Goal: Task Accomplishment & Management: Manage account settings

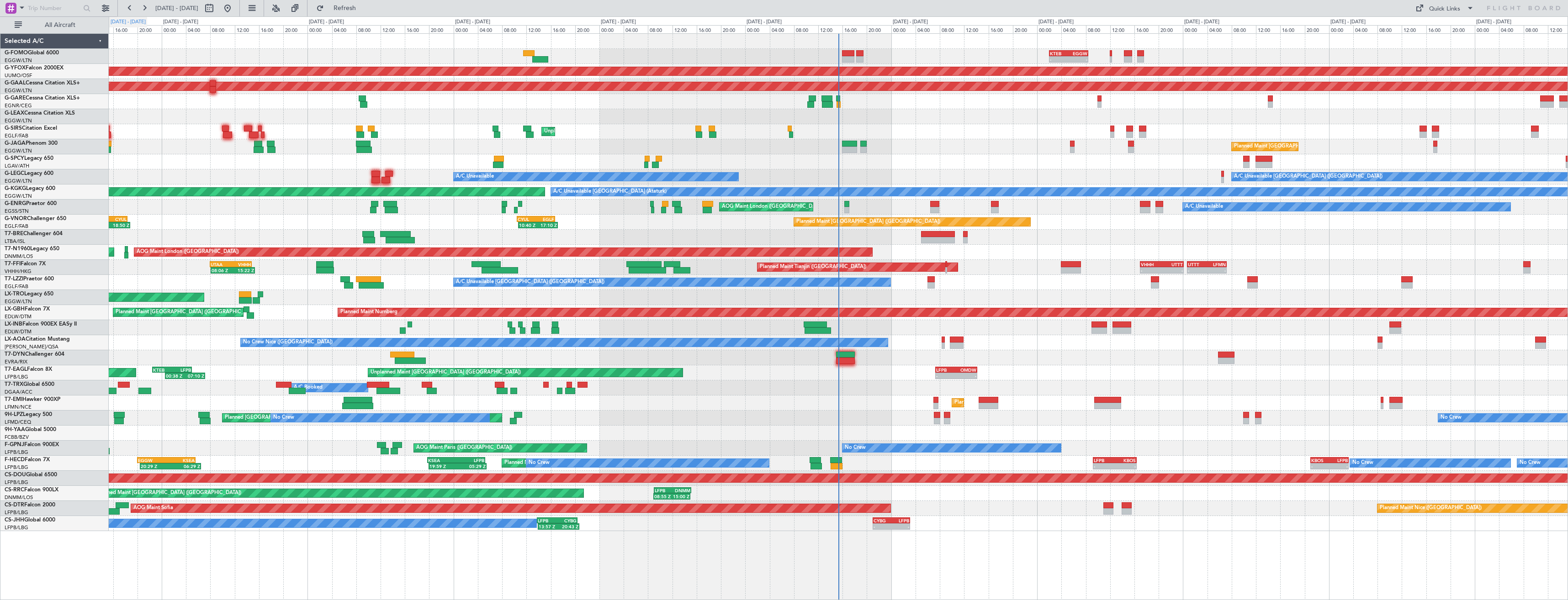
click at [43, 24] on span "All Aircraft" at bounding box center [60, 25] width 73 height 6
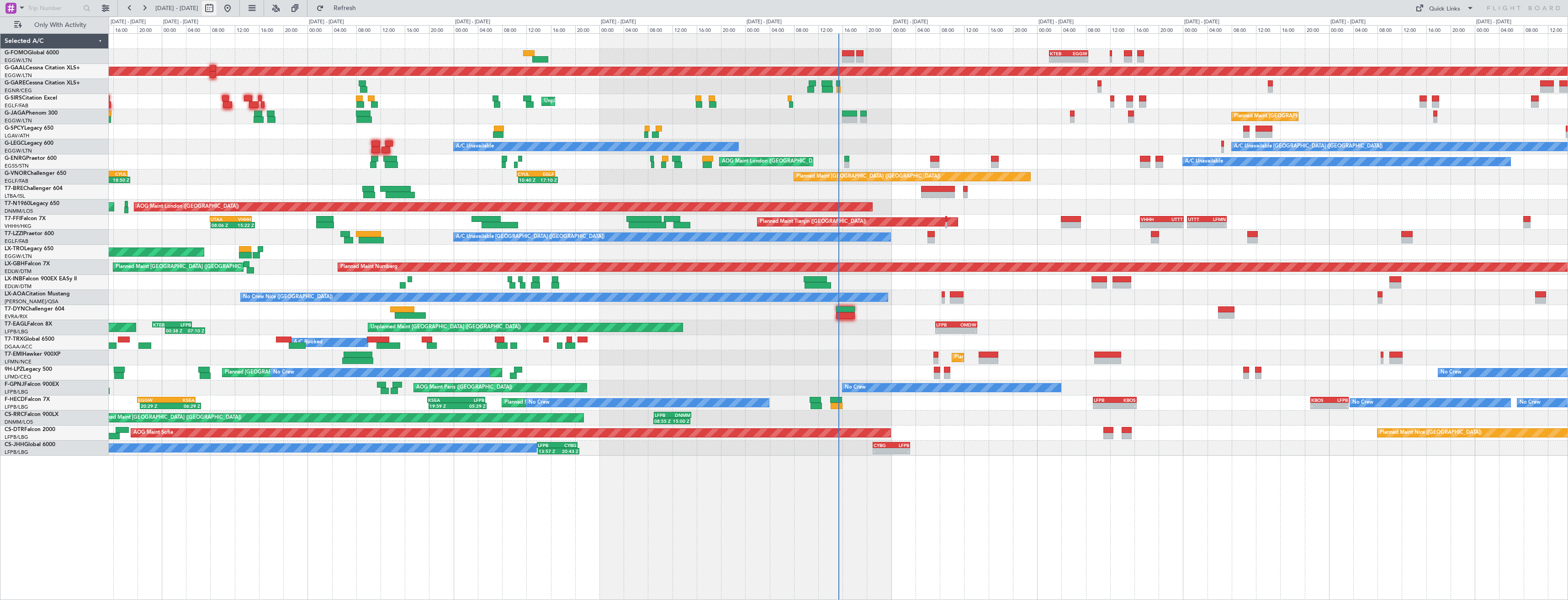
click at [217, 9] on button at bounding box center [208, 8] width 15 height 15
select select "9"
select select "2025"
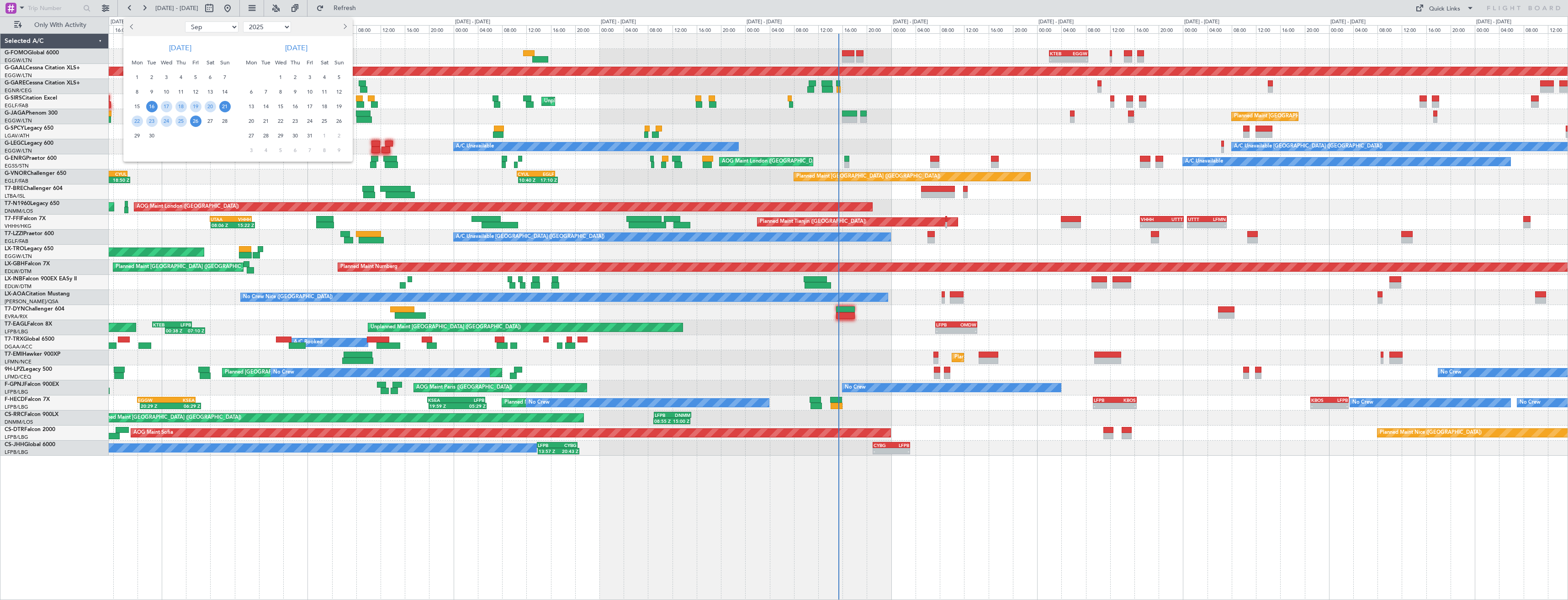
click at [223, 108] on span "21" at bounding box center [225, 106] width 11 height 11
click at [342, 79] on span "5" at bounding box center [339, 77] width 11 height 11
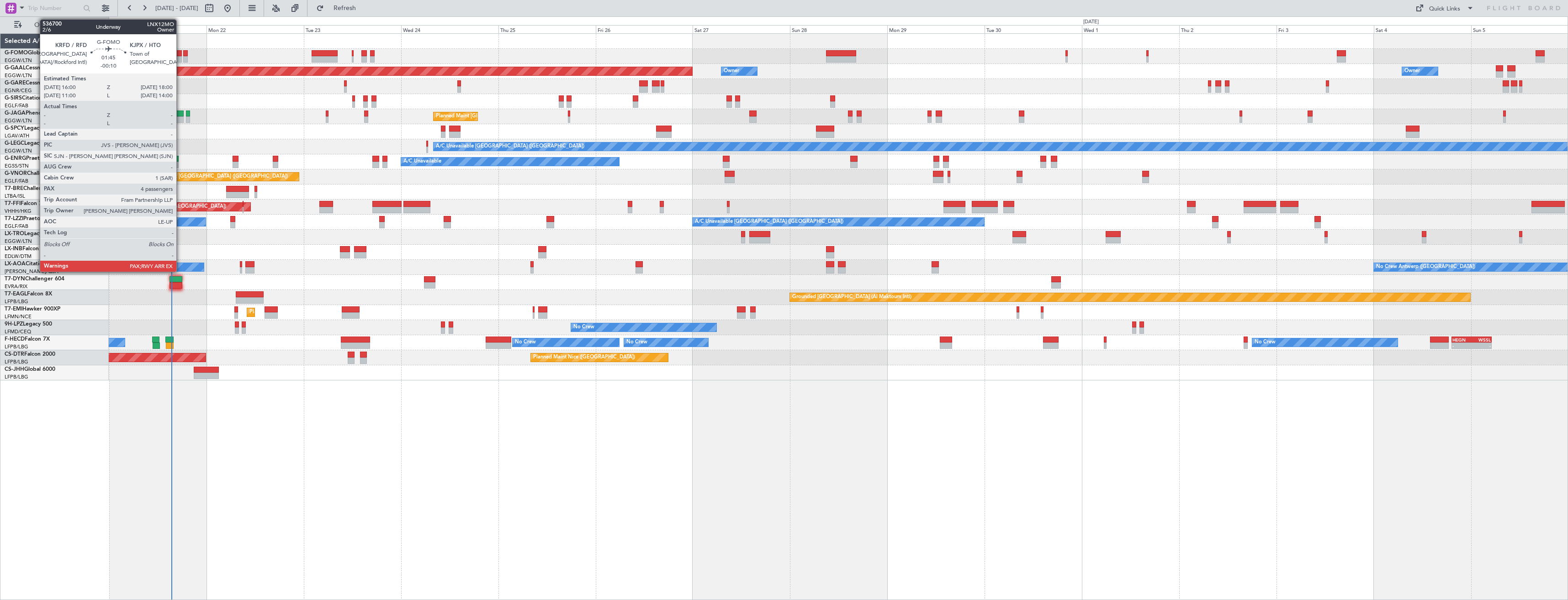
click at [180, 56] on div at bounding box center [178, 59] width 9 height 6
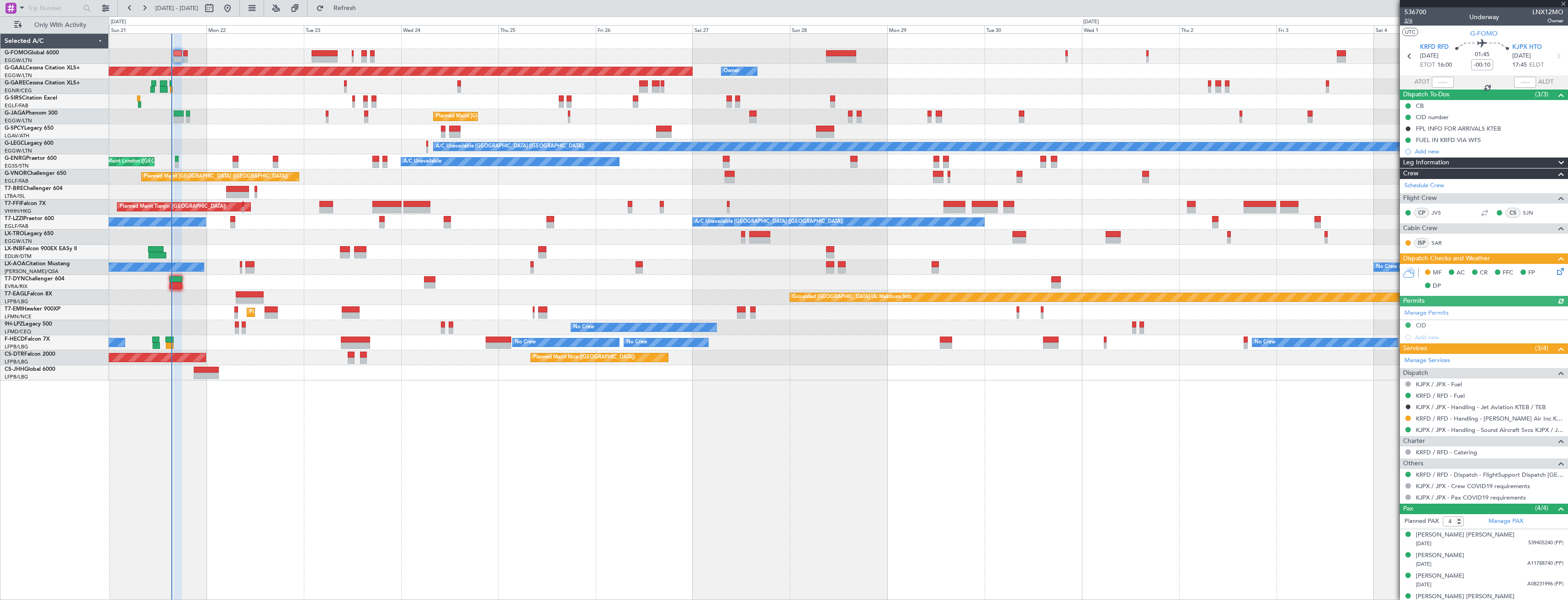
click at [1414, 20] on span "2/6" at bounding box center [1415, 20] width 22 height 8
click at [1555, 269] on icon at bounding box center [1559, 270] width 8 height 8
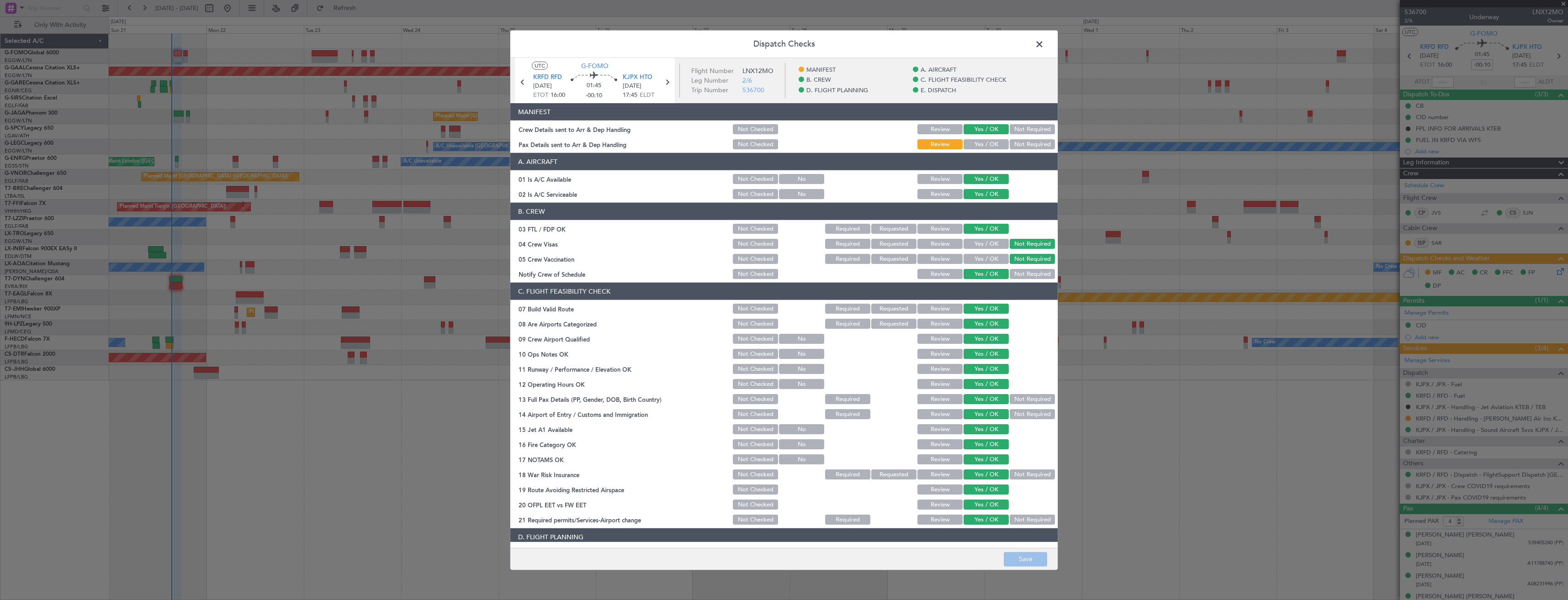
click at [972, 143] on button "Yes / OK" at bounding box center [986, 144] width 45 height 10
click at [1031, 562] on button "Save" at bounding box center [1025, 558] width 44 height 15
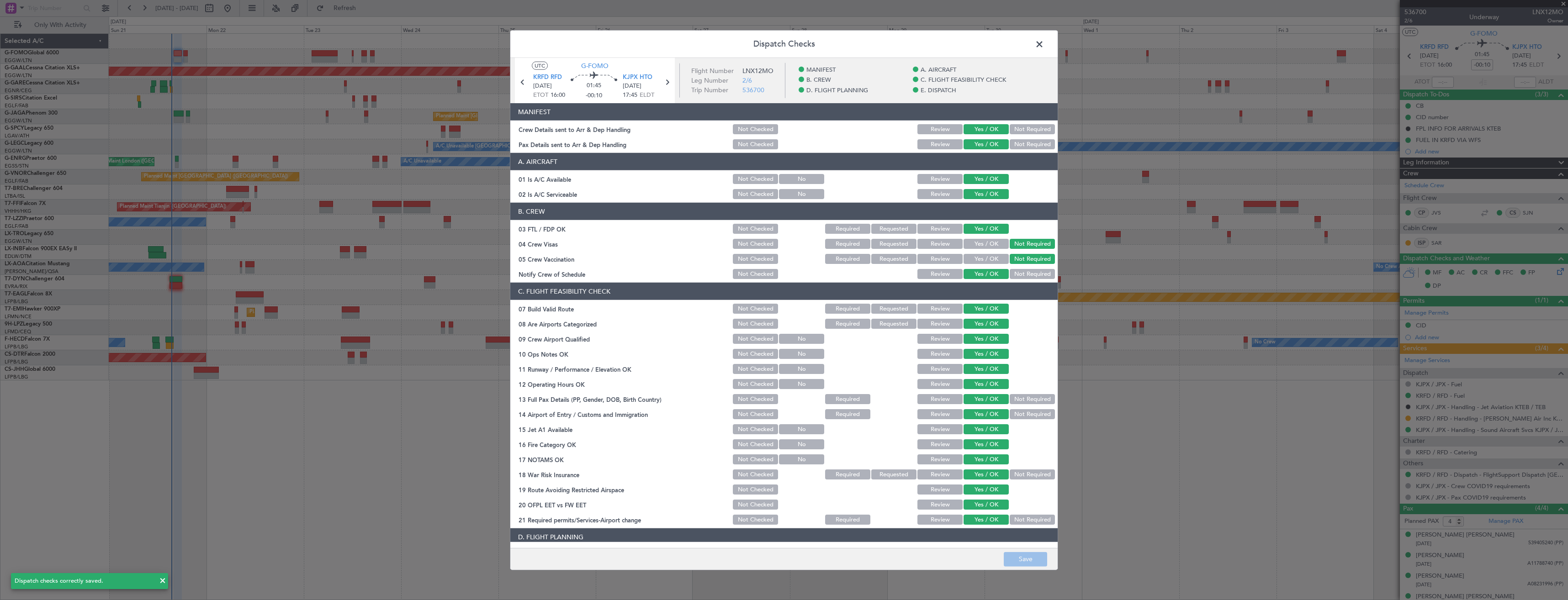
click at [1044, 42] on span at bounding box center [1044, 46] width 0 height 18
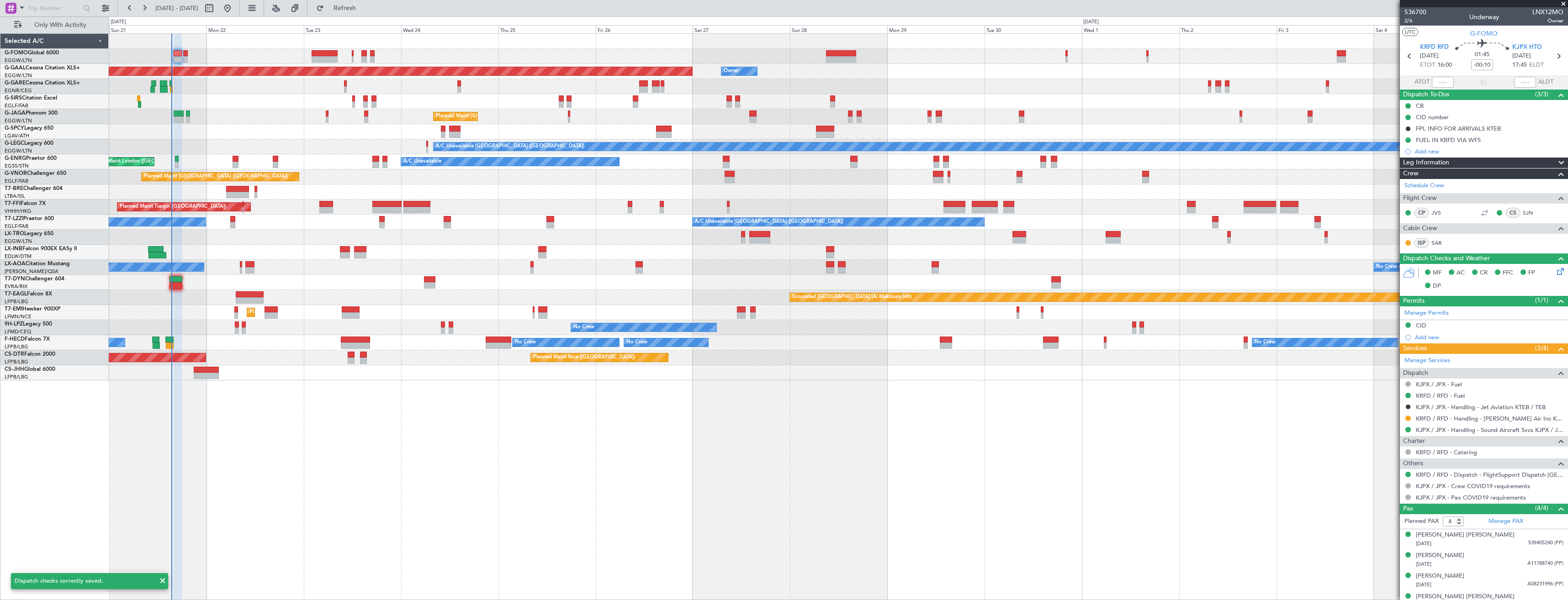
click at [1547, 56] on div "KJPX HTO 21/09/2025 17:45 ELDT" at bounding box center [1532, 56] width 40 height 27
click at [1554, 56] on icon at bounding box center [1559, 56] width 12 height 12
type input "3"
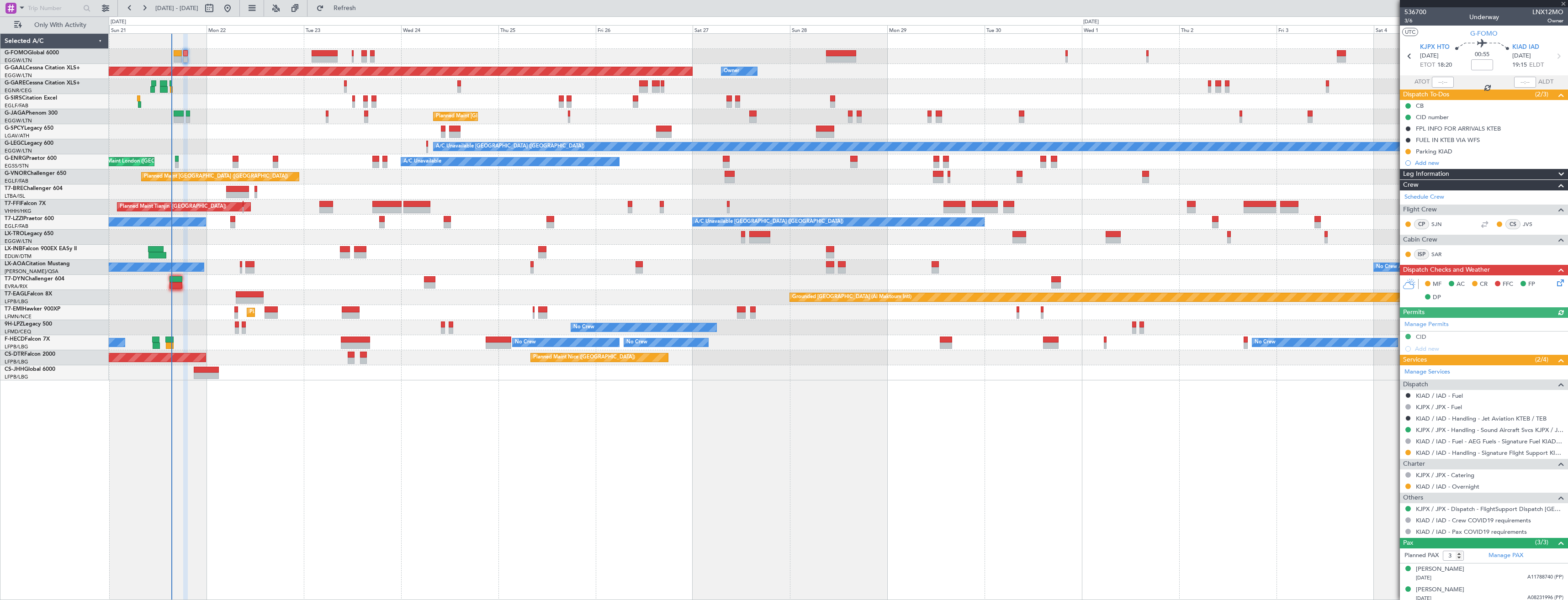
click at [1557, 281] on icon at bounding box center [1559, 281] width 8 height 8
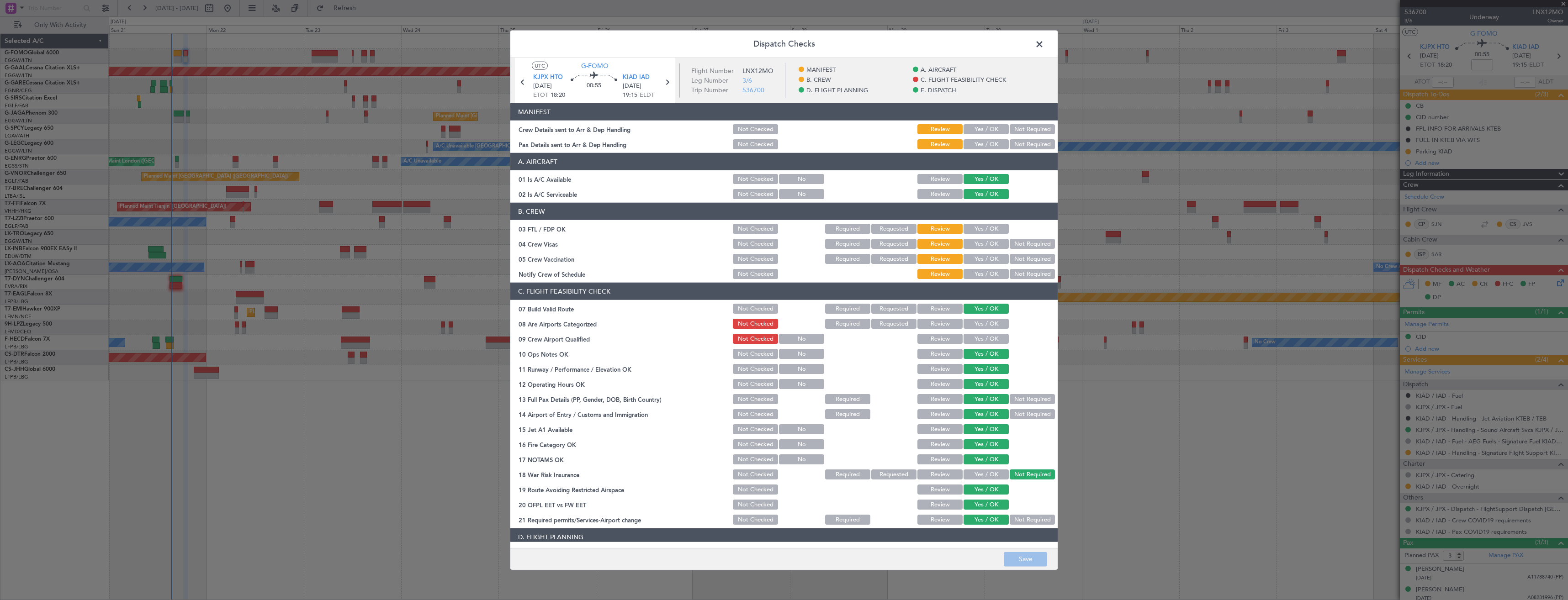
click at [982, 143] on button "Yes / OK" at bounding box center [986, 144] width 45 height 10
click at [977, 130] on button "Yes / OK" at bounding box center [986, 130] width 45 height 10
click at [1030, 555] on button "Save" at bounding box center [1025, 558] width 44 height 15
click at [1044, 44] on span at bounding box center [1044, 46] width 0 height 18
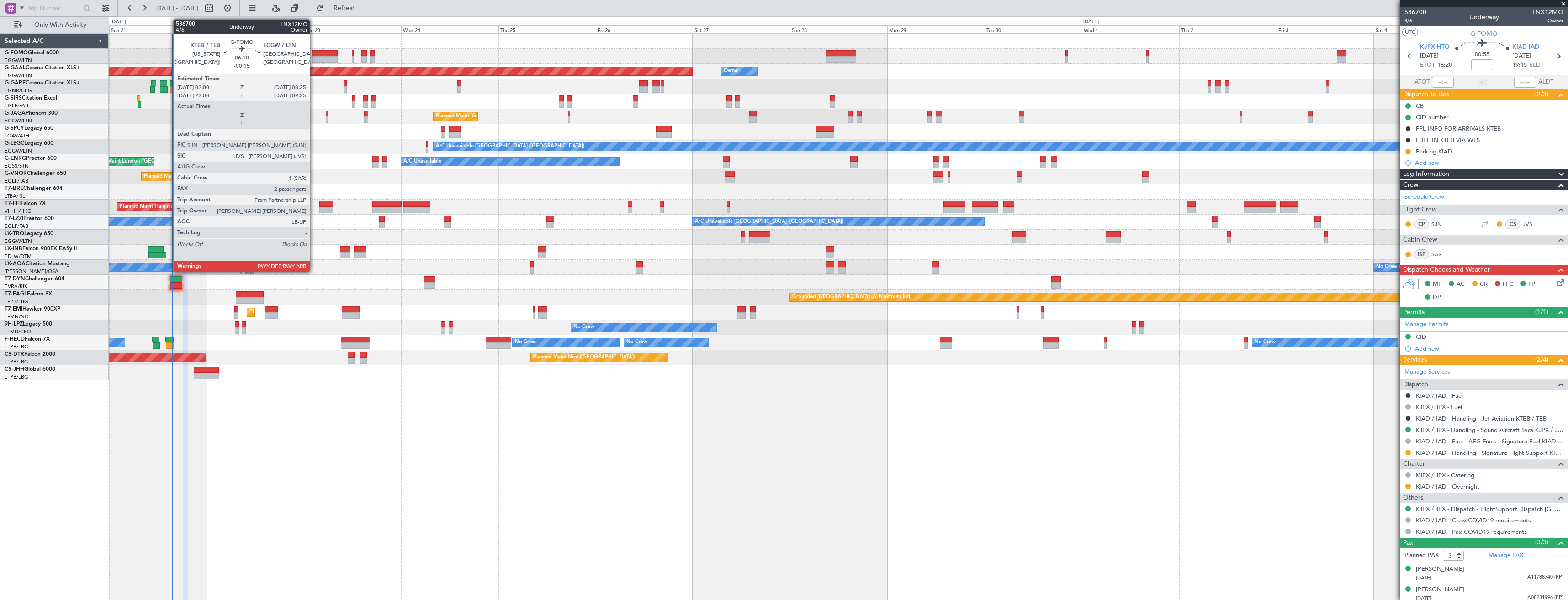
click at [314, 56] on div at bounding box center [325, 59] width 26 height 6
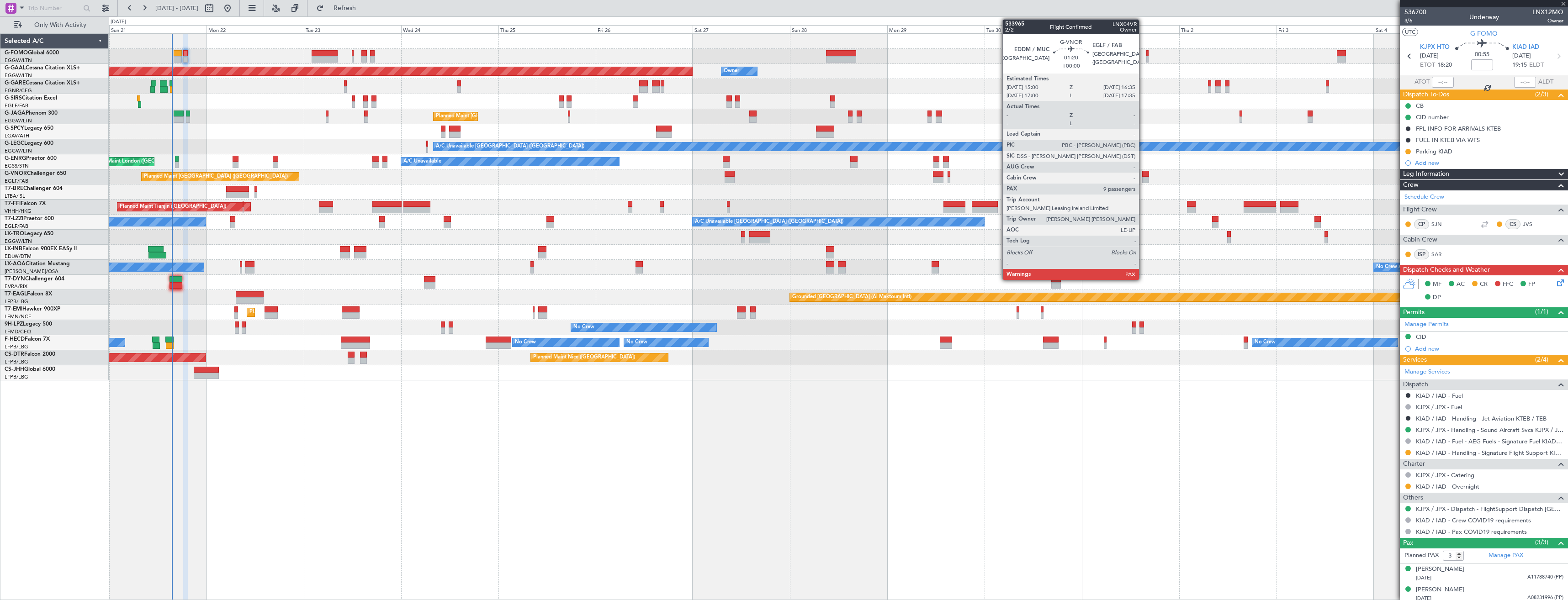
type input "-00:15"
type input "2"
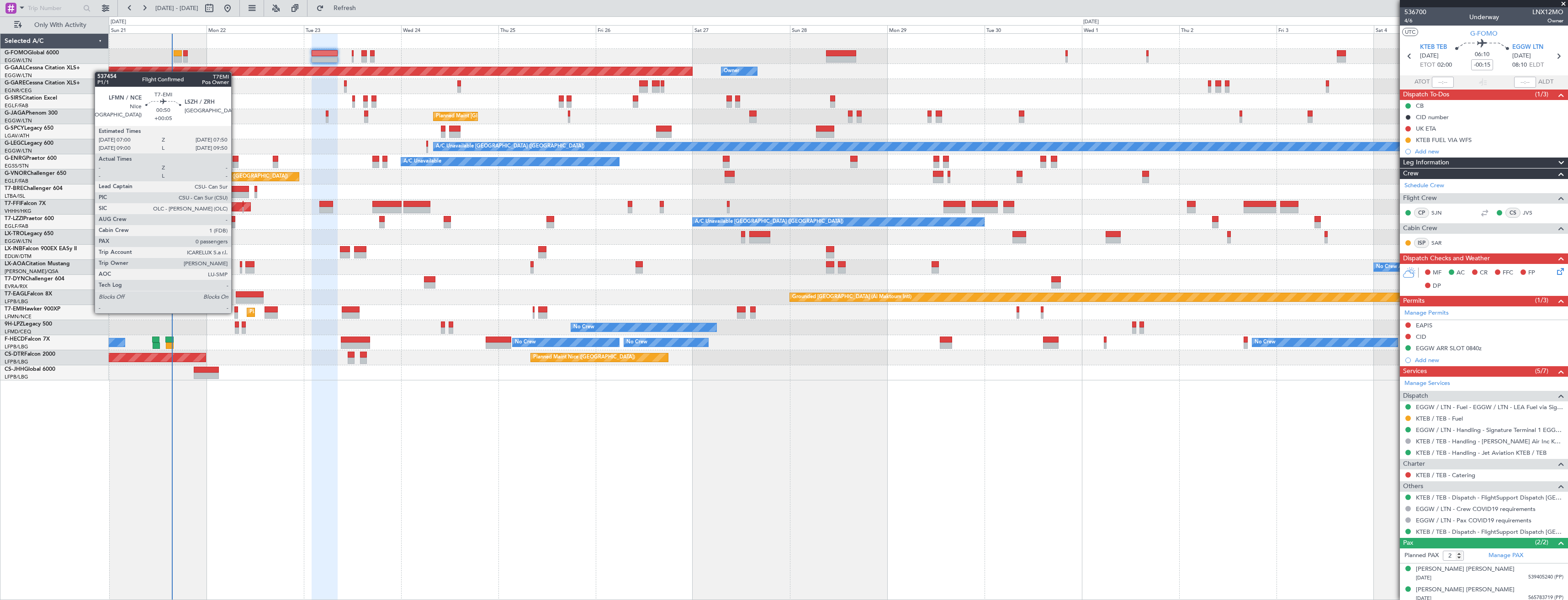
click at [236, 312] on div at bounding box center [236, 315] width 3 height 6
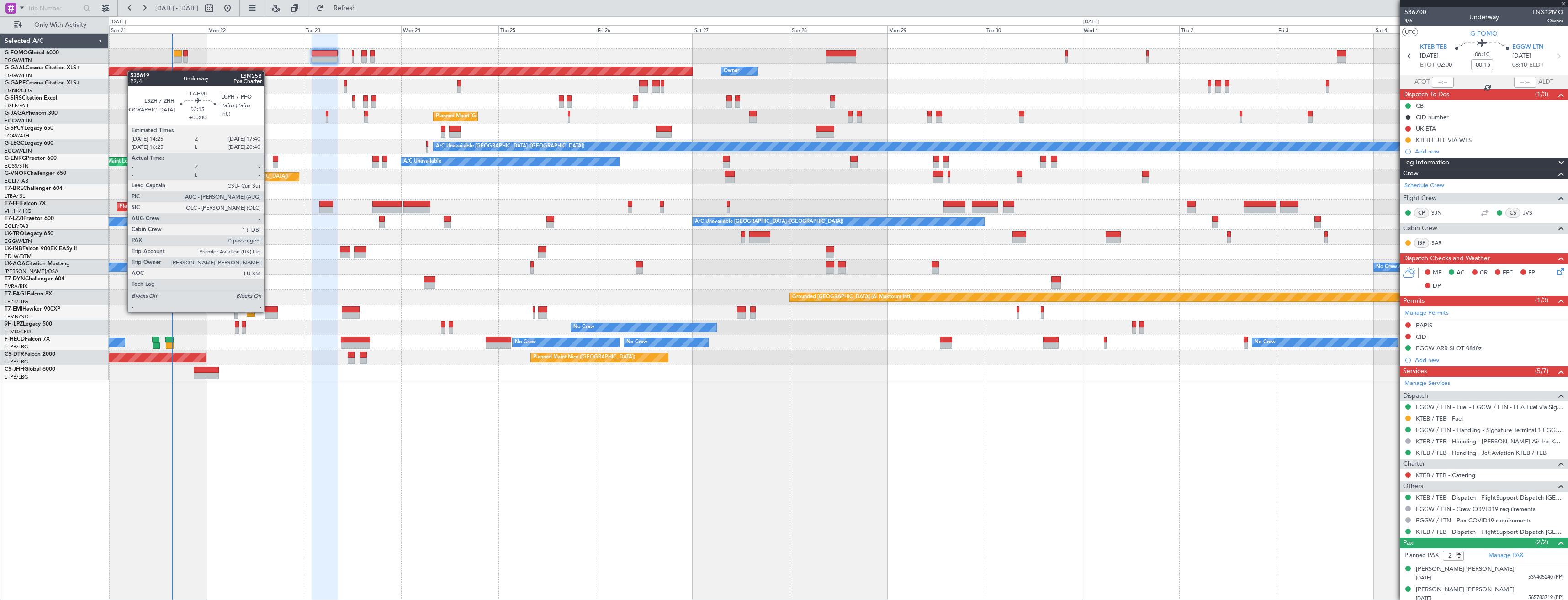
click at [268, 312] on div at bounding box center [272, 309] width 14 height 6
type input "+00:05"
type input "0"
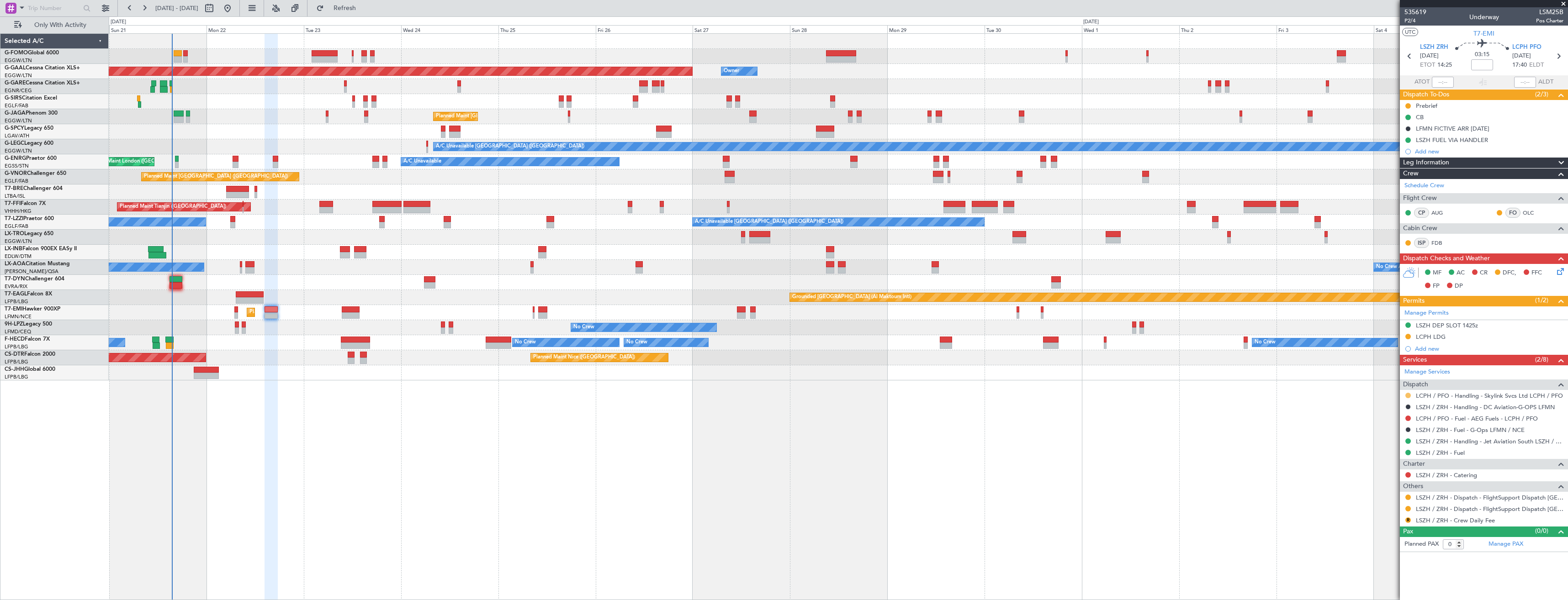
click at [1408, 394] on button at bounding box center [1408, 395] width 5 height 5
click at [1386, 504] on span "Confirmed" at bounding box center [1382, 504] width 28 height 9
click at [1407, 506] on button at bounding box center [1408, 509] width 5 height 5
drag, startPoint x: 1394, startPoint y: 492, endPoint x: 1405, endPoint y: 490, distance: 11.2
click at [1395, 492] on span "Confirmed" at bounding box center [1382, 495] width 28 height 9
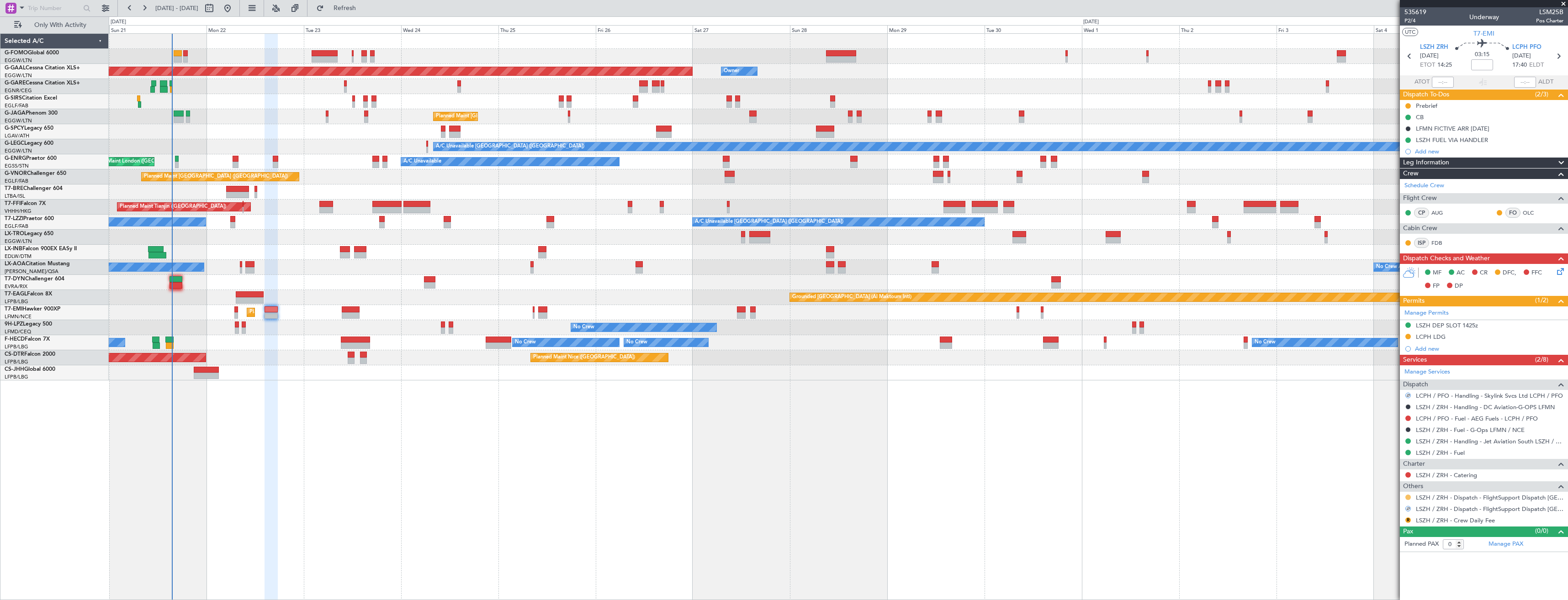
click at [1408, 498] on button at bounding box center [1408, 497] width 5 height 5
click at [1390, 486] on span "Confirmed" at bounding box center [1382, 483] width 28 height 9
click at [1409, 334] on button at bounding box center [1408, 336] width 5 height 5
click at [1384, 440] on li "Received OK" at bounding box center [1408, 446] width 106 height 14
click at [1556, 58] on icon at bounding box center [1559, 56] width 12 height 12
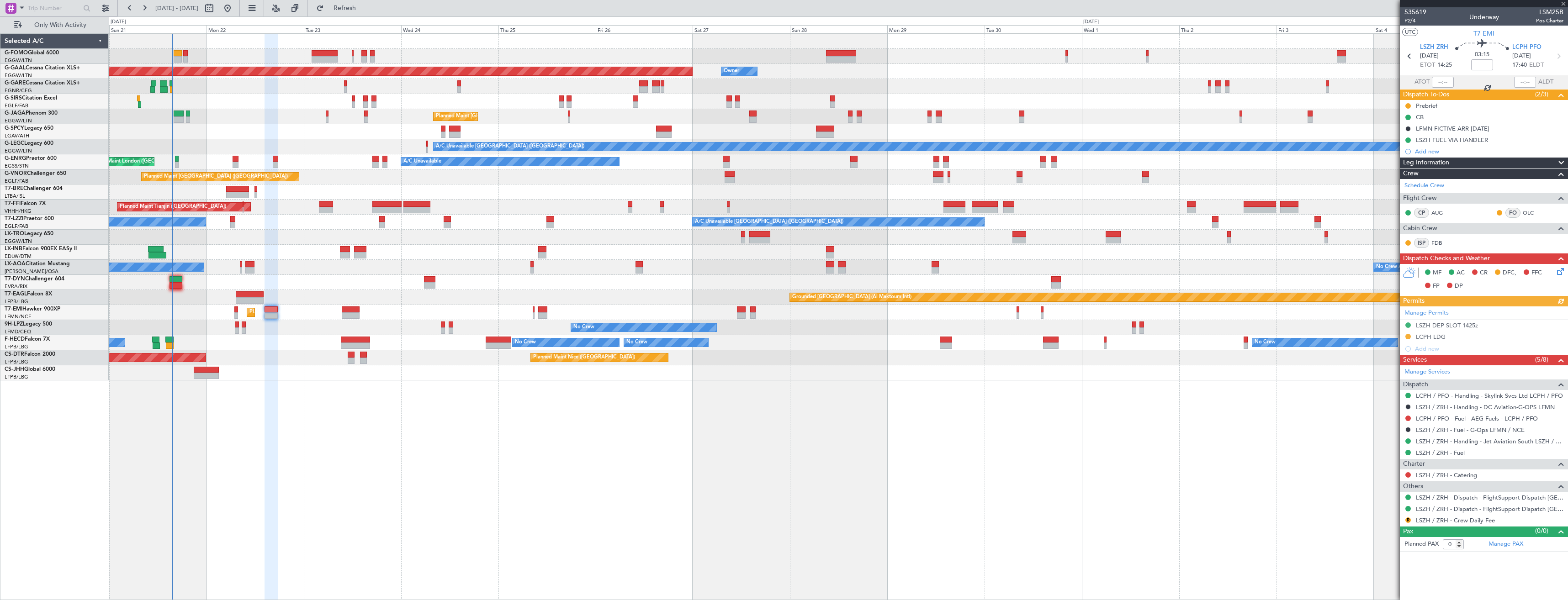
type input "-00:05"
type input "4"
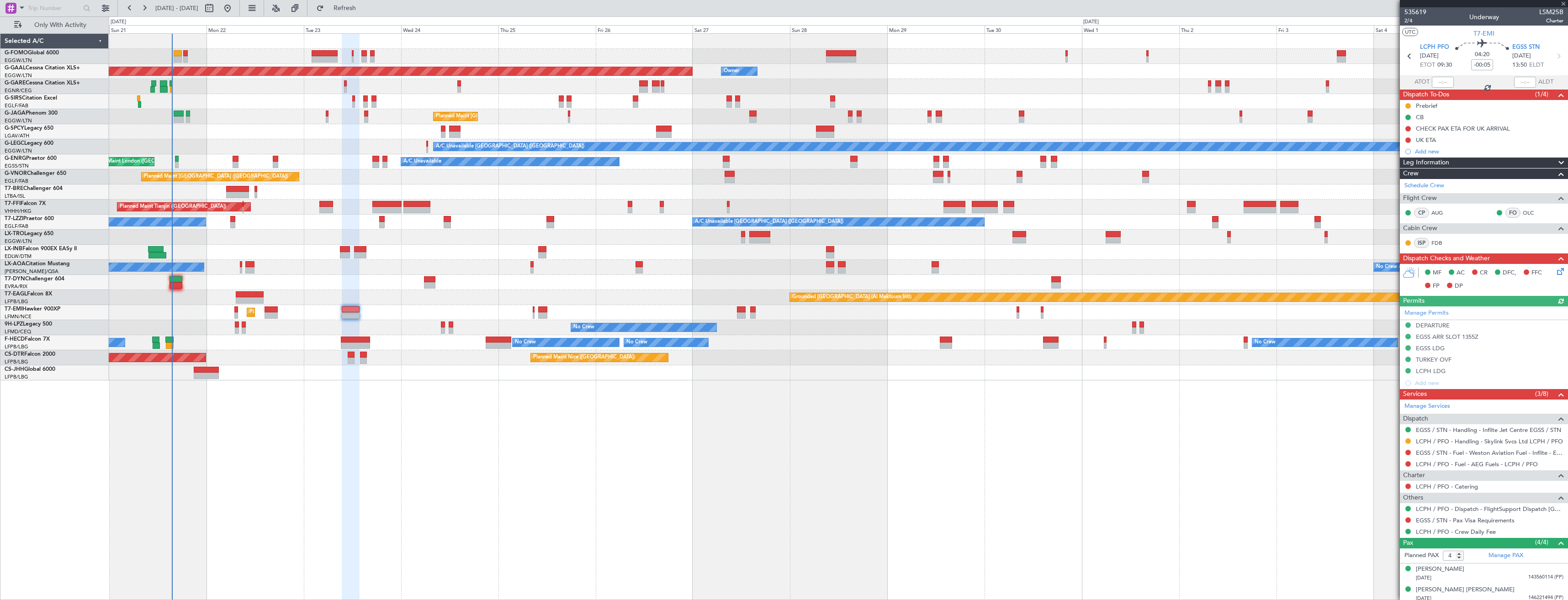
drag, startPoint x: 1407, startPoint y: 440, endPoint x: 1410, endPoint y: 463, distance: 23.2
click at [1407, 440] on button at bounding box center [1408, 441] width 5 height 5
click at [1396, 548] on li "Confirmed" at bounding box center [1408, 550] width 106 height 14
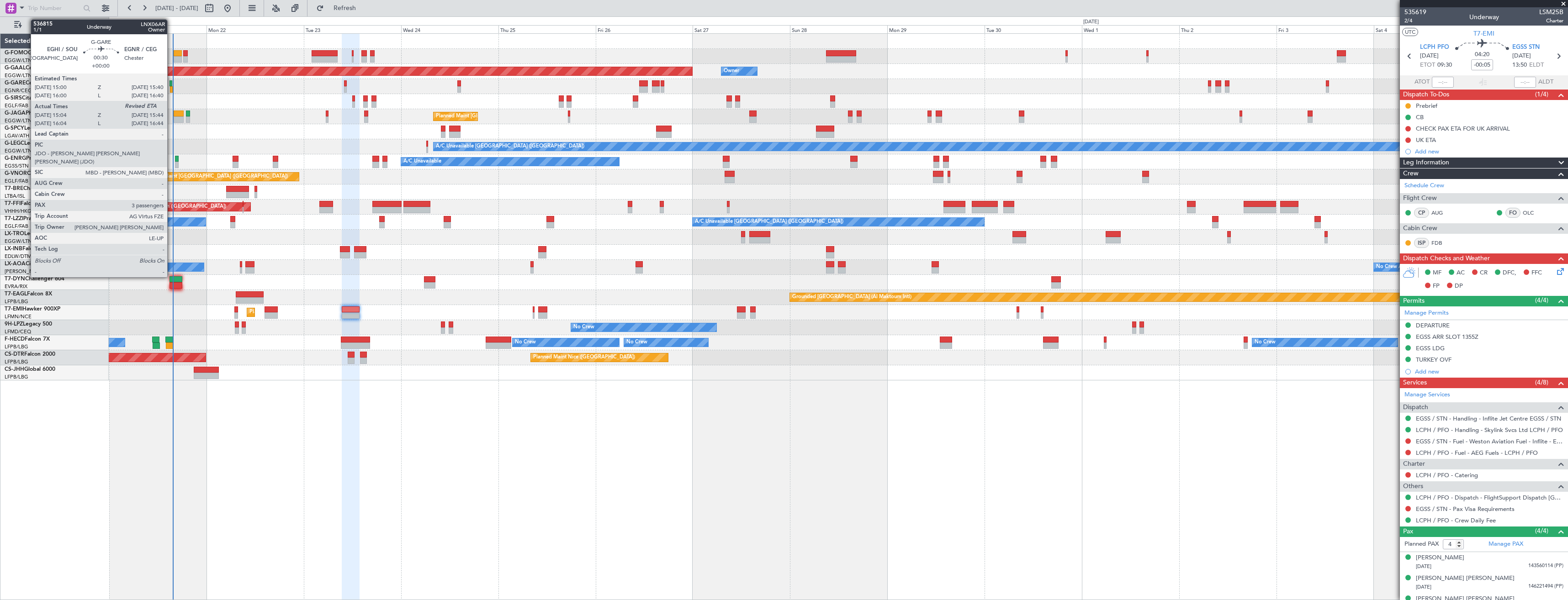
click at [172, 88] on div at bounding box center [171, 89] width 3 height 6
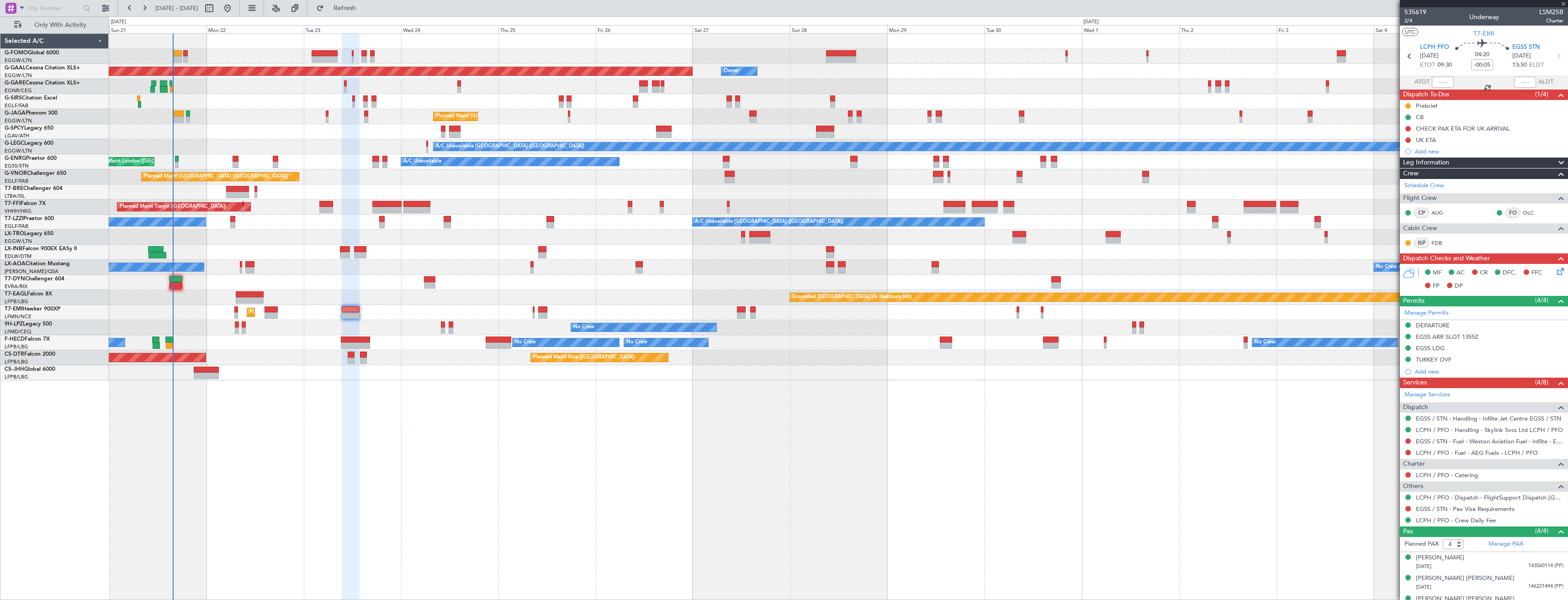
type input "15:04"
type input "3"
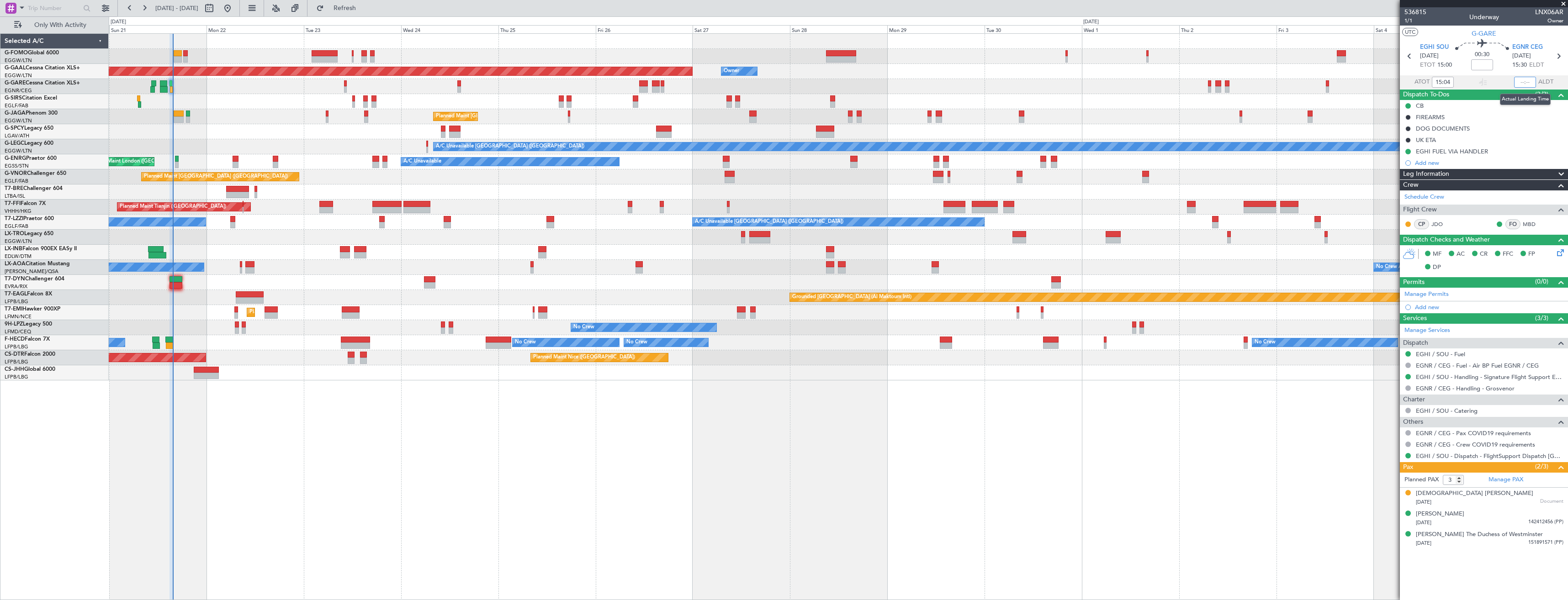
click at [1530, 82] on input "text" at bounding box center [1525, 82] width 22 height 11
type input "15:39"
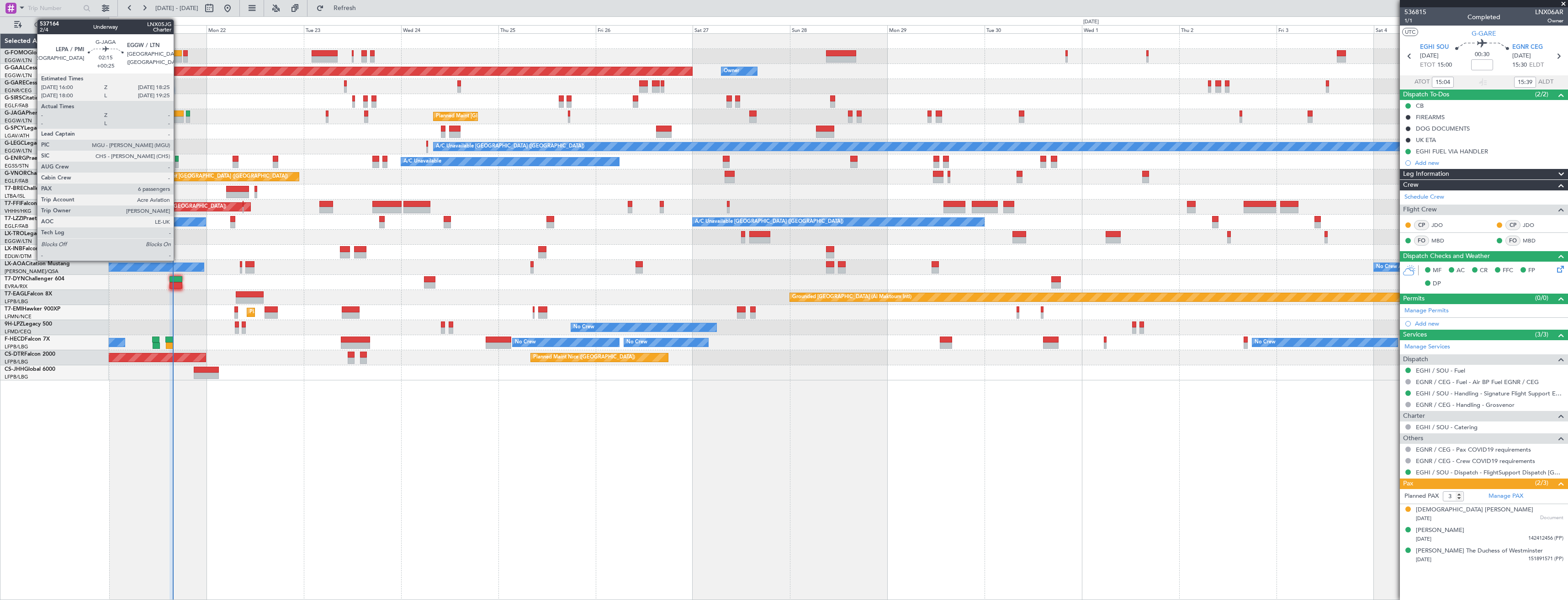
click at [178, 119] on div at bounding box center [178, 119] width 10 height 6
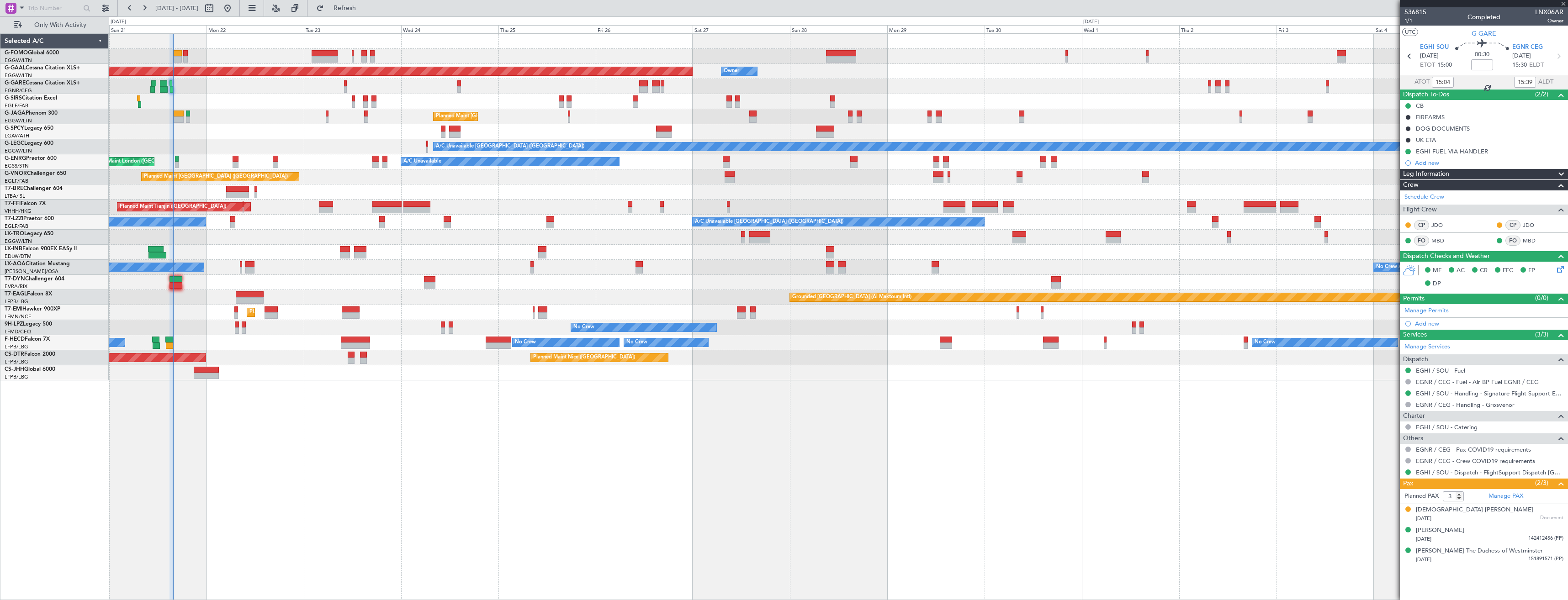
type input "+00:25"
type input "6"
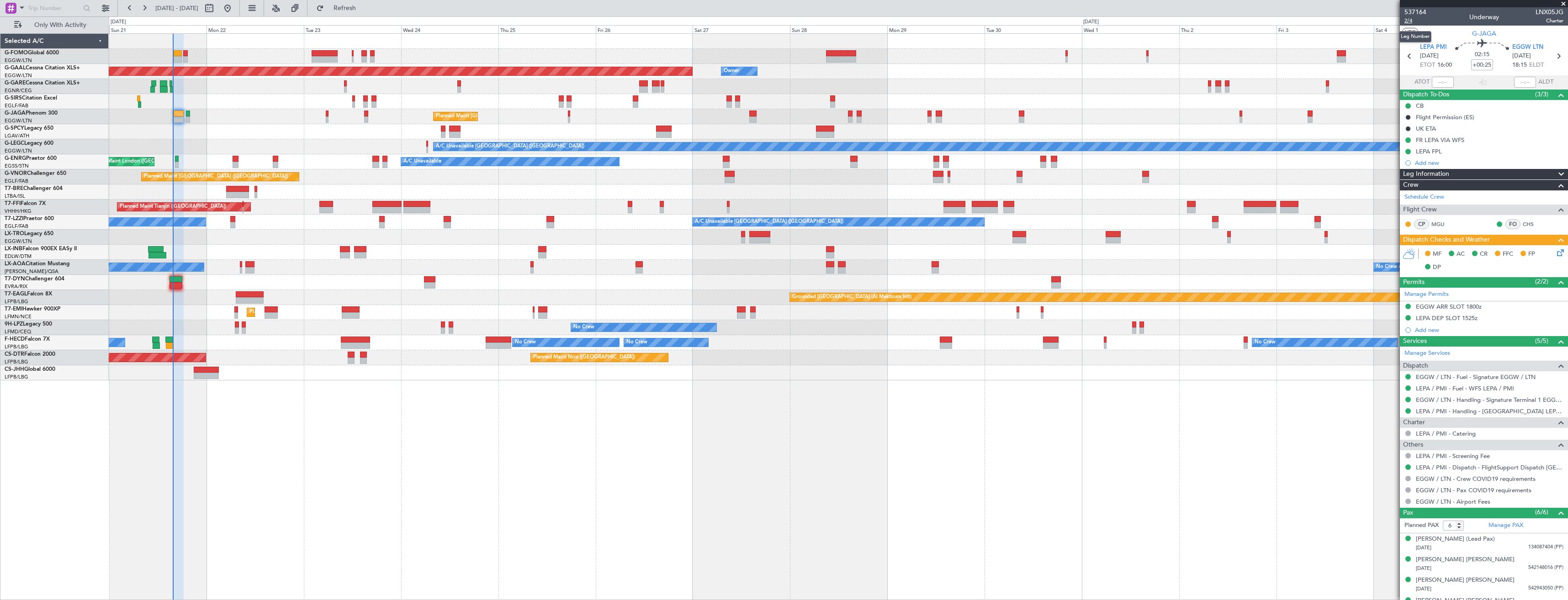
click at [1411, 23] on span "2/4" at bounding box center [1415, 20] width 22 height 8
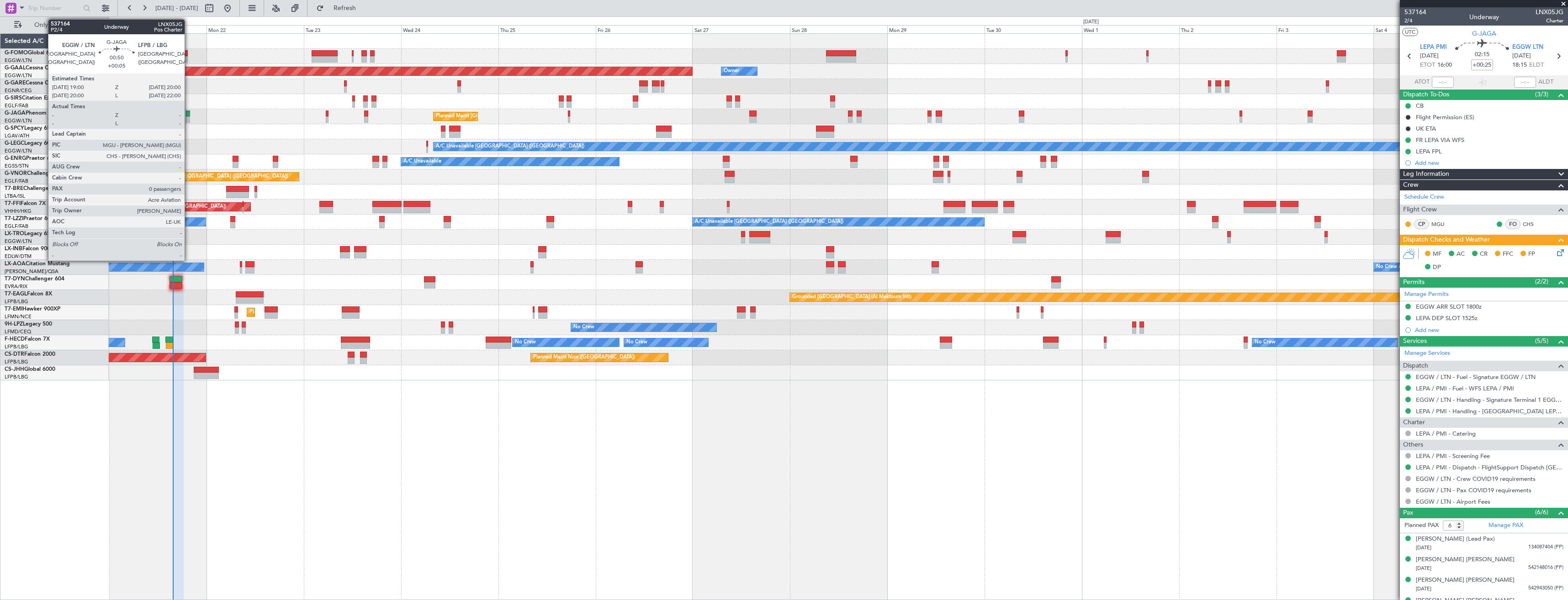
click at [189, 117] on div at bounding box center [188, 119] width 4 height 6
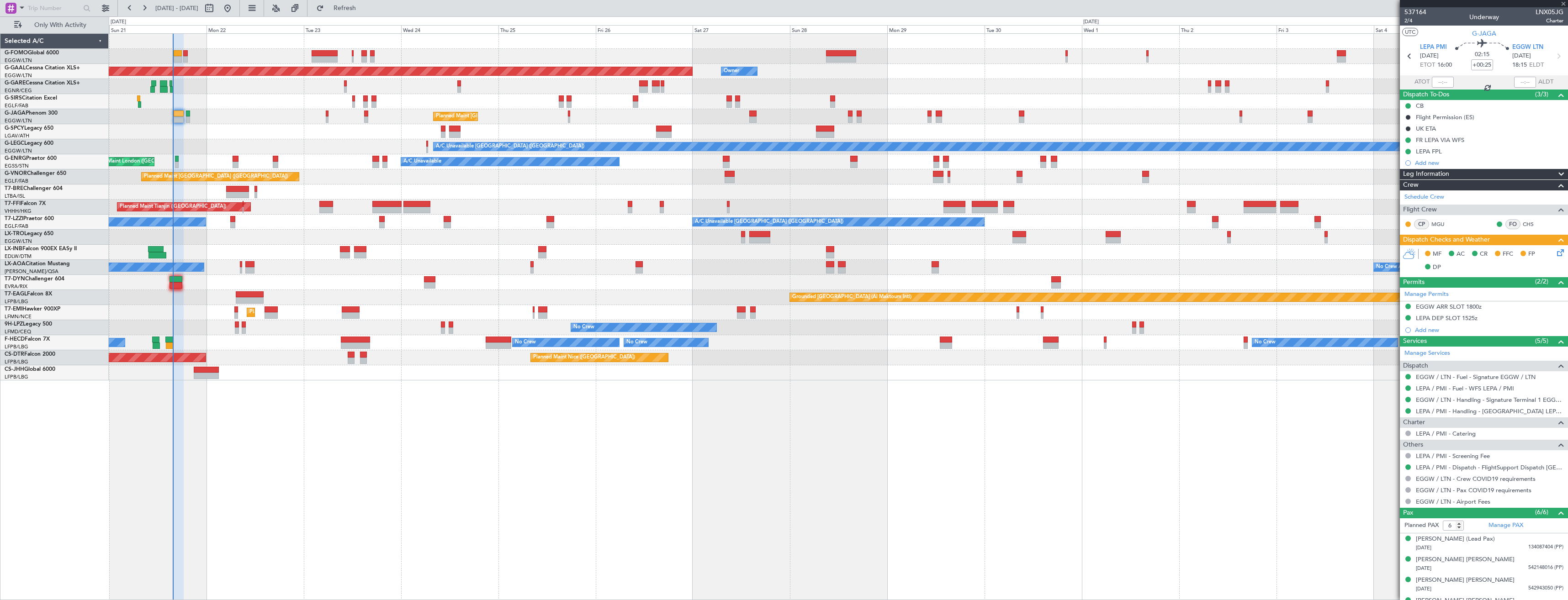
type input "+00:05"
type input "0"
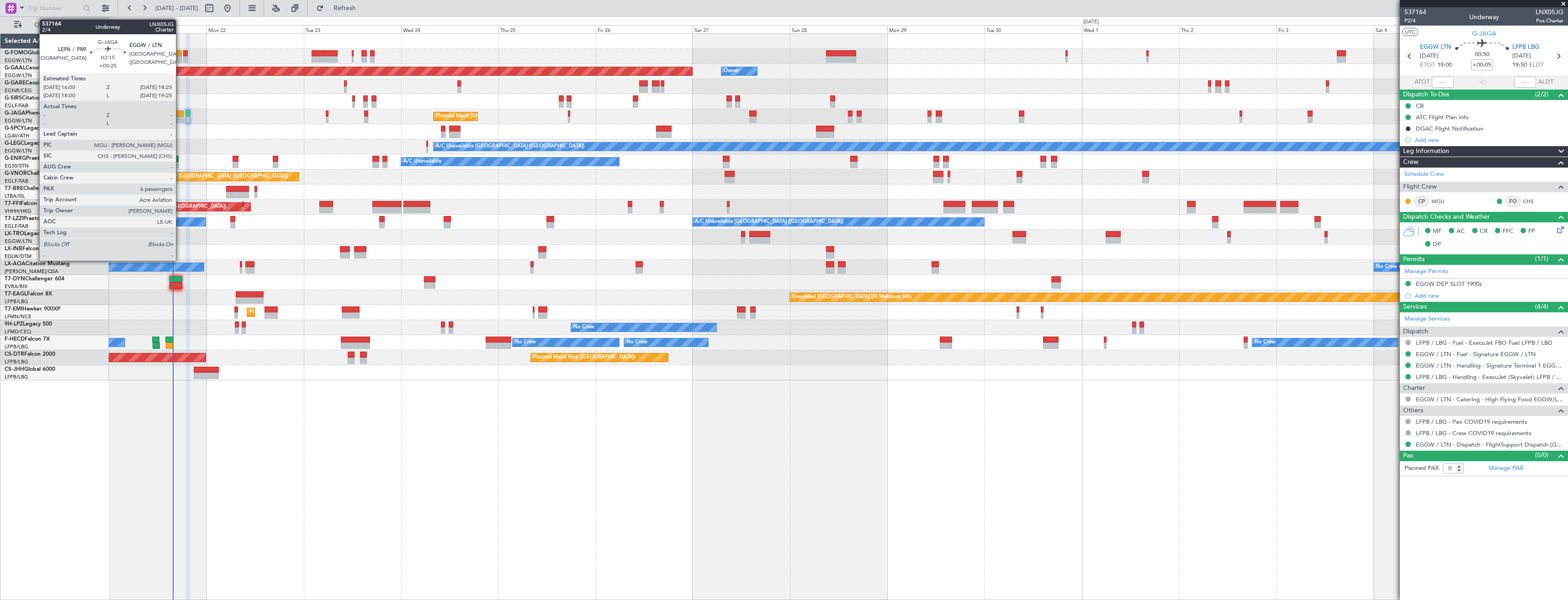
click at [179, 119] on div at bounding box center [178, 119] width 10 height 6
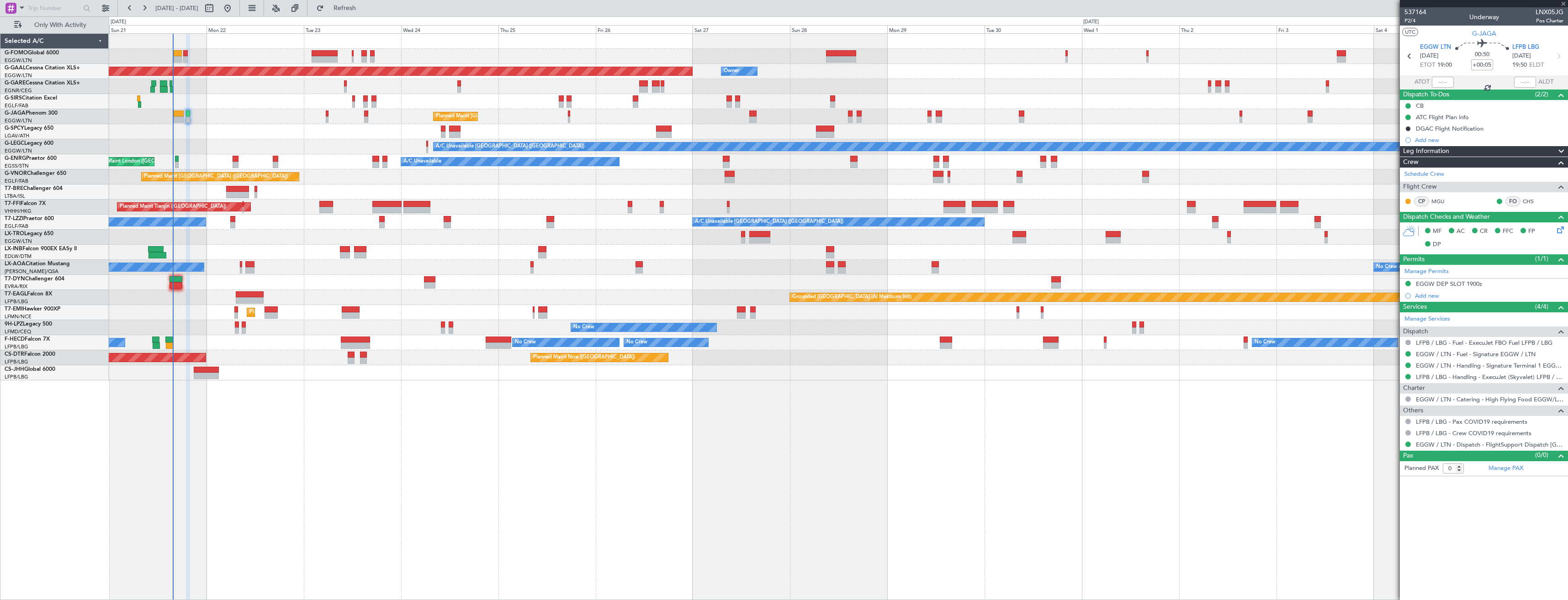
type input "+00:25"
type input "6"
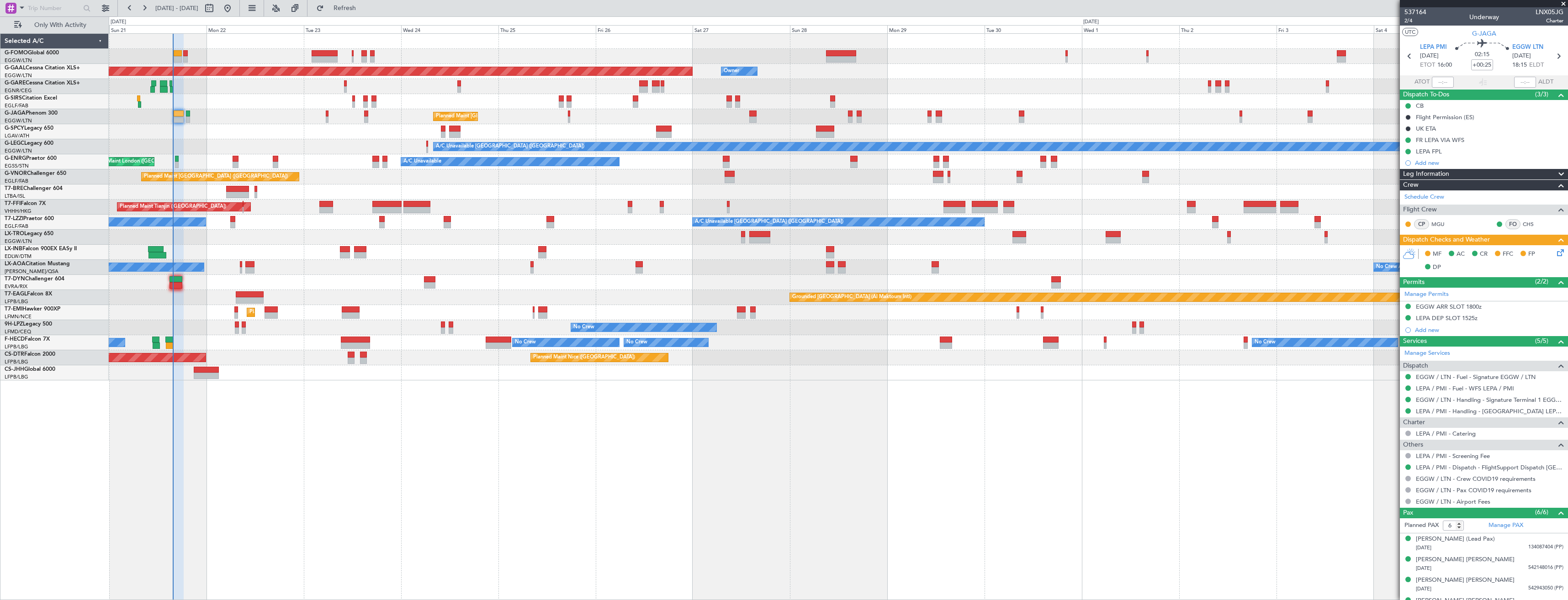
click at [1555, 252] on icon at bounding box center [1559, 251] width 8 height 8
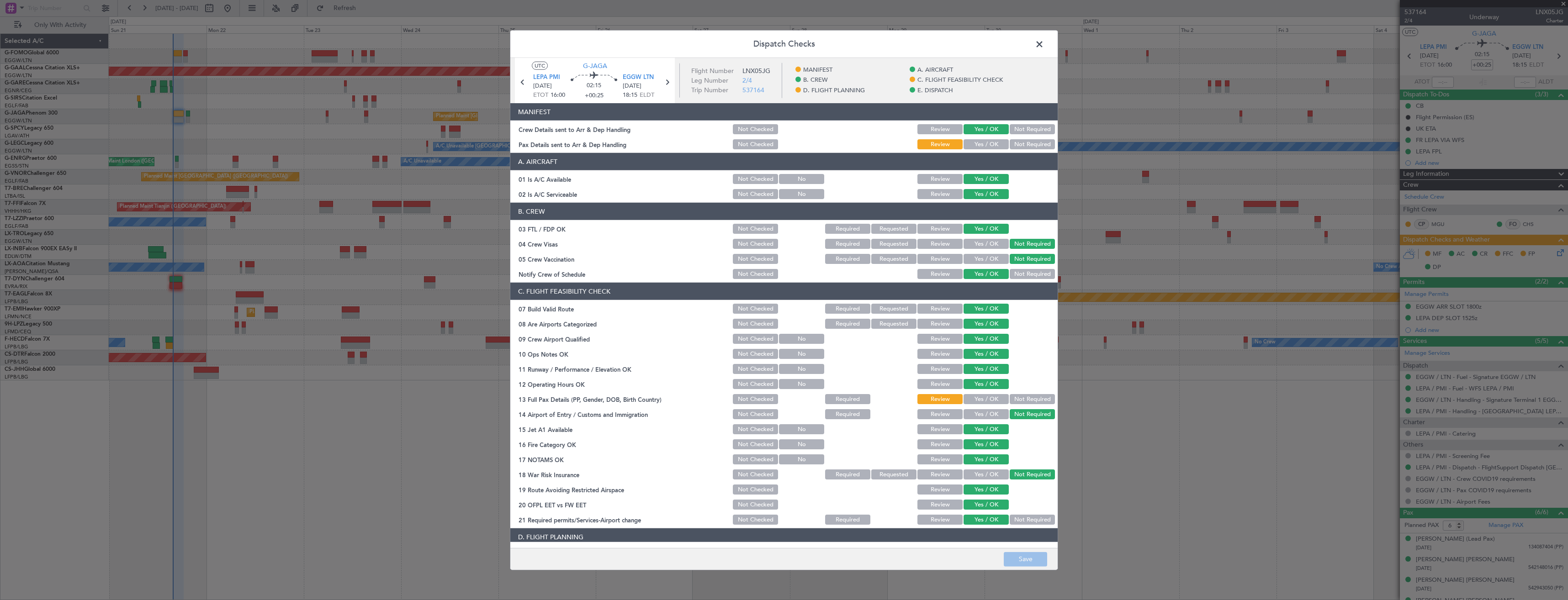
click at [974, 147] on button "Yes / OK" at bounding box center [986, 144] width 45 height 10
click at [1027, 559] on button "Save" at bounding box center [1025, 558] width 44 height 15
click at [1044, 44] on span at bounding box center [1044, 46] width 0 height 18
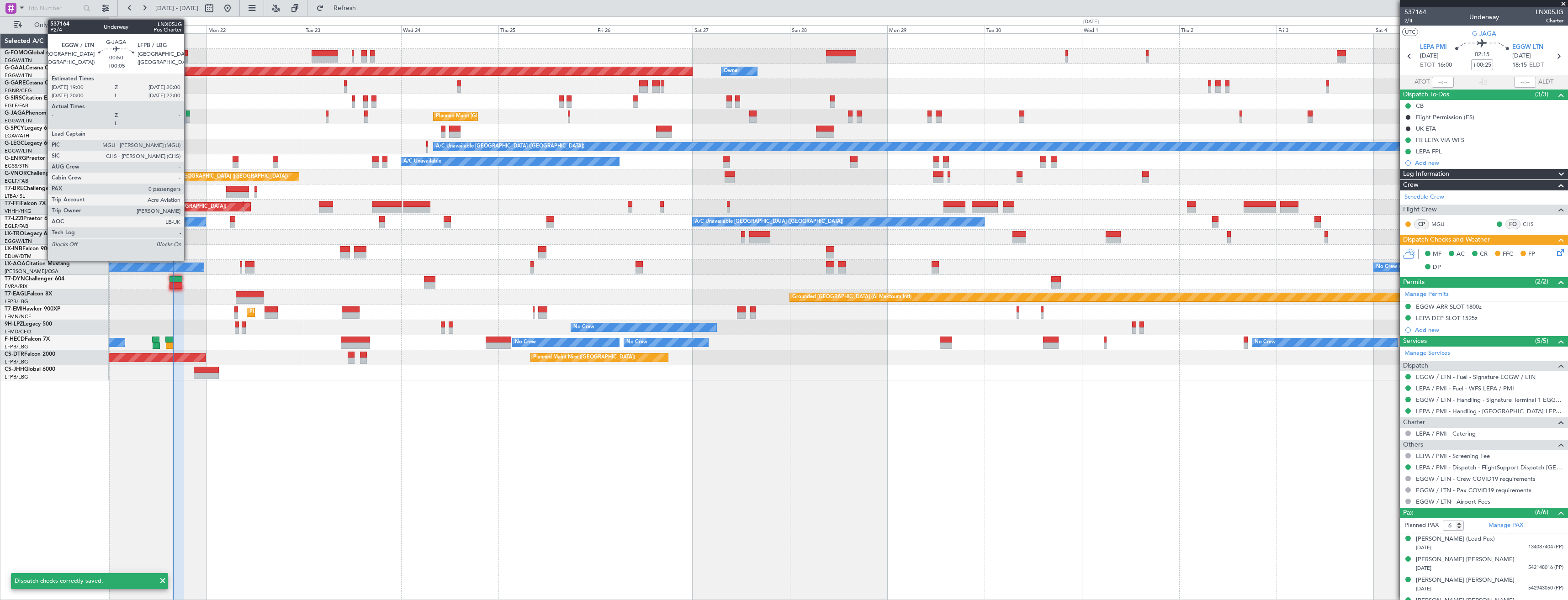
click at [188, 114] on div at bounding box center [188, 113] width 4 height 6
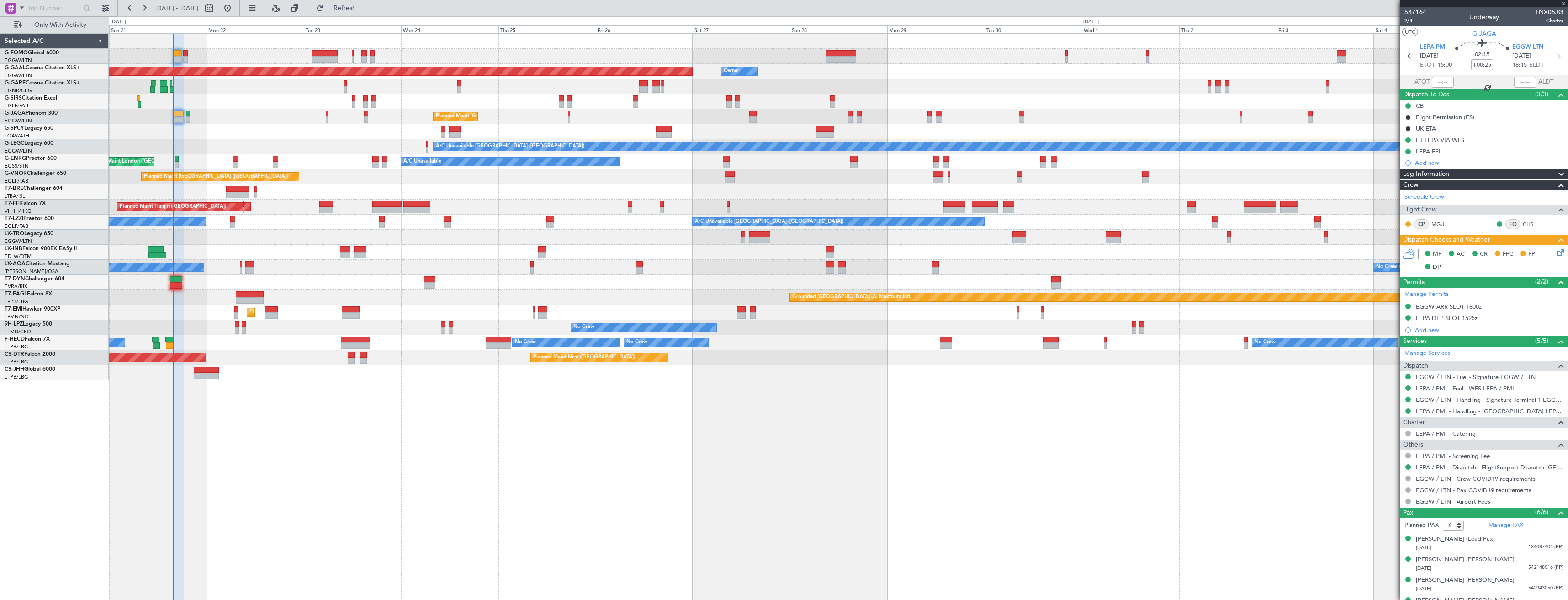
type input "+00:05"
type input "0"
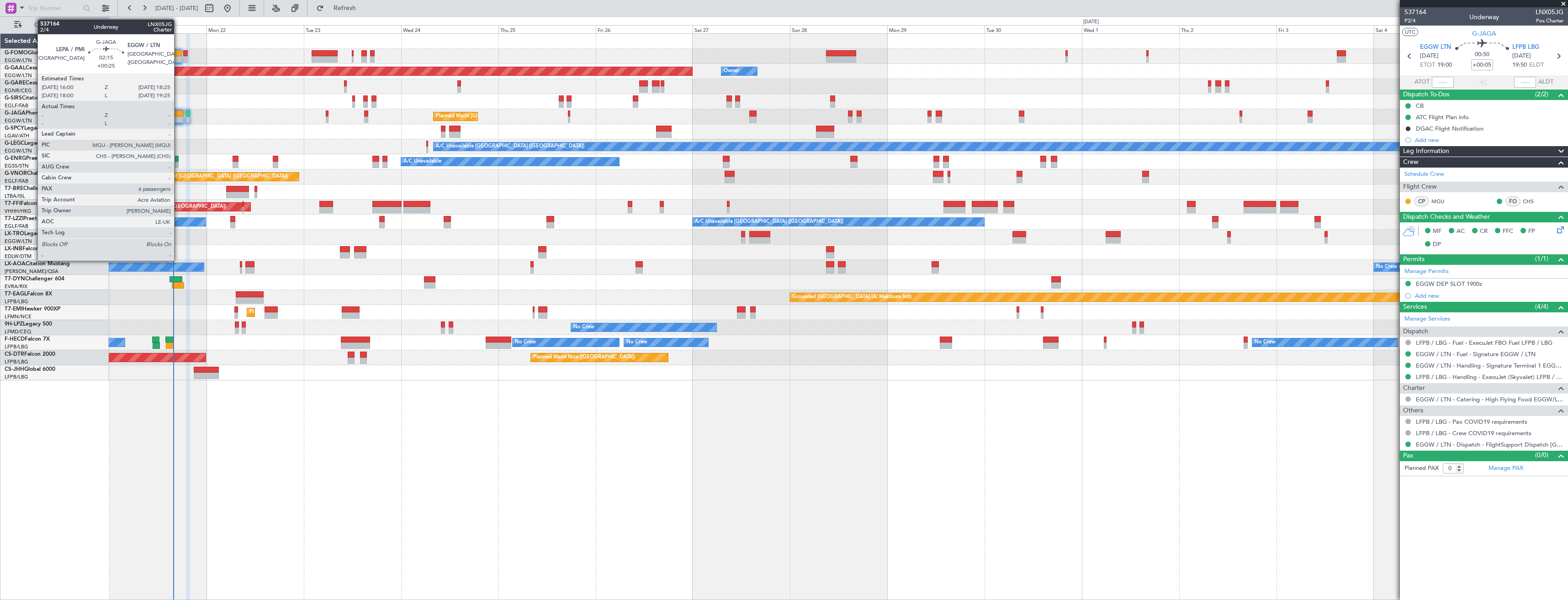
click at [178, 119] on div at bounding box center [178, 119] width 10 height 6
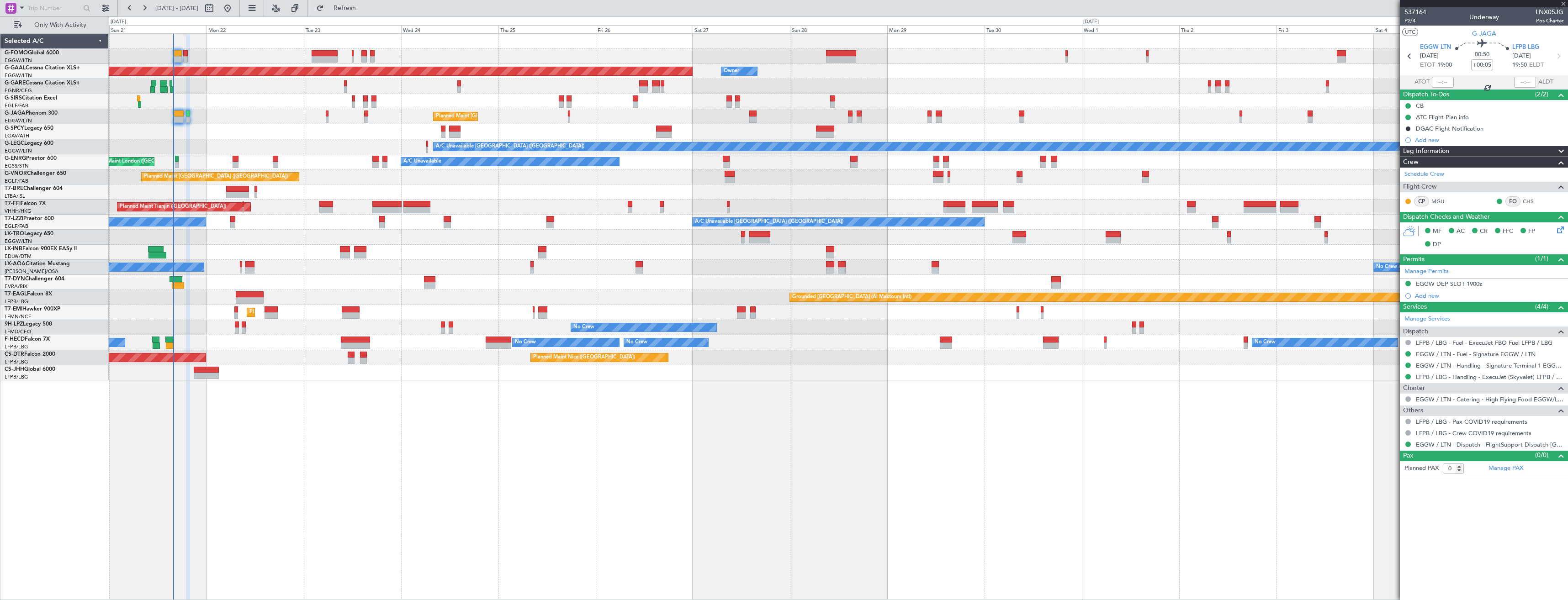
type input "+00:25"
type input "6"
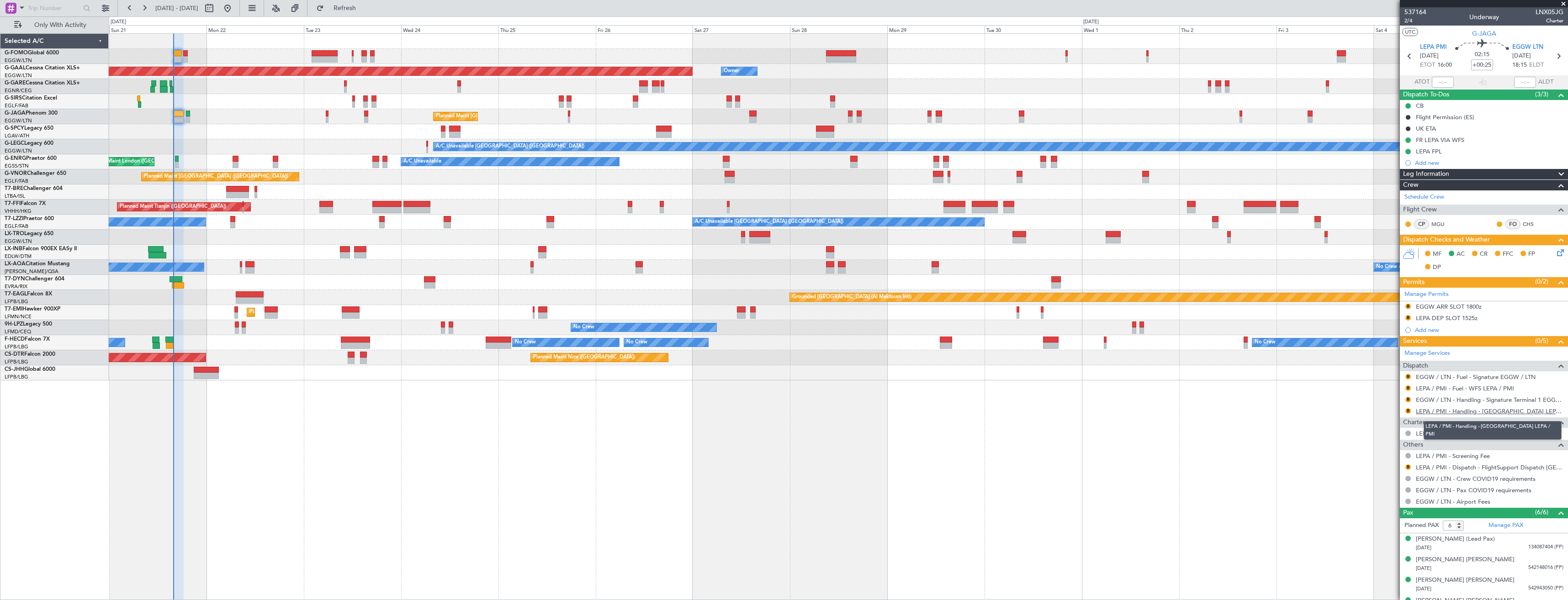
click at [1451, 412] on link "LEPA / PMI - Handling - Mallorcair LEPA / PMI" at bounding box center [1489, 411] width 148 height 8
click at [1499, 399] on link "EGGW / LTN - Handling - Signature Terminal 1 EGGW / LTN" at bounding box center [1489, 399] width 148 height 8
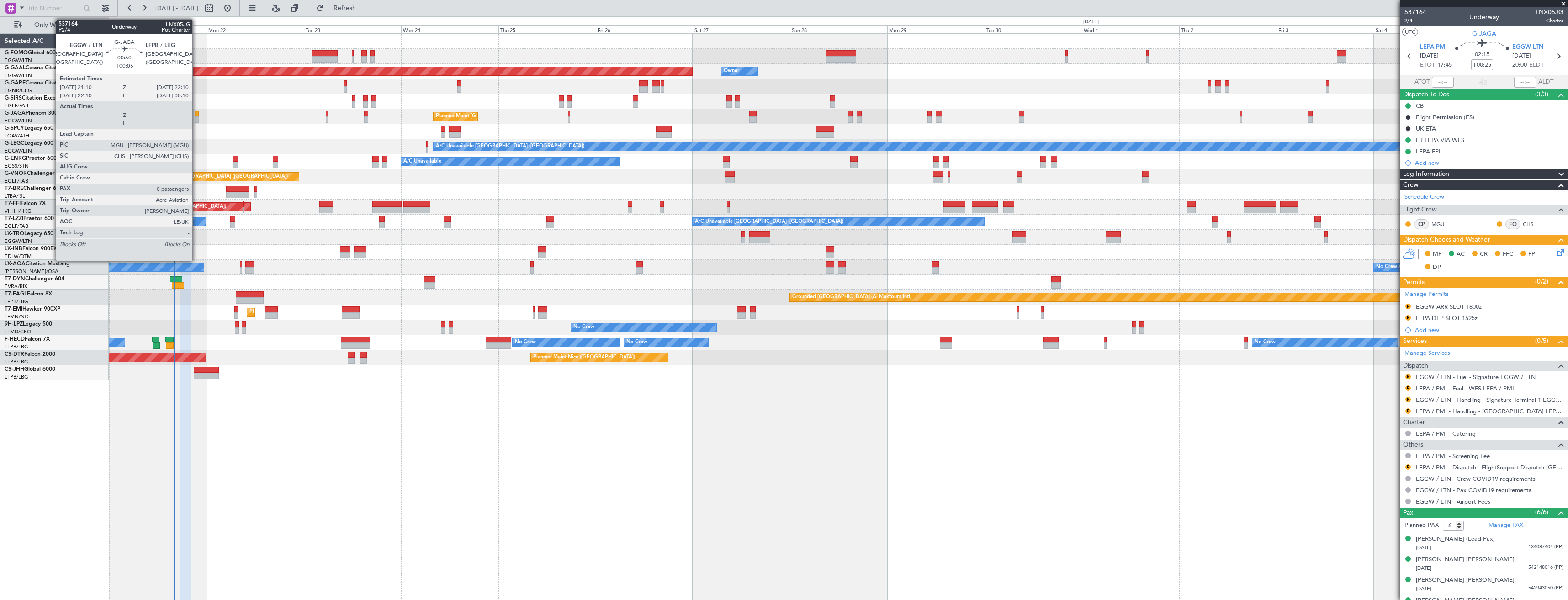
click at [196, 114] on div at bounding box center [196, 113] width 4 height 6
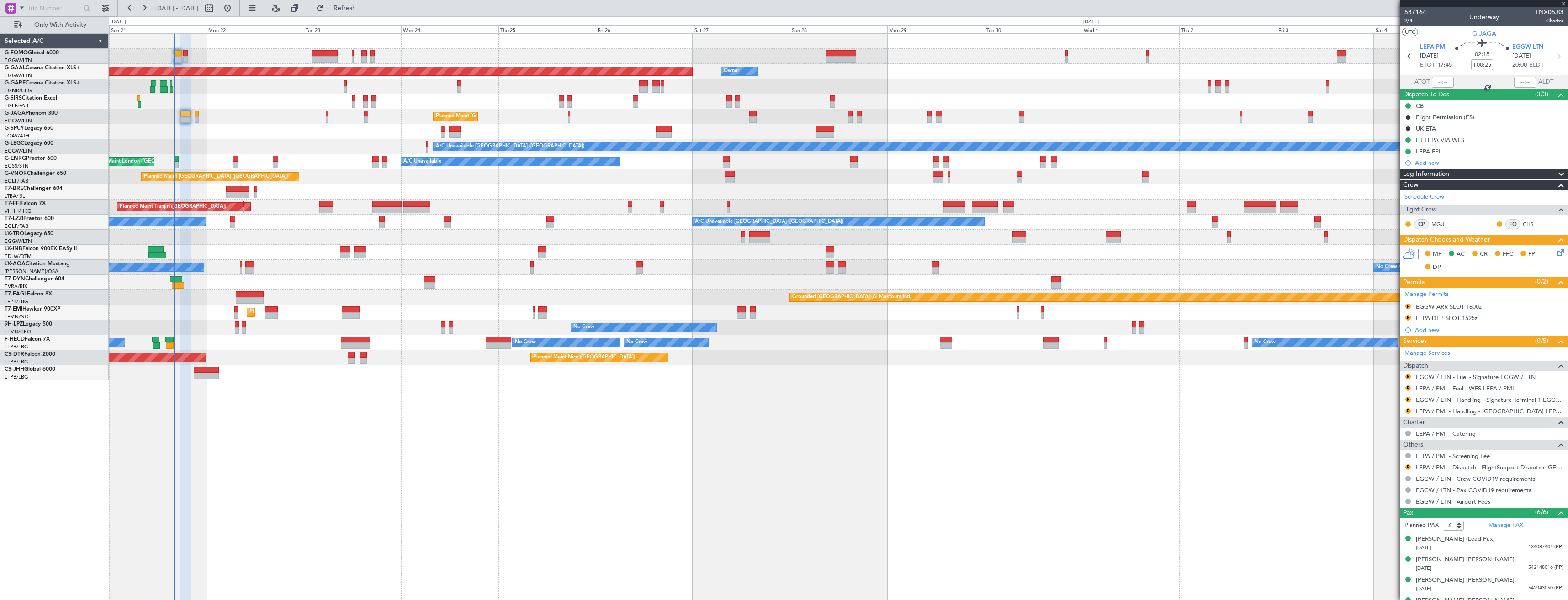
type input "+00:05"
type input "0"
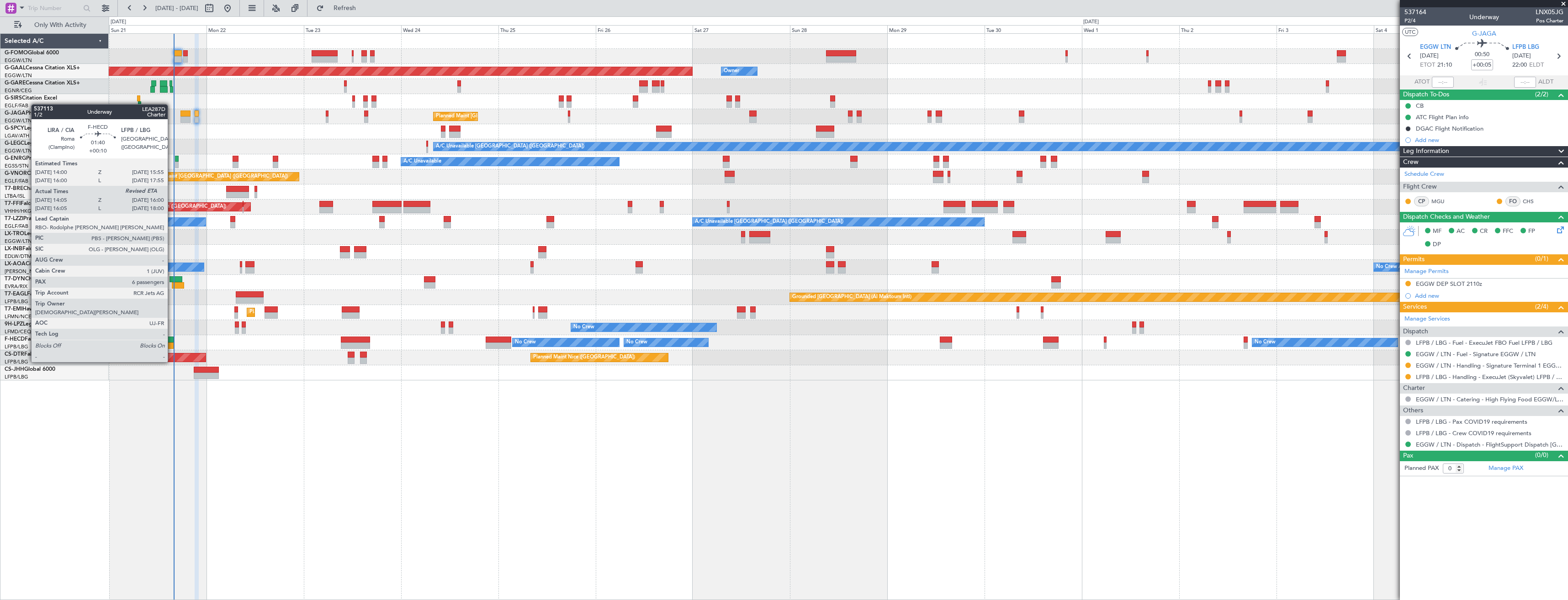
click at [172, 345] on div at bounding box center [170, 345] width 9 height 6
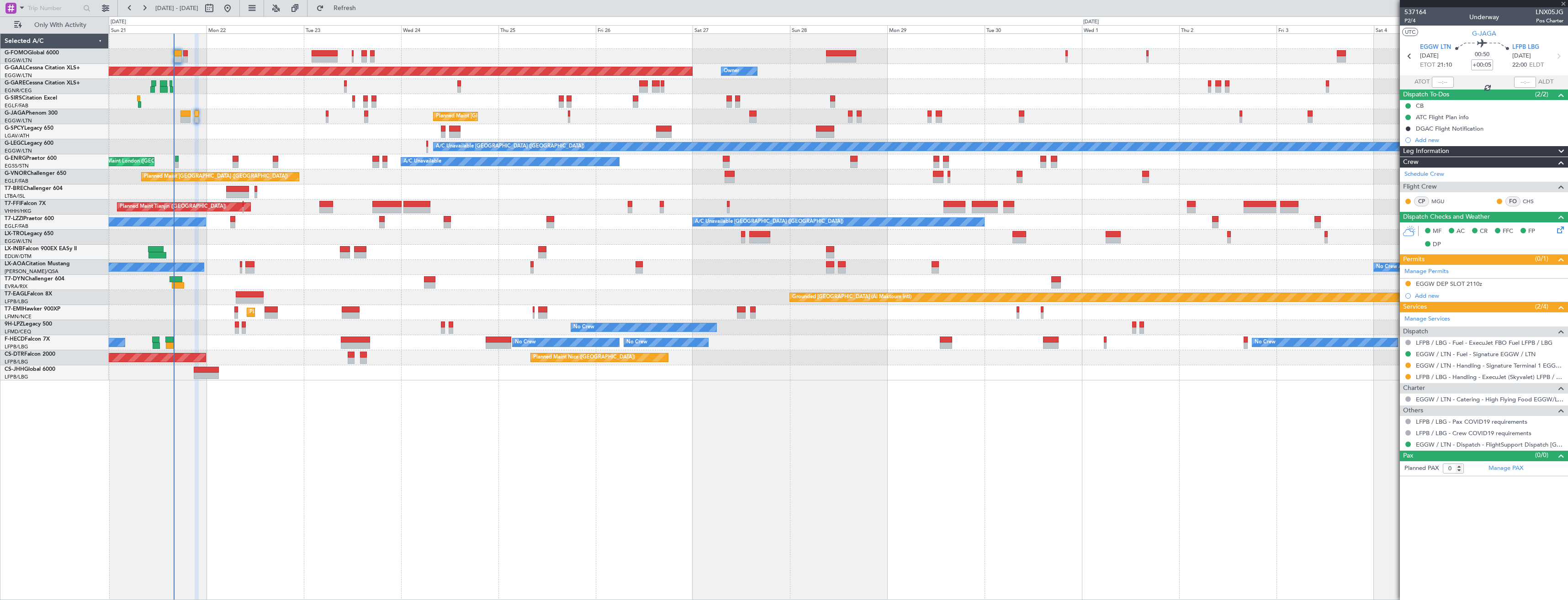
type input "+00:10"
type input "14:15"
type input "6"
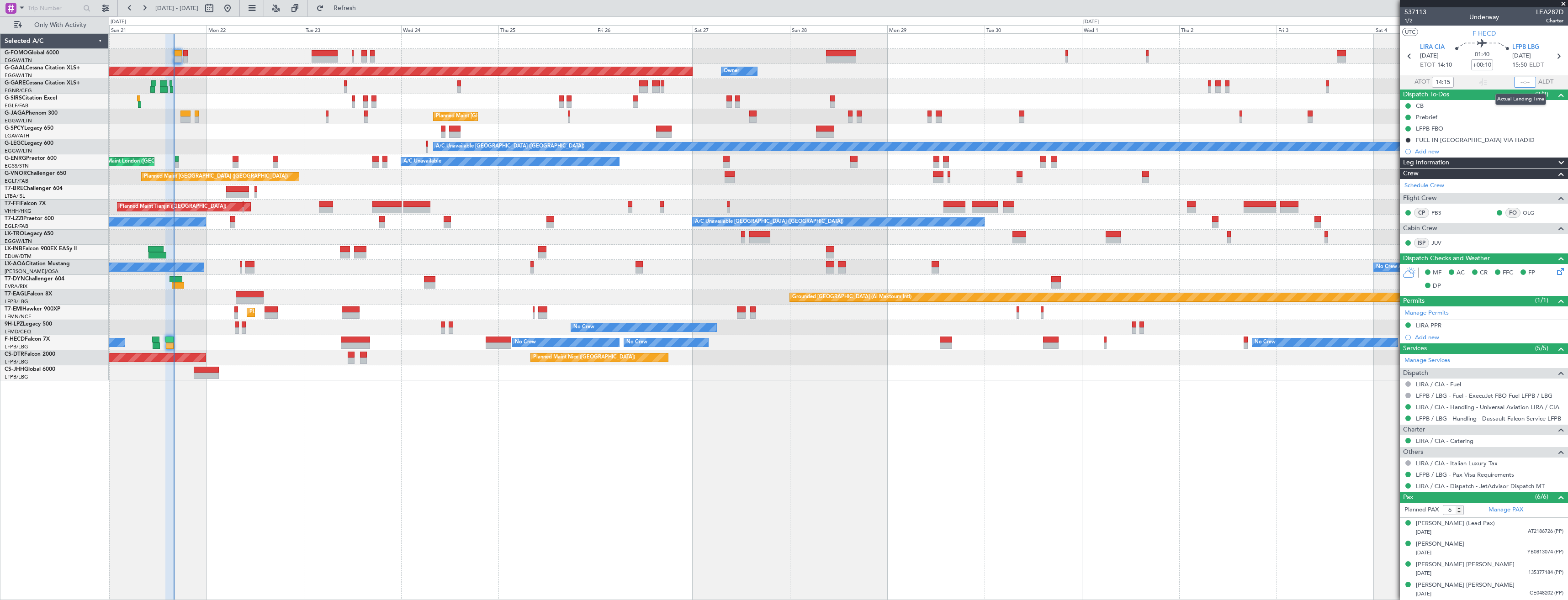
click at [1522, 81] on input "text" at bounding box center [1525, 82] width 22 height 11
type input "15:52"
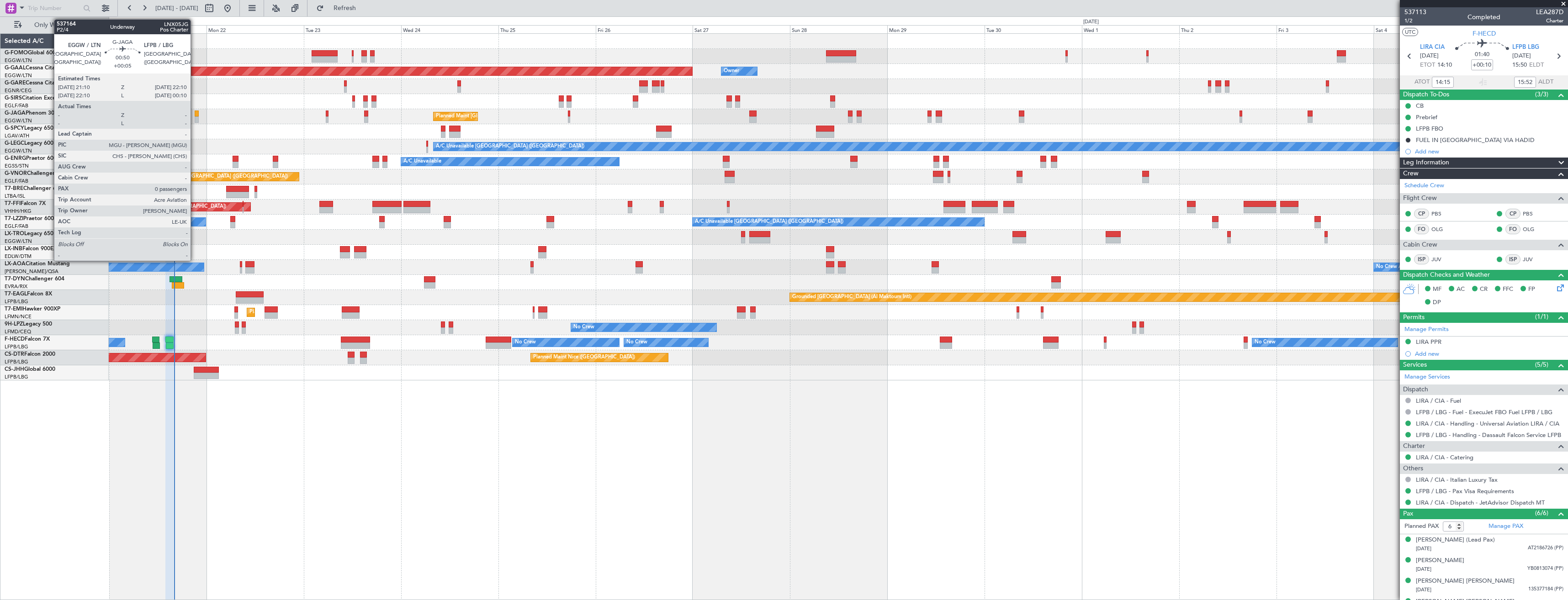
click at [195, 118] on div at bounding box center [196, 119] width 4 height 6
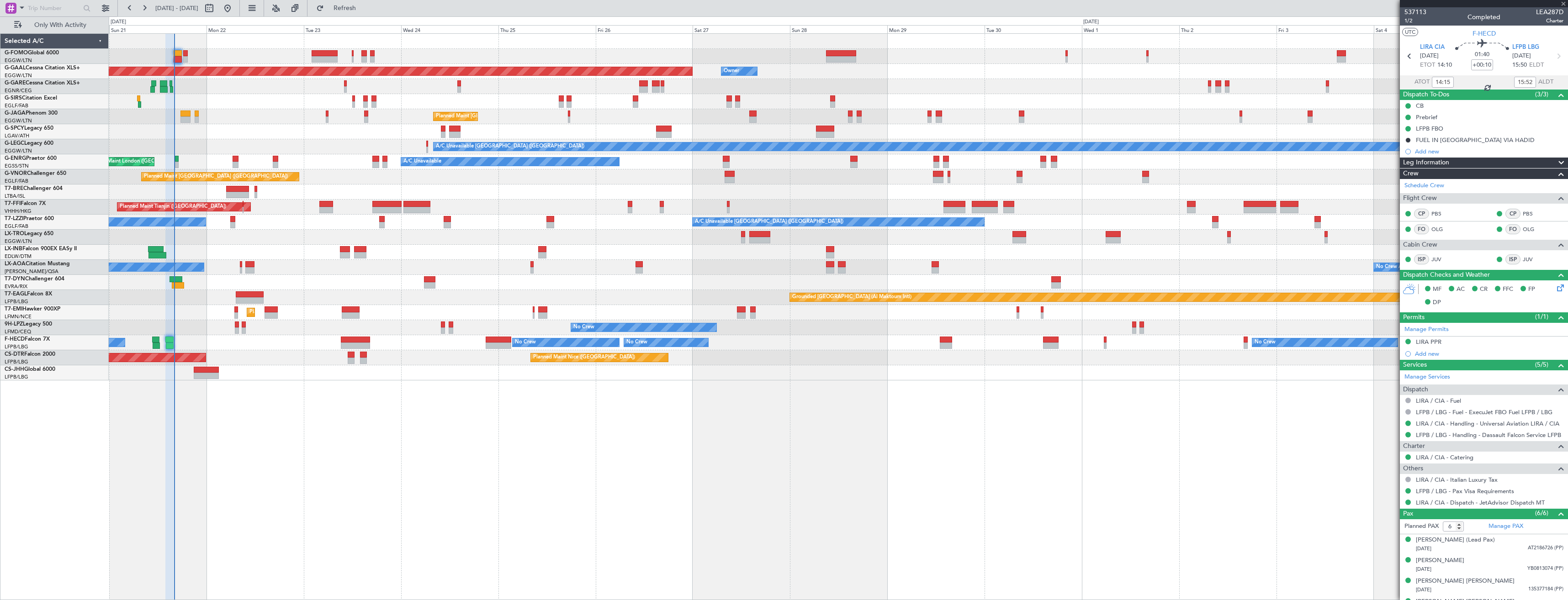
type input "+00:05"
type input "0"
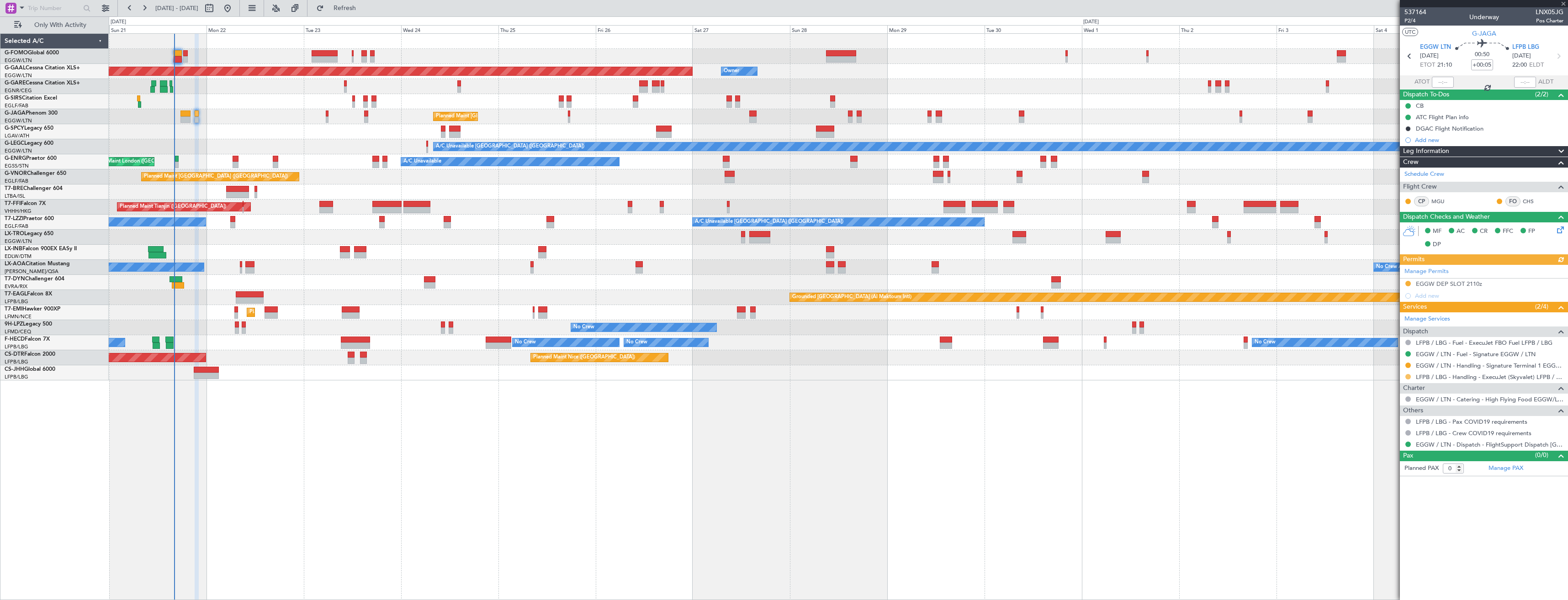
click at [1408, 376] on button at bounding box center [1408, 376] width 5 height 5
click at [1378, 487] on span "Confirmed" at bounding box center [1382, 485] width 28 height 9
click at [1413, 54] on icon at bounding box center [1409, 56] width 12 height 12
type input "+00:25"
type input "6"
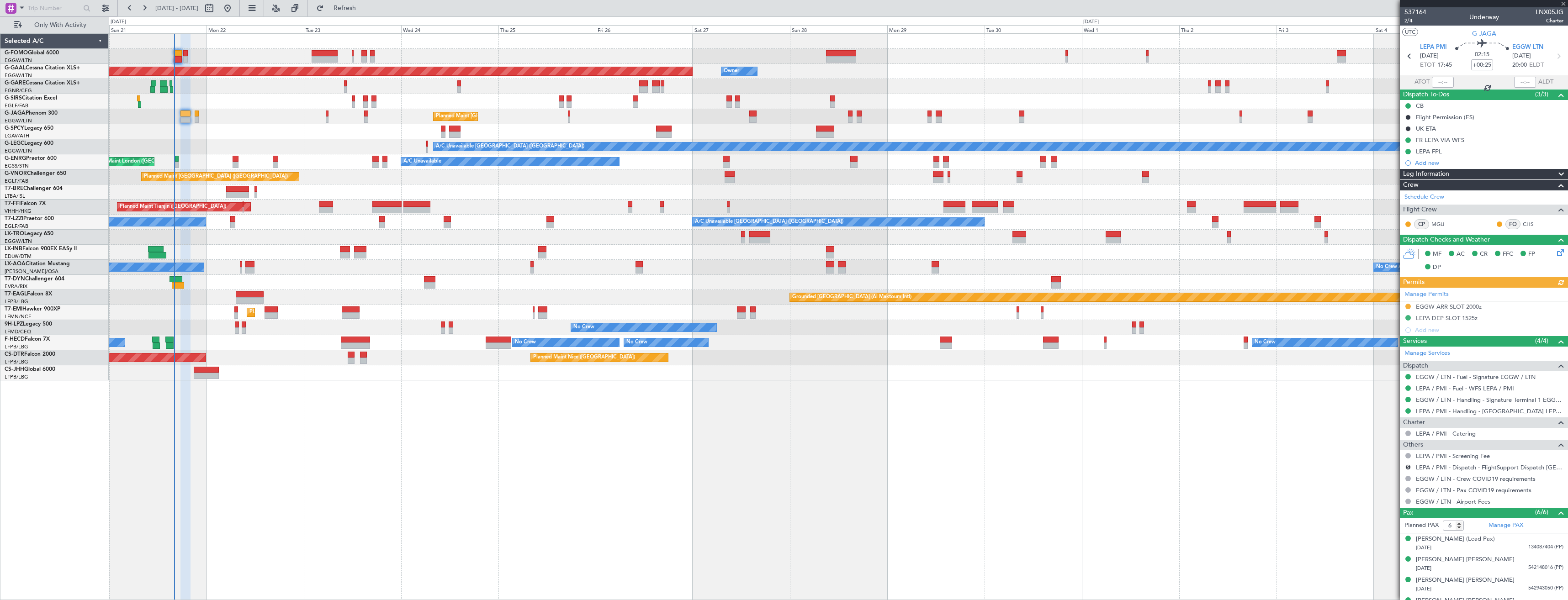
click at [1407, 304] on div "Manage Permits EGGW ARR SLOT 2000z LEPA DEP SLOT 1525z Add new" at bounding box center [1483, 312] width 168 height 49
click at [1408, 304] on button at bounding box center [1408, 306] width 5 height 5
click at [1401, 408] on li "Received OK" at bounding box center [1408, 415] width 106 height 14
click at [1413, 49] on section "LEPA PMI 21/09/2025 ETOT 17:45 02:15 +00:25 EGGW LTN 21/09/2025 20:00 ELDT" at bounding box center [1483, 57] width 168 height 36
click at [1413, 55] on icon at bounding box center [1409, 56] width 12 height 12
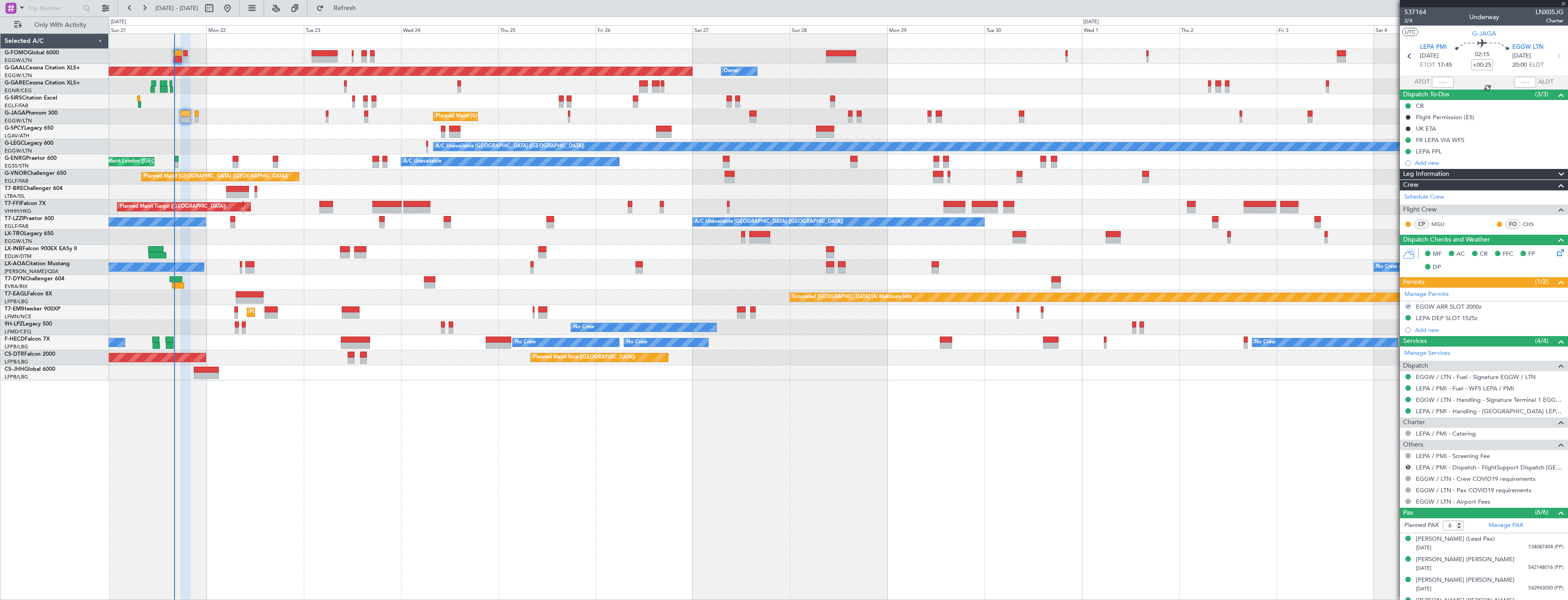
type input "08:20"
type input "10:27"
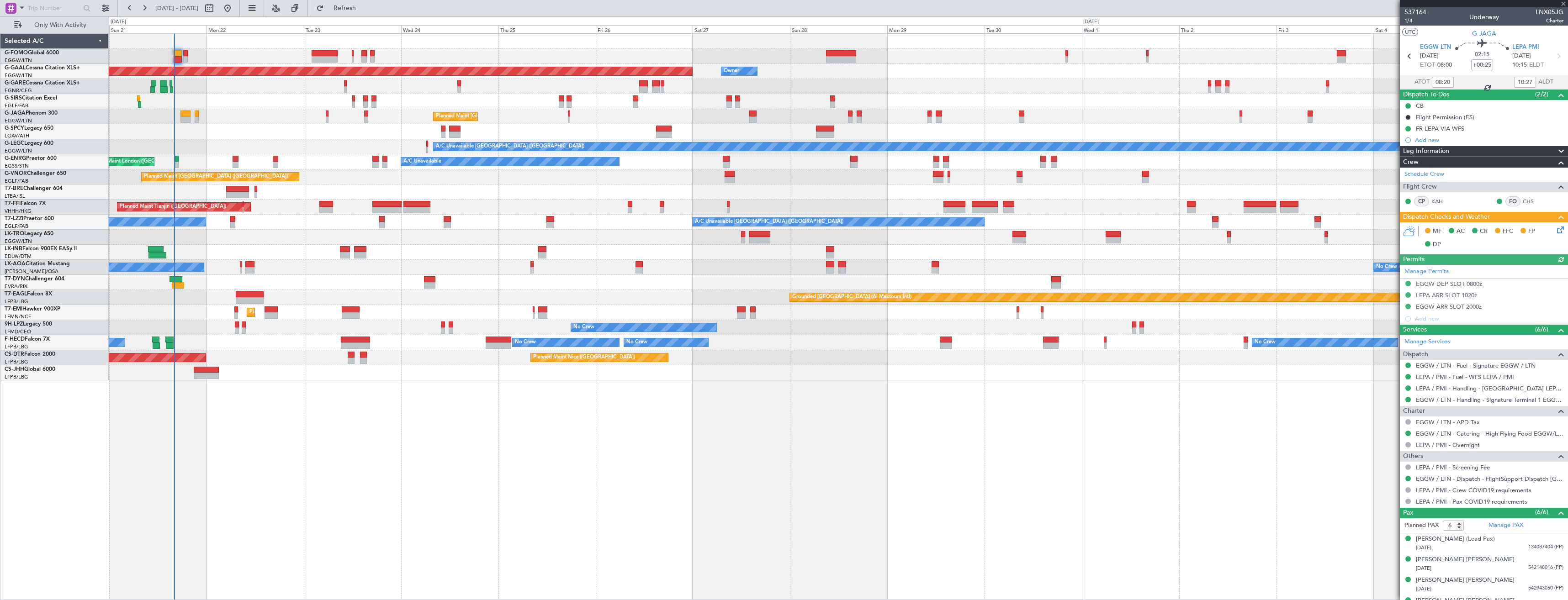
click at [1553, 57] on icon at bounding box center [1559, 56] width 12 height 12
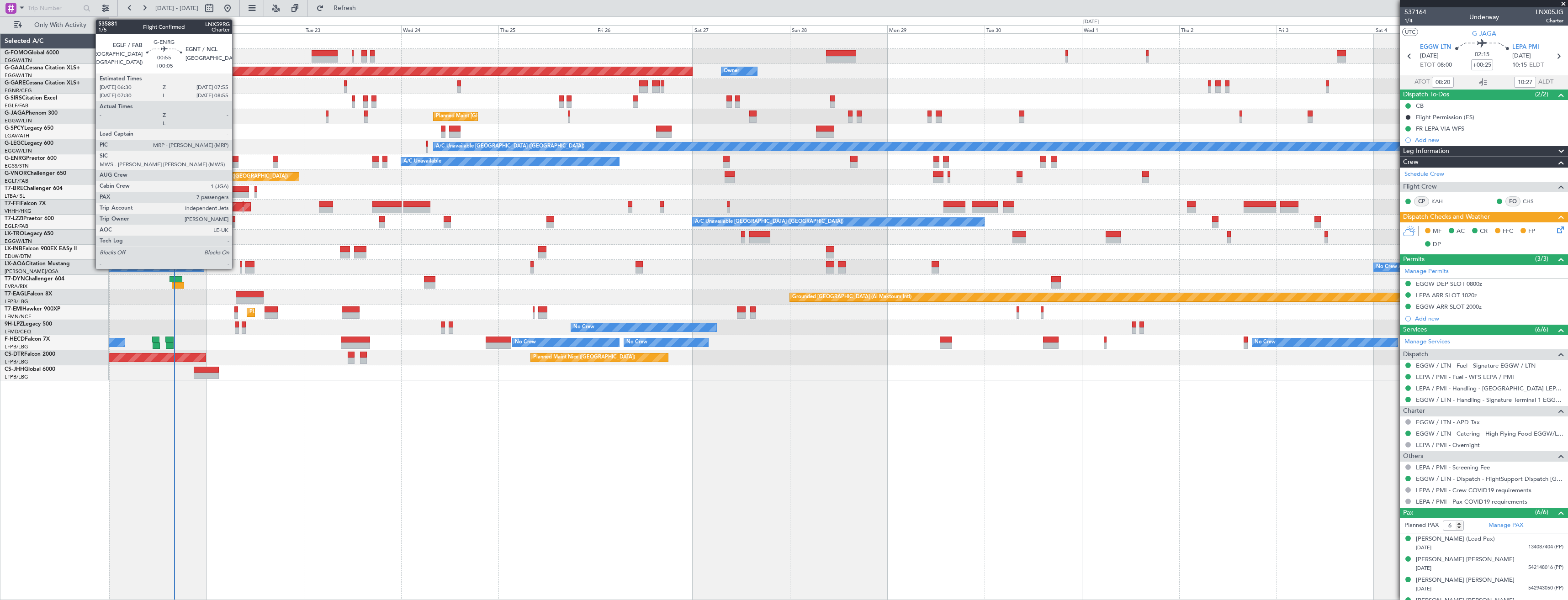
click at [237, 160] on div at bounding box center [235, 158] width 6 height 6
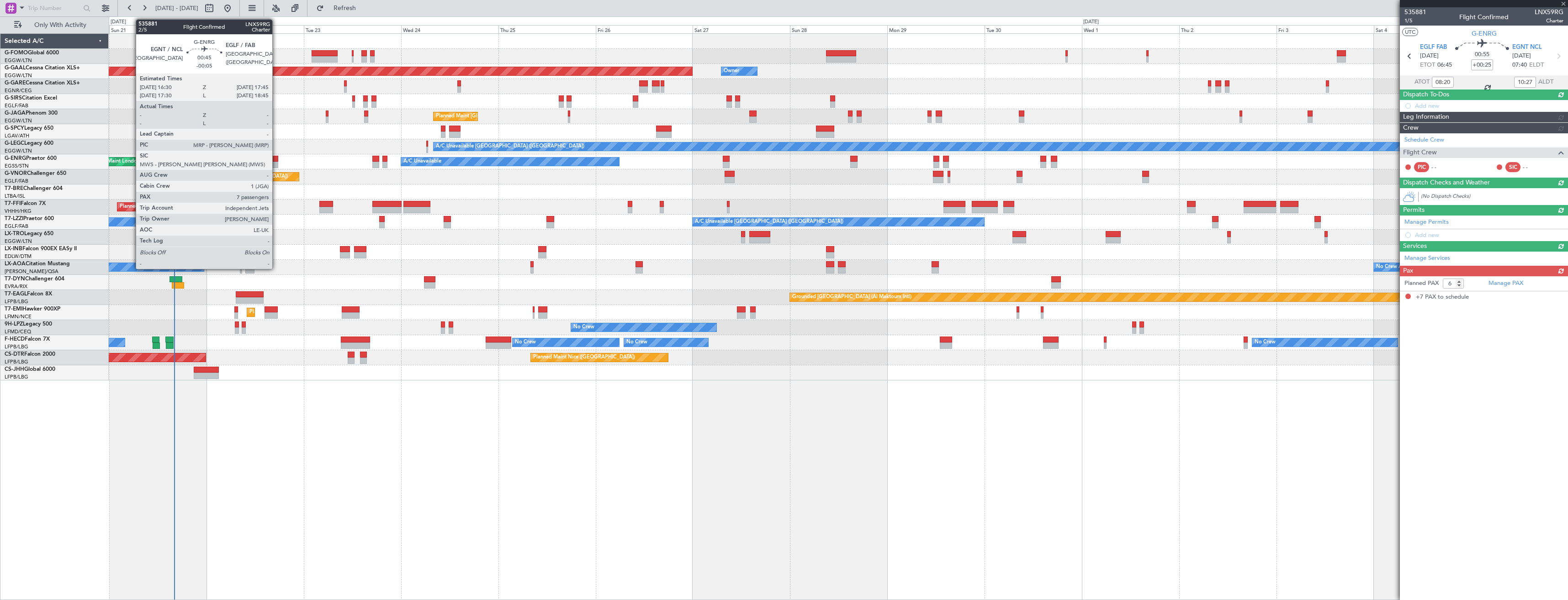
type input "+00:05"
type input "7"
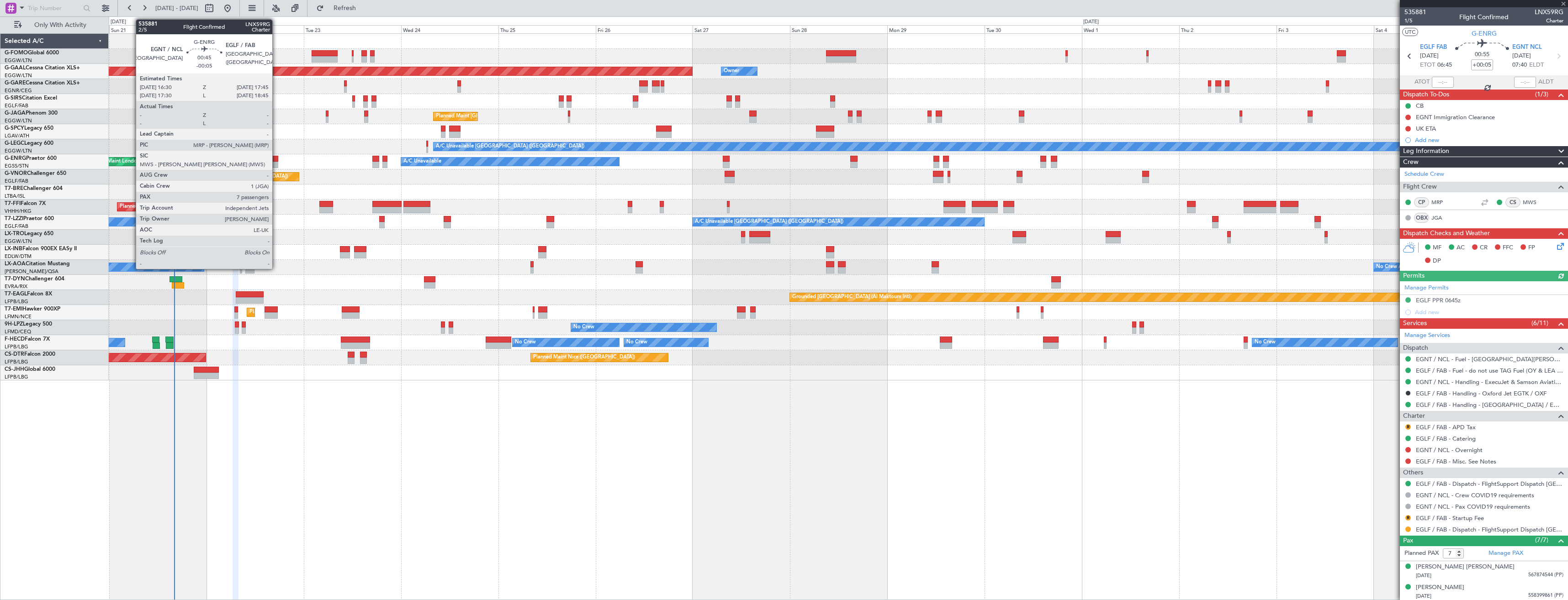
click at [277, 158] on div at bounding box center [275, 158] width 5 height 6
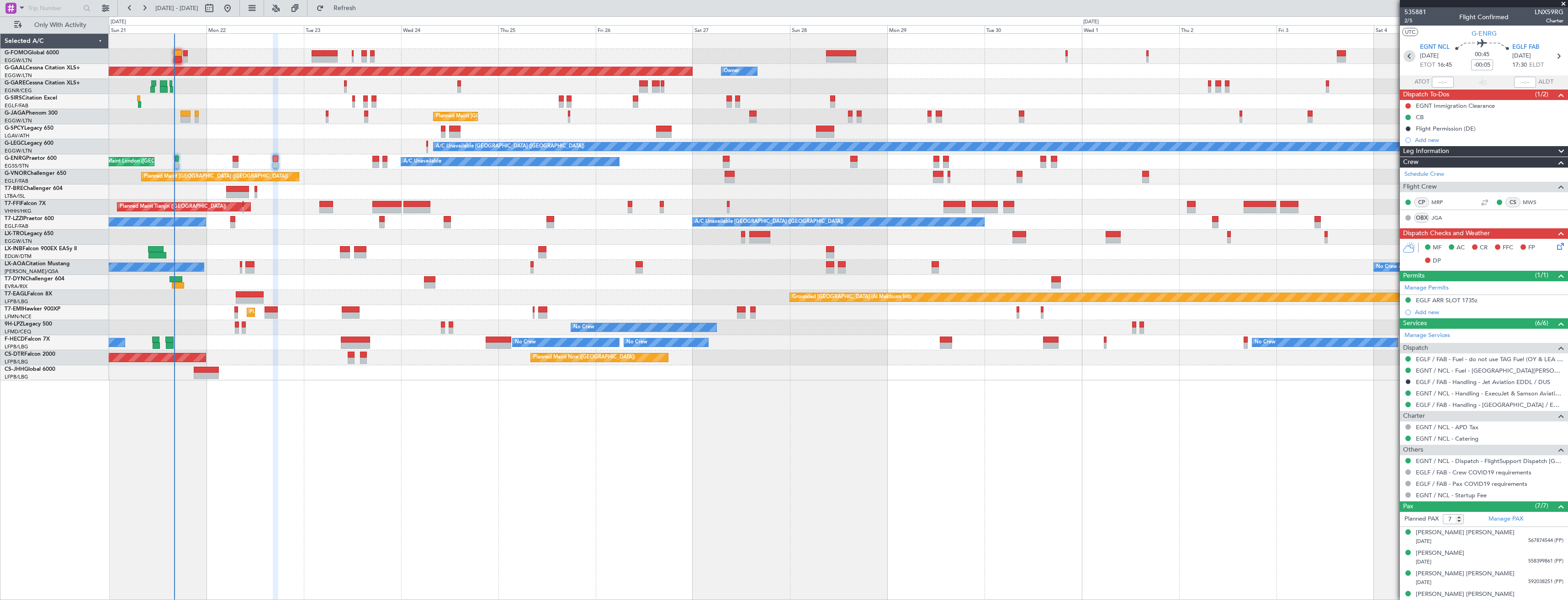
click at [1406, 53] on icon at bounding box center [1409, 56] width 12 height 12
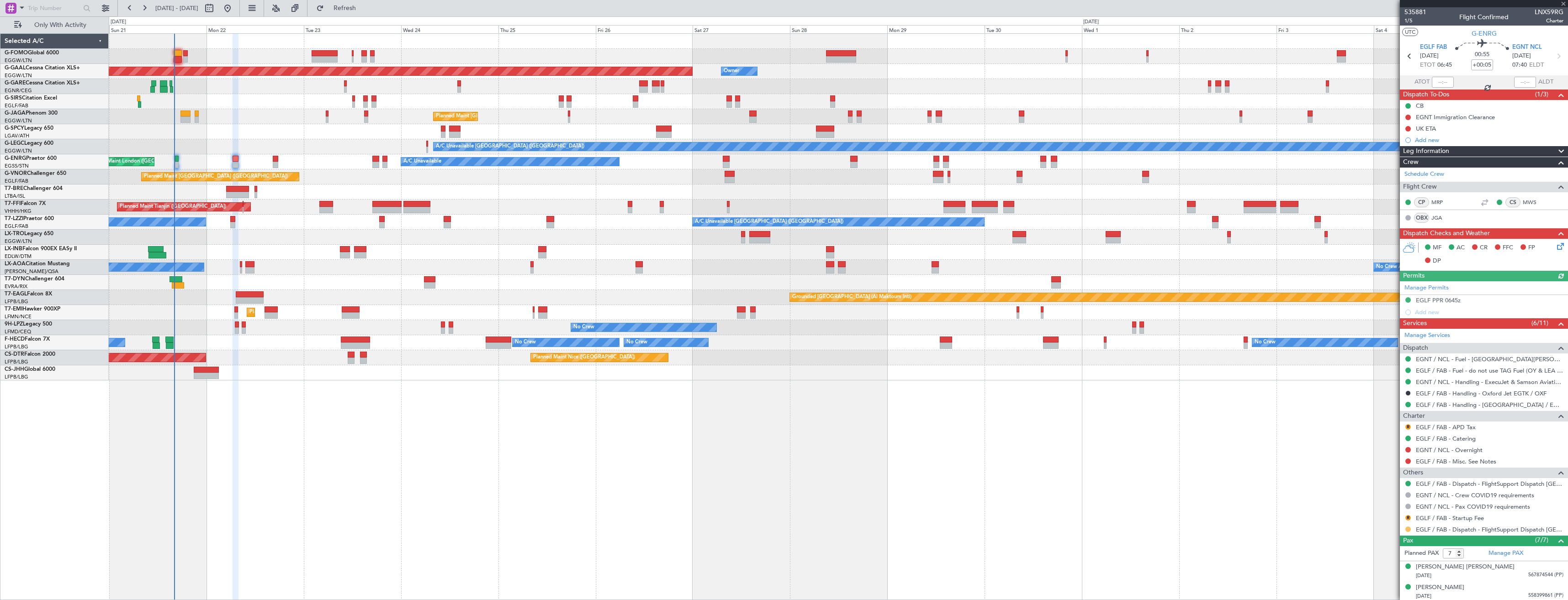
click at [1408, 528] on button at bounding box center [1408, 529] width 5 height 5
click at [1393, 514] on span "Confirmed" at bounding box center [1382, 516] width 28 height 9
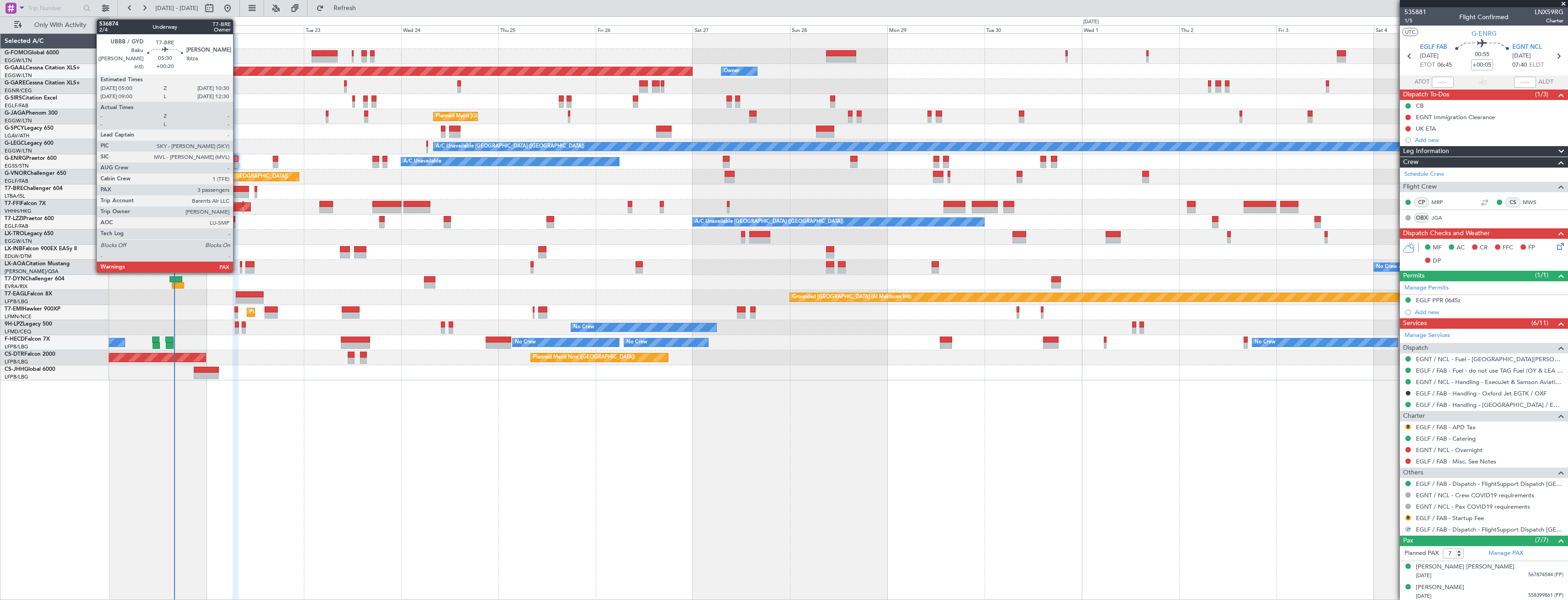
click at [237, 186] on div at bounding box center [237, 189] width 22 height 6
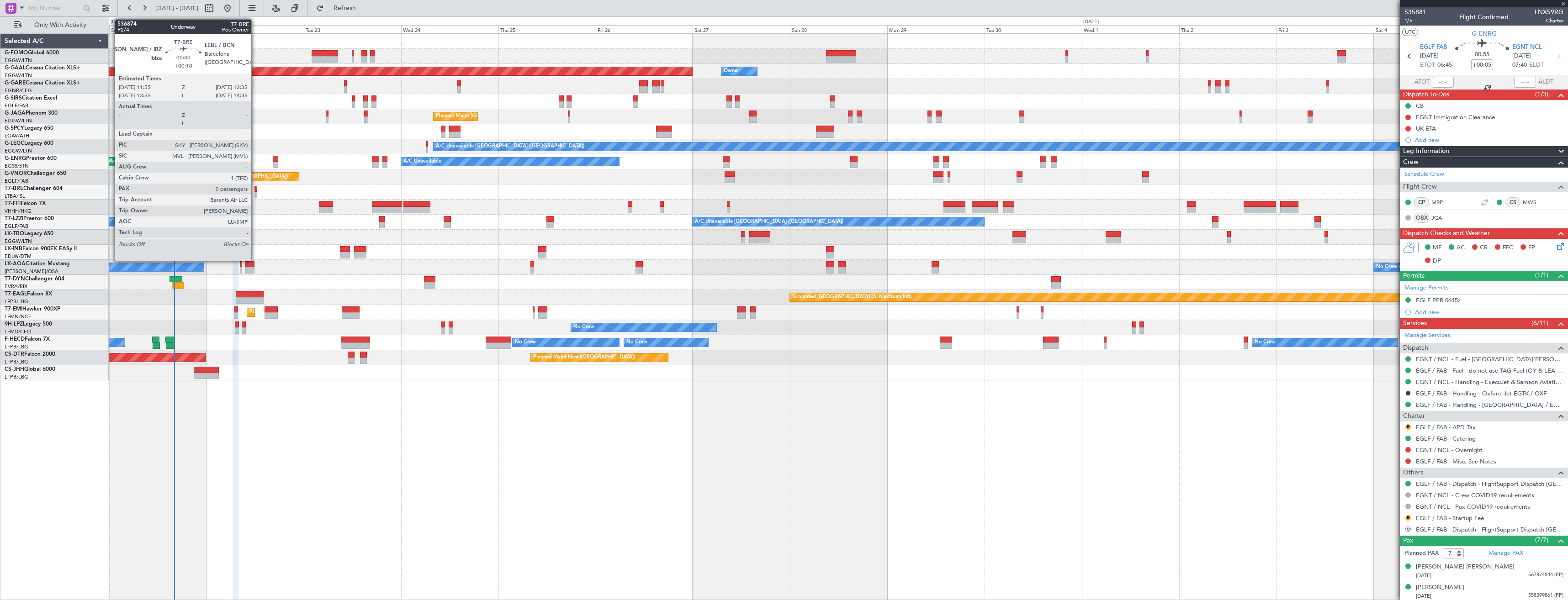
type input "+00:20"
type input "3"
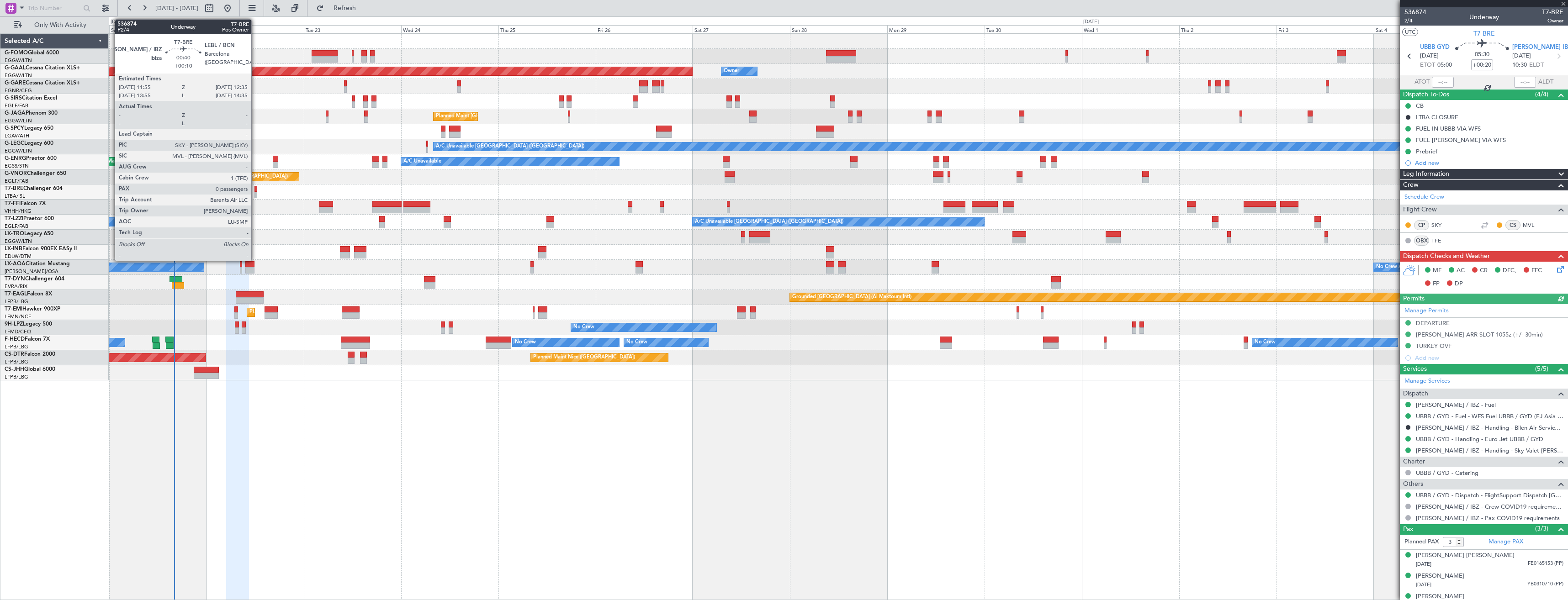
click at [255, 190] on div at bounding box center [255, 189] width 3 height 6
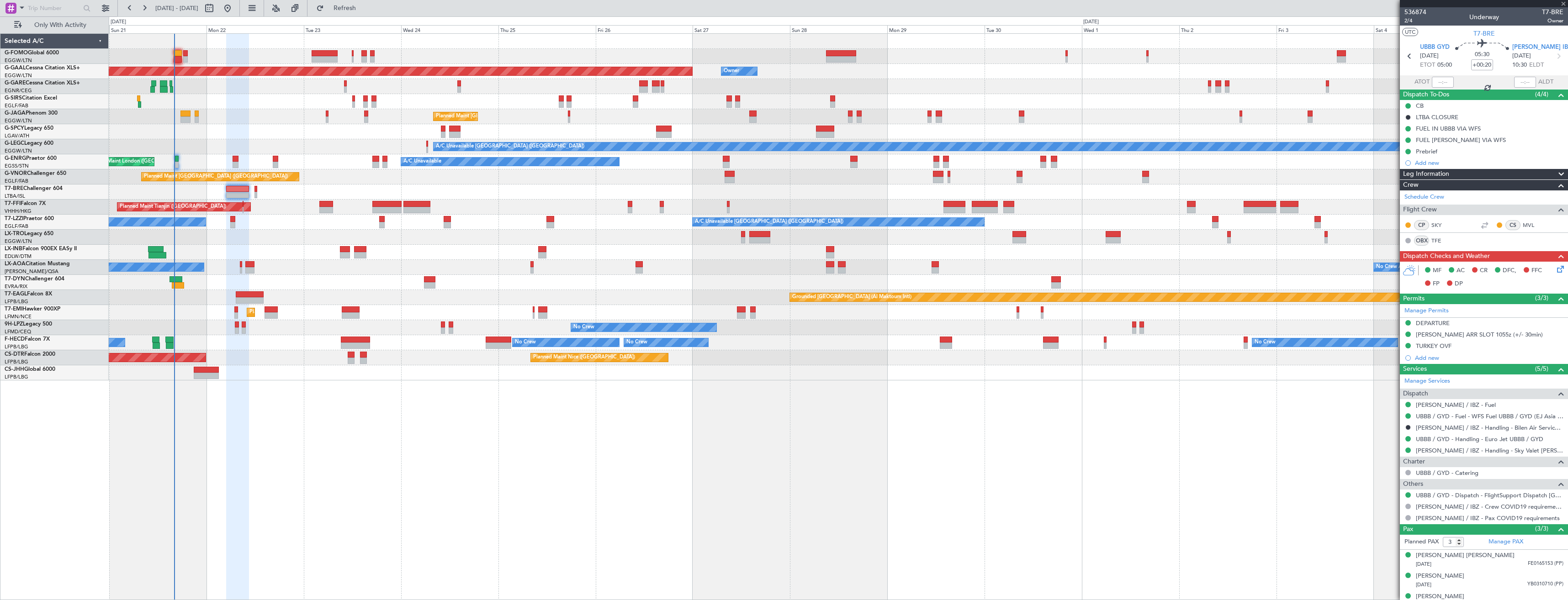
type input "+00:10"
type input "0"
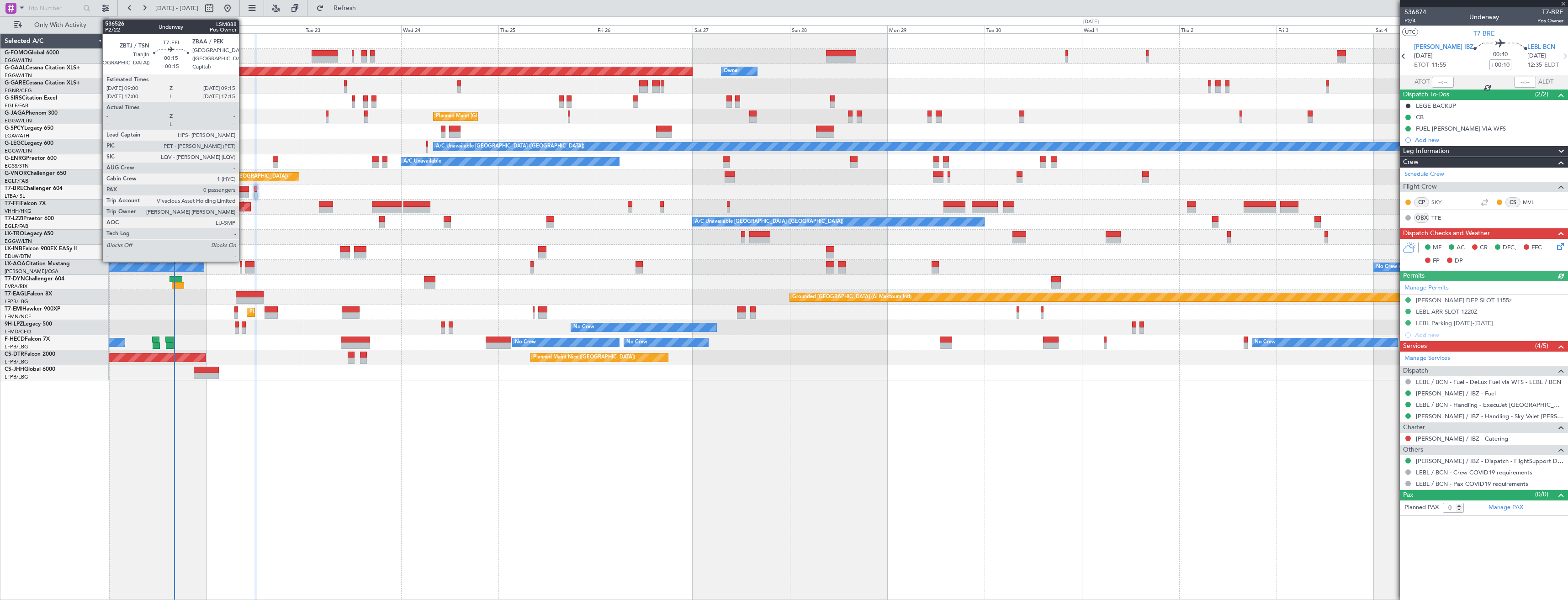
click at [243, 208] on div at bounding box center [243, 209] width 2 height 6
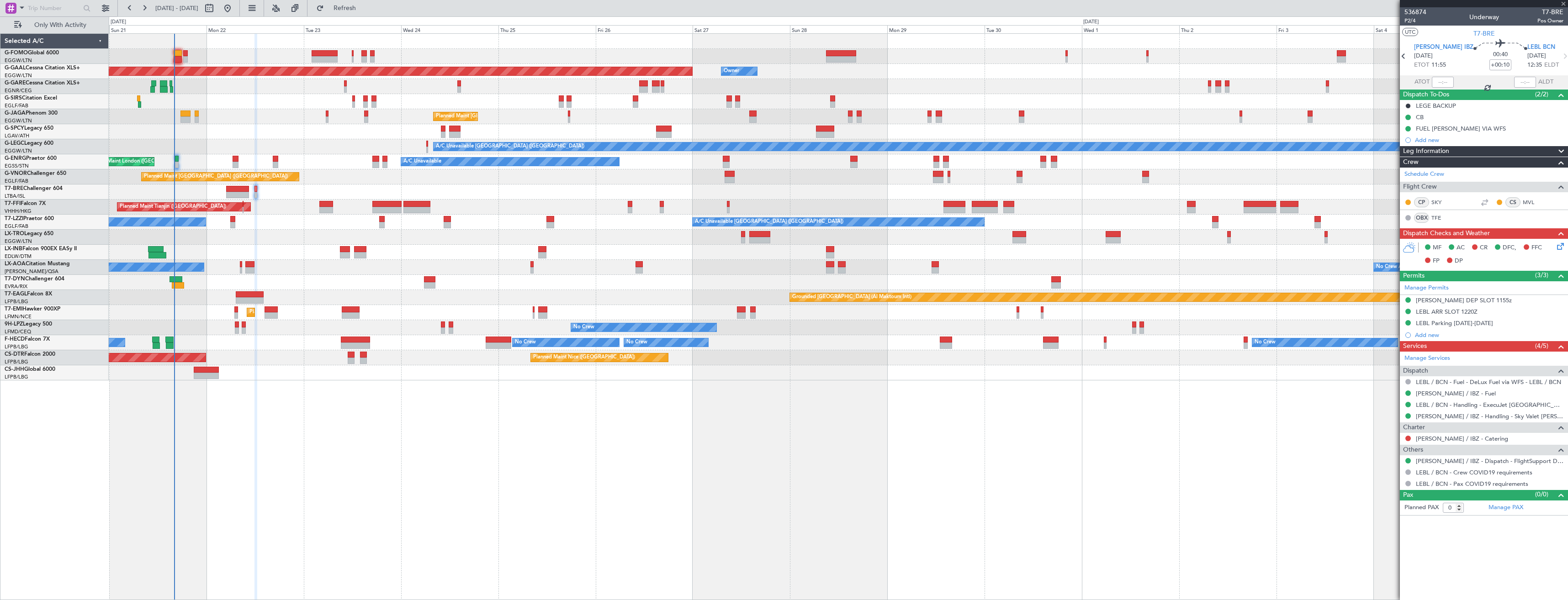
type input "-00:15"
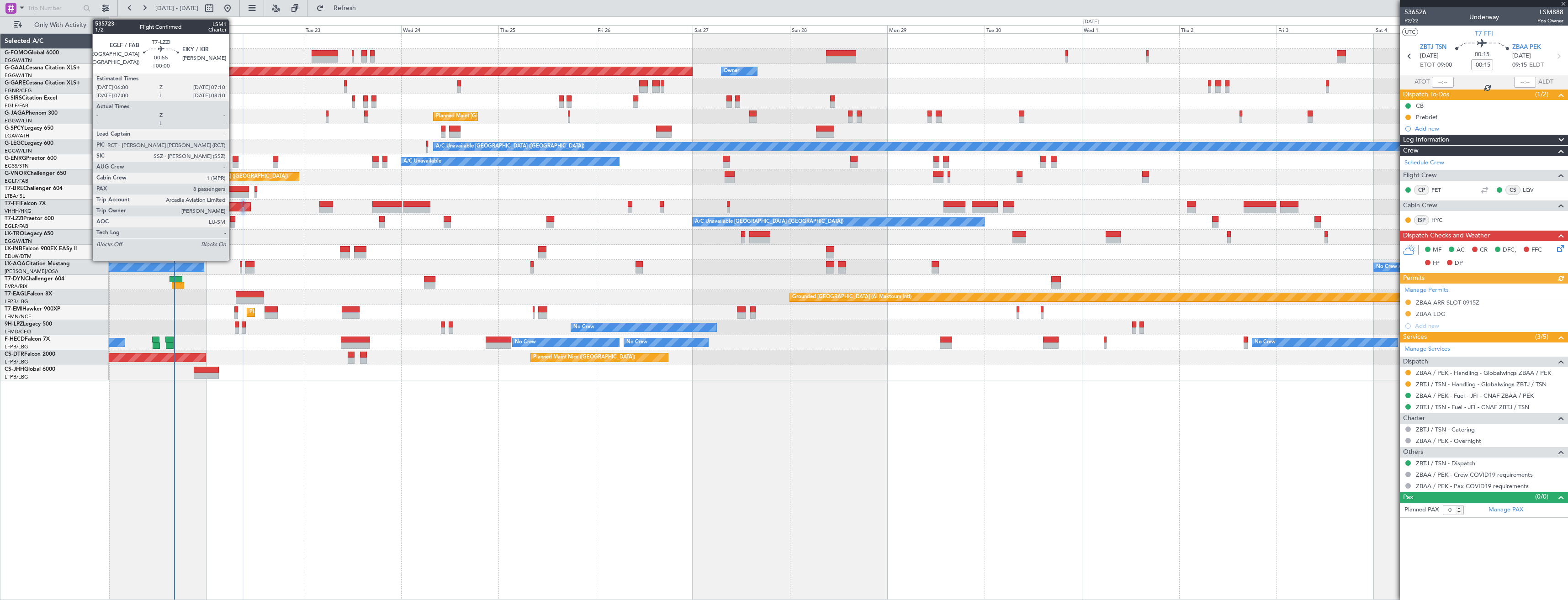
click at [233, 224] on div at bounding box center [233, 224] width 5 height 6
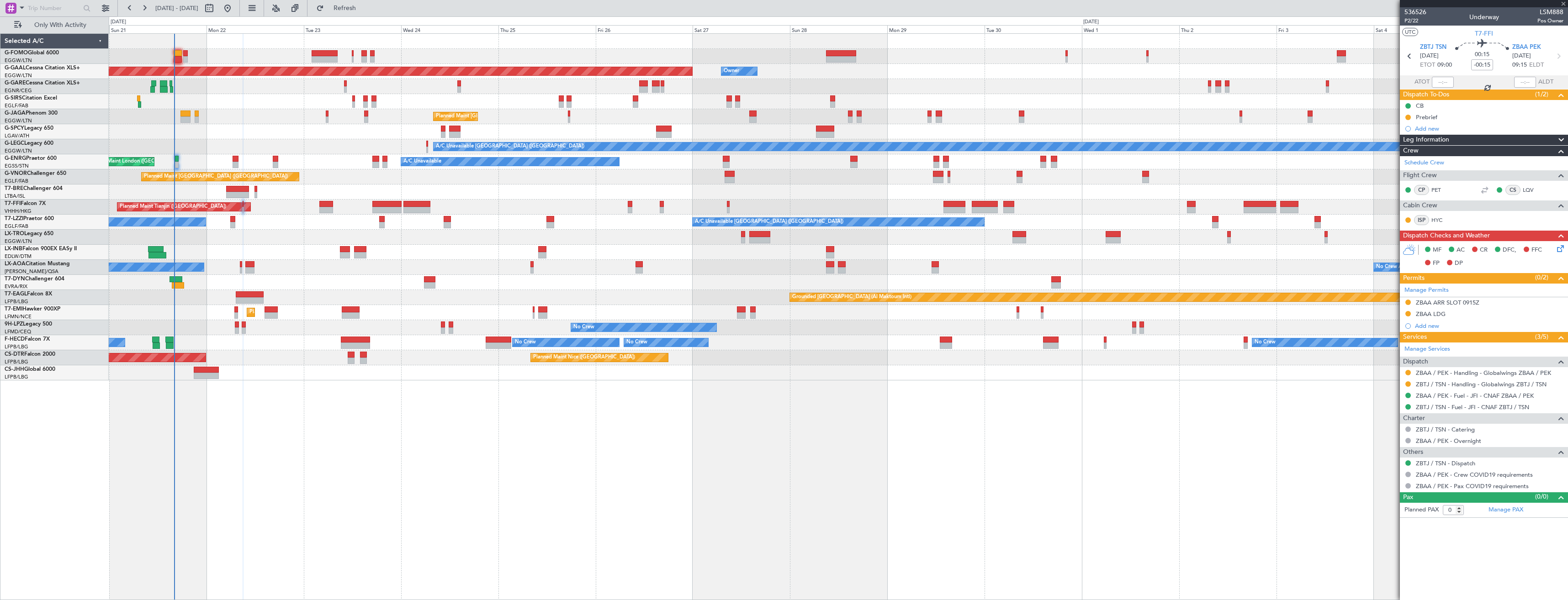
type input "8"
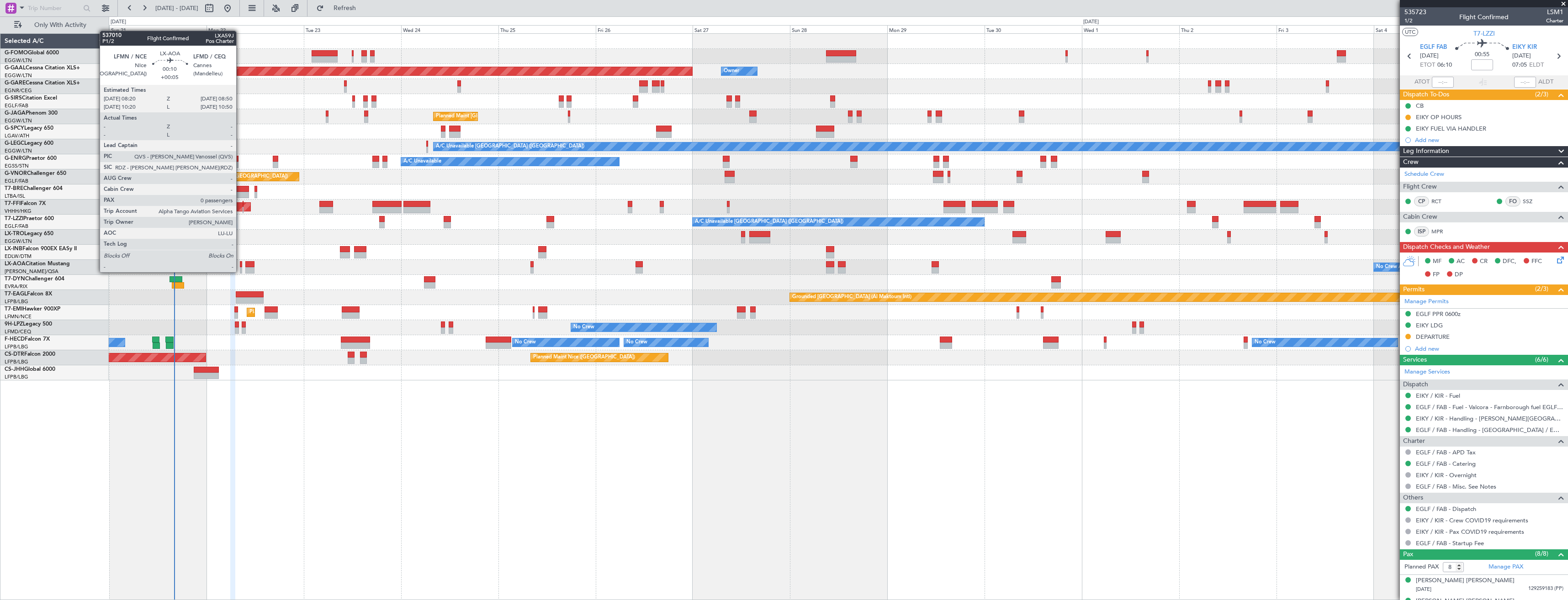
click at [240, 271] on div at bounding box center [241, 270] width 3 height 6
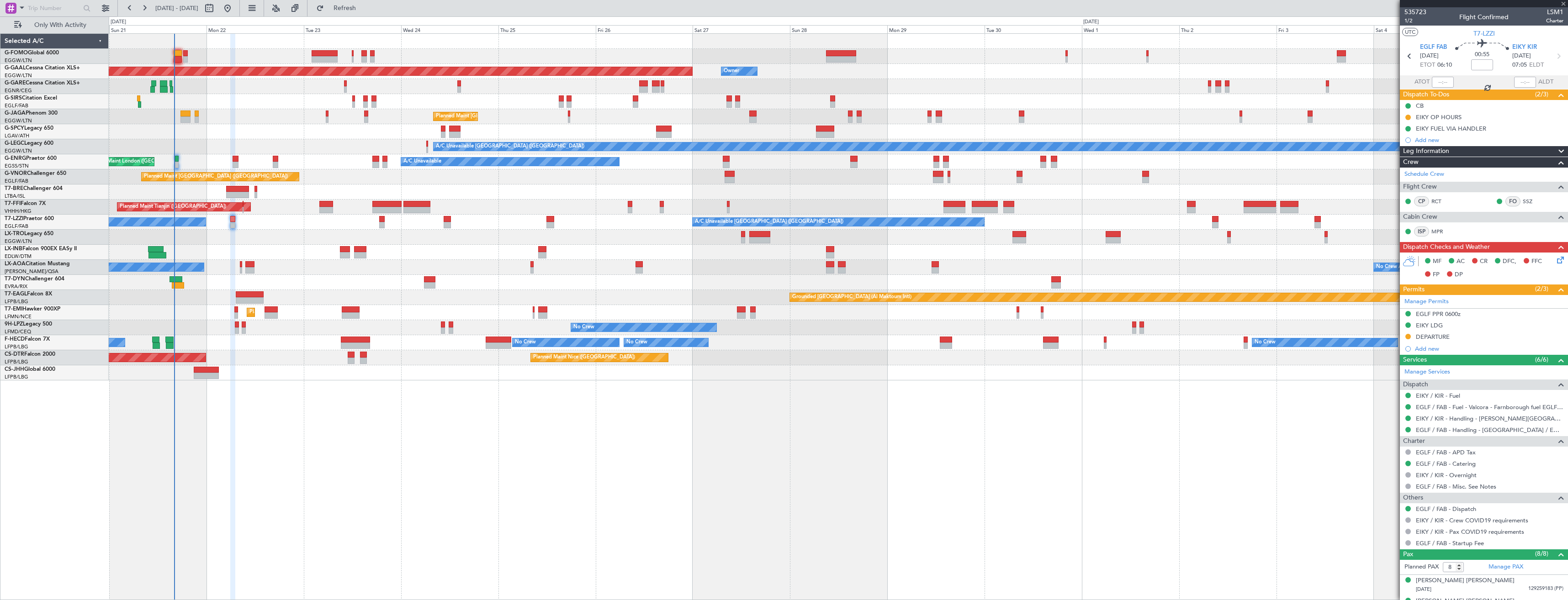
type input "+00:05"
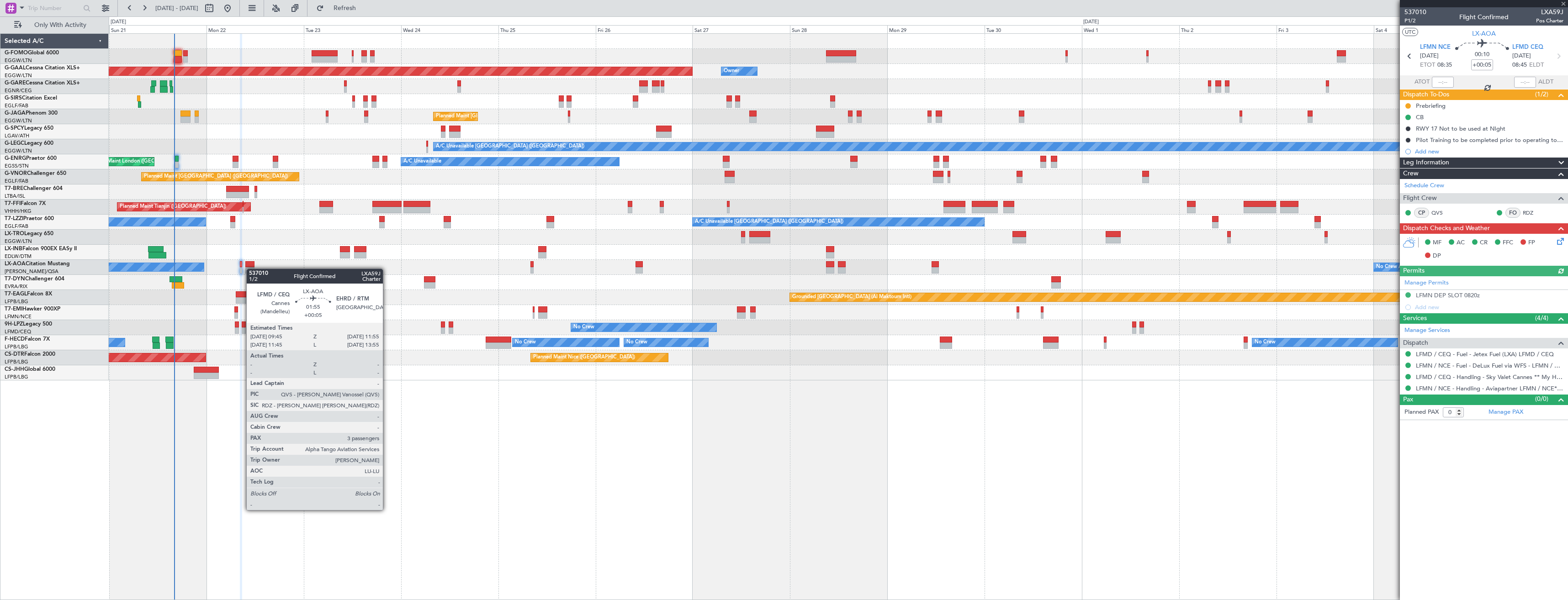
click at [251, 269] on div at bounding box center [249, 270] width 9 height 6
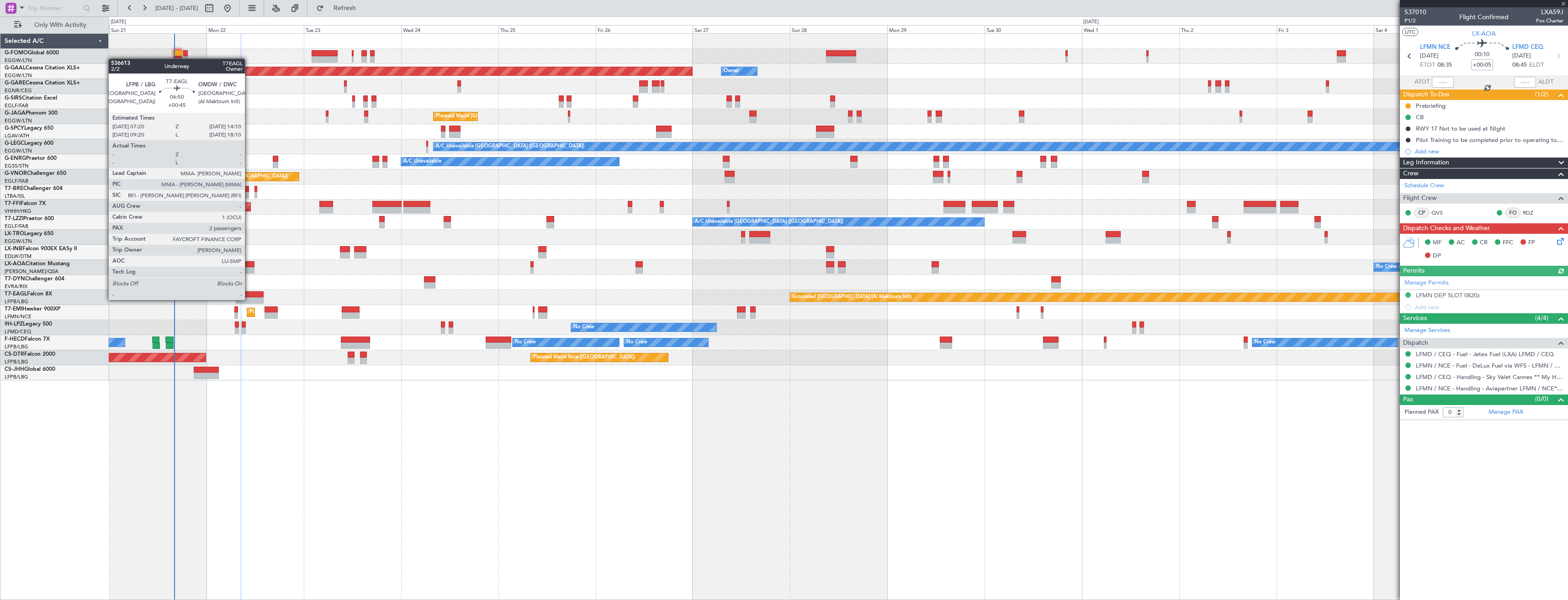
type input "3"
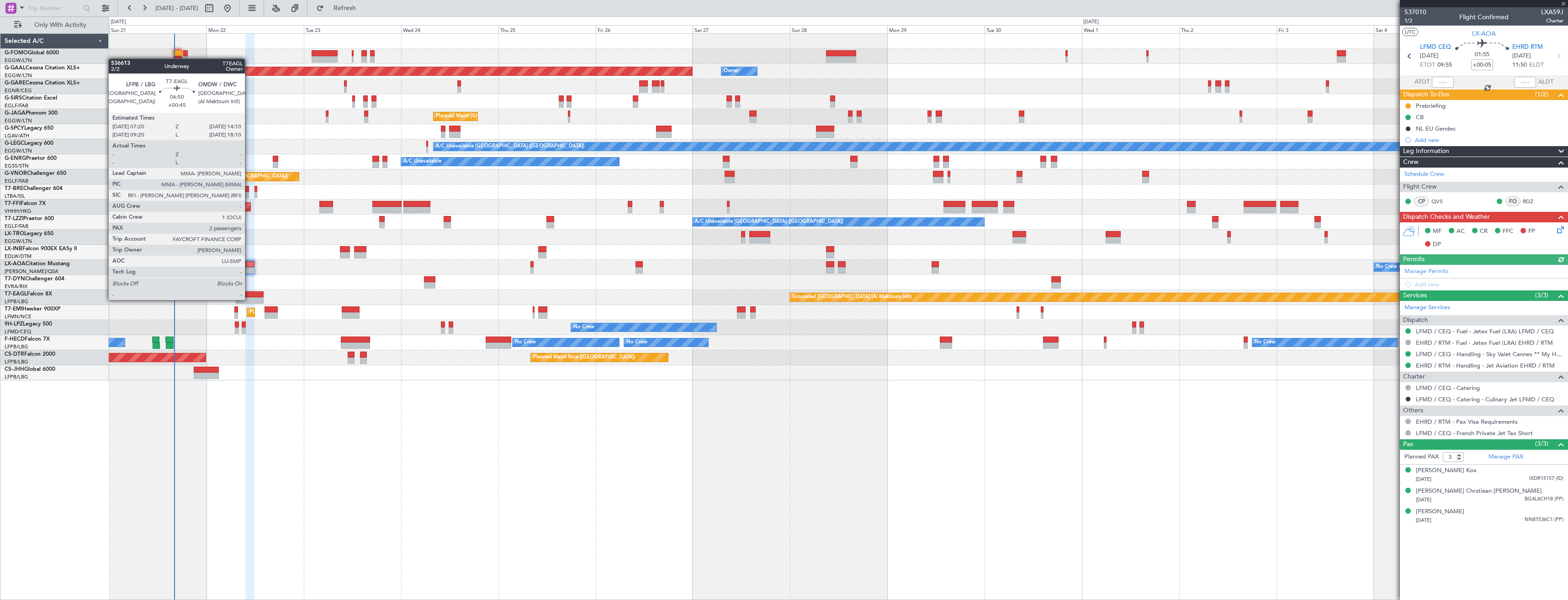
click at [249, 299] on div at bounding box center [249, 300] width 28 height 6
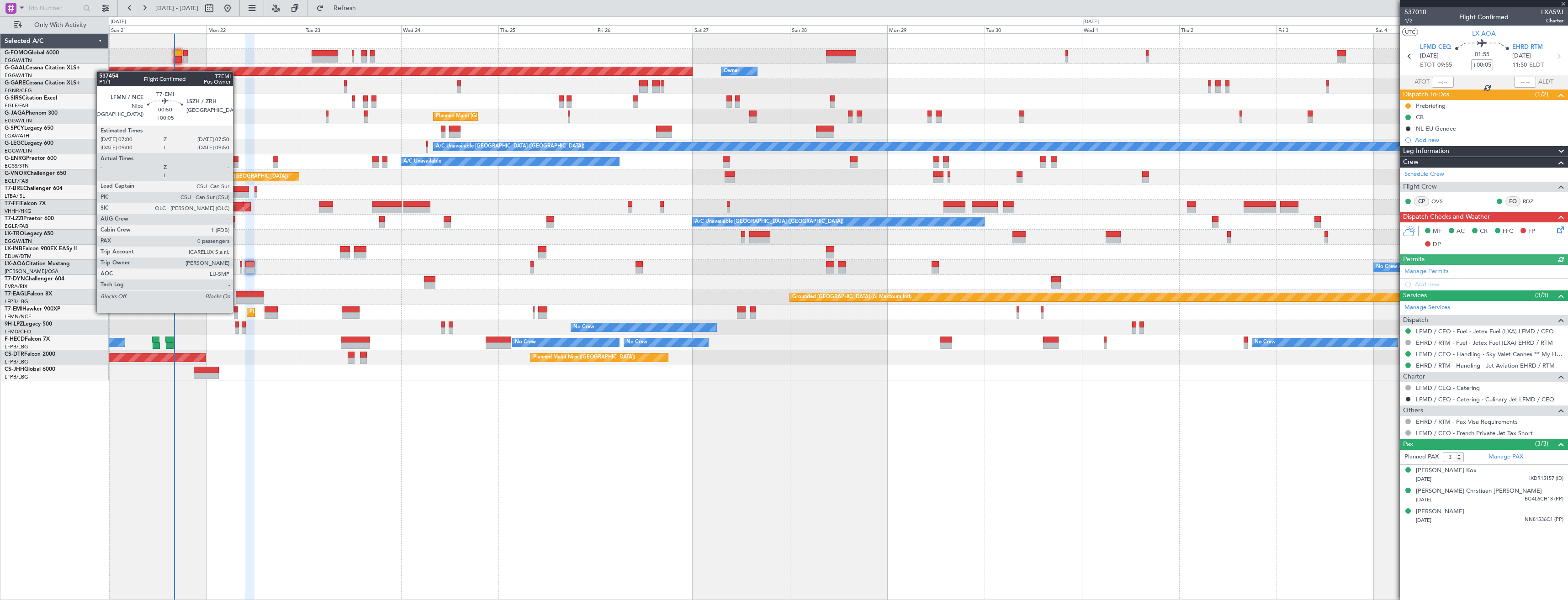
type input "+00:45"
type input "2"
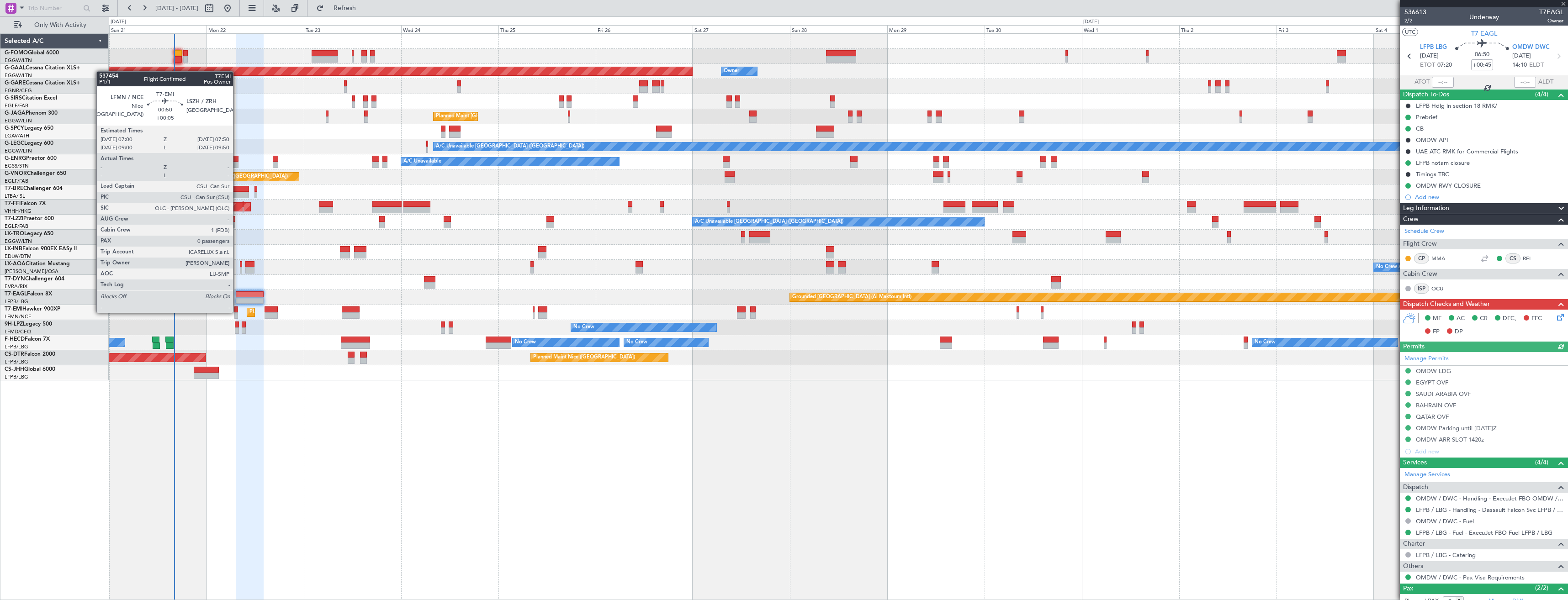
click at [237, 312] on div at bounding box center [236, 309] width 3 height 6
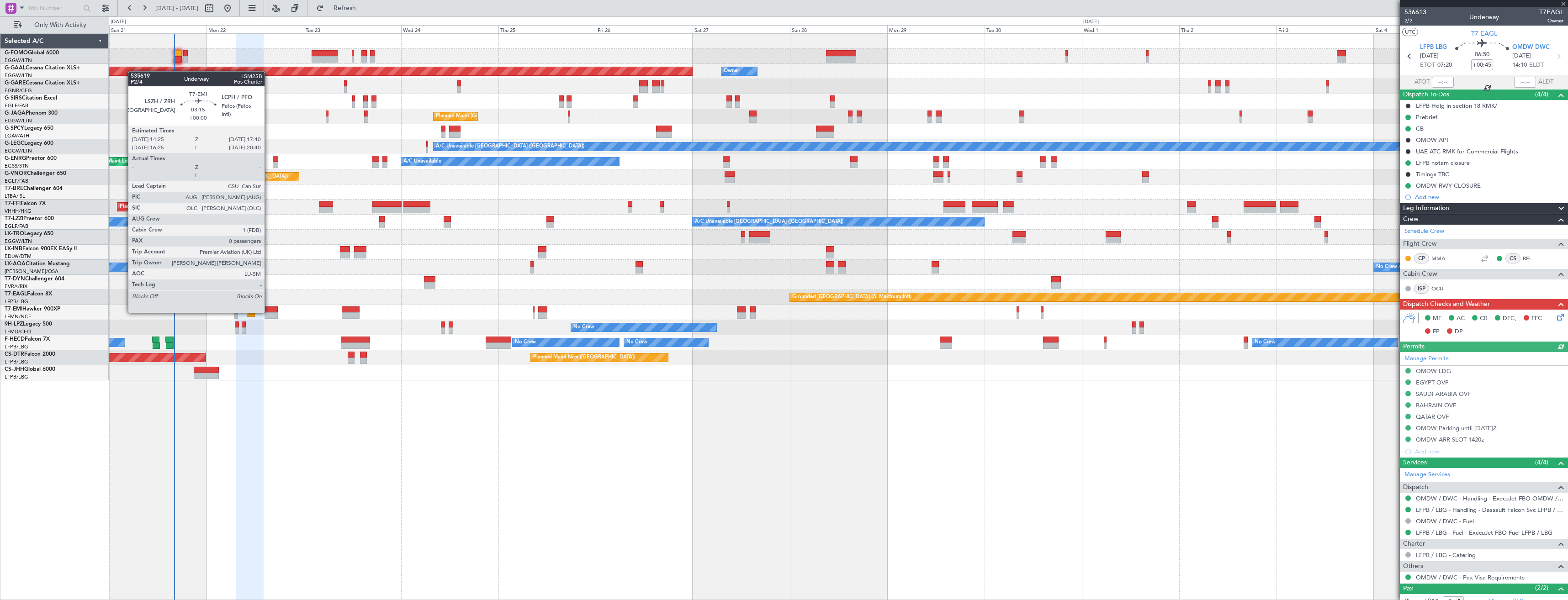
type input "+00:05"
type input "0"
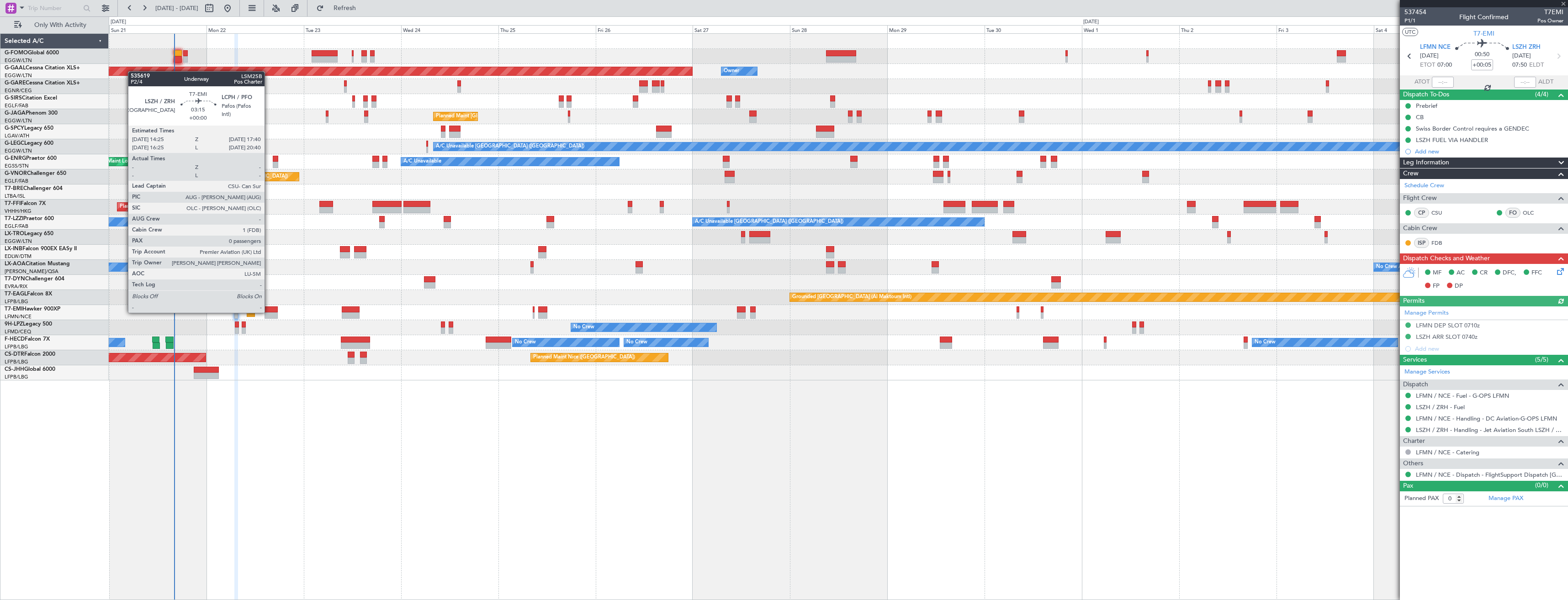
click at [269, 312] on div at bounding box center [272, 309] width 14 height 6
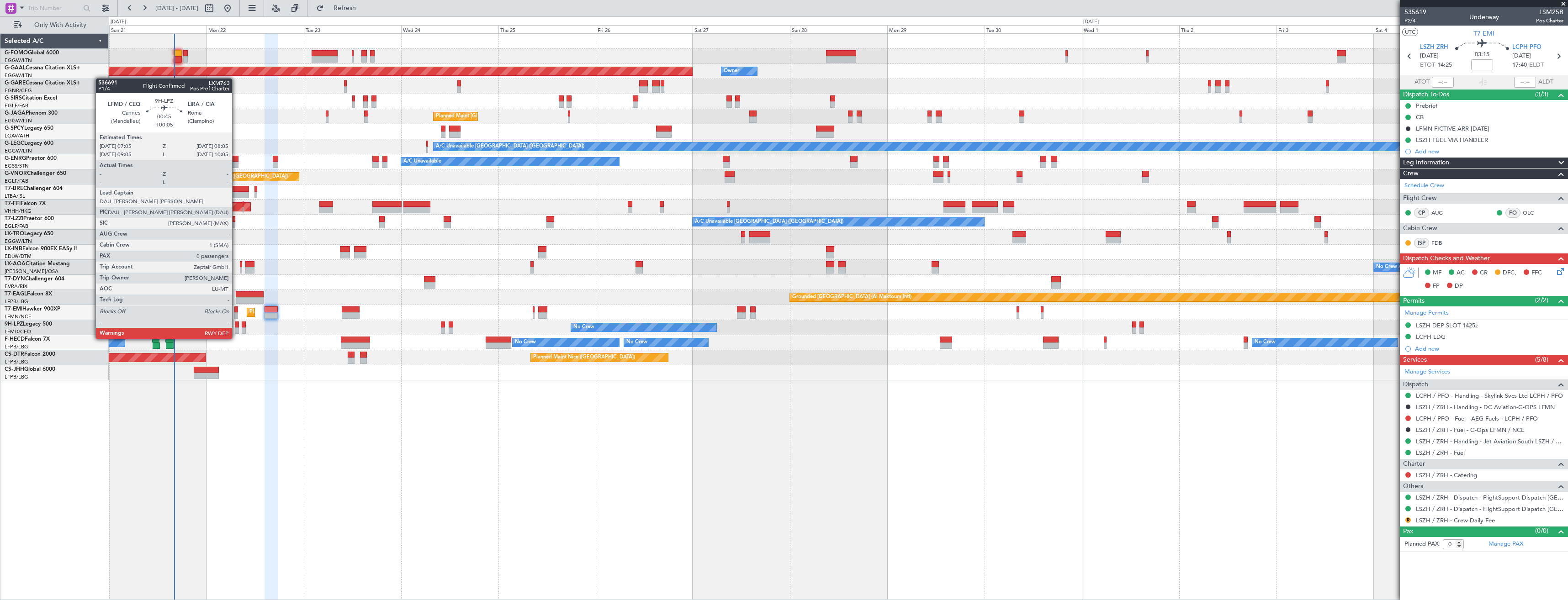
click at [237, 329] on div at bounding box center [237, 330] width 4 height 6
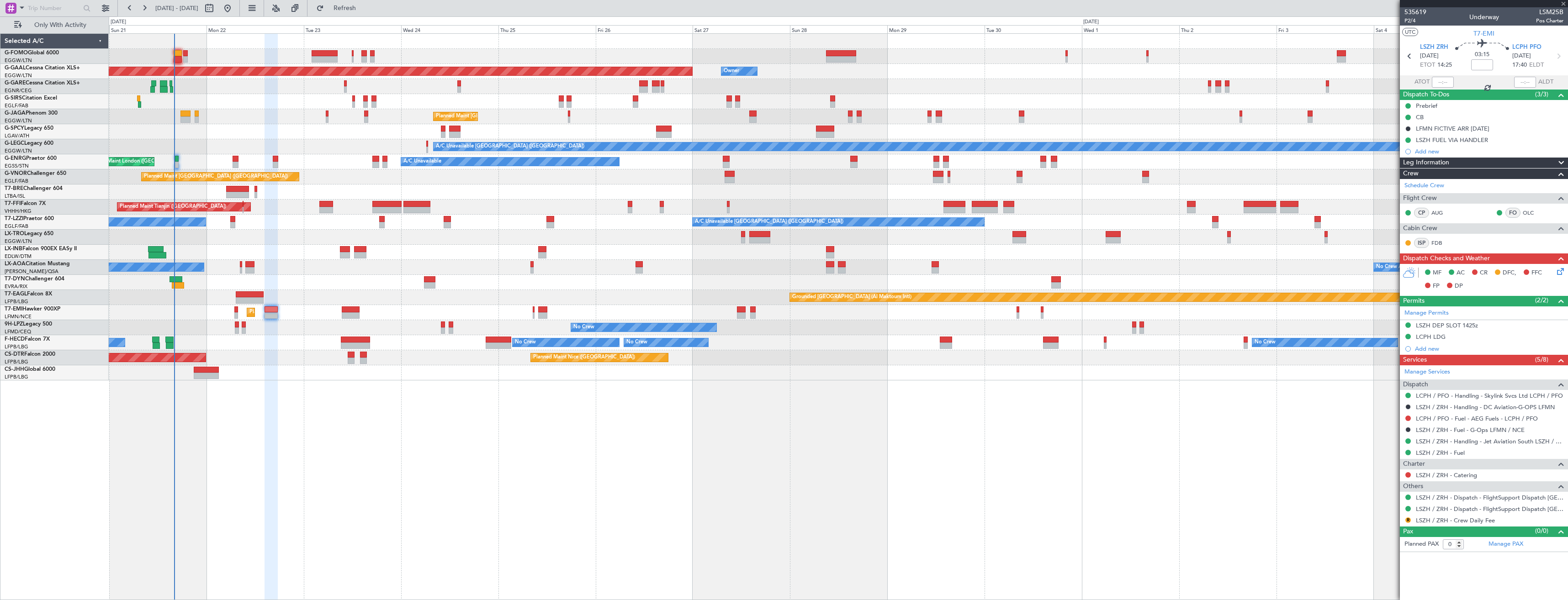
type input "+00:05"
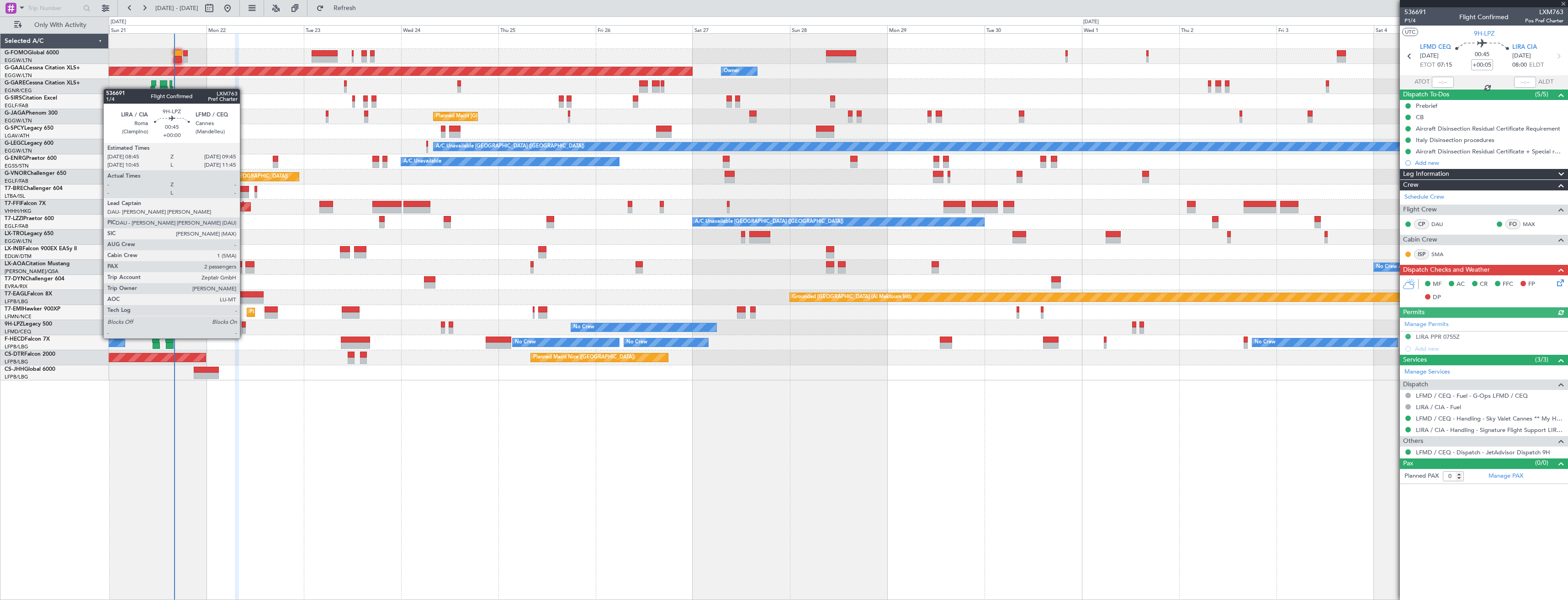
click at [244, 329] on div at bounding box center [243, 330] width 4 height 6
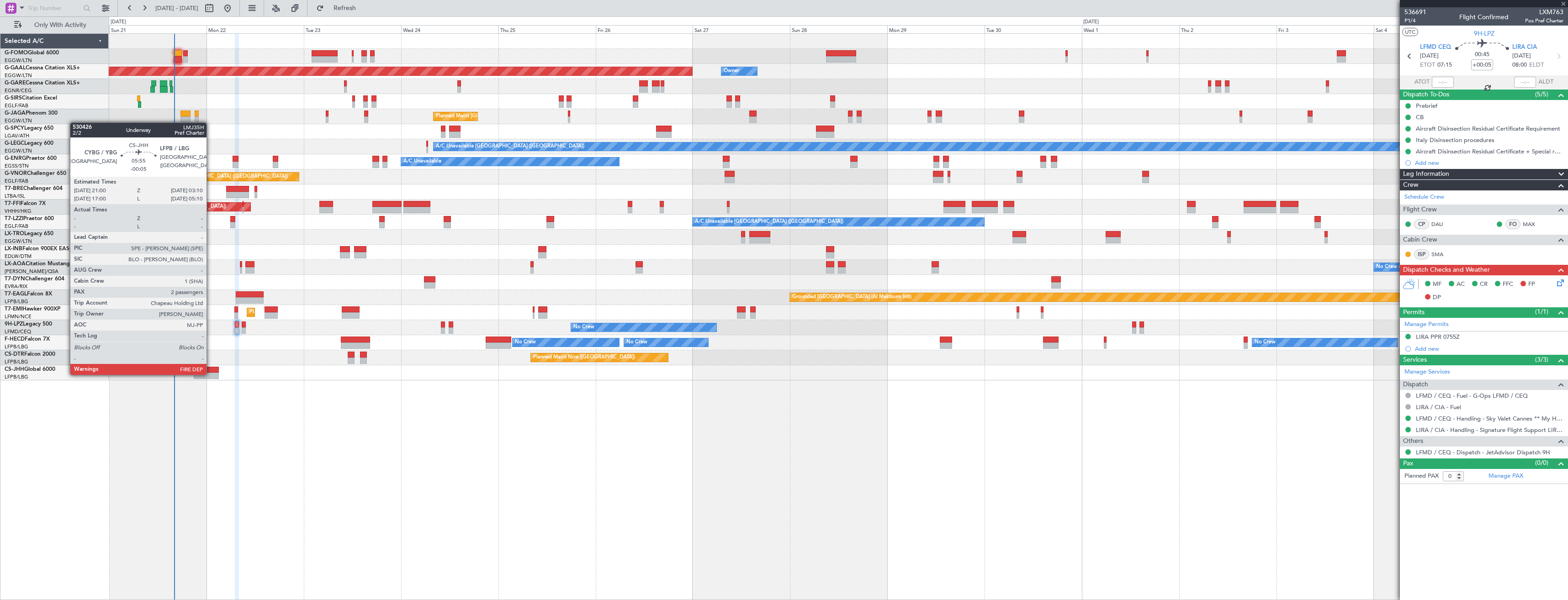
type input "2"
click at [211, 374] on div at bounding box center [206, 376] width 25 height 6
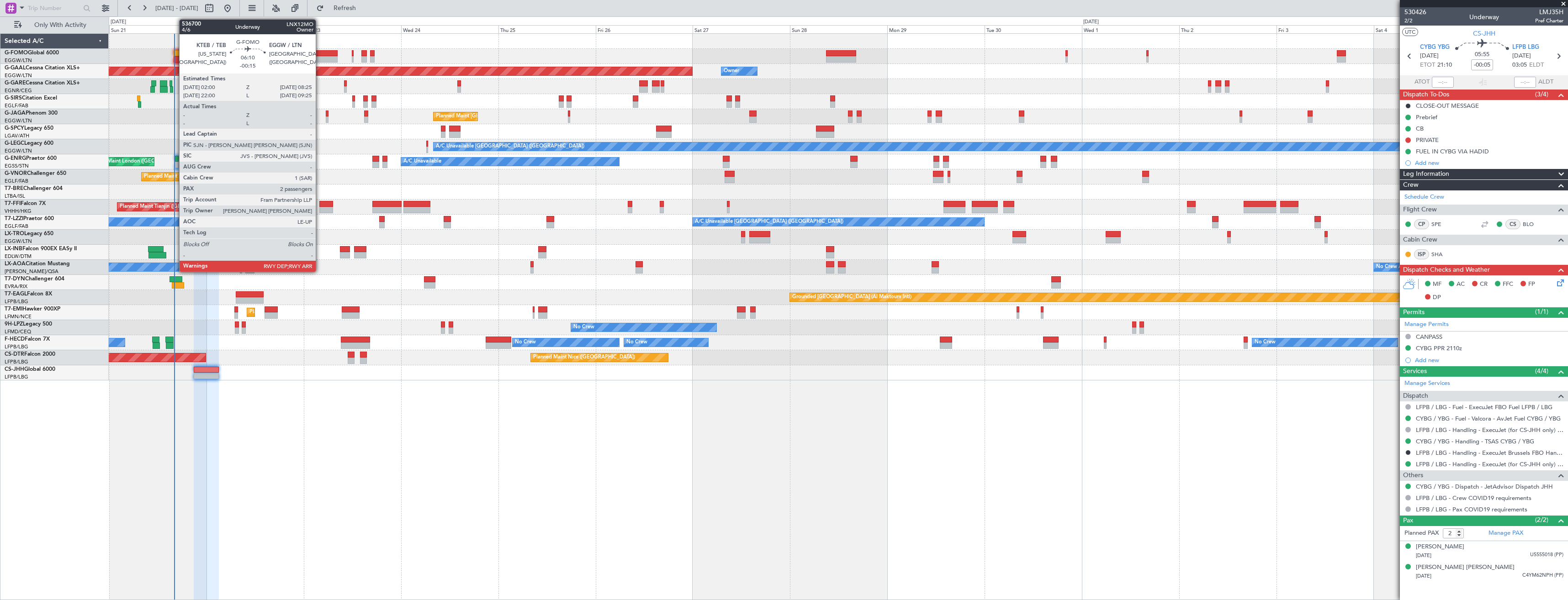
click at [319, 58] on div at bounding box center [325, 59] width 26 height 6
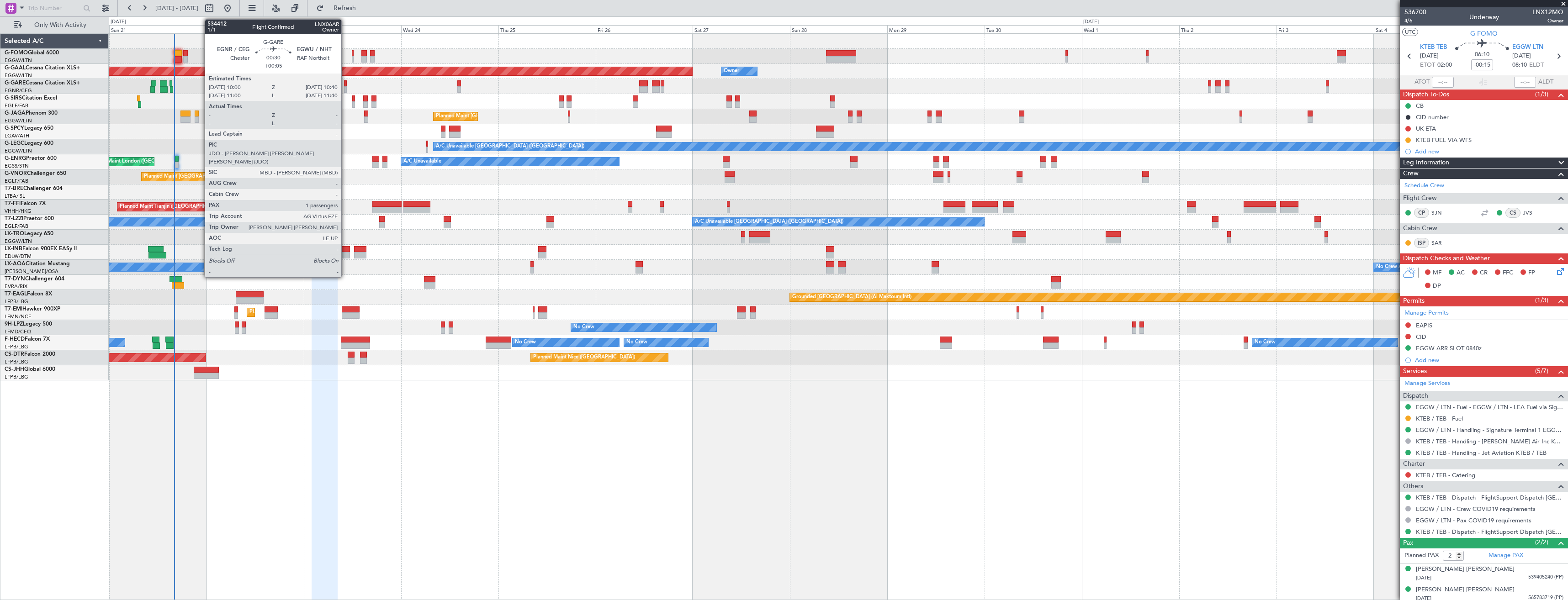
click at [345, 85] on div at bounding box center [345, 83] width 3 height 6
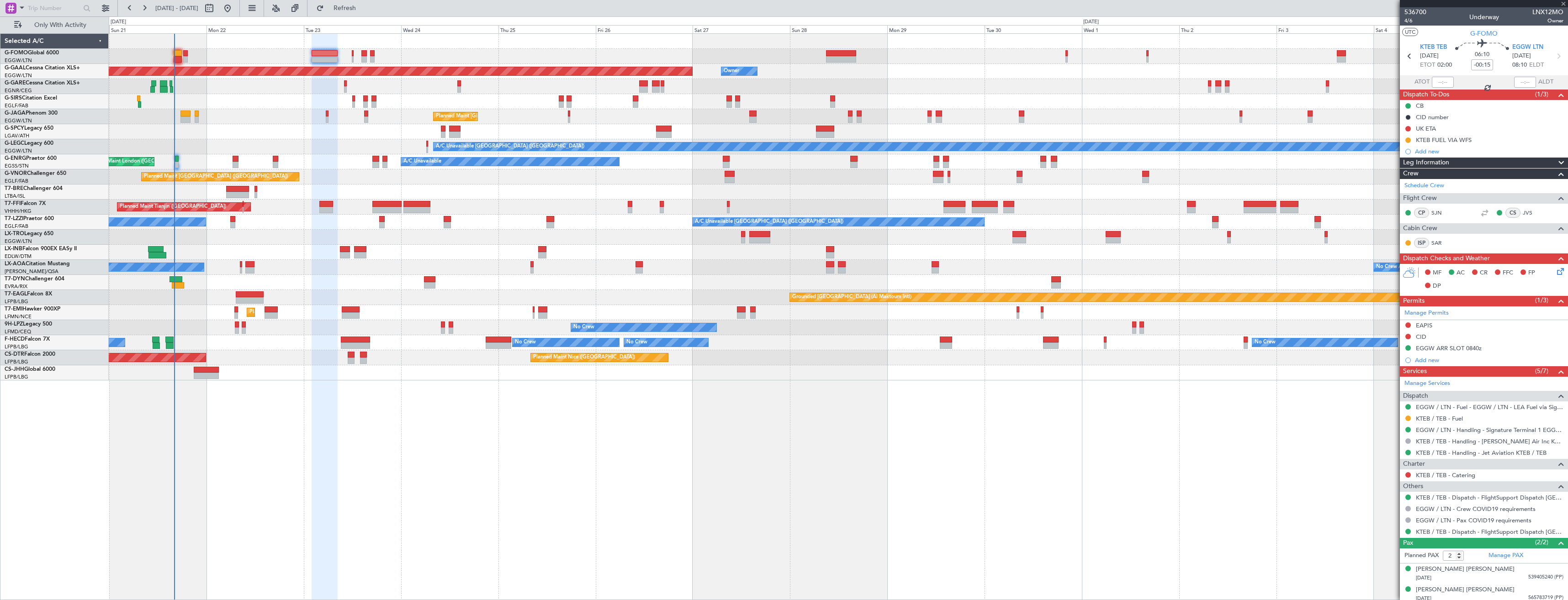
type input "+00:05"
type input "1"
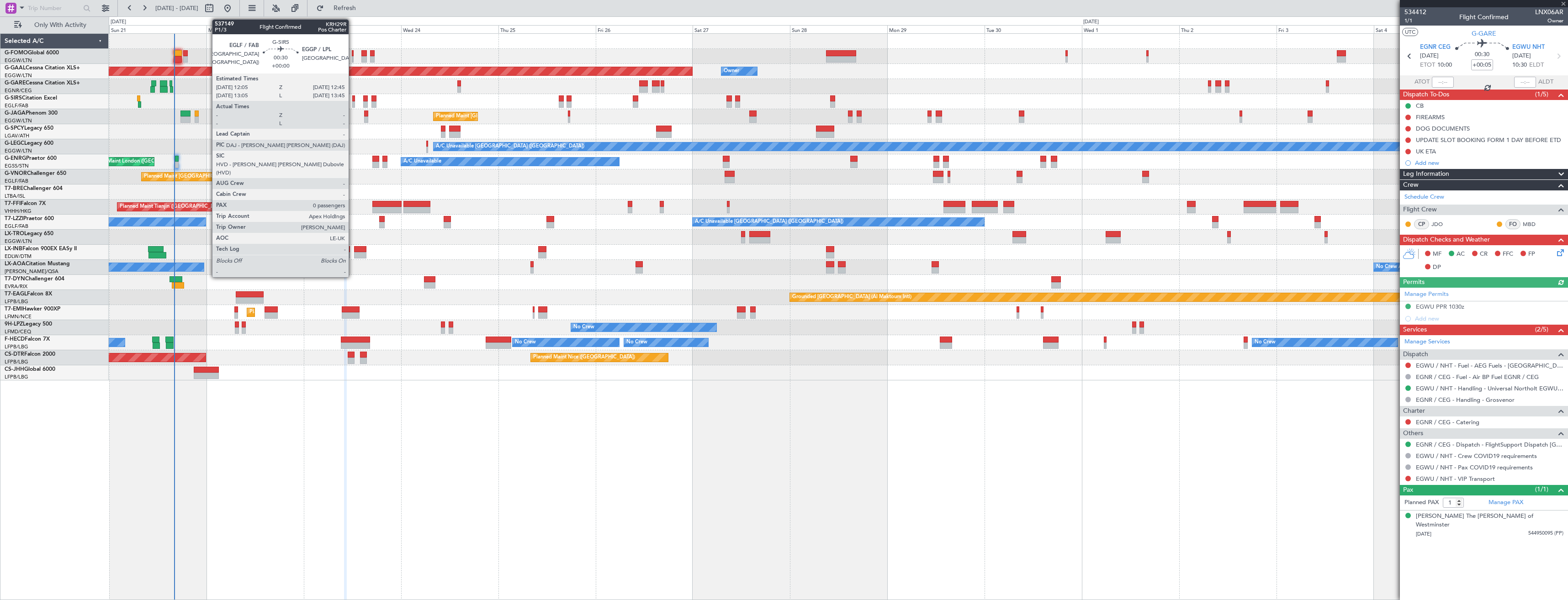
click at [353, 96] on div at bounding box center [353, 98] width 3 height 6
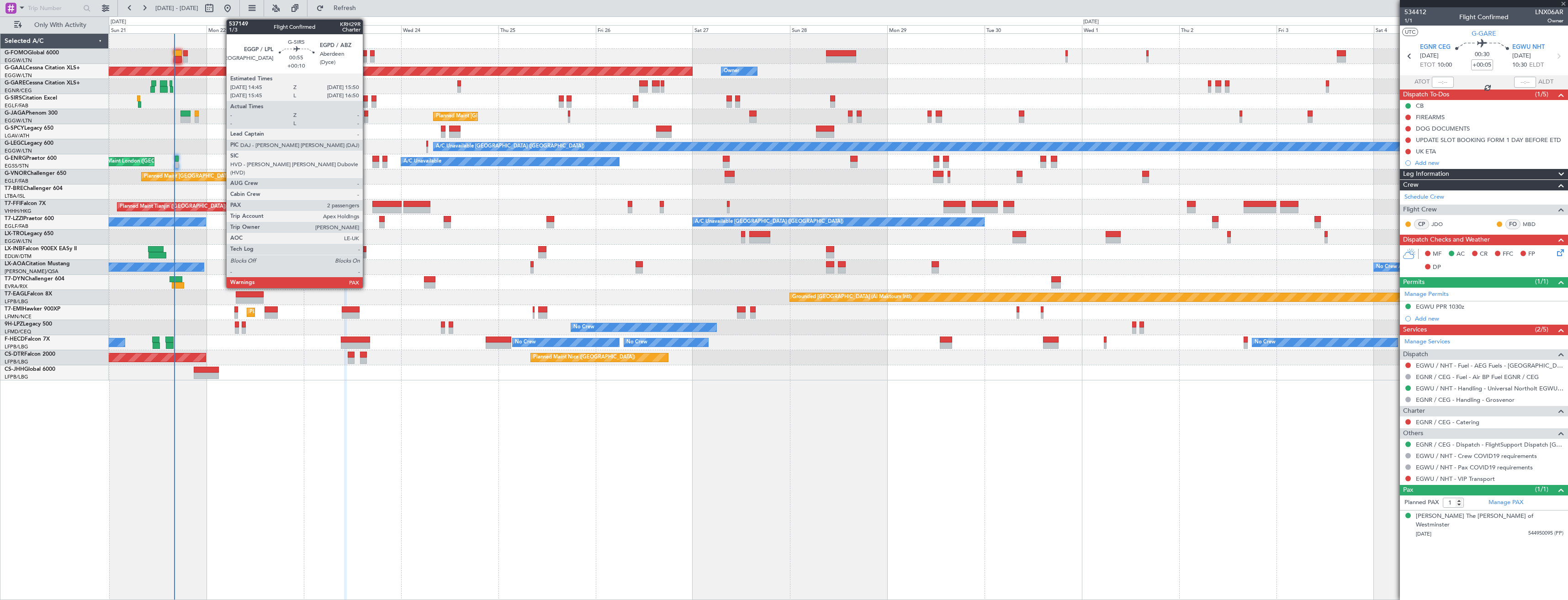
type input "0"
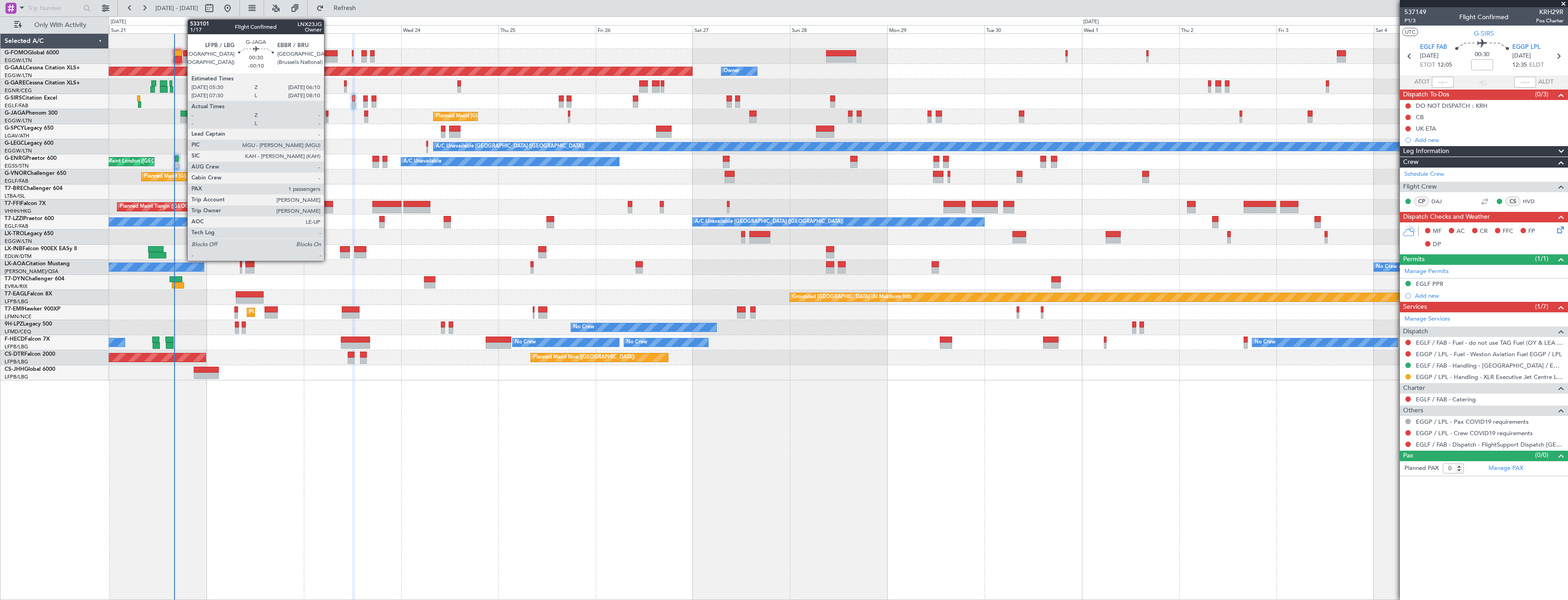
click at [329, 114] on div at bounding box center [326, 113] width 3 height 6
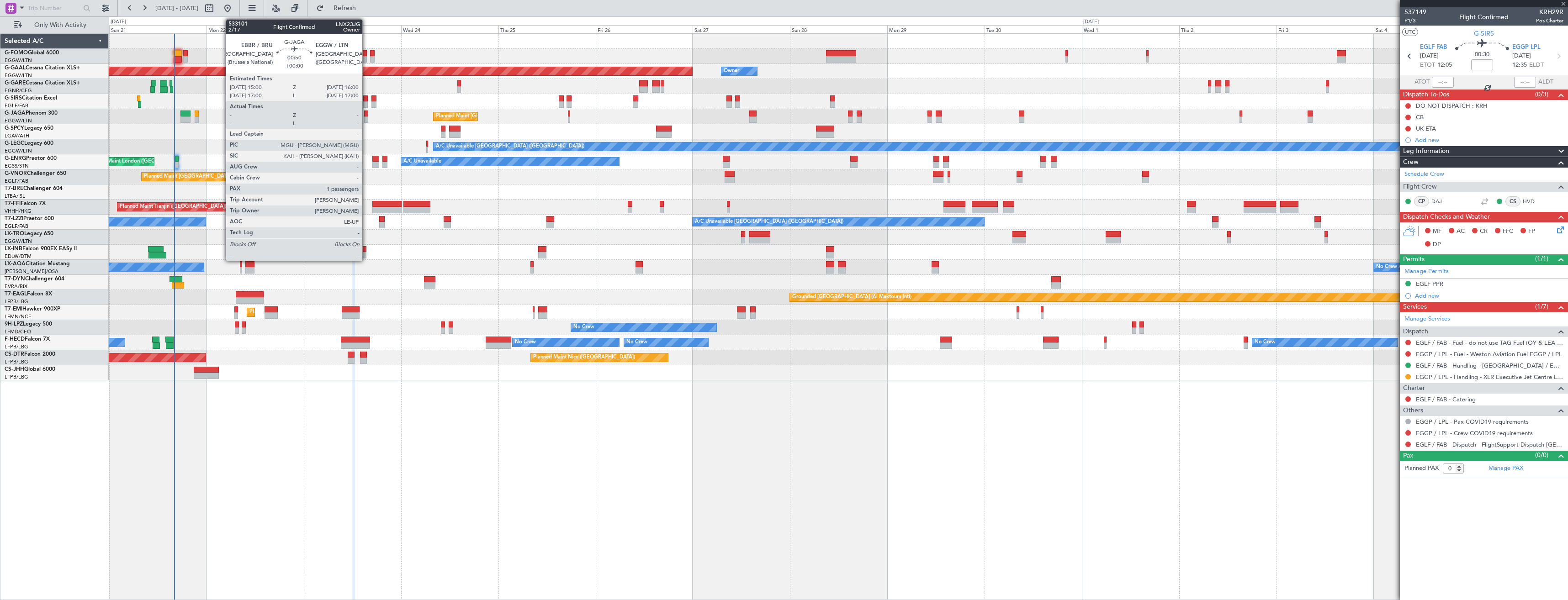
type input "-00:10"
type input "1"
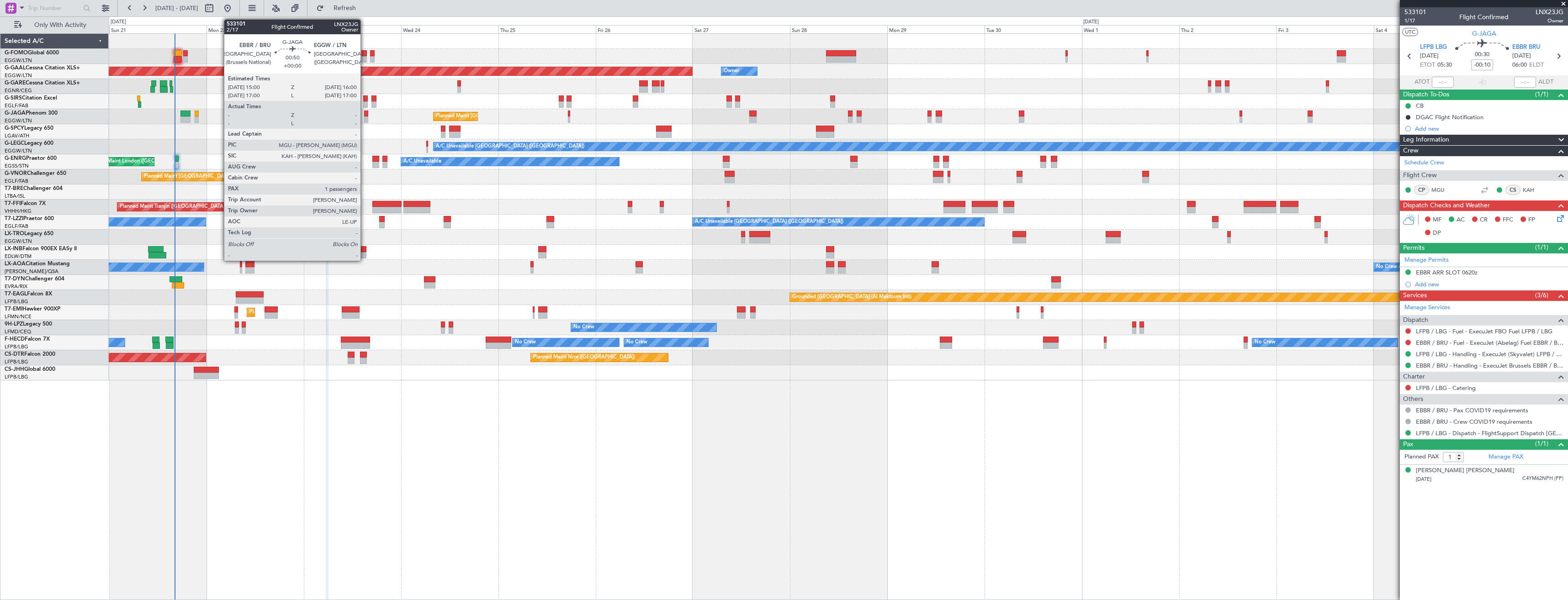
click at [365, 114] on div at bounding box center [366, 113] width 4 height 6
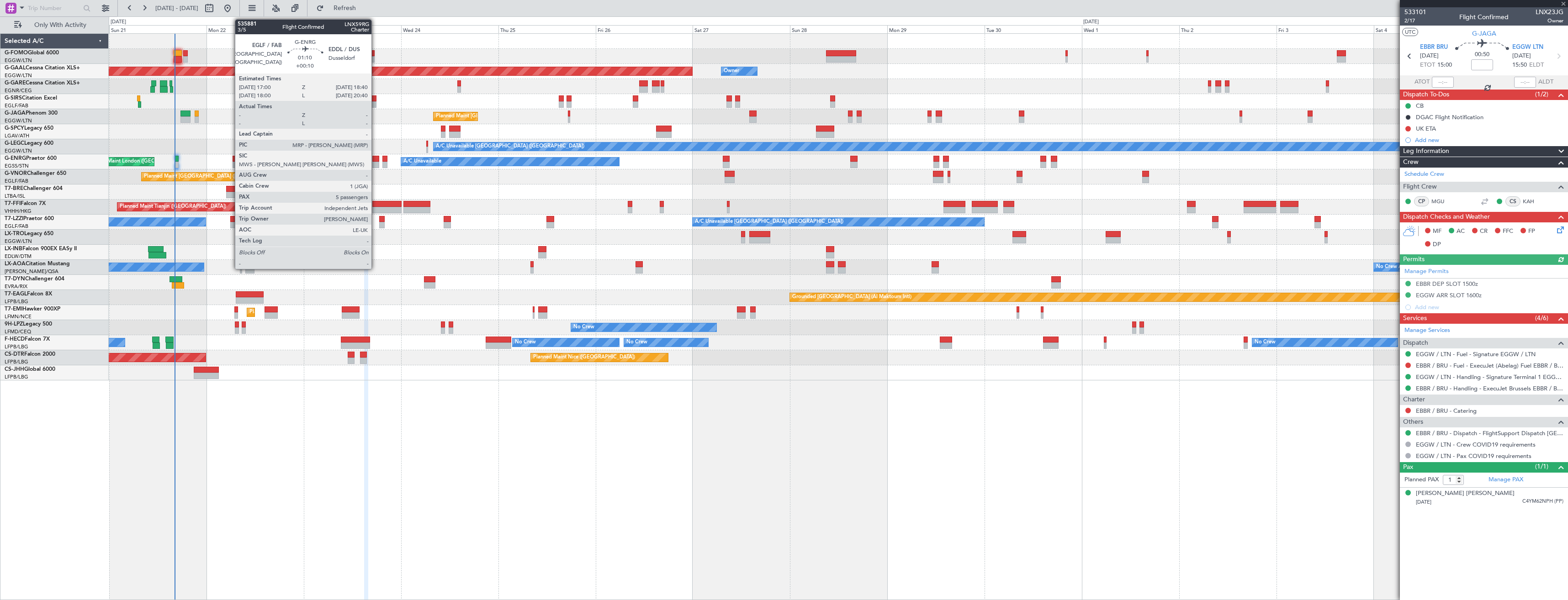
click at [376, 161] on div at bounding box center [376, 164] width 7 height 6
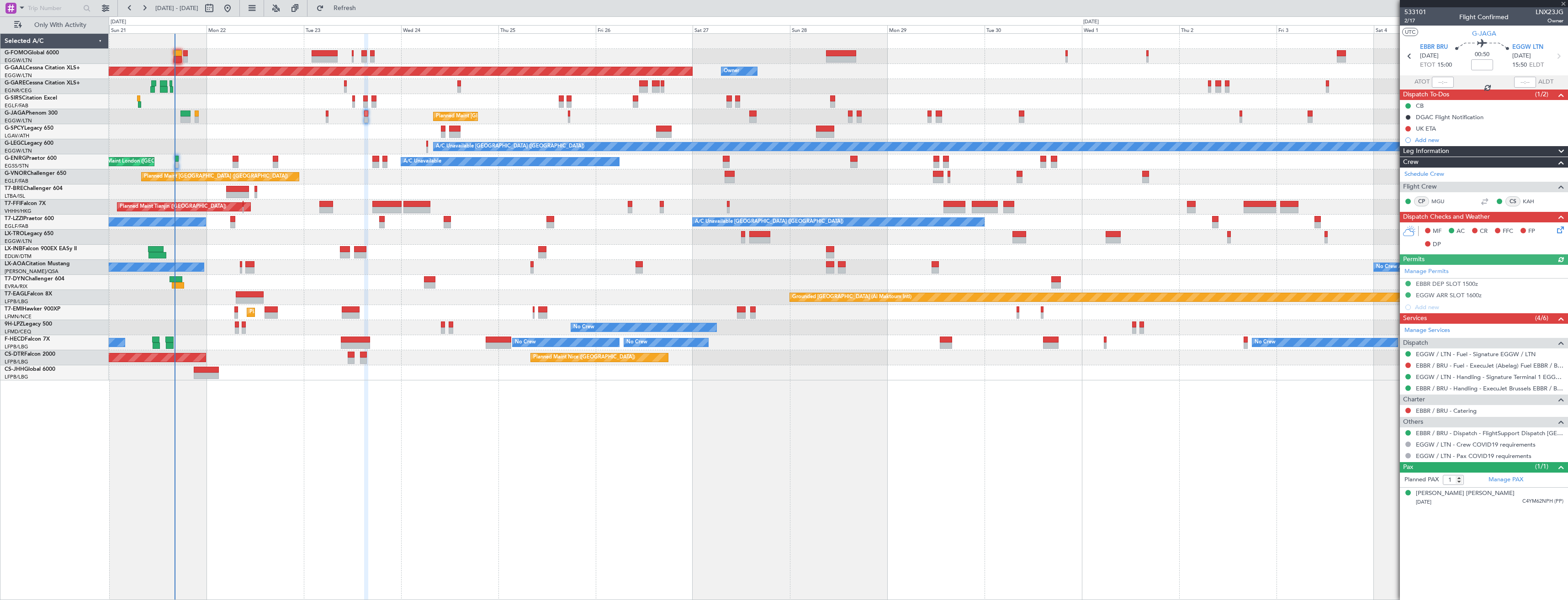
type input "+00:10"
type input "5"
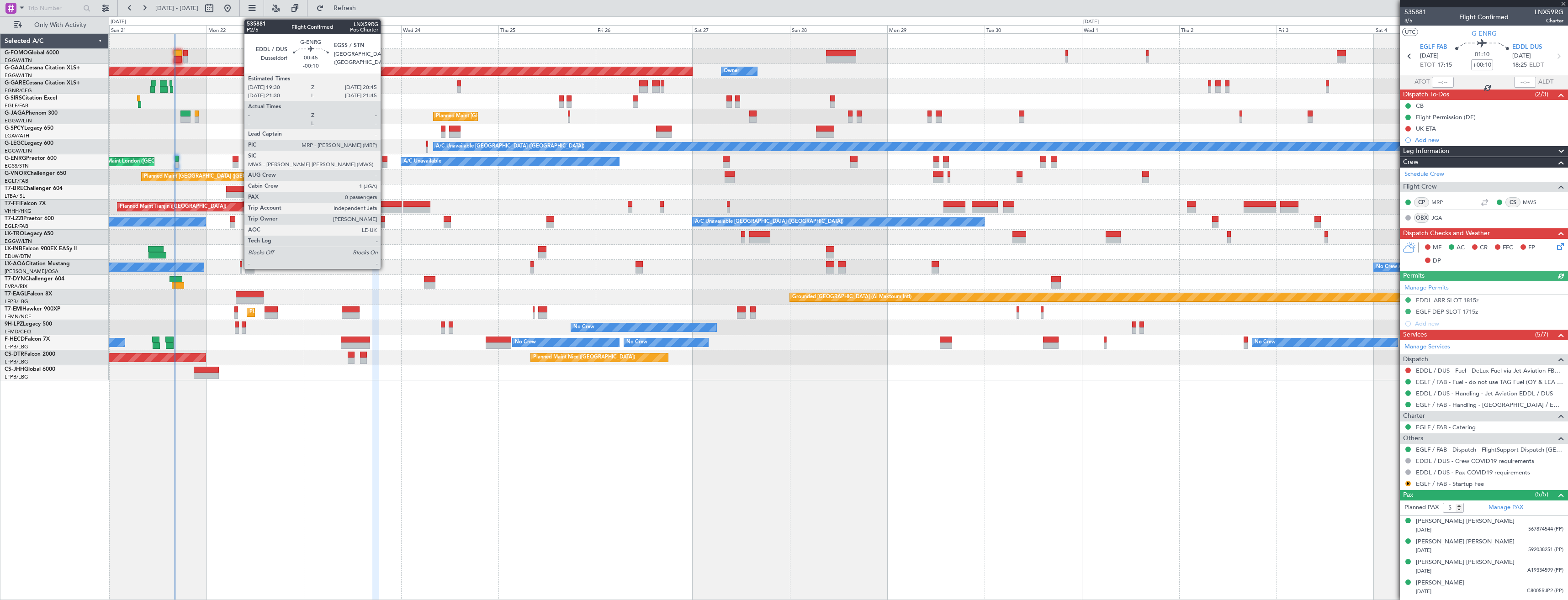
click at [384, 162] on div at bounding box center [385, 164] width 5 height 6
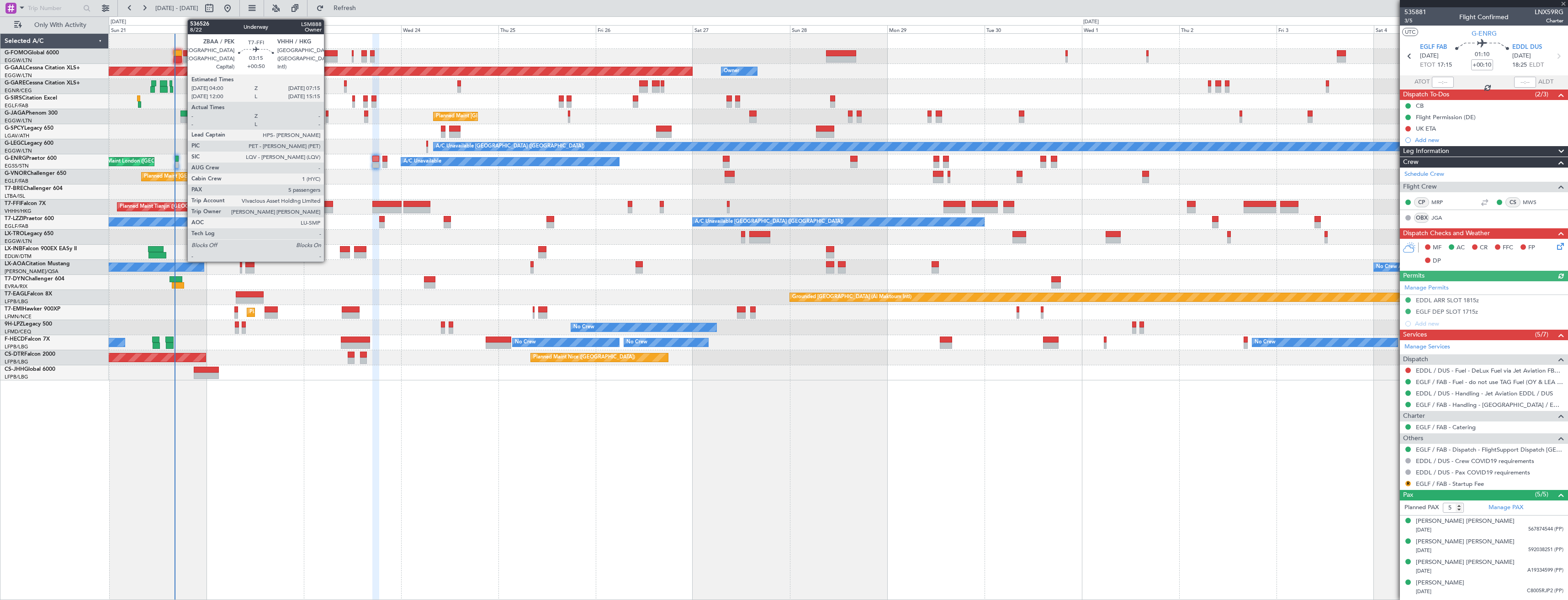
type input "-00:10"
type input "0"
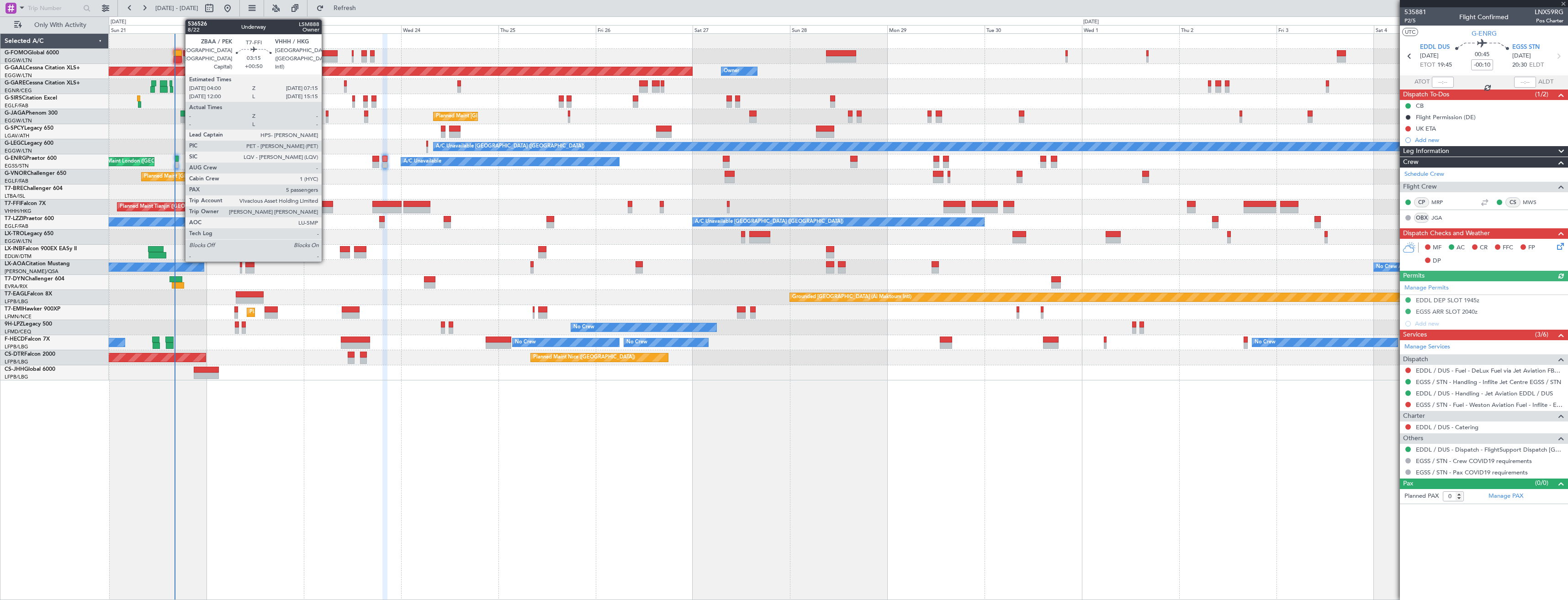
click at [325, 206] on div at bounding box center [326, 203] width 14 height 6
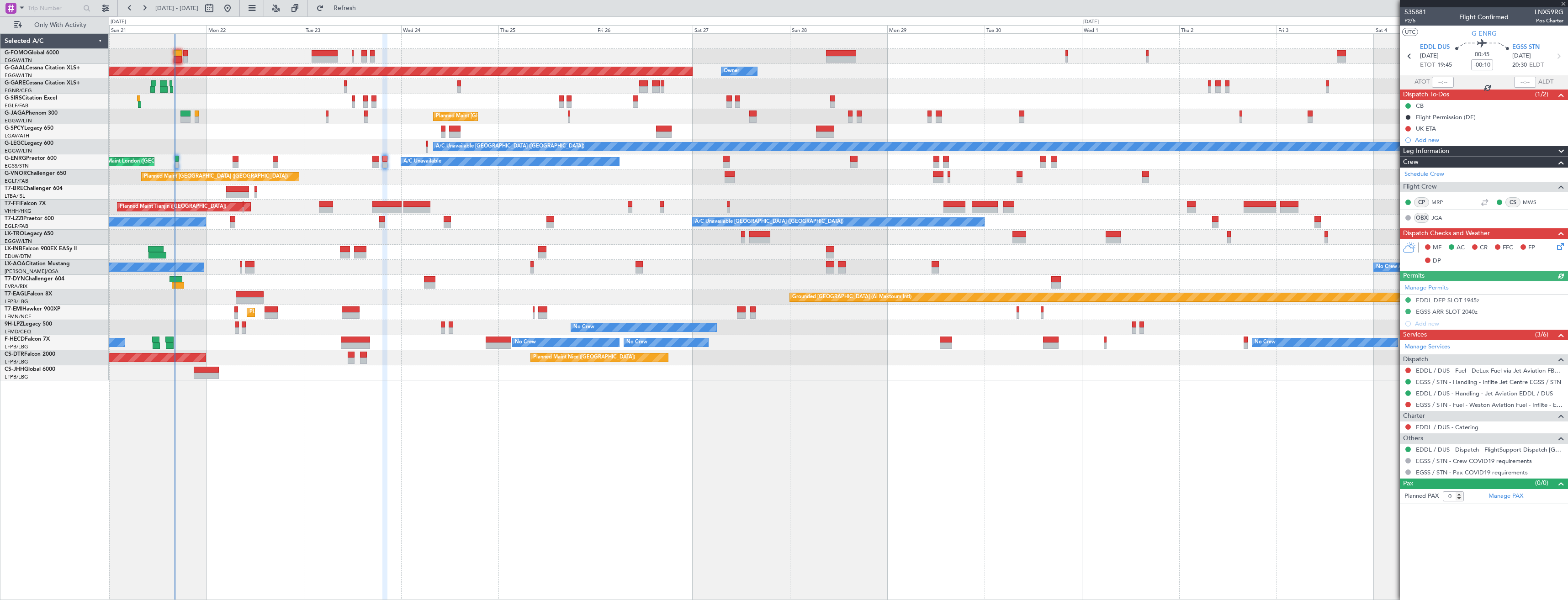
type input "+00:50"
type input "5"
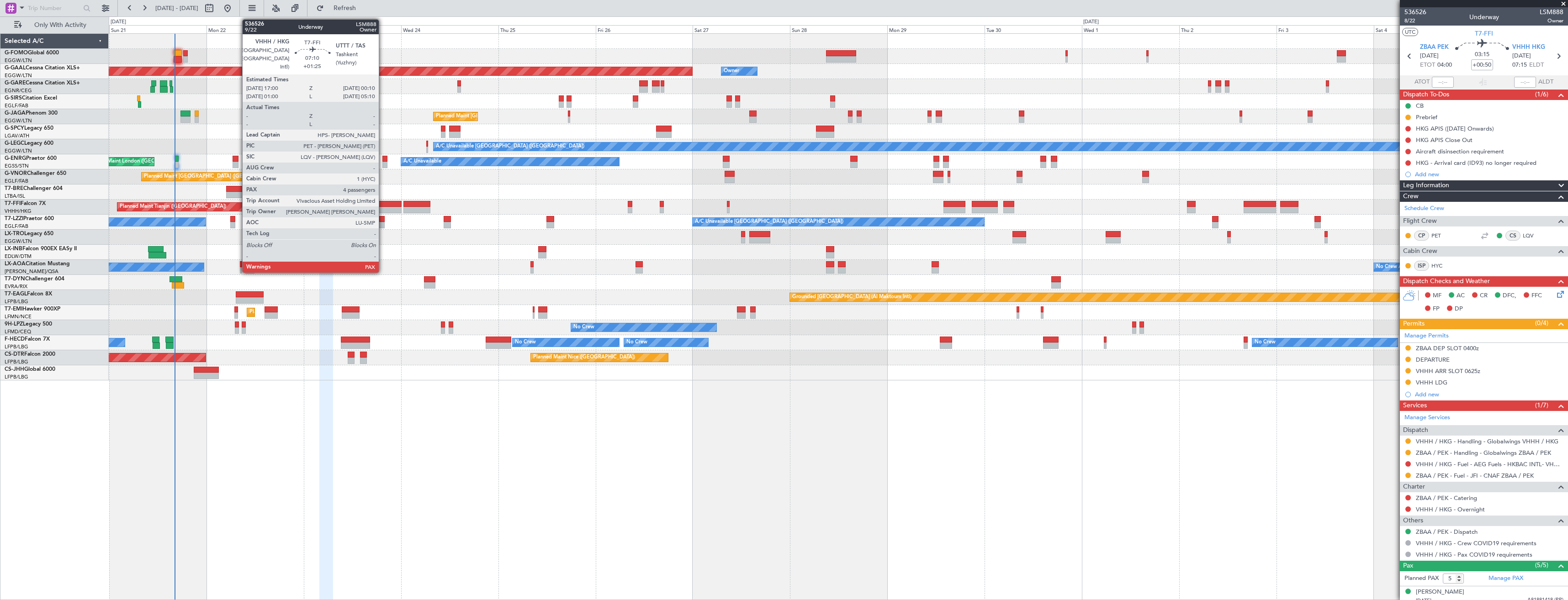
click at [383, 203] on div at bounding box center [387, 203] width 29 height 6
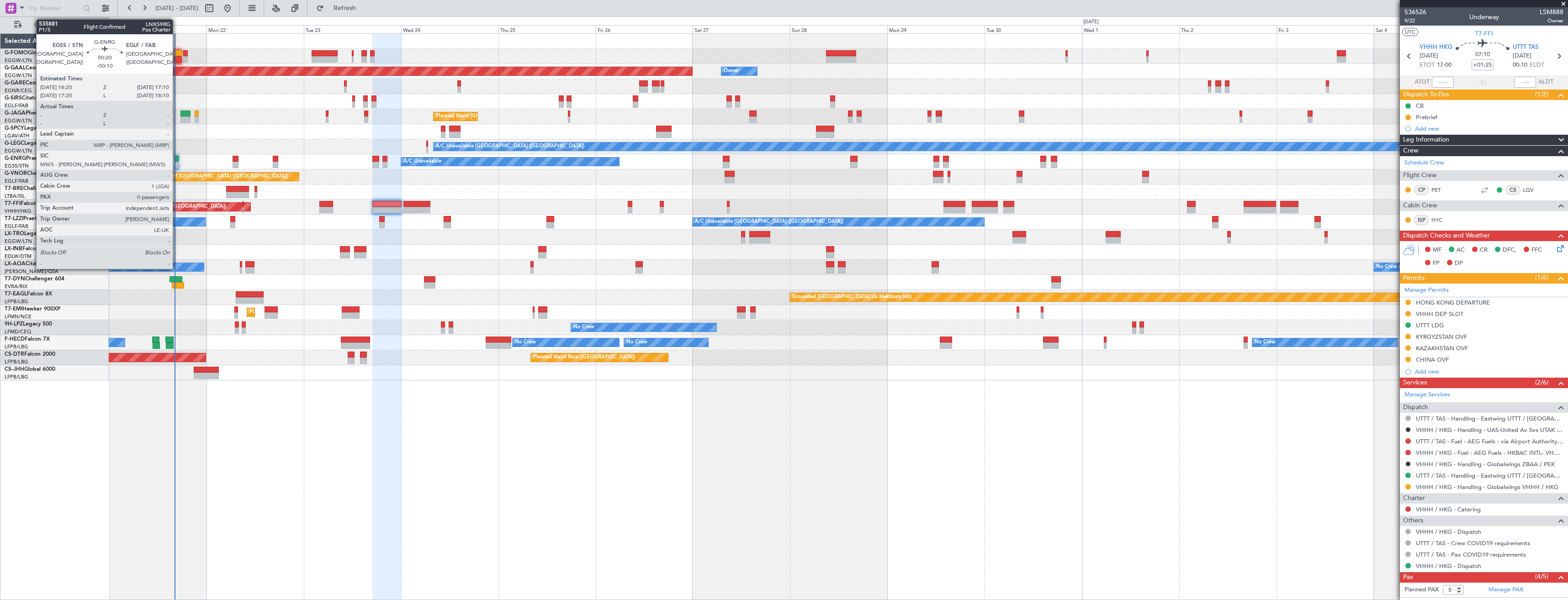
click at [177, 161] on div at bounding box center [177, 158] width 3 height 6
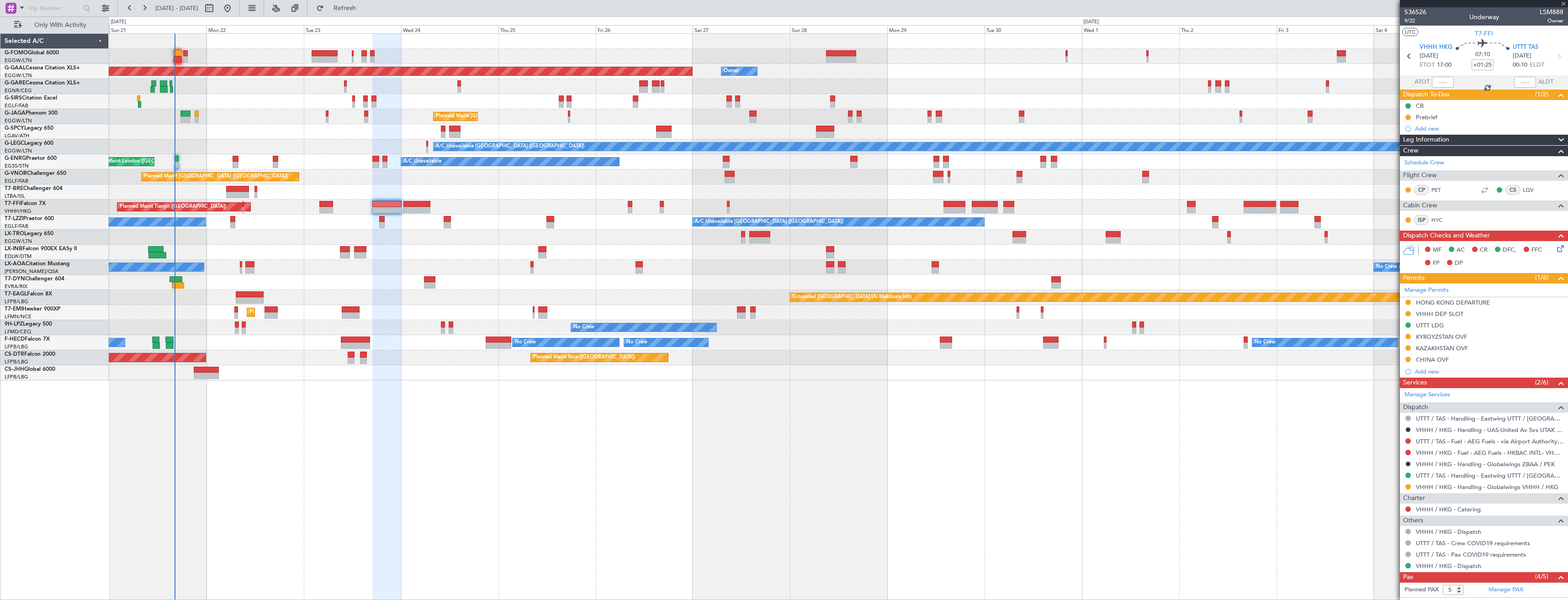
type input "-00:10"
type input "0"
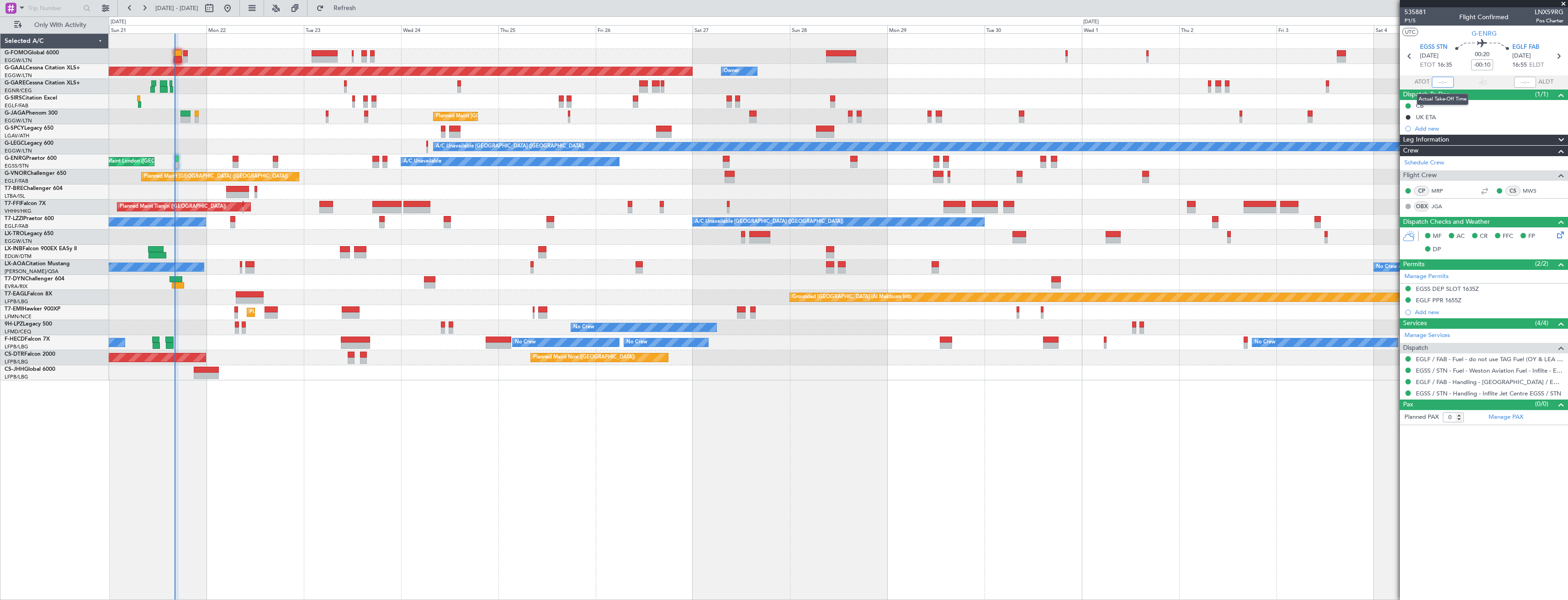
click at [1441, 81] on input "text" at bounding box center [1443, 82] width 22 height 11
type input "16:10"
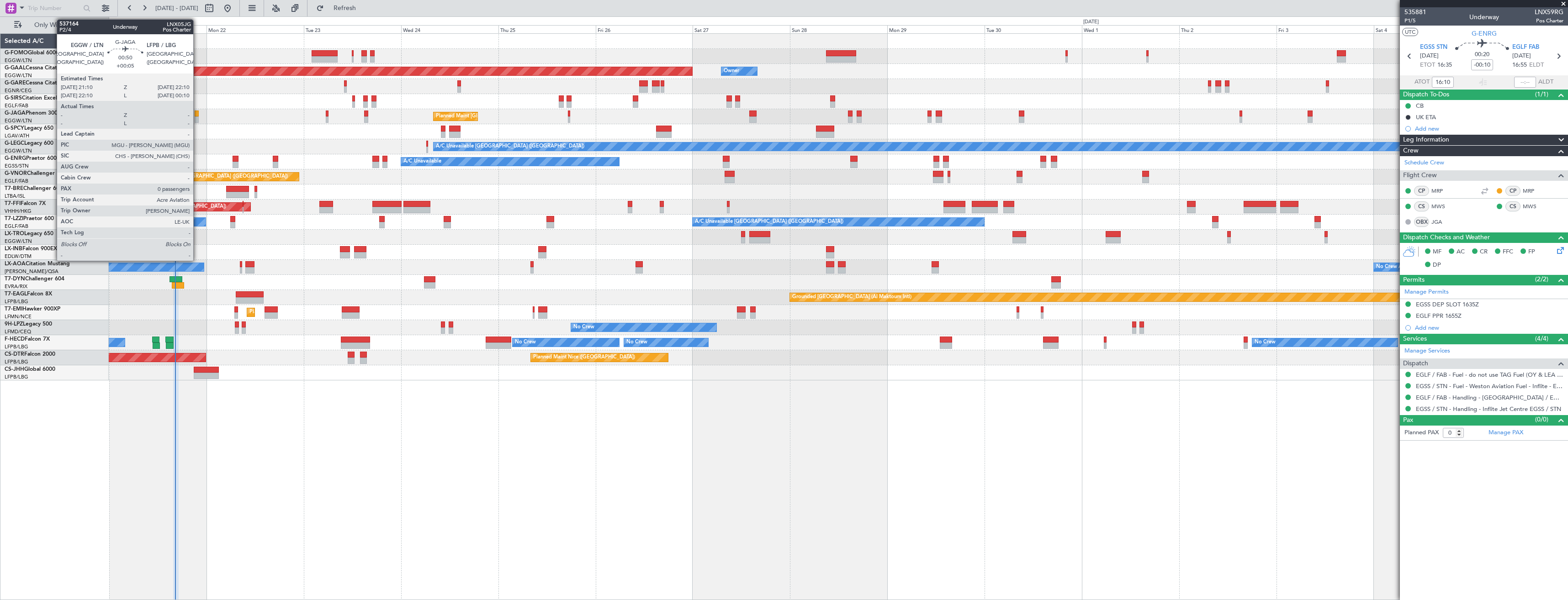
click at [197, 119] on div at bounding box center [196, 119] width 4 height 6
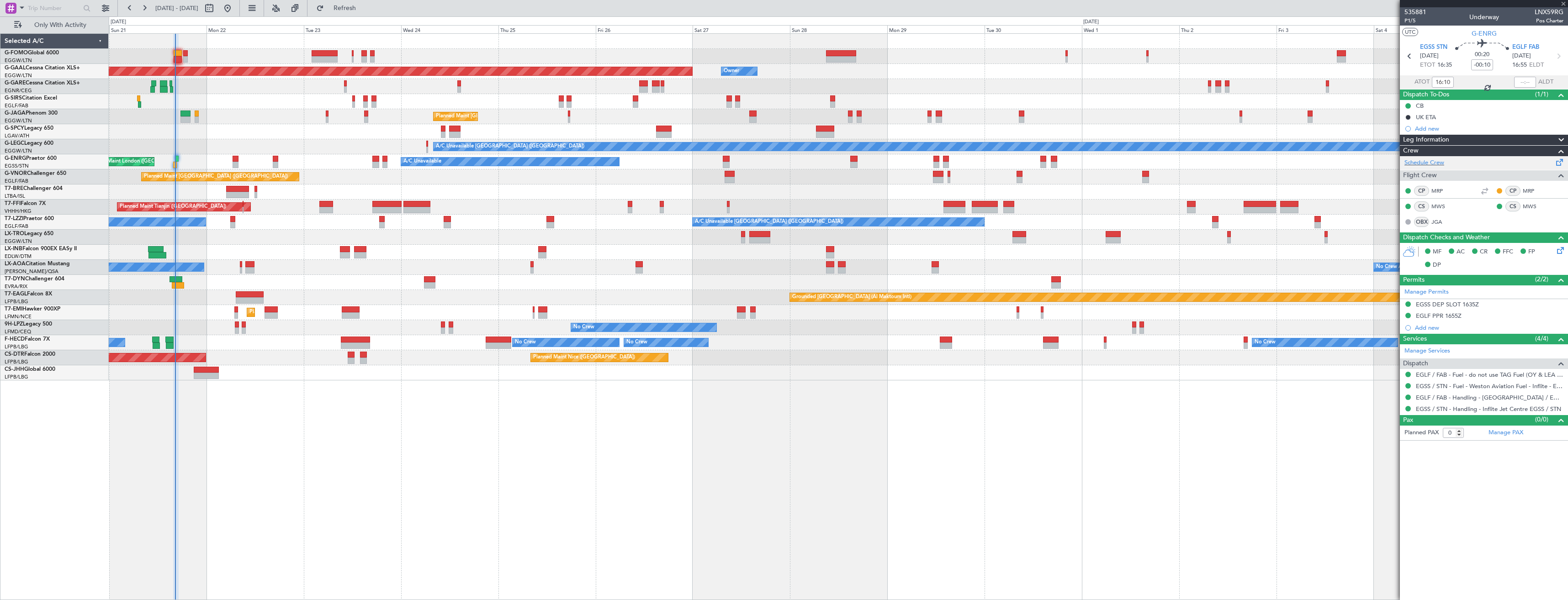
type input "+00:05"
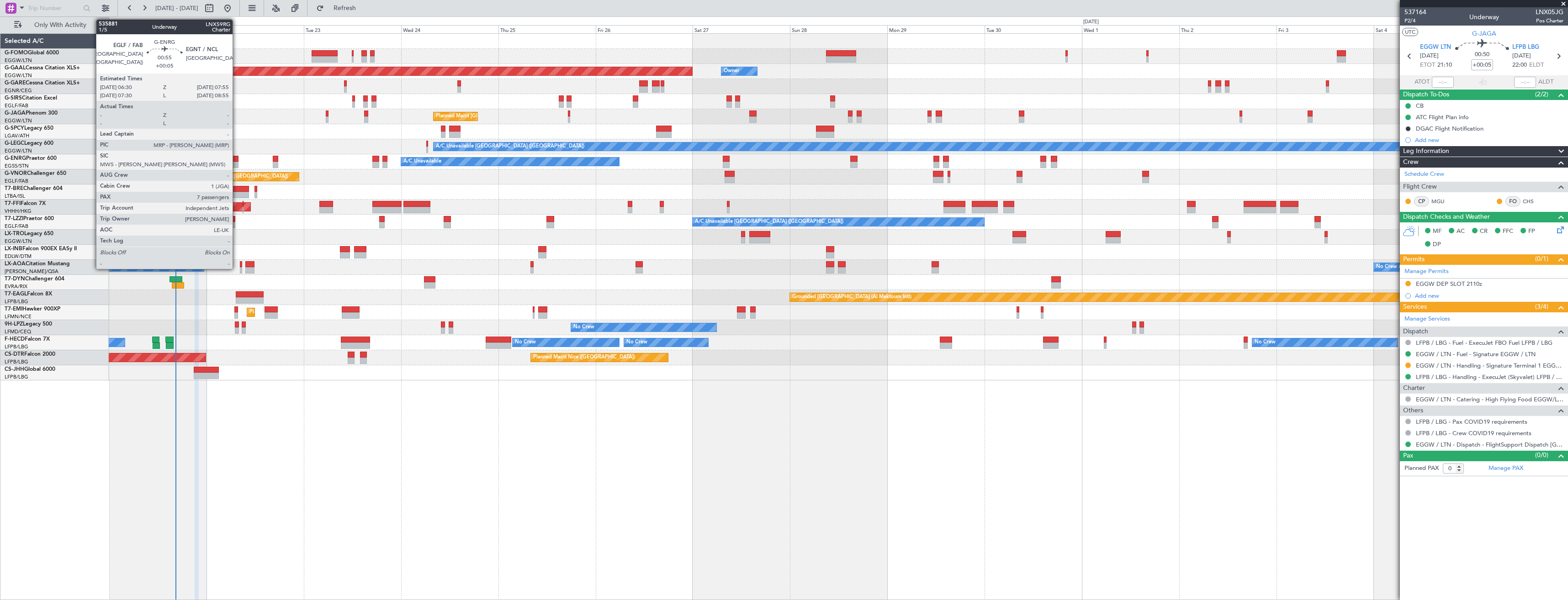
click at [237, 164] on div at bounding box center [235, 164] width 6 height 6
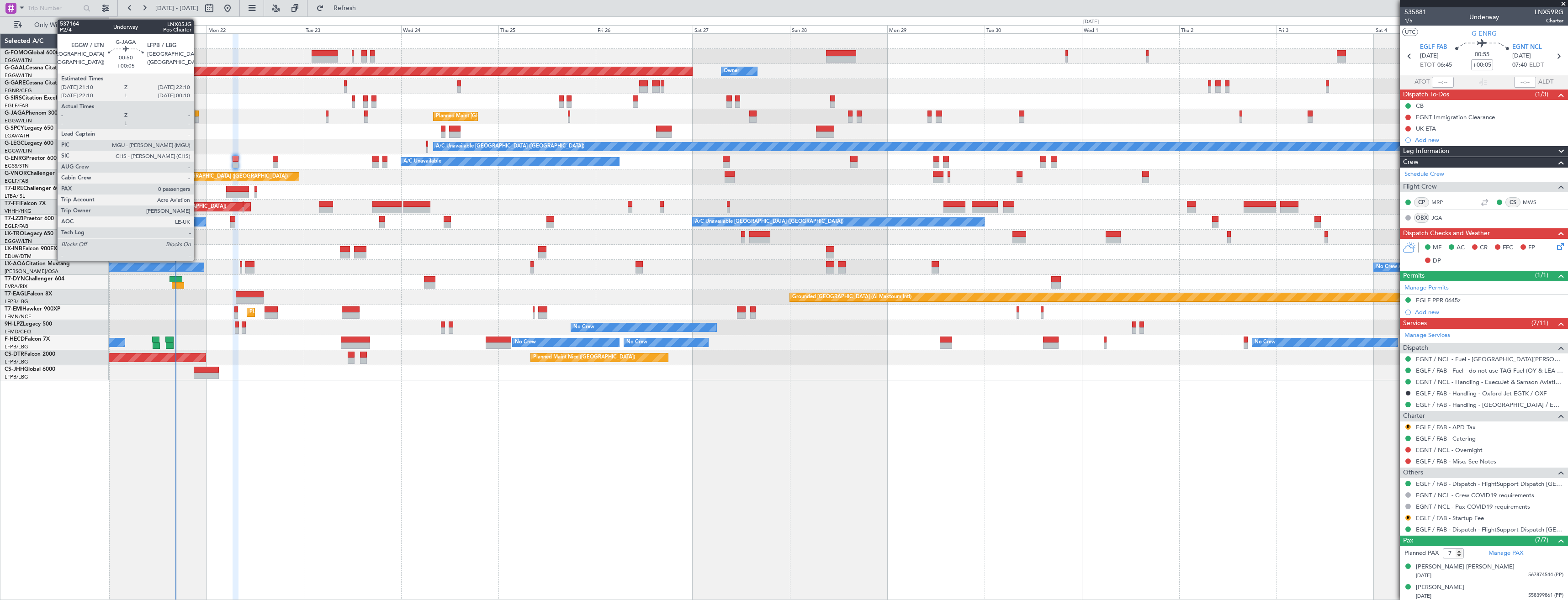
click at [198, 117] on div at bounding box center [196, 119] width 4 height 6
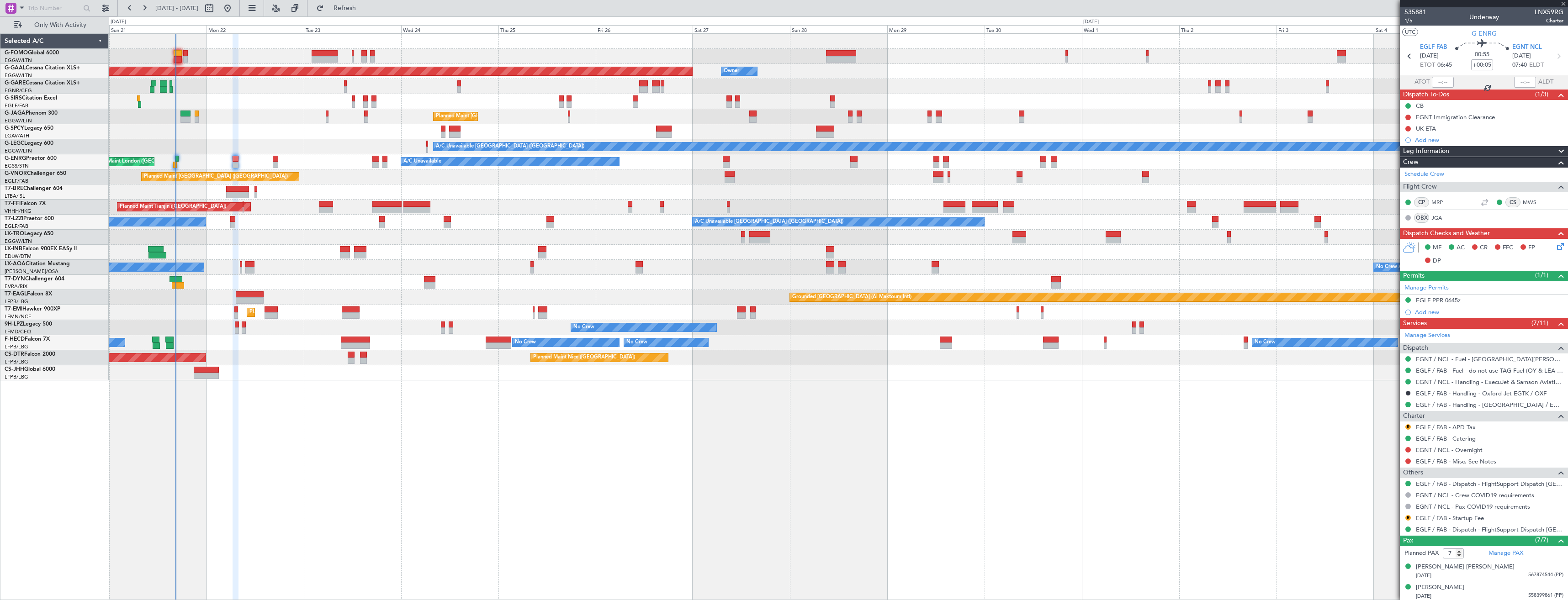
type input "0"
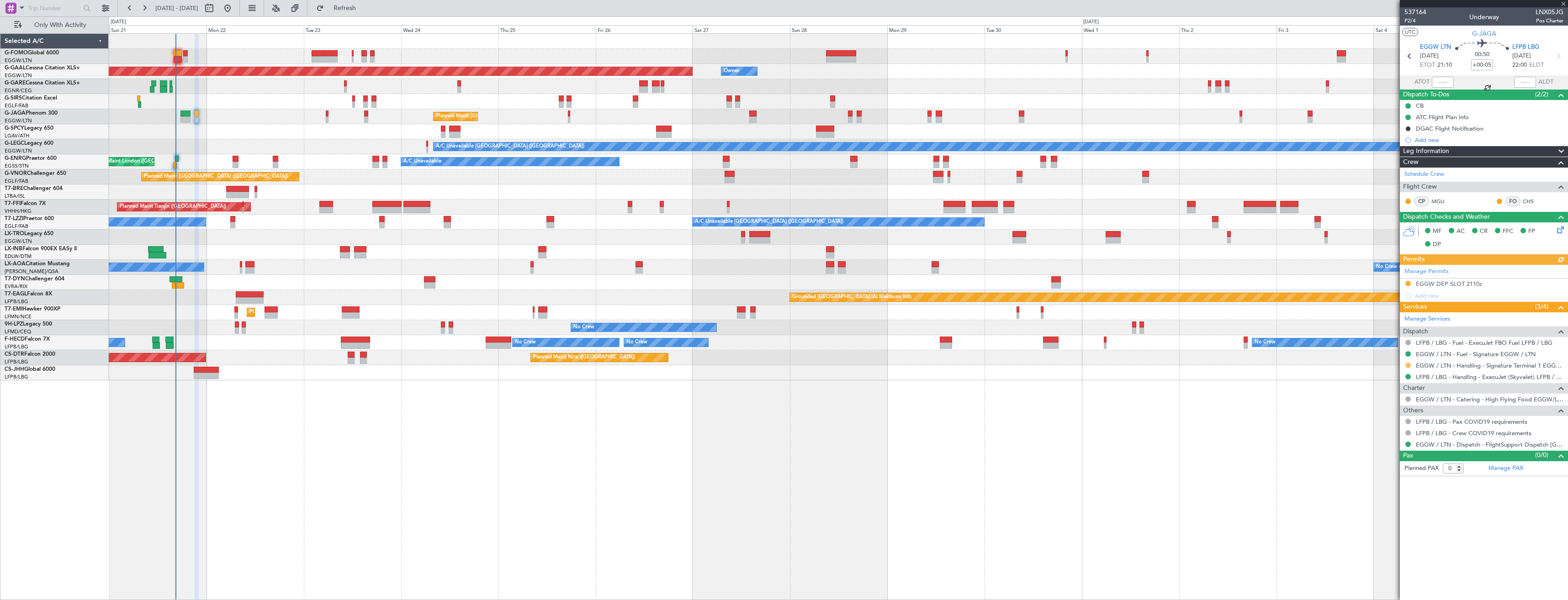
click at [1408, 363] on button at bounding box center [1408, 365] width 5 height 5
click at [1381, 471] on span "Confirmed" at bounding box center [1382, 474] width 28 height 9
click at [1411, 283] on div at bounding box center [1407, 283] width 8 height 8
drag, startPoint x: 1408, startPoint y: 283, endPoint x: 1407, endPoint y: 301, distance: 18.0
click at [1408, 284] on button at bounding box center [1408, 283] width 5 height 5
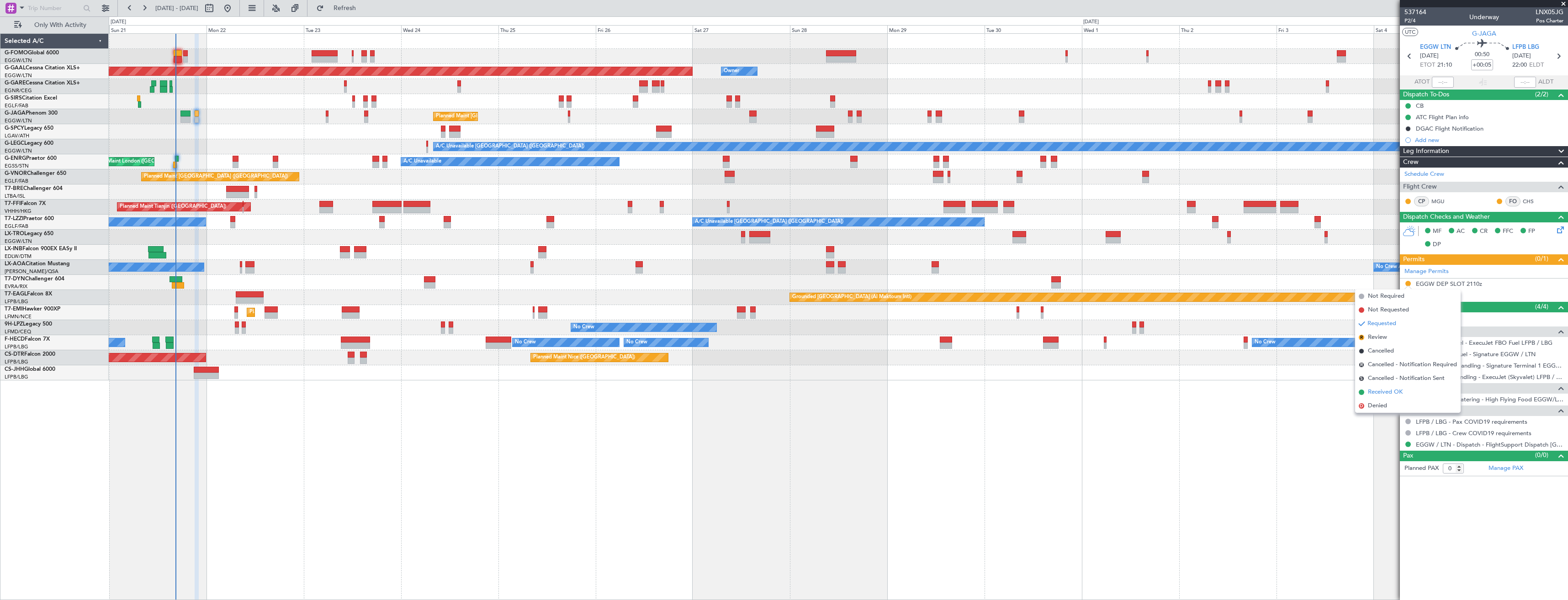
click at [1407, 389] on li "Received OK" at bounding box center [1408, 393] width 106 height 14
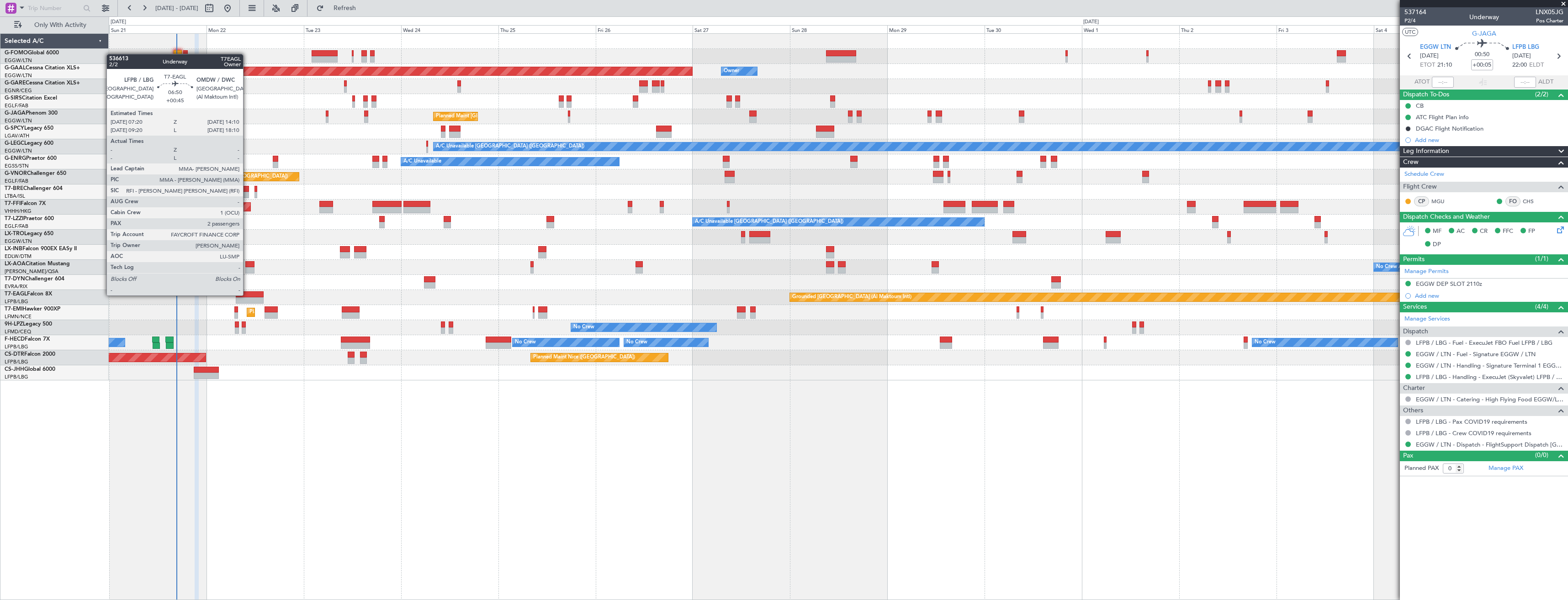
click at [248, 294] on div at bounding box center [249, 294] width 28 height 6
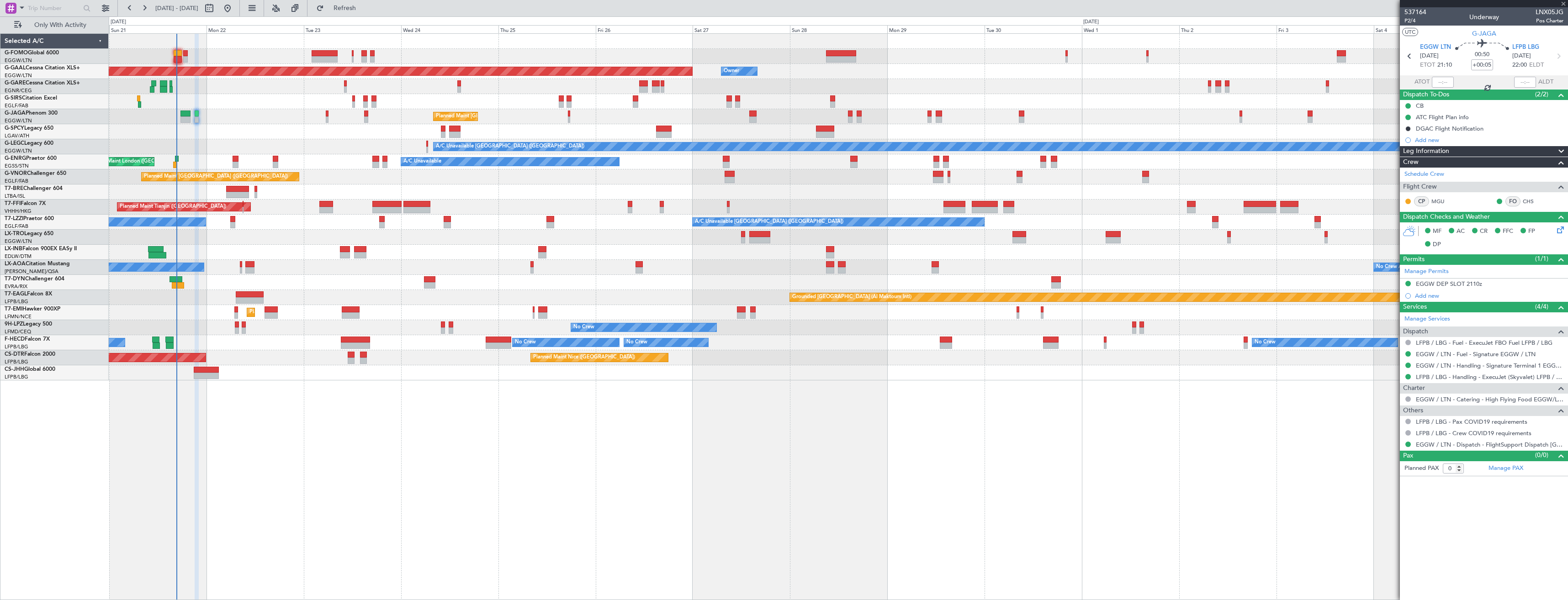
type input "+00:45"
type input "2"
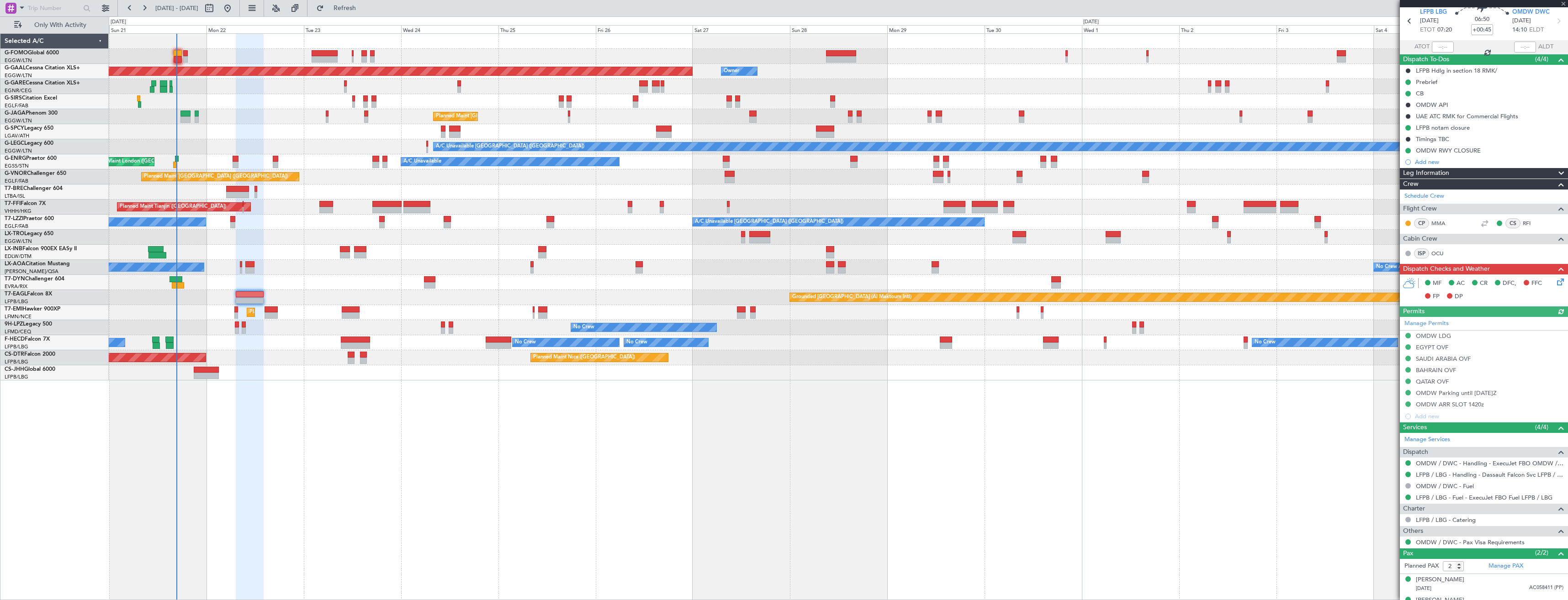
scroll to position [50, 0]
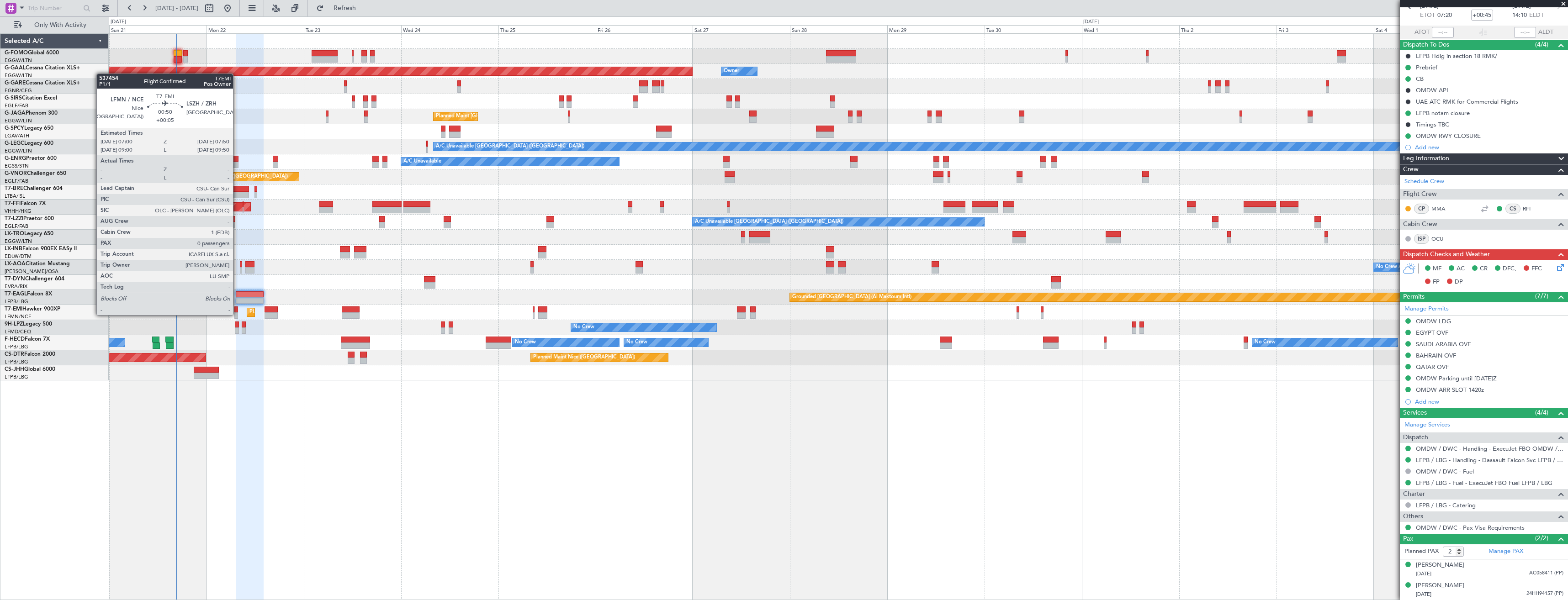
click at [237, 314] on div at bounding box center [236, 315] width 3 height 6
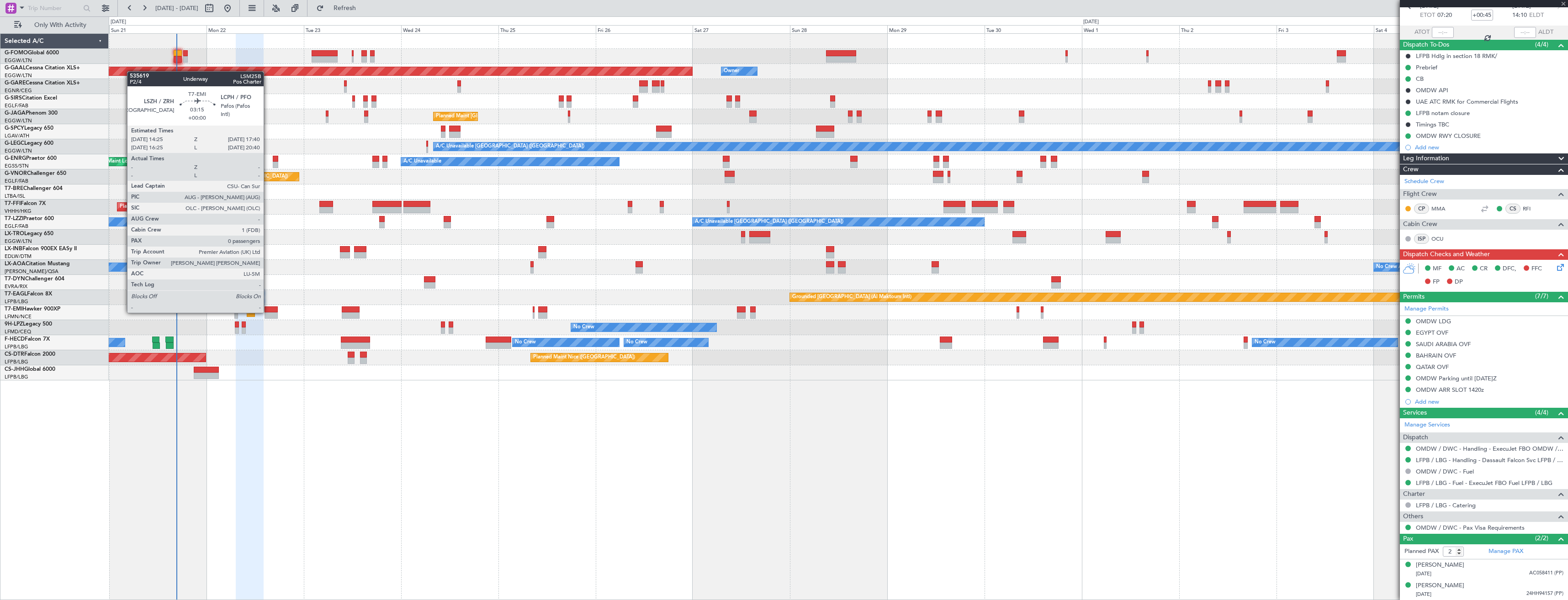
type input "+00:05"
type input "0"
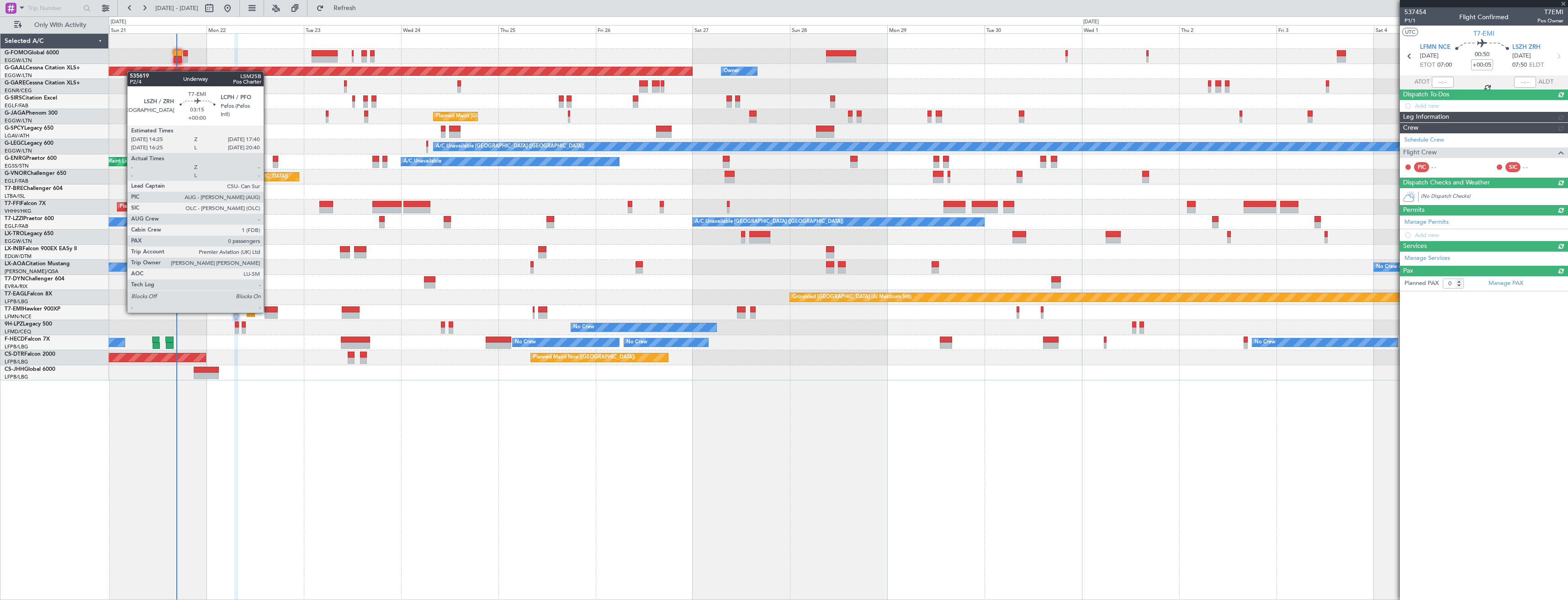
scroll to position [0, 0]
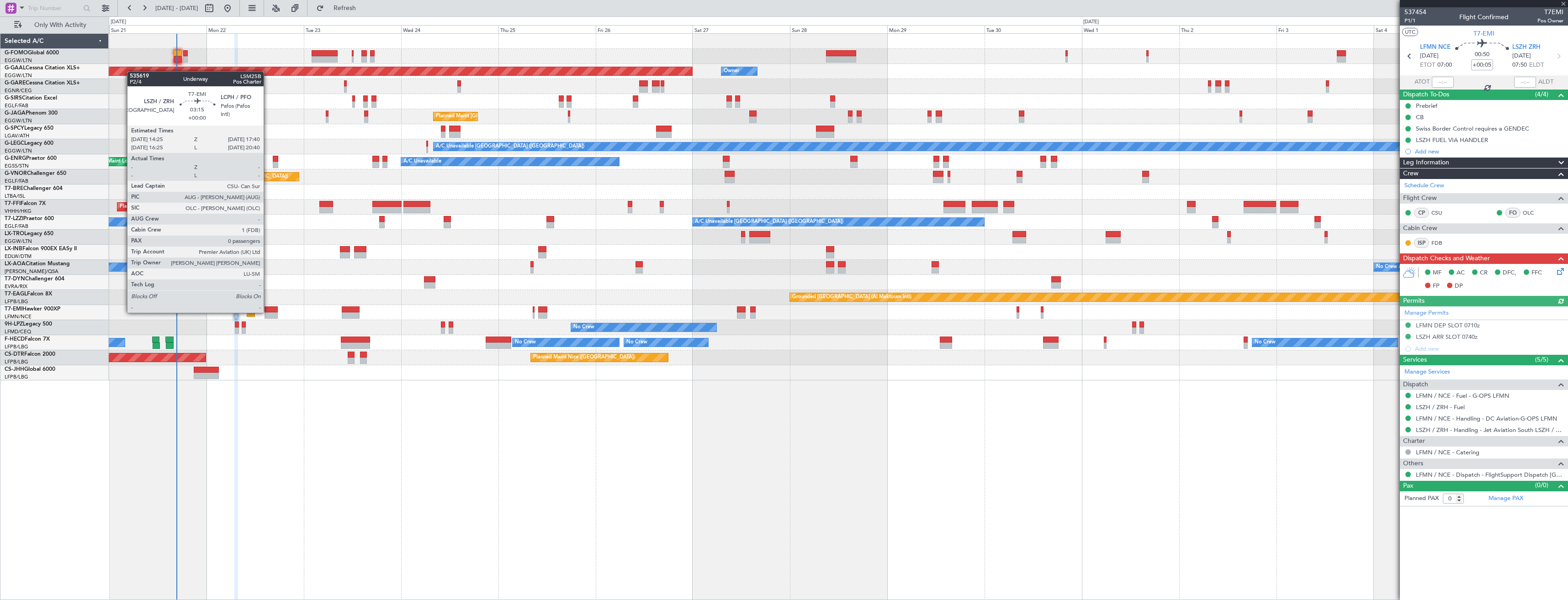
click at [271, 312] on div at bounding box center [272, 309] width 14 height 6
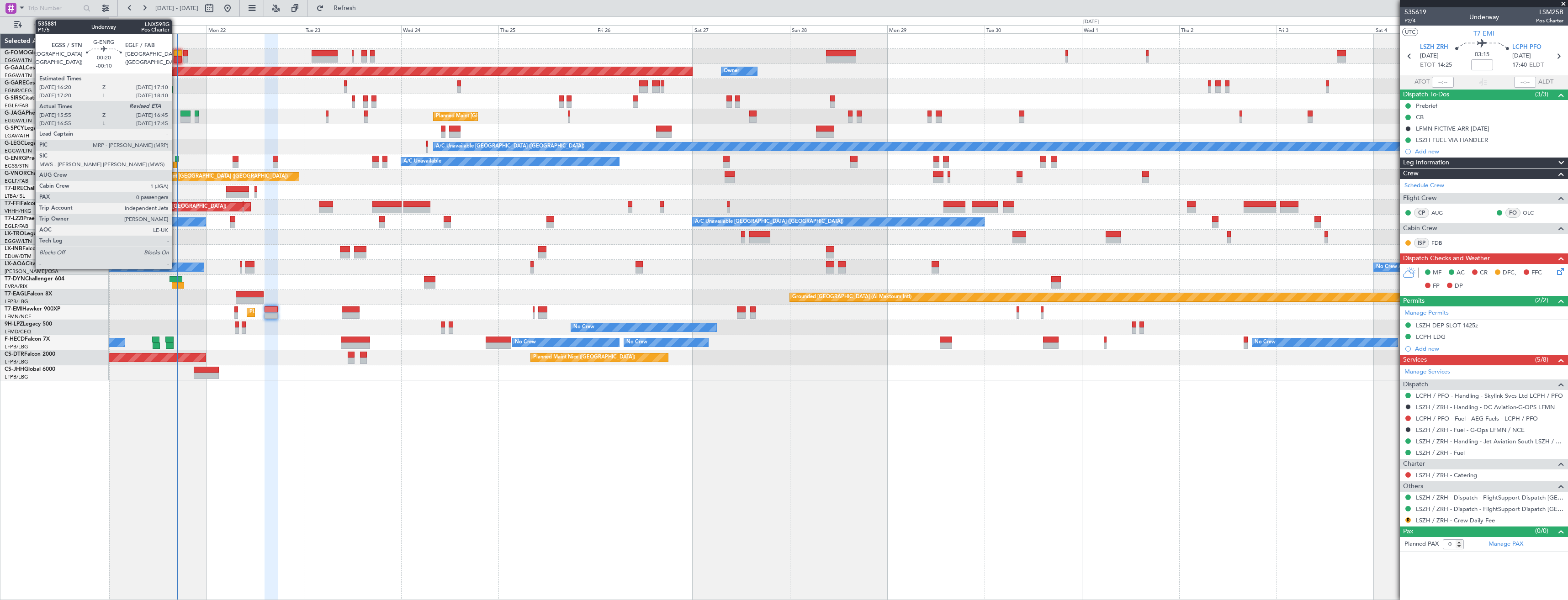
click at [176, 161] on div at bounding box center [177, 158] width 3 height 6
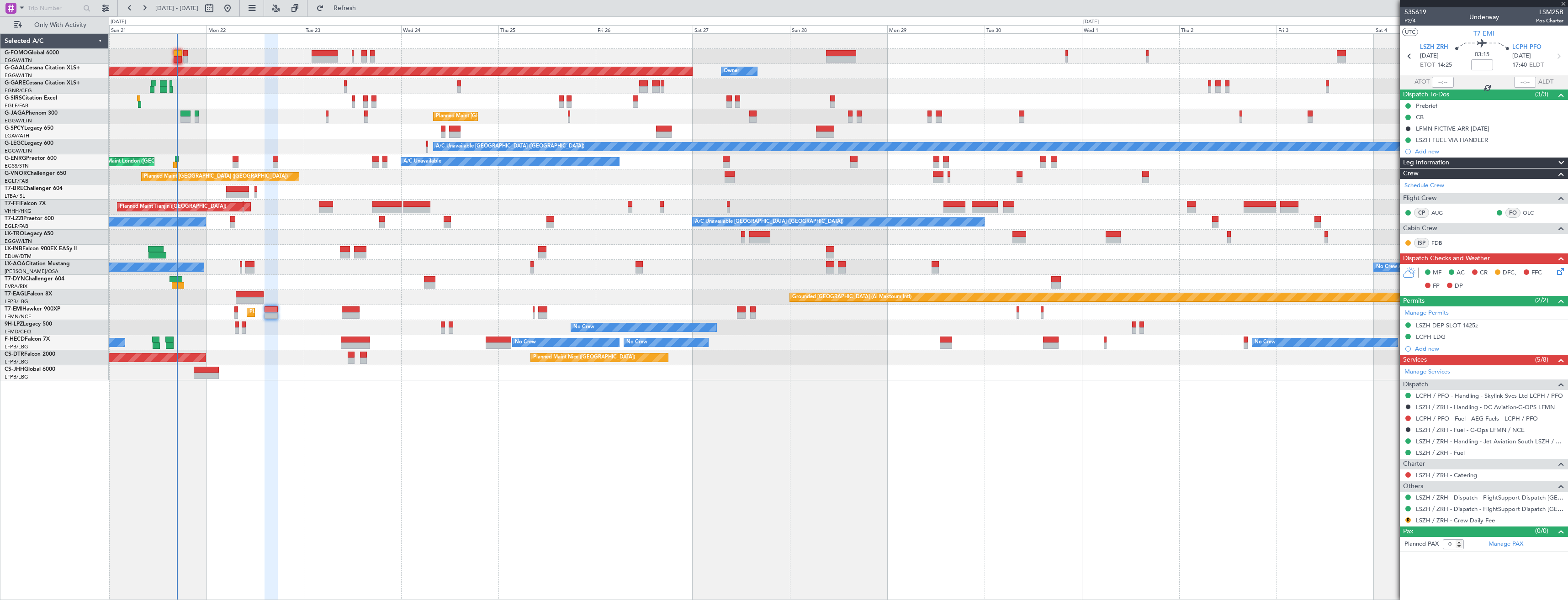
type input "-00:10"
type input "16:10"
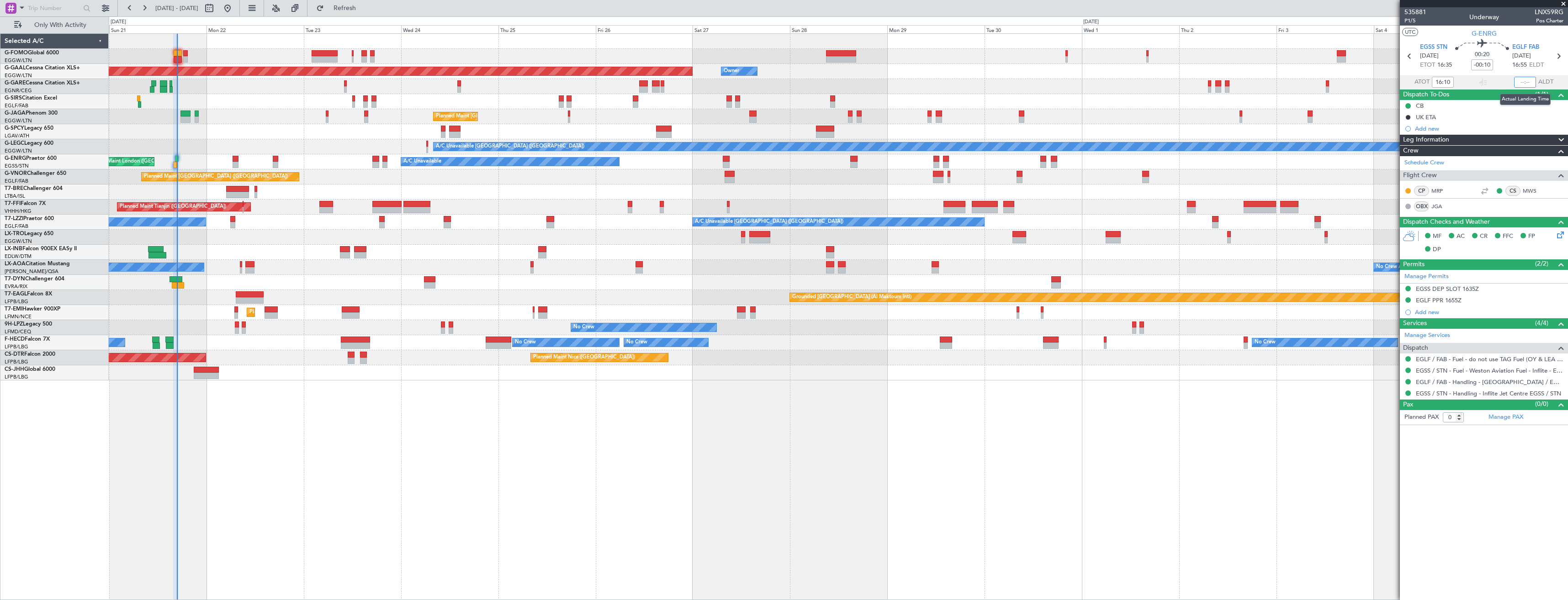
click at [1528, 82] on input "text" at bounding box center [1525, 82] width 22 height 11
type input "16:40"
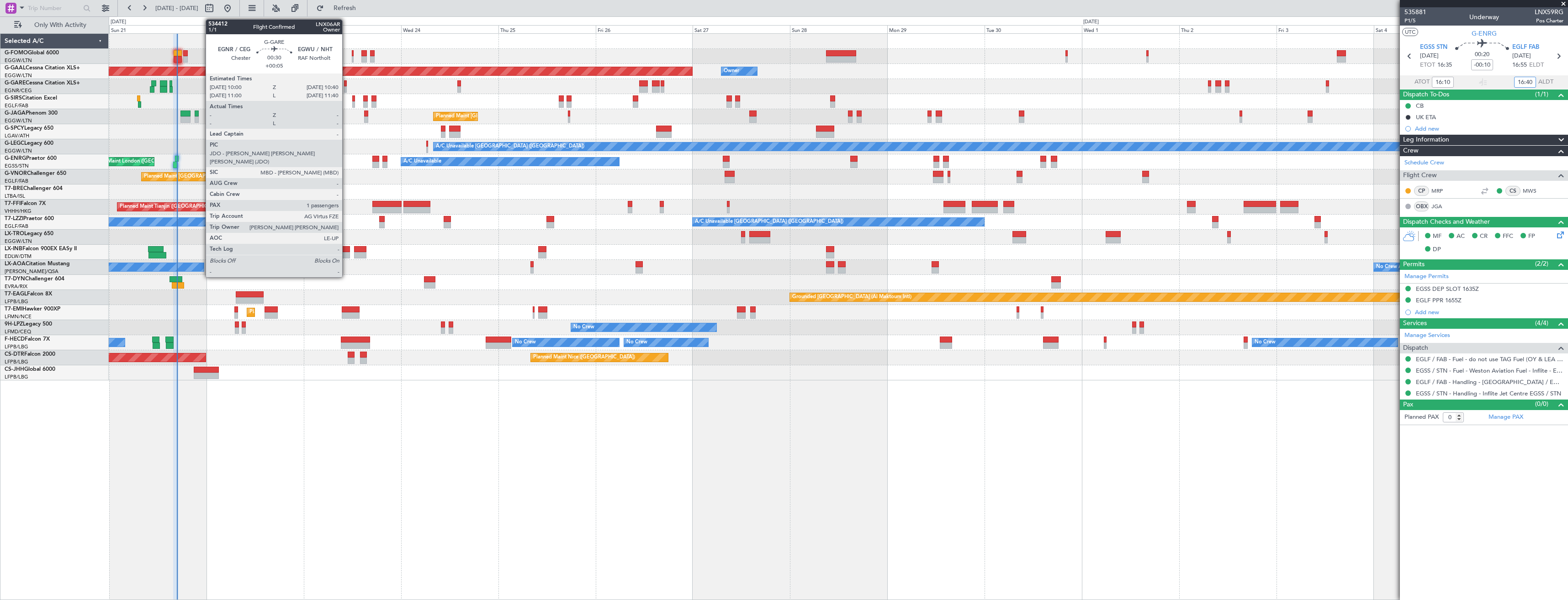
click at [347, 87] on div at bounding box center [345, 89] width 3 height 6
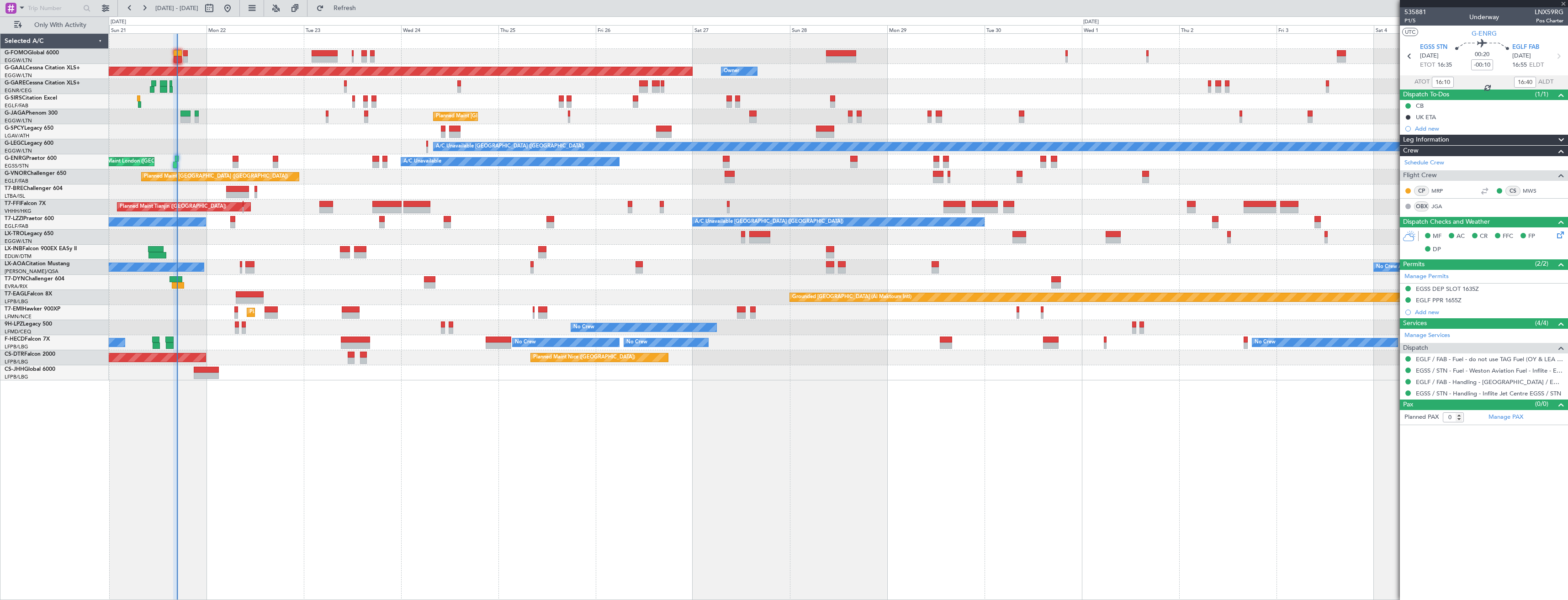
type input "+00:05"
type input "1"
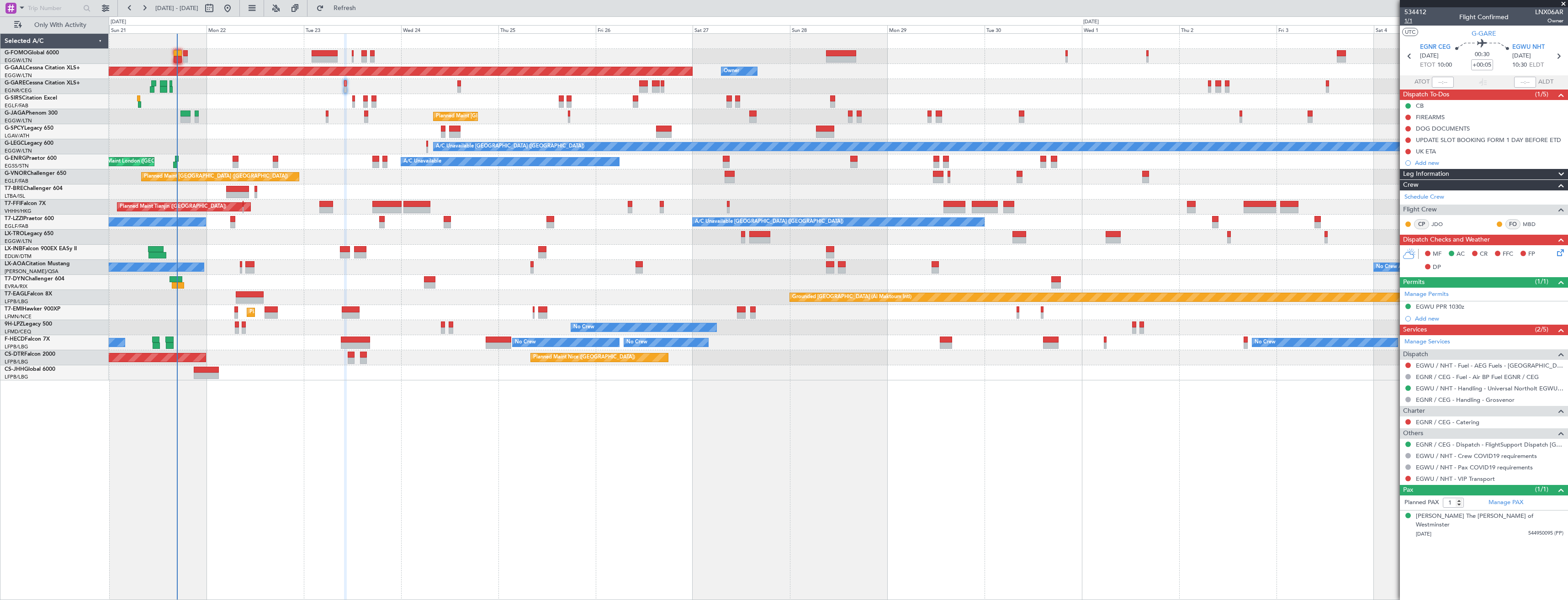
click at [1413, 20] on span "1/1" at bounding box center [1415, 20] width 22 height 8
click at [1562, 252] on icon at bounding box center [1559, 251] width 8 height 8
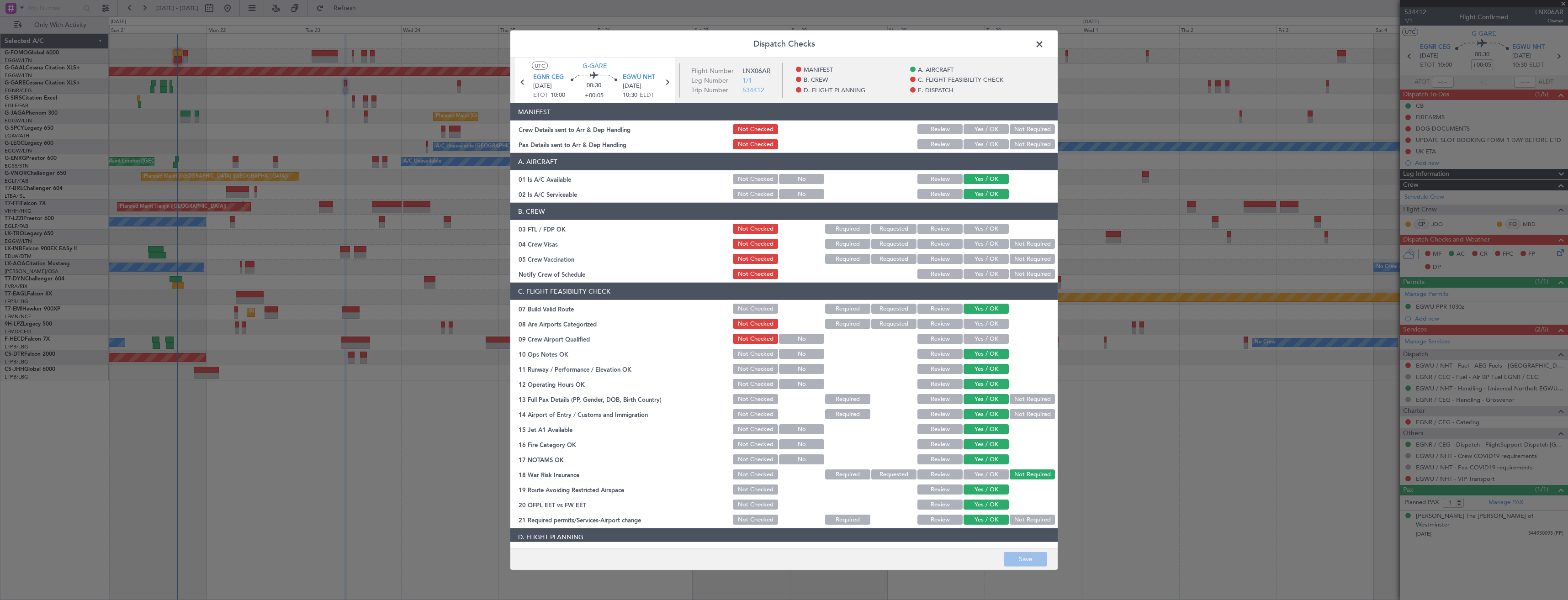
click at [985, 126] on button "Yes / OK" at bounding box center [986, 130] width 45 height 10
drag, startPoint x: 984, startPoint y: 144, endPoint x: 989, endPoint y: 199, distance: 55.2
click at [984, 144] on button "Yes / OK" at bounding box center [986, 144] width 45 height 10
click at [1012, 552] on button "Save" at bounding box center [1025, 558] width 44 height 15
click at [1044, 45] on span at bounding box center [1044, 46] width 0 height 18
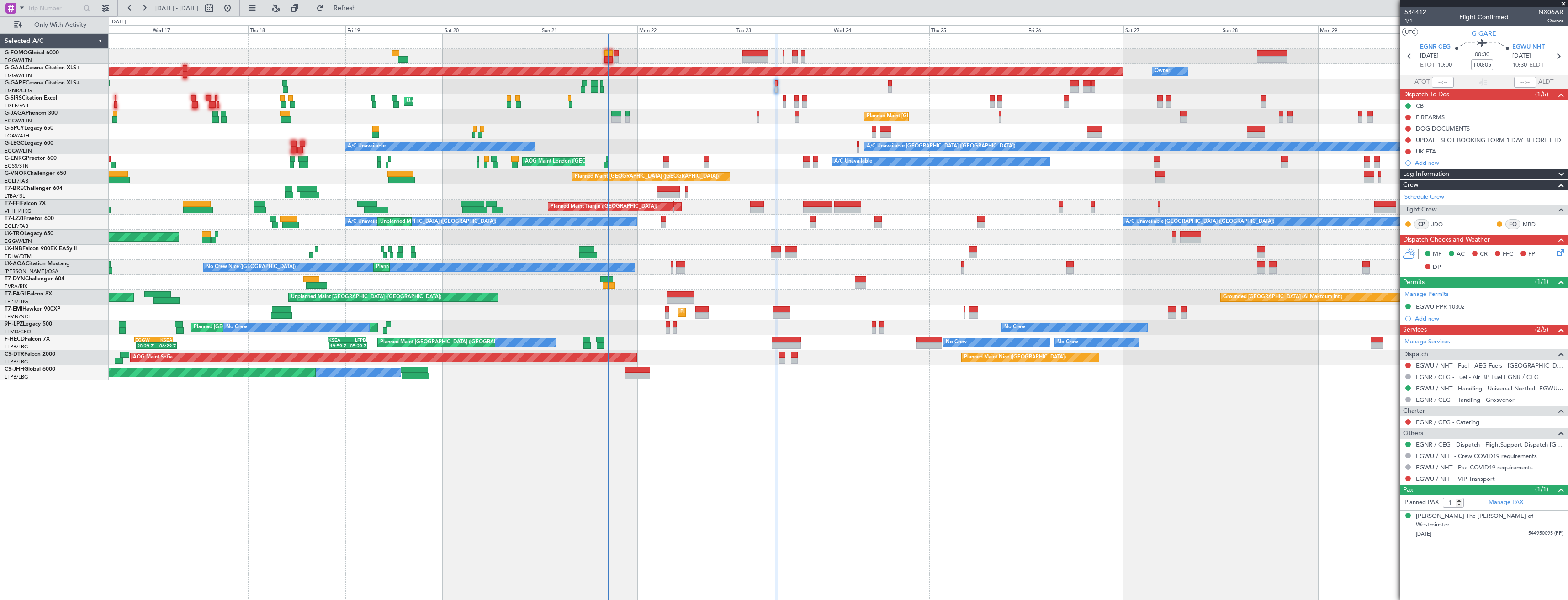
click at [894, 216] on div "OLBA 11:00 Z KTEB 22:45 Z 10:50 Z 22:30 Z Planned [GEOGRAPHIC_DATA] Owner Owner…" at bounding box center [838, 207] width 1459 height 347
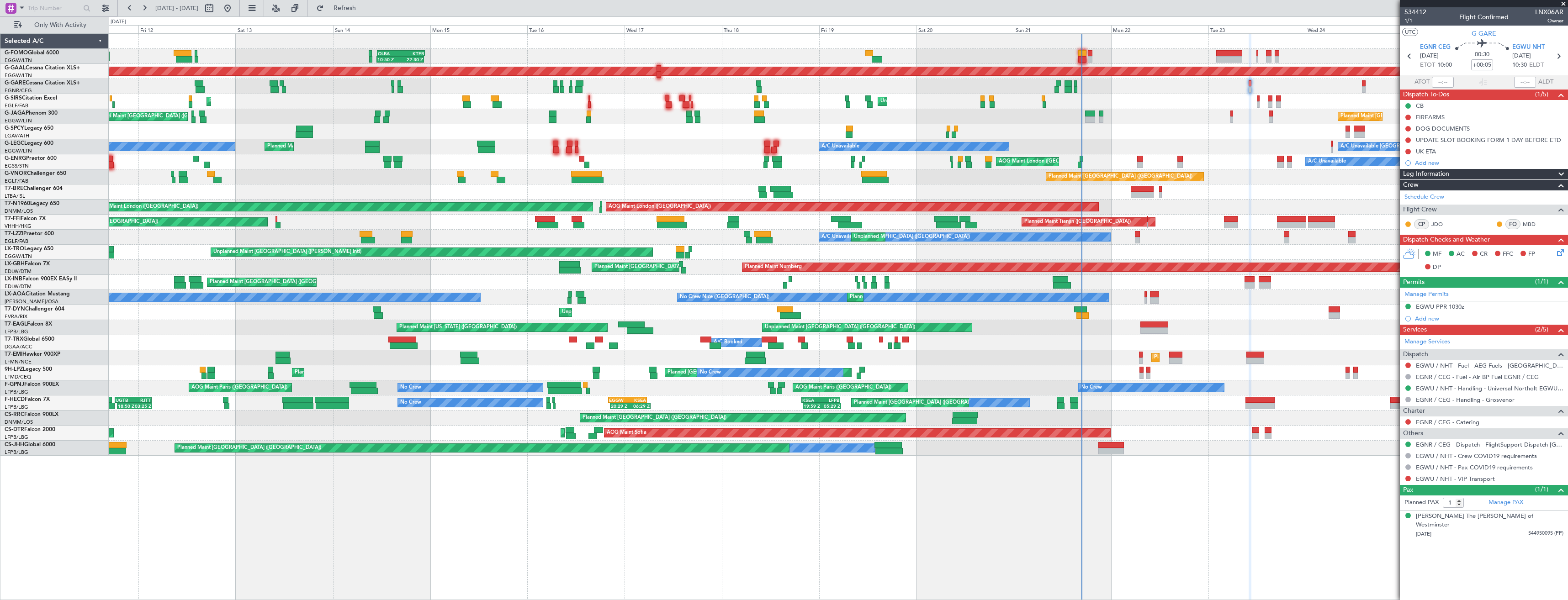
click at [870, 90] on div "Unplanned Maint Chester" at bounding box center [838, 87] width 1459 height 15
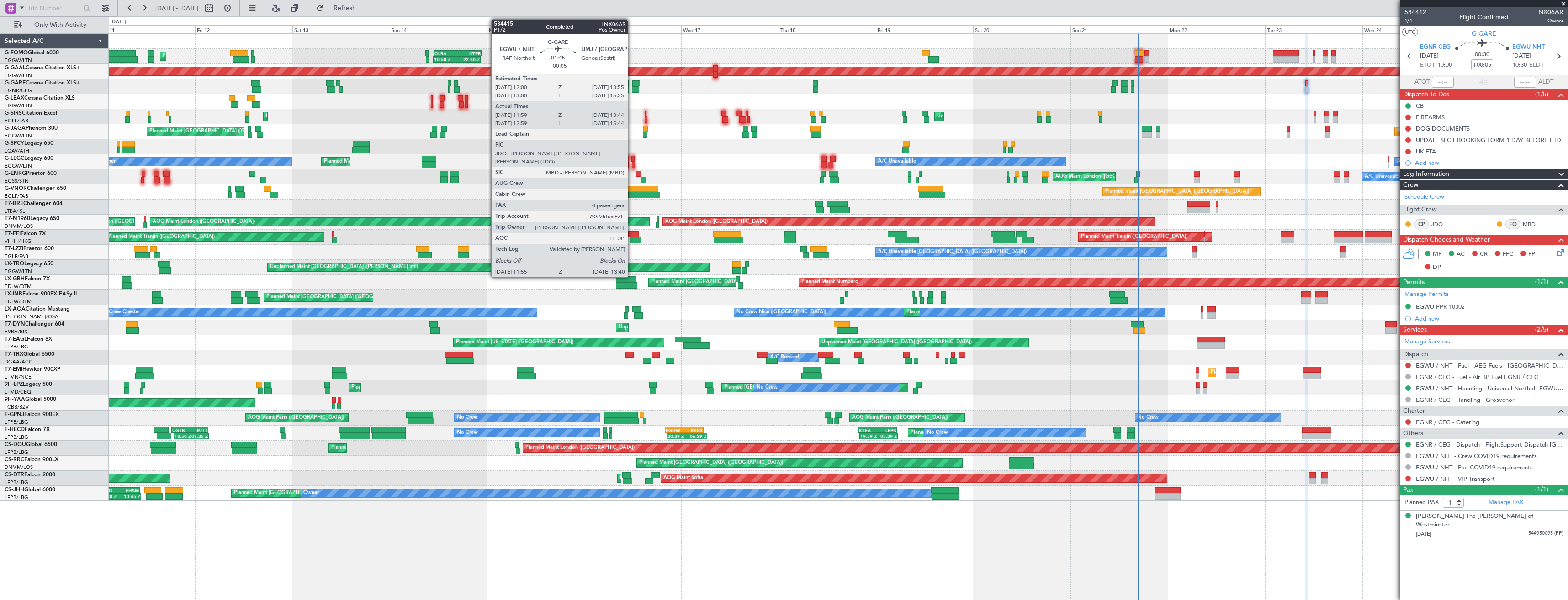
click at [632, 89] on div at bounding box center [635, 89] width 8 height 6
type input "11:59"
type input "13:34"
type input "0"
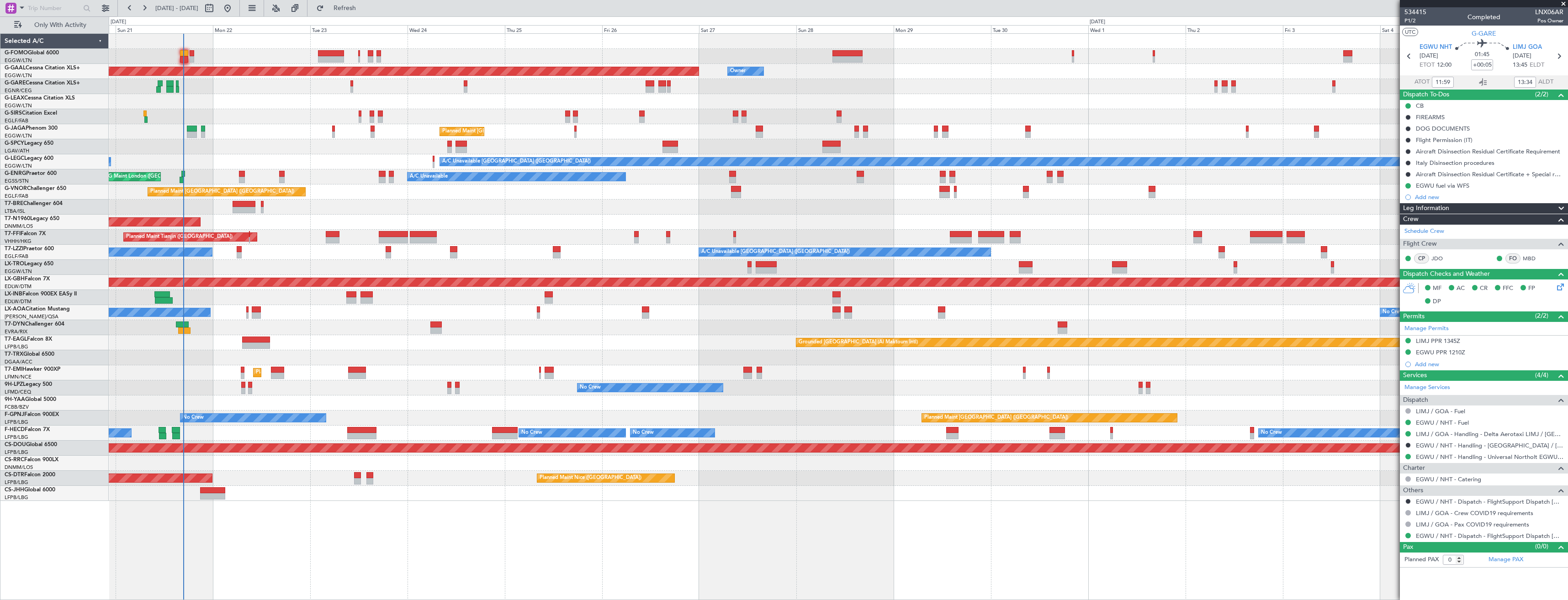
click at [350, 200] on div "Planned Maint Dusseldorf Owner Owner Owner Unplanned Maint [GEOGRAPHIC_DATA] ([…" at bounding box center [838, 267] width 1459 height 467
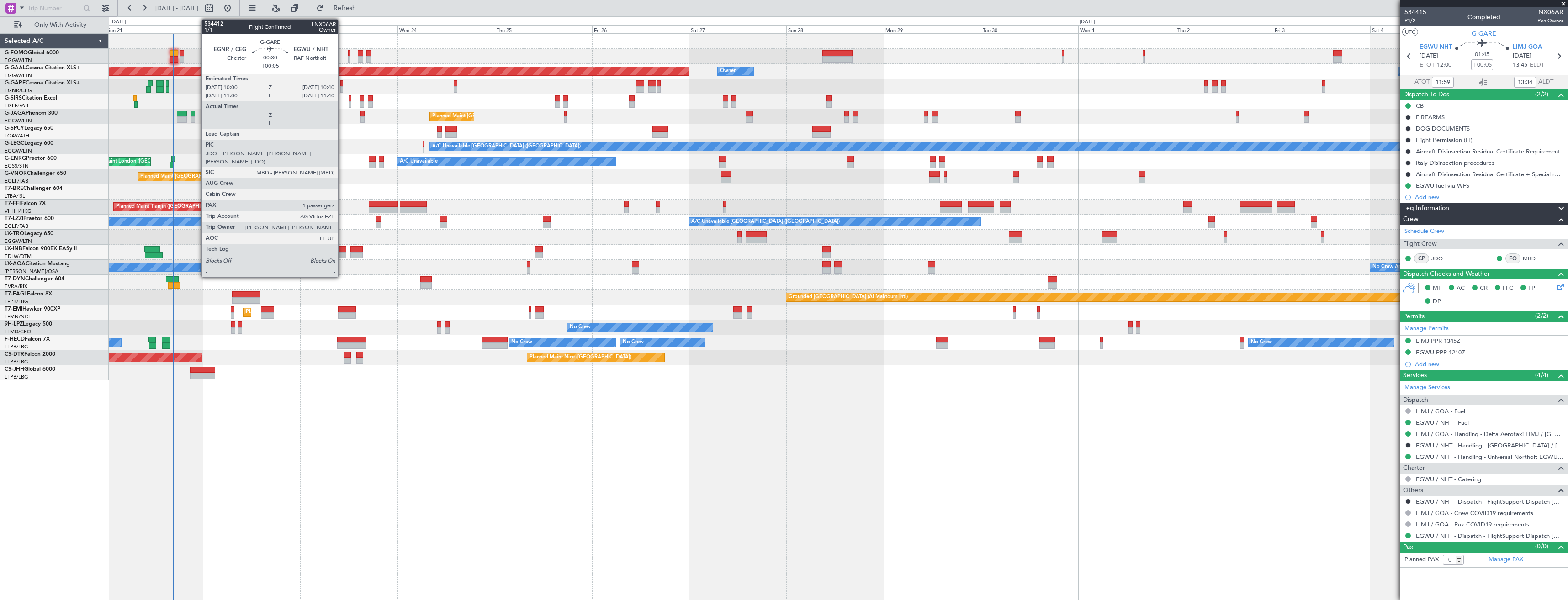
click at [342, 89] on div at bounding box center [342, 89] width 3 height 6
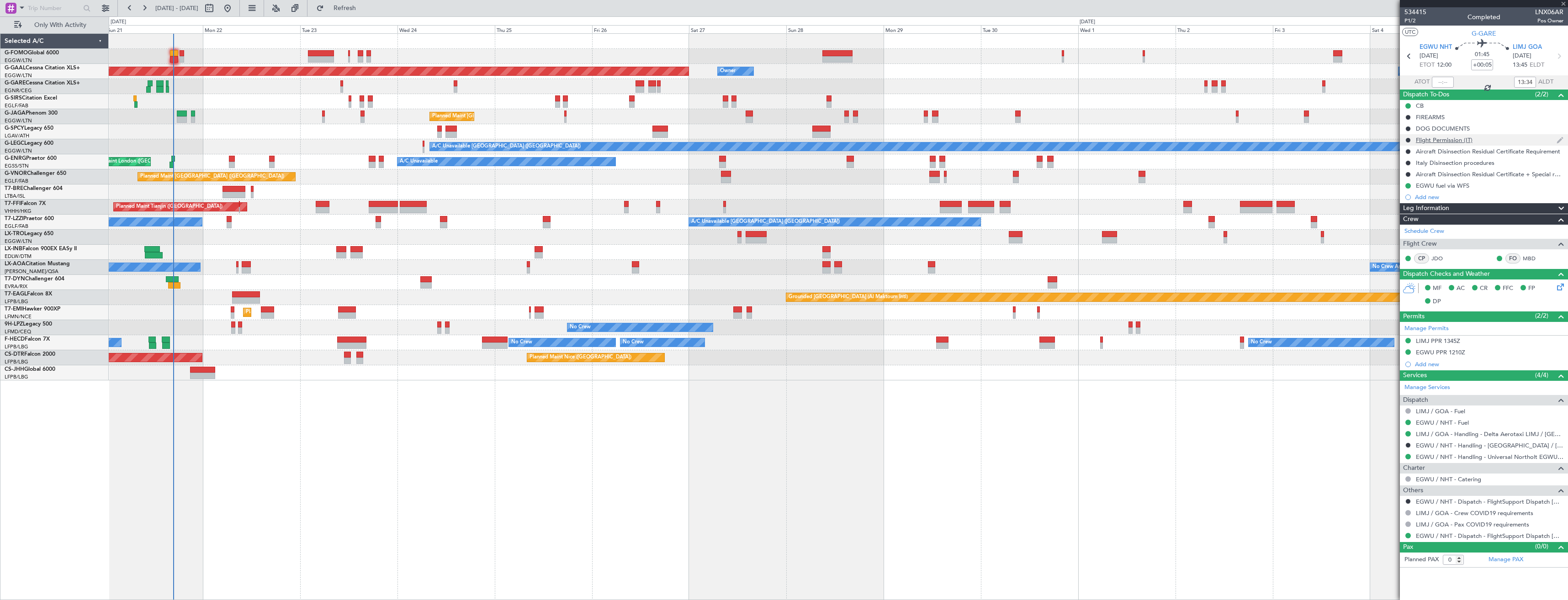
type input "1"
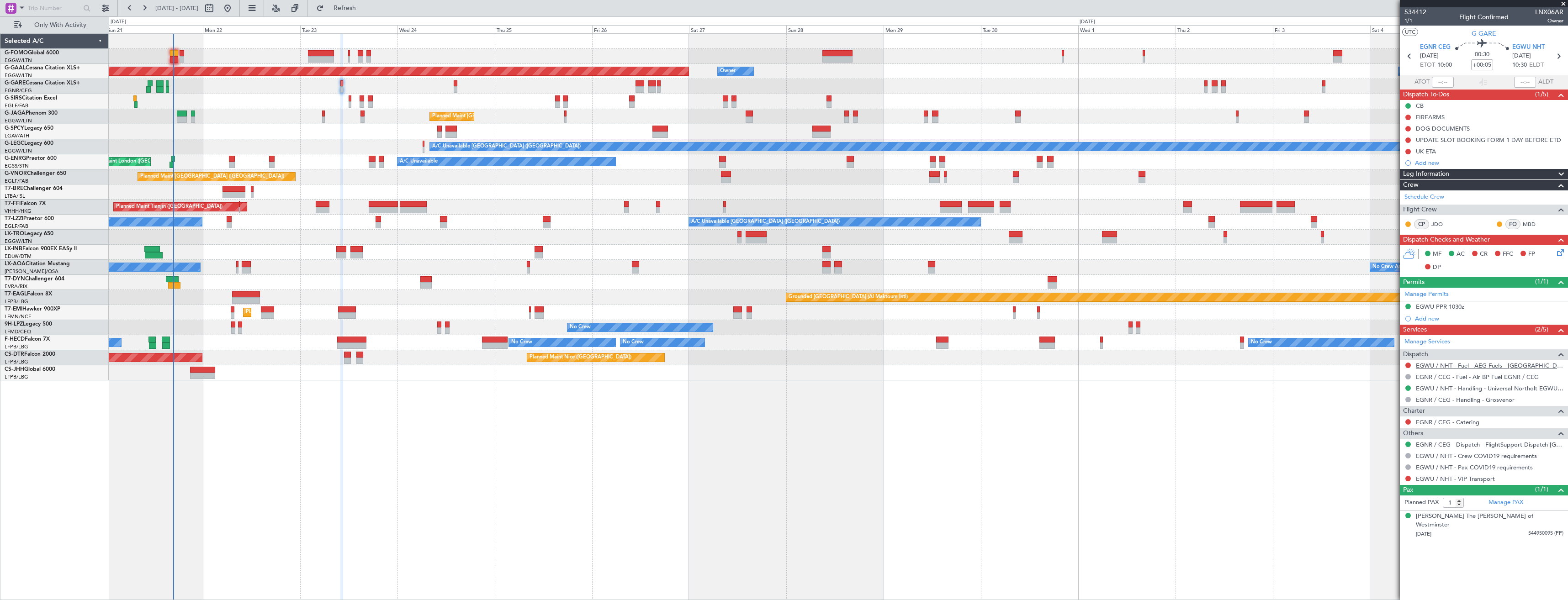
click at [1449, 364] on link "EGWU / NHT - Fuel - AEG Fuels - [GEOGRAPHIC_DATA] / [GEOGRAPHIC_DATA]" at bounding box center [1489, 365] width 148 height 8
click at [1556, 59] on icon at bounding box center [1559, 56] width 12 height 12
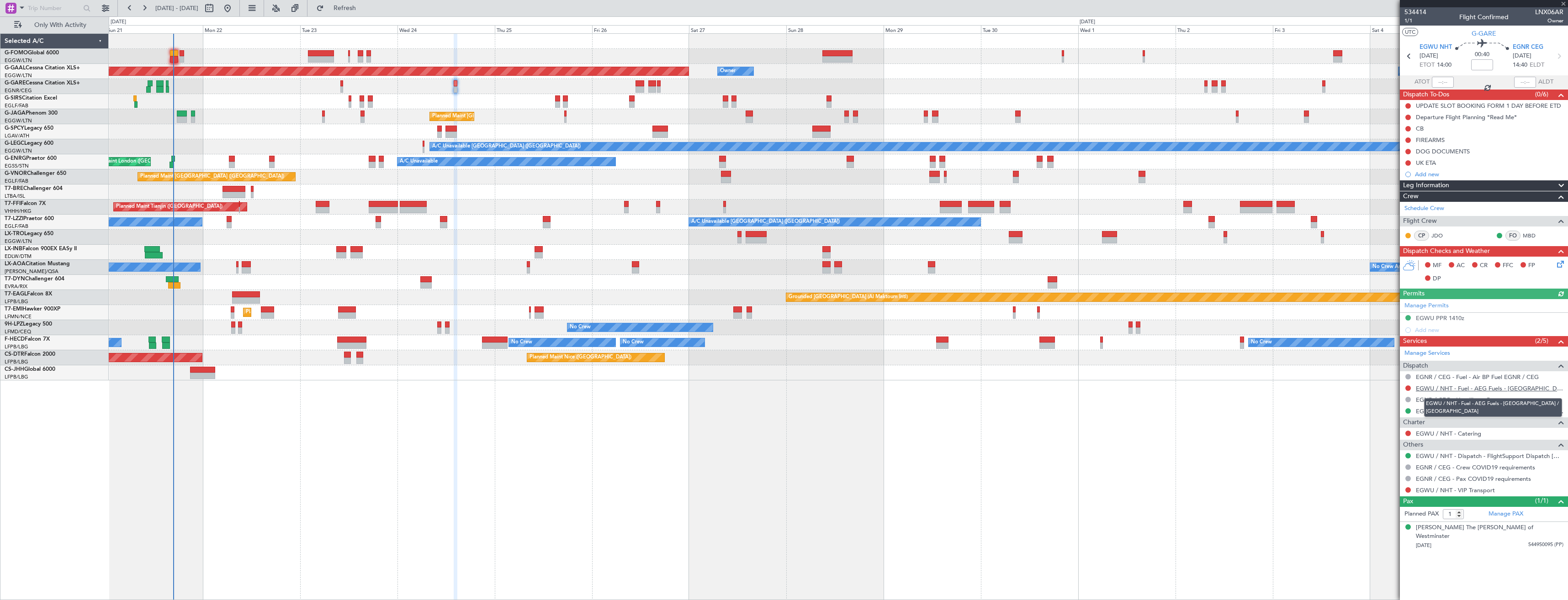
click at [1441, 387] on link "EGWU / NHT - Fuel - AEG Fuels - [GEOGRAPHIC_DATA] / [GEOGRAPHIC_DATA]" at bounding box center [1489, 387] width 148 height 8
click at [364, 9] on span "Refresh" at bounding box center [344, 8] width 38 height 6
type input "+00:05"
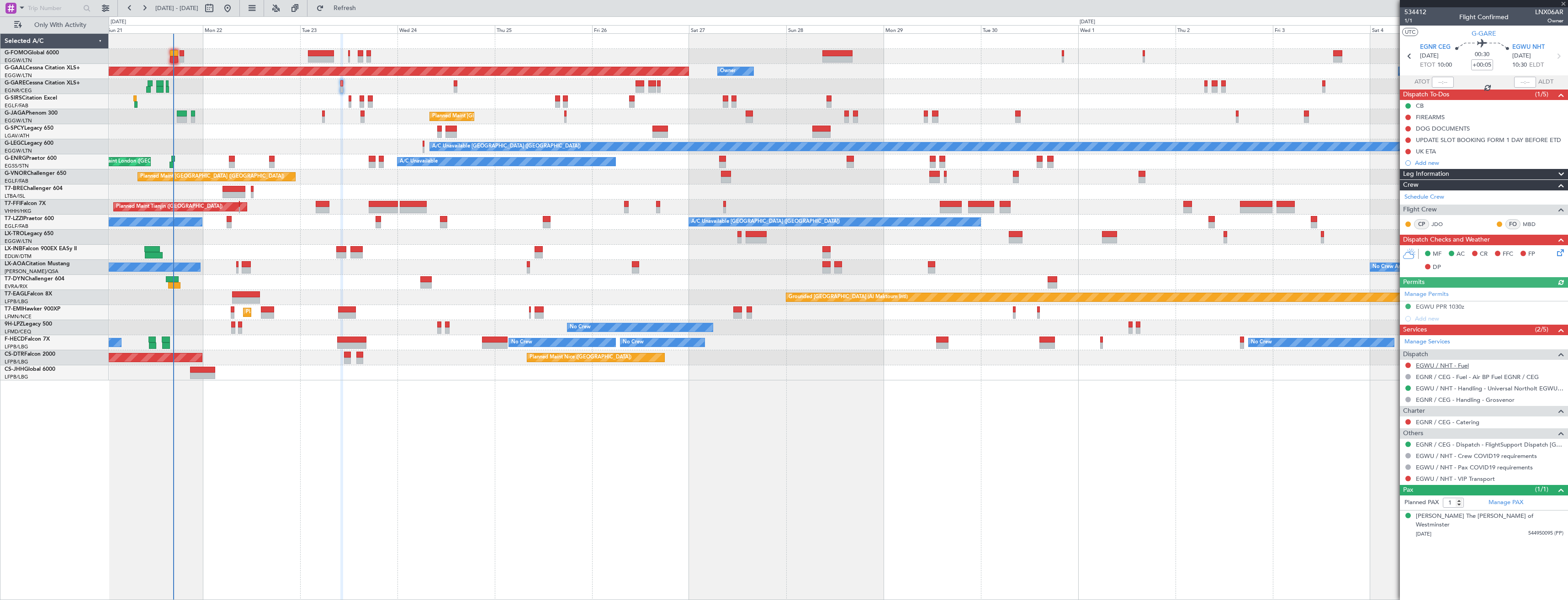
click at [1433, 364] on link "EGWU / NHT - Fuel" at bounding box center [1442, 365] width 53 height 8
click at [1467, 390] on link "EGWU / NHT - Handling - Universal Northolt EGWU / NHT" at bounding box center [1489, 387] width 148 height 8
click at [348, 14] on button "Refresh" at bounding box center [339, 8] width 55 height 15
click at [1408, 363] on button at bounding box center [1408, 365] width 5 height 5
click at [1390, 415] on span "Requested" at bounding box center [1383, 419] width 29 height 9
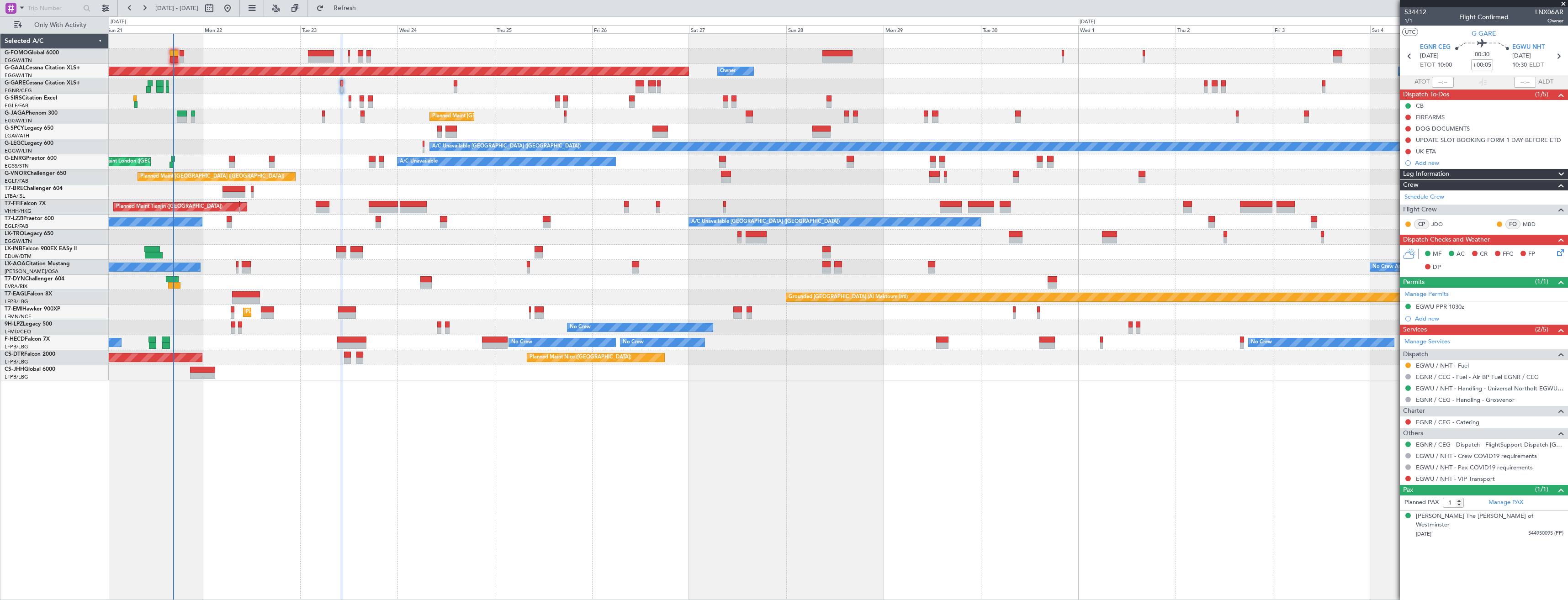
click at [1477, 164] on div "Add new" at bounding box center [1489, 162] width 149 height 8
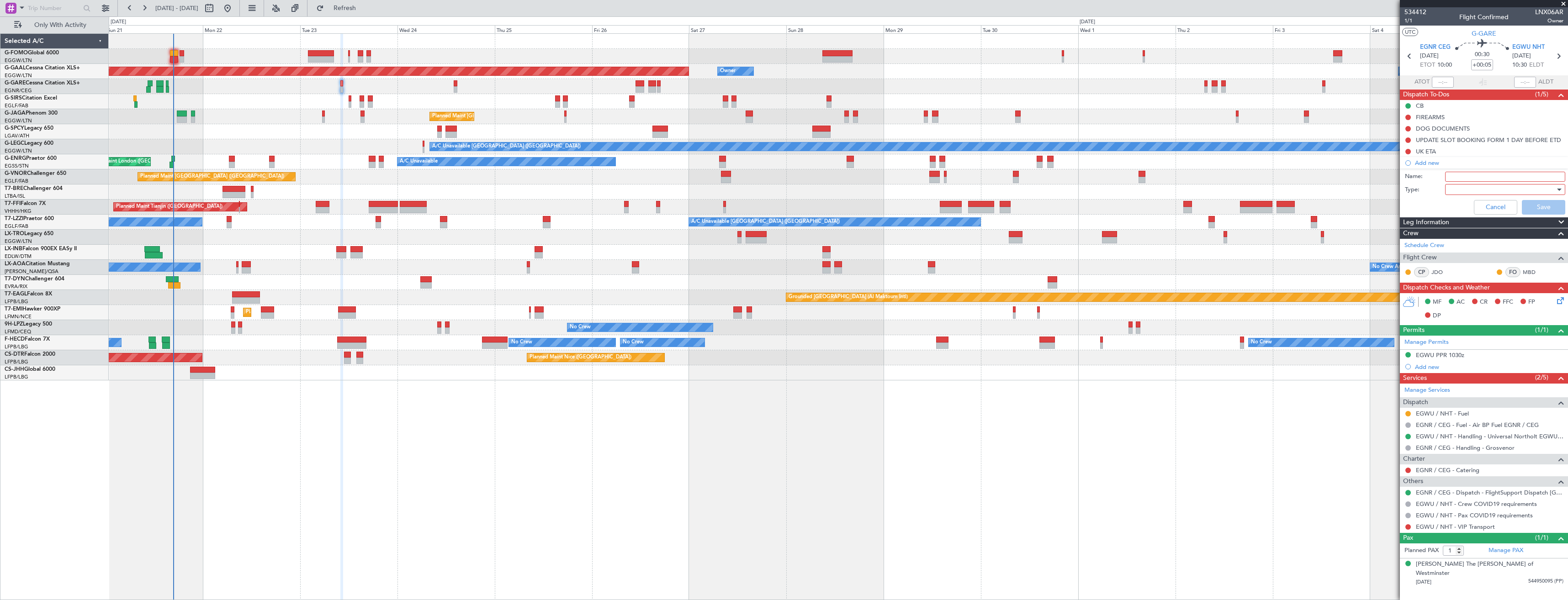
click at [1455, 177] on input "Name:" at bounding box center [1505, 177] width 120 height 10
type input "EGWU FUEL VIA WFS"
click at [1482, 191] on div at bounding box center [1501, 189] width 107 height 14
click at [1459, 206] on span "Generic" at bounding box center [1501, 208] width 112 height 14
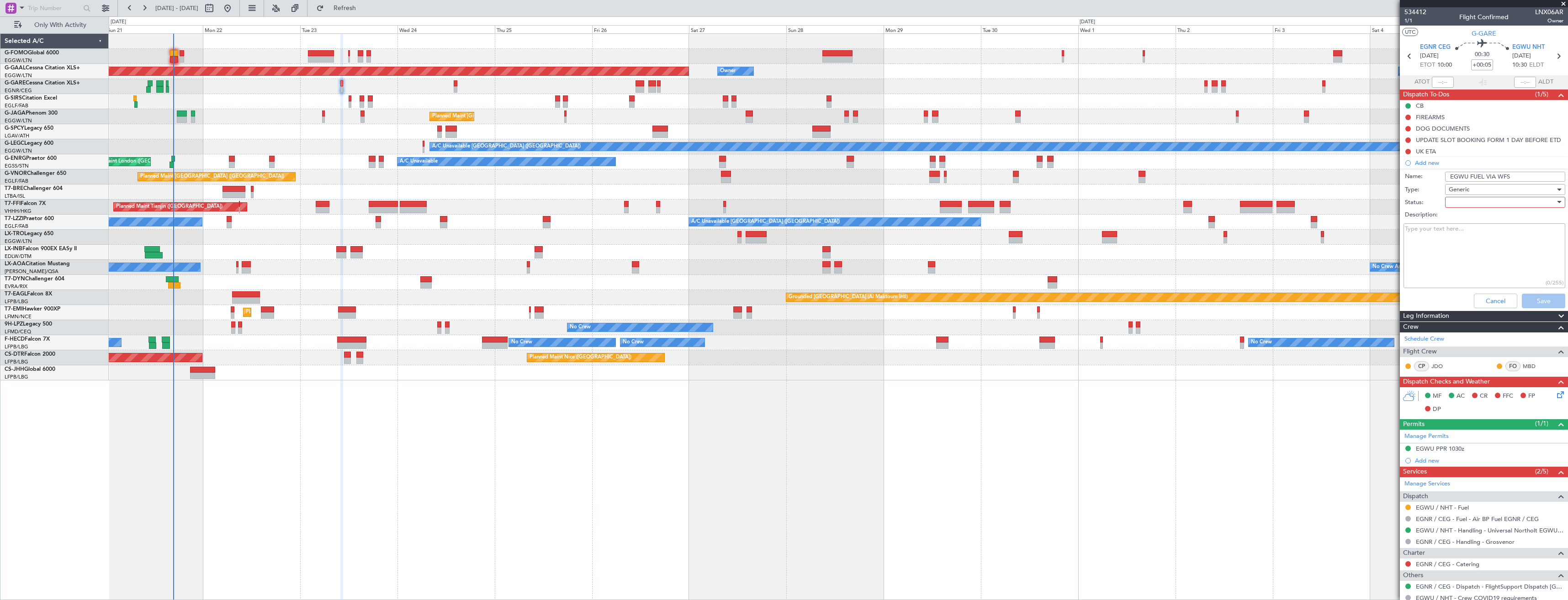
click at [1460, 200] on div at bounding box center [1501, 202] width 107 height 14
click at [1447, 231] on mat-option "In Progress" at bounding box center [1501, 234] width 121 height 14
click at [1532, 297] on button "Save" at bounding box center [1543, 300] width 44 height 15
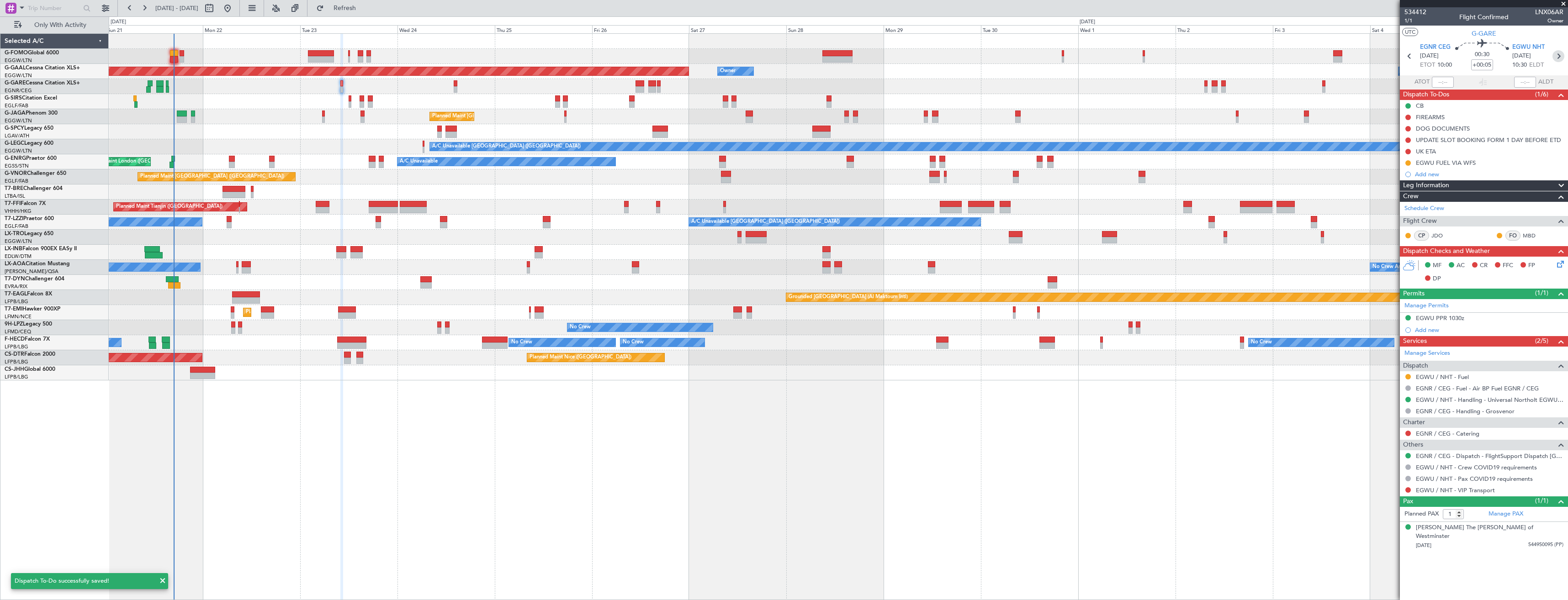
click at [1557, 55] on icon at bounding box center [1559, 56] width 12 height 12
click at [1463, 172] on div "Add new" at bounding box center [1489, 174] width 149 height 8
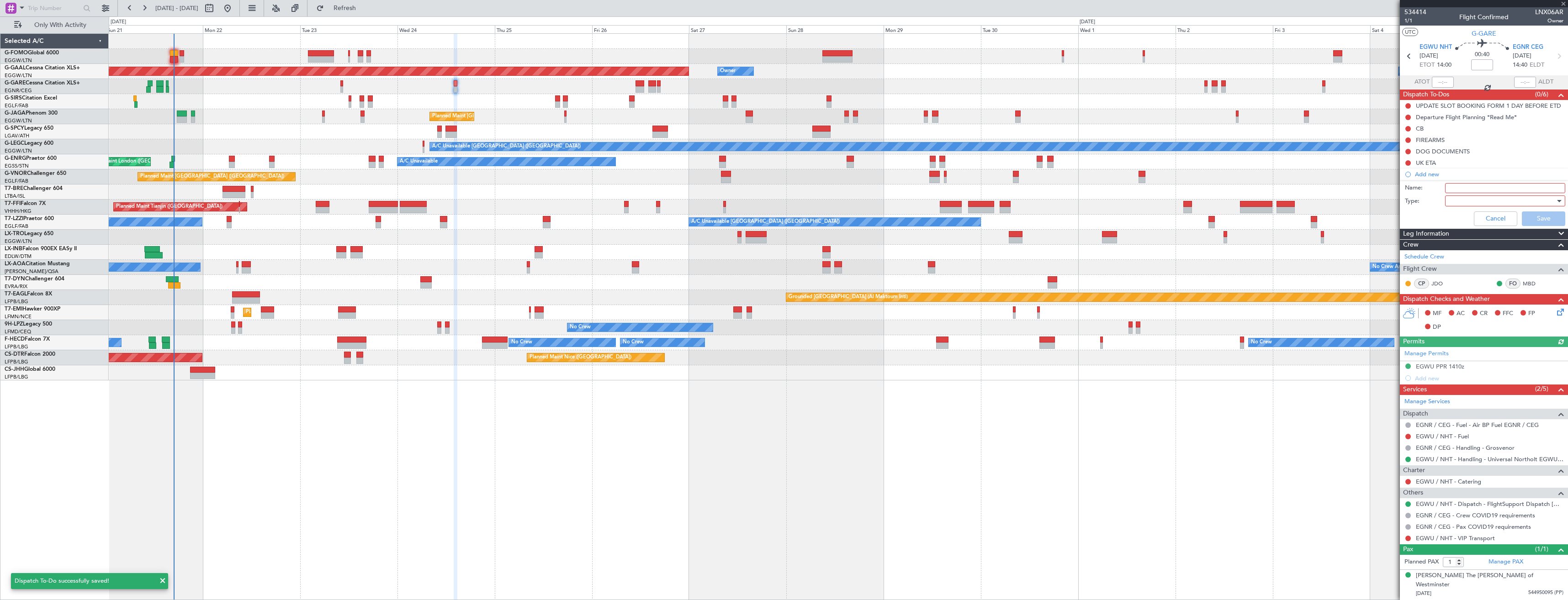
click at [1460, 188] on input "Name:" at bounding box center [1505, 189] width 120 height 10
paste input "EGWU FUEL VIA WFS"
type input "EGWU FUEL VIA WFS"
click at [1459, 201] on div at bounding box center [1501, 201] width 107 height 14
click at [1454, 218] on span "Generic" at bounding box center [1501, 219] width 112 height 14
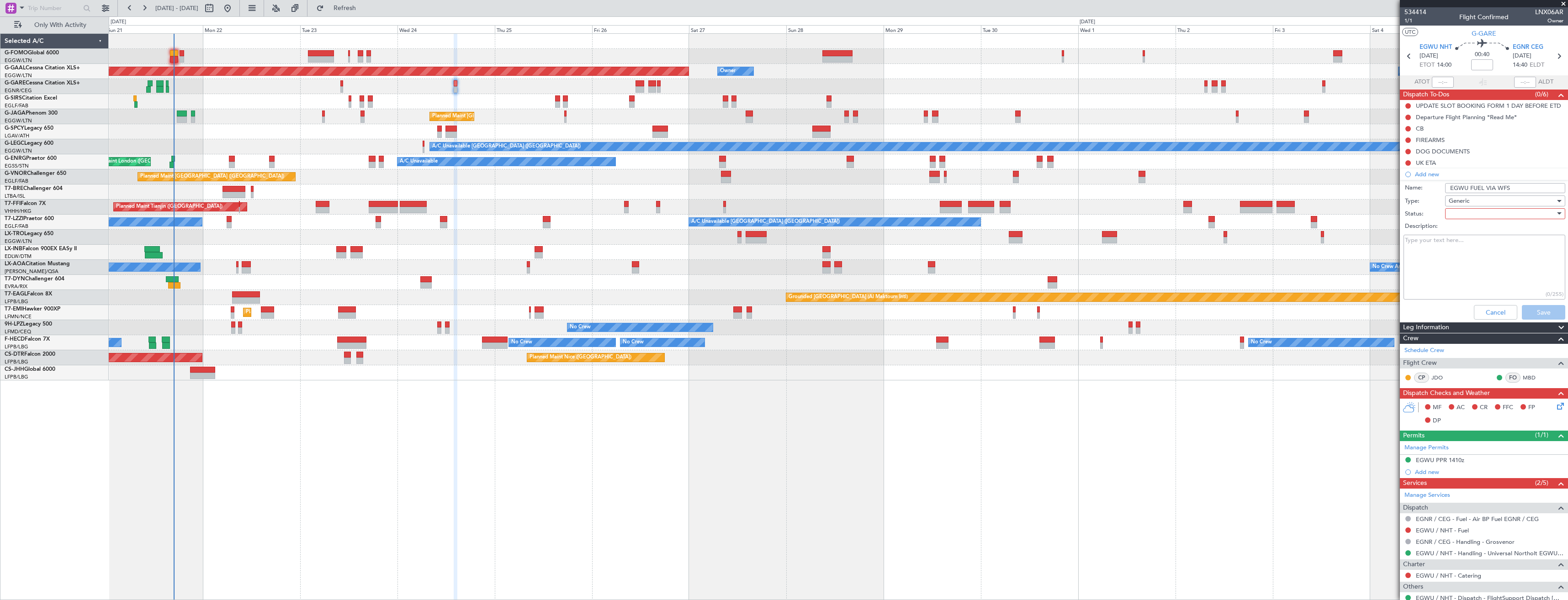
click at [1456, 213] on div at bounding box center [1501, 213] width 107 height 14
click at [1461, 244] on span "In Progress" at bounding box center [1501, 246] width 107 height 14
click at [1533, 309] on button "Save" at bounding box center [1543, 312] width 44 height 15
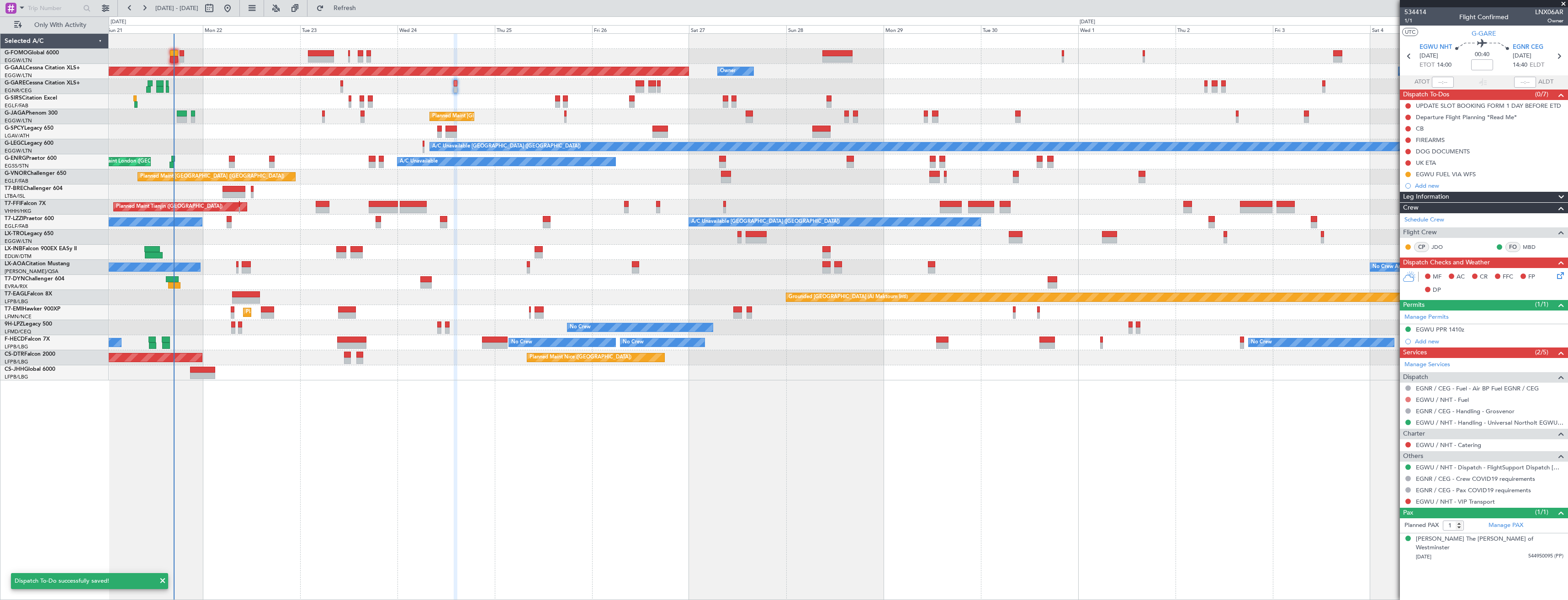
click at [1407, 399] on button at bounding box center [1408, 399] width 5 height 5
click at [1389, 454] on span "Requested" at bounding box center [1383, 453] width 29 height 9
click at [1407, 18] on span "1/1" at bounding box center [1415, 20] width 22 height 8
click at [1567, 277] on div "MF AC CR FFC FP DP" at bounding box center [1483, 283] width 168 height 32
click at [1563, 276] on icon at bounding box center [1559, 274] width 8 height 8
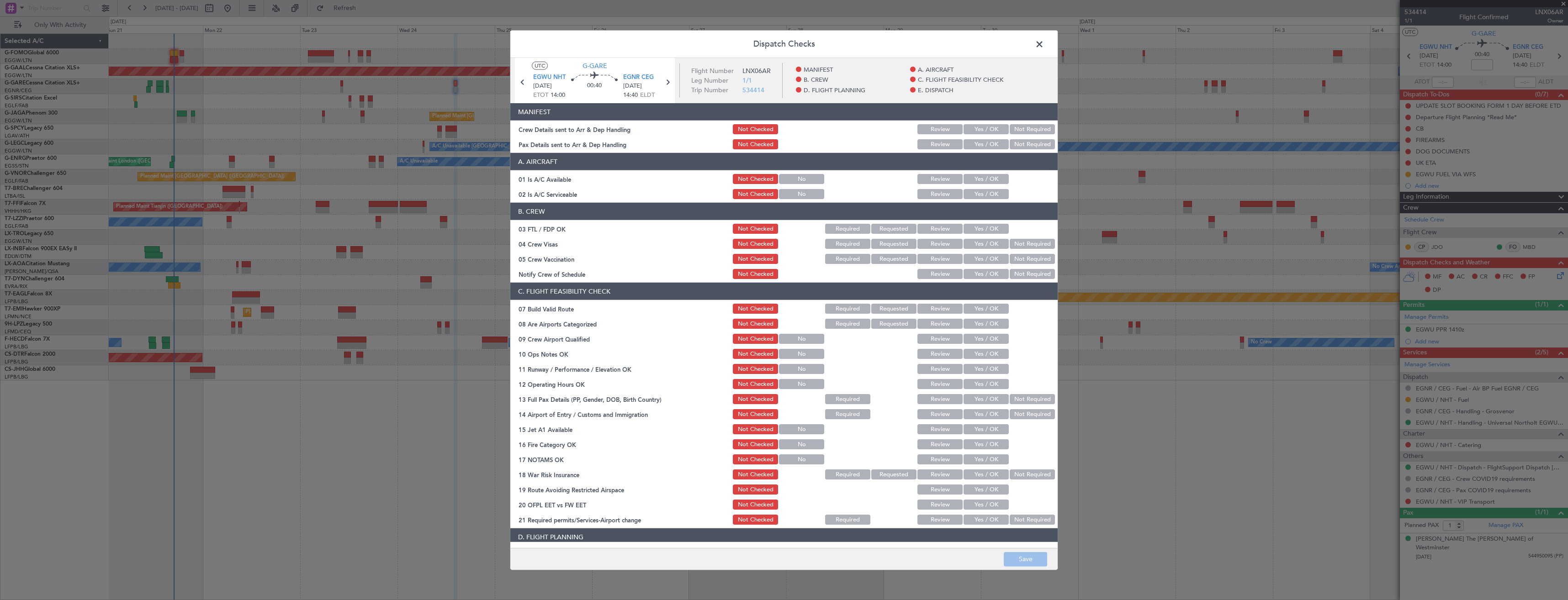
drag, startPoint x: 976, startPoint y: 129, endPoint x: 974, endPoint y: 139, distance: 10.2
click at [976, 130] on button "Yes / OK" at bounding box center [986, 130] width 45 height 10
click at [974, 143] on button "Yes / OK" at bounding box center [986, 144] width 45 height 10
click at [1015, 554] on button "Save" at bounding box center [1025, 558] width 44 height 15
click at [1044, 41] on span at bounding box center [1044, 46] width 0 height 18
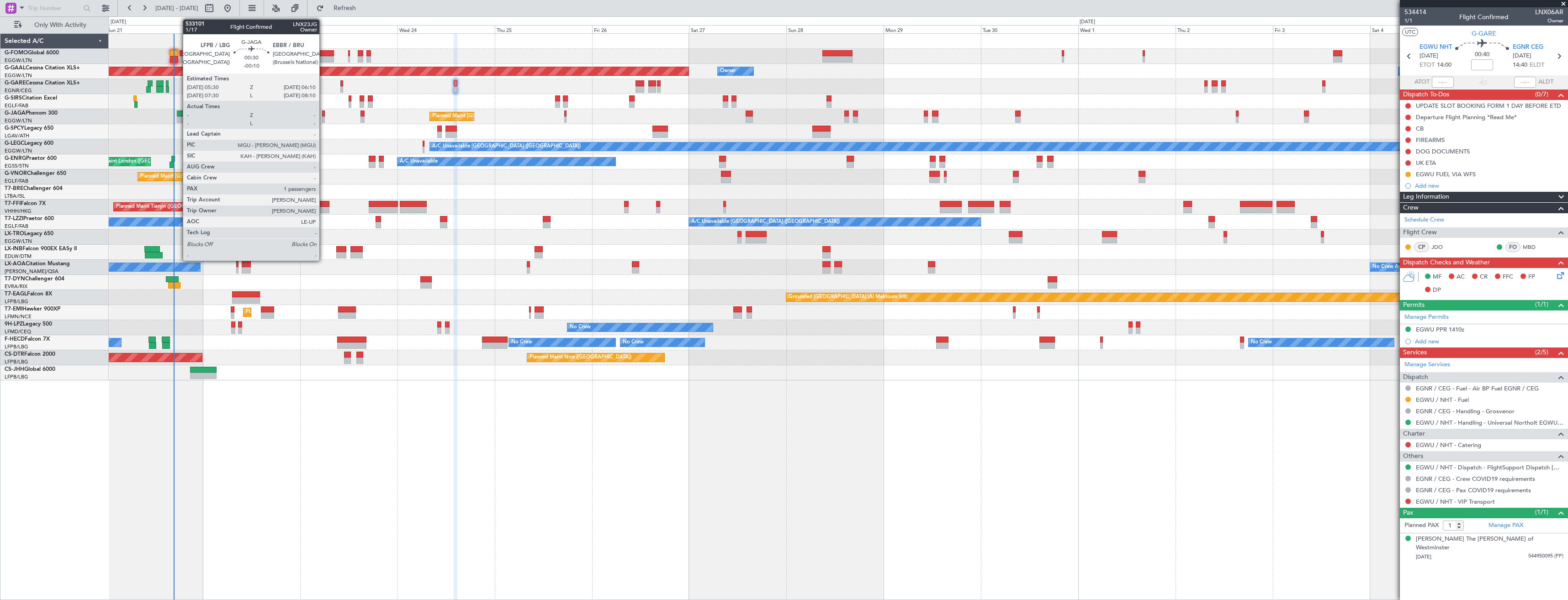
click at [324, 118] on div at bounding box center [323, 119] width 3 height 6
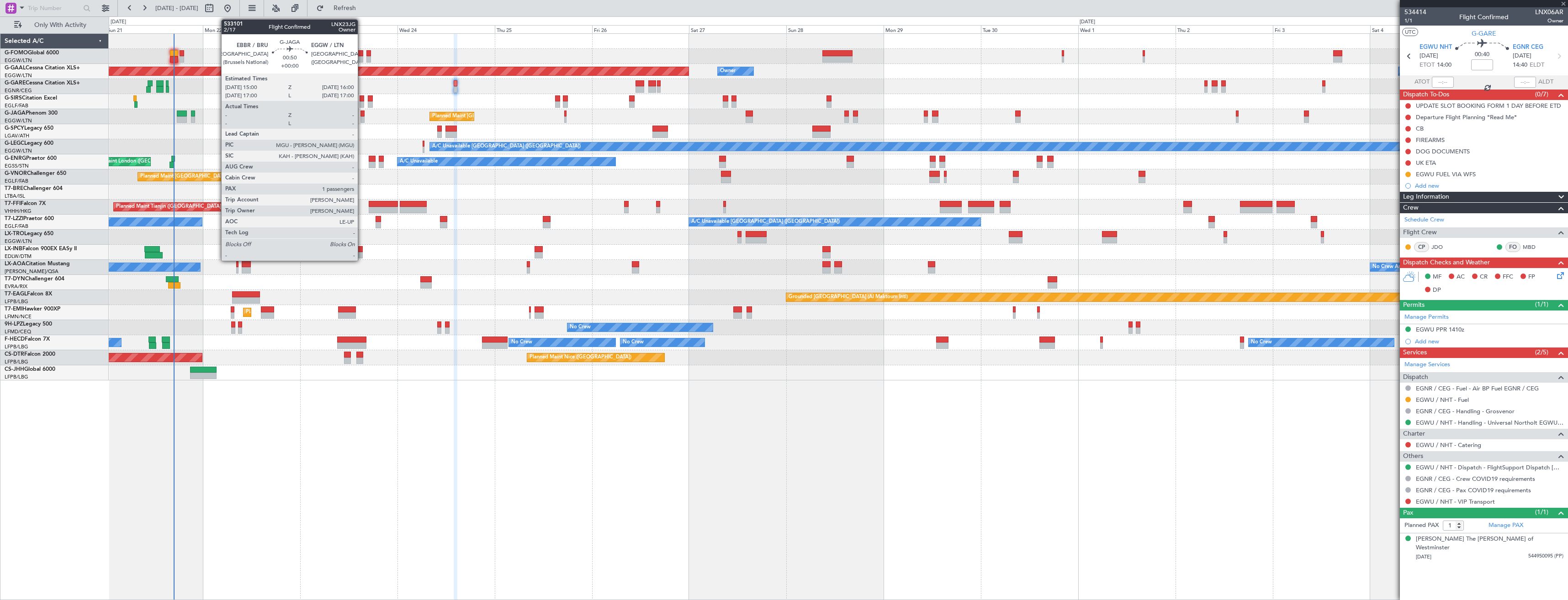
type input "-00:10"
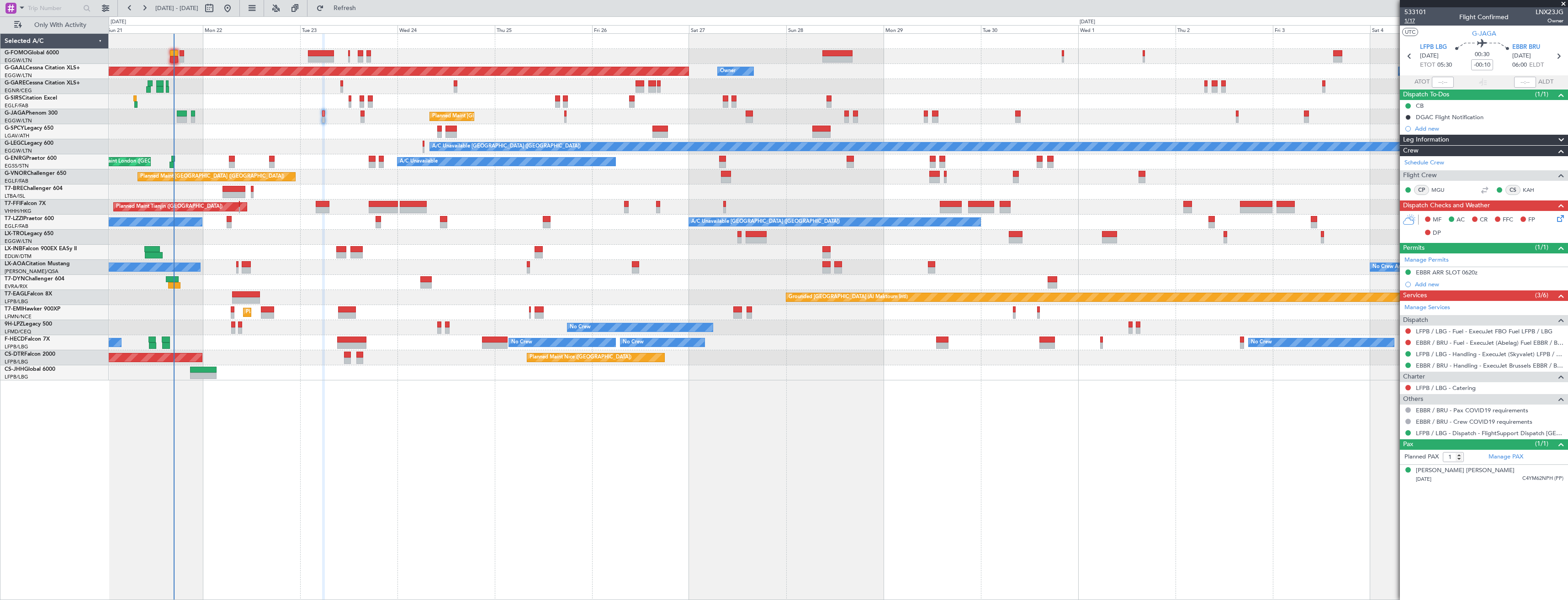
click at [1407, 24] on span "1/17" at bounding box center [1415, 20] width 22 height 8
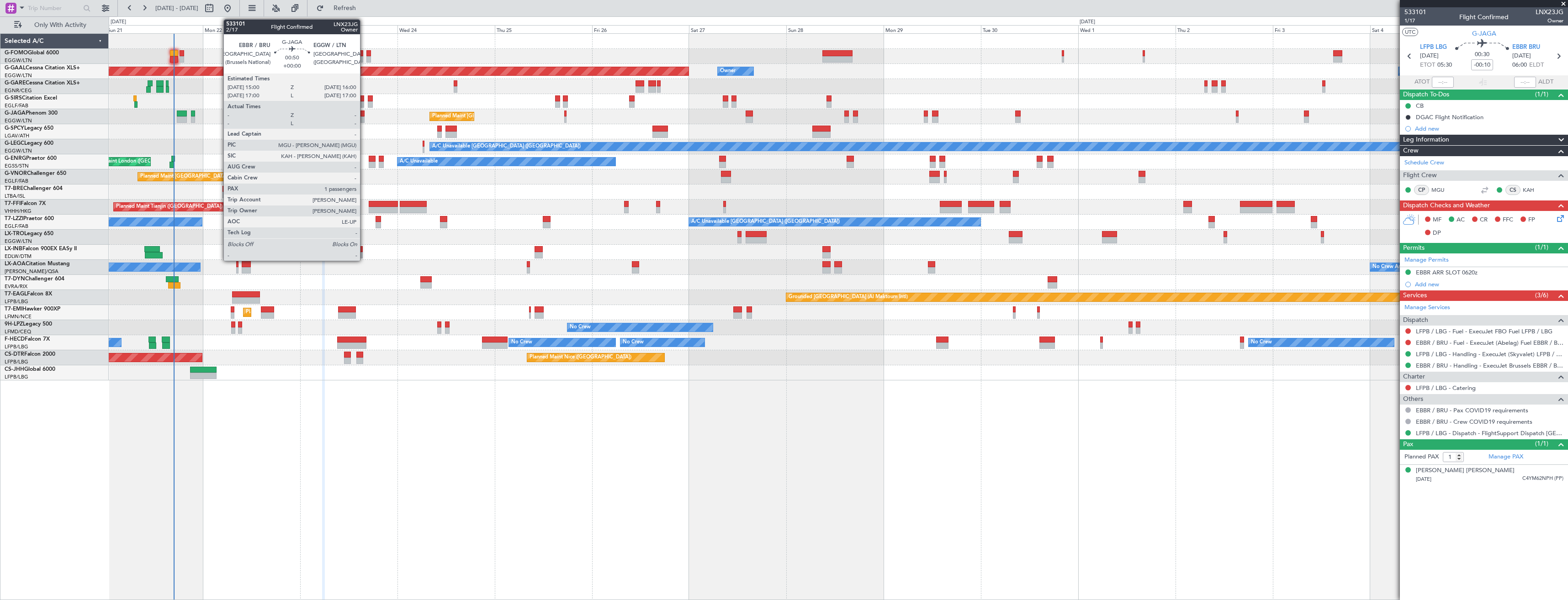
click at [364, 119] on div at bounding box center [362, 119] width 4 height 6
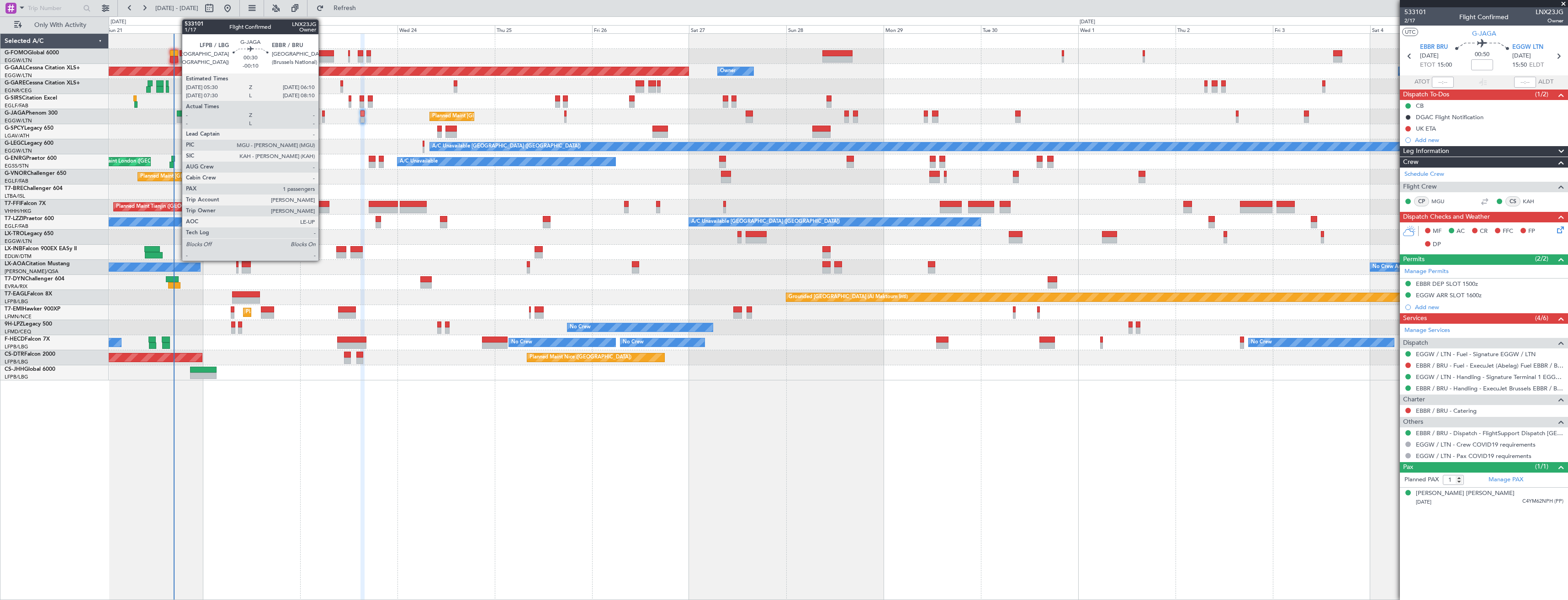
click at [323, 114] on div at bounding box center [323, 113] width 3 height 6
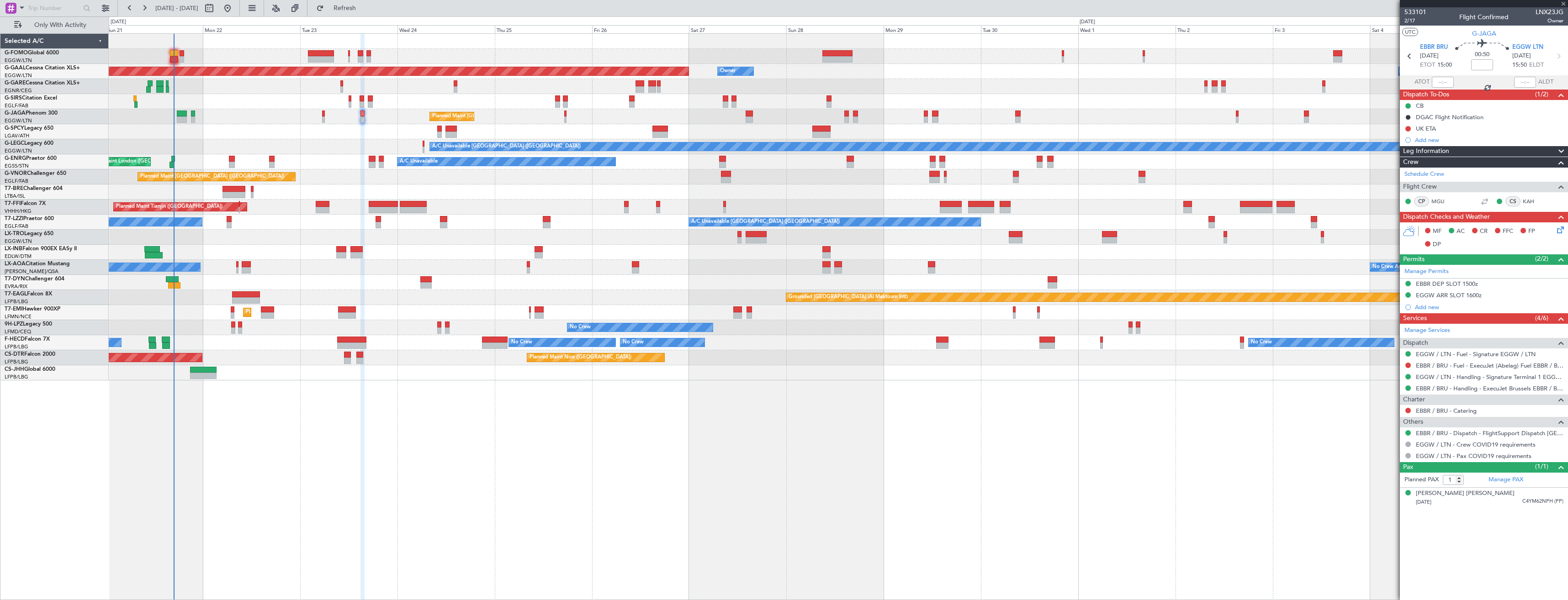
type input "-00:10"
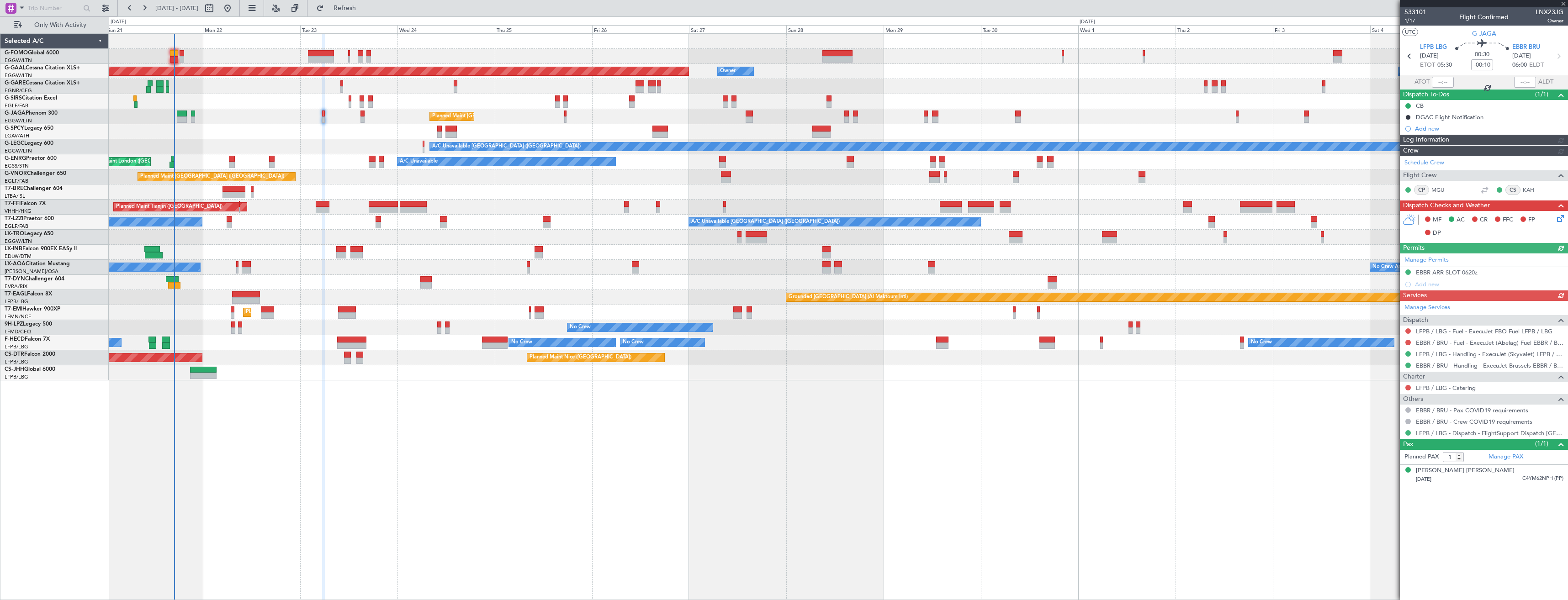
click at [1558, 218] on icon at bounding box center [1559, 217] width 8 height 8
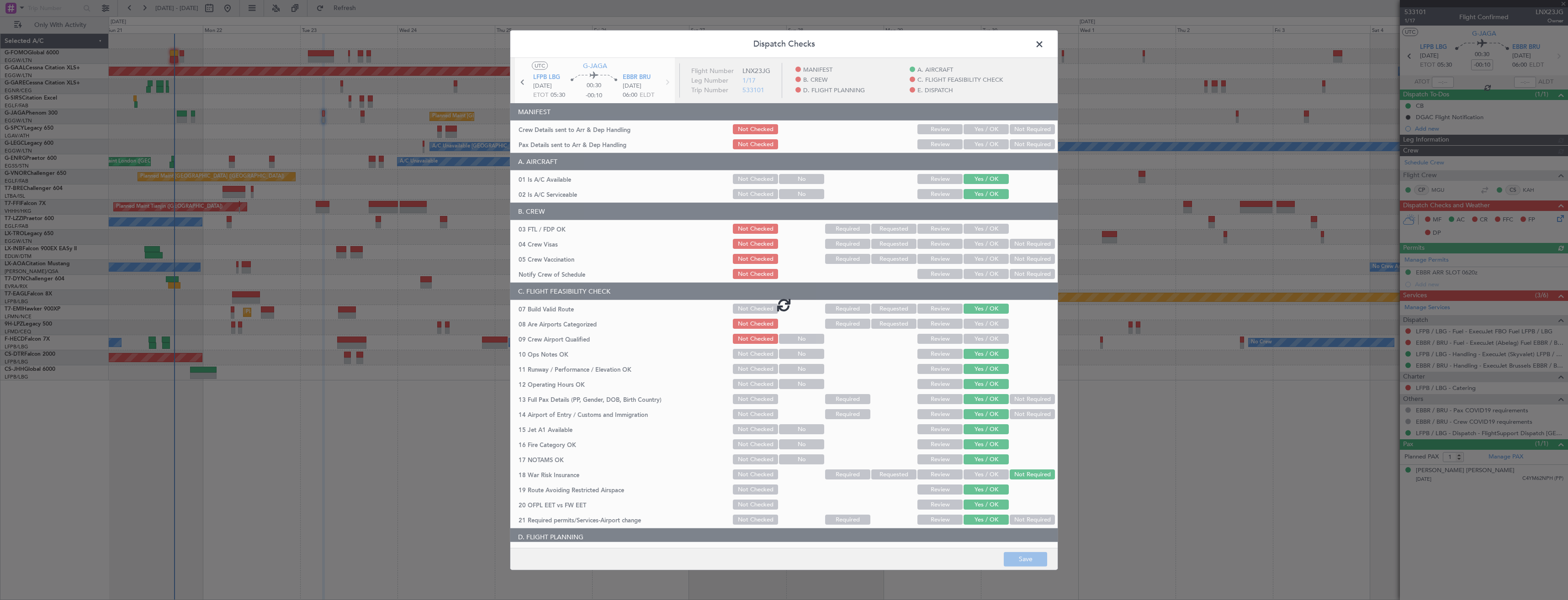
click at [1558, 218] on div "Dispatch Checks UTC G-JAGA LFPB LBG 23/09/2025 ETOT 05:30 00:30 -00:10 EBBR BRU…" at bounding box center [784, 300] width 1568 height 600
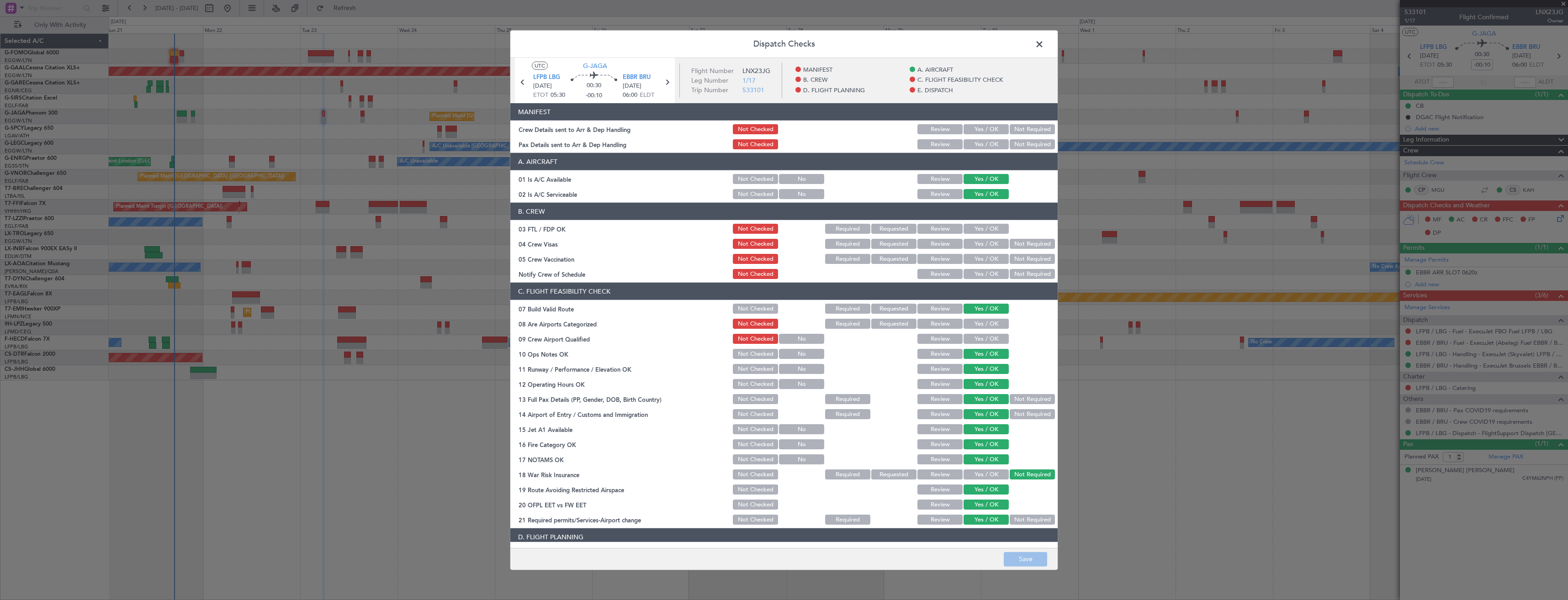
click at [981, 129] on button "Yes / OK" at bounding box center [986, 130] width 45 height 10
click at [985, 143] on button "Yes / OK" at bounding box center [986, 144] width 45 height 10
click at [1013, 551] on button "Save" at bounding box center [1025, 558] width 44 height 15
click at [1044, 44] on span at bounding box center [1044, 46] width 0 height 18
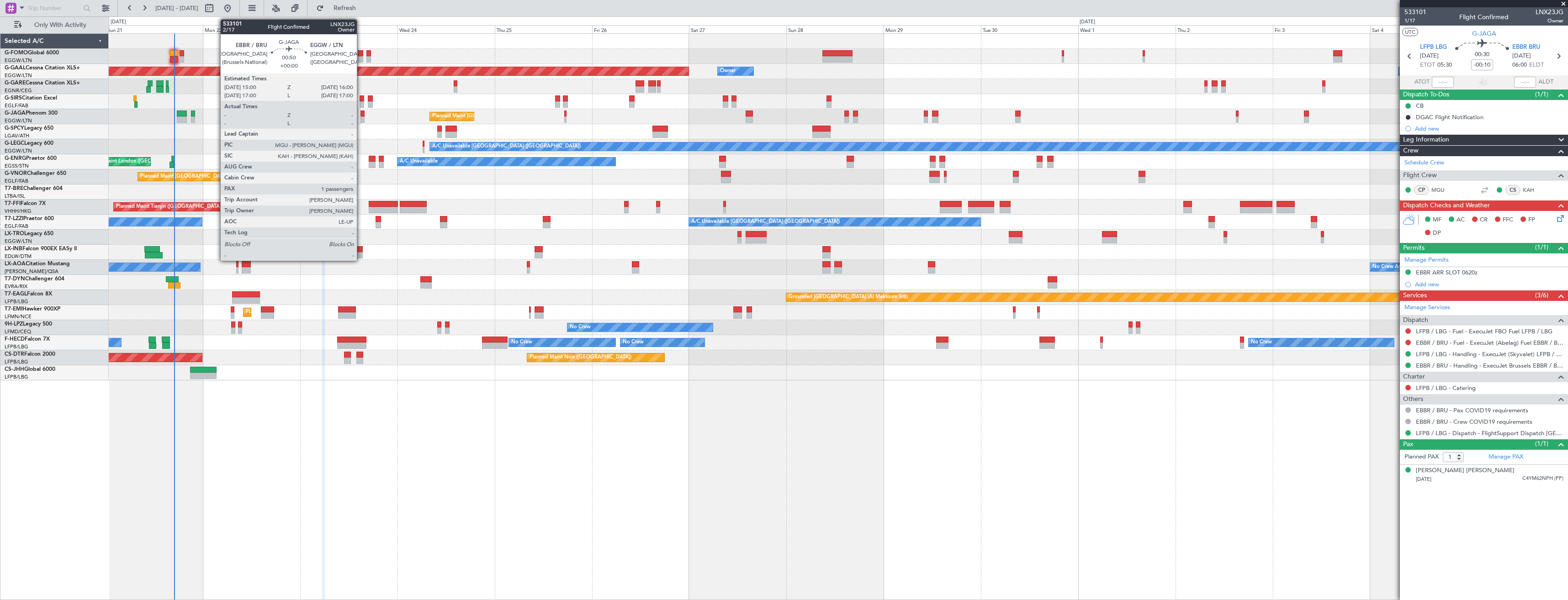
click at [361, 117] on div at bounding box center [362, 119] width 4 height 6
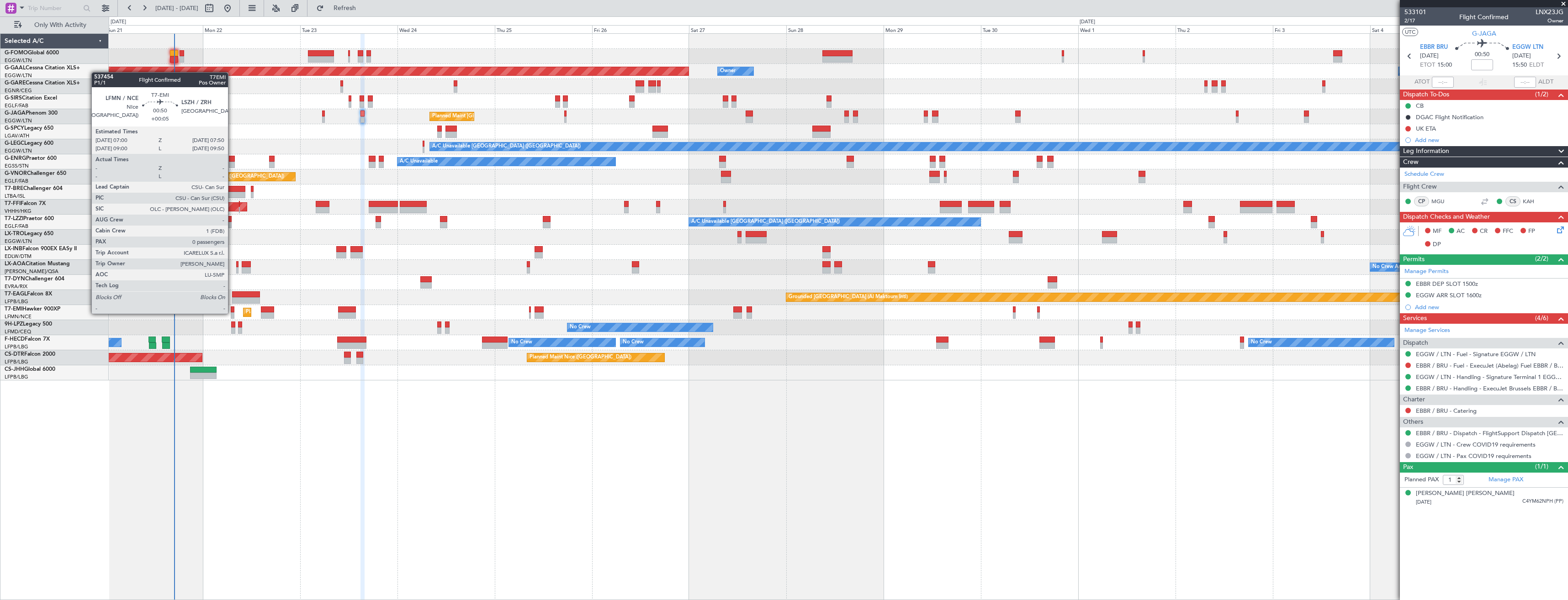
click at [232, 312] on div at bounding box center [232, 315] width 3 height 6
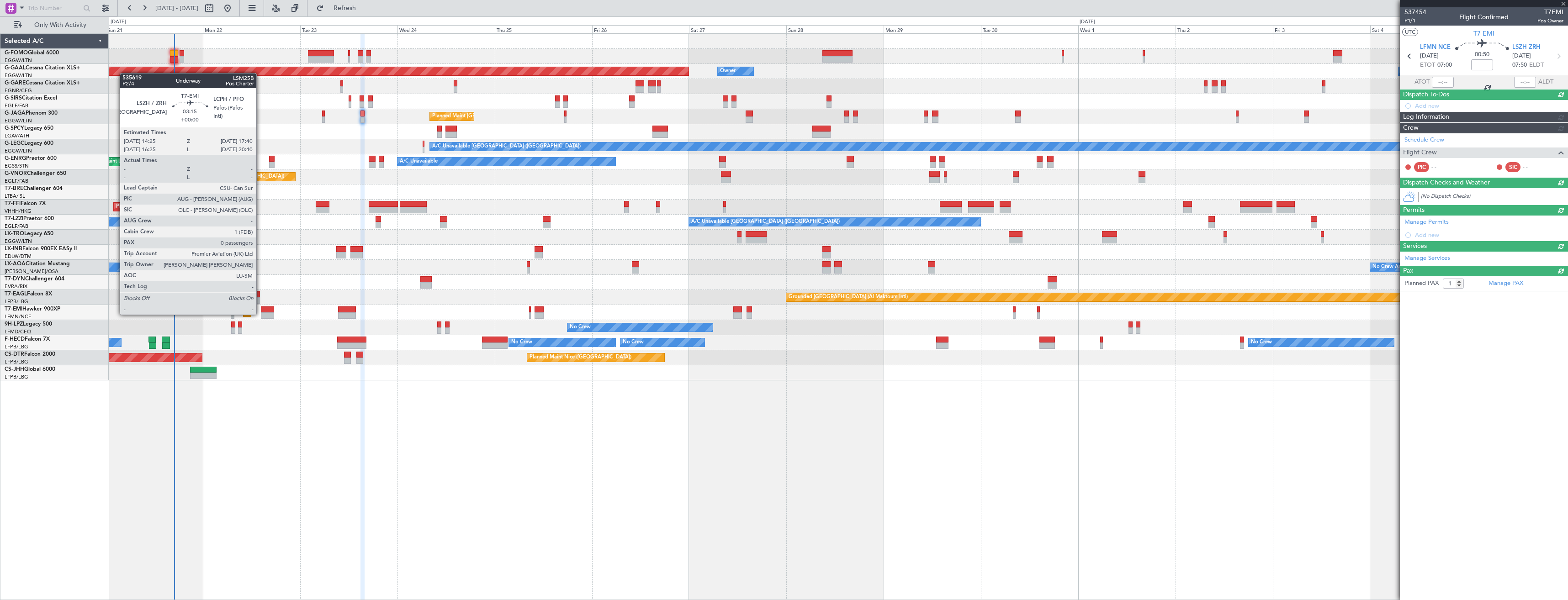
type input "+00:05"
type input "0"
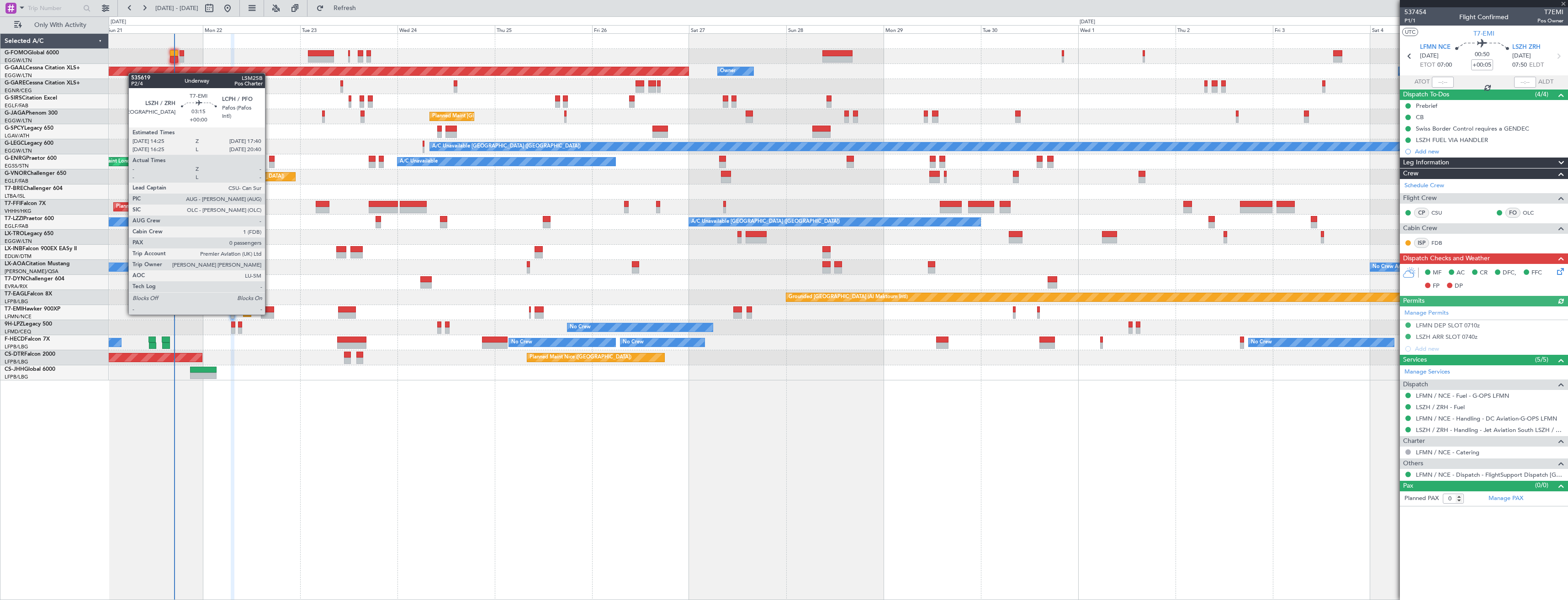
click at [269, 314] on div at bounding box center [267, 315] width 14 height 6
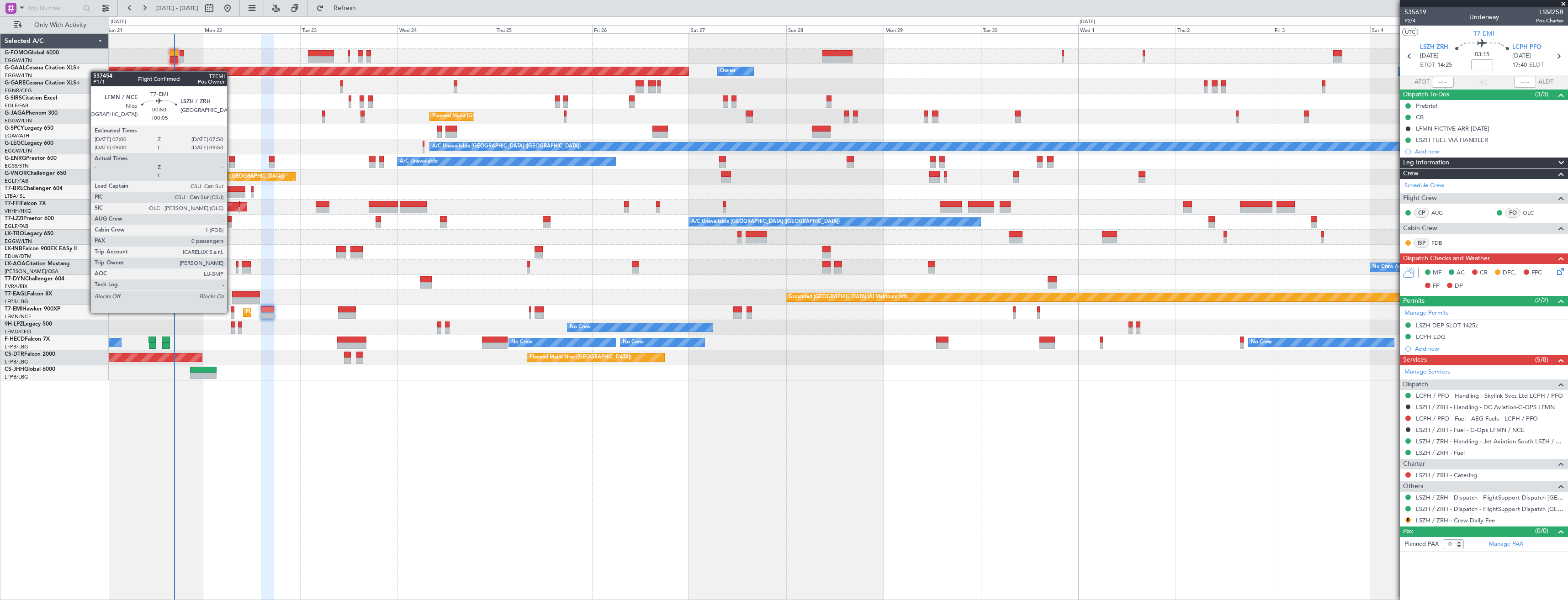
click at [231, 312] on div at bounding box center [232, 309] width 3 height 6
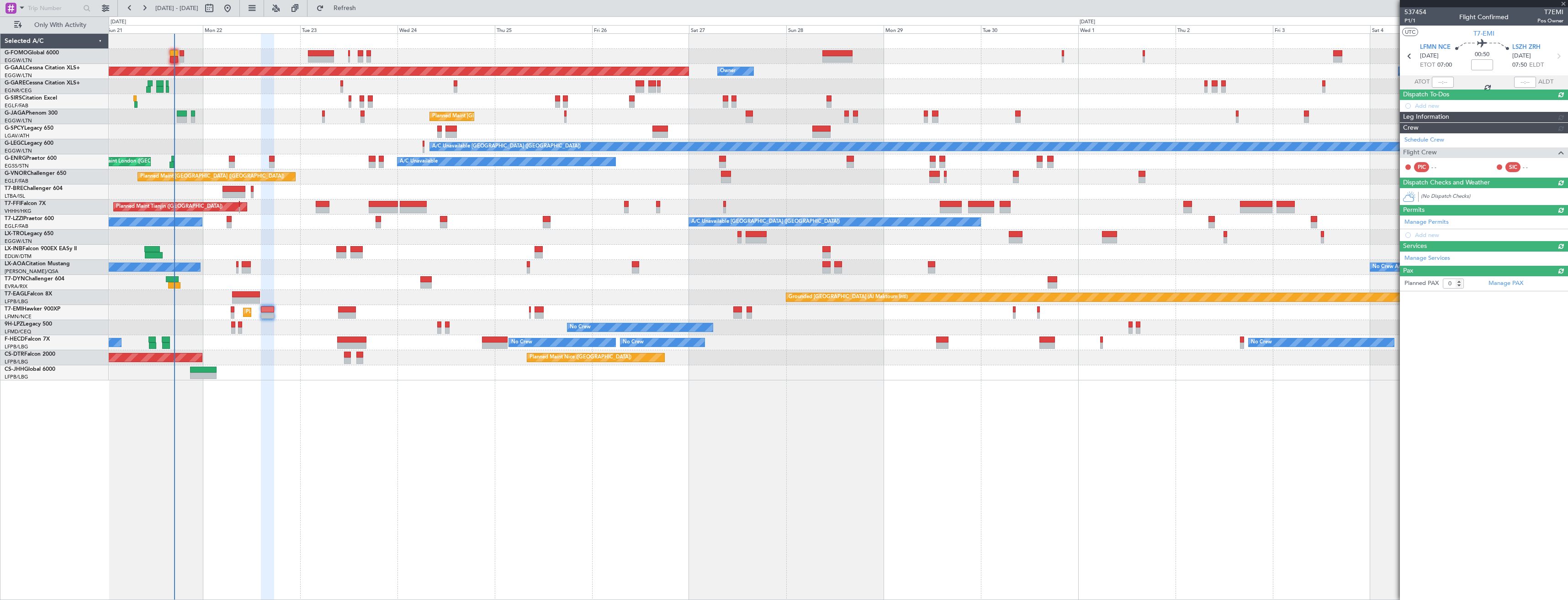
type input "+00:05"
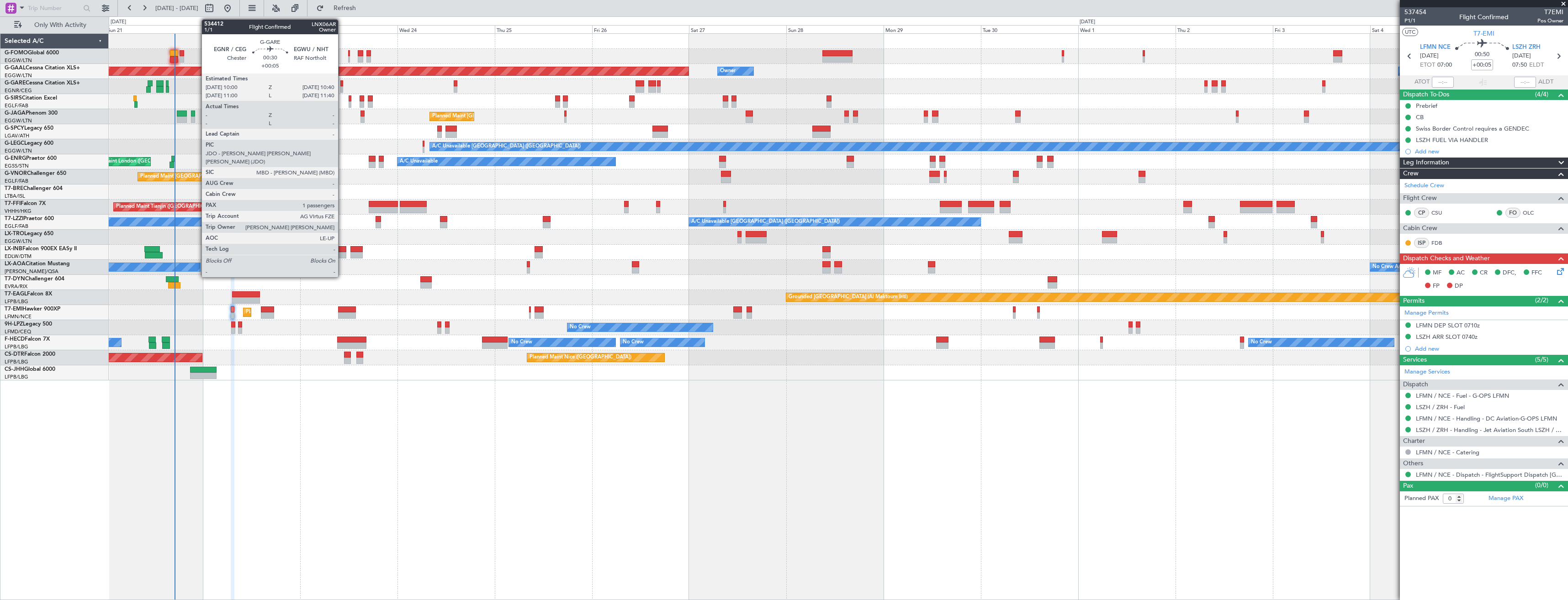
click at [342, 85] on div at bounding box center [342, 83] width 3 height 6
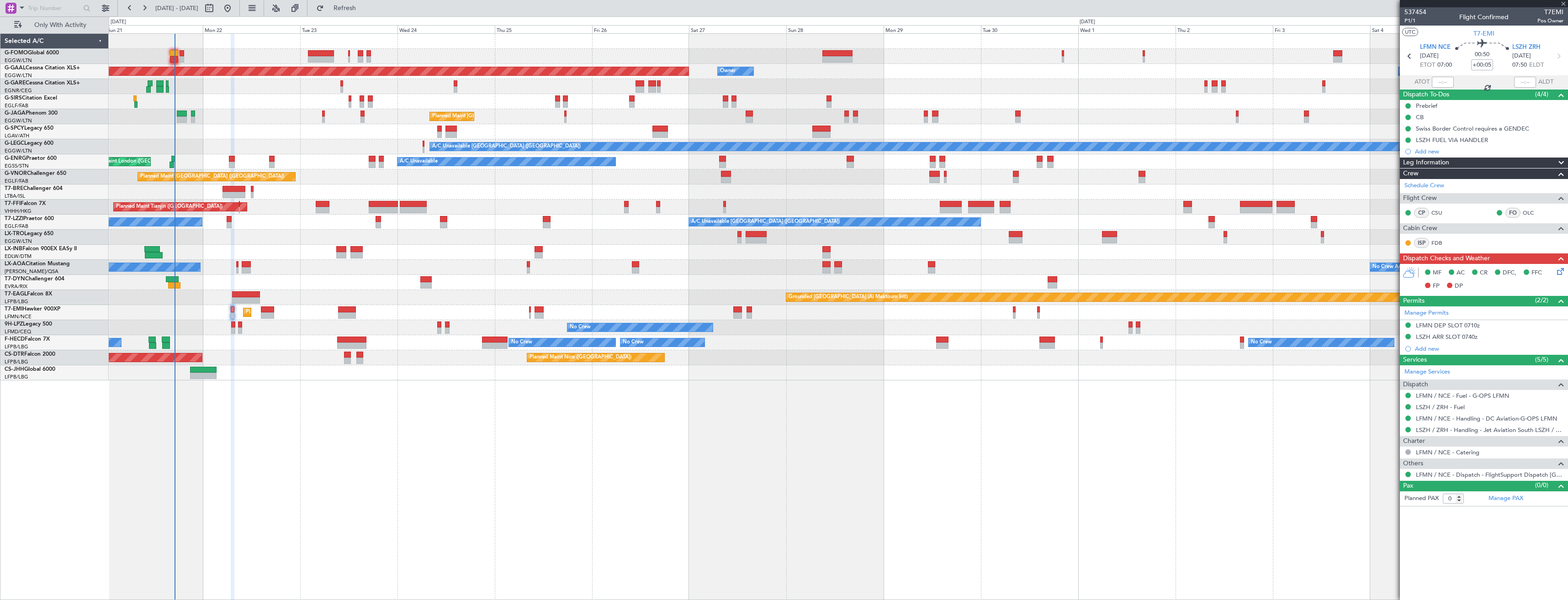
type input "1"
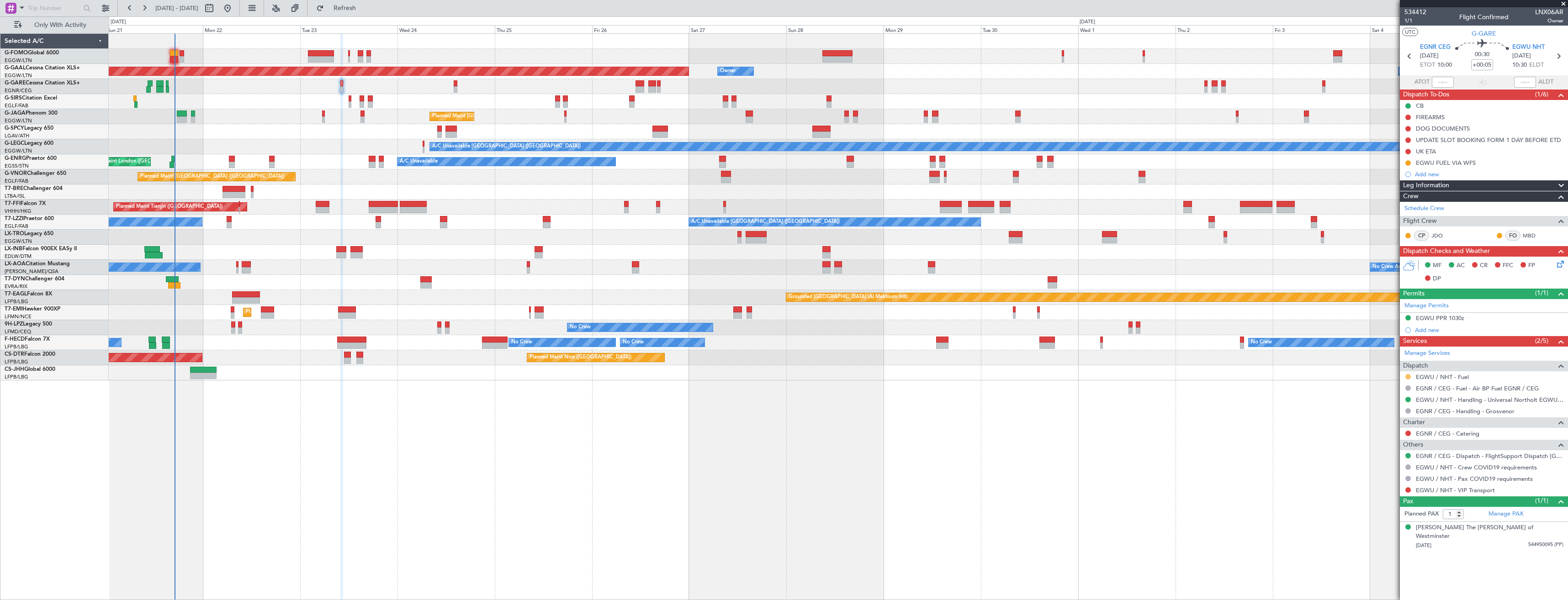
click at [1407, 377] on button at bounding box center [1408, 376] width 5 height 5
click at [1384, 480] on li "Confirmed" at bounding box center [1408, 486] width 106 height 14
click at [1558, 50] on icon at bounding box center [1559, 56] width 12 height 12
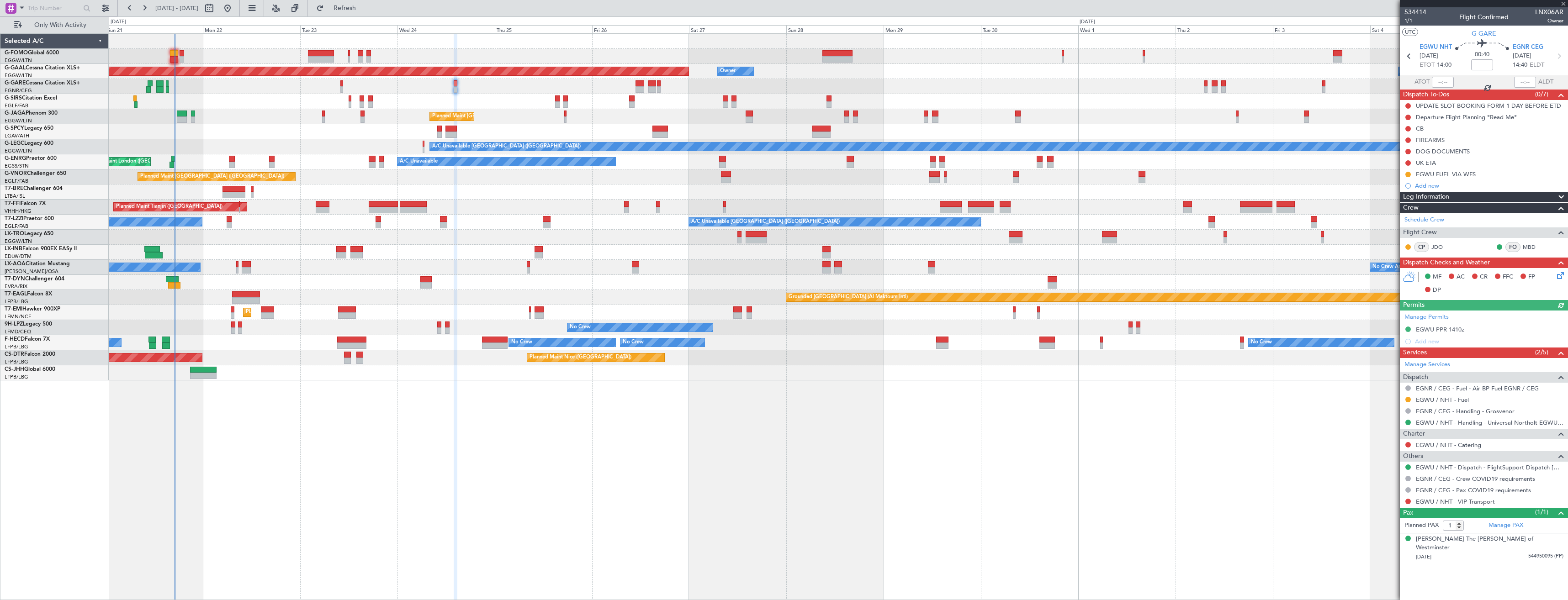
click at [1404, 396] on nimbus-traffic-light at bounding box center [1407, 399] width 8 height 8
click at [1406, 399] on div at bounding box center [1407, 399] width 8 height 8
click at [1406, 399] on button at bounding box center [1408, 399] width 5 height 5
click at [1382, 508] on span "Confirmed" at bounding box center [1382, 508] width 28 height 9
click at [1406, 174] on button at bounding box center [1408, 174] width 5 height 5
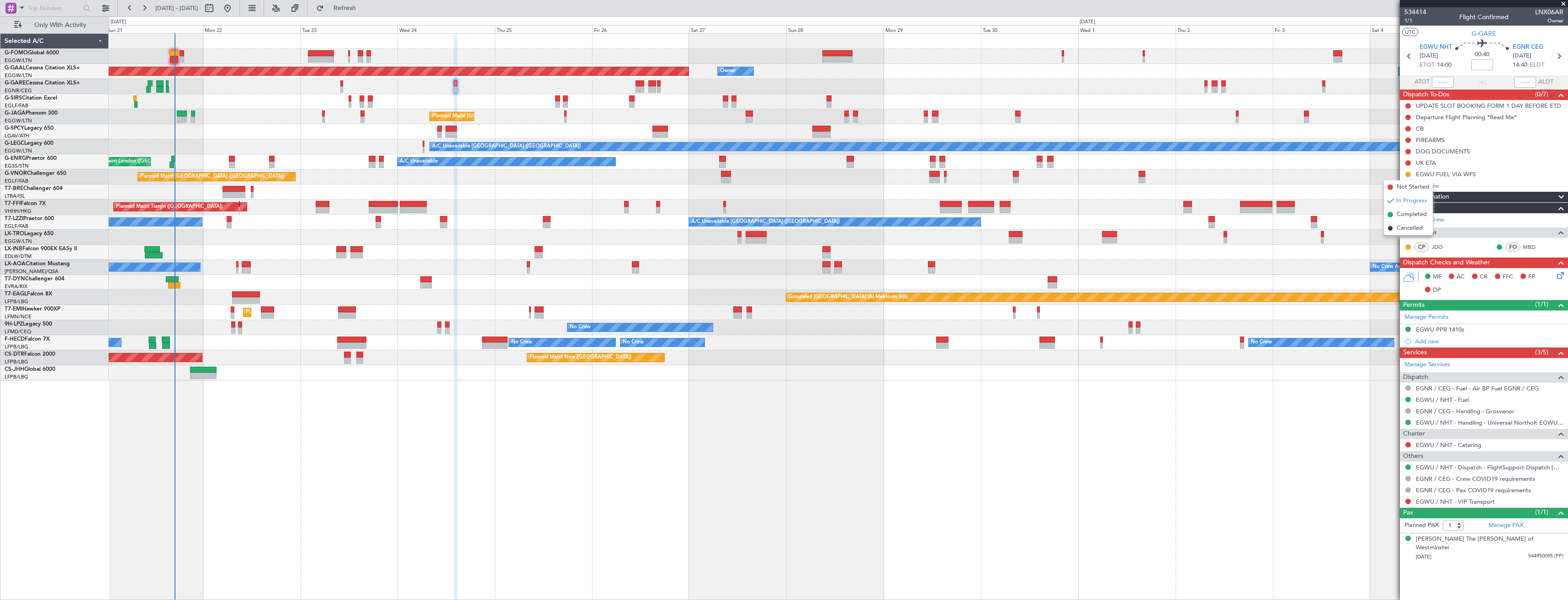
drag, startPoint x: 1395, startPoint y: 217, endPoint x: 1390, endPoint y: 213, distance: 6.4
click at [1395, 217] on li "Completed" at bounding box center [1407, 214] width 49 height 14
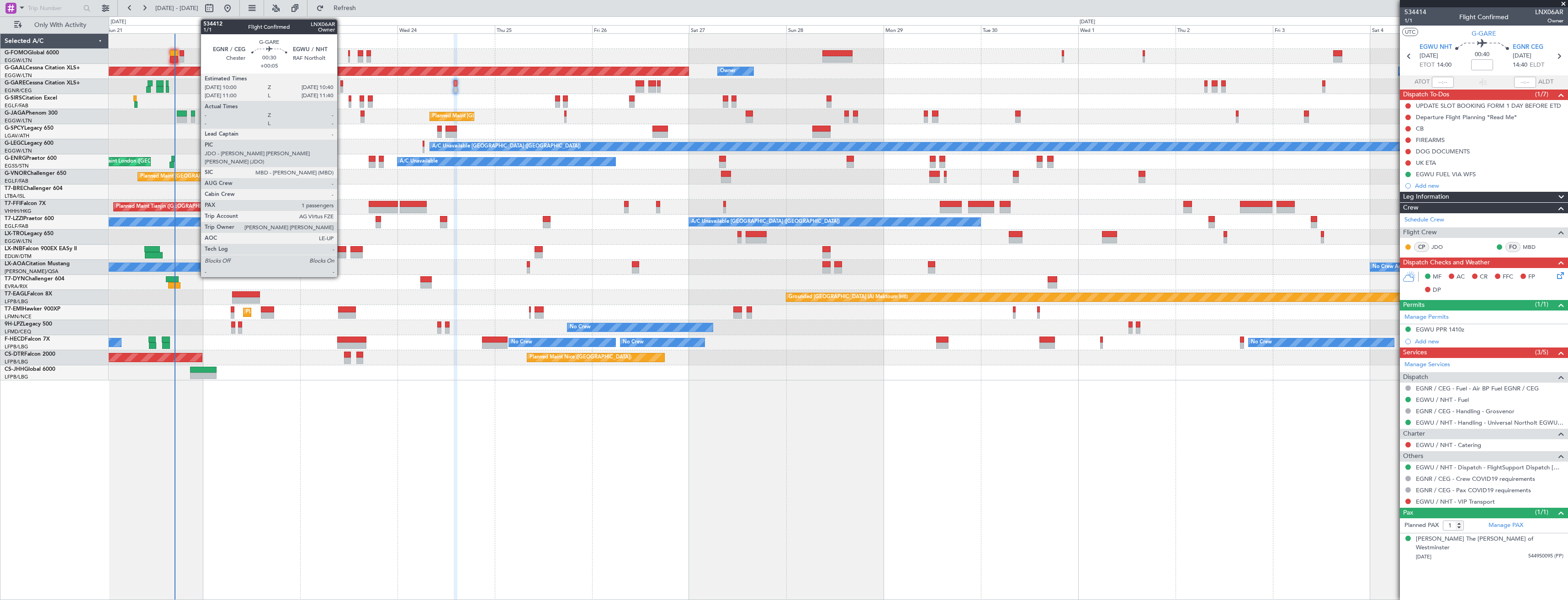
click at [342, 84] on div at bounding box center [342, 83] width 3 height 6
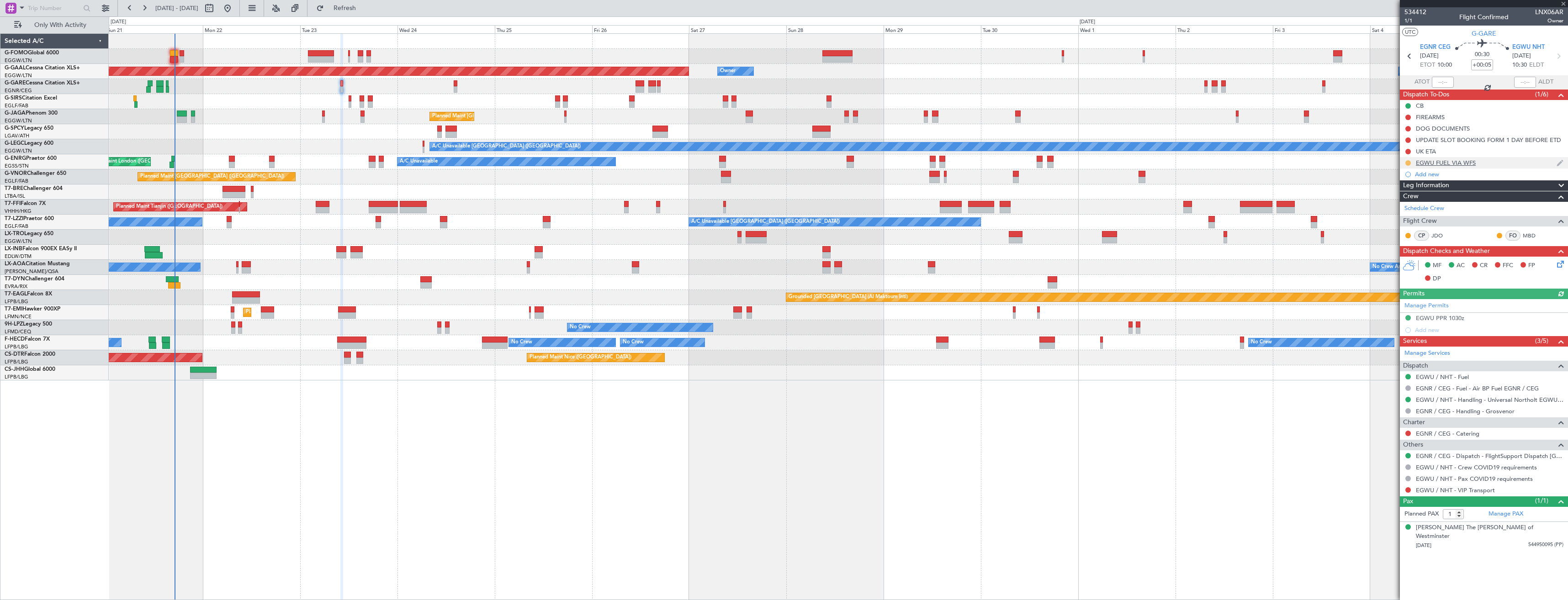
click at [1410, 162] on button at bounding box center [1408, 163] width 5 height 5
click at [1407, 204] on span "Completed" at bounding box center [1411, 203] width 30 height 9
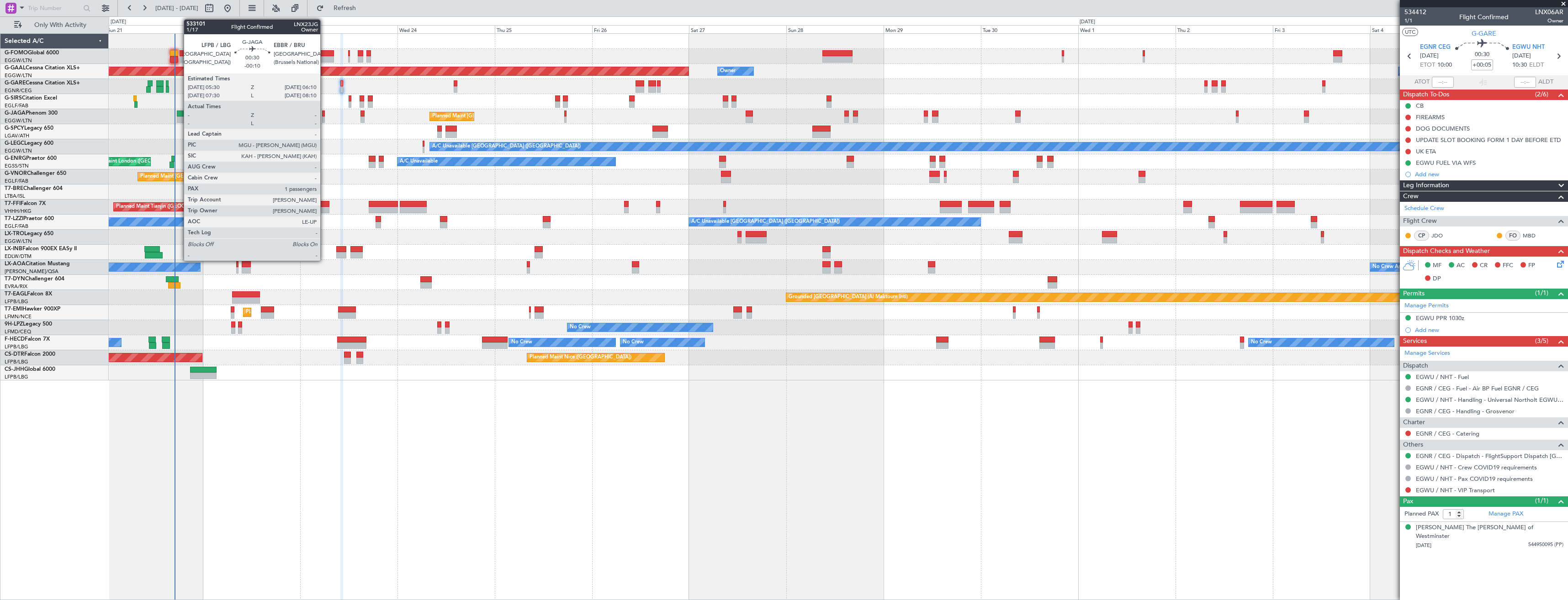
click at [325, 114] on div at bounding box center [323, 113] width 3 height 6
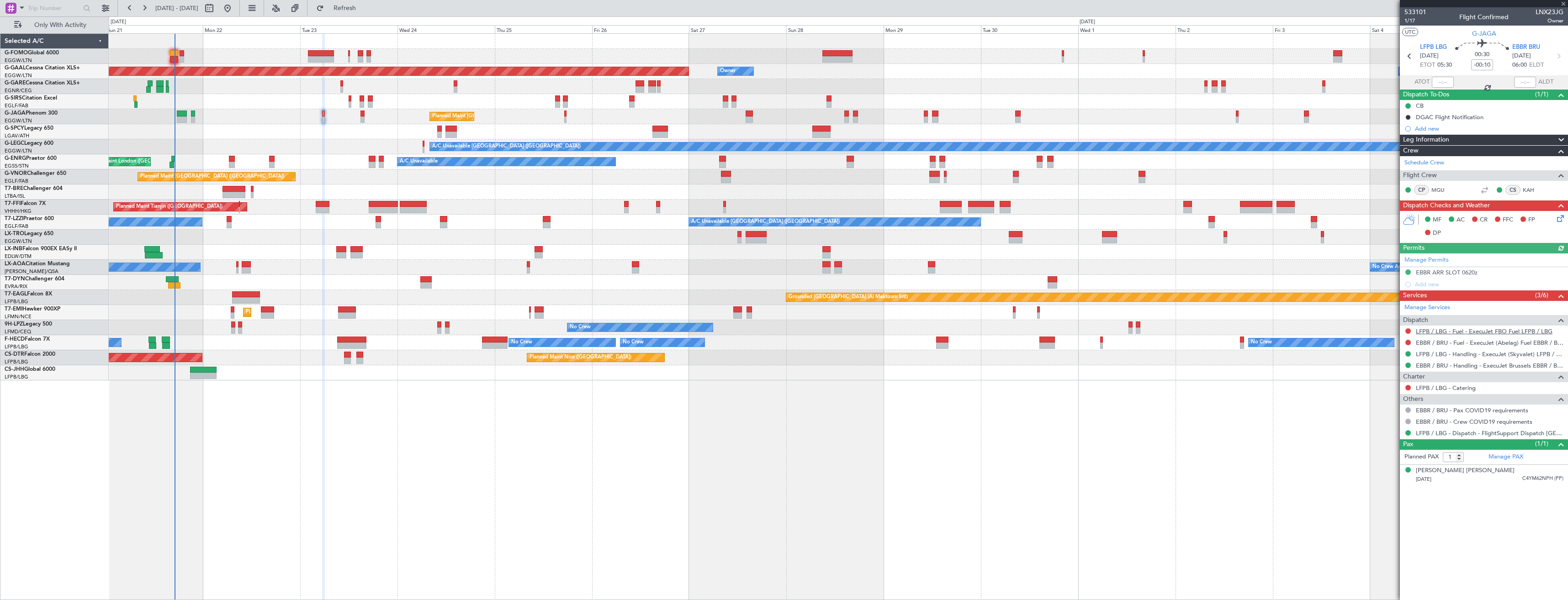
click at [1442, 332] on link "LFPB / LBG - Fuel - ExecuJet FBO Fuel LFPB / LBG" at bounding box center [1484, 331] width 137 height 8
click at [1449, 344] on link "EBBR / BRU - Fuel - ExecuJet (Abelag) Fuel EBBR / BRU" at bounding box center [1489, 342] width 148 height 8
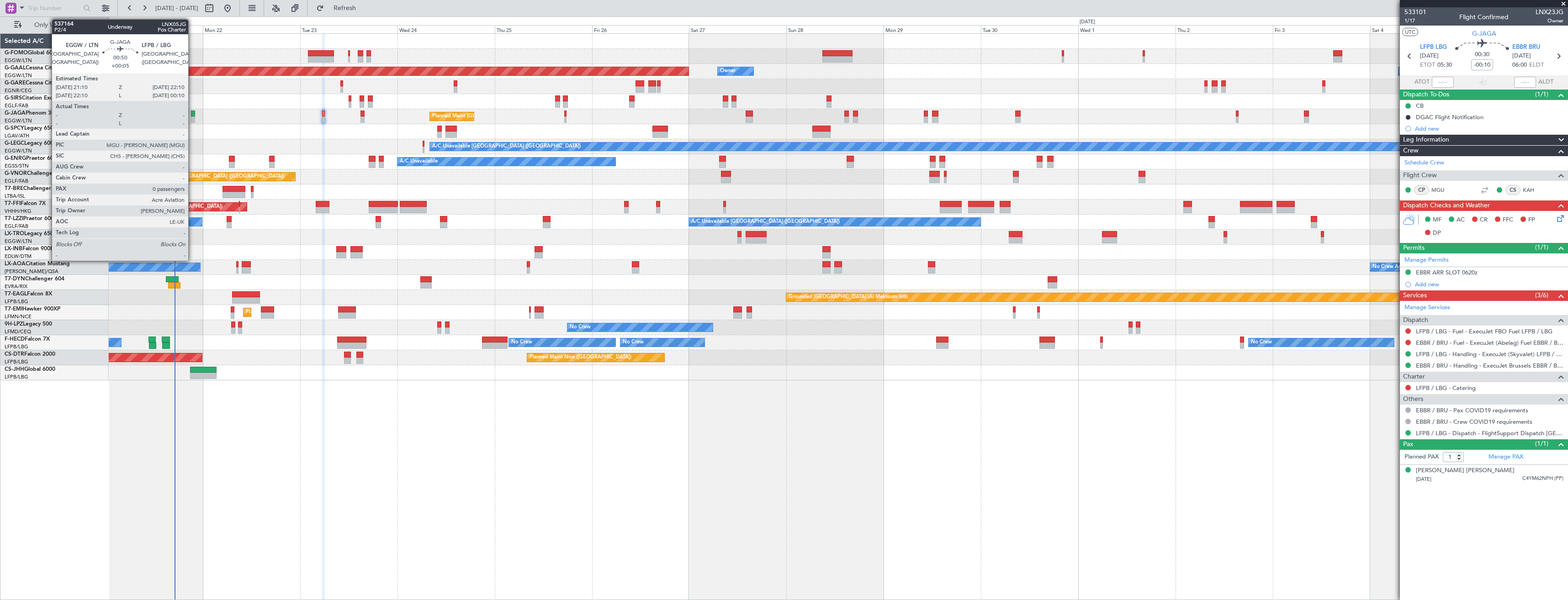
click at [192, 116] on div at bounding box center [193, 119] width 4 height 6
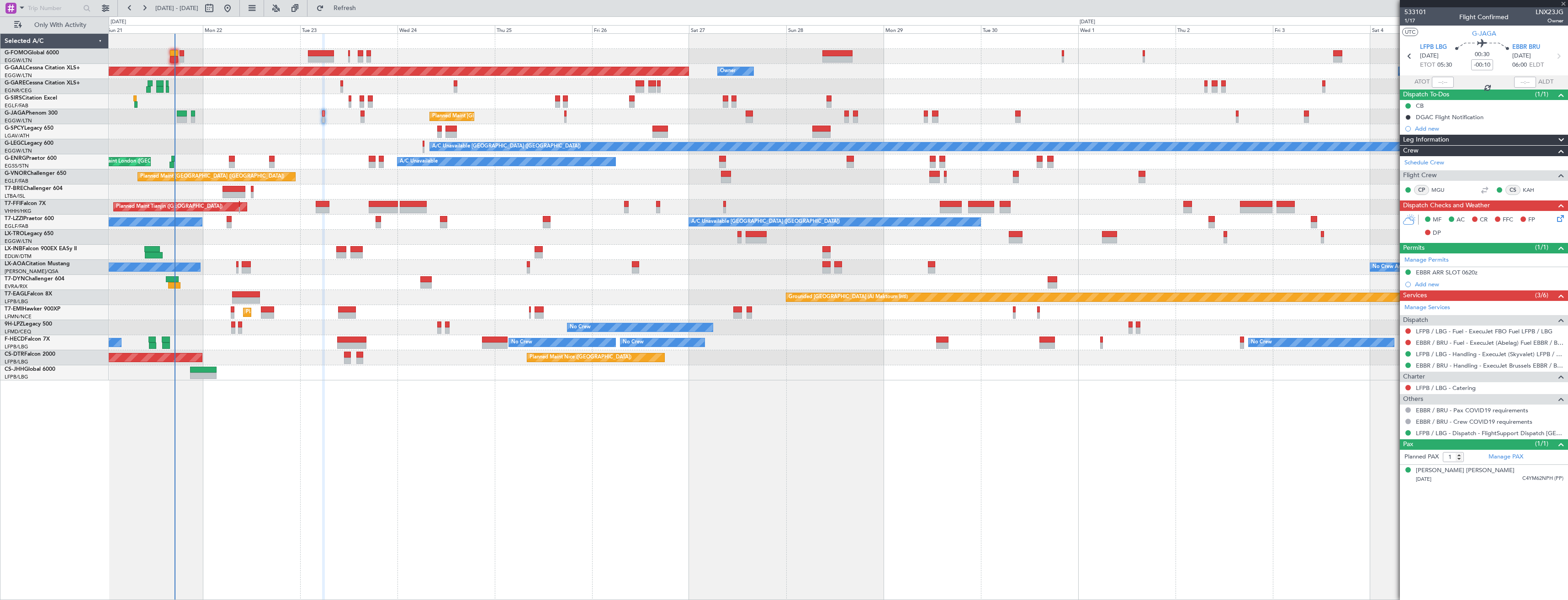
type input "+00:05"
type input "0"
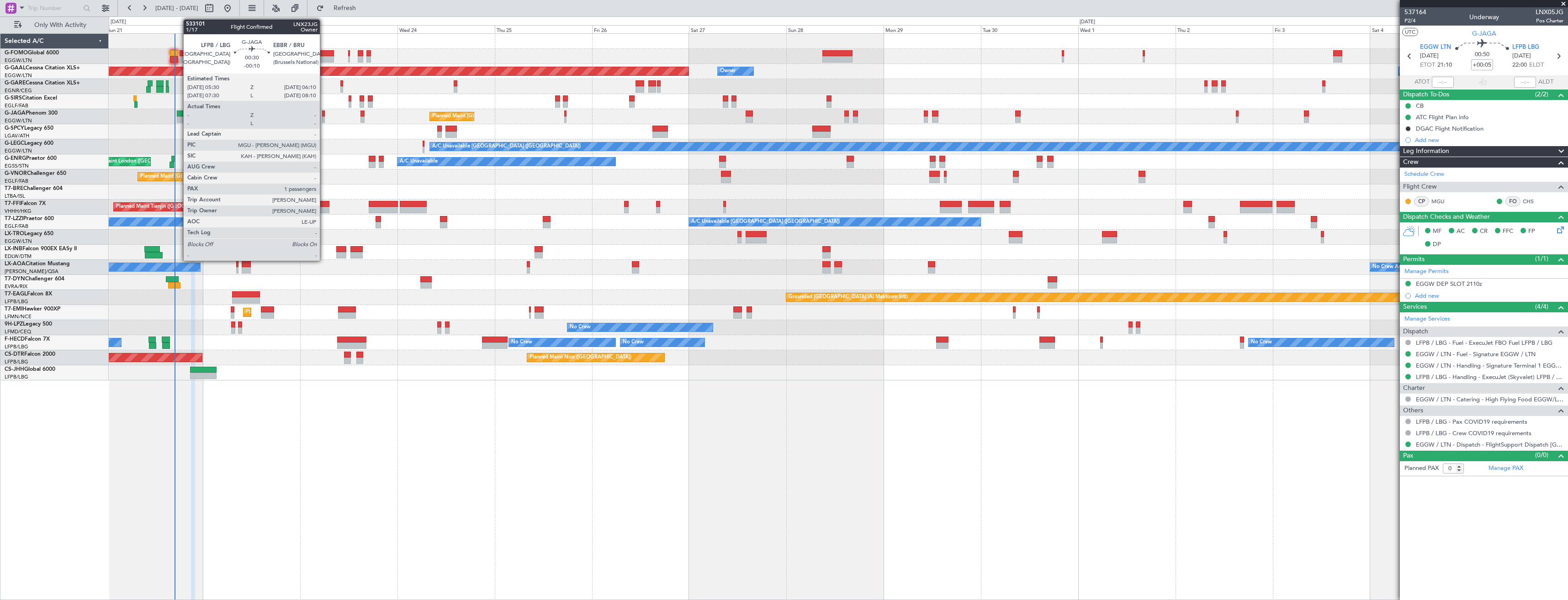
click at [324, 116] on div at bounding box center [323, 119] width 3 height 6
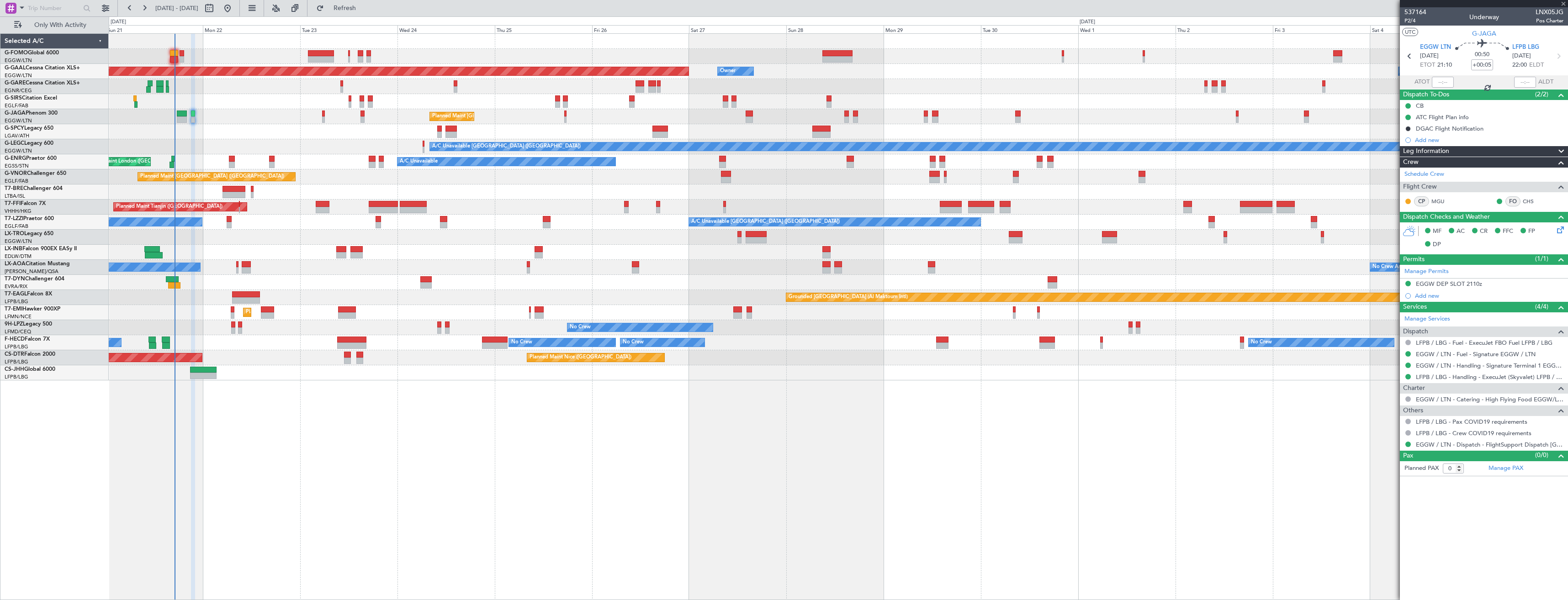
type input "-00:10"
type input "1"
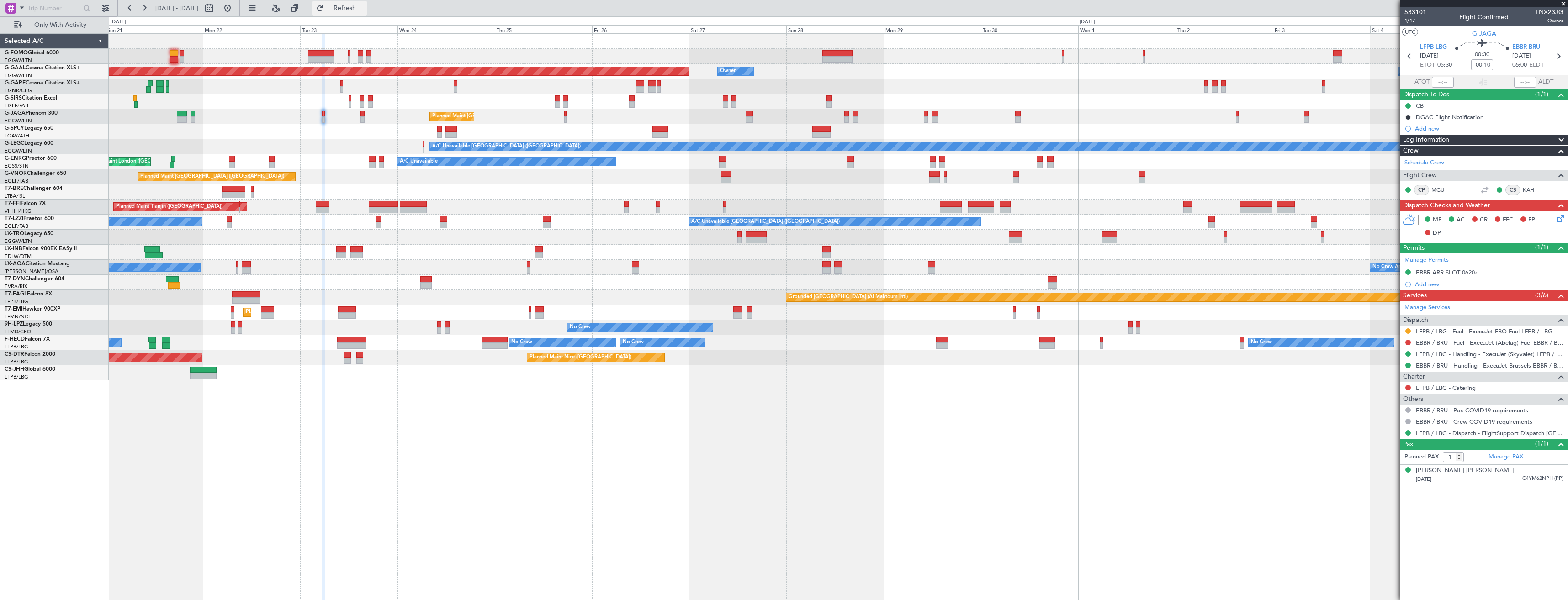
click at [364, 9] on span "Refresh" at bounding box center [344, 8] width 38 height 6
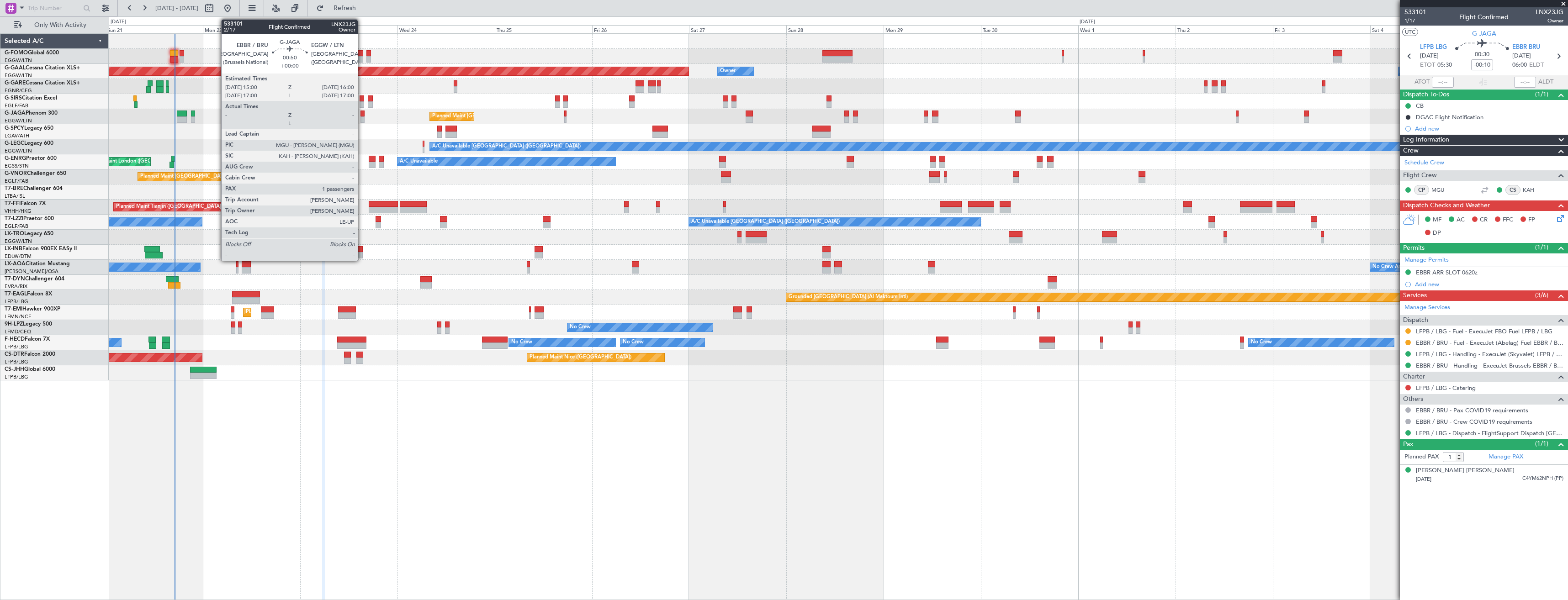
click at [362, 116] on div at bounding box center [362, 119] width 4 height 6
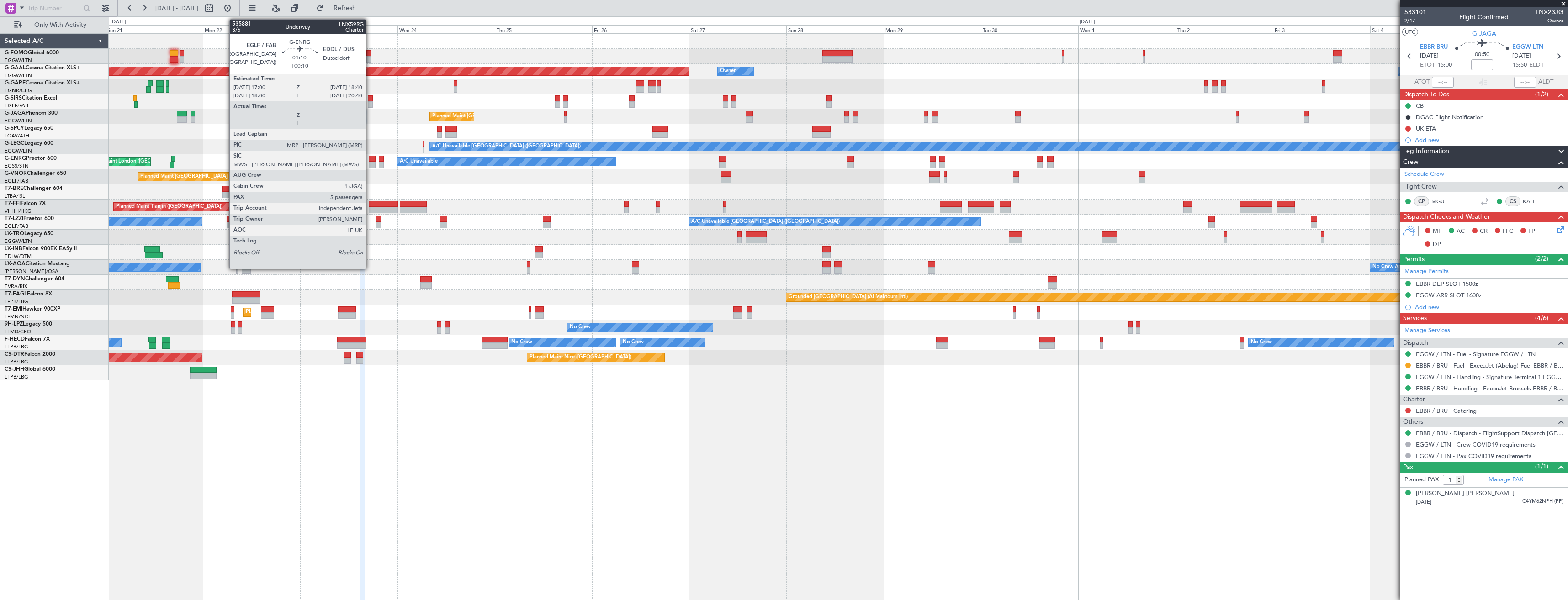
click at [370, 164] on div at bounding box center [372, 164] width 7 height 6
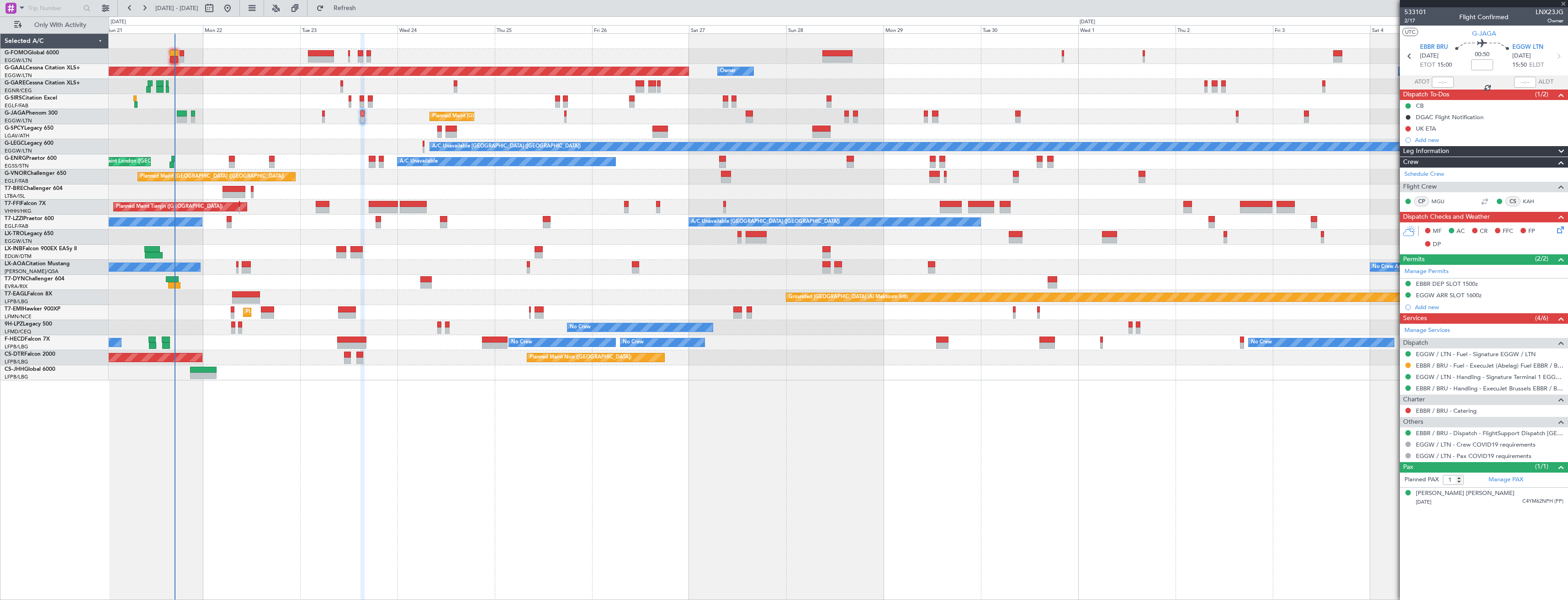
type input "+00:10"
type input "5"
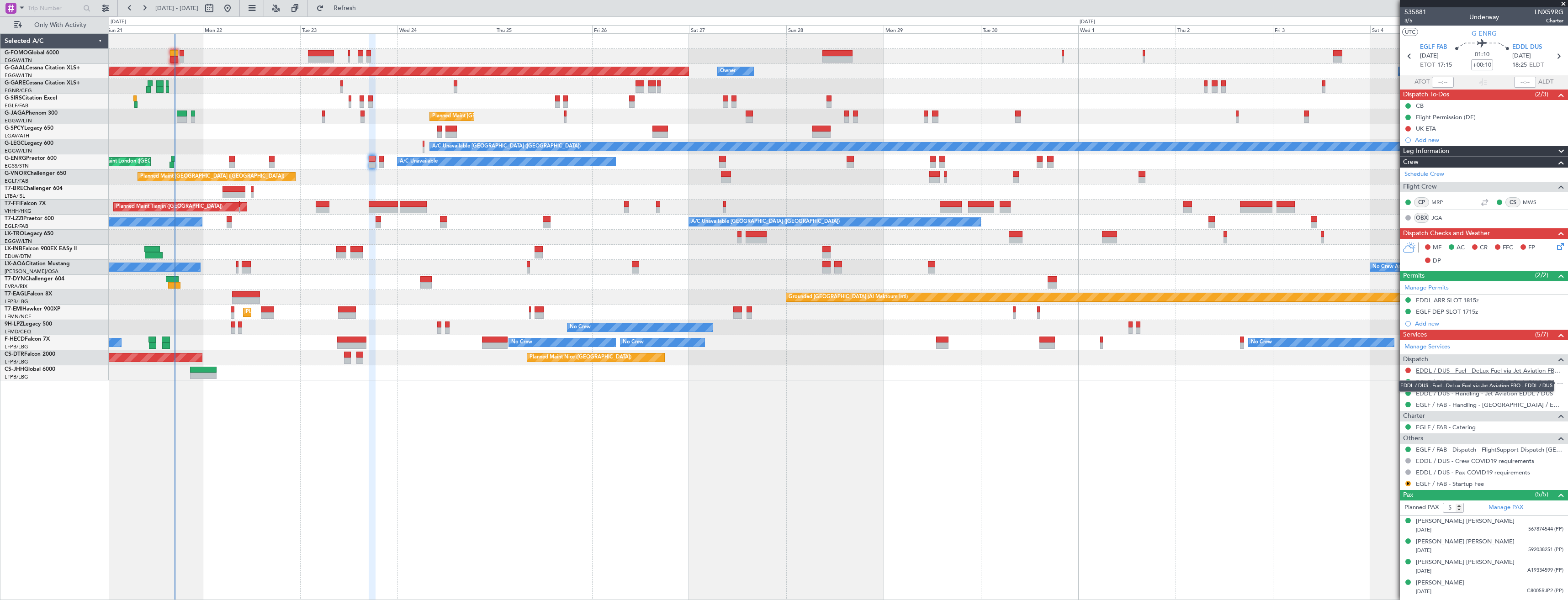
click at [1491, 370] on link "EDDL / DUS - Fuel - DeLux Fuel via Jet Aviation FBO - EDDL / DUS" at bounding box center [1489, 370] width 148 height 8
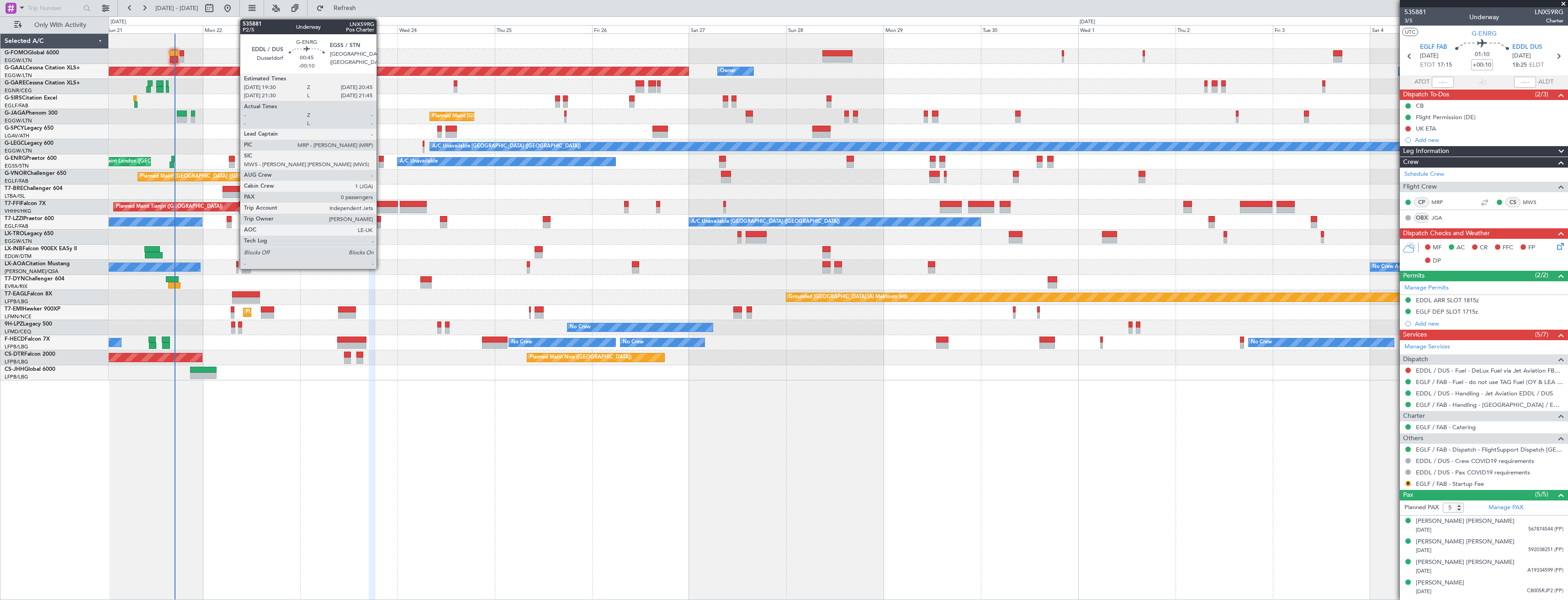
click at [381, 164] on div at bounding box center [381, 164] width 5 height 6
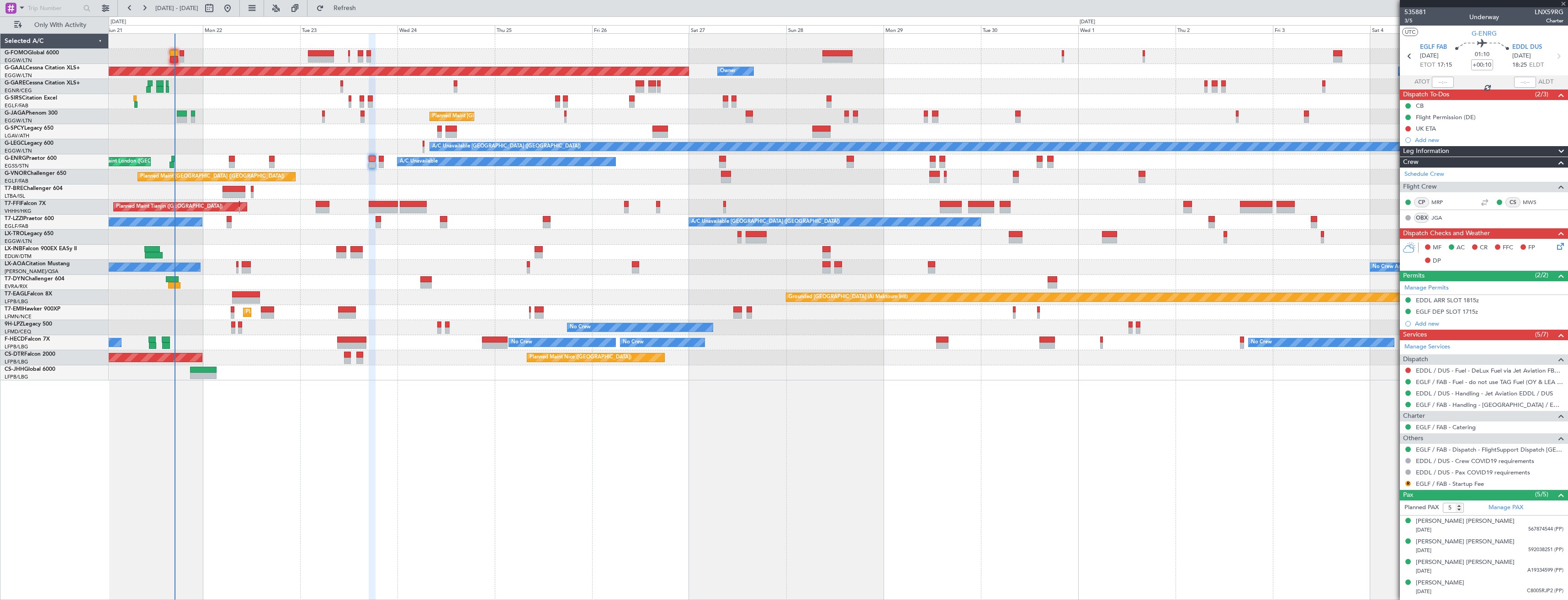
type input "-00:10"
type input "0"
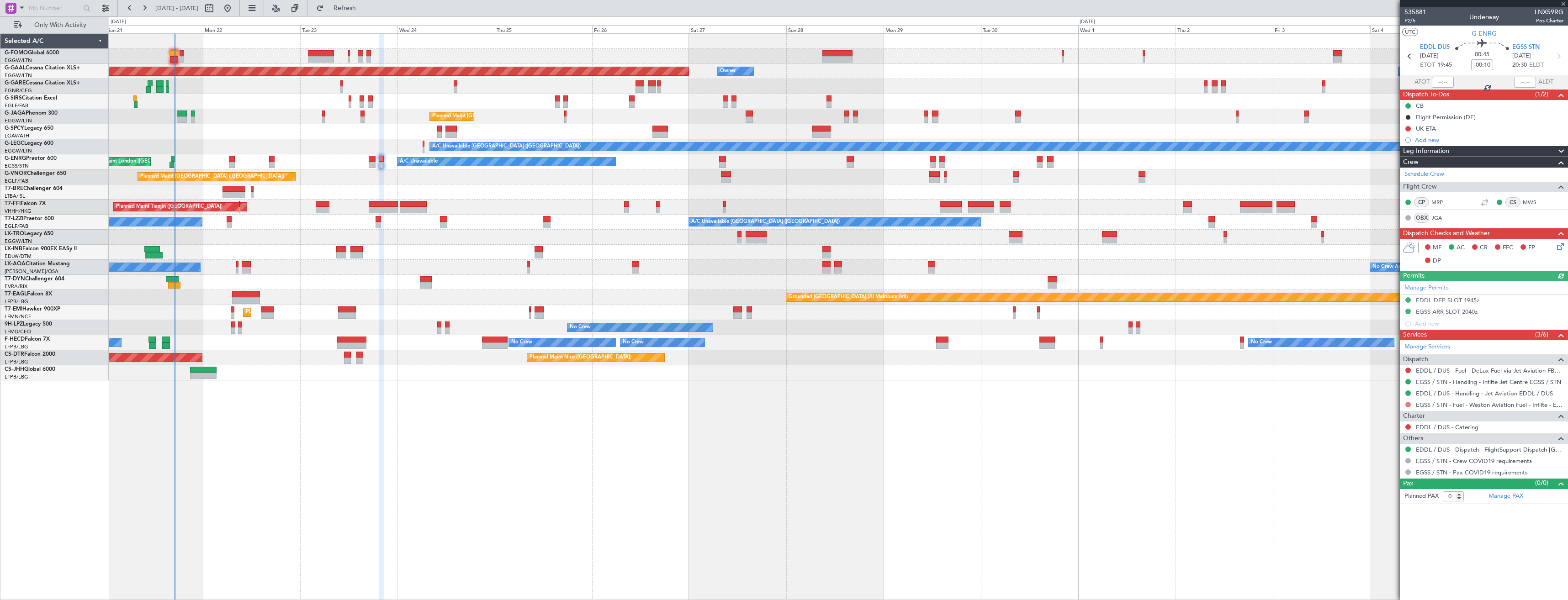
click at [1407, 403] on button at bounding box center [1408, 405] width 5 height 5
click at [1378, 414] on span "Not Required" at bounding box center [1386, 417] width 37 height 9
click at [1471, 393] on link "EDDL / DUS - Handling - Jet Aviation EDDL / DUS" at bounding box center [1484, 393] width 137 height 8
click at [1408, 20] on span "P2/5" at bounding box center [1415, 20] width 22 height 8
click at [1559, 247] on icon at bounding box center [1559, 244] width 8 height 8
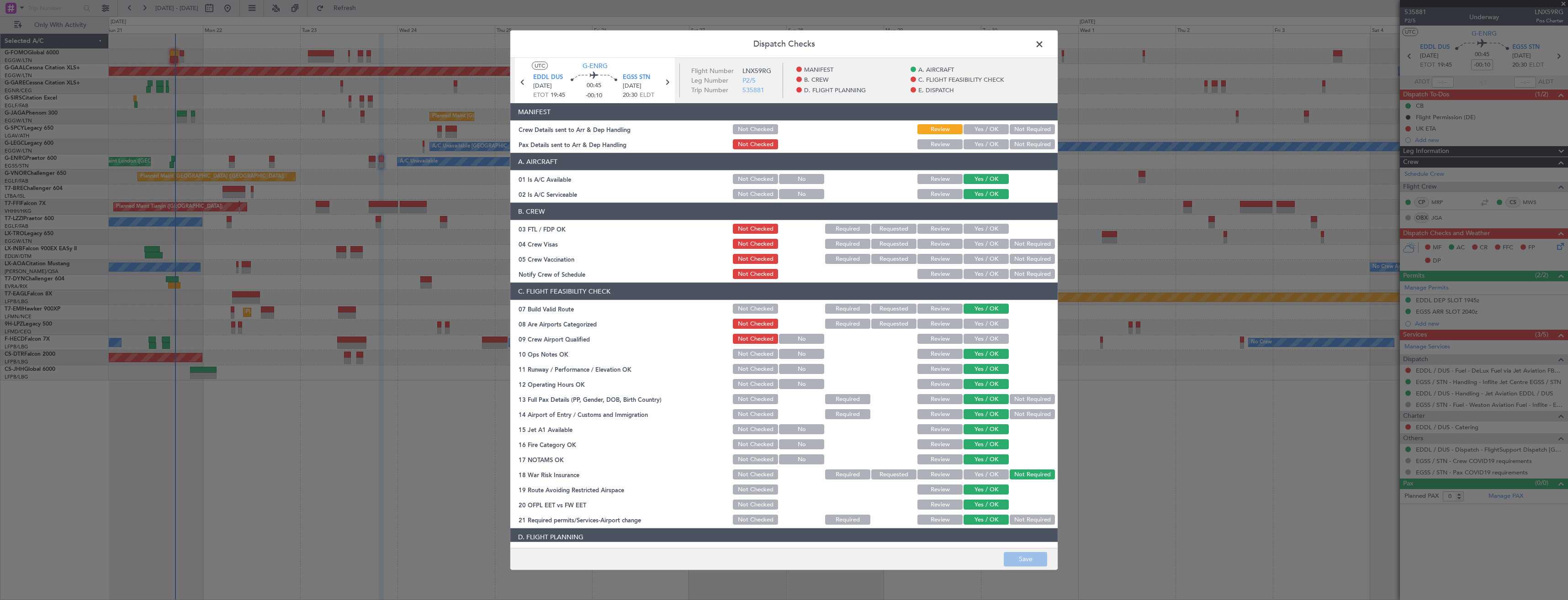
click at [970, 143] on button "Yes / OK" at bounding box center [986, 144] width 45 height 10
click at [968, 119] on header "MANIFEST" at bounding box center [784, 112] width 547 height 17
click at [965, 127] on button "Yes / OK" at bounding box center [986, 130] width 45 height 10
drag, startPoint x: 1009, startPoint y: 559, endPoint x: 1009, endPoint y: 553, distance: 6.0
click at [1009, 556] on button "Save" at bounding box center [1025, 558] width 44 height 15
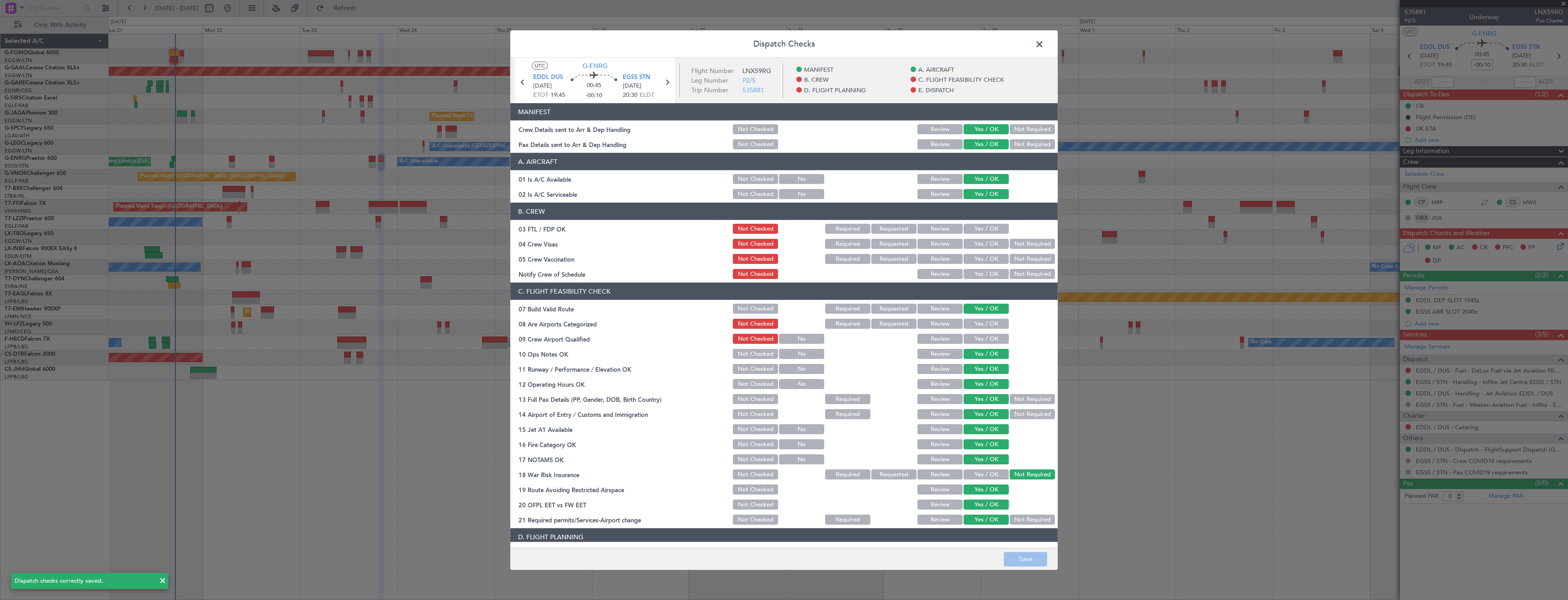
click at [1044, 45] on span at bounding box center [1044, 46] width 0 height 18
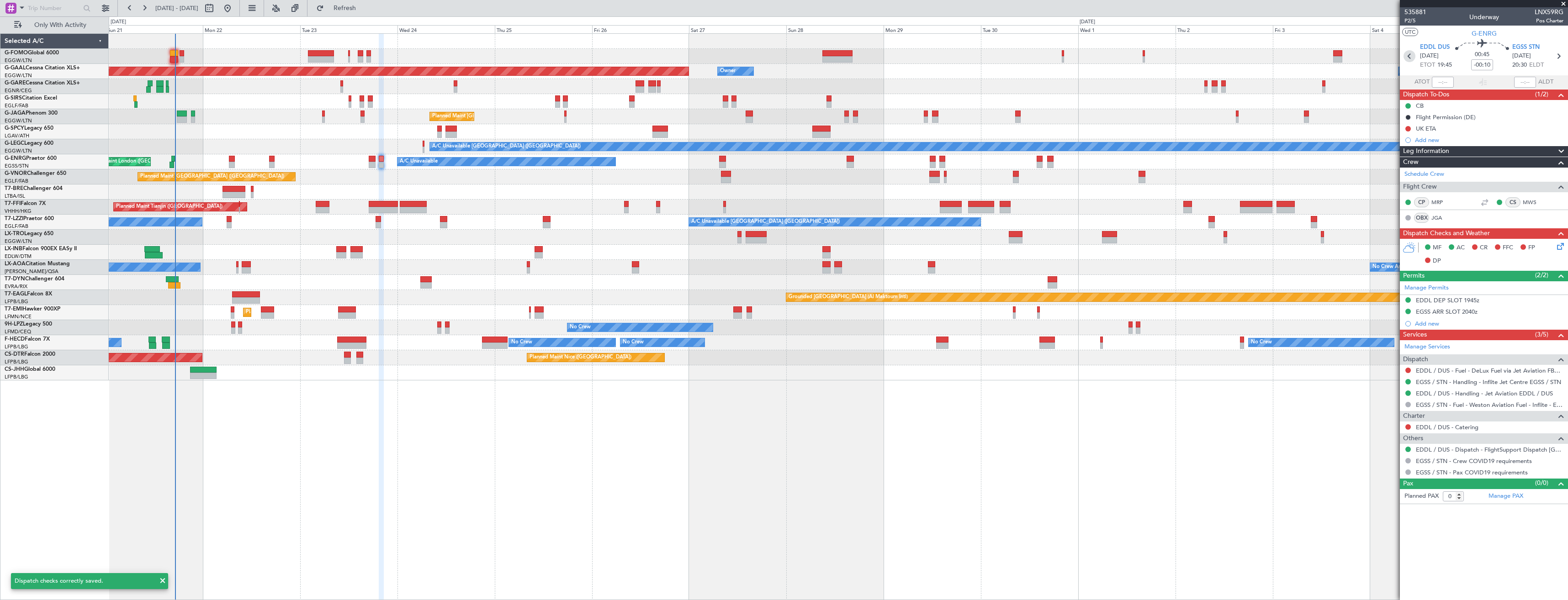
click at [1407, 58] on icon at bounding box center [1409, 56] width 12 height 12
type input "+00:10"
type input "5"
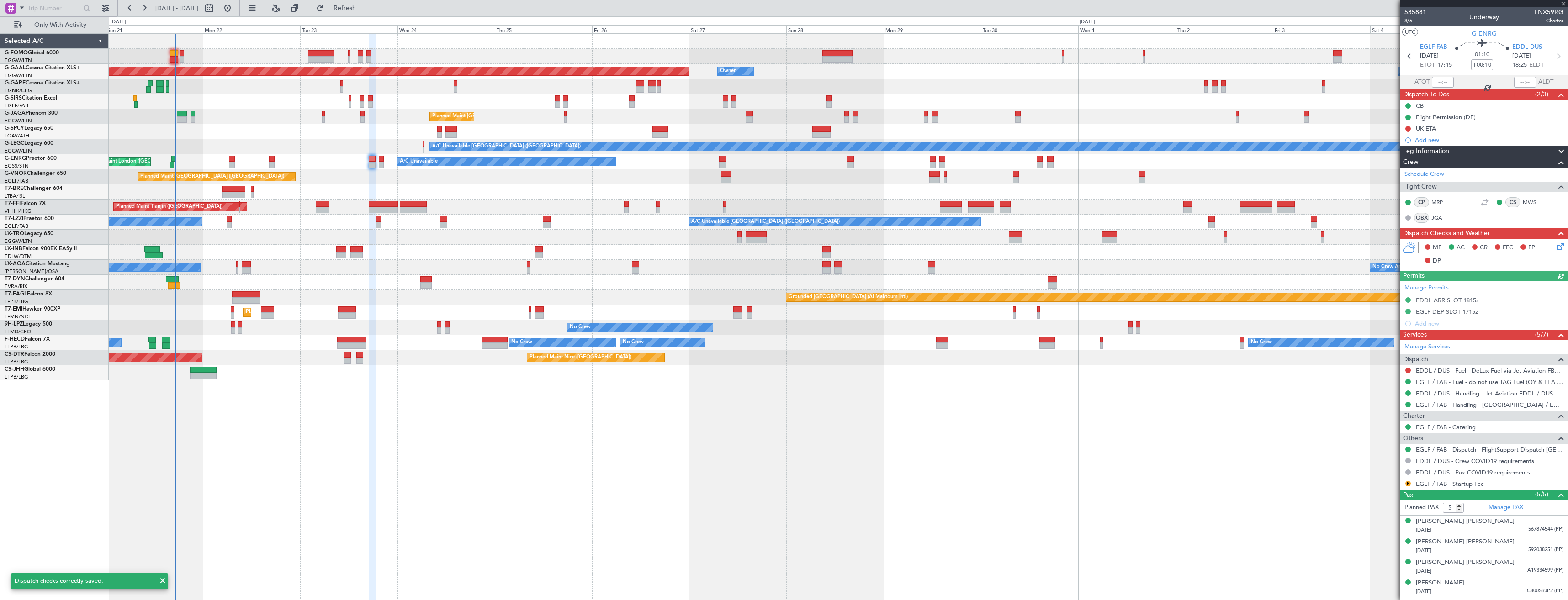
click at [1555, 243] on icon at bounding box center [1559, 244] width 8 height 8
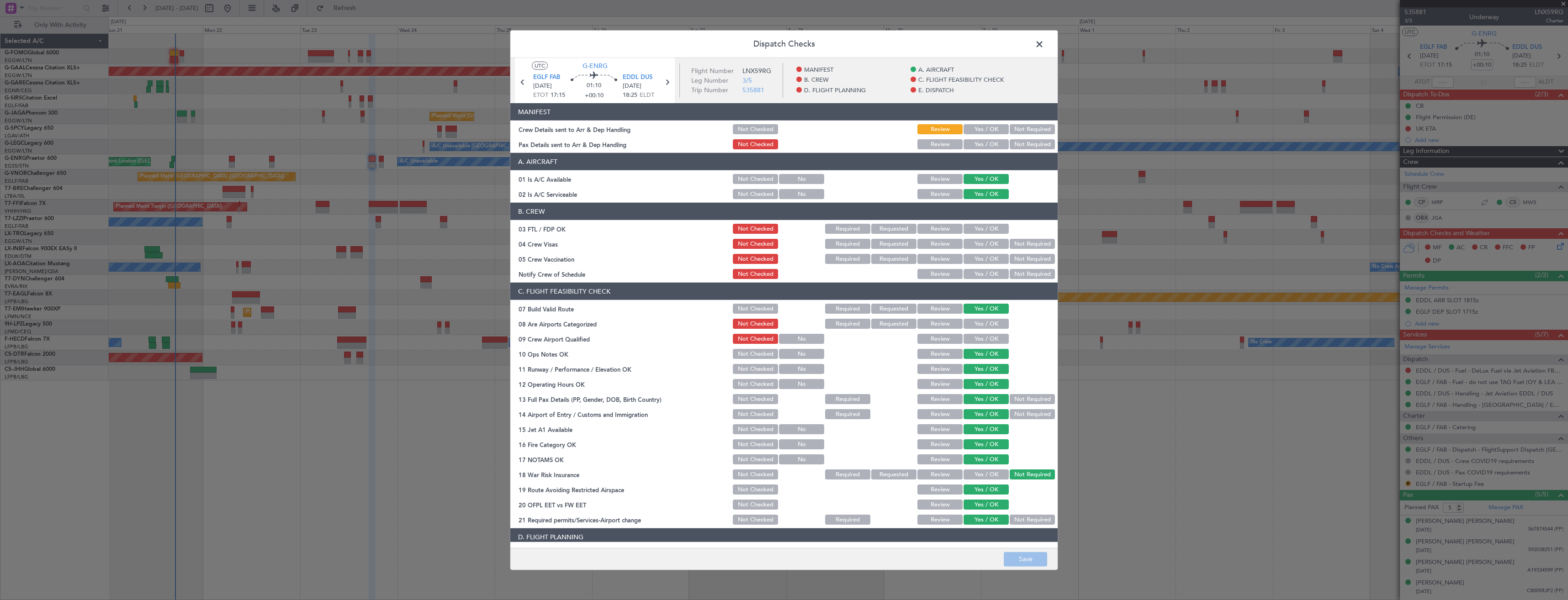
click at [982, 127] on button "Yes / OK" at bounding box center [986, 130] width 45 height 10
click at [984, 144] on button "Yes / OK" at bounding box center [986, 144] width 45 height 10
click at [1028, 552] on button "Save" at bounding box center [1025, 558] width 44 height 15
click at [1044, 41] on span at bounding box center [1044, 46] width 0 height 18
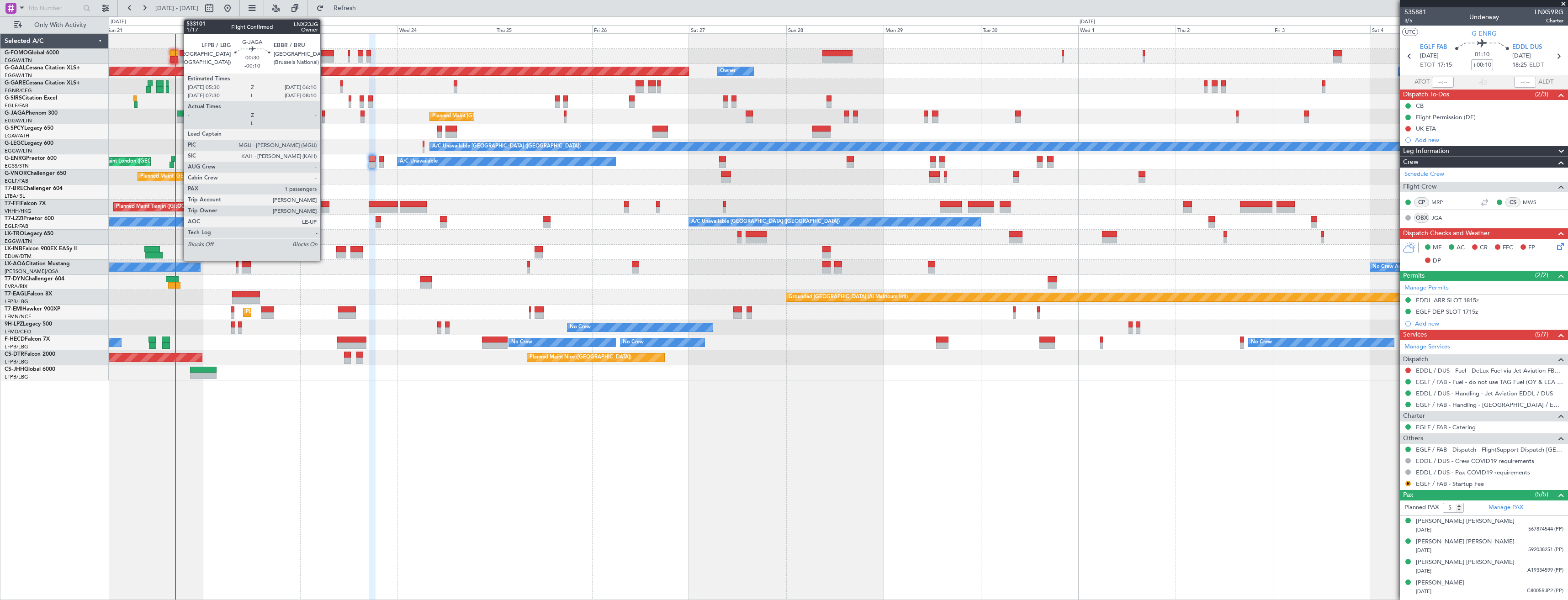
click at [325, 118] on div at bounding box center [323, 119] width 3 height 6
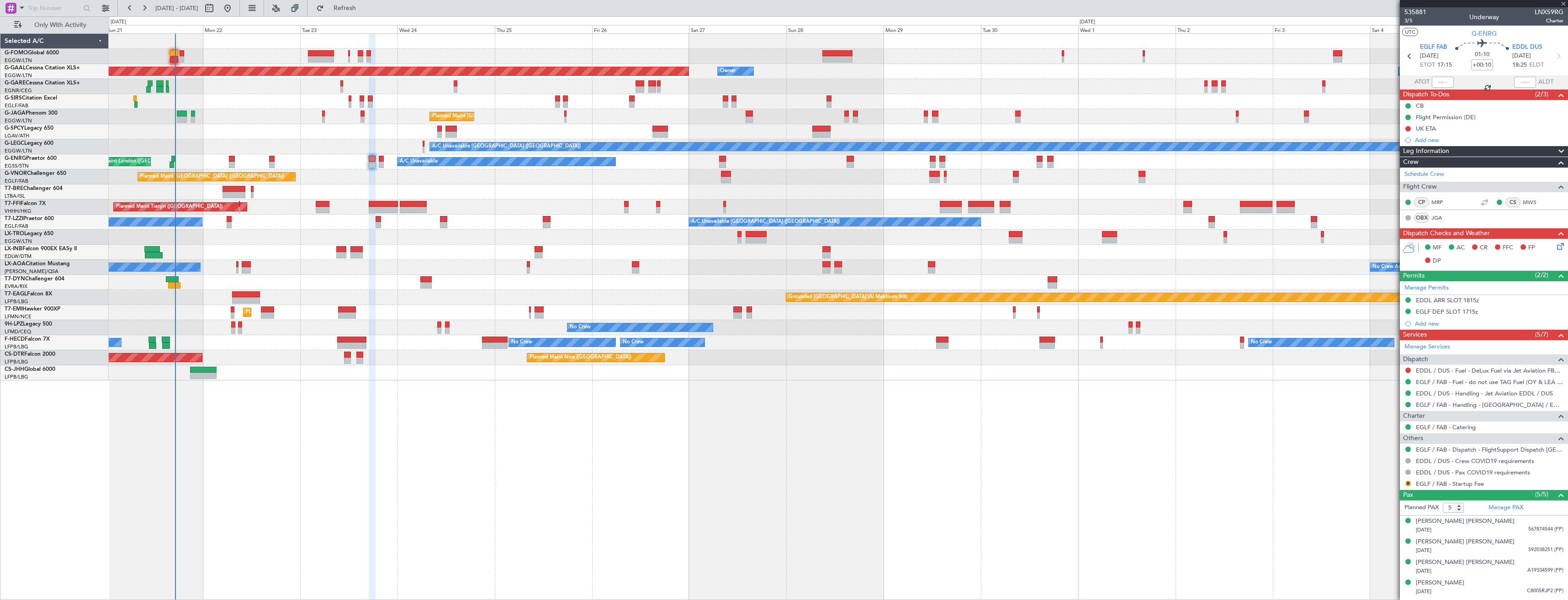
type input "-00:10"
type input "1"
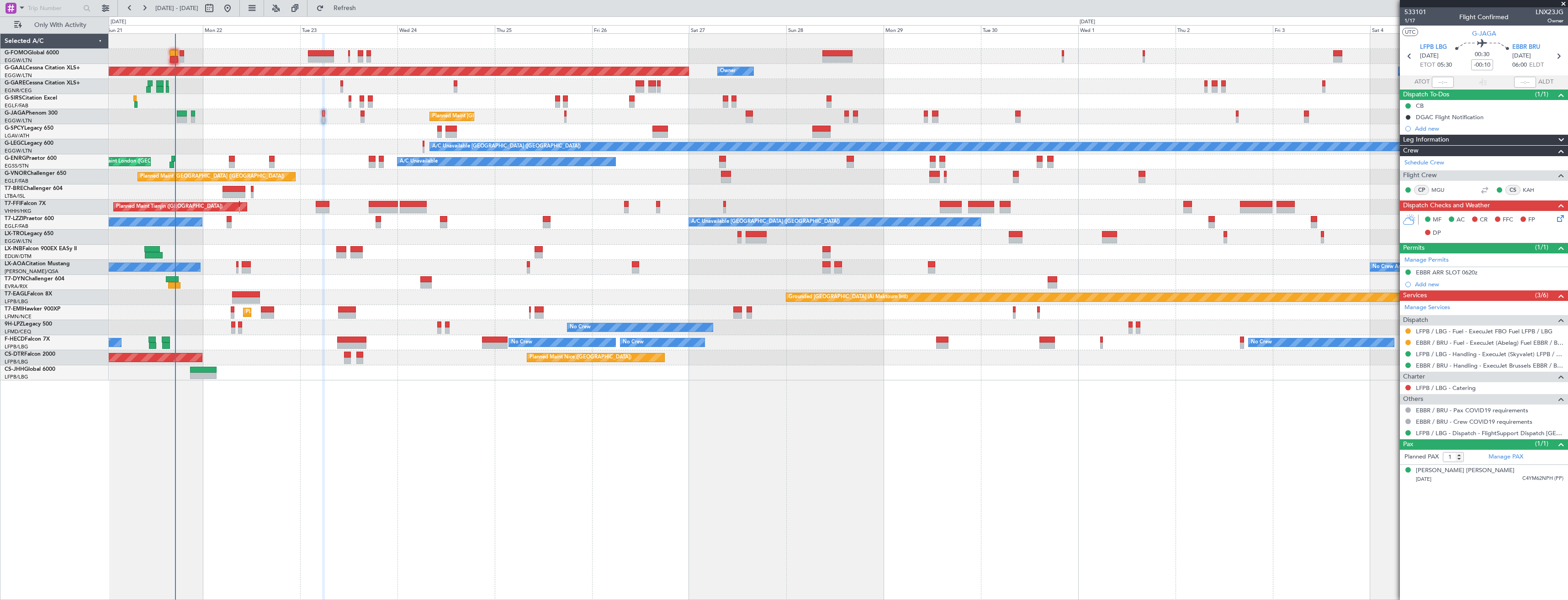
click at [1406, 328] on div at bounding box center [1407, 331] width 8 height 8
click at [1408, 330] on button at bounding box center [1408, 331] width 5 height 5
click at [1384, 439] on span "Confirmed" at bounding box center [1382, 440] width 28 height 9
click at [1408, 337] on div "EBBR / BRU - Fuel - ExecuJet (Abelag) Fuel EBBR / BRU" at bounding box center [1483, 342] width 168 height 11
click at [1407, 342] on button at bounding box center [1408, 342] width 5 height 5
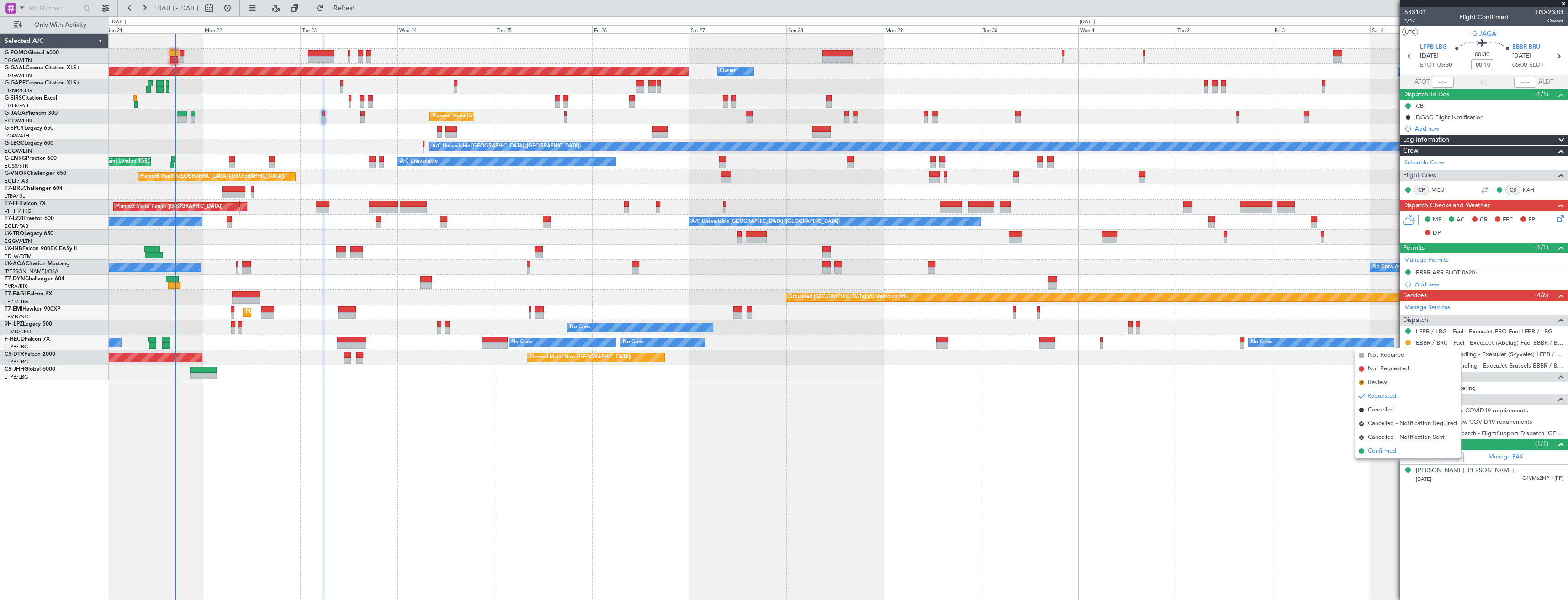
click at [1392, 448] on span "Confirmed" at bounding box center [1382, 451] width 28 height 9
click at [1560, 58] on icon at bounding box center [1559, 56] width 12 height 12
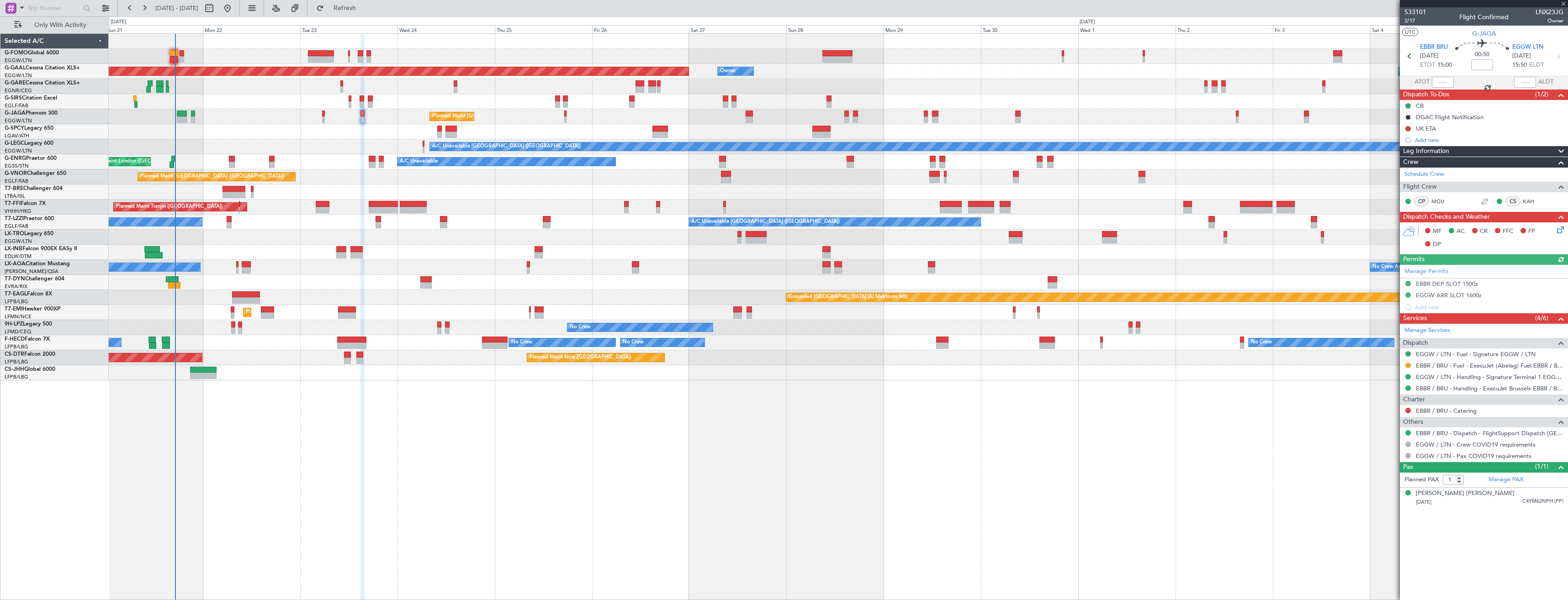
drag, startPoint x: 1408, startPoint y: 363, endPoint x: 1401, endPoint y: 382, distance: 20.2
click at [1408, 363] on button at bounding box center [1408, 365] width 5 height 5
click at [1369, 475] on span "Confirmed" at bounding box center [1382, 474] width 28 height 9
click at [1560, 230] on icon at bounding box center [1559, 228] width 8 height 8
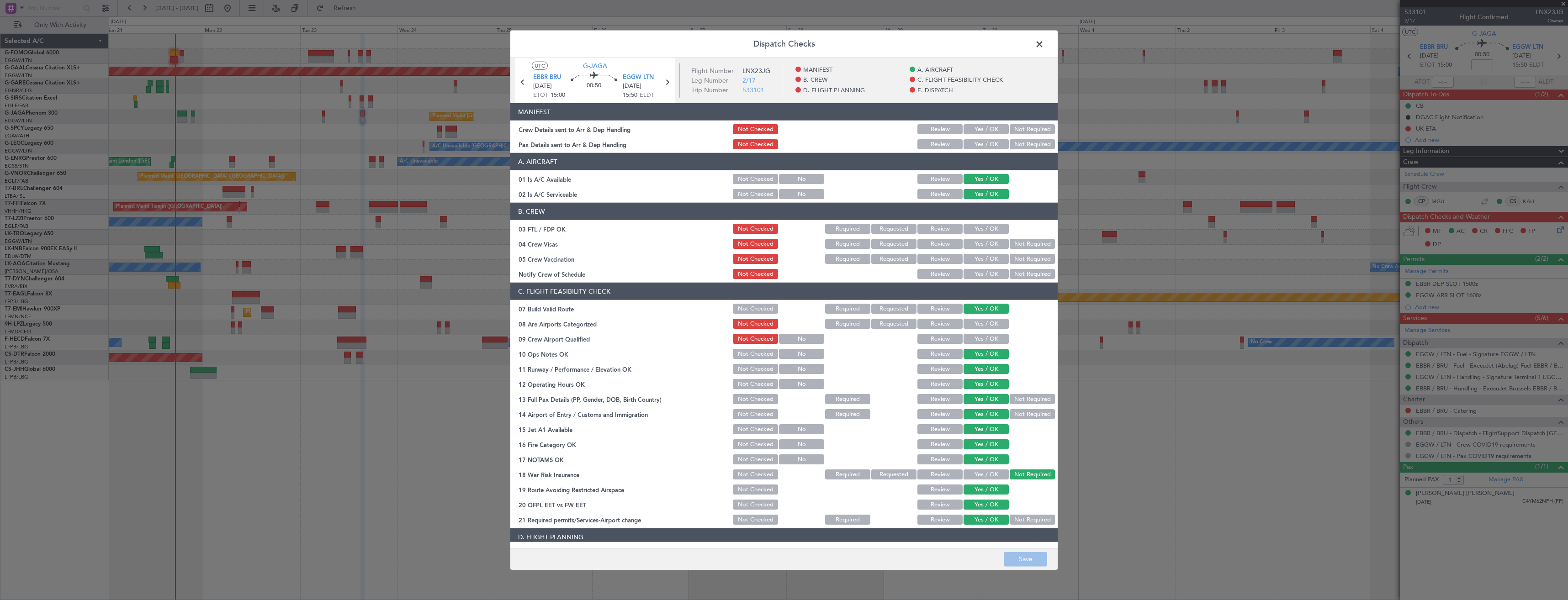
click at [972, 123] on div "Yes / OK" at bounding box center [986, 129] width 46 height 13
click at [972, 127] on button "Yes / OK" at bounding box center [986, 130] width 45 height 10
click at [976, 140] on button "Yes / OK" at bounding box center [986, 144] width 45 height 10
click at [1021, 556] on button "Save" at bounding box center [1025, 558] width 44 height 15
click at [1044, 44] on span at bounding box center [1044, 46] width 0 height 18
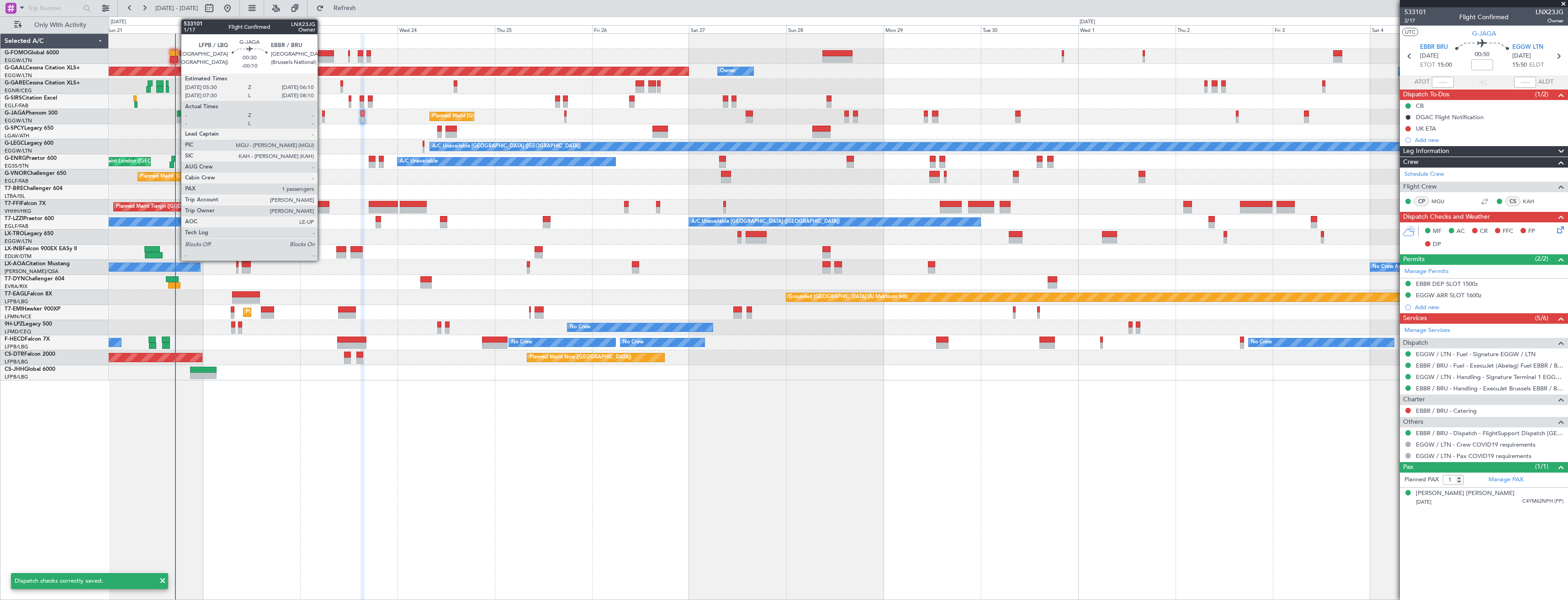
click at [322, 118] on div at bounding box center [323, 119] width 3 height 6
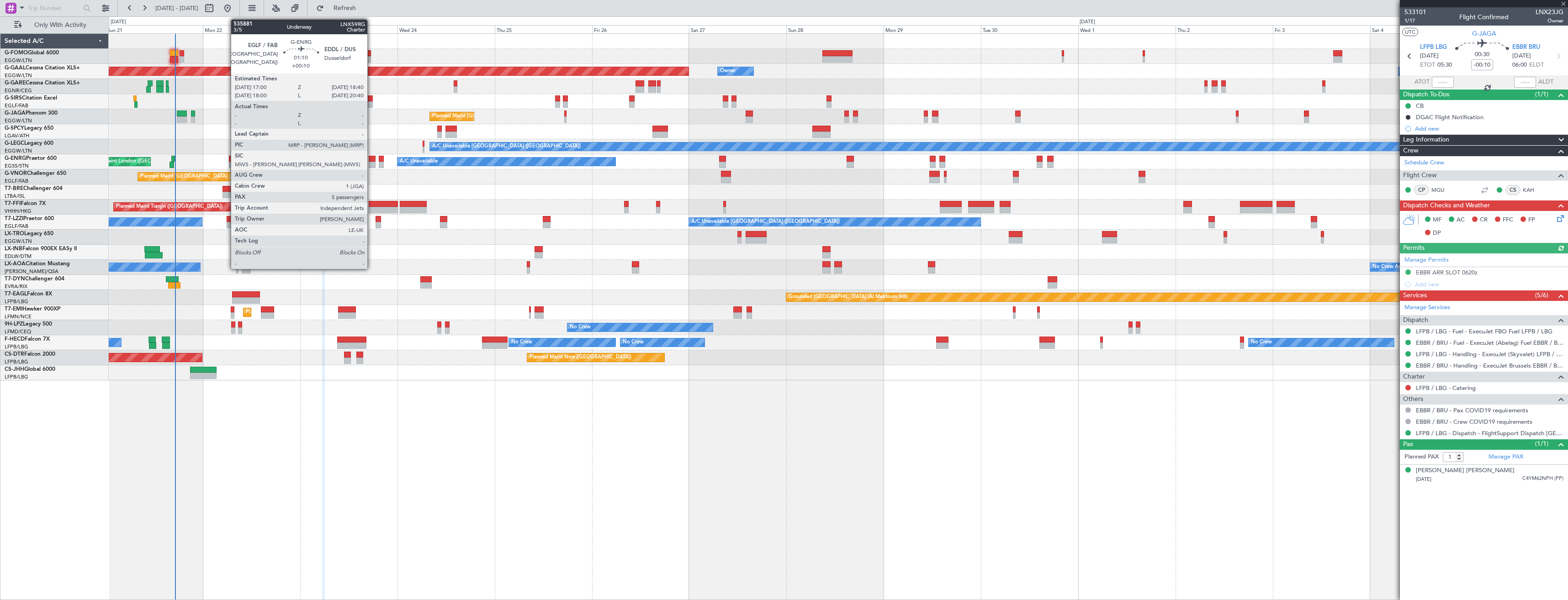
click at [372, 157] on div at bounding box center [372, 158] width 7 height 6
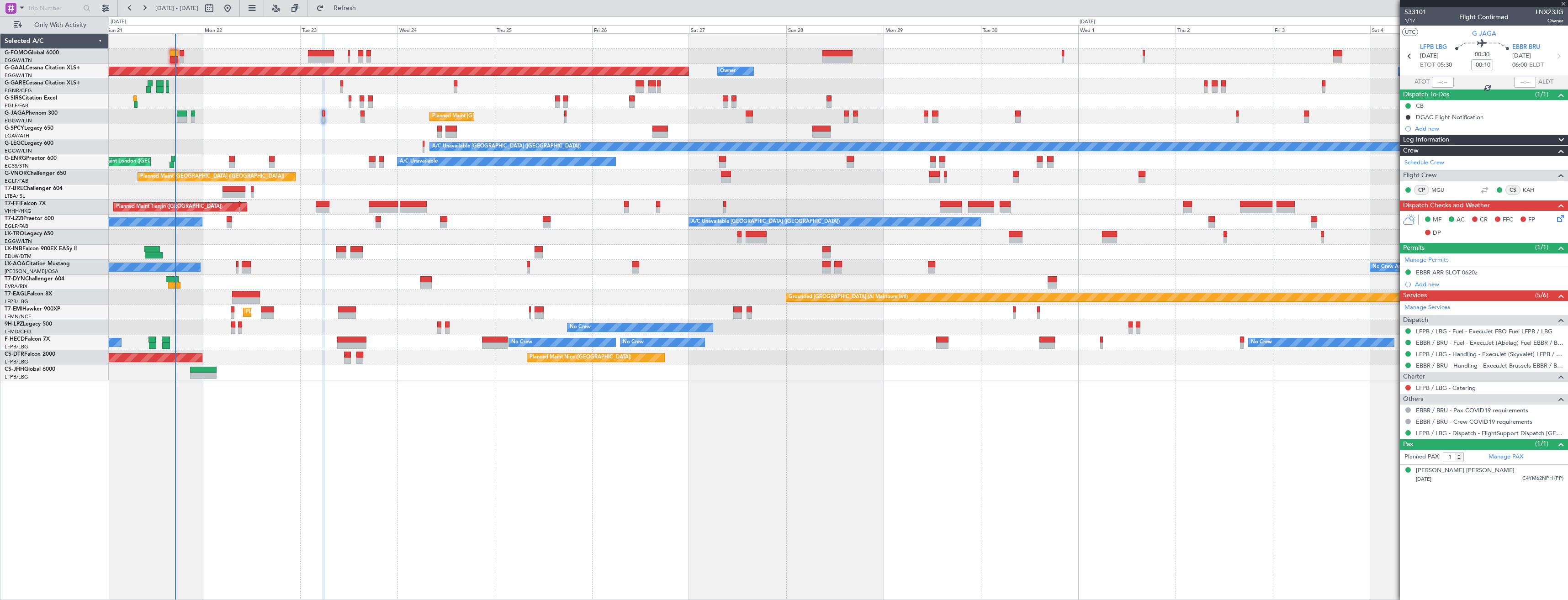
type input "+00:10"
type input "5"
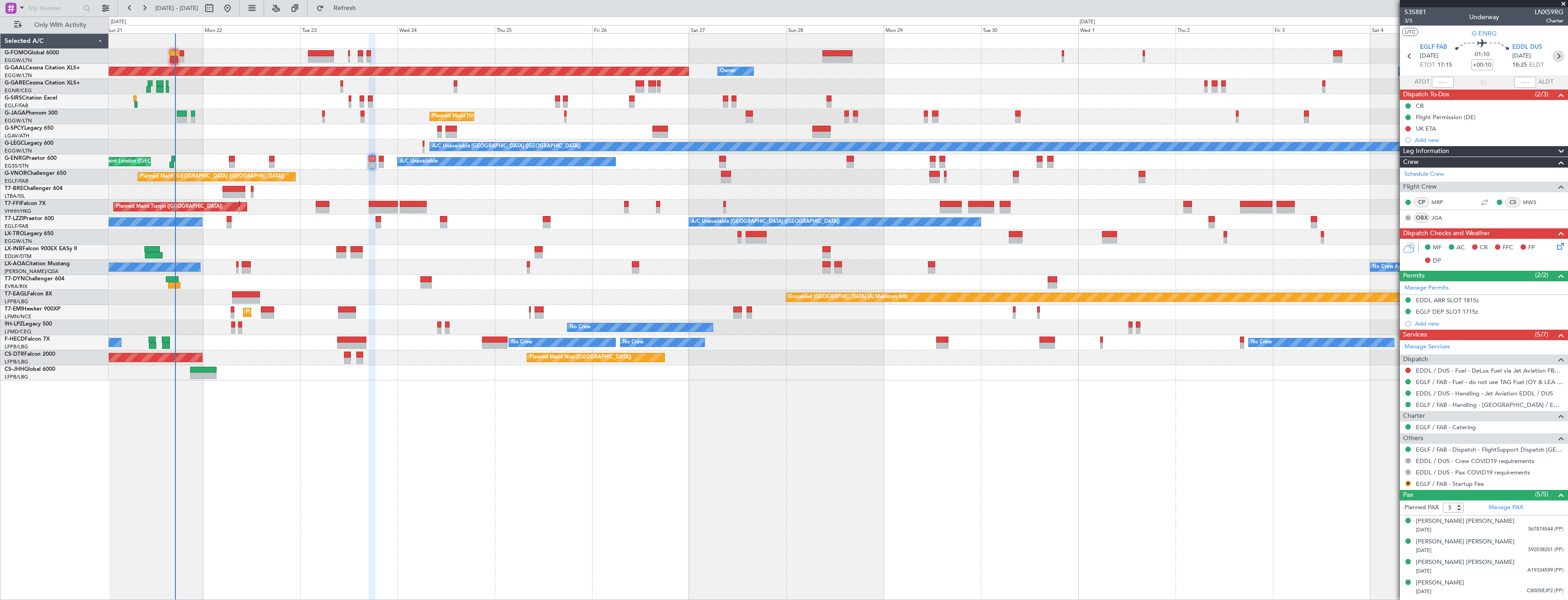
click at [1553, 54] on icon at bounding box center [1559, 56] width 12 height 12
type input "-00:10"
type input "0"
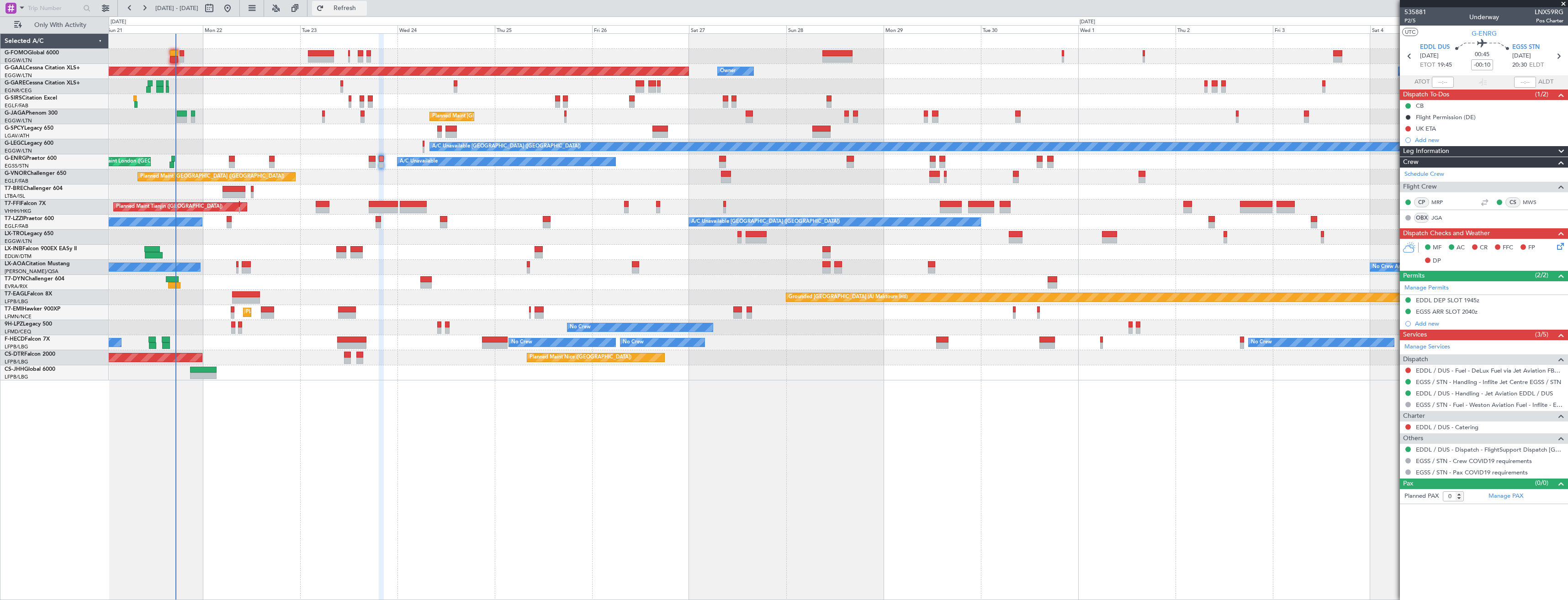
click at [364, 10] on span "Refresh" at bounding box center [344, 8] width 38 height 6
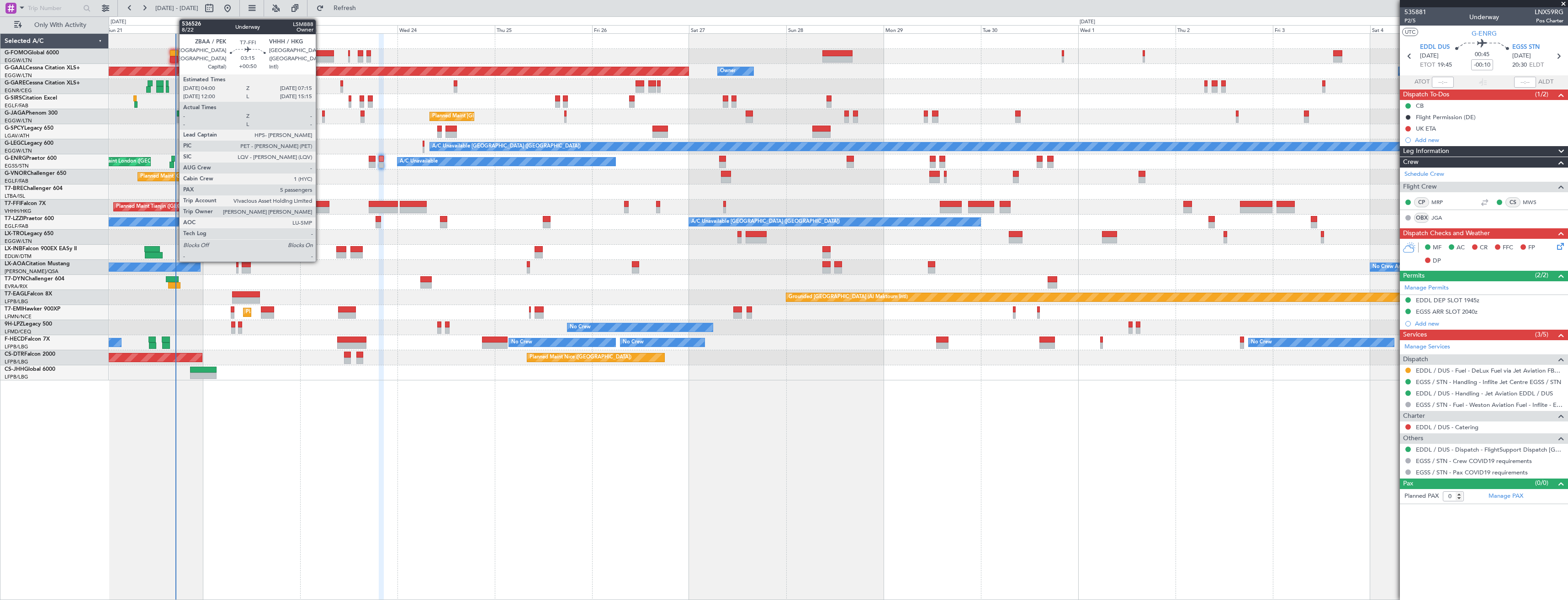
click at [319, 207] on div at bounding box center [323, 203] width 14 height 6
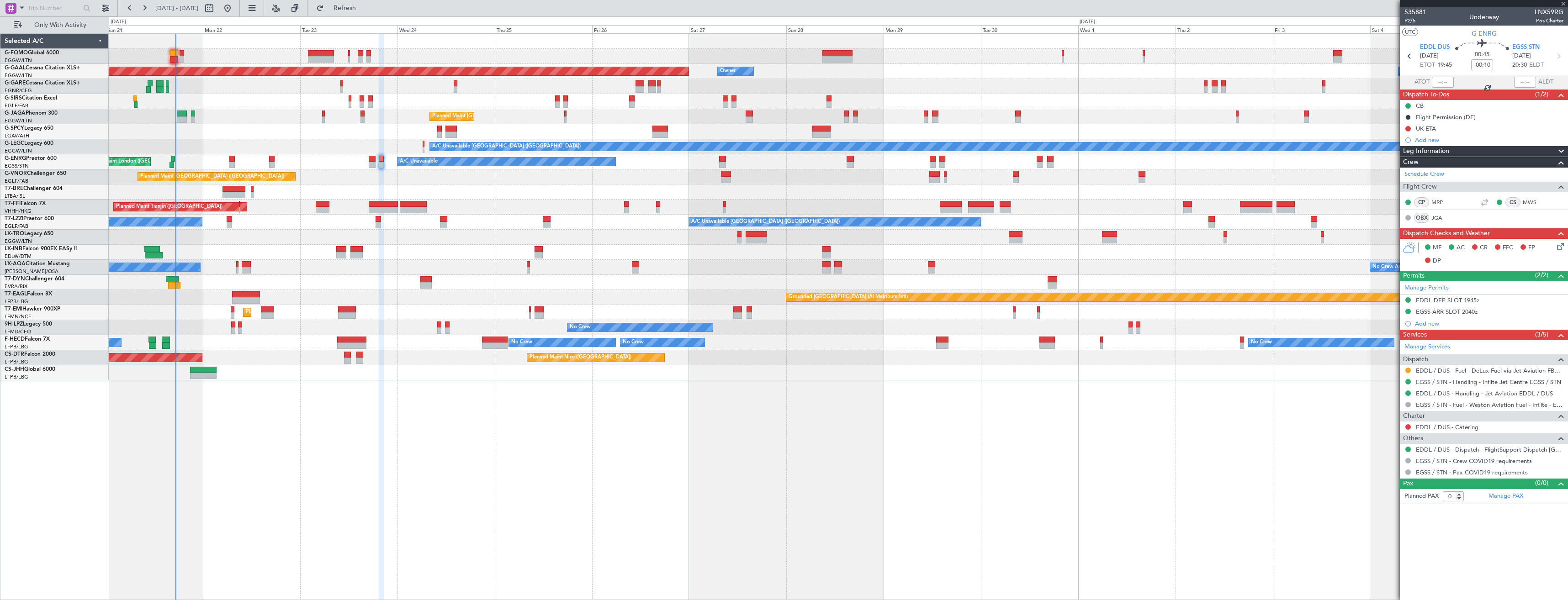
type input "+00:50"
type input "5"
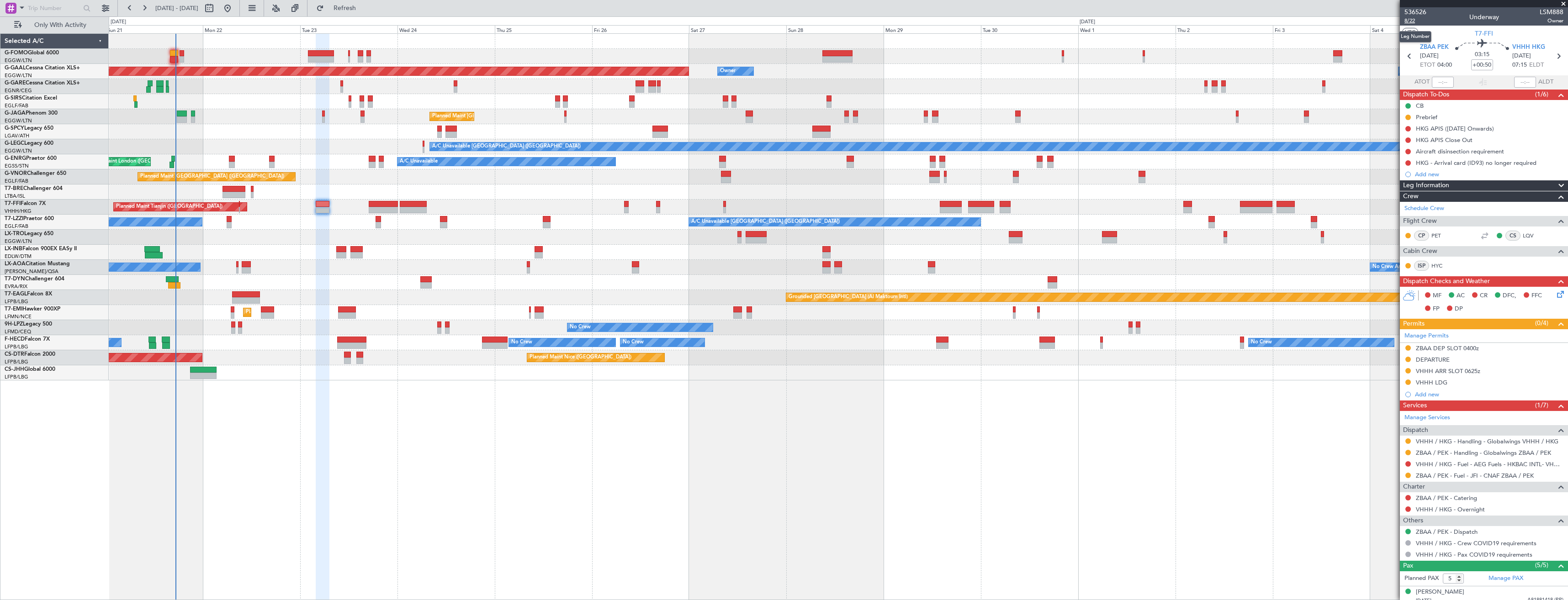
click at [1416, 21] on span "8/22" at bounding box center [1415, 20] width 22 height 8
click at [1412, 22] on span "8/22" at bounding box center [1415, 20] width 22 height 8
click at [1555, 294] on icon at bounding box center [1559, 293] width 8 height 8
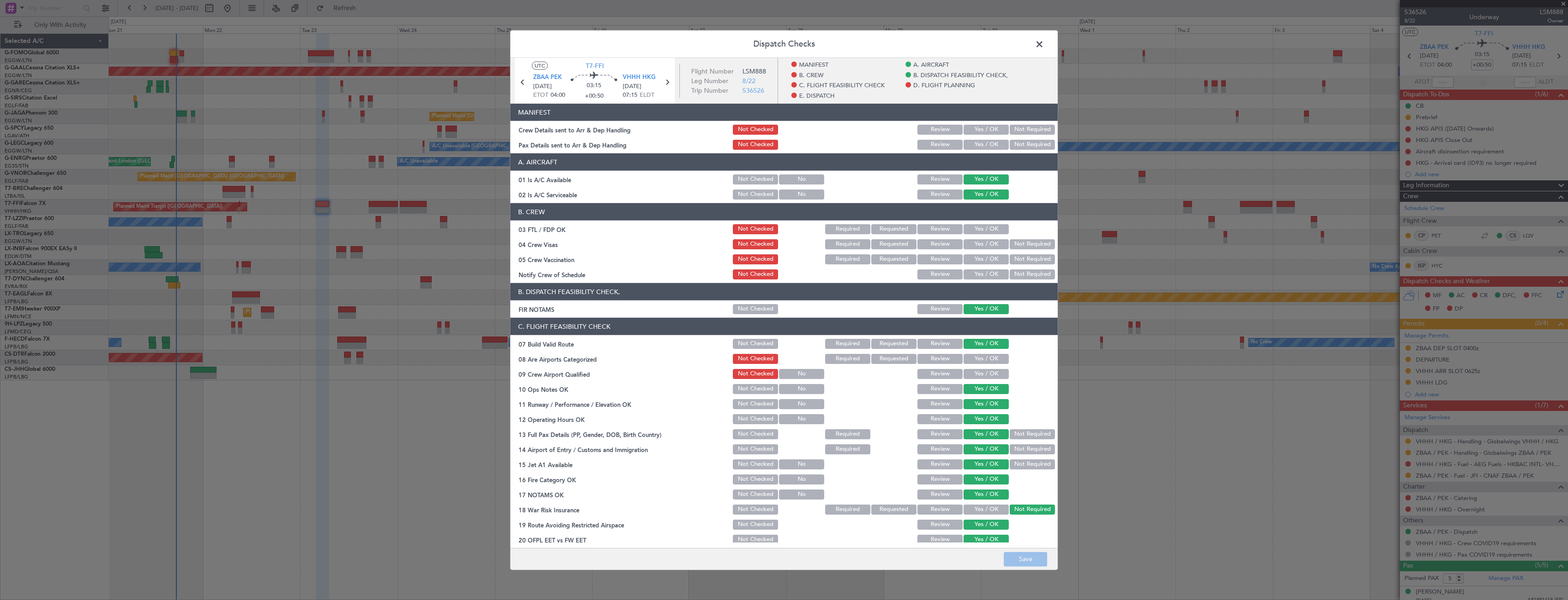
click at [970, 145] on button "Yes / OK" at bounding box center [986, 145] width 45 height 10
click at [969, 129] on button "Yes / OK" at bounding box center [986, 130] width 45 height 10
click at [1021, 557] on button "Save" at bounding box center [1025, 558] width 44 height 15
click at [1044, 44] on span at bounding box center [1044, 46] width 0 height 18
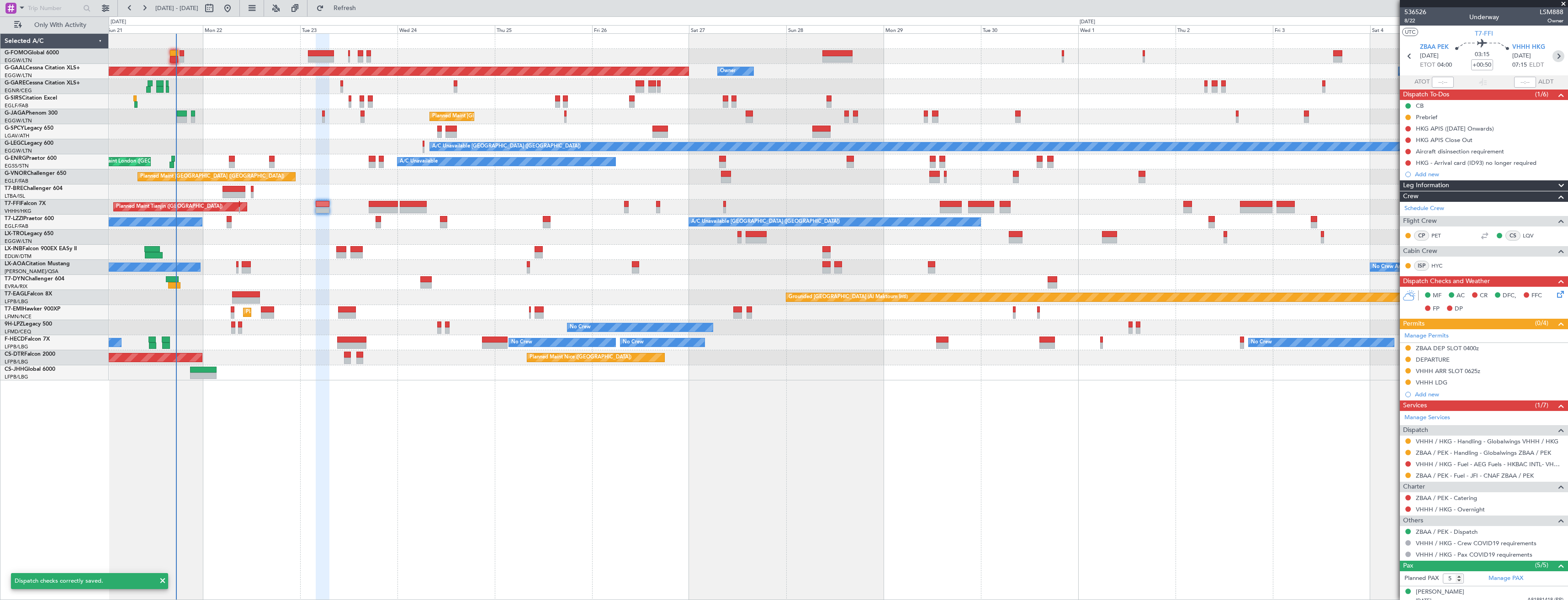
click at [1558, 60] on icon at bounding box center [1559, 56] width 12 height 12
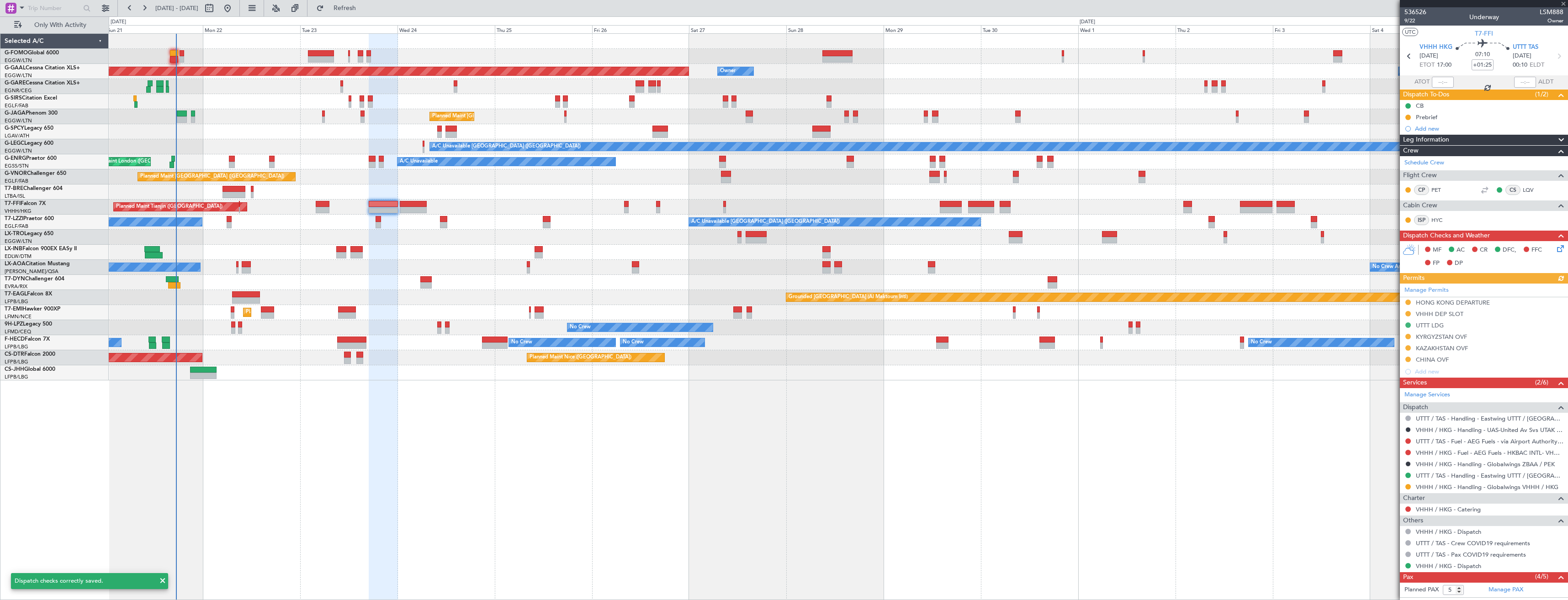
click at [1555, 249] on icon at bounding box center [1559, 247] width 8 height 8
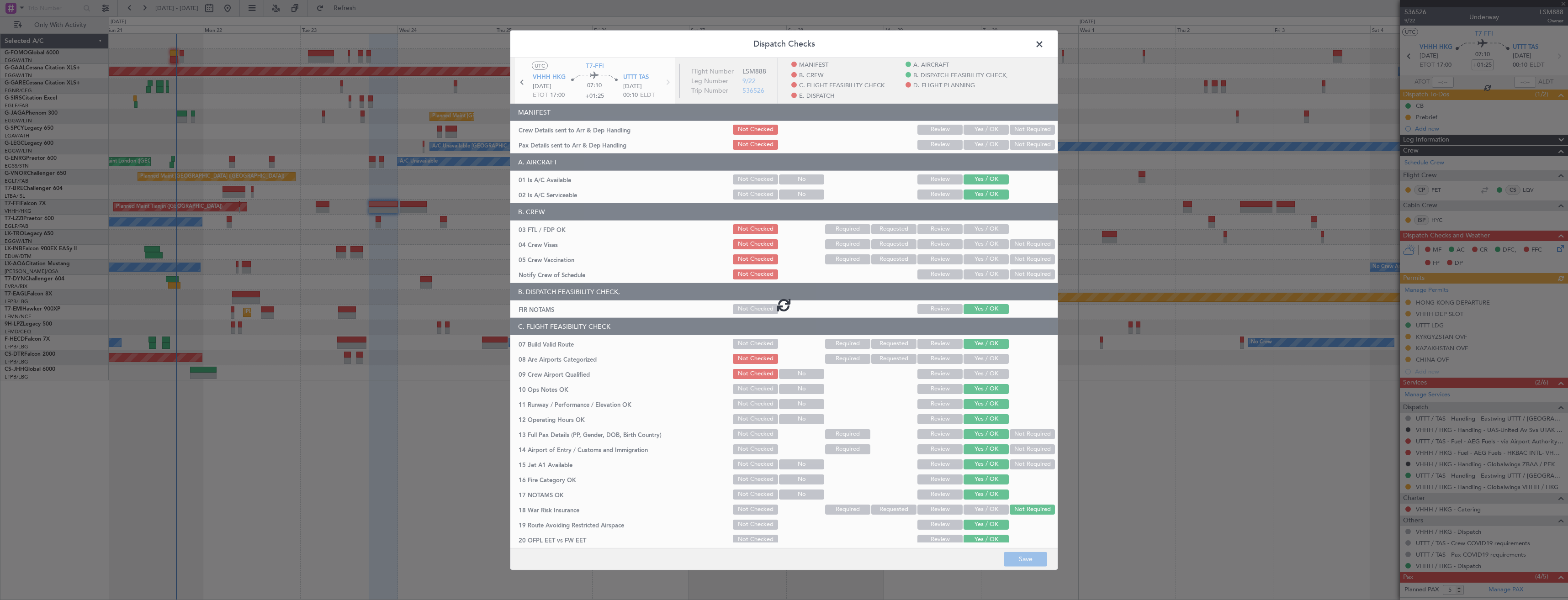
click at [966, 146] on button "Yes / OK" at bounding box center [986, 145] width 45 height 10
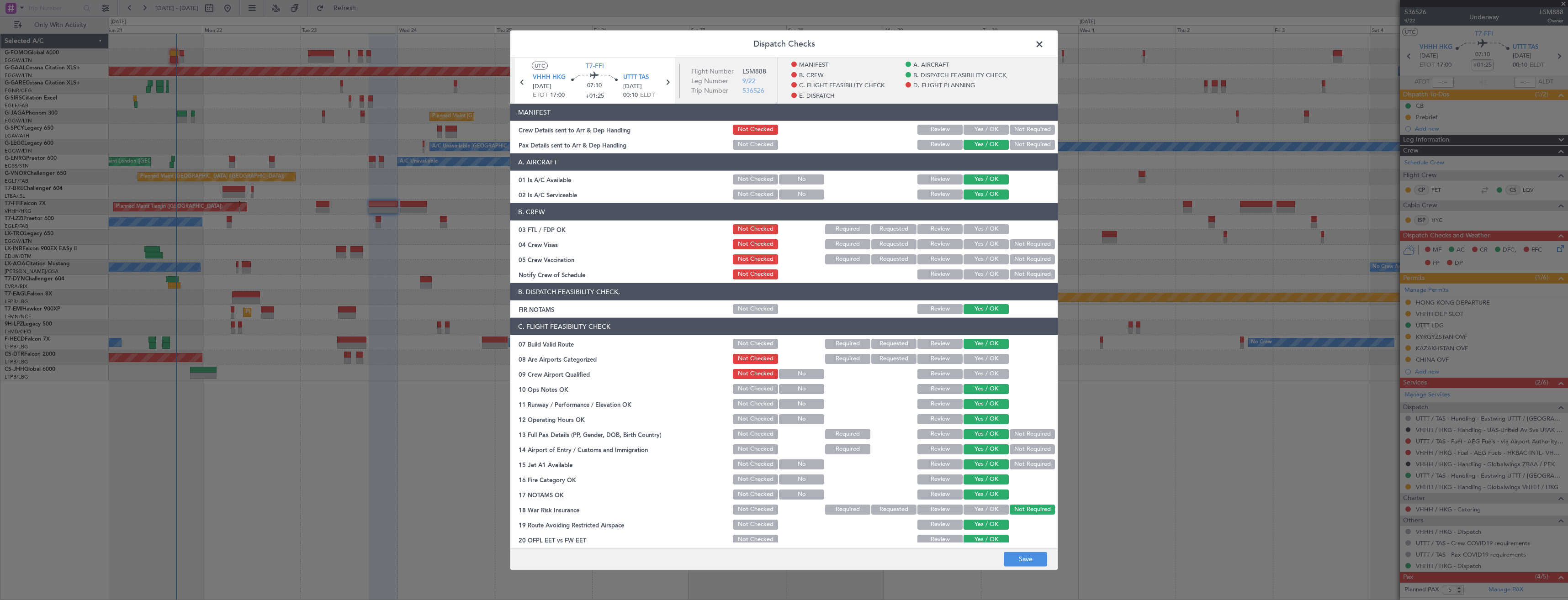
click at [970, 124] on div "Yes / OK" at bounding box center [986, 129] width 46 height 13
click at [966, 133] on button "Yes / OK" at bounding box center [986, 130] width 45 height 10
click at [1017, 556] on button "Save" at bounding box center [1025, 558] width 44 height 15
click at [1044, 47] on span at bounding box center [1044, 46] width 0 height 18
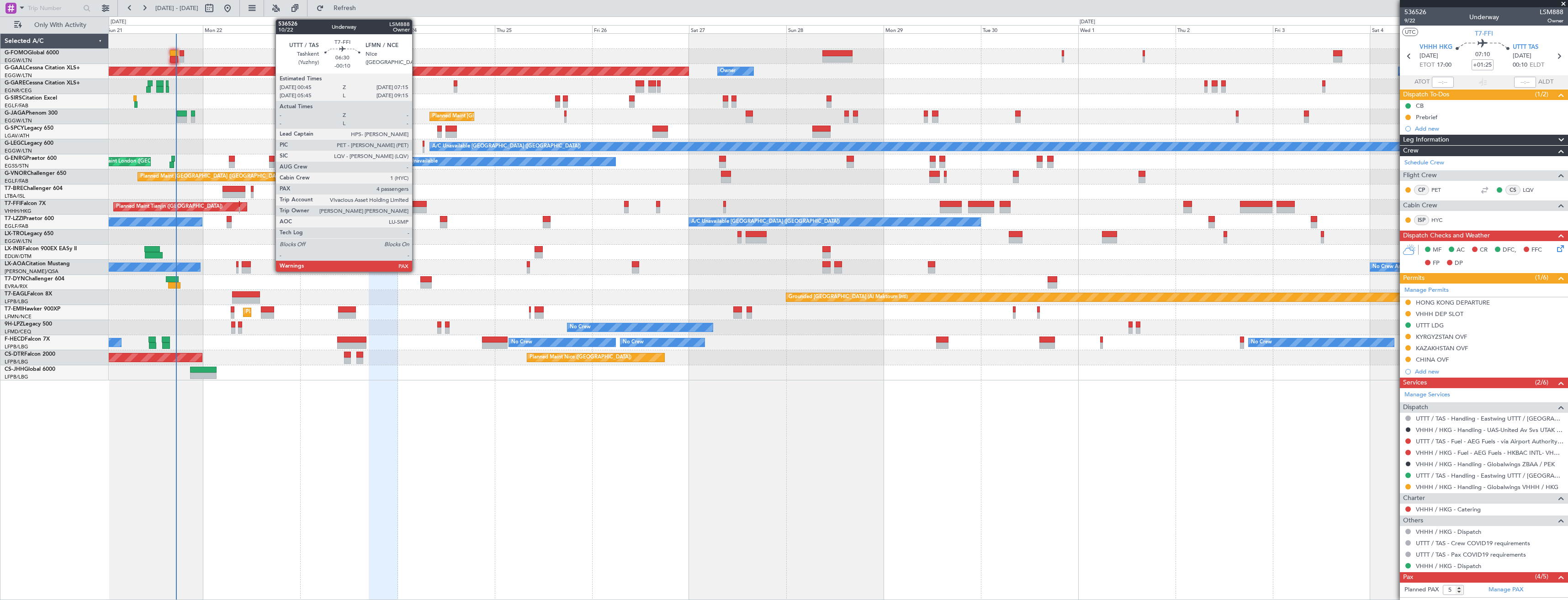
click at [416, 207] on div at bounding box center [412, 209] width 26 height 6
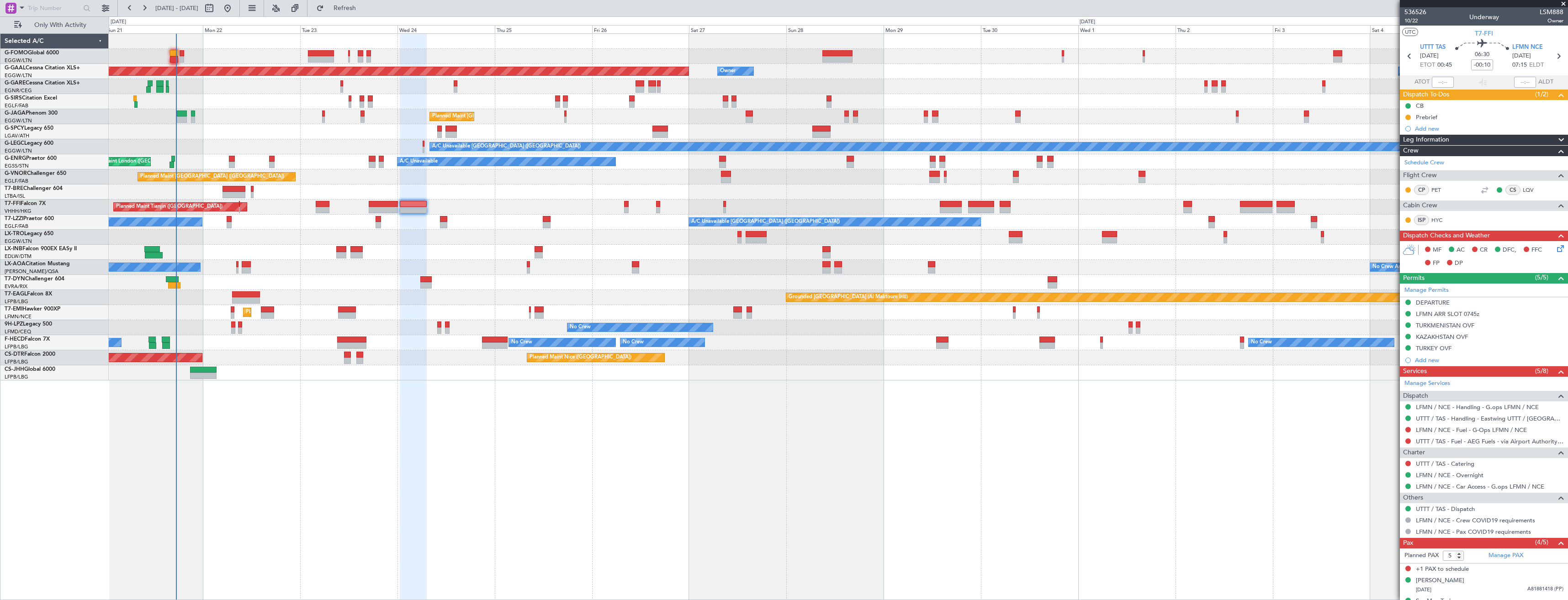
click at [1555, 249] on icon at bounding box center [1559, 247] width 8 height 8
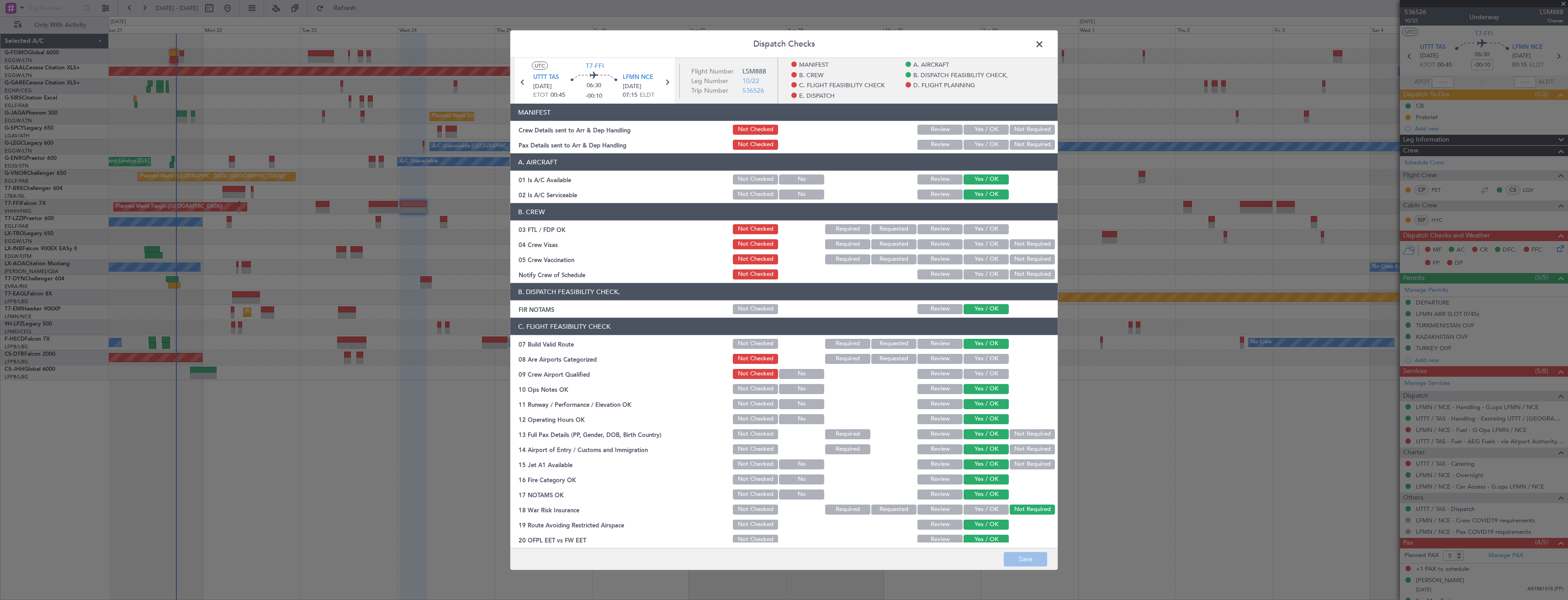
click at [973, 144] on button "Yes / OK" at bounding box center [986, 145] width 45 height 10
click at [976, 122] on section "MANIFEST Crew Details sent to Arr & Dep Handling Not Checked Review Yes / OK No…" at bounding box center [784, 127] width 547 height 48
click at [992, 129] on button "Yes / OK" at bounding box center [986, 130] width 45 height 10
click at [1025, 561] on button "Save" at bounding box center [1025, 558] width 44 height 15
click at [1032, 47] on header "Dispatch Checks" at bounding box center [784, 44] width 547 height 27
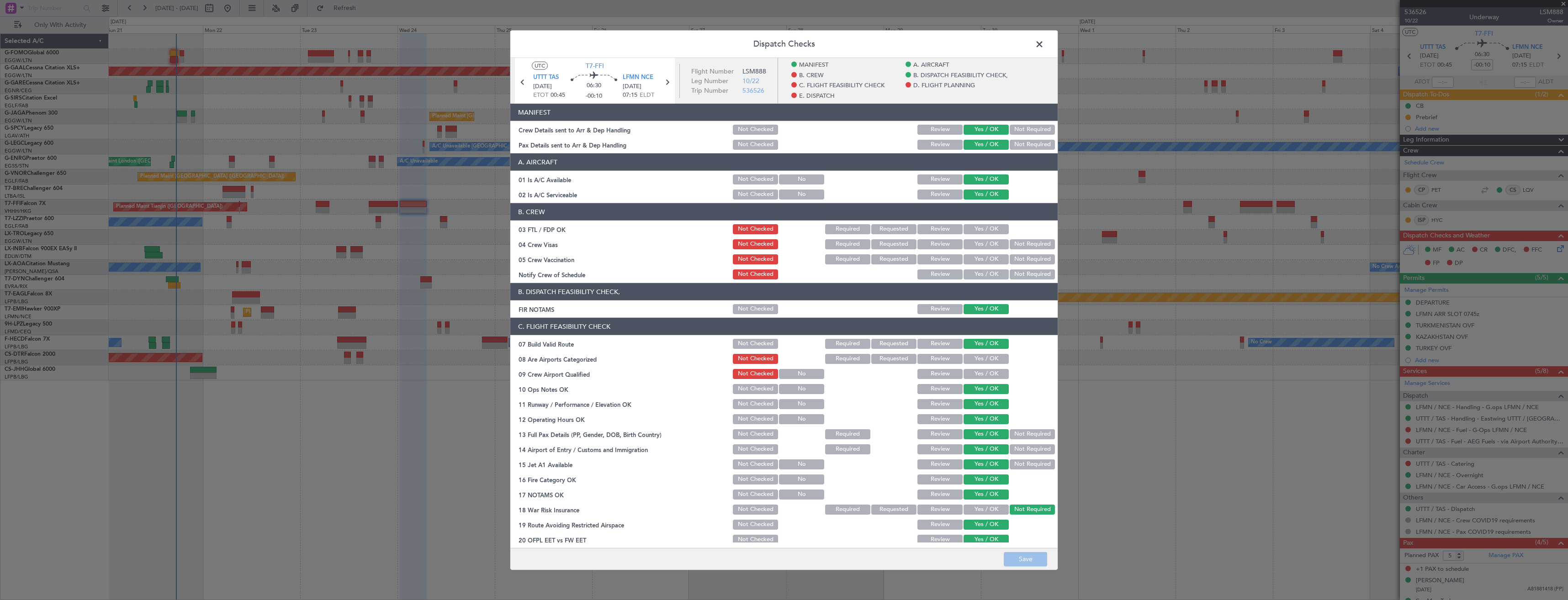
click at [1044, 43] on span at bounding box center [1044, 46] width 0 height 18
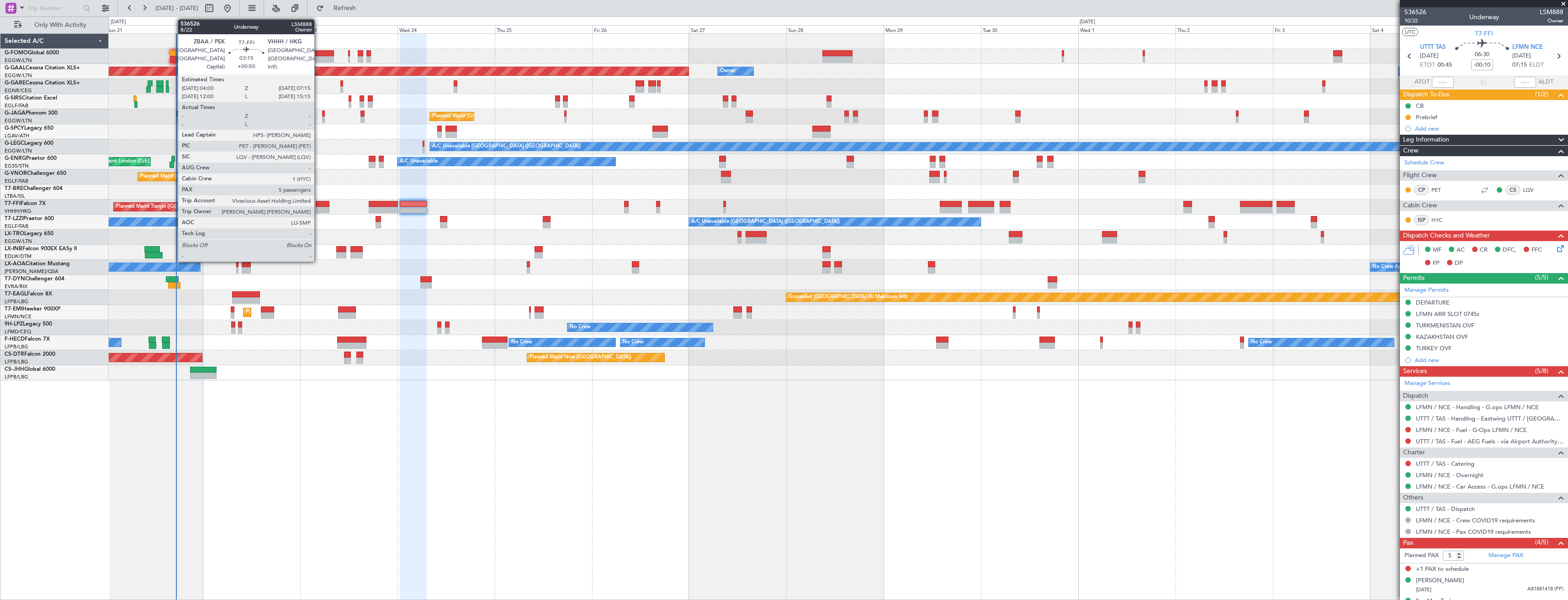
click at [319, 209] on div at bounding box center [323, 209] width 14 height 6
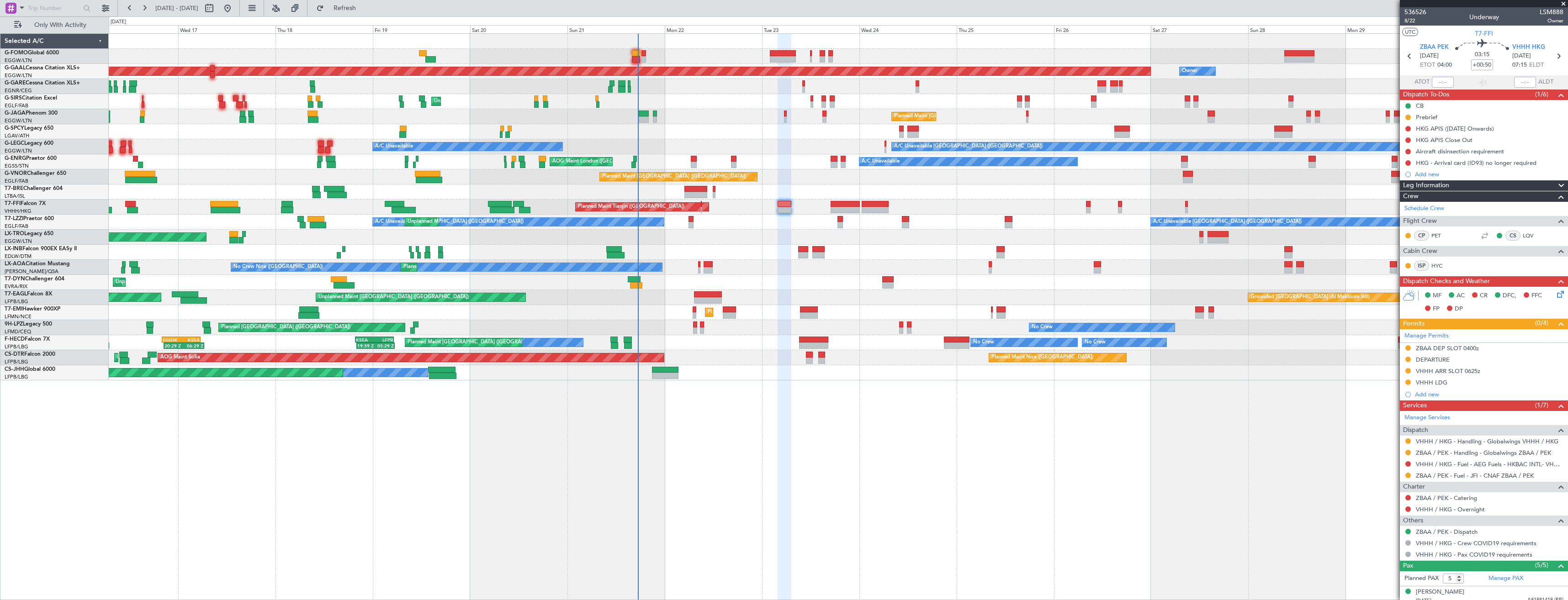
click at [793, 226] on div "OLBA 11:00 Z KTEB 22:45 Z 10:50 Z 22:30 Z Planned Maint Dusseldorf Owner Owner …" at bounding box center [838, 207] width 1459 height 347
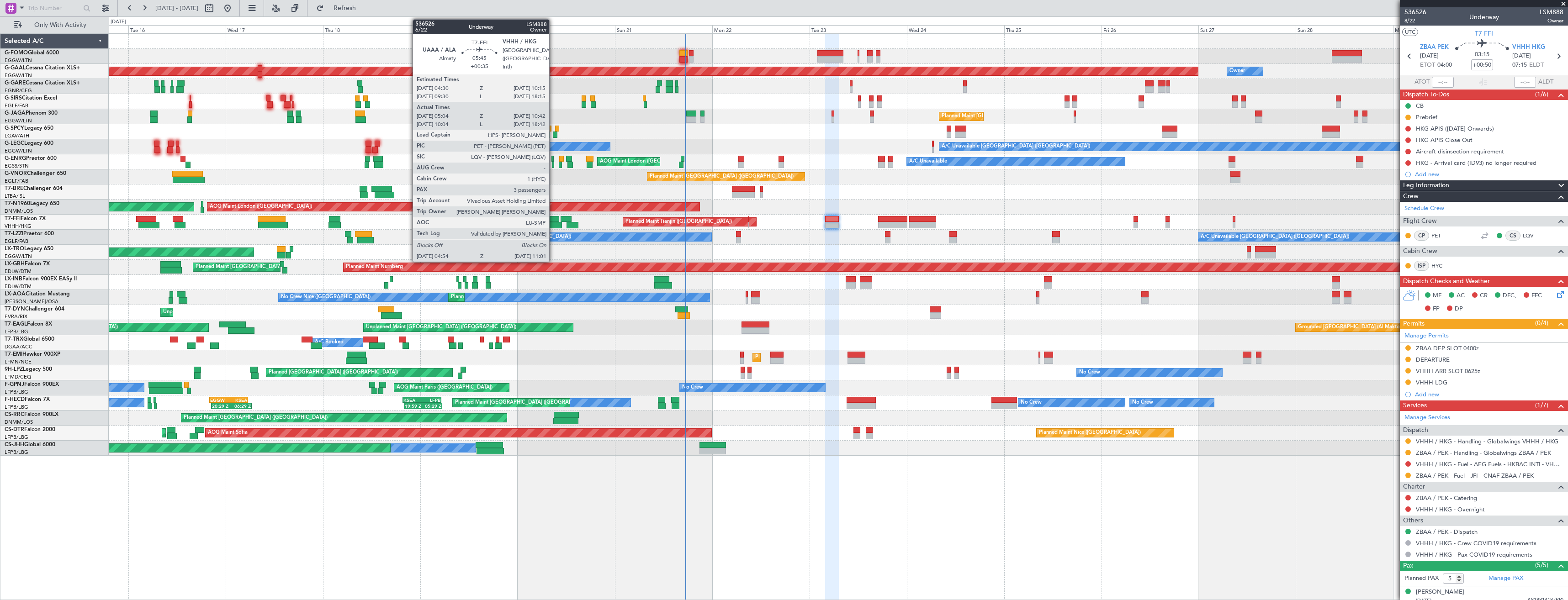
click at [553, 224] on div at bounding box center [549, 224] width 25 height 6
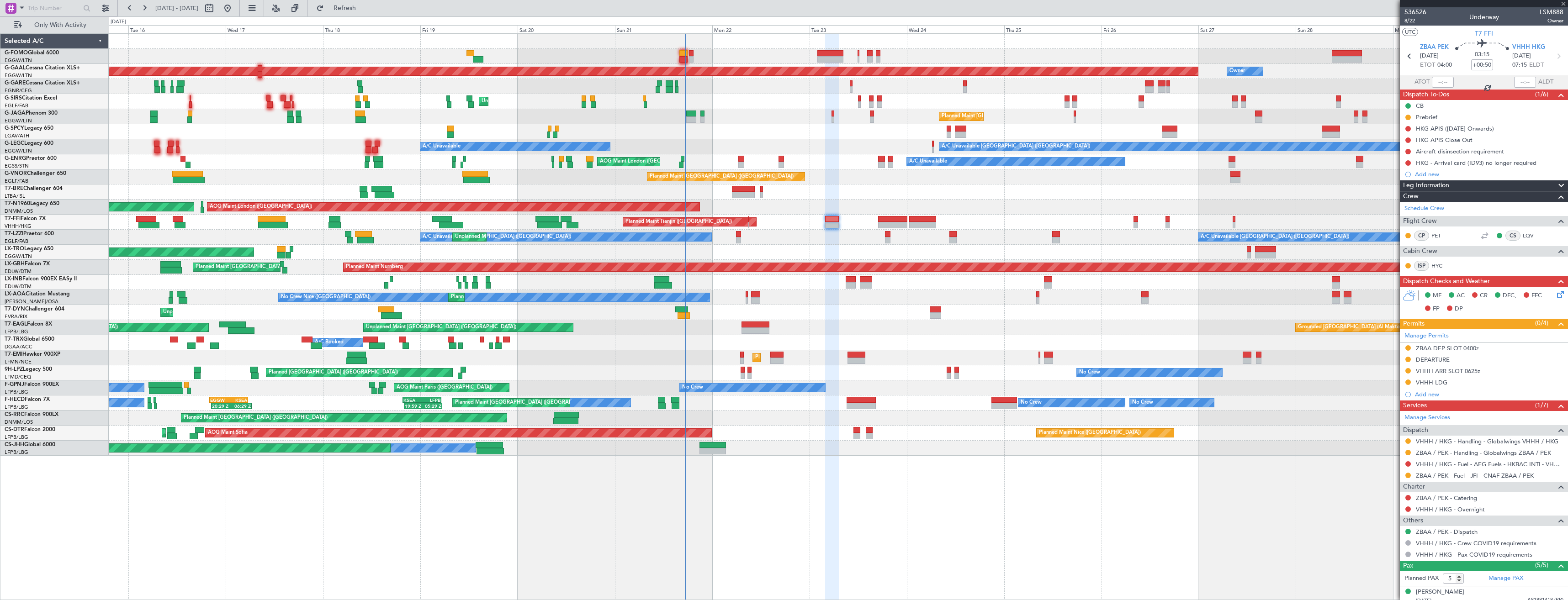
type input "+00:35"
type input "05:04"
type input "10:42"
type input "3"
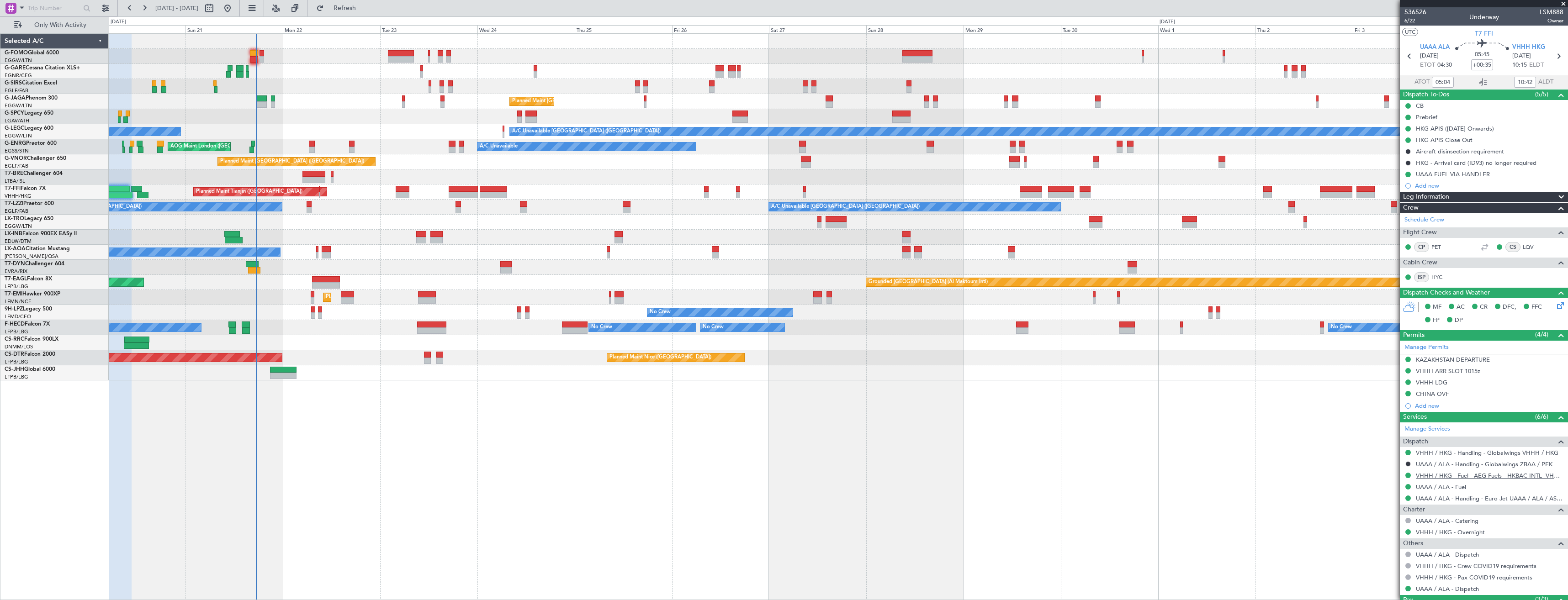
click at [1462, 478] on link "VHHH / HKG - Fuel - AEG Fuels - HKBAC INTL- VHHH / HKG" at bounding box center [1489, 475] width 148 height 8
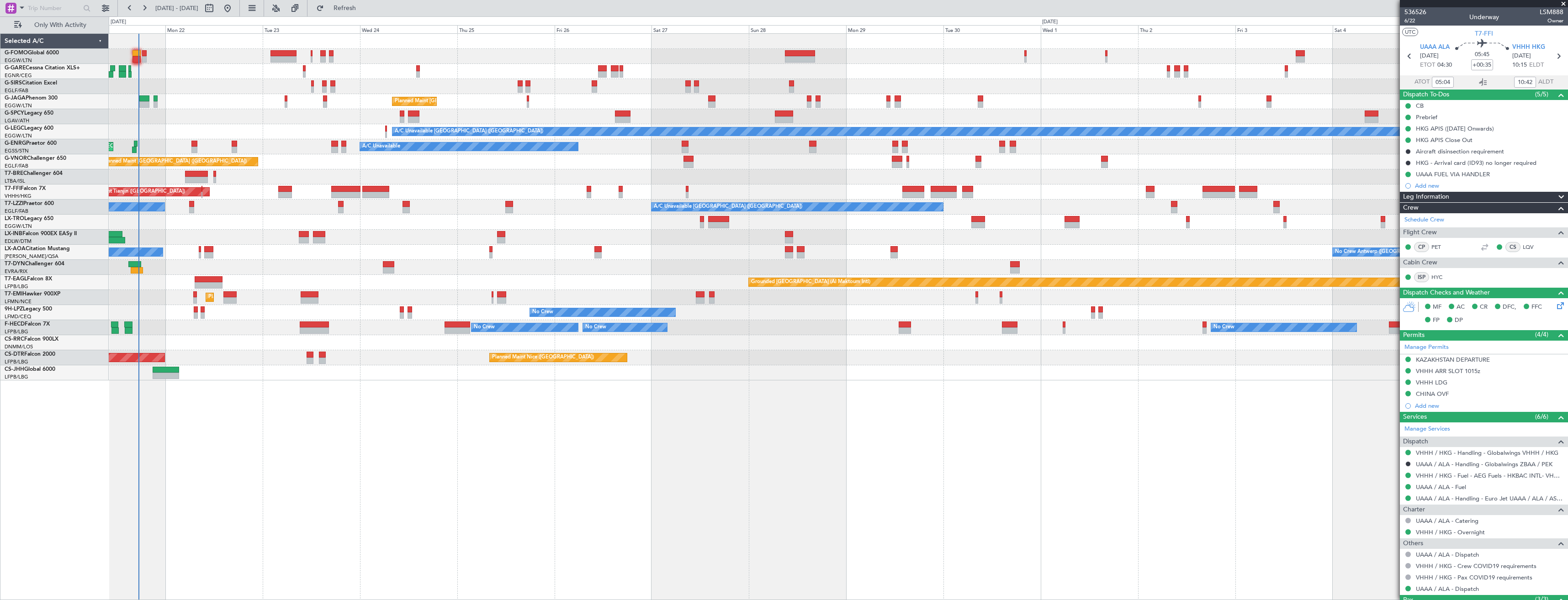
click at [243, 227] on div "A/C Unavailable" at bounding box center [838, 222] width 1459 height 15
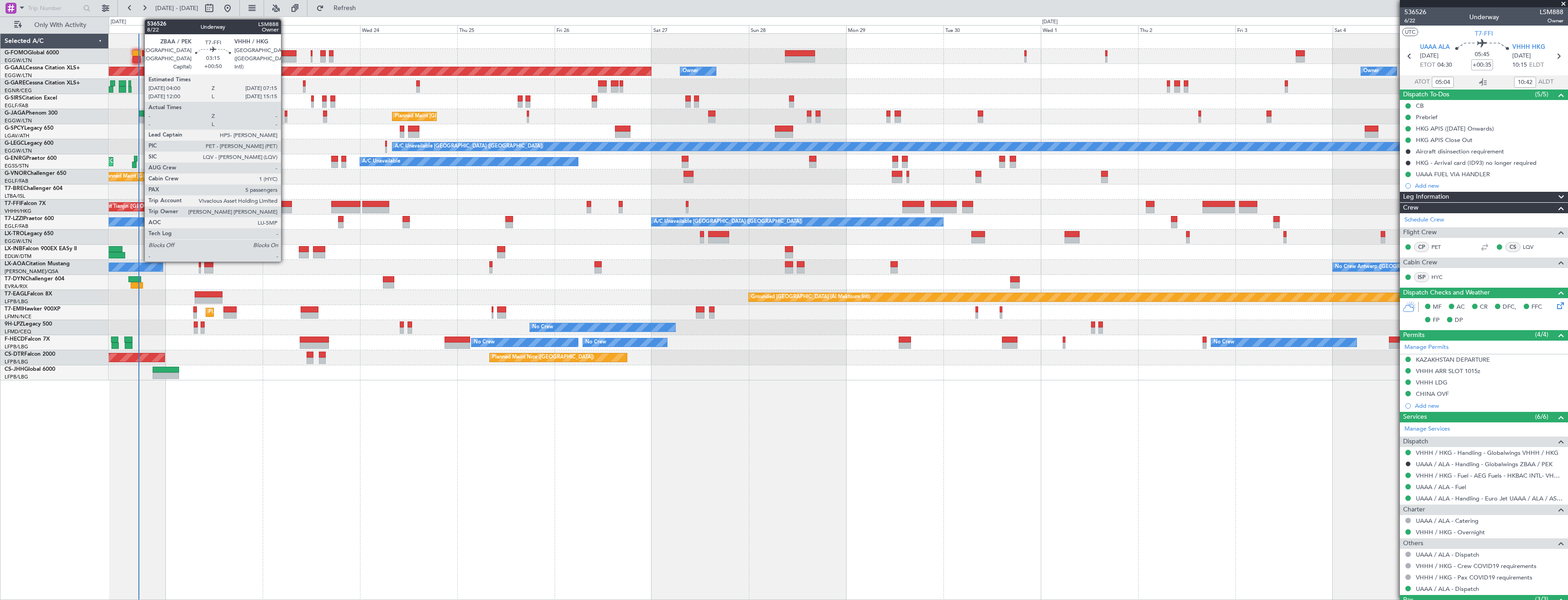
click at [285, 207] on div at bounding box center [285, 209] width 14 height 6
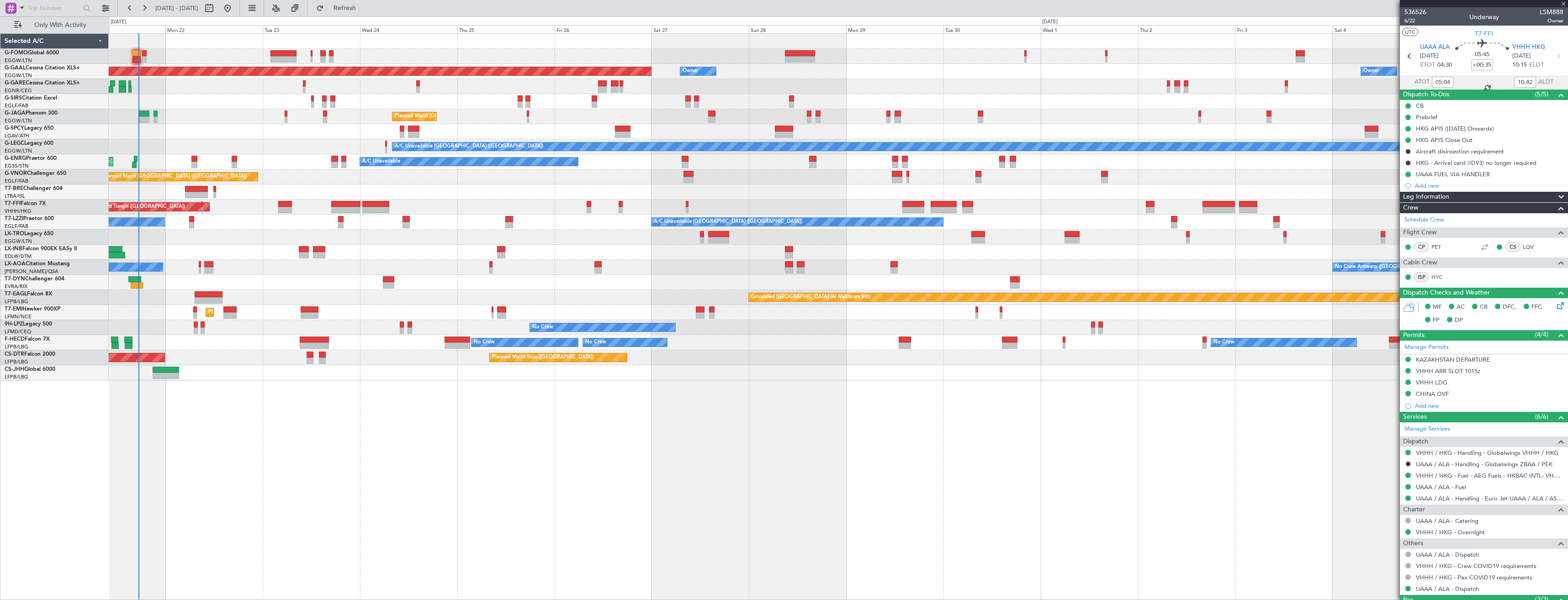
type input "+00:50"
type input "5"
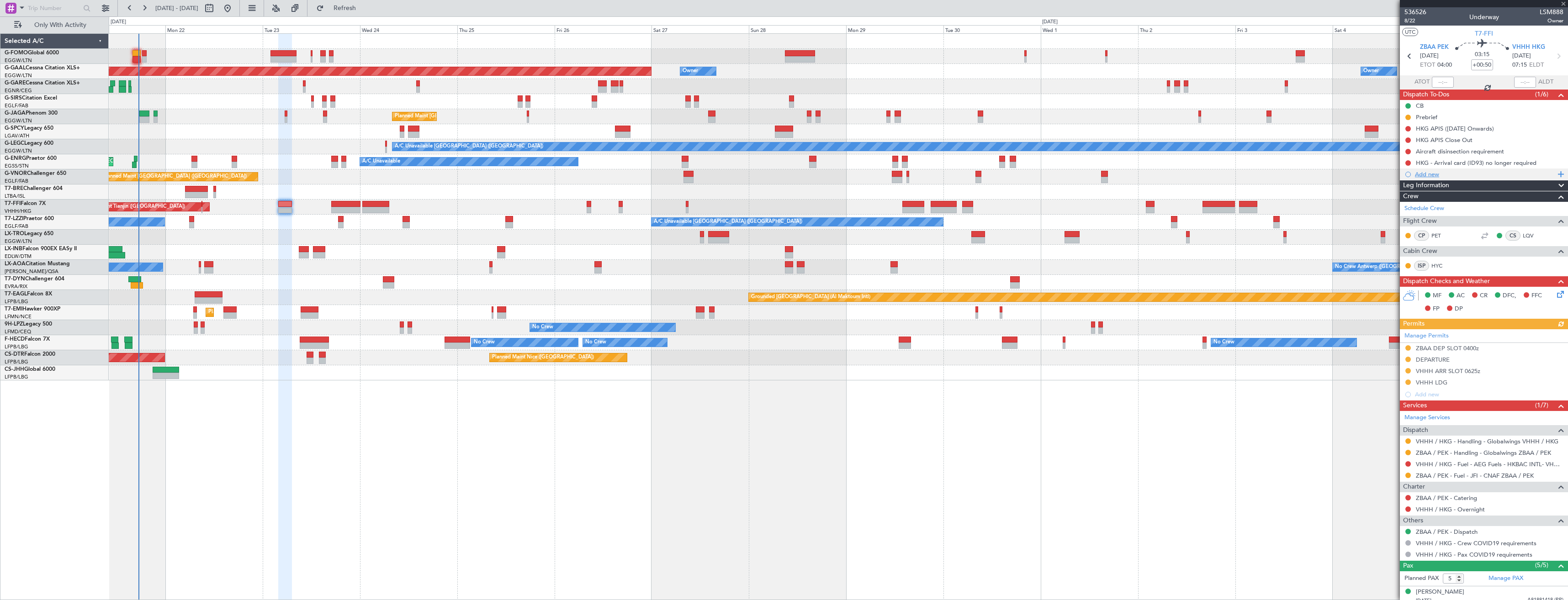
click at [1440, 175] on div "Add new" at bounding box center [1485, 174] width 140 height 8
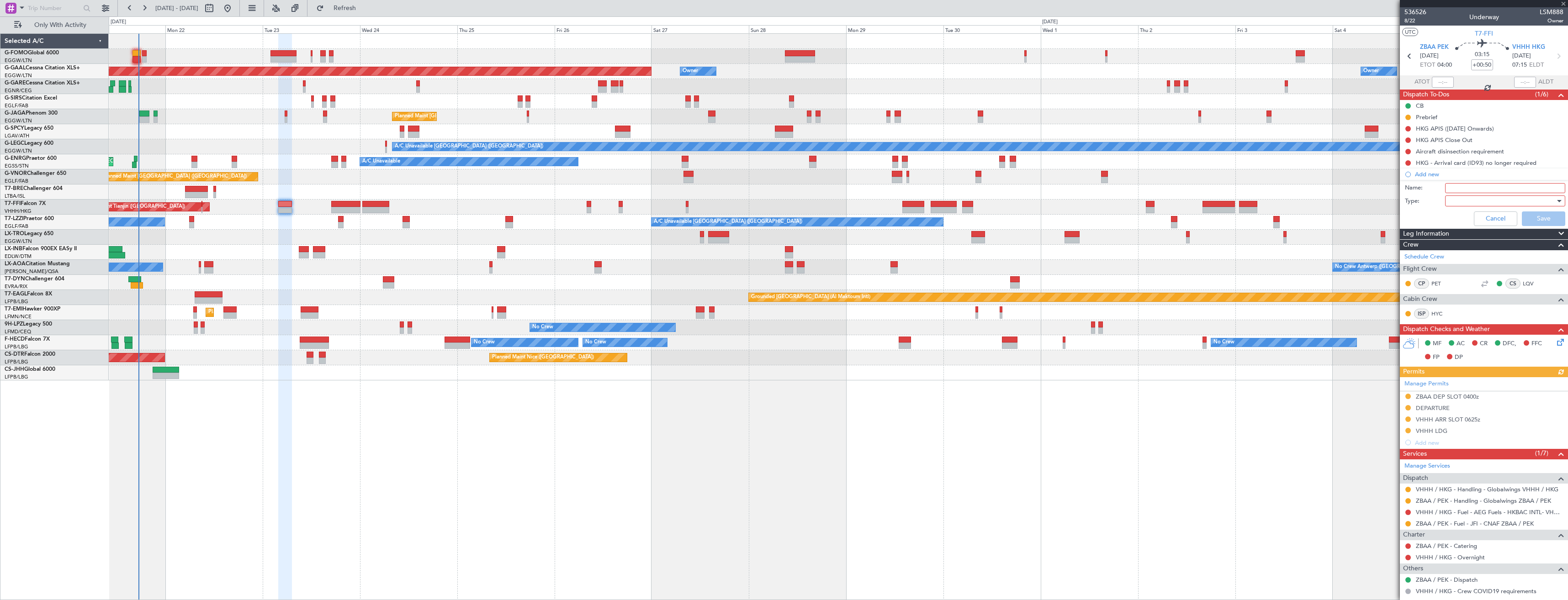
click at [1455, 189] on input "Name:" at bounding box center [1505, 189] width 120 height 10
type input "H"
type input "VHHH FUEL VIA HANDLER"
click at [1471, 201] on div at bounding box center [1501, 201] width 107 height 14
click at [1454, 218] on span "Generic" at bounding box center [1501, 219] width 107 height 14
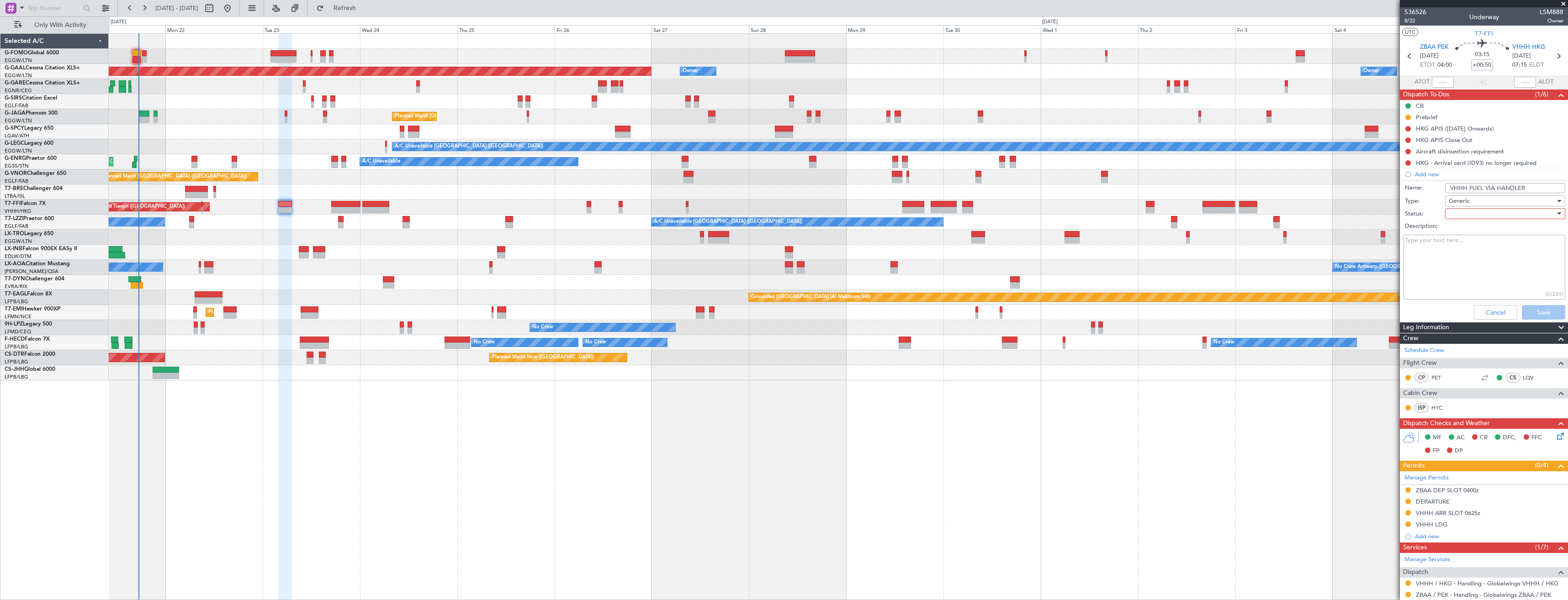
click at [1455, 218] on div at bounding box center [1501, 213] width 107 height 14
click at [1471, 246] on span "In Progress" at bounding box center [1501, 246] width 107 height 14
click at [1540, 313] on button "Save" at bounding box center [1543, 312] width 44 height 15
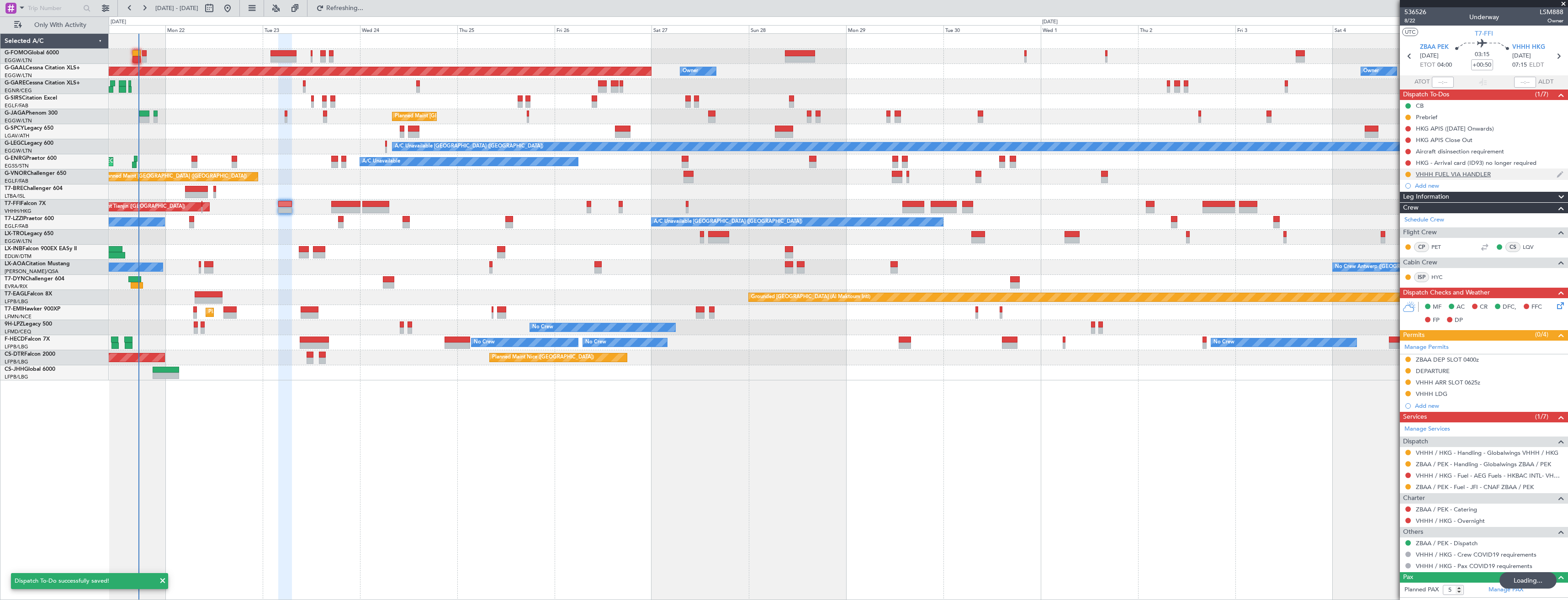
click at [1507, 173] on div "VHHH FUEL VIA HANDLER" at bounding box center [1483, 173] width 168 height 11
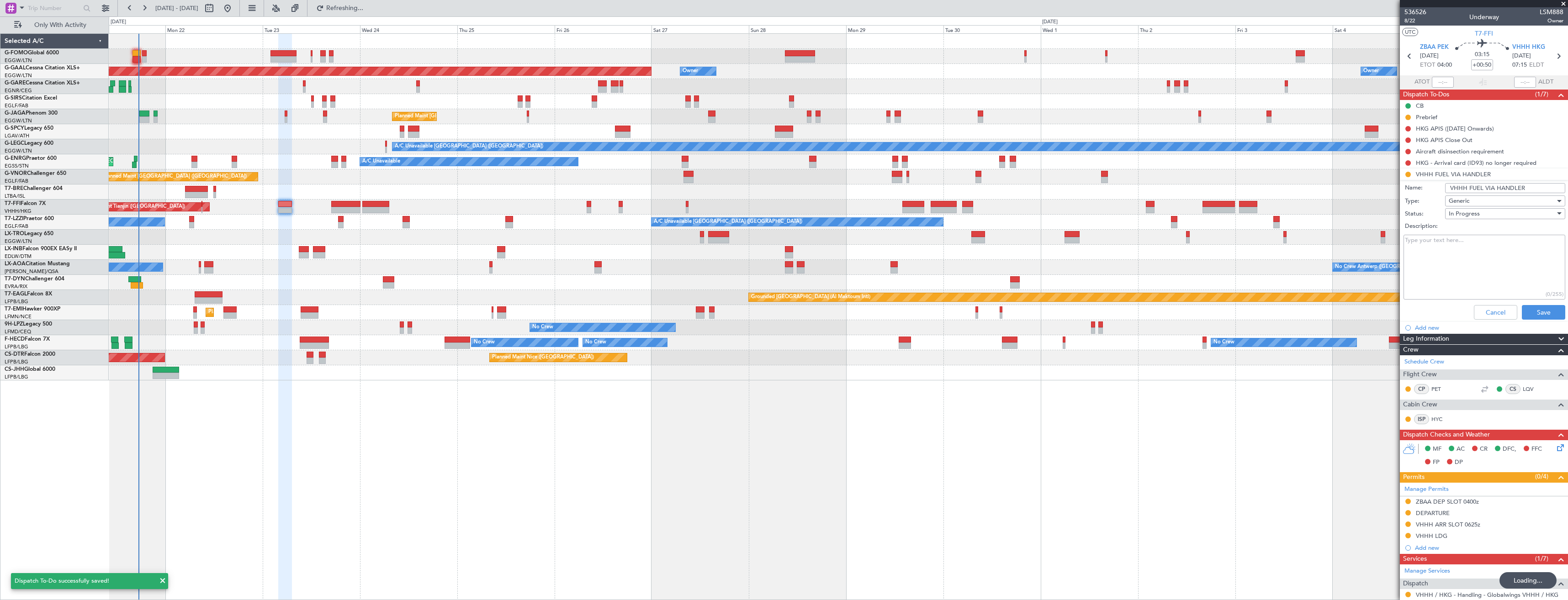
click at [1358, 187] on fb-app "21 Sep 2025 - 06 Oct 2025 Refreshing... Quick Links Only With Activity Planned …" at bounding box center [784, 303] width 1568 height 593
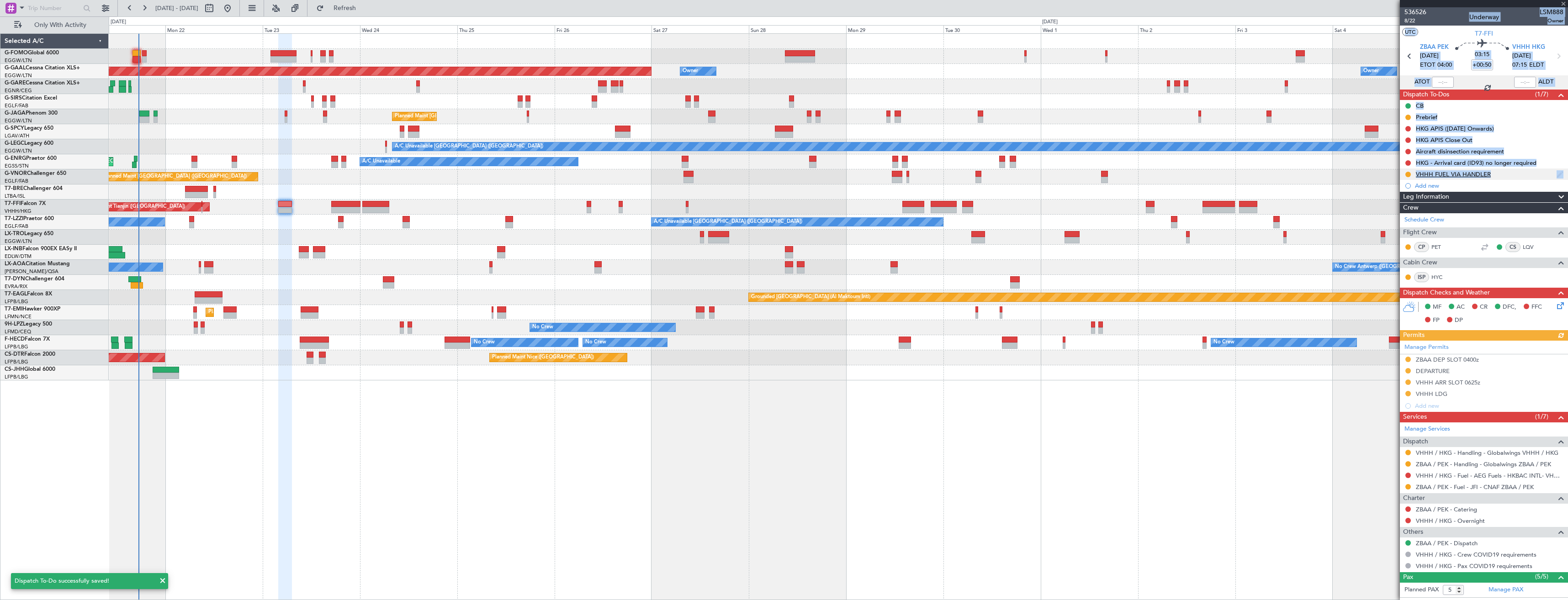
click at [1511, 177] on div "VHHH FUEL VIA HANDLER" at bounding box center [1483, 173] width 168 height 11
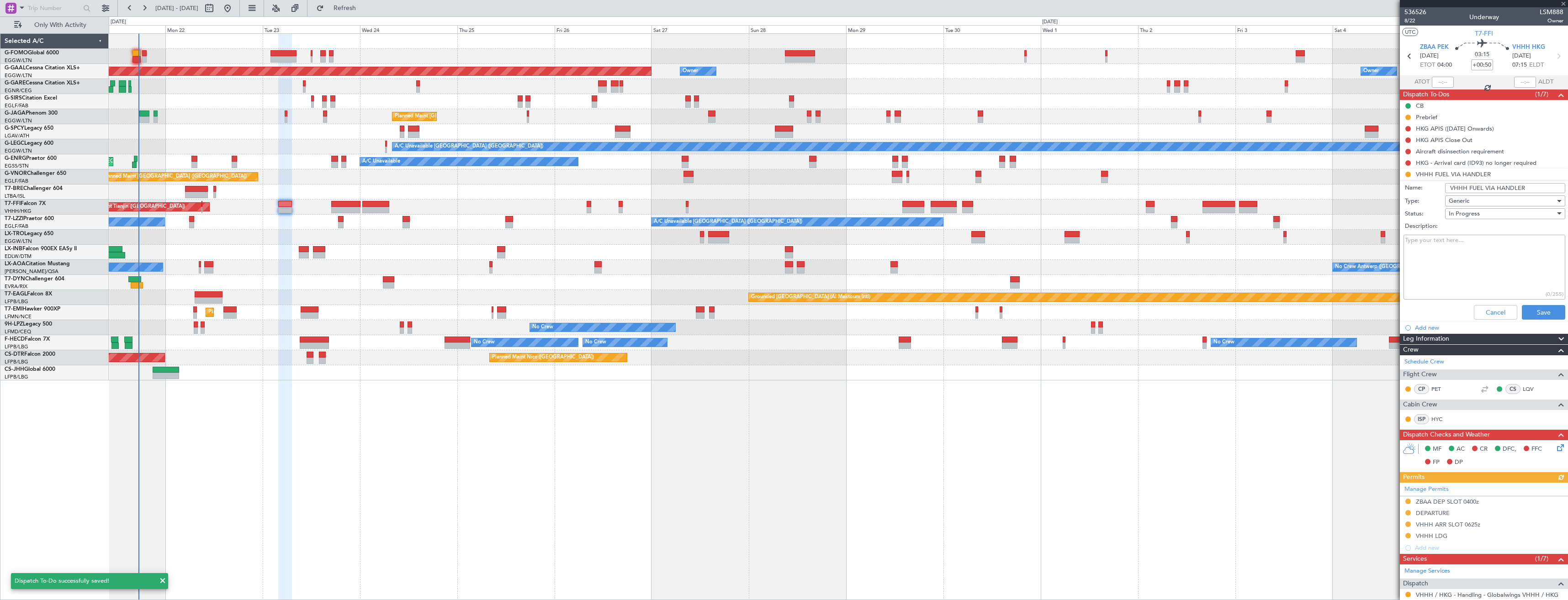
drag, startPoint x: 1527, startPoint y: 188, endPoint x: 1444, endPoint y: 191, distance: 83.1
click at [1445, 191] on input "VHHH FUEL VIA HANDLER" at bounding box center [1505, 189] width 120 height 10
click at [1494, 313] on button "Cancel" at bounding box center [1495, 312] width 44 height 15
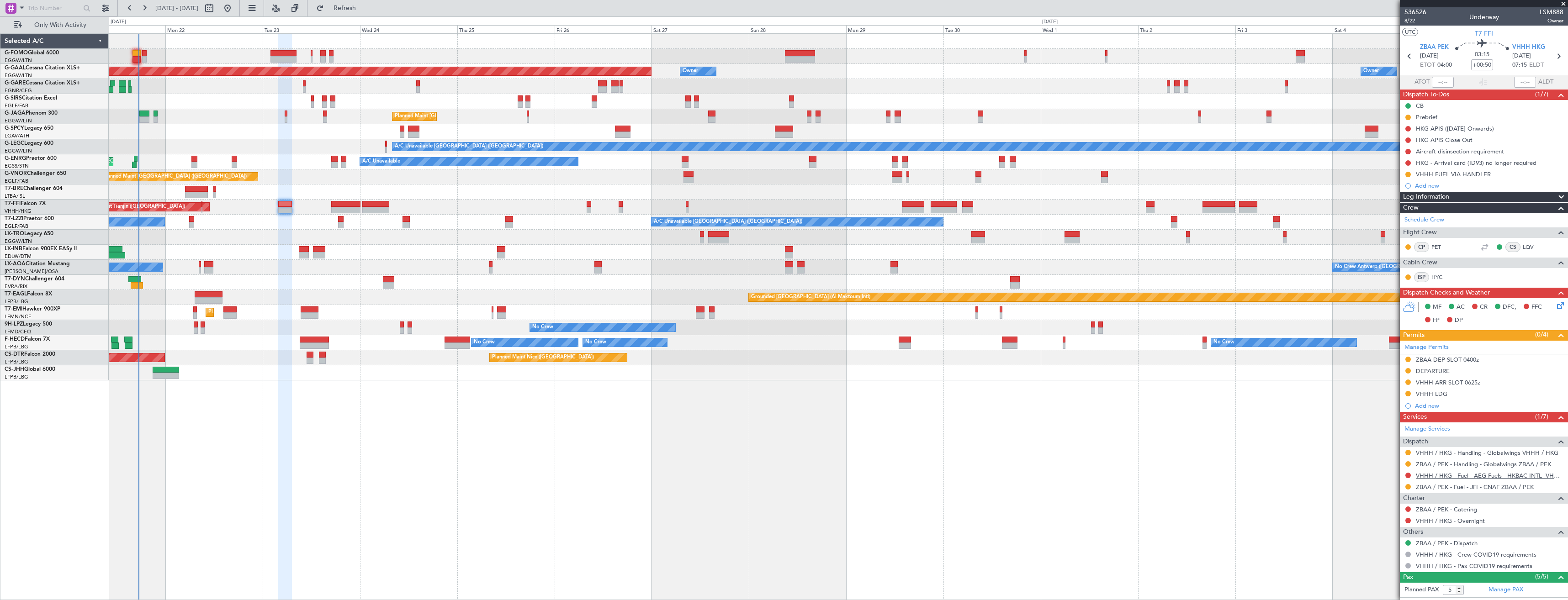
click at [1435, 475] on link "VHHH / HKG - Fuel - AEG Fuels - HKBAC INTL- VHHH / HKG" at bounding box center [1489, 475] width 148 height 8
click at [362, 9] on span "Refresh" at bounding box center [344, 8] width 38 height 6
click at [1408, 475] on button at bounding box center [1408, 475] width 5 height 5
click at [1399, 526] on li "Requested" at bounding box center [1408, 529] width 106 height 14
click at [1553, 58] on icon at bounding box center [1559, 56] width 12 height 12
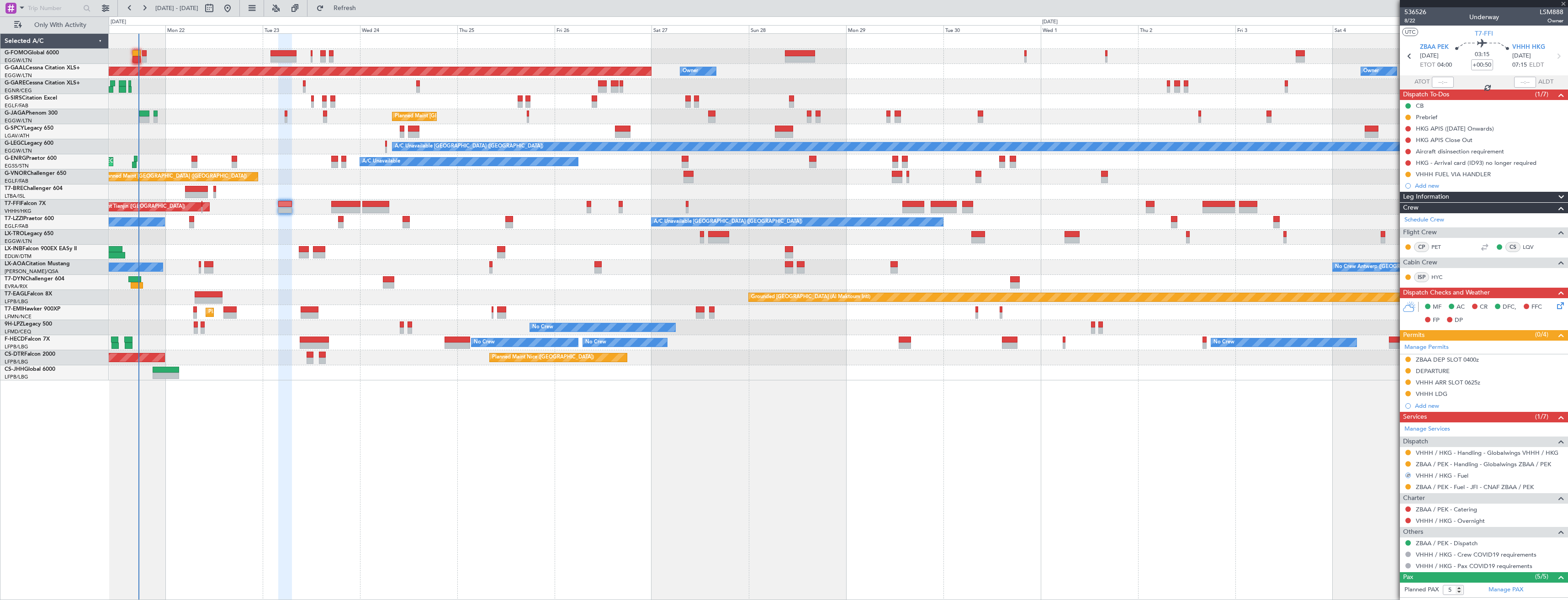
type input "+01:25"
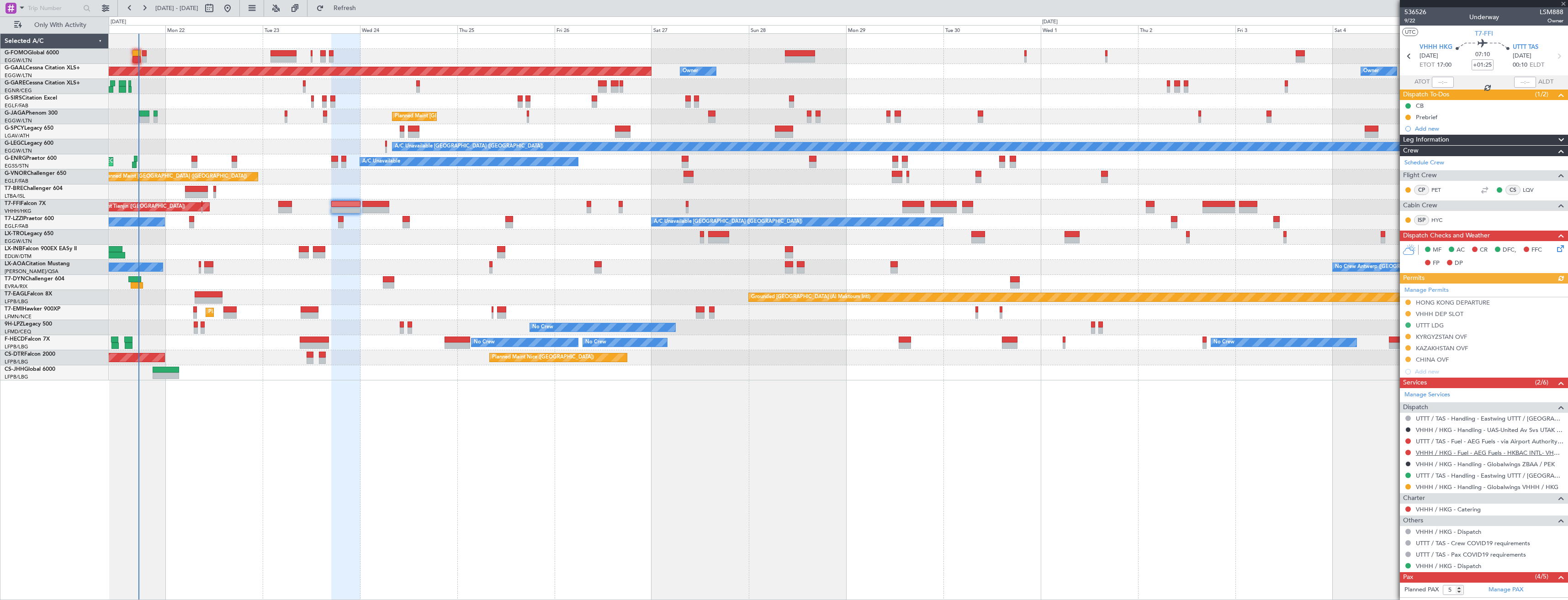
click at [1440, 450] on link "VHHH / HKG - Fuel - AEG Fuels - HKBAC INTL- VHHH / HKG" at bounding box center [1489, 452] width 148 height 8
click at [357, 9] on span "Refresh" at bounding box center [344, 8] width 38 height 6
click at [1410, 450] on button at bounding box center [1408, 452] width 5 height 5
click at [1386, 505] on span "Requested" at bounding box center [1383, 506] width 29 height 9
click at [1452, 125] on div "Add new" at bounding box center [1485, 128] width 140 height 8
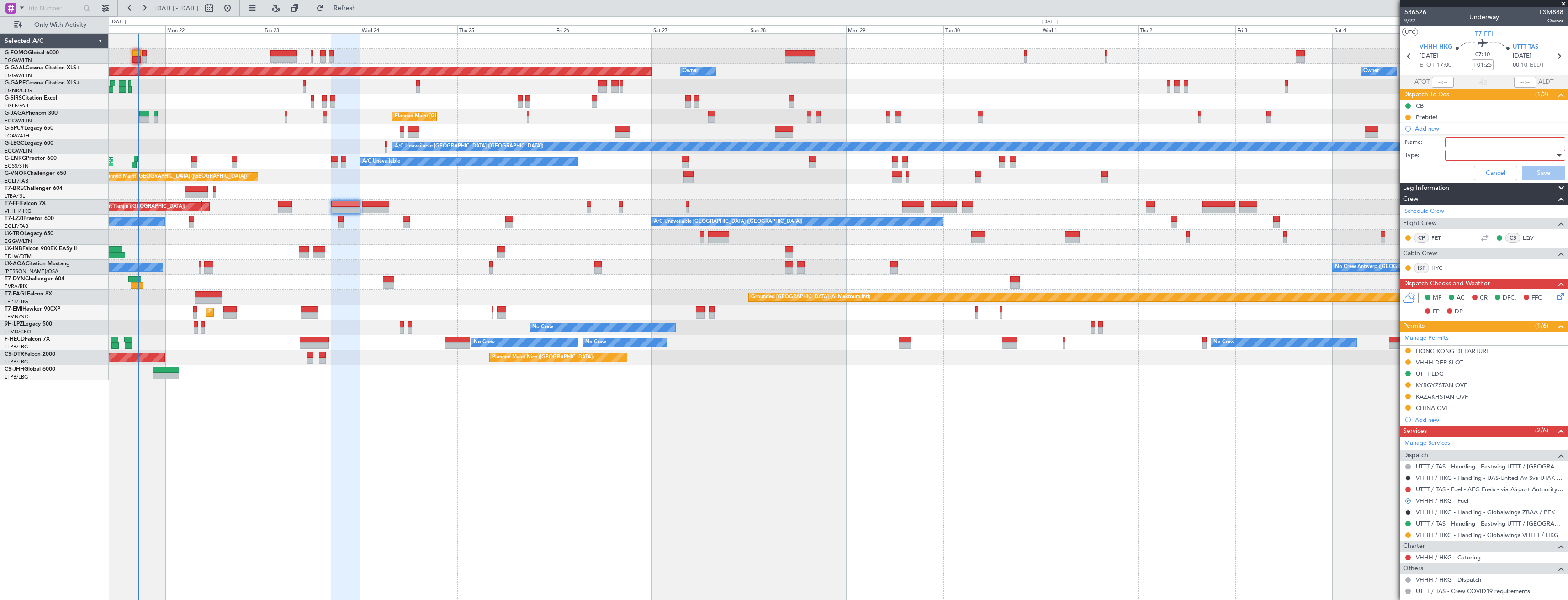
click at [1462, 141] on input "Name:" at bounding box center [1505, 143] width 120 height 10
paste input "VHHH FUEL VIA HANDLER"
type input "VHHH FUEL VIA HANDLER"
click at [1492, 154] on div at bounding box center [1501, 155] width 107 height 14
click at [1468, 175] on span "Generic" at bounding box center [1501, 174] width 107 height 14
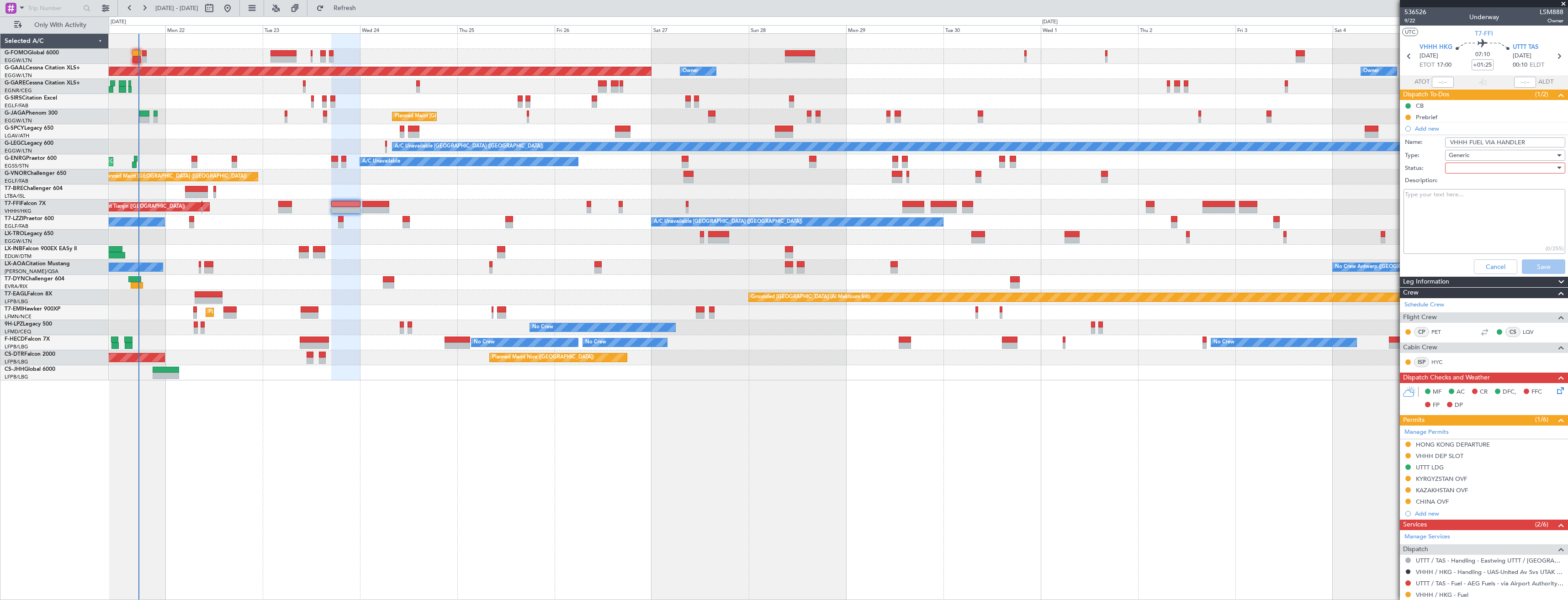
click at [1468, 172] on div at bounding box center [1501, 168] width 107 height 14
click at [1471, 198] on span "In Progress" at bounding box center [1501, 200] width 107 height 14
click at [1524, 255] on div "(0/255)" at bounding box center [1484, 221] width 178 height 69
click at [1525, 263] on button "Save" at bounding box center [1543, 266] width 44 height 15
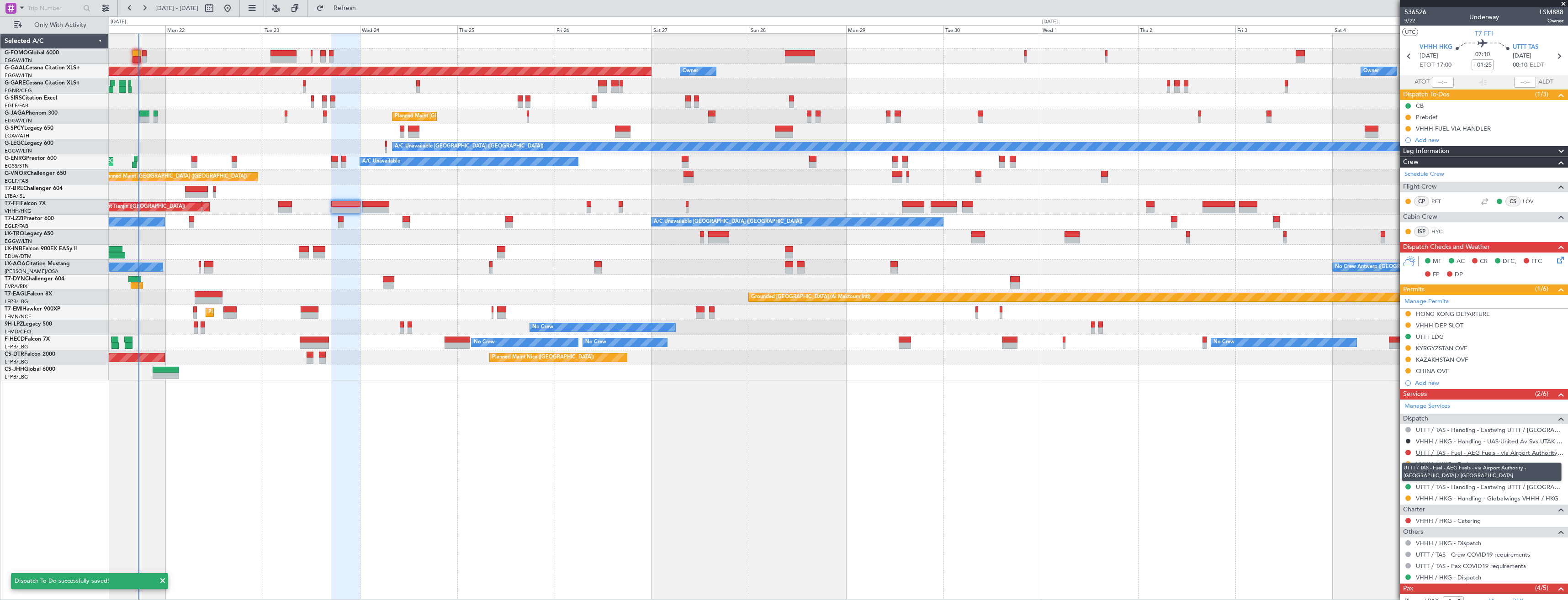
click at [1481, 452] on link "UTTT / TAS - Fuel - AEG Fuels - via Airport Authority - UTTT / TAS" at bounding box center [1489, 452] width 148 height 8
click at [364, 11] on span "Refresh" at bounding box center [344, 8] width 38 height 6
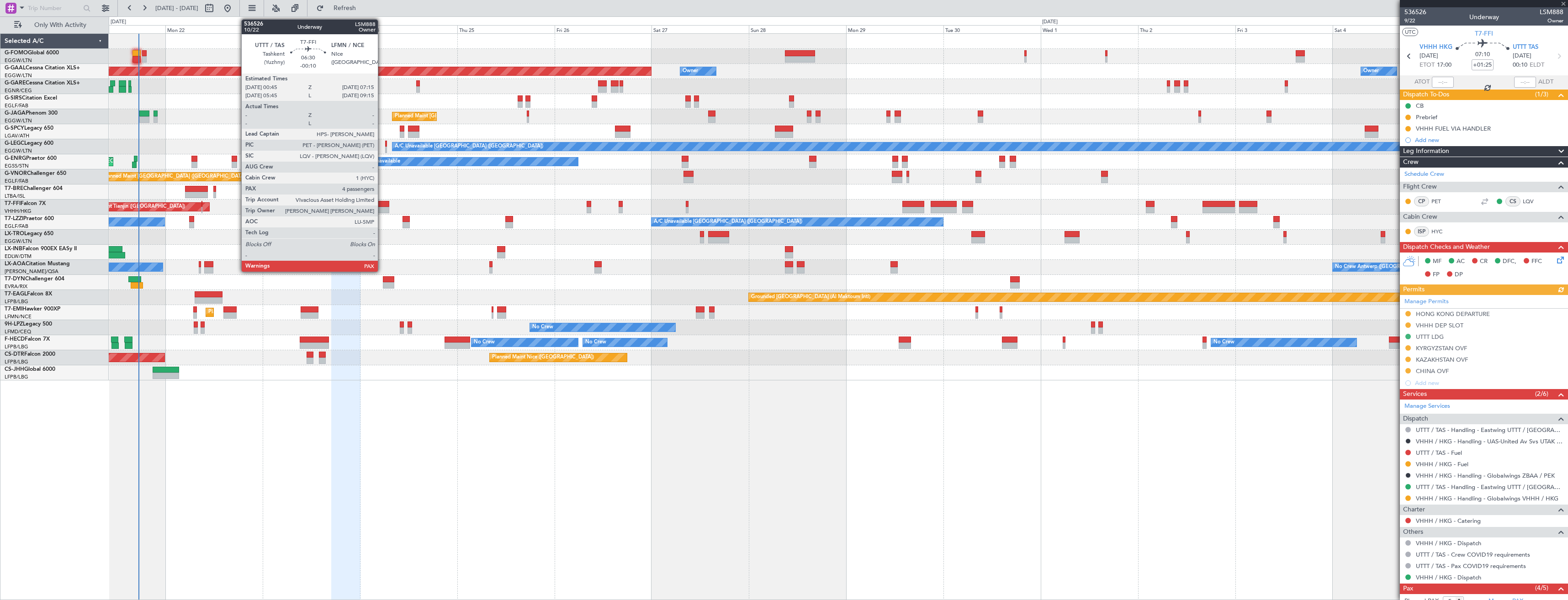
click at [382, 211] on div at bounding box center [375, 209] width 26 height 6
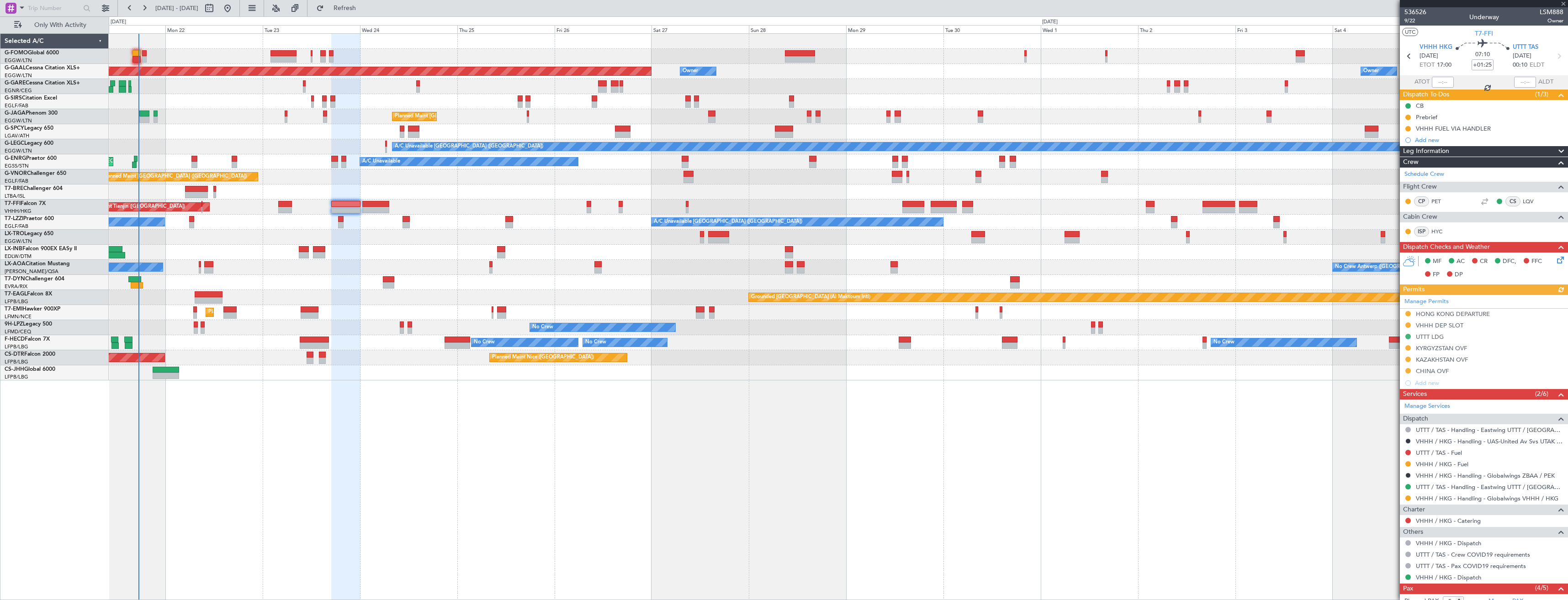
type input "-00:10"
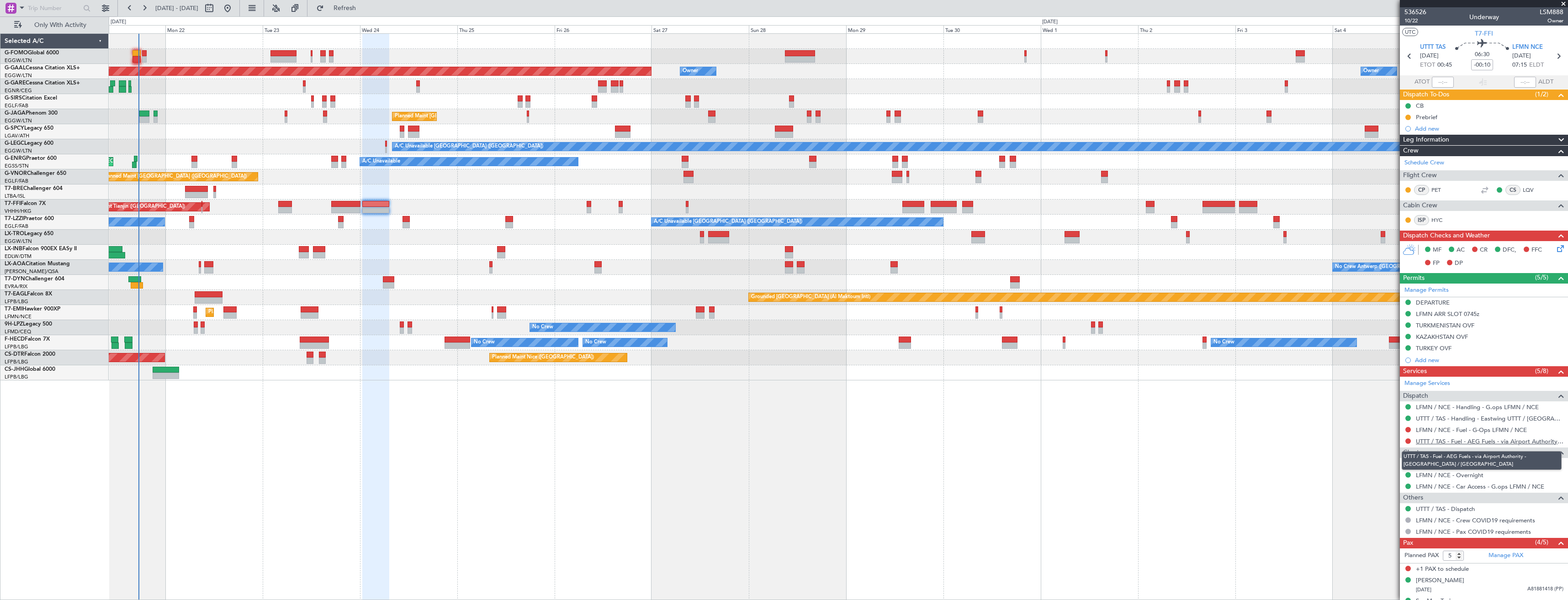
click at [1503, 442] on link "UTTT / TAS - Fuel - AEG Fuels - via Airport Authority - UTTT / TAS" at bounding box center [1489, 440] width 148 height 8
click at [363, 9] on span "Refresh" at bounding box center [344, 8] width 38 height 6
click at [1408, 428] on button at bounding box center [1408, 429] width 5 height 5
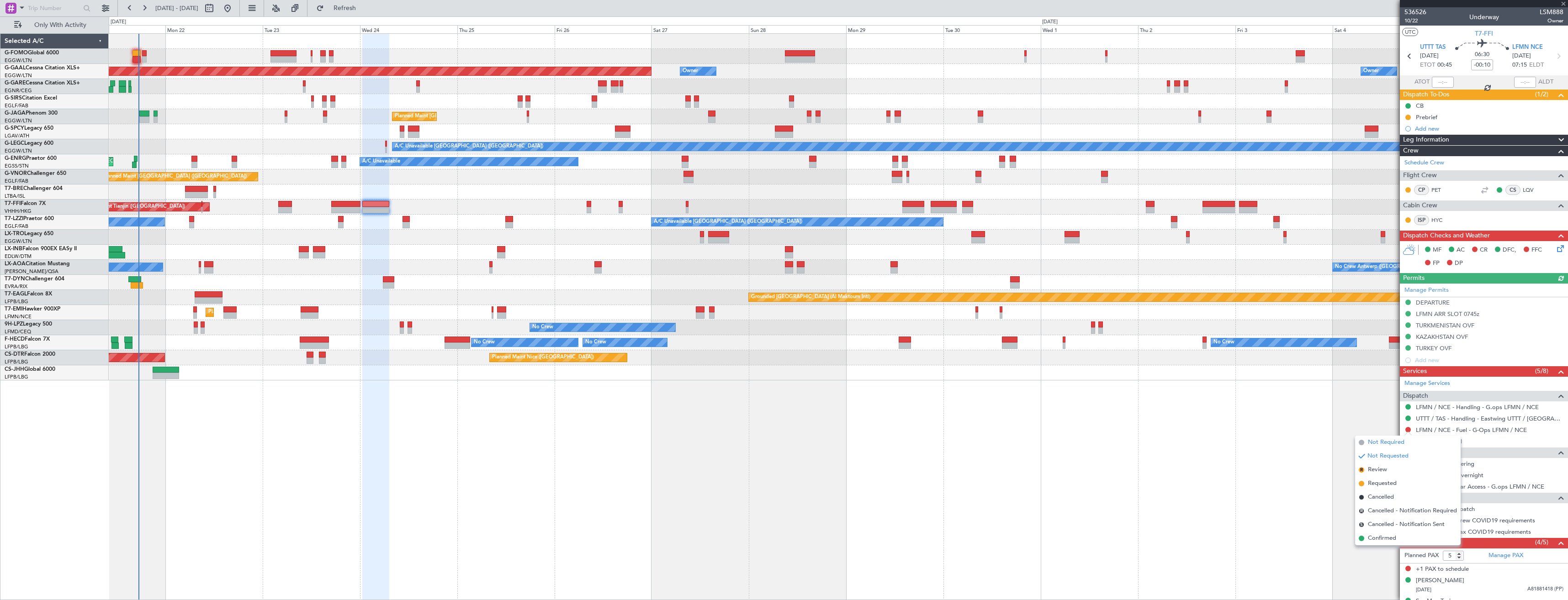
click at [1372, 445] on span "Not Required" at bounding box center [1386, 442] width 37 height 9
click at [1478, 124] on div "Add new" at bounding box center [1483, 128] width 168 height 11
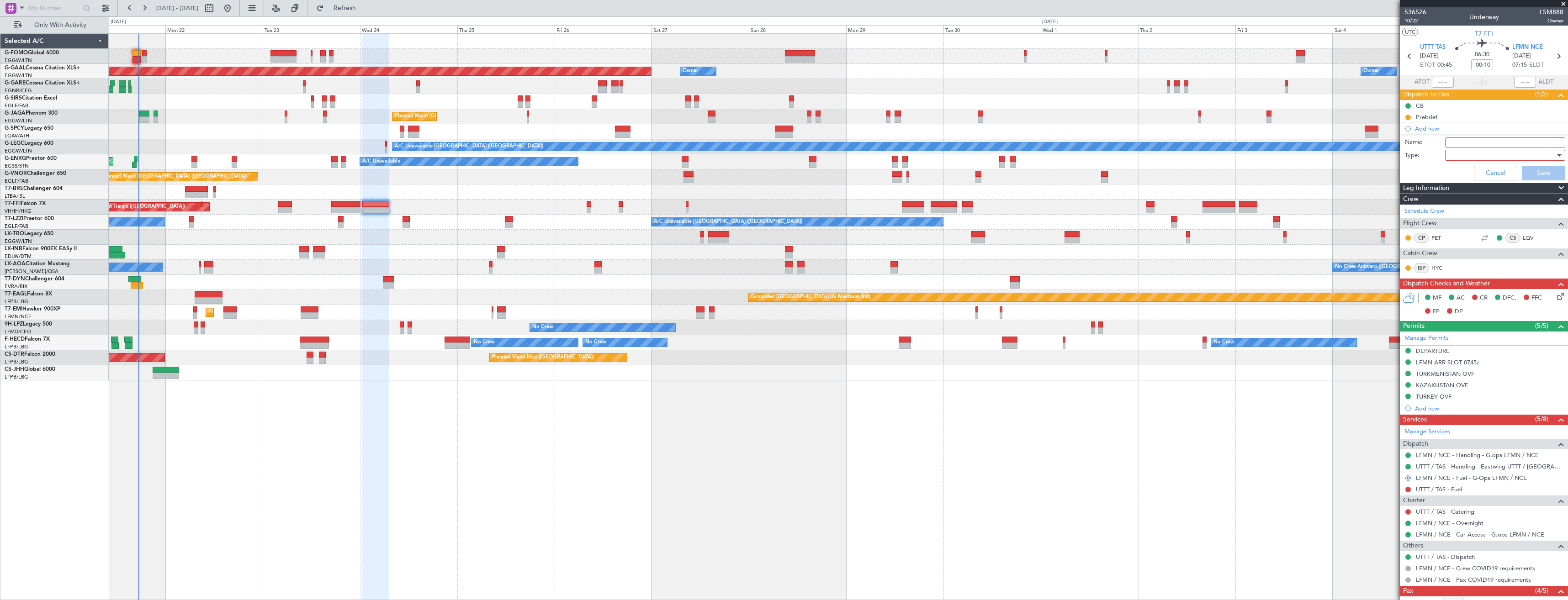
click at [1464, 140] on input "Name:" at bounding box center [1505, 143] width 120 height 10
type input "UTTT FUEL VIA HANDLER"
click at [1464, 152] on div at bounding box center [1501, 155] width 107 height 14
click at [1460, 172] on span "Generic" at bounding box center [1501, 174] width 107 height 14
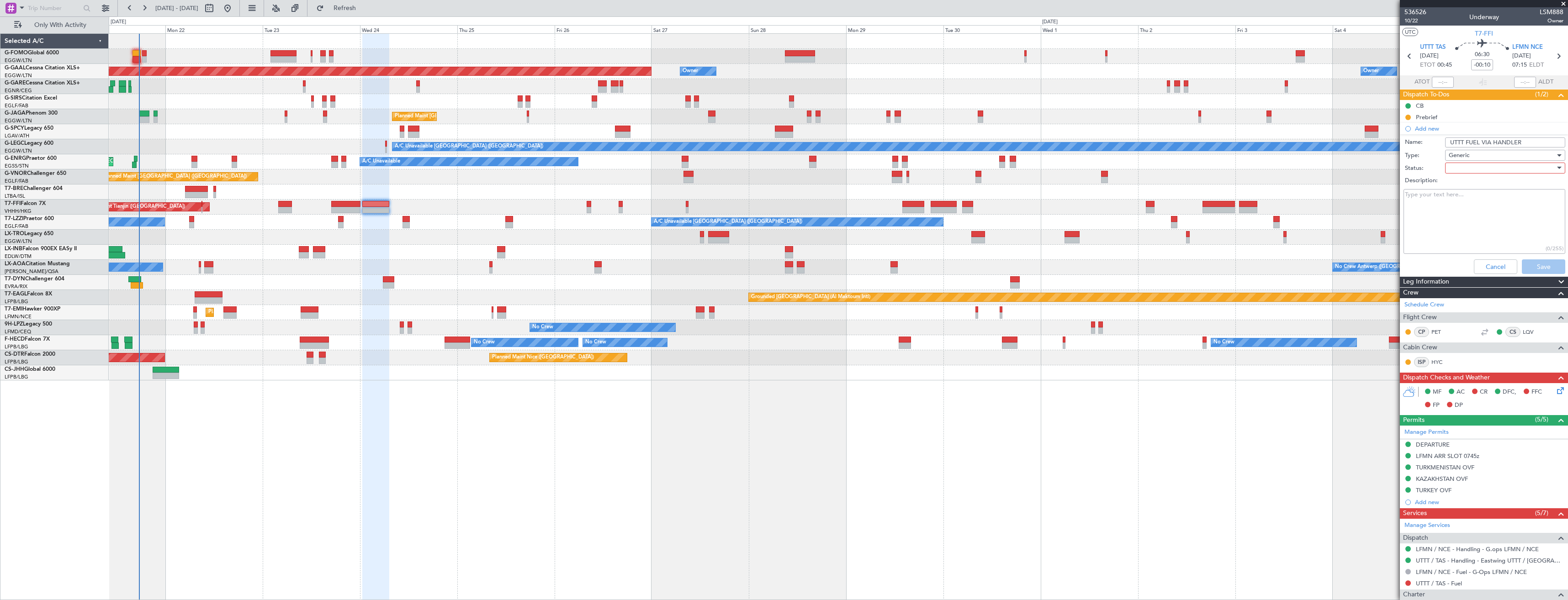
click at [1458, 167] on div at bounding box center [1501, 168] width 107 height 14
click at [1460, 197] on span "In Progress" at bounding box center [1501, 200] width 107 height 14
drag, startPoint x: 1530, startPoint y: 264, endPoint x: 1519, endPoint y: 257, distance: 13.0
click at [1532, 264] on button "Save" at bounding box center [1543, 266] width 44 height 15
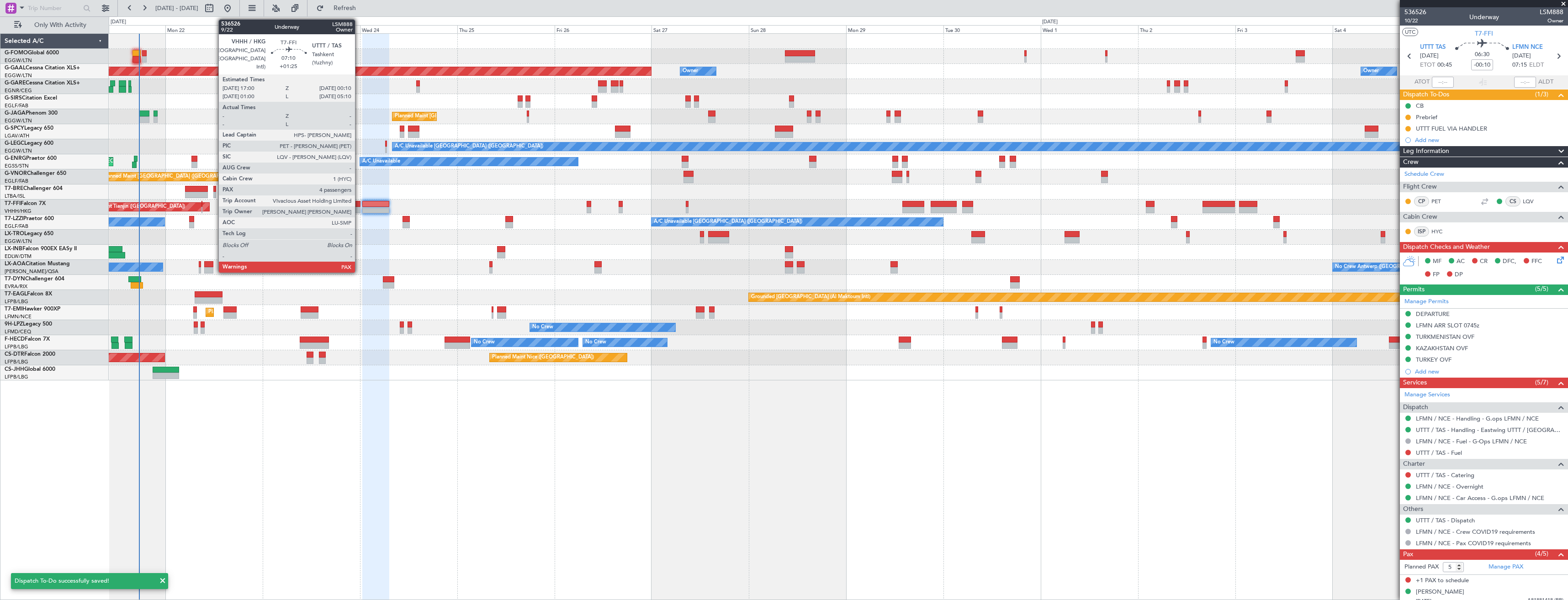
click at [359, 201] on div at bounding box center [346, 203] width 29 height 6
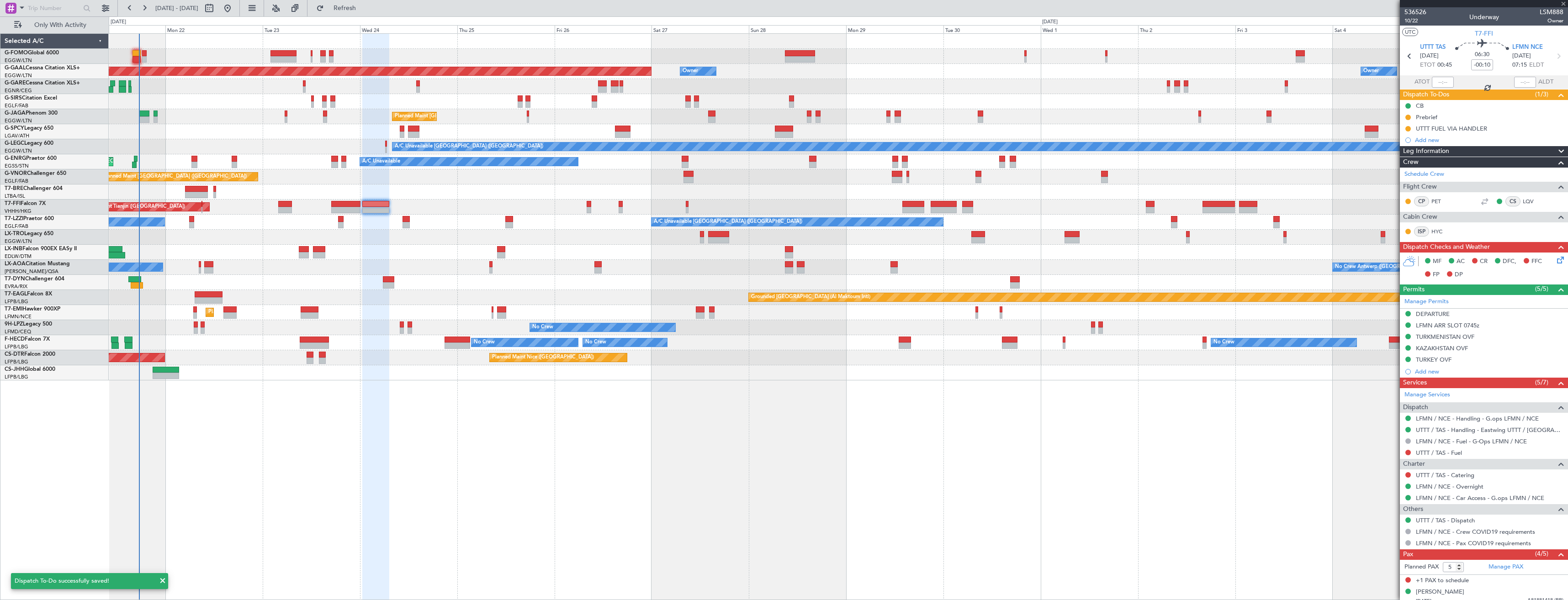
type input "+01:25"
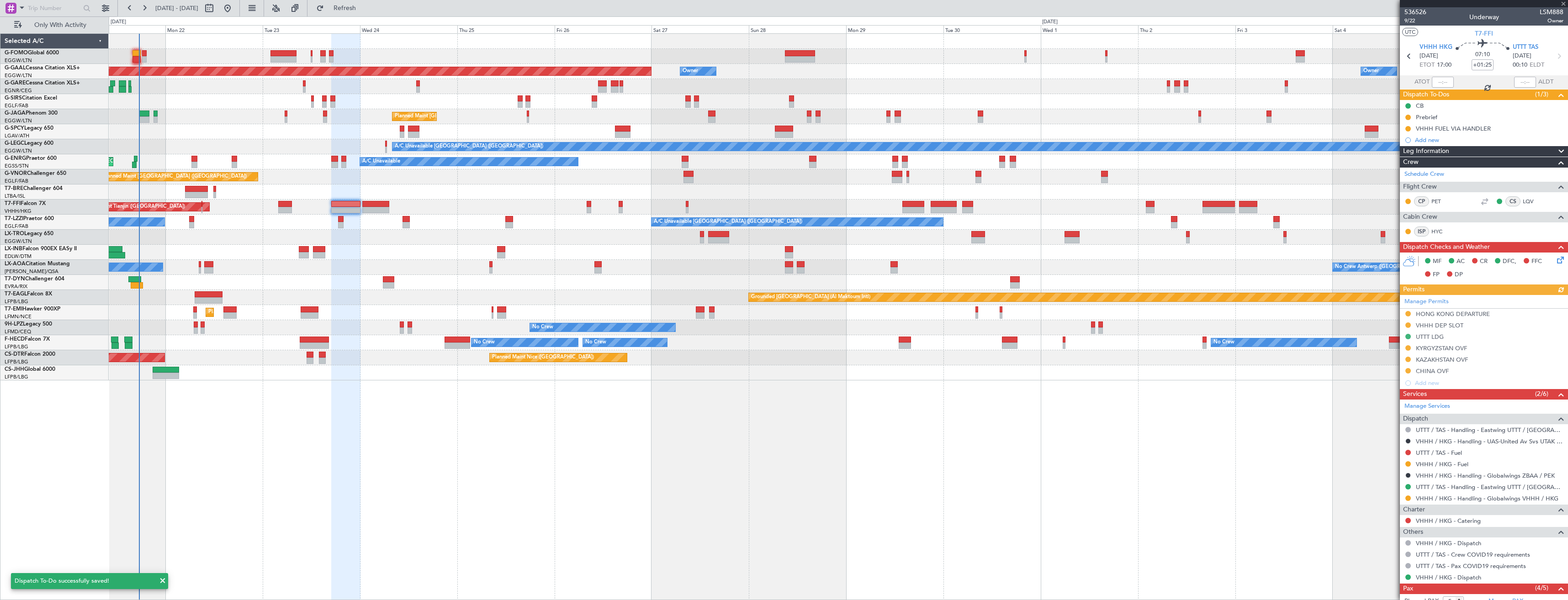
click at [1478, 140] on div "Add new" at bounding box center [1489, 139] width 149 height 8
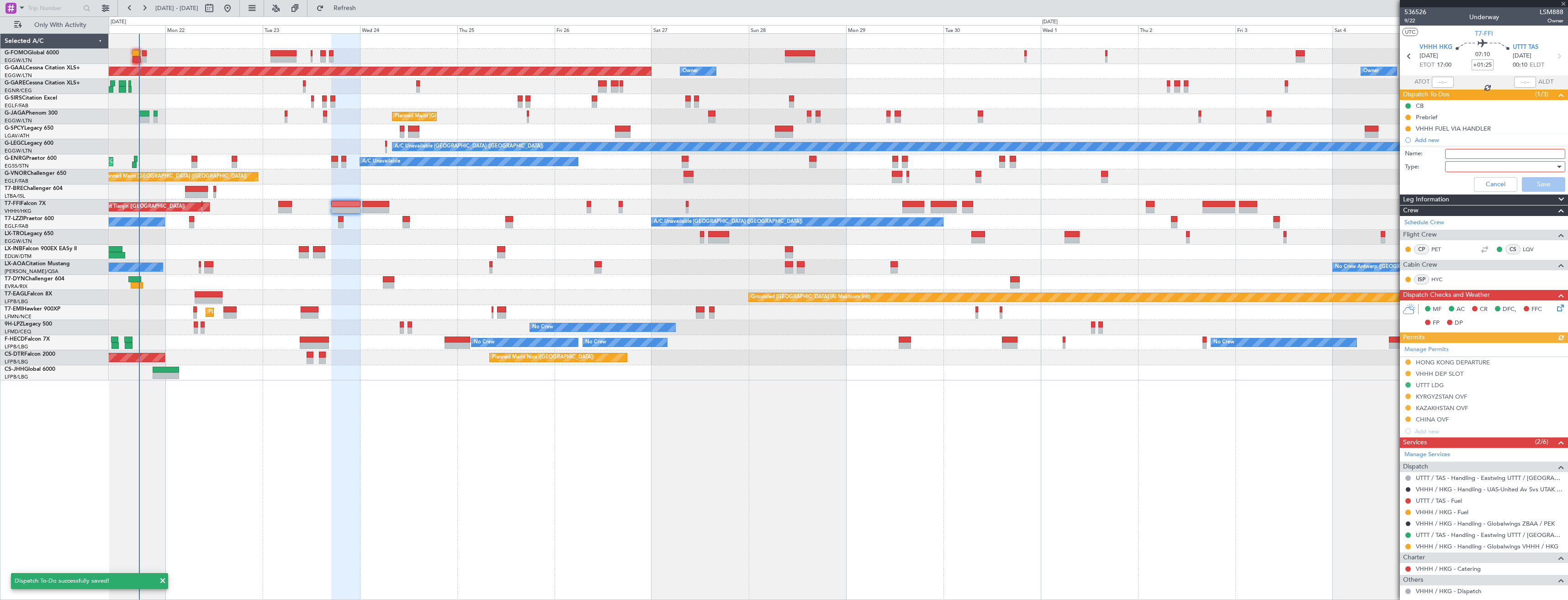
click at [1481, 152] on input "Name:" at bounding box center [1505, 154] width 120 height 10
paste input "UTTT FUEL VIA HANDLER"
type input "UTTT FUEL VIA HANDLER"
click at [1479, 164] on div at bounding box center [1501, 166] width 107 height 14
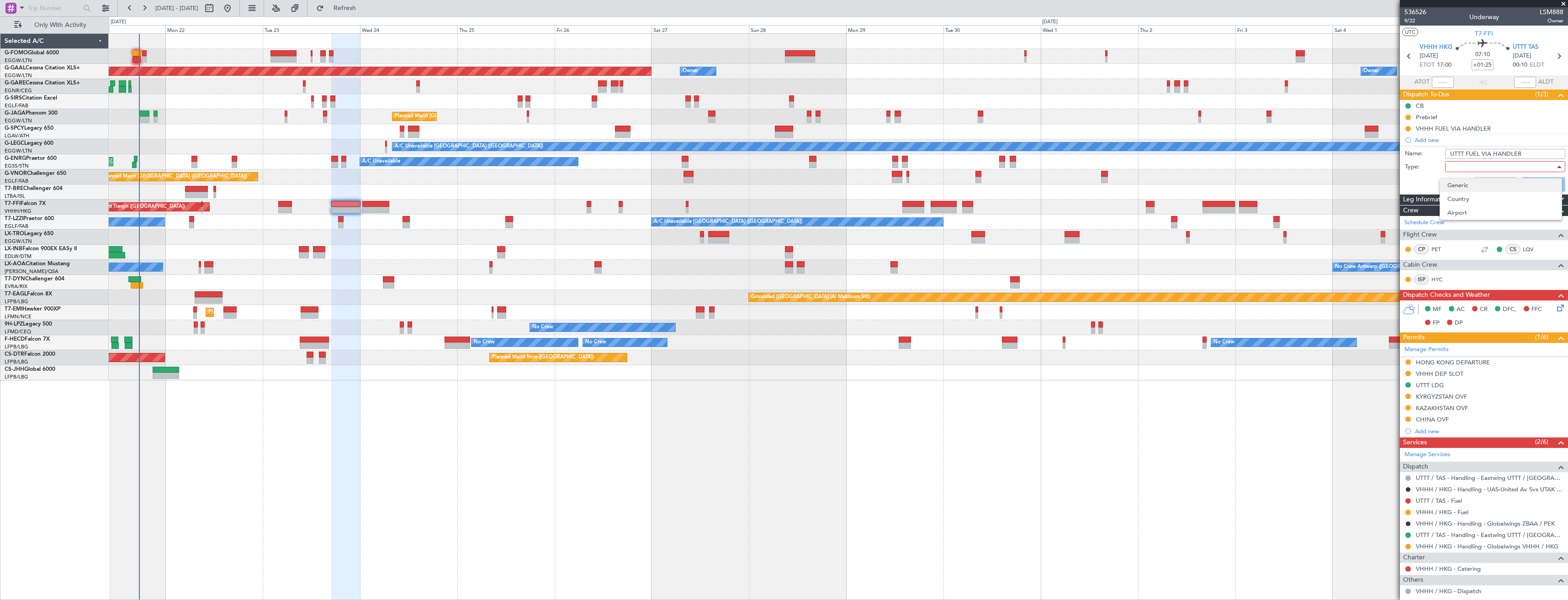
click at [1477, 180] on span "Generic" at bounding box center [1501, 185] width 107 height 14
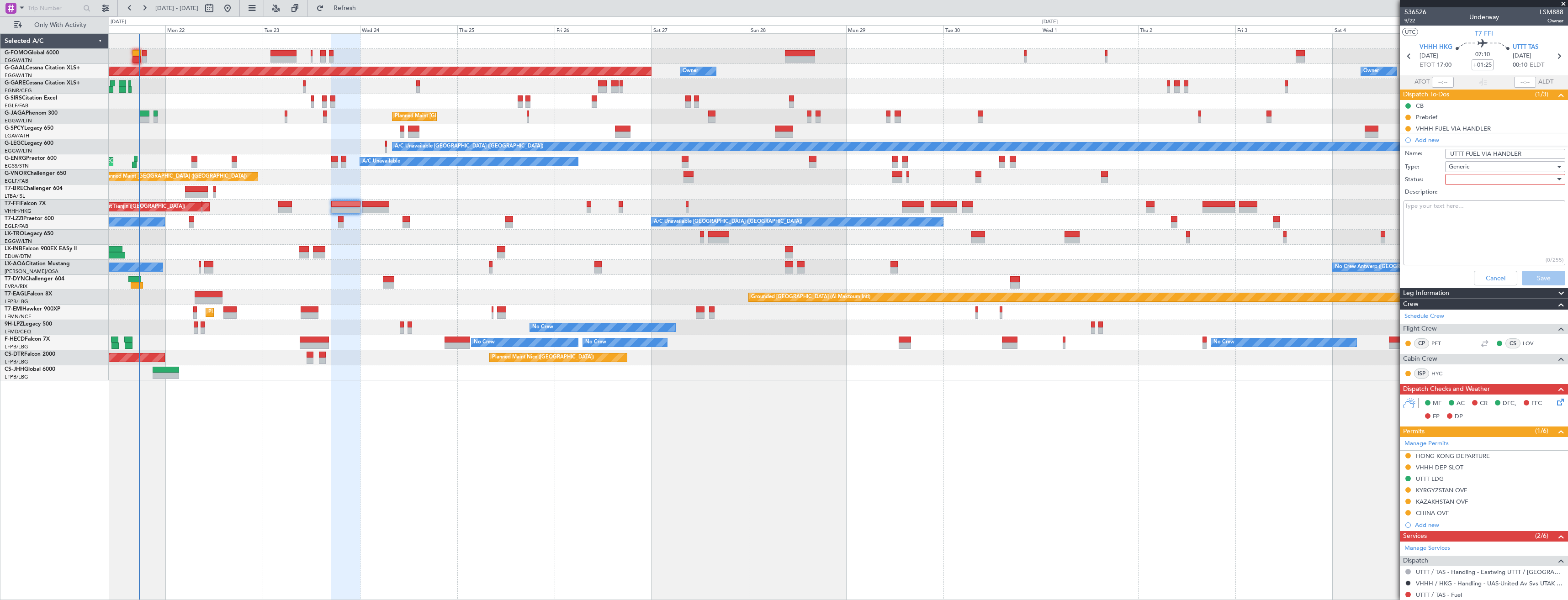
click at [1468, 172] on div at bounding box center [1501, 179] width 107 height 14
click at [1472, 207] on span "In Progress" at bounding box center [1501, 212] width 107 height 14
click at [1528, 275] on button "Save" at bounding box center [1543, 277] width 44 height 15
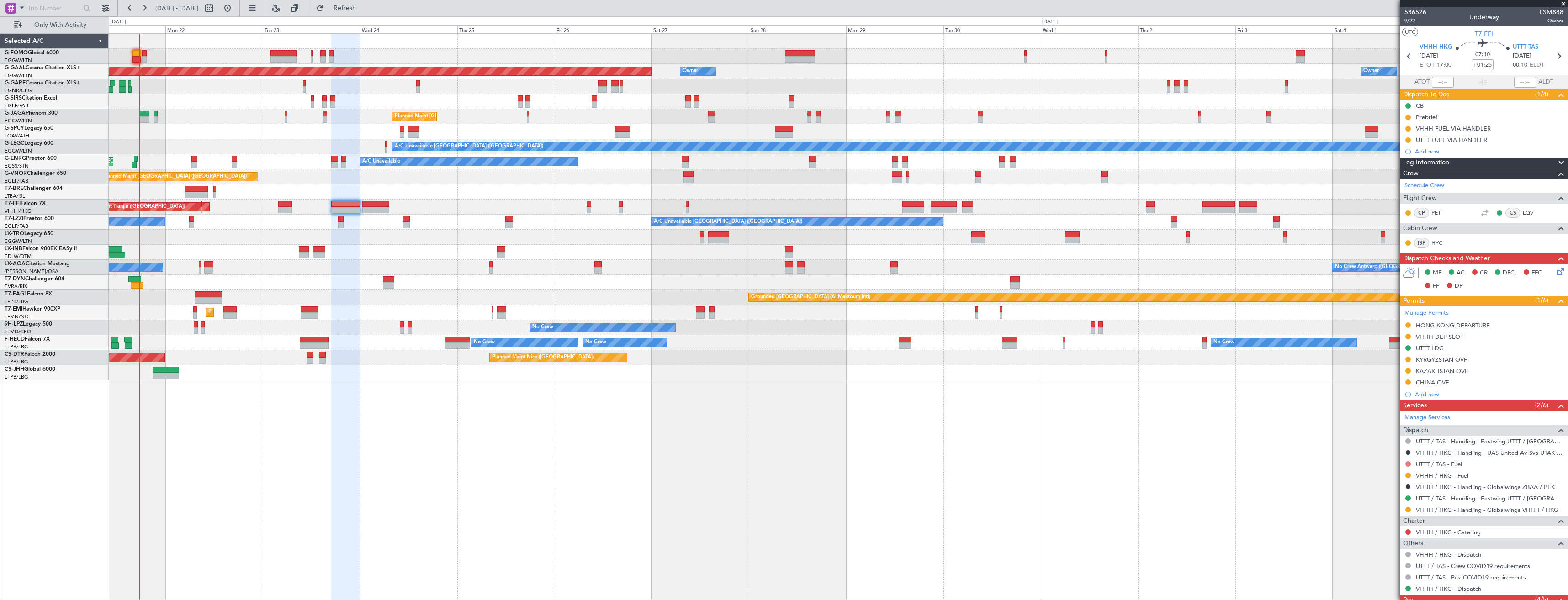
click at [1407, 462] on button at bounding box center [1408, 463] width 5 height 5
click at [1374, 512] on li "Requested" at bounding box center [1408, 518] width 106 height 14
click at [372, 203] on div at bounding box center [375, 203] width 26 height 6
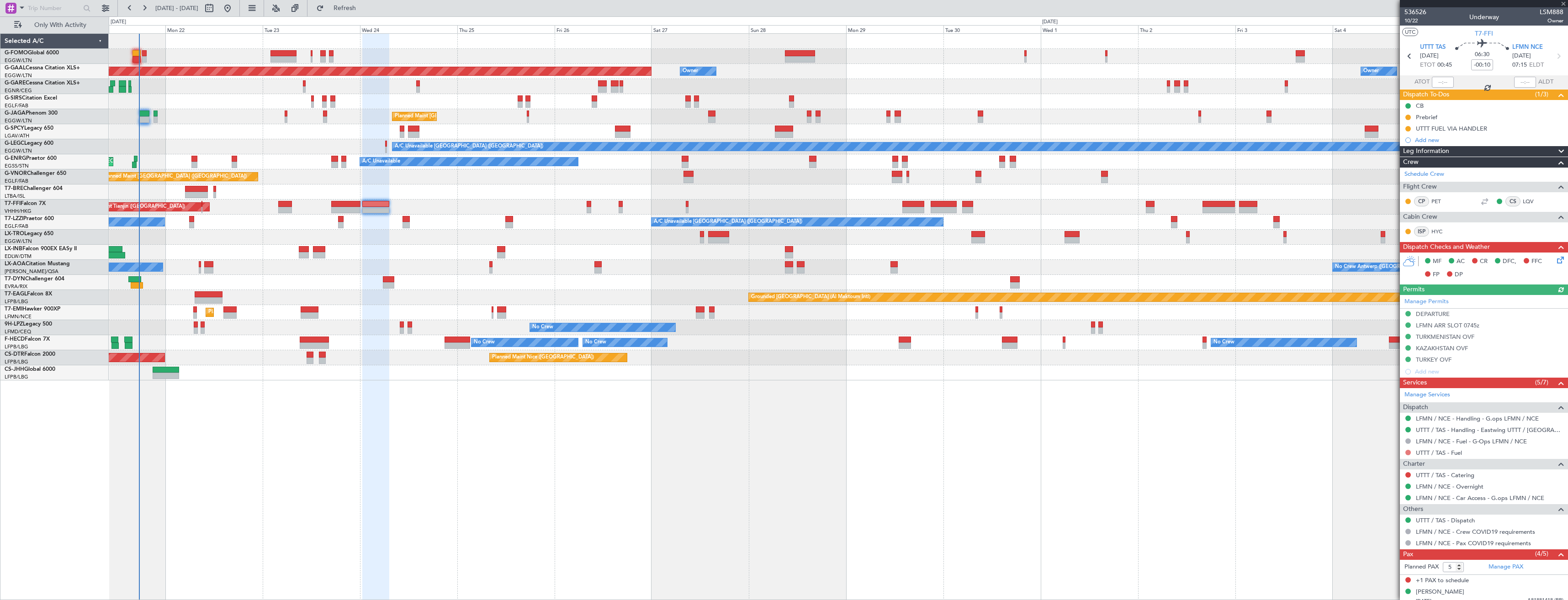
click at [1409, 451] on button at bounding box center [1408, 452] width 5 height 5
click at [1379, 504] on span "Requested" at bounding box center [1383, 506] width 29 height 9
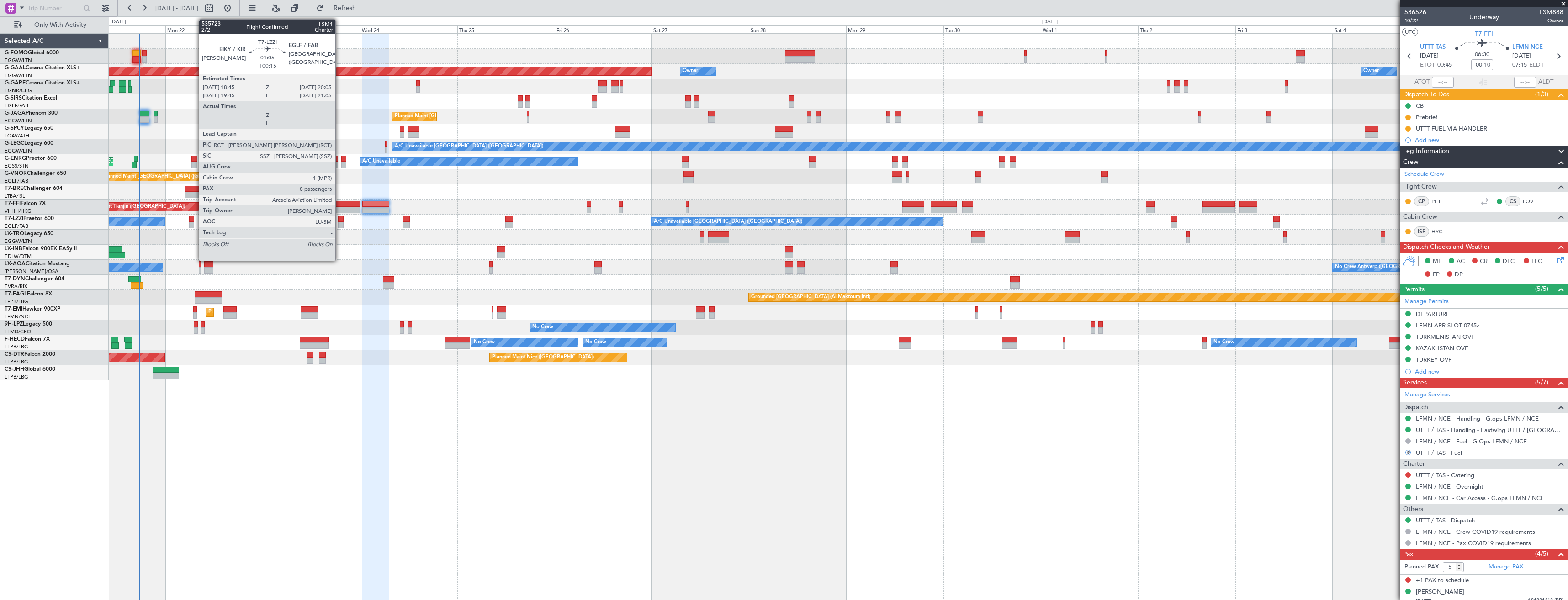
click at [339, 224] on div at bounding box center [341, 224] width 5 height 6
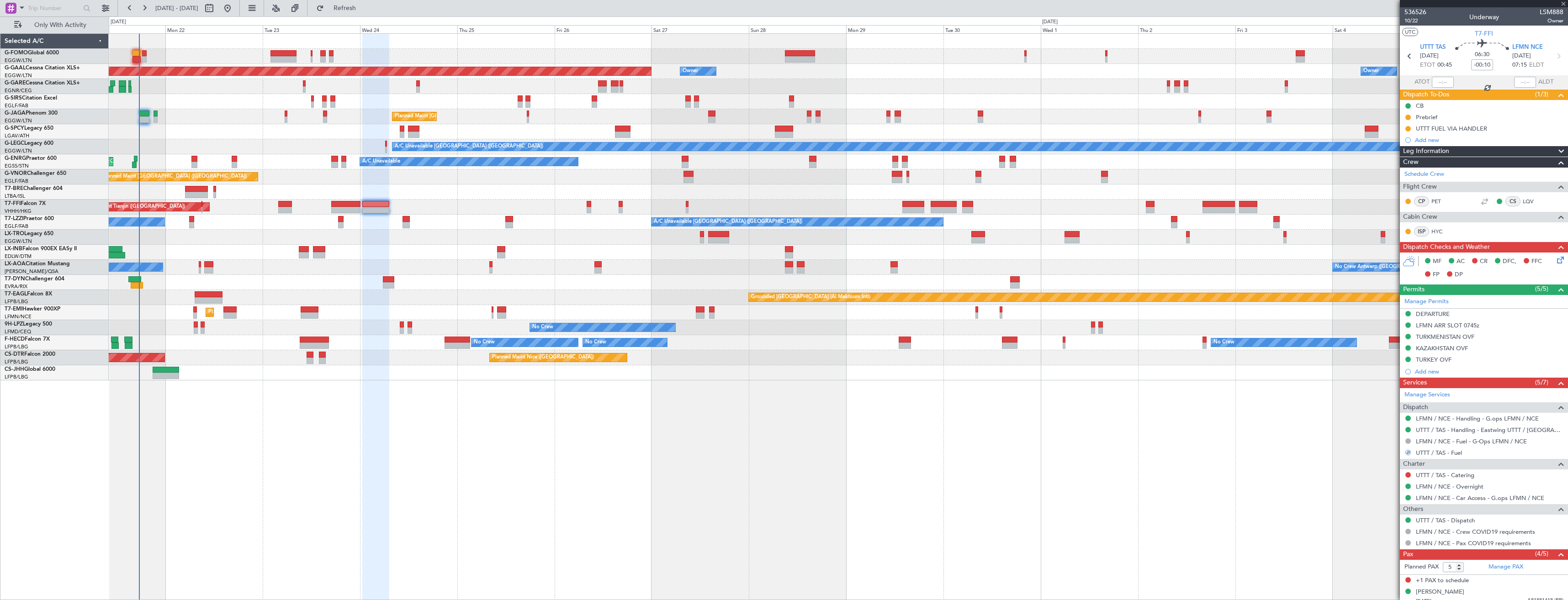
type input "+00:15"
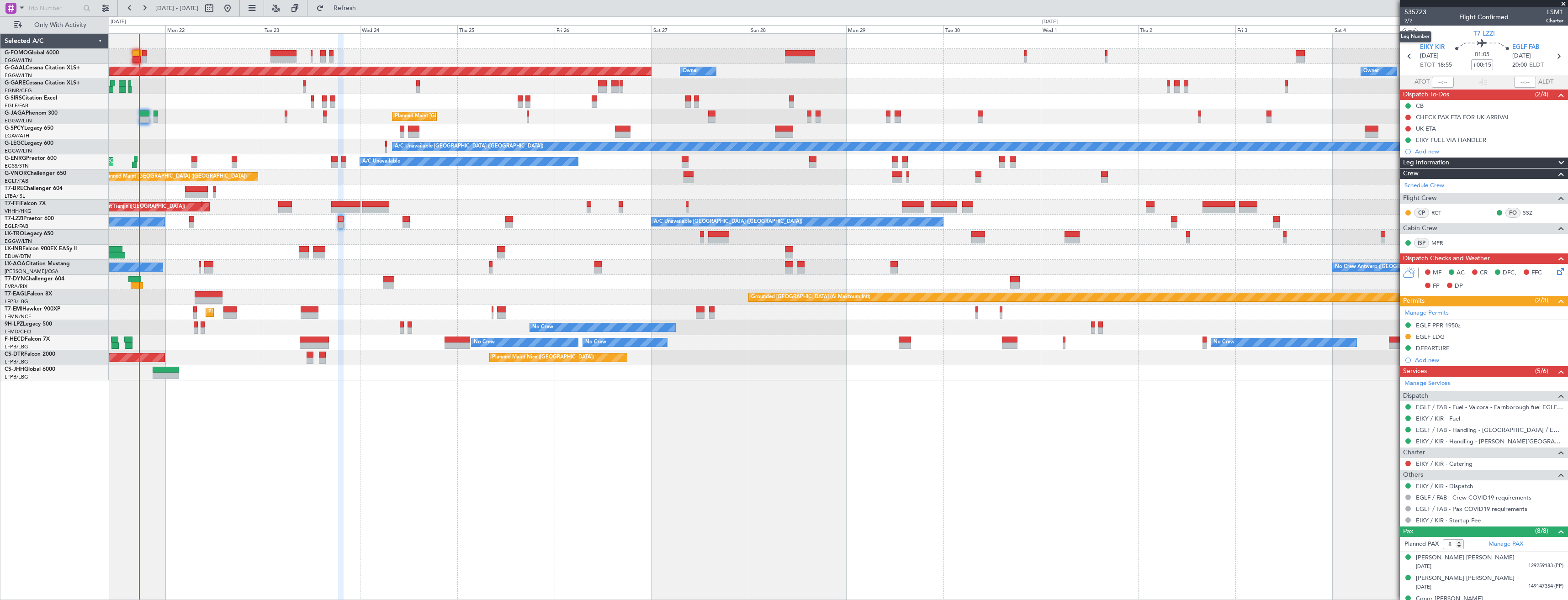
click at [1409, 21] on span "2/2" at bounding box center [1415, 20] width 22 height 8
click at [1555, 270] on icon at bounding box center [1559, 270] width 8 height 8
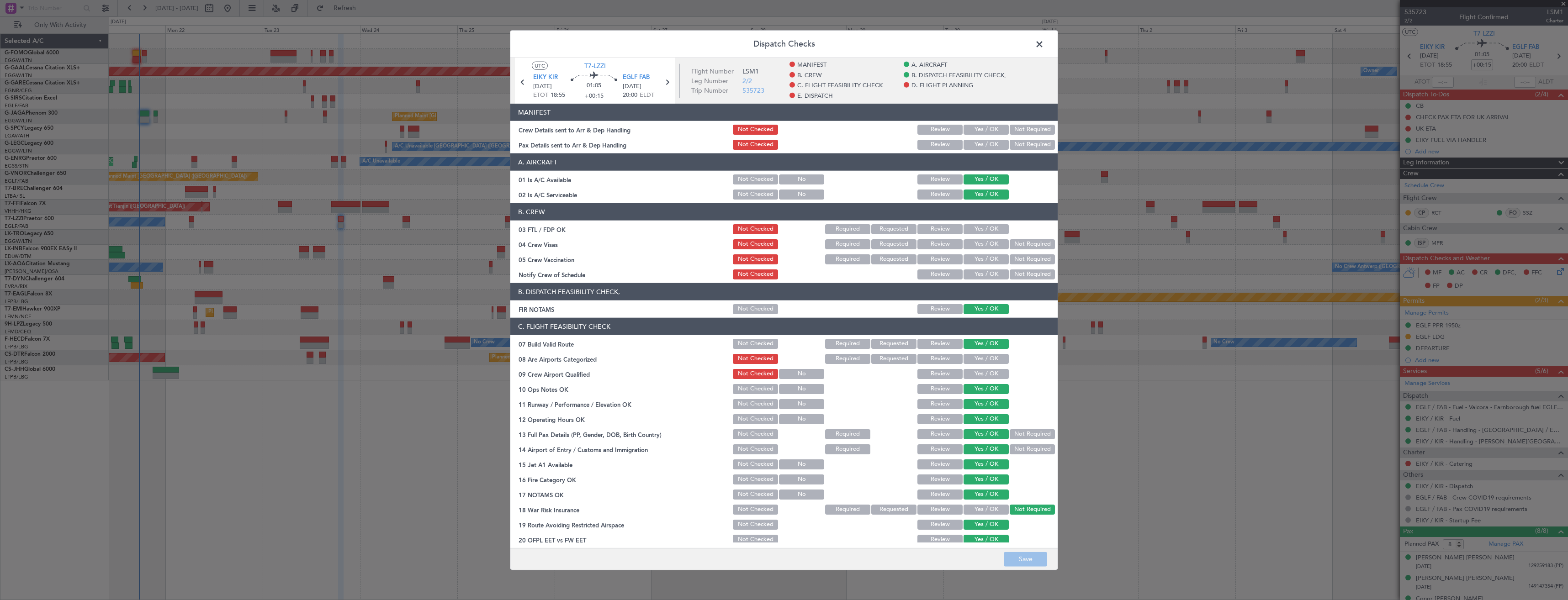
click at [968, 128] on button "Yes / OK" at bounding box center [986, 130] width 45 height 10
click at [968, 139] on div "Yes / OK" at bounding box center [986, 144] width 46 height 13
drag, startPoint x: 968, startPoint y: 142, endPoint x: 978, endPoint y: 180, distance: 39.3
click at [968, 142] on button "Yes / OK" at bounding box center [986, 145] width 45 height 10
drag, startPoint x: 1028, startPoint y: 551, endPoint x: 1022, endPoint y: 491, distance: 60.3
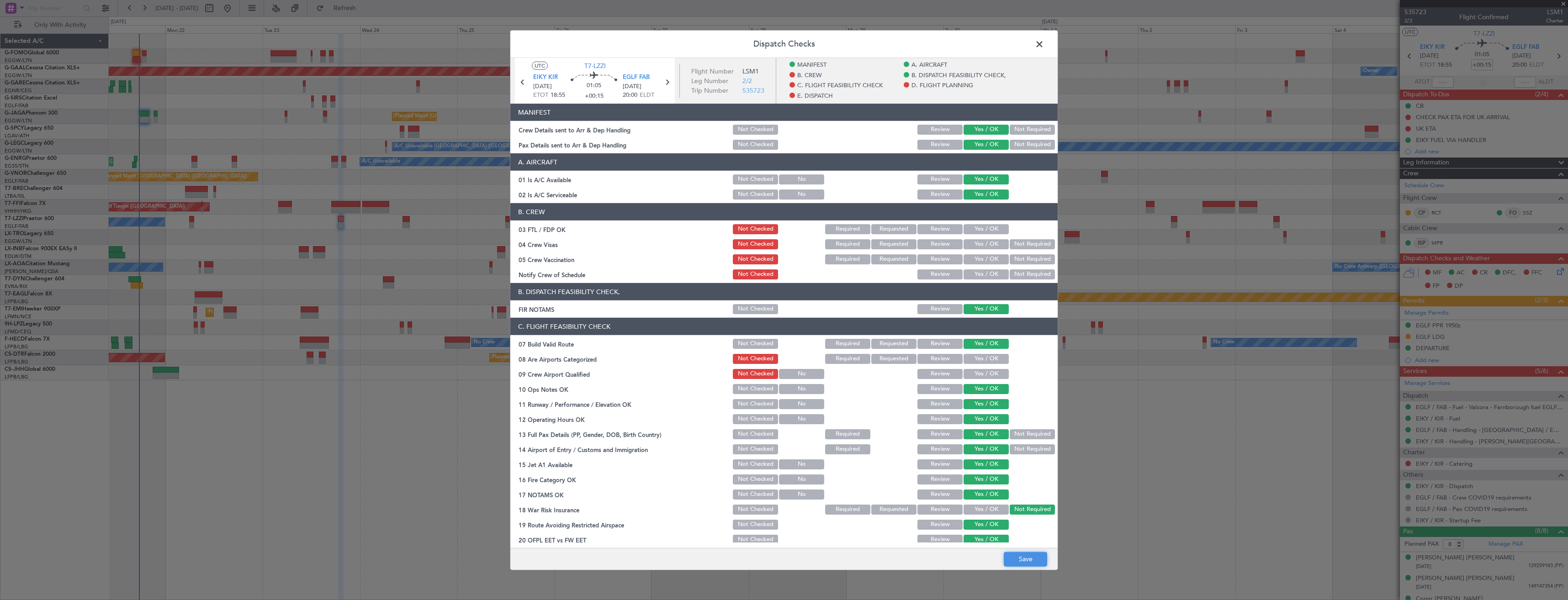
click at [1028, 551] on footer "Save" at bounding box center [784, 558] width 547 height 22
click at [1044, 42] on span at bounding box center [1044, 46] width 0 height 18
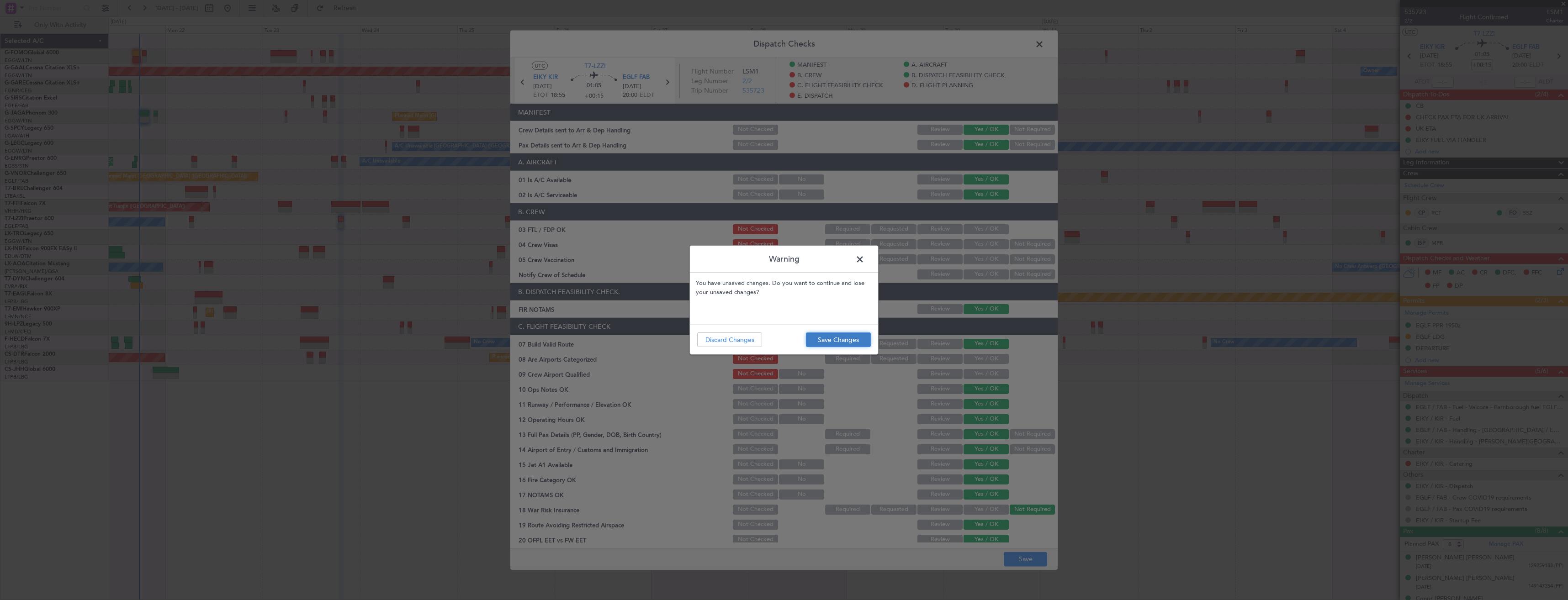
click at [813, 345] on button "Save Changes" at bounding box center [839, 339] width 65 height 15
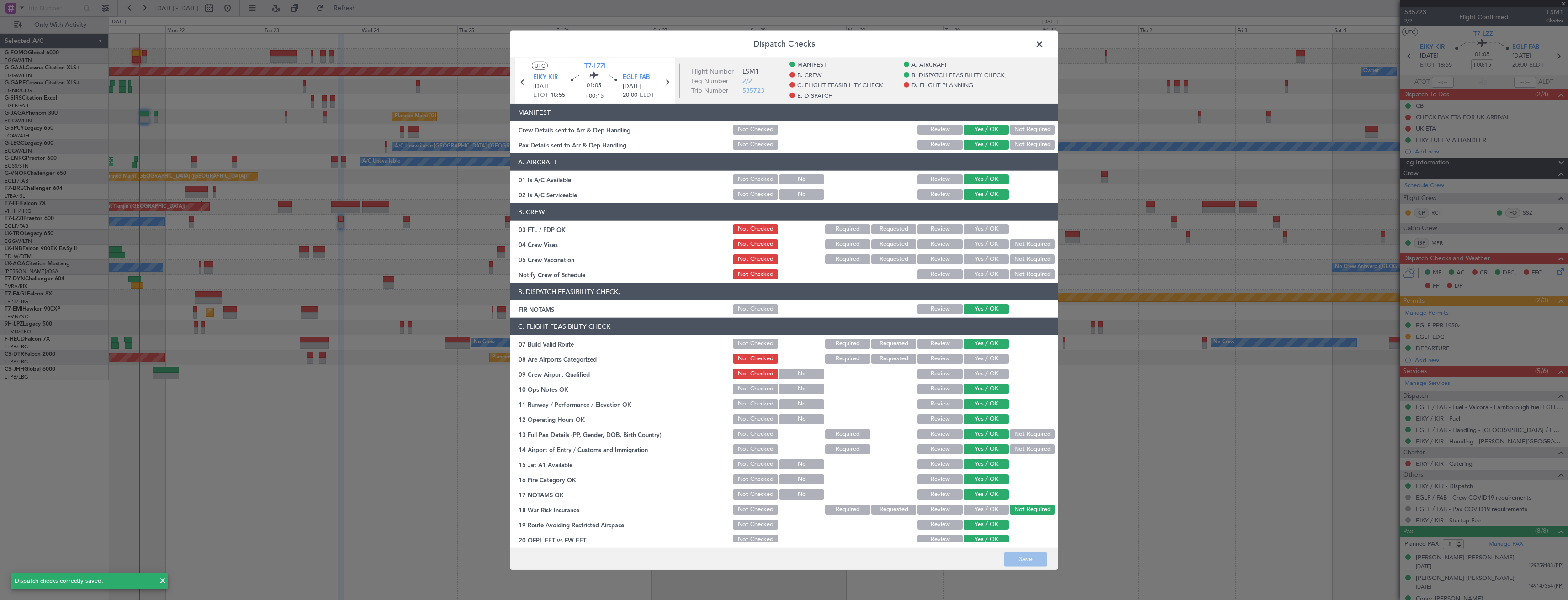
click at [1044, 45] on span at bounding box center [1044, 46] width 0 height 18
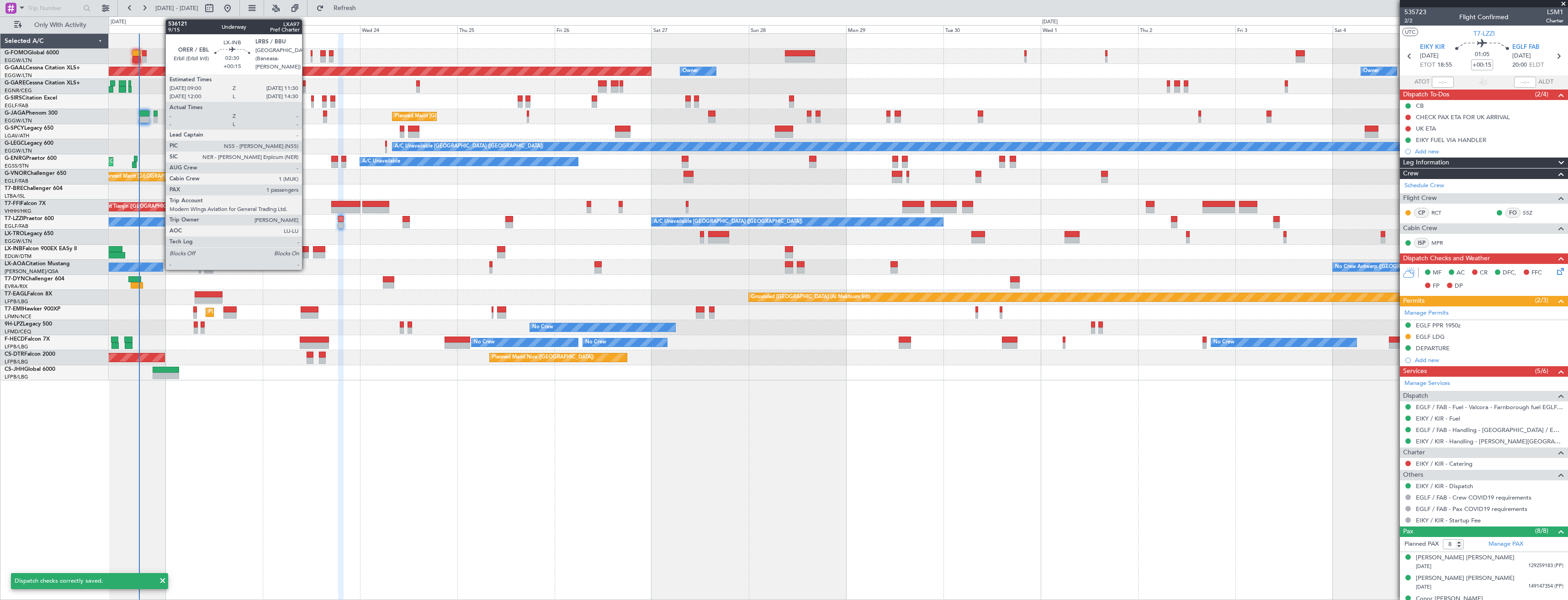
click at [306, 249] on div at bounding box center [304, 248] width 10 height 6
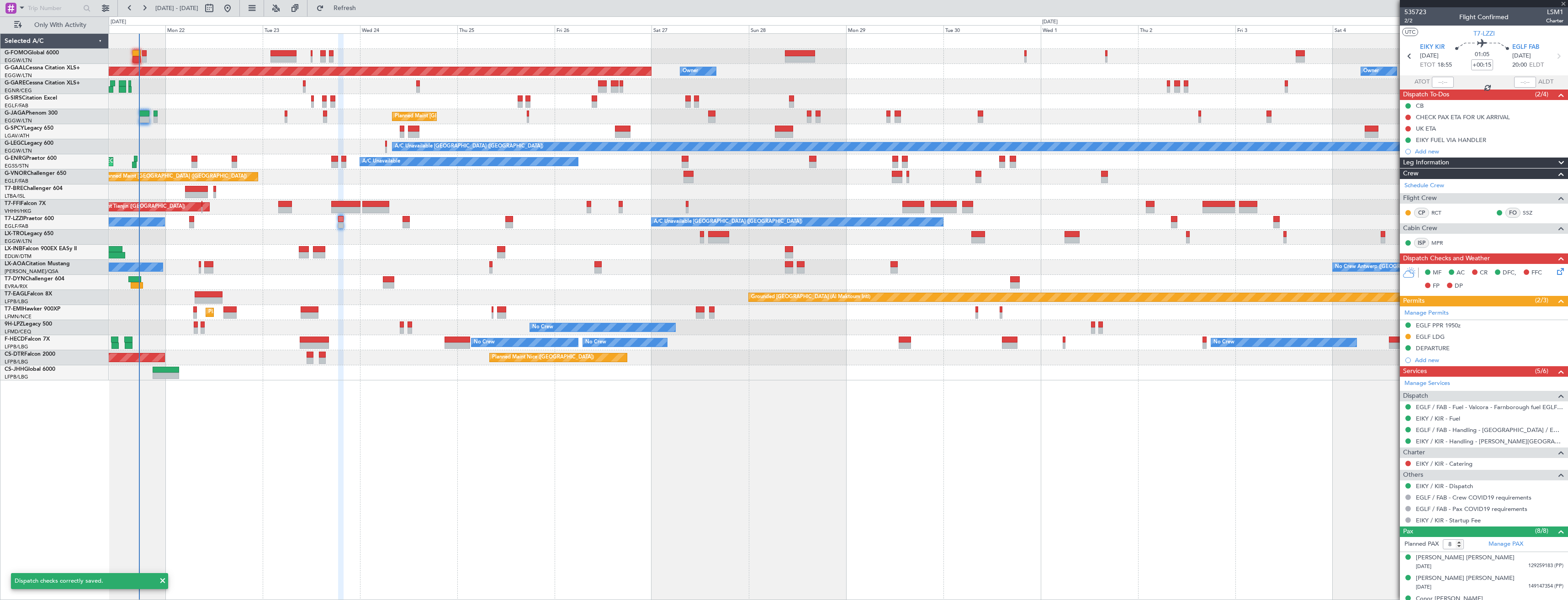
type input "1"
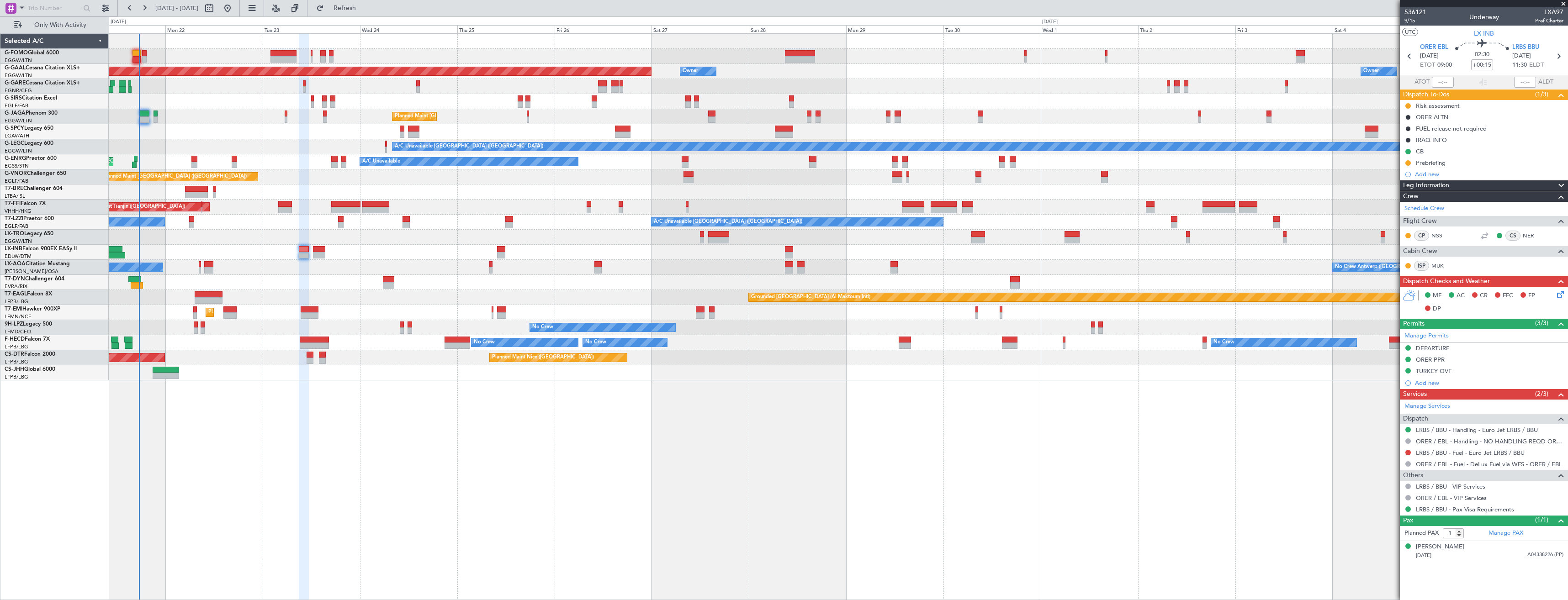
click at [1564, 55] on icon at bounding box center [1559, 56] width 12 height 12
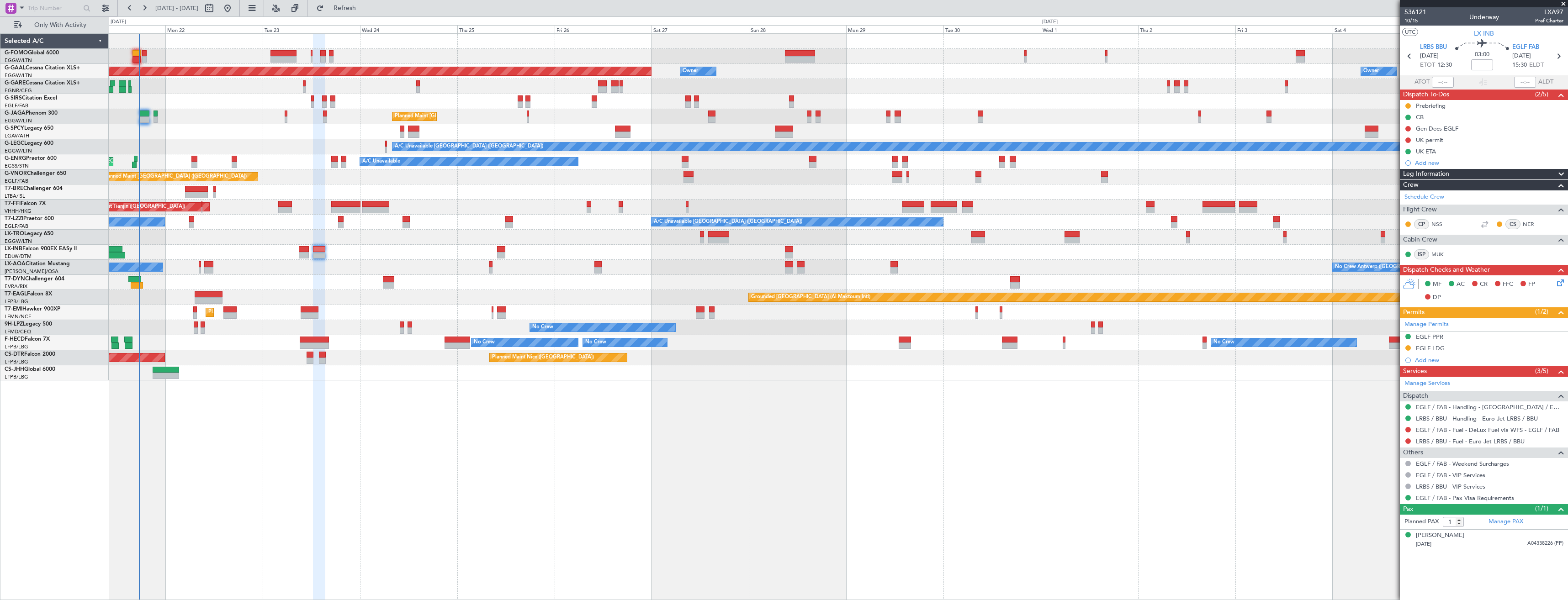
click at [1409, 428] on button at bounding box center [1408, 429] width 5 height 5
click at [1389, 437] on li "Not Required" at bounding box center [1408, 442] width 106 height 14
click at [1410, 54] on icon at bounding box center [1409, 56] width 12 height 12
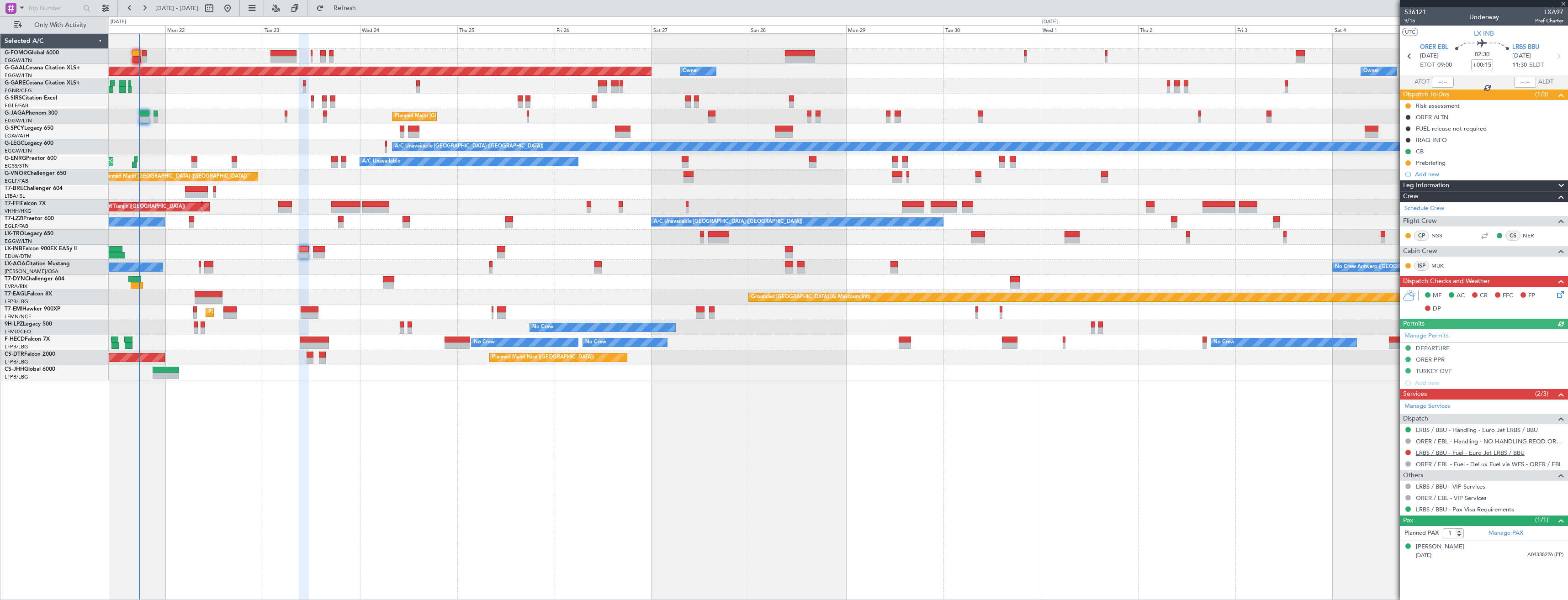
click at [1474, 449] on link "LRBS / BBU - Fuel - Euro Jet LRBS / BBU" at bounding box center [1470, 452] width 108 height 8
click at [368, 16] on fb-refresh-button "Refresh" at bounding box center [339, 8] width 64 height 16
click at [364, 9] on span "Refresh" at bounding box center [344, 8] width 38 height 6
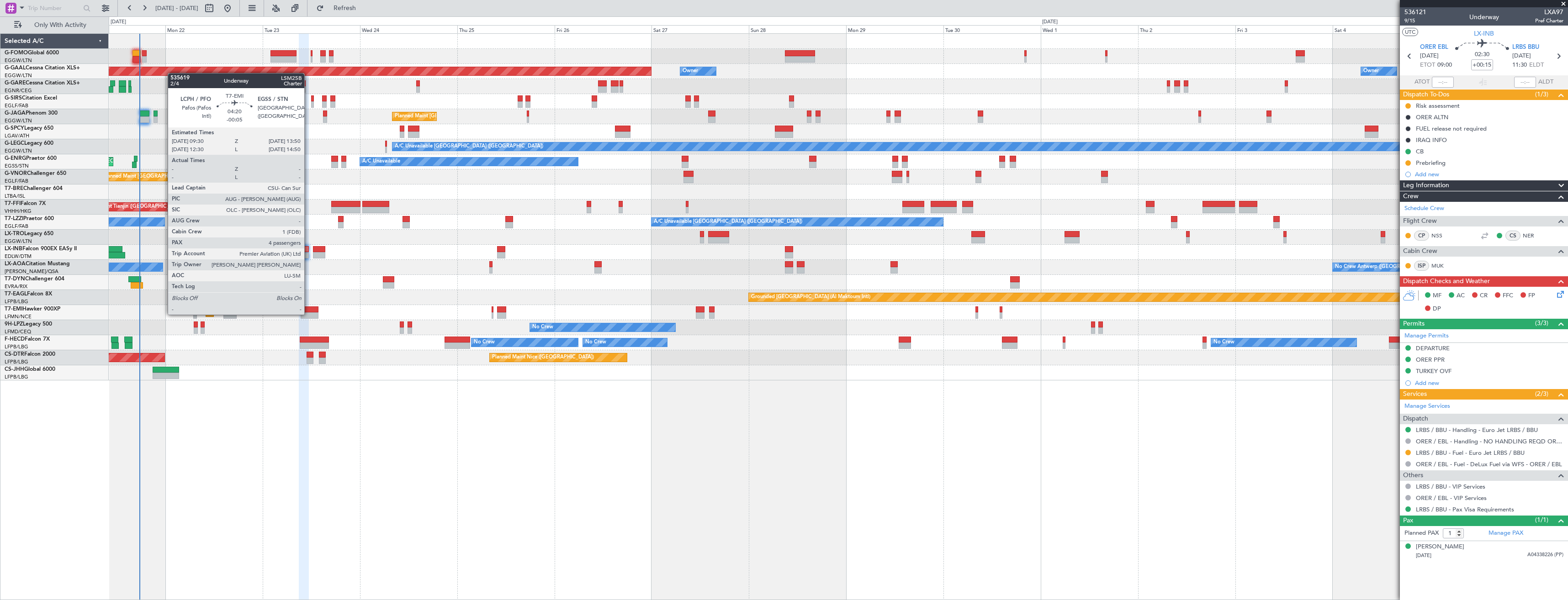
click at [308, 314] on div at bounding box center [309, 315] width 18 height 6
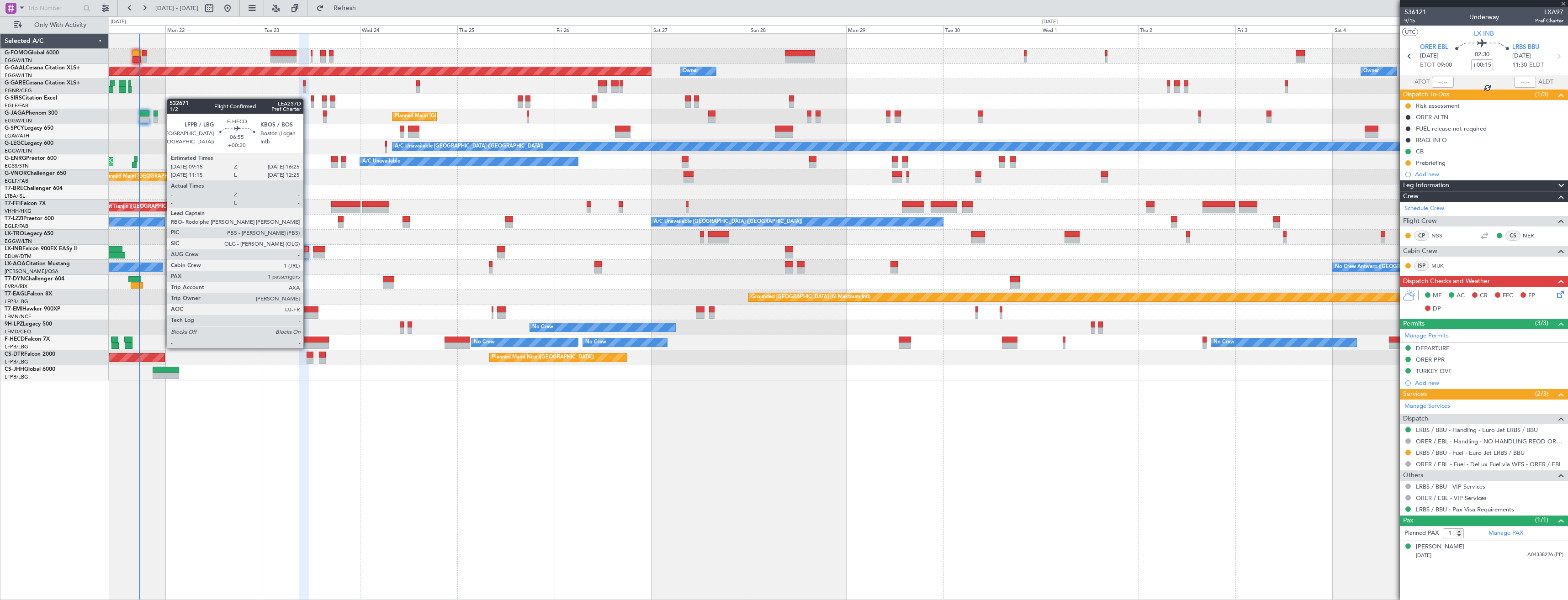
type input "-00:05"
type input "4"
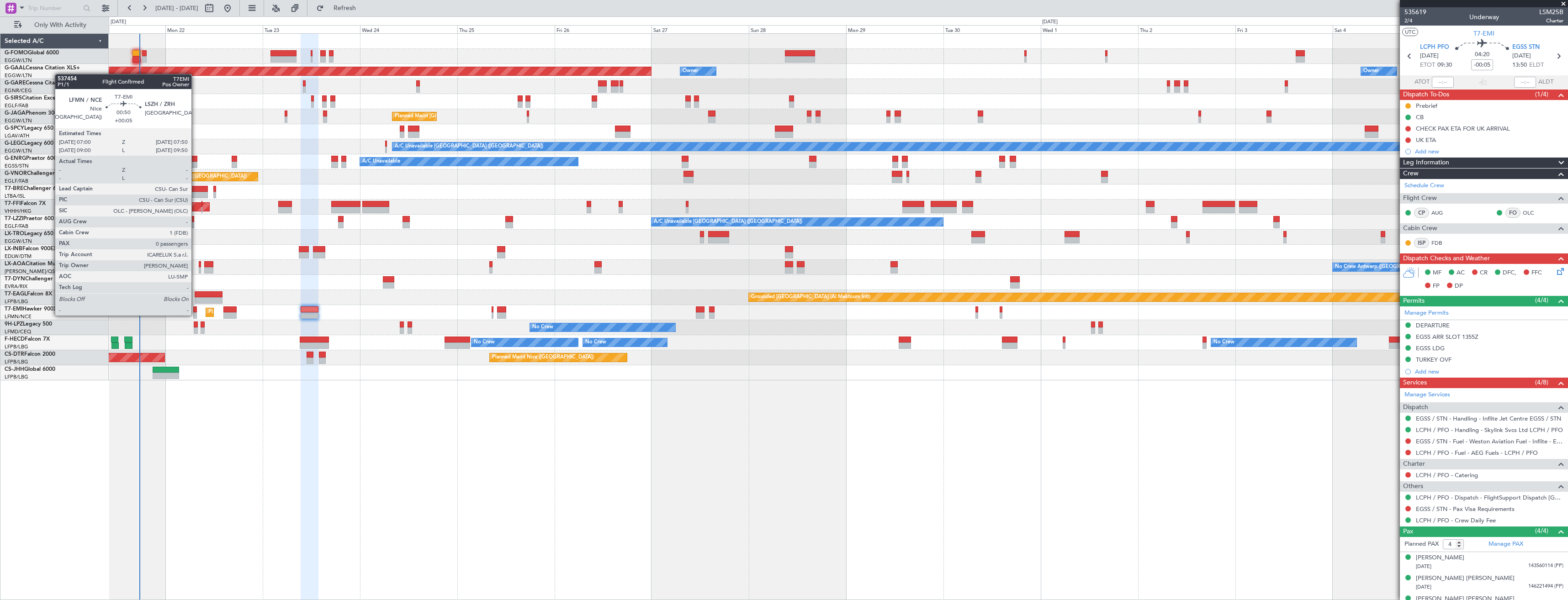
click at [196, 315] on div at bounding box center [195, 315] width 3 height 6
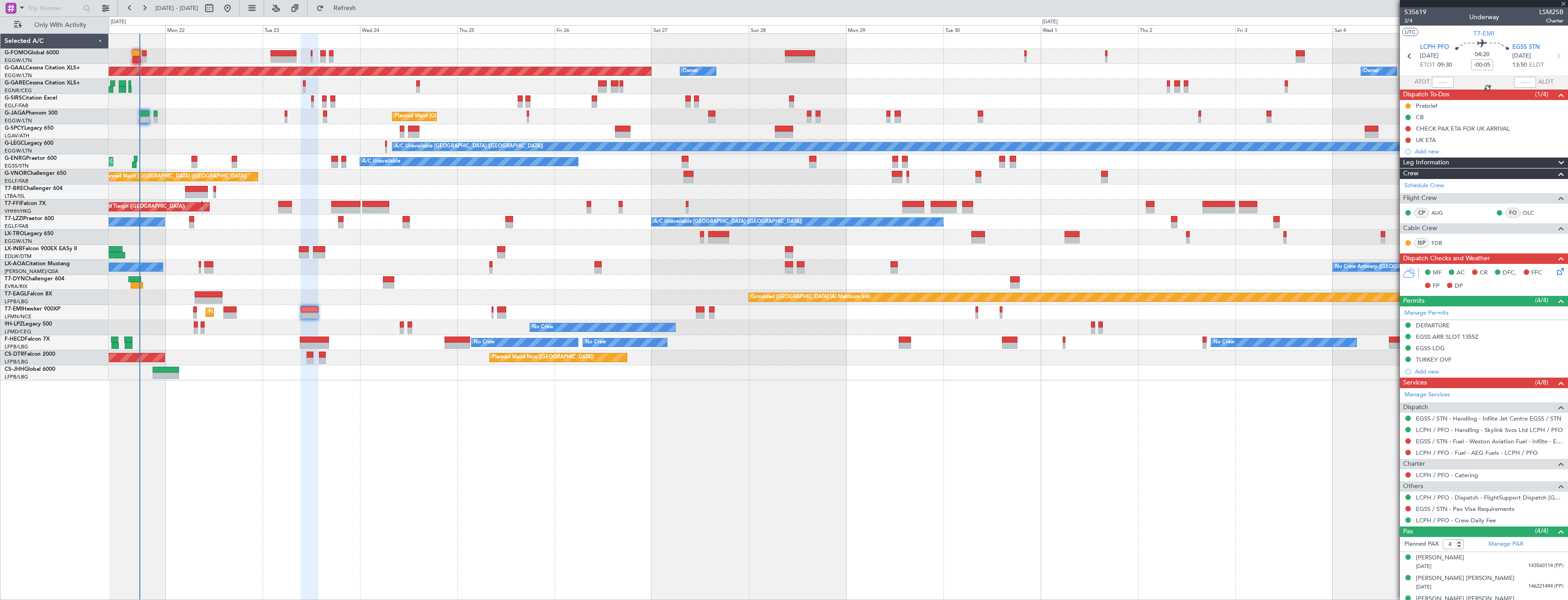
type input "+00:05"
type input "0"
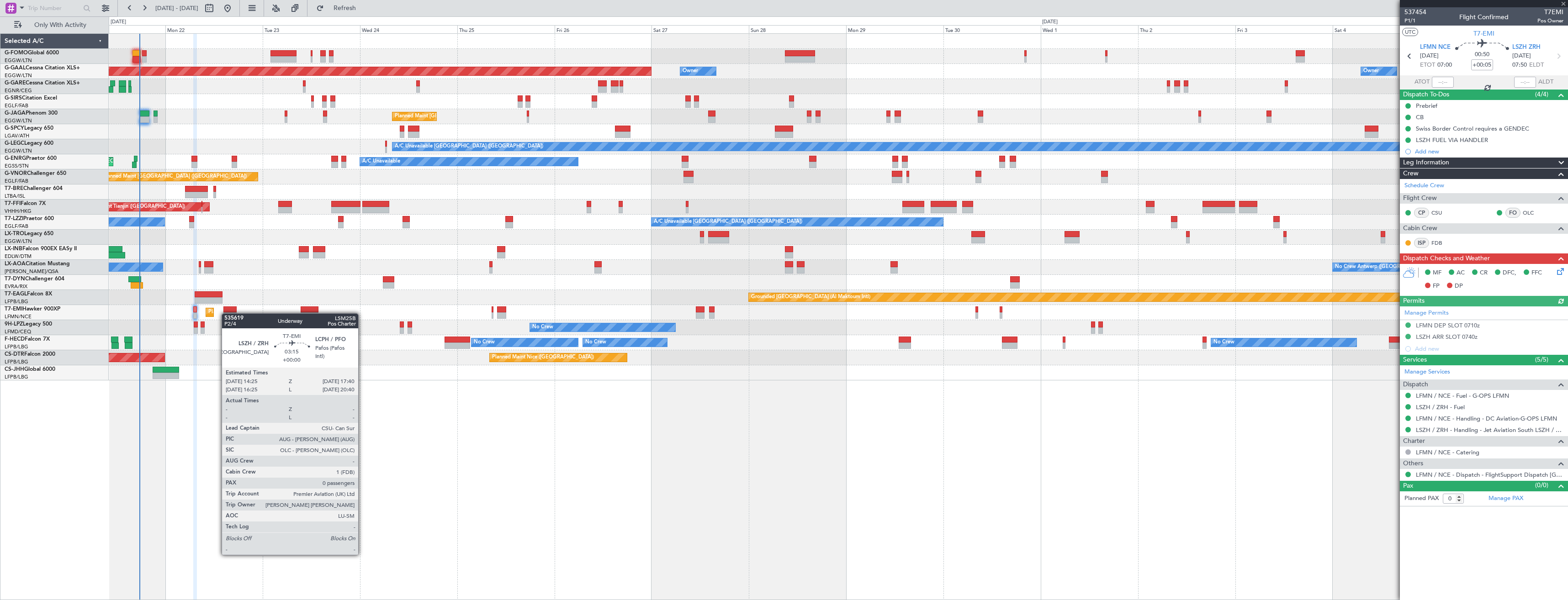
click at [226, 313] on div at bounding box center [231, 315] width 14 height 6
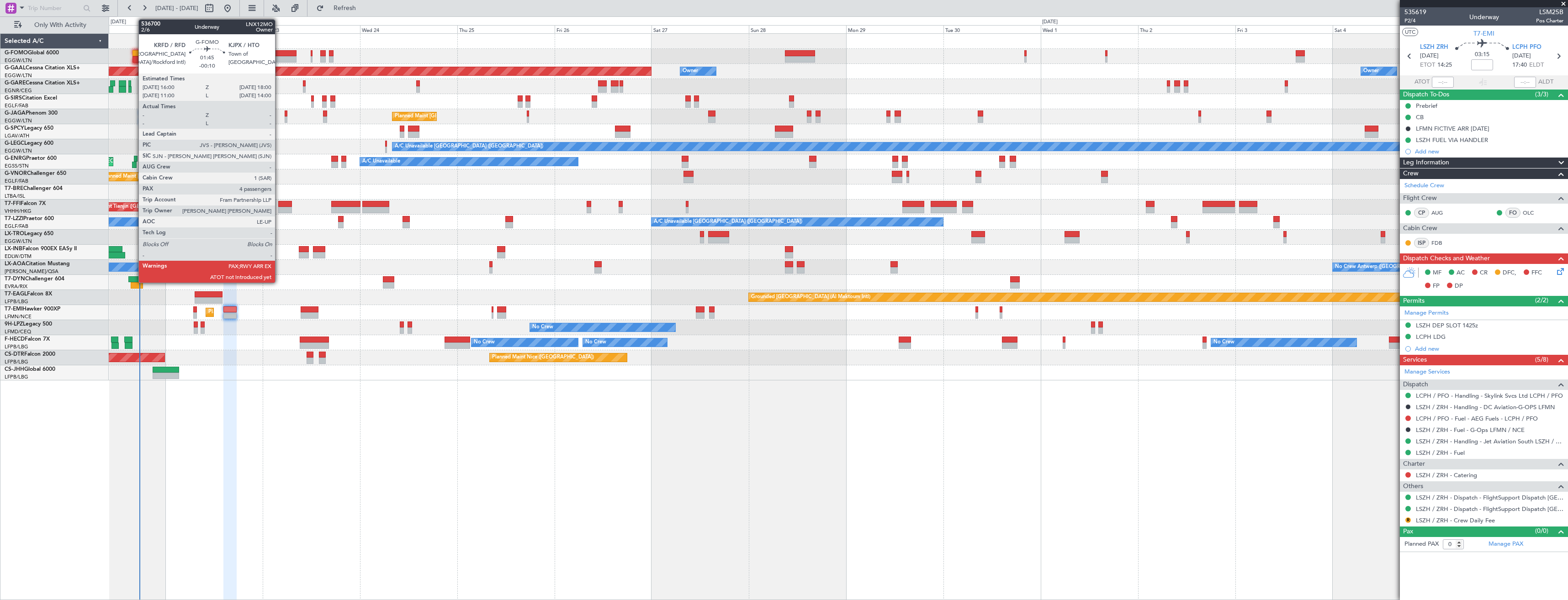
click at [134, 56] on div at bounding box center [137, 59] width 9 height 6
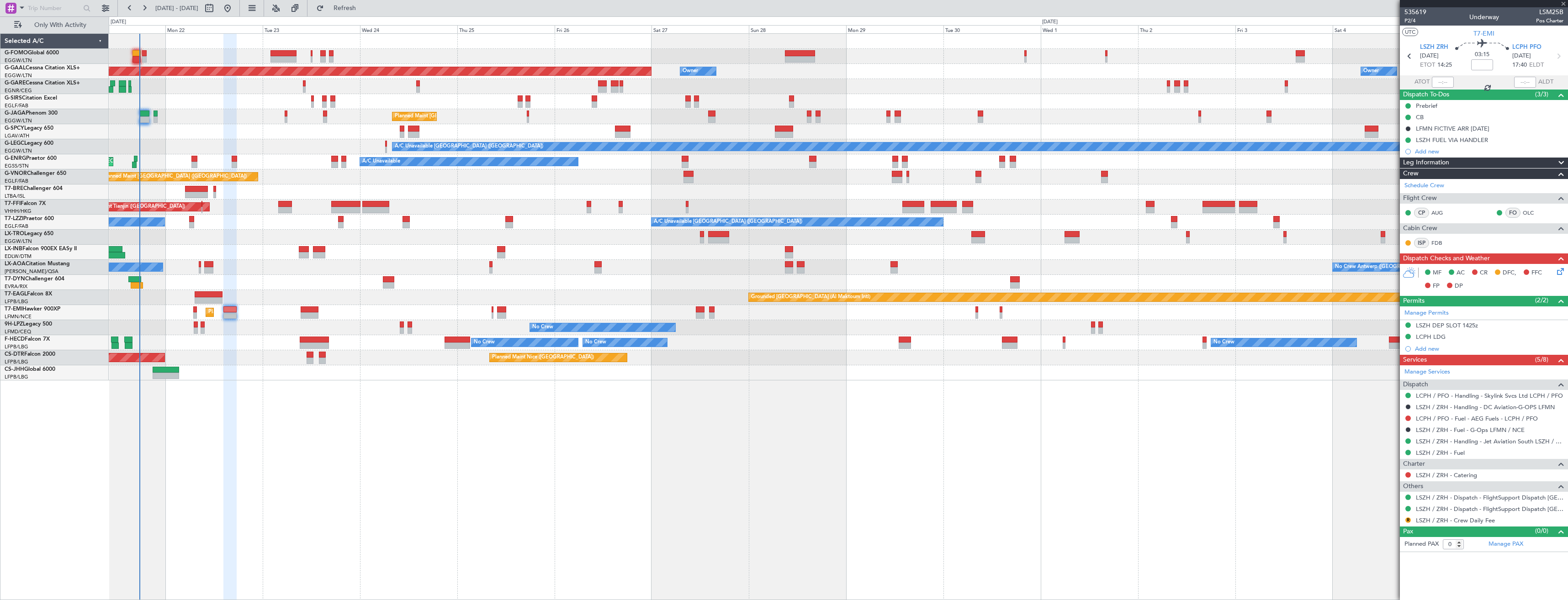
type input "-00:10"
type input "4"
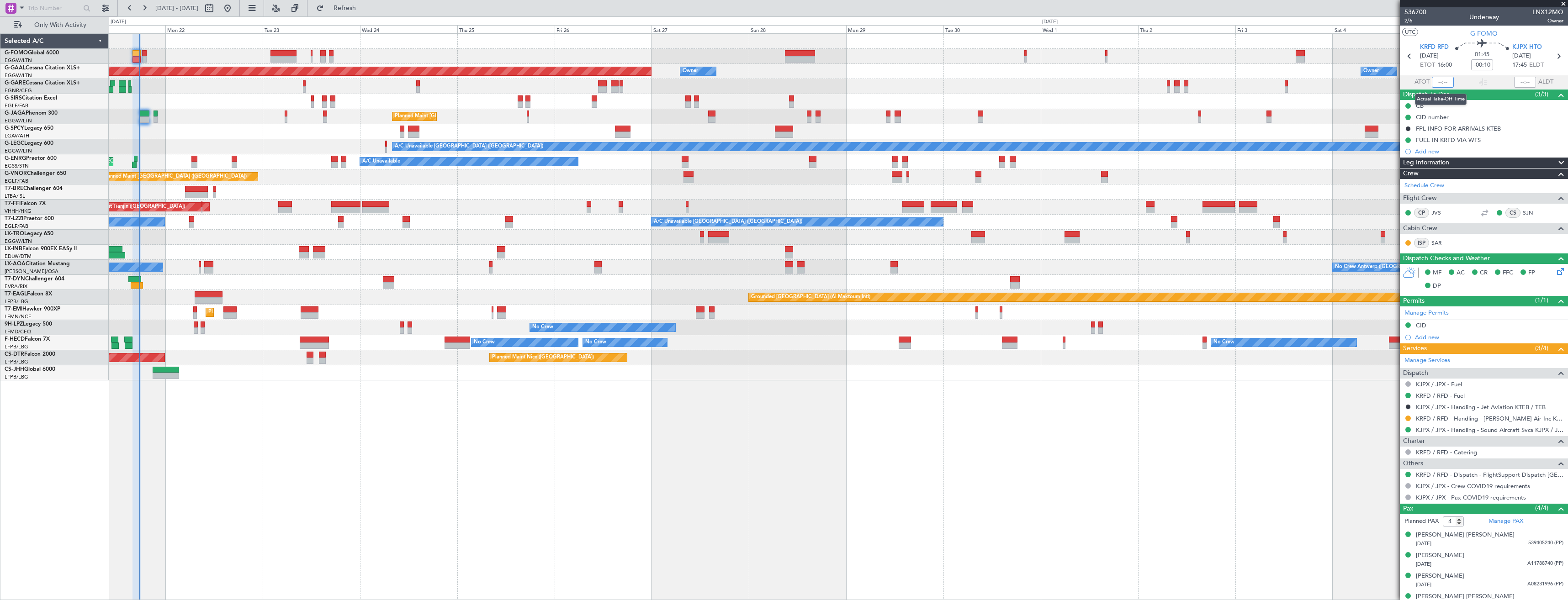
click at [1440, 79] on input "text" at bounding box center [1443, 82] width 22 height 11
type input "17:35"
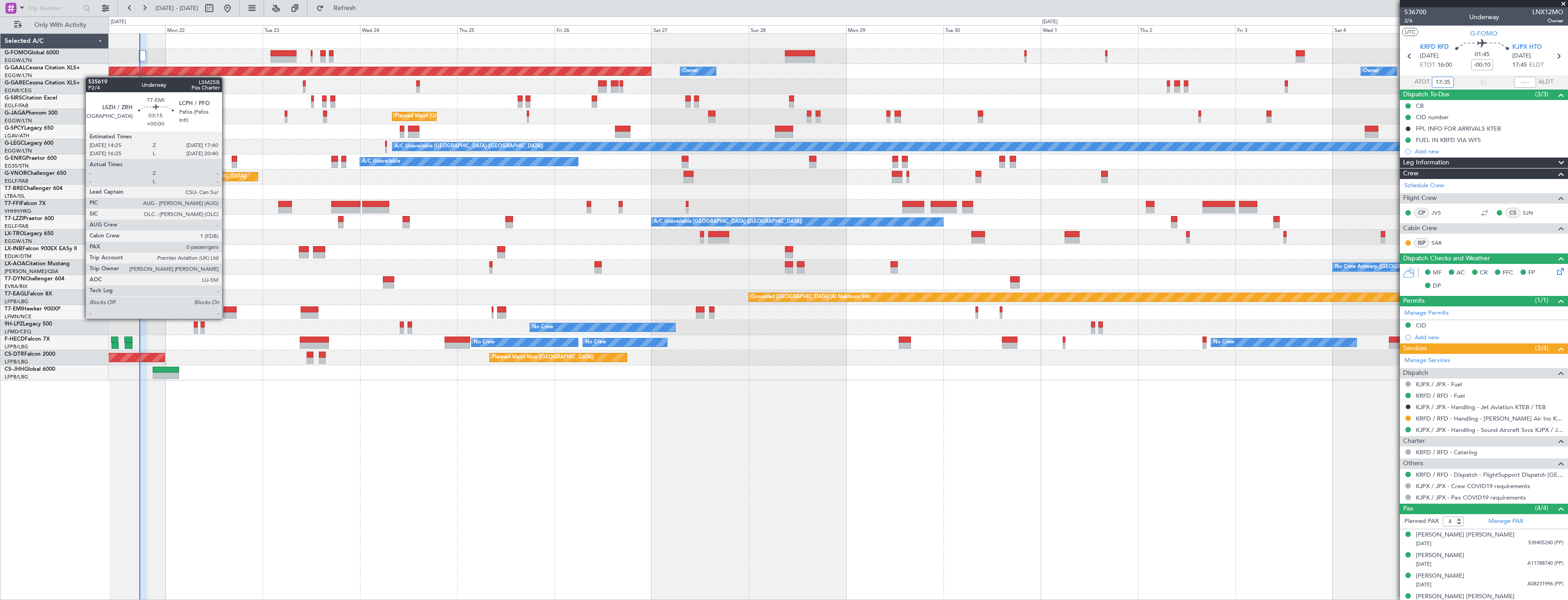
click at [226, 317] on div at bounding box center [231, 315] width 14 height 6
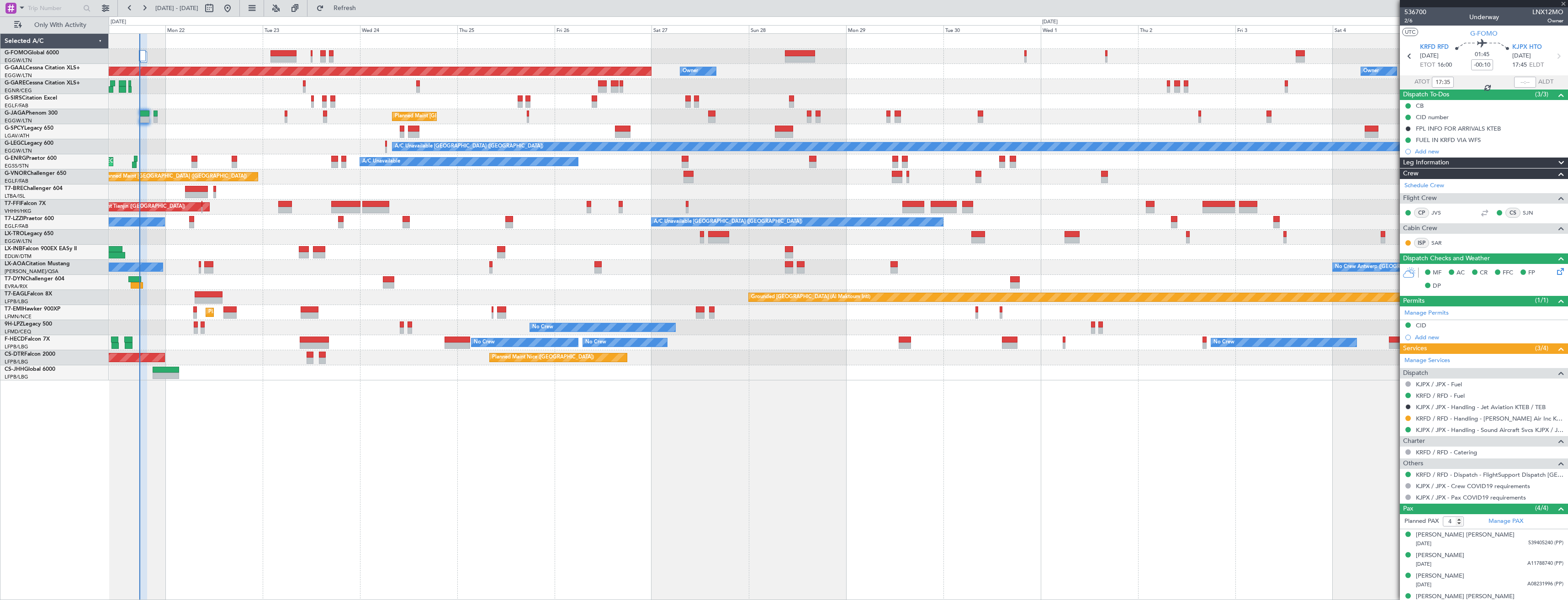
type input "0"
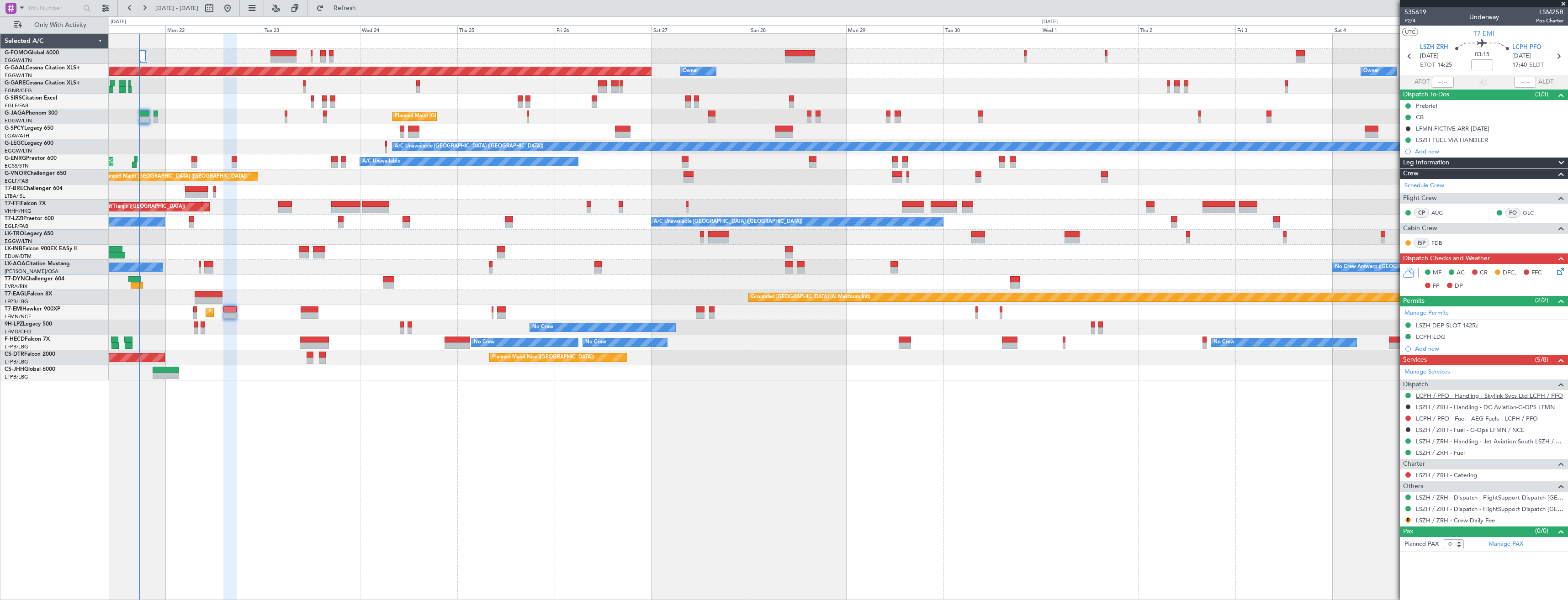
click at [1465, 393] on link "LCPH / PFO - Handling - Skylink Svcs Ltd LCPH / PFO" at bounding box center [1489, 395] width 147 height 8
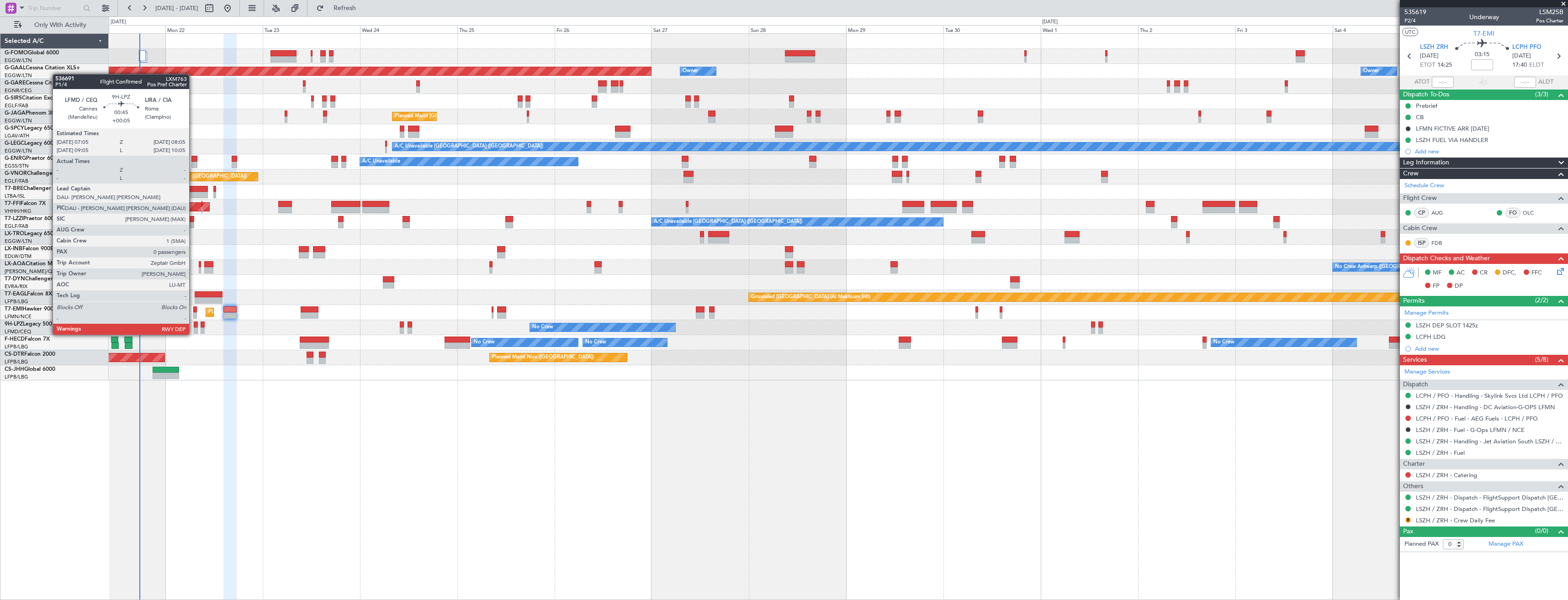
click at [194, 325] on div at bounding box center [196, 324] width 4 height 6
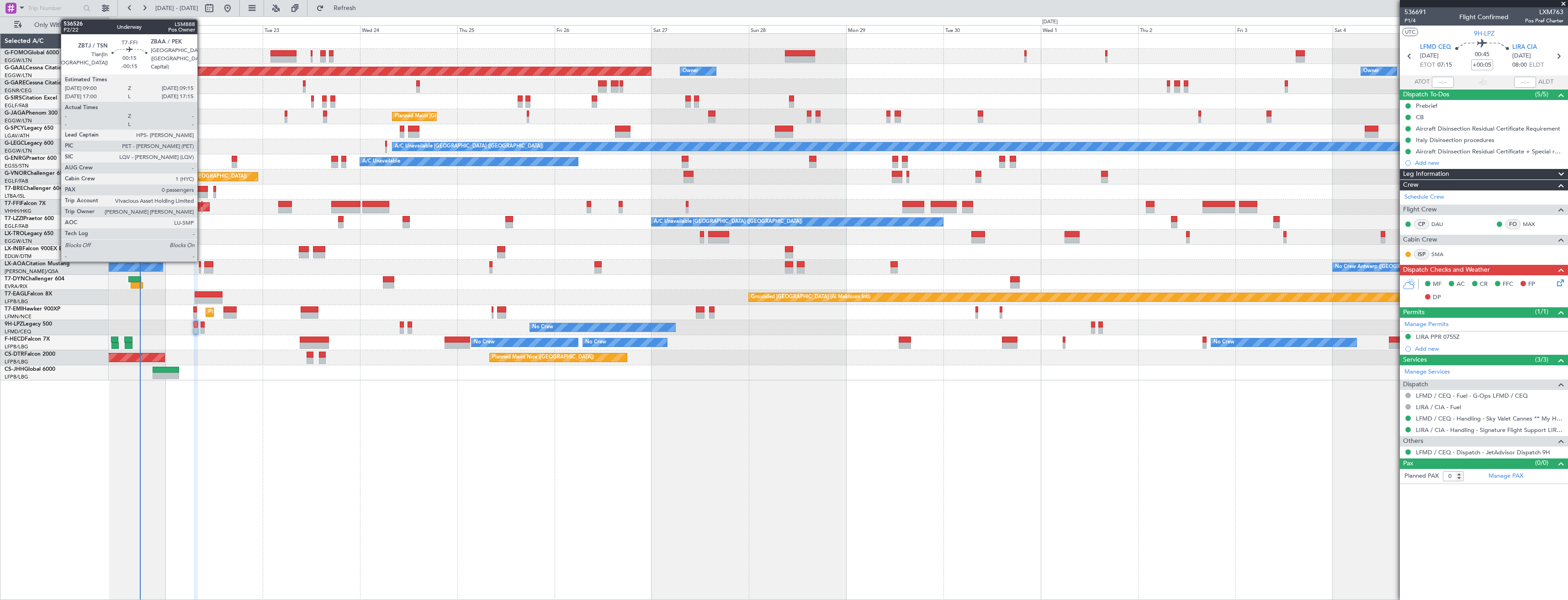
click at [202, 207] on div at bounding box center [202, 209] width 2 height 6
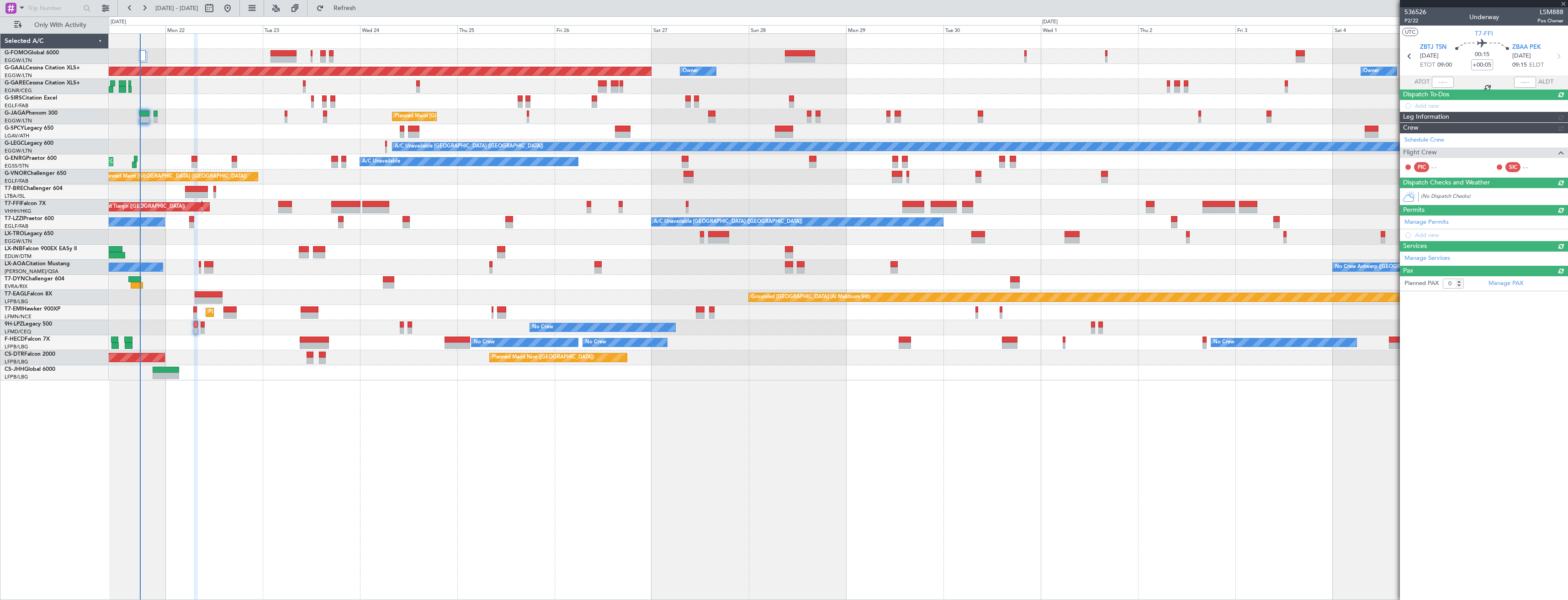
type input "-00:15"
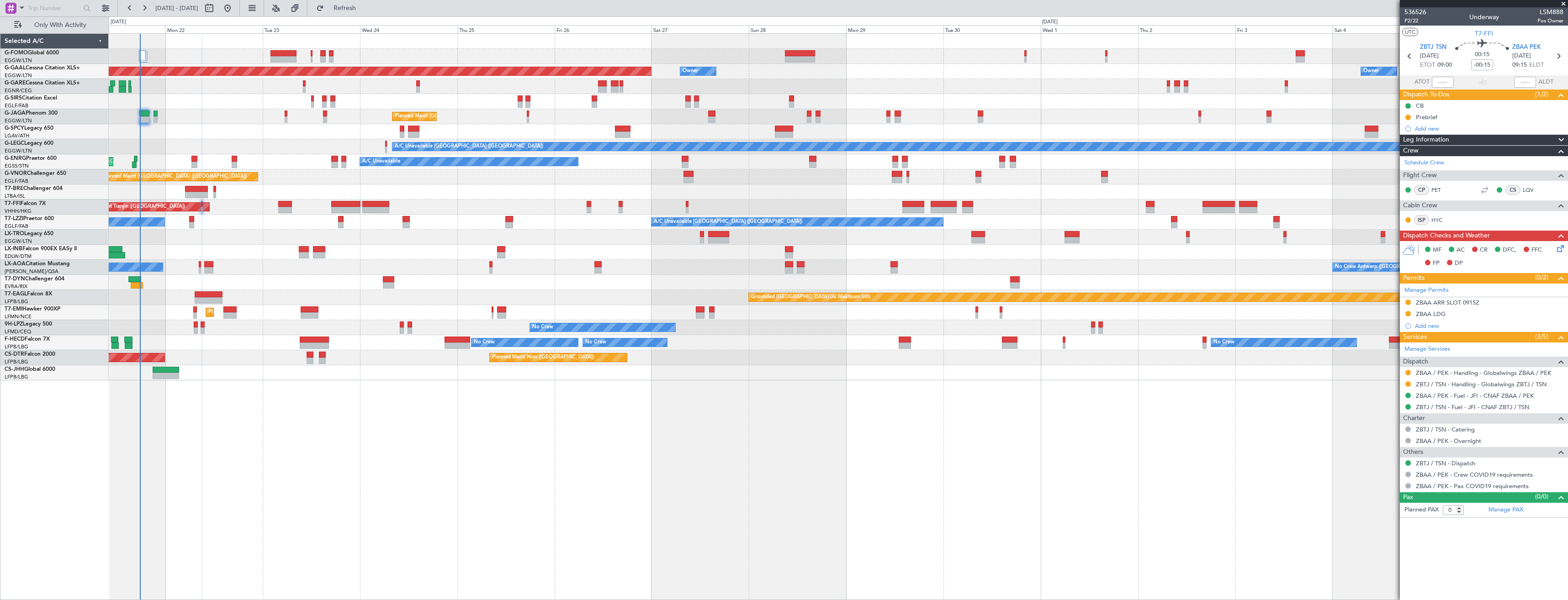
drag, startPoint x: 1490, startPoint y: 312, endPoint x: 1487, endPoint y: 319, distance: 7.6
click at [1490, 312] on div "ZBAA LDG" at bounding box center [1483, 314] width 168 height 11
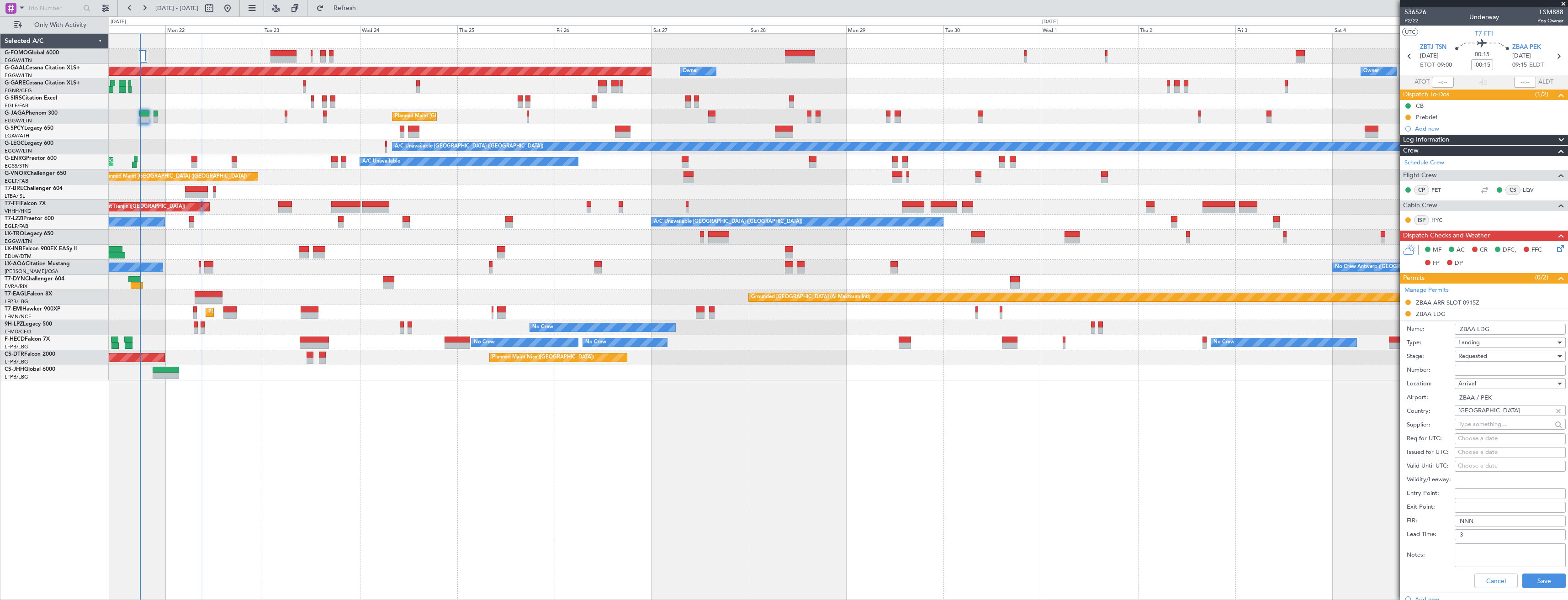
click at [1481, 374] on input "Number:" at bounding box center [1510, 370] width 111 height 11
paste input "CAD/D0921CM07"
type input "CAD/D0921CM07"
click at [1486, 349] on div "Requested" at bounding box center [1507, 356] width 97 height 14
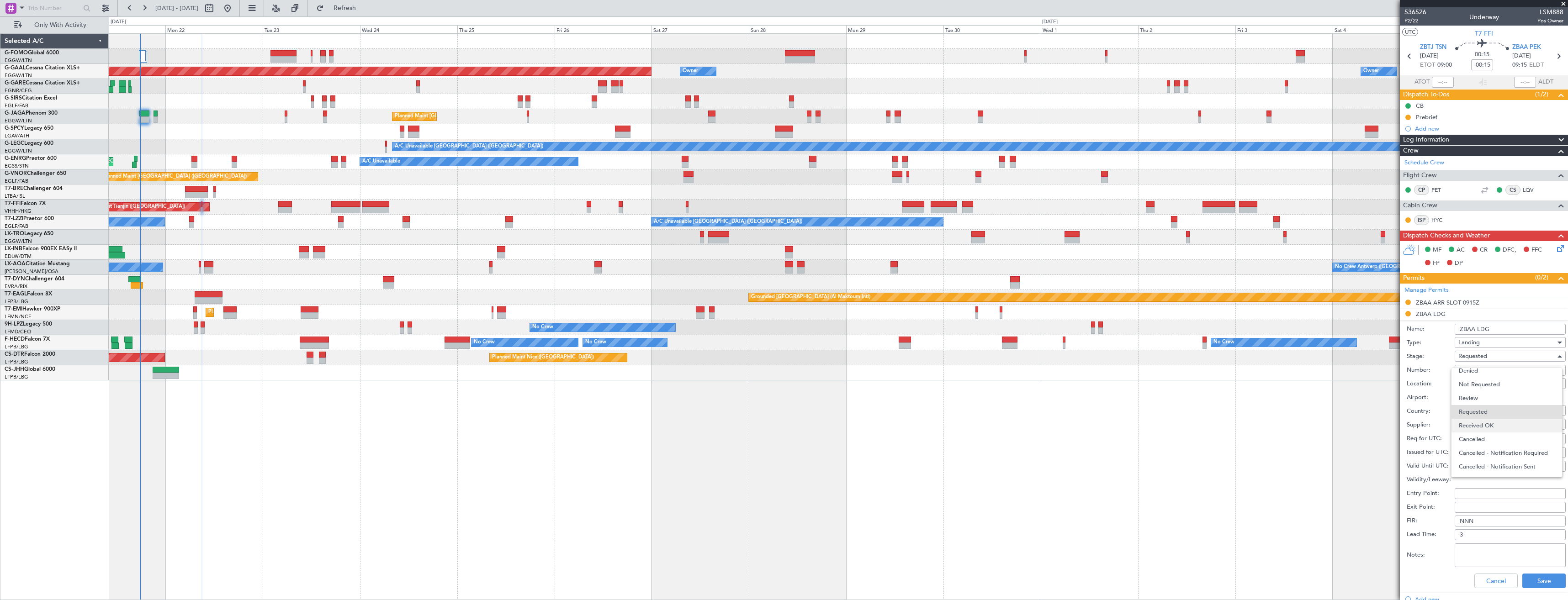
click at [1481, 419] on span "Received OK" at bounding box center [1507, 426] width 96 height 14
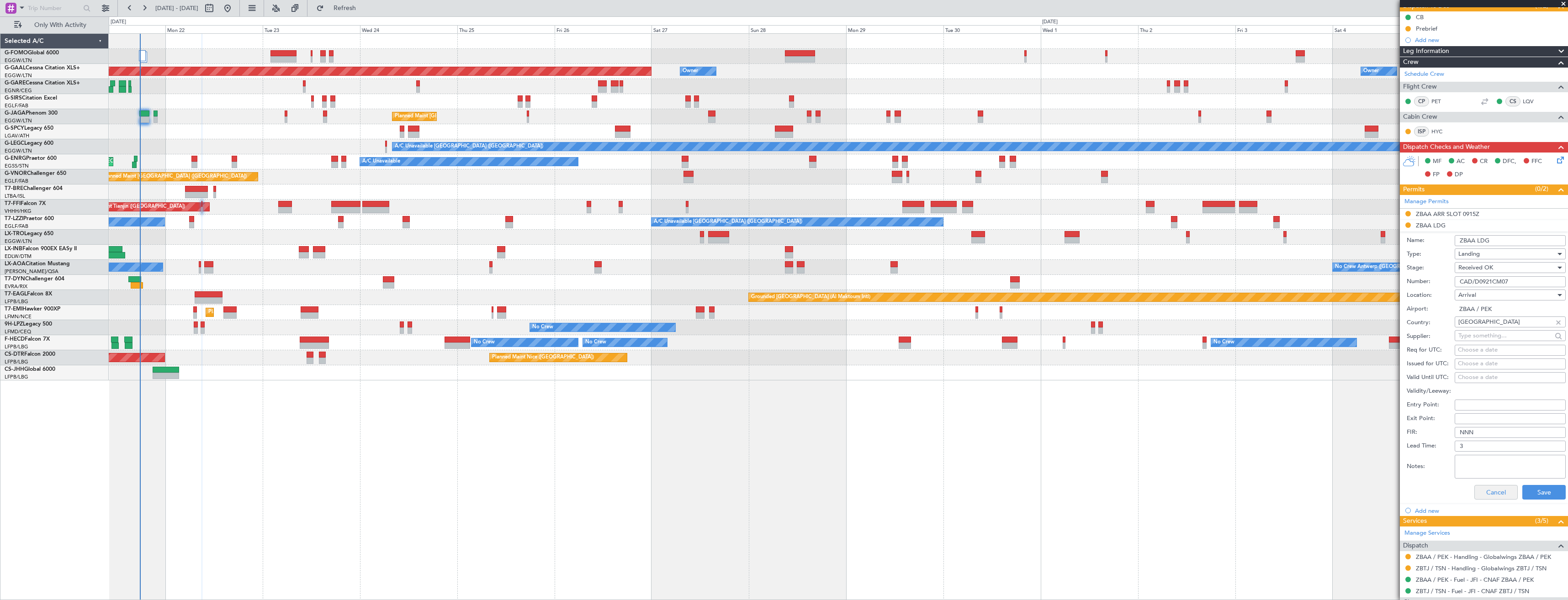
scroll to position [183, 0]
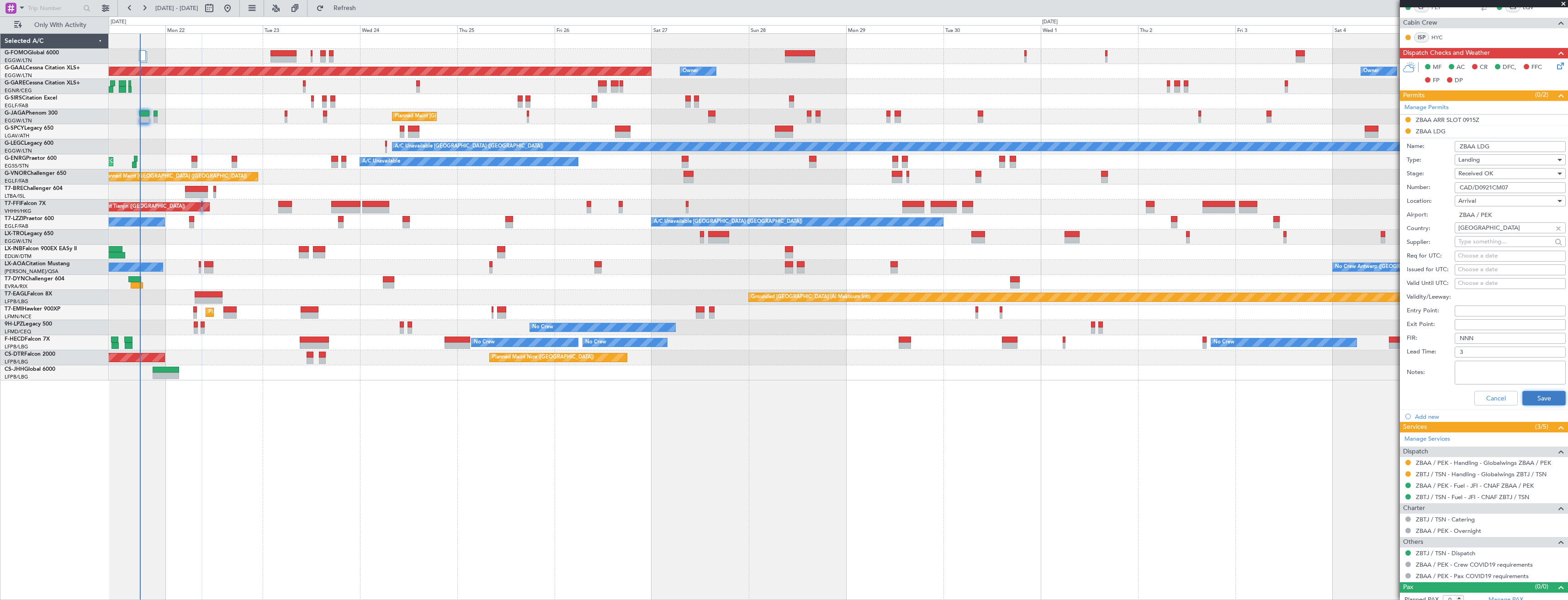
click at [1537, 397] on button "Save" at bounding box center [1544, 398] width 44 height 15
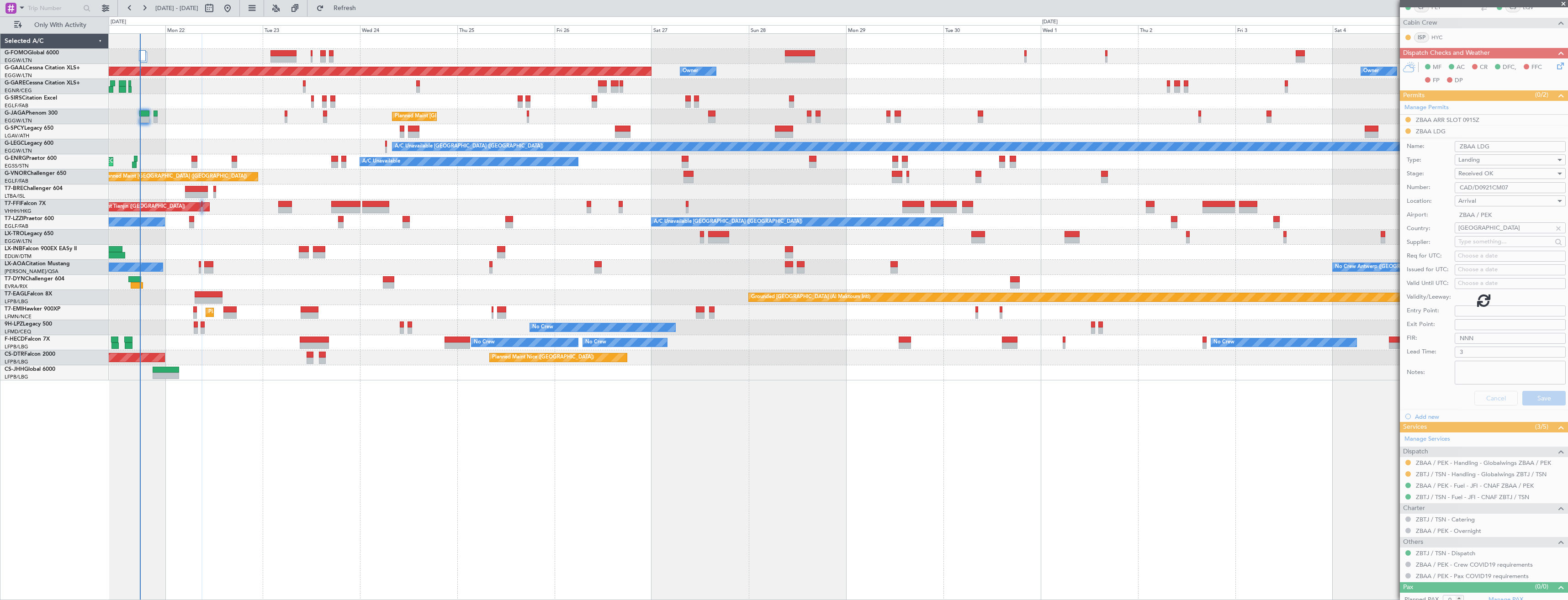
scroll to position [0, 0]
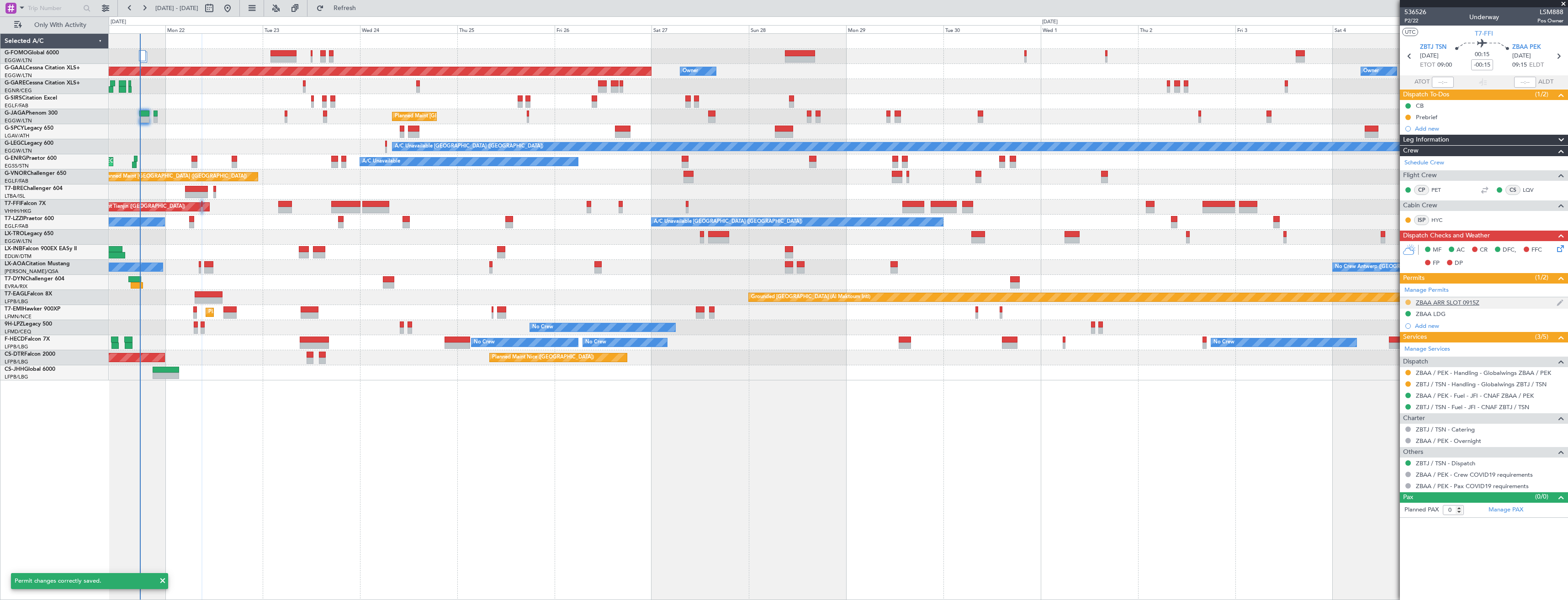
click at [1406, 303] on button at bounding box center [1408, 302] width 5 height 5
click at [1390, 408] on span "Received OK" at bounding box center [1385, 411] width 35 height 9
click at [1409, 384] on button at bounding box center [1408, 384] width 5 height 5
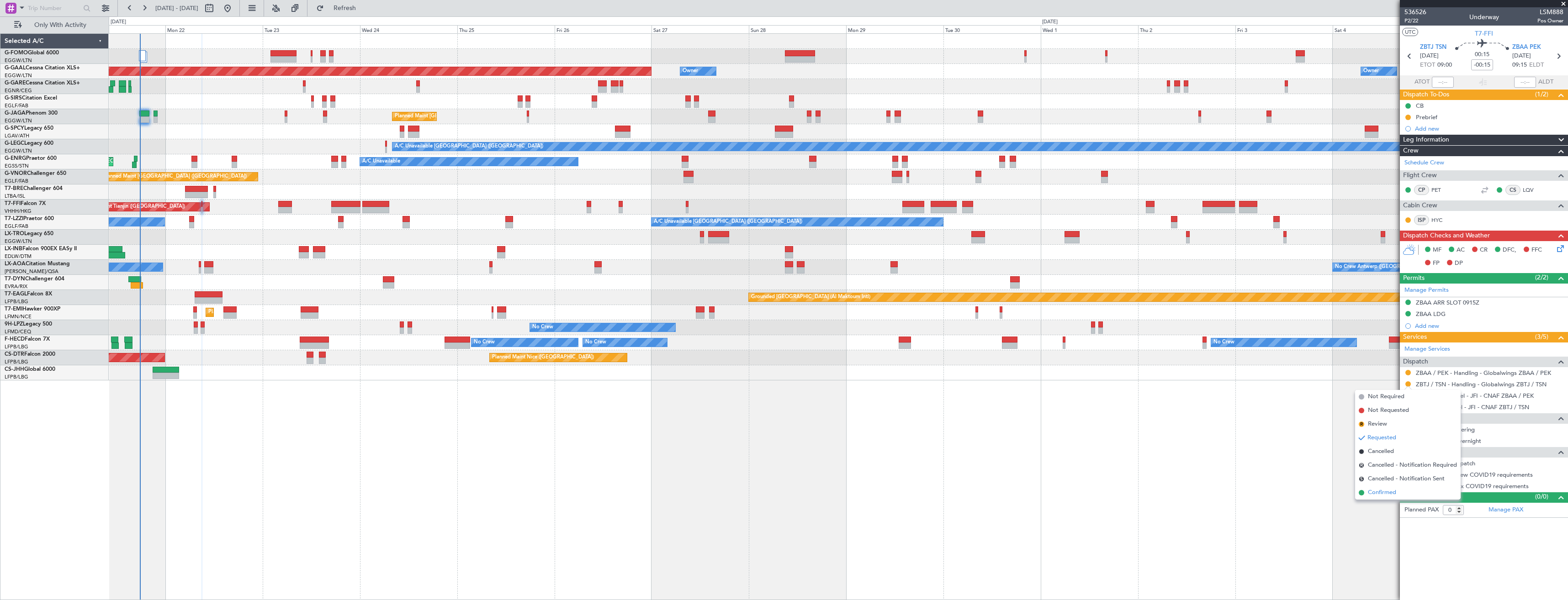
click at [1385, 494] on span "Confirmed" at bounding box center [1382, 492] width 28 height 9
click at [1407, 373] on button at bounding box center [1408, 372] width 5 height 5
click at [1389, 479] on span "Confirmed" at bounding box center [1382, 481] width 28 height 9
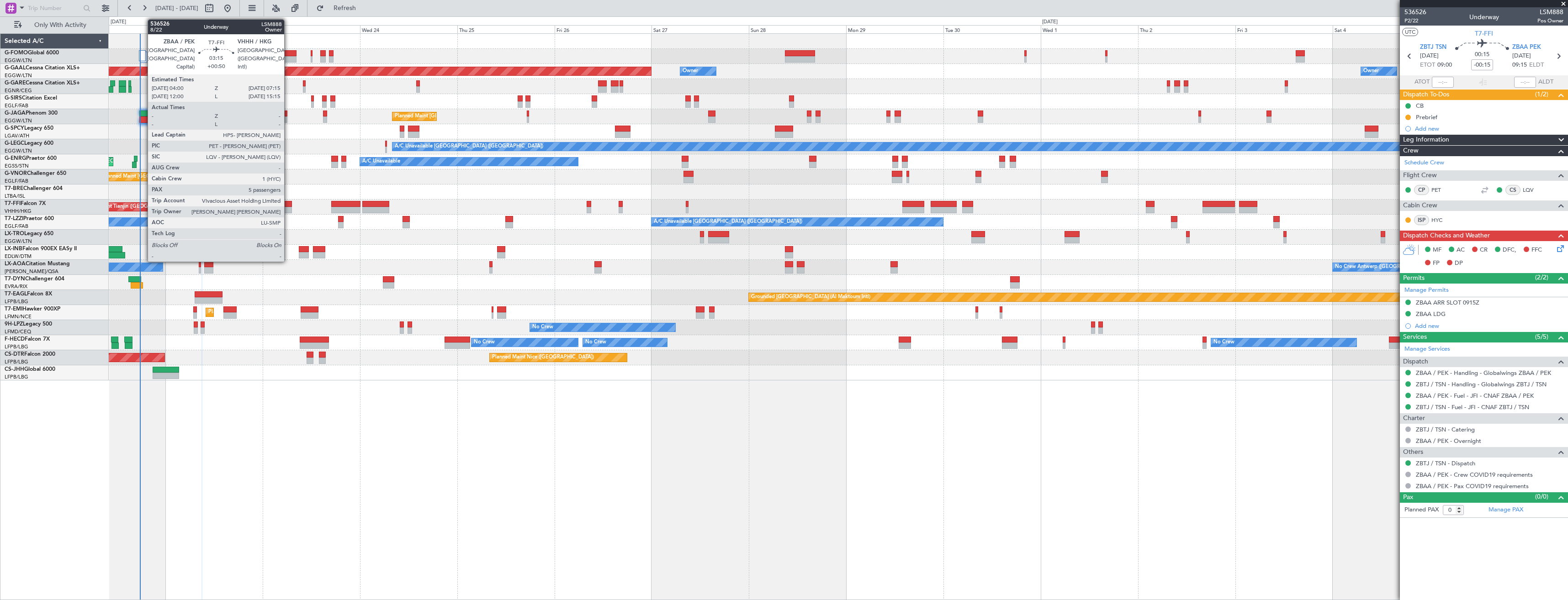
click at [289, 207] on div at bounding box center [285, 203] width 14 height 6
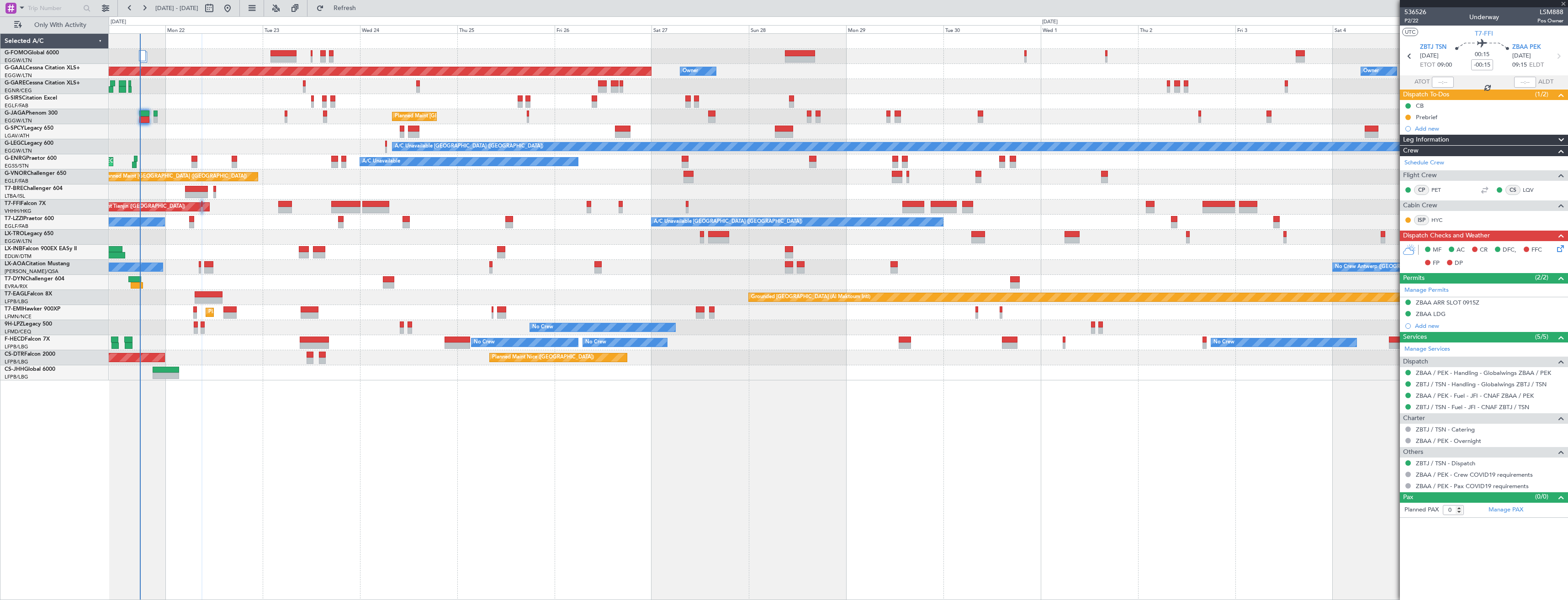
type input "+00:50"
type input "5"
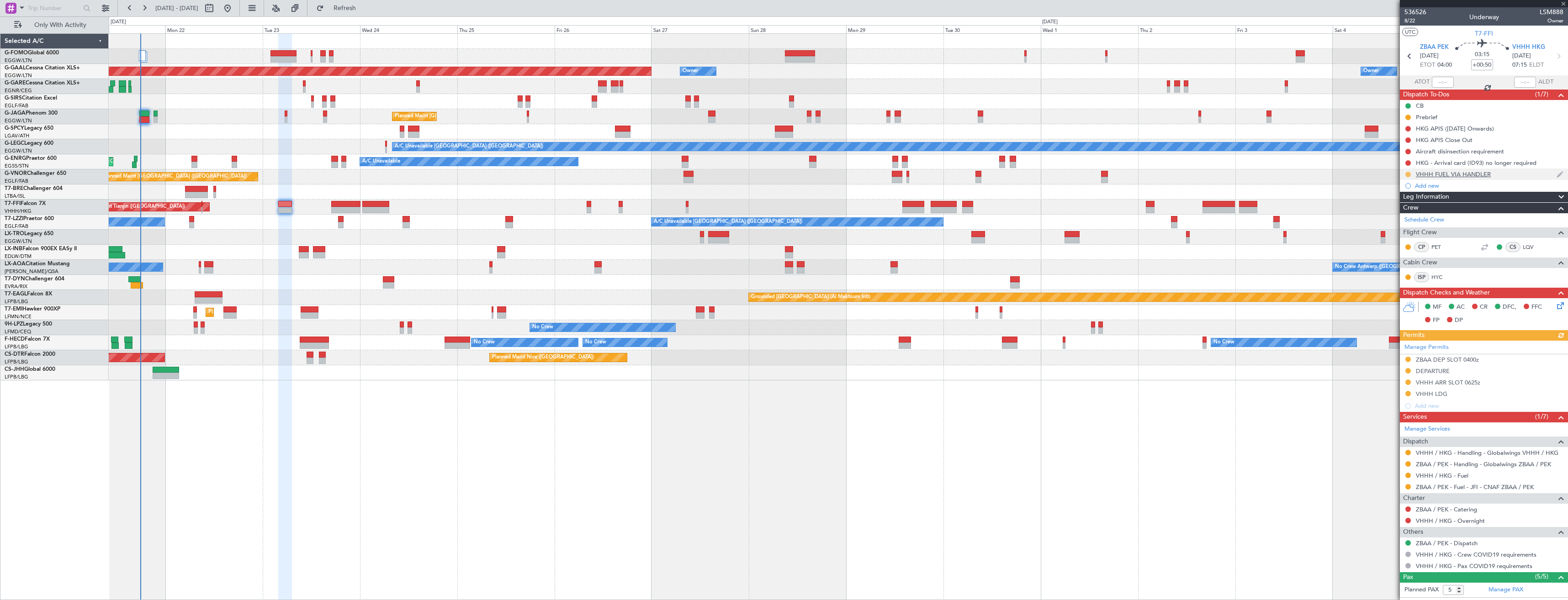
click at [1407, 172] on button at bounding box center [1408, 174] width 5 height 5
click at [1399, 214] on span "Completed" at bounding box center [1411, 214] width 30 height 9
click at [1407, 475] on button at bounding box center [1408, 475] width 5 height 5
click at [1382, 583] on span "Confirmed" at bounding box center [1382, 584] width 28 height 9
click at [1553, 54] on icon at bounding box center [1559, 56] width 12 height 12
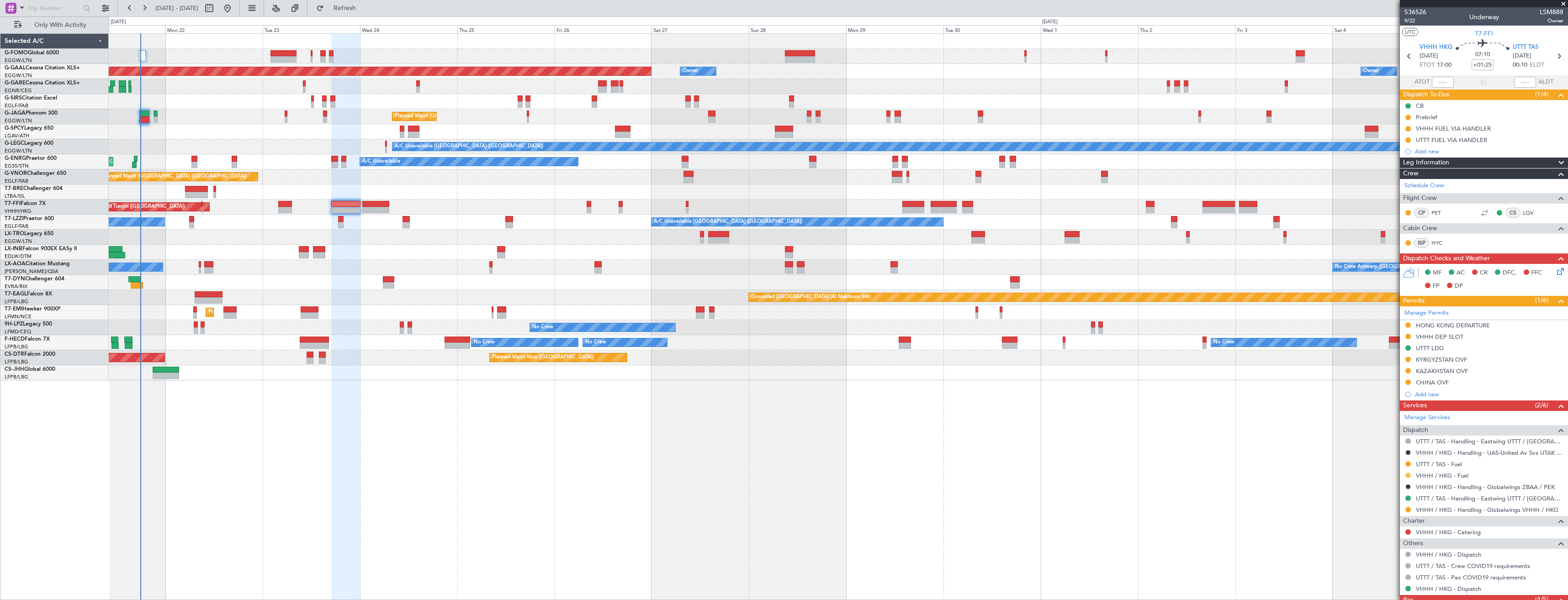
click at [1407, 475] on button at bounding box center [1408, 475] width 5 height 5
click at [1395, 585] on span "Confirmed" at bounding box center [1382, 584] width 28 height 9
click at [1407, 141] on button at bounding box center [1408, 140] width 5 height 5
click at [1408, 129] on button at bounding box center [1408, 129] width 5 height 5
click at [1404, 172] on span "Completed" at bounding box center [1411, 169] width 30 height 9
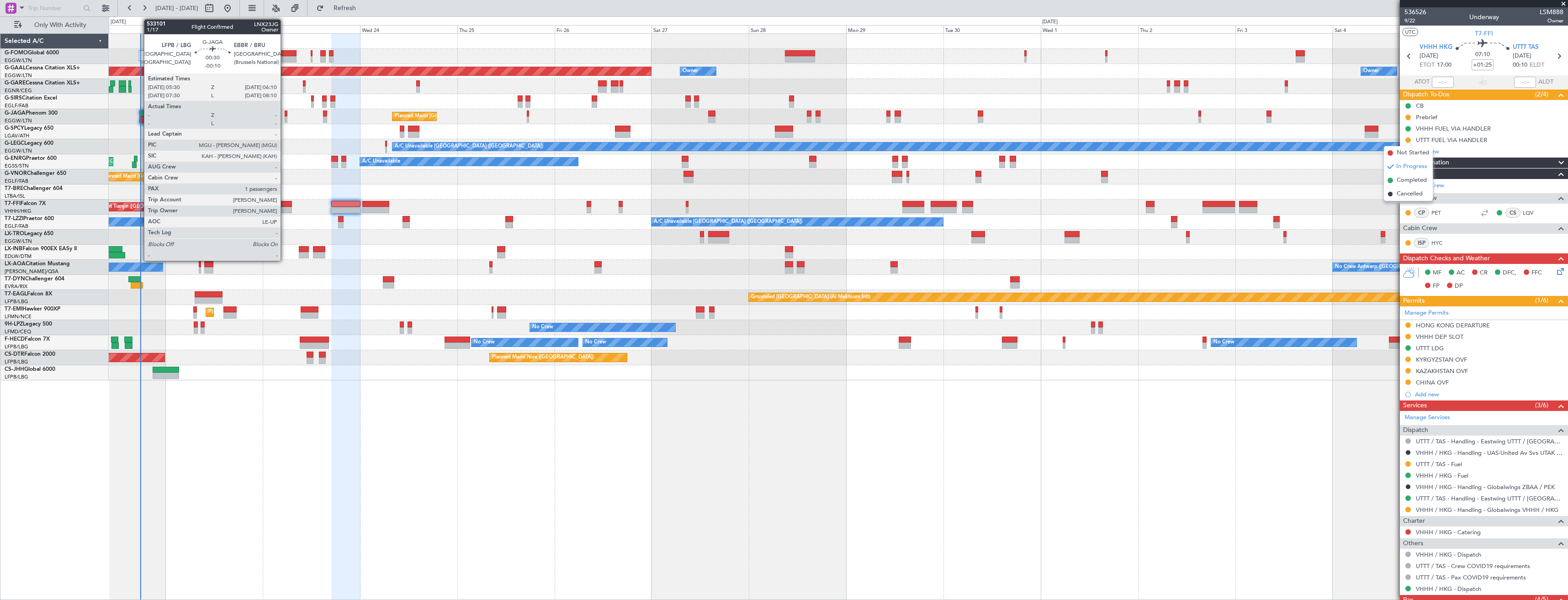
click at [284, 119] on div at bounding box center [285, 119] width 3 height 6
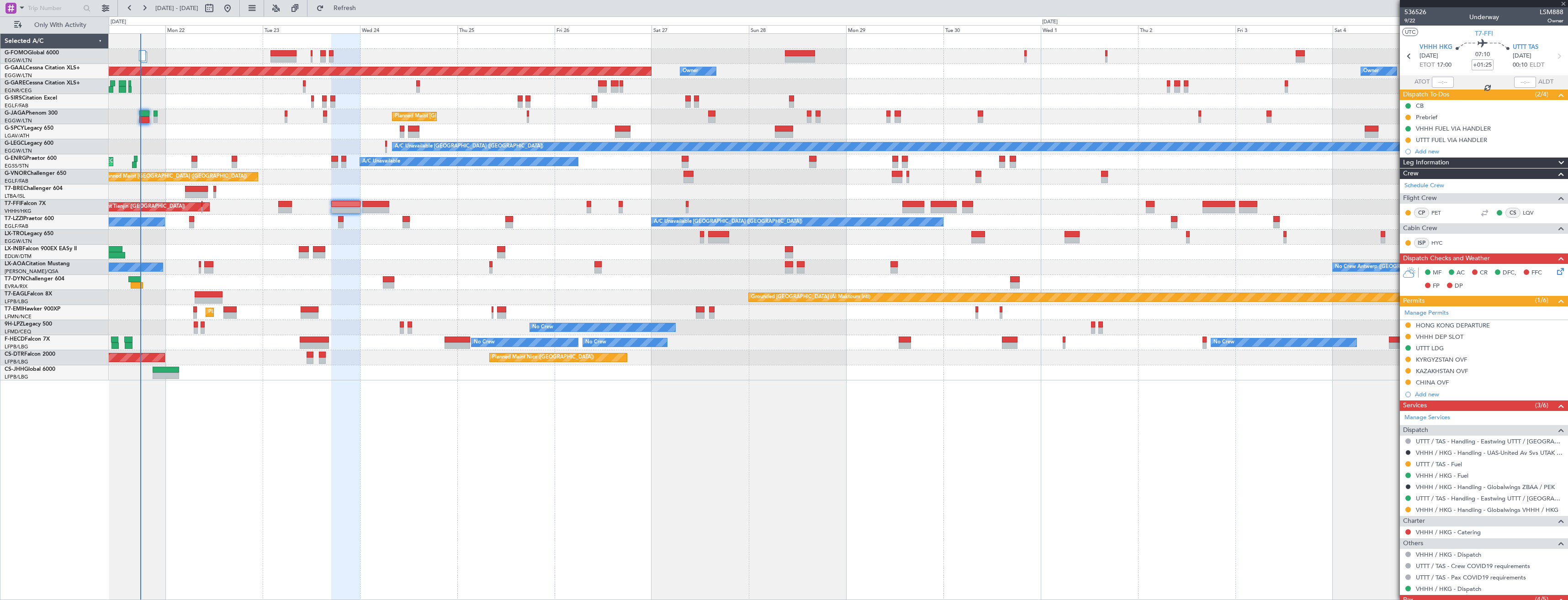
type input "-00:10"
type input "1"
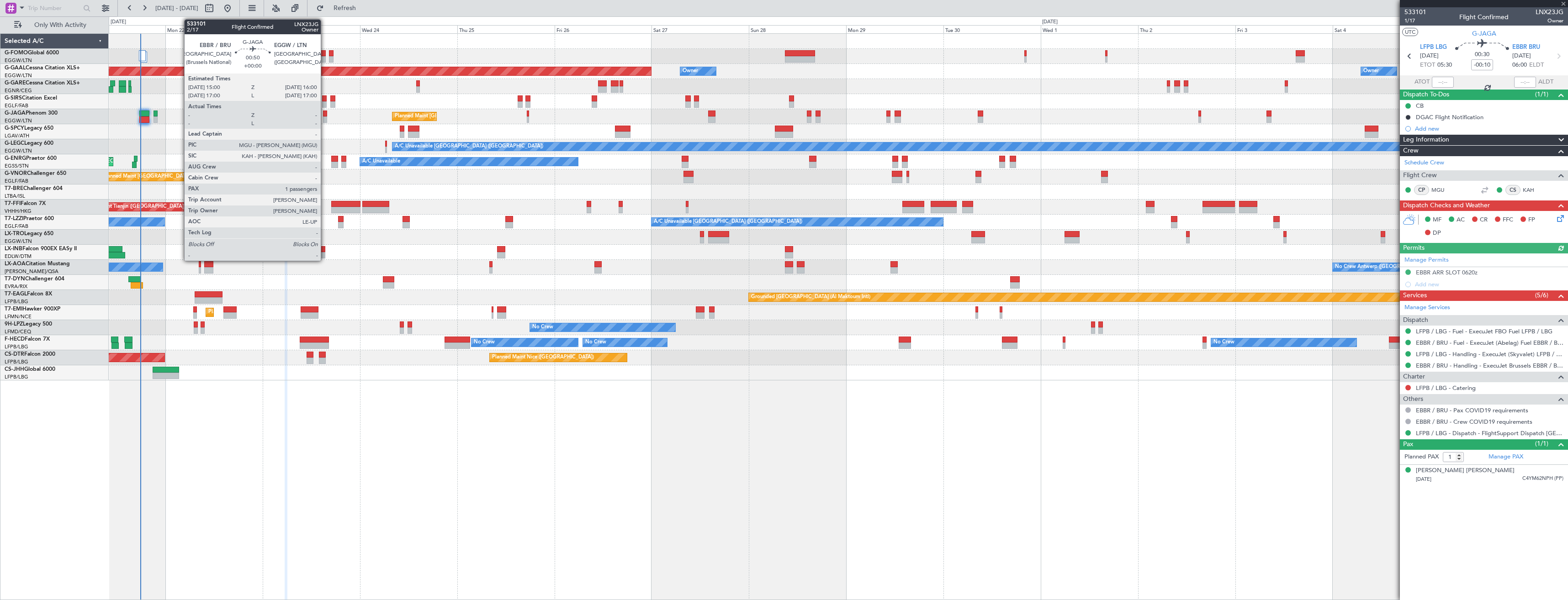
click at [325, 119] on div at bounding box center [325, 119] width 4 height 6
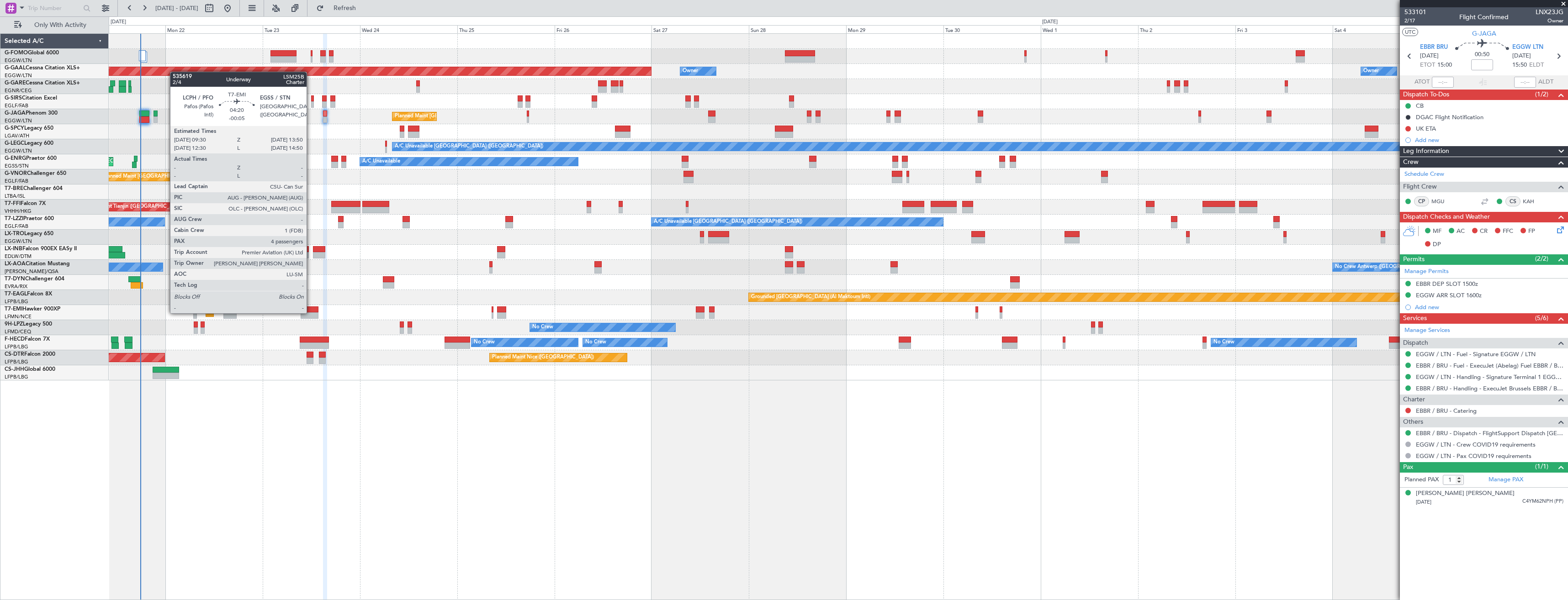
click at [311, 312] on div at bounding box center [309, 315] width 18 height 6
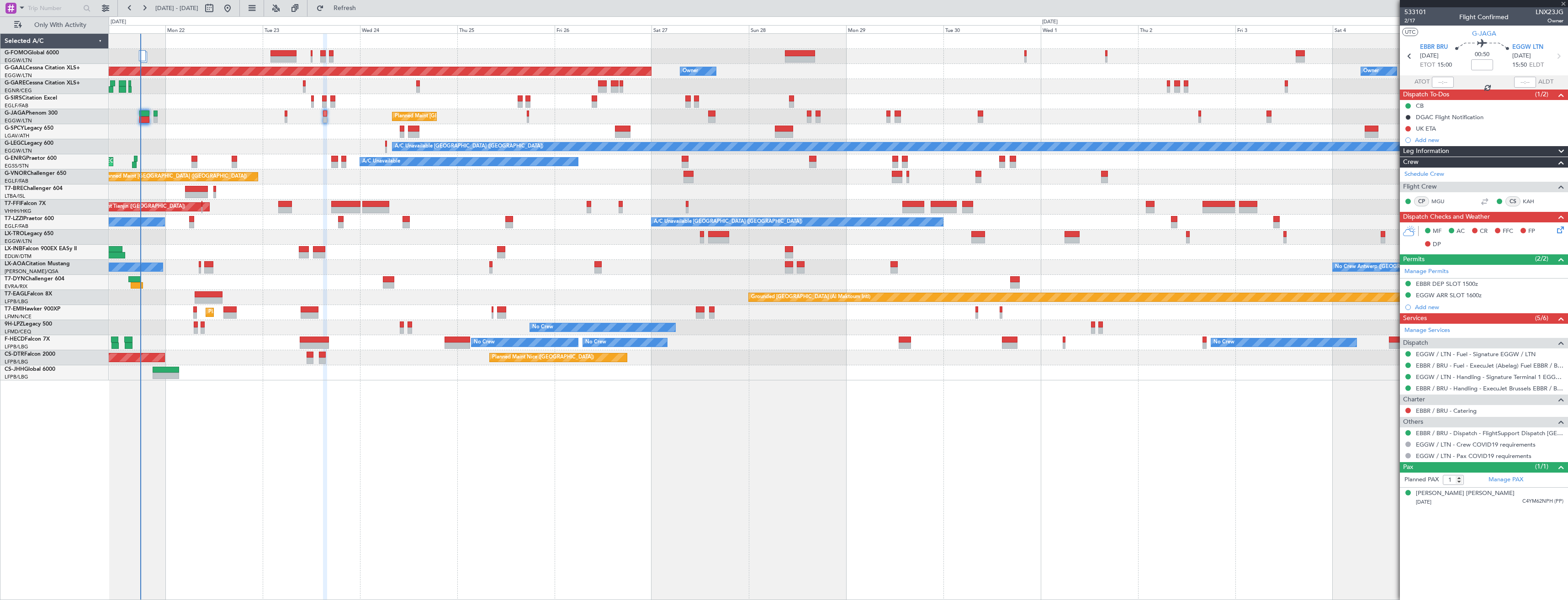
type input "-00:05"
type input "4"
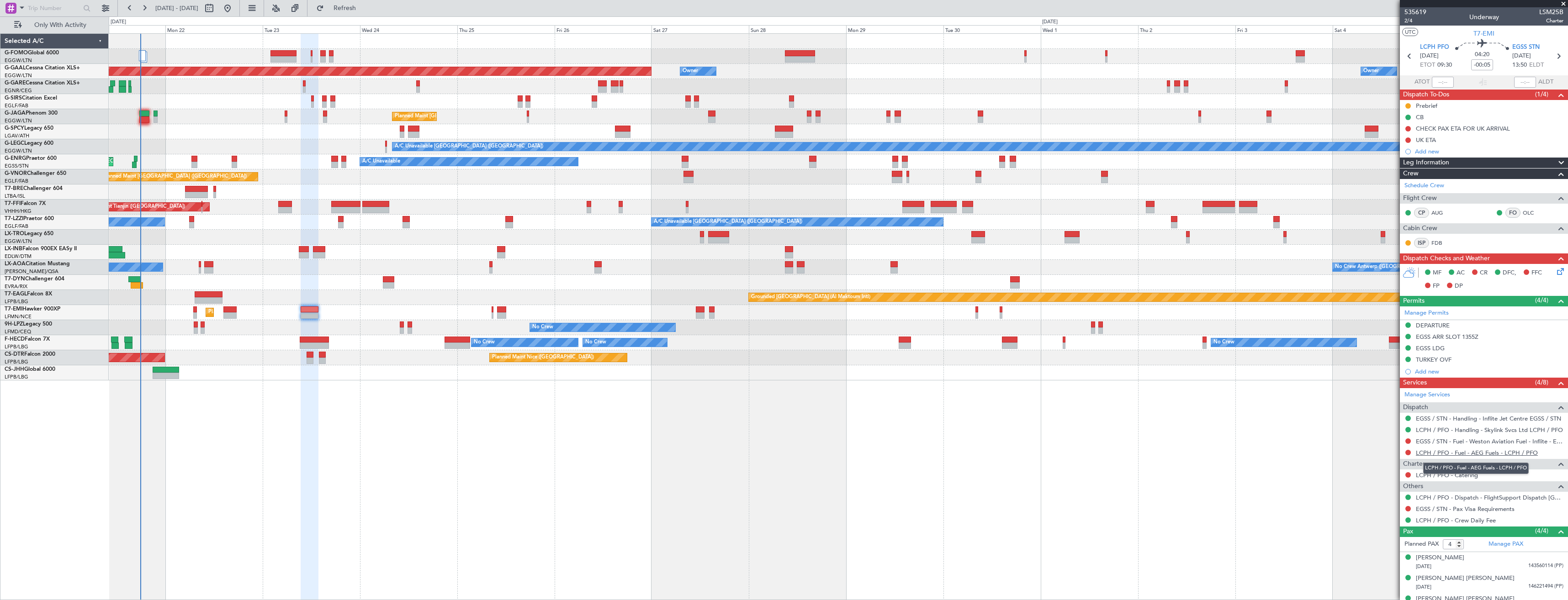
click at [1491, 454] on link "LCPH / PFO - Fuel - AEG Fuels - LCPH / PFO" at bounding box center [1477, 452] width 122 height 8
click at [1406, 450] on button at bounding box center [1408, 452] width 5 height 5
drag, startPoint x: 1396, startPoint y: 504, endPoint x: 1390, endPoint y: 359, distance: 145.1
click at [1396, 504] on span "Requested" at bounding box center [1383, 506] width 29 height 9
click at [1445, 149] on div "Add new" at bounding box center [1485, 151] width 140 height 8
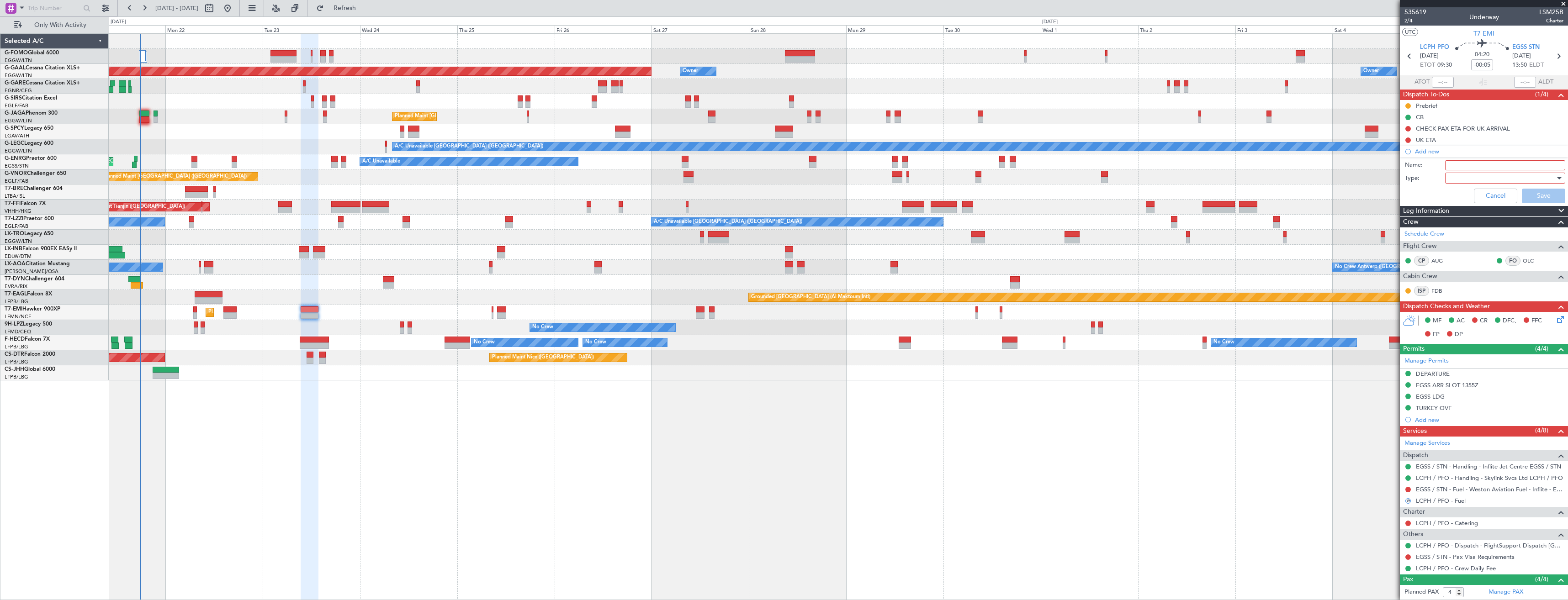
click at [1461, 165] on input "Name:" at bounding box center [1505, 166] width 120 height 10
type input "LCPH FUEL VIA HANDLER"
click at [1461, 180] on div at bounding box center [1501, 178] width 107 height 14
click at [1465, 196] on span "Generic" at bounding box center [1501, 197] width 107 height 14
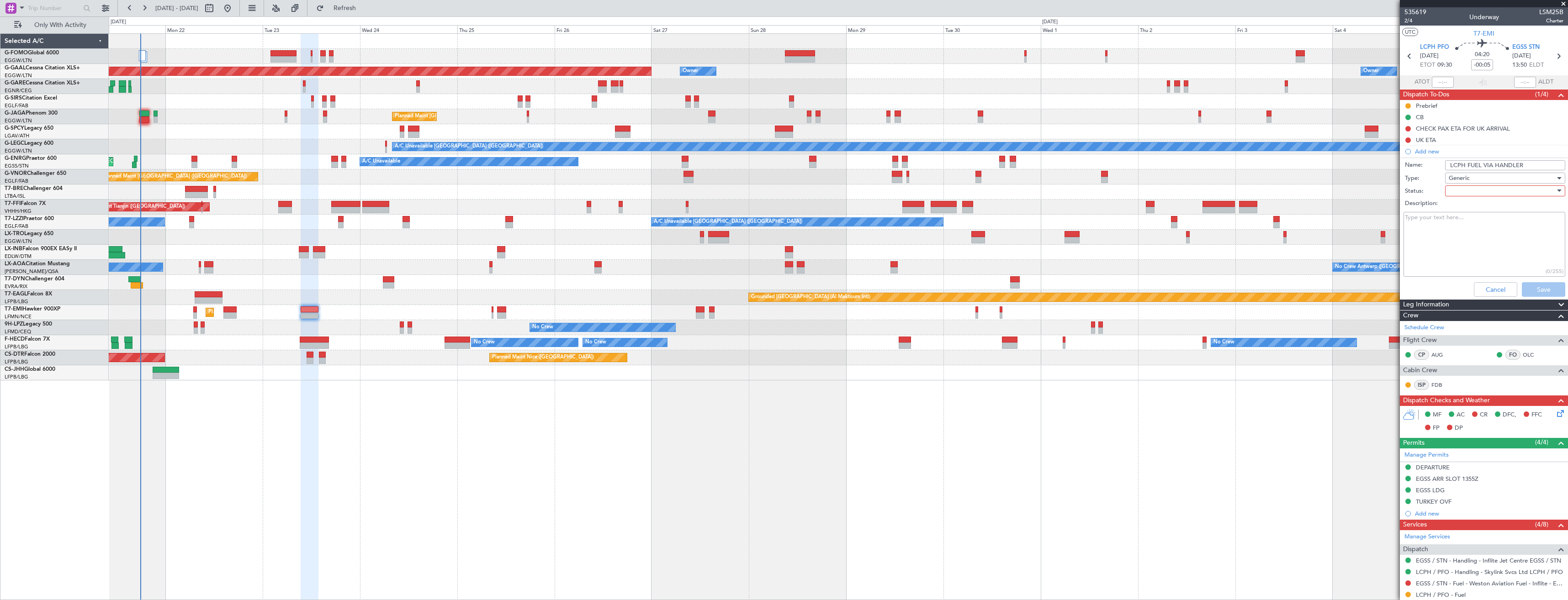
click at [1466, 192] on div at bounding box center [1501, 191] width 107 height 14
click at [1472, 222] on span "In Progress" at bounding box center [1501, 223] width 107 height 14
click at [1543, 294] on button "Save" at bounding box center [1543, 289] width 44 height 15
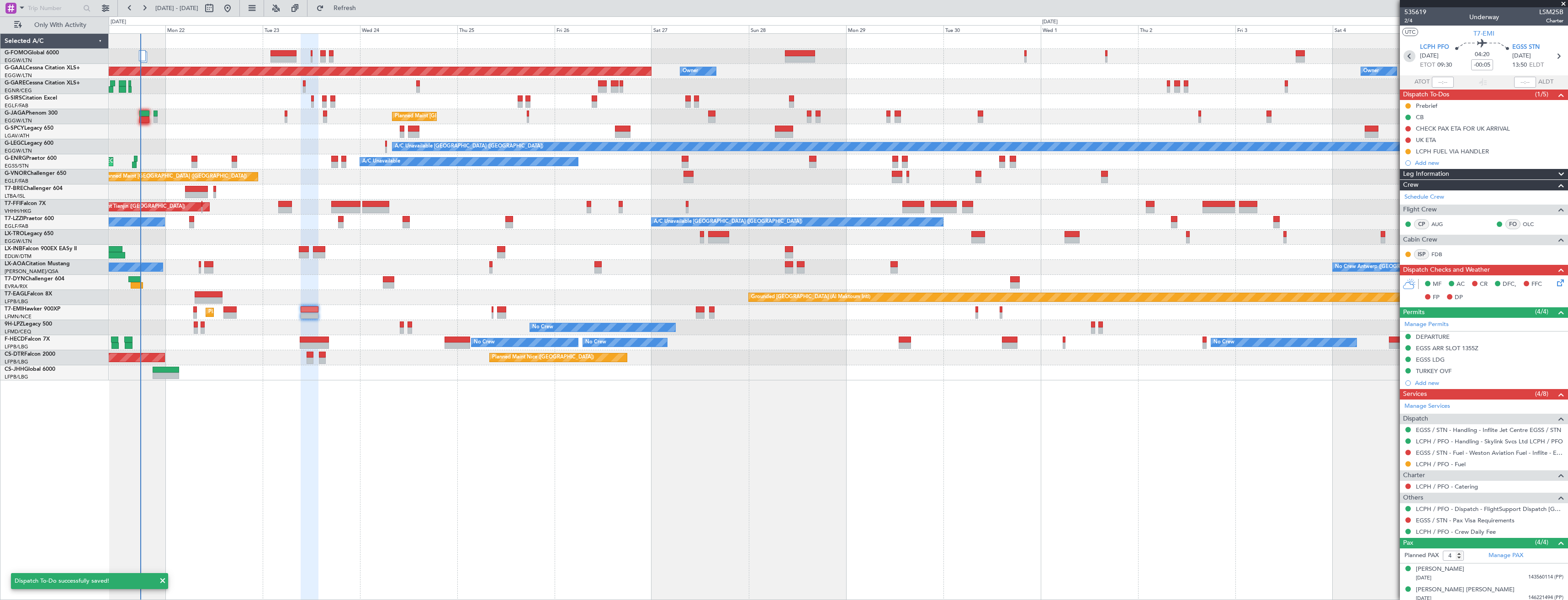
click at [1407, 51] on icon at bounding box center [1409, 56] width 12 height 12
type input "0"
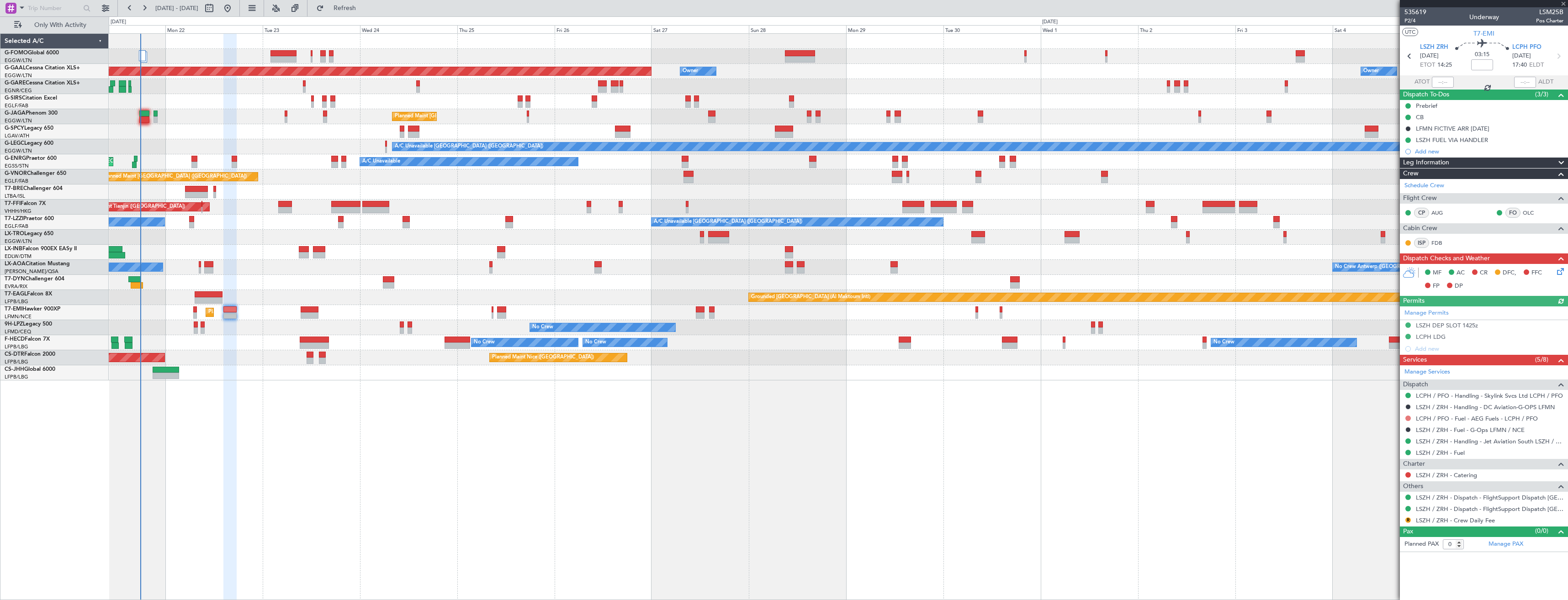
click at [1410, 417] on button at bounding box center [1408, 418] width 5 height 5
click at [1386, 468] on span "Requested" at bounding box center [1383, 472] width 29 height 9
click at [1444, 151] on div "Add new" at bounding box center [1485, 151] width 140 height 8
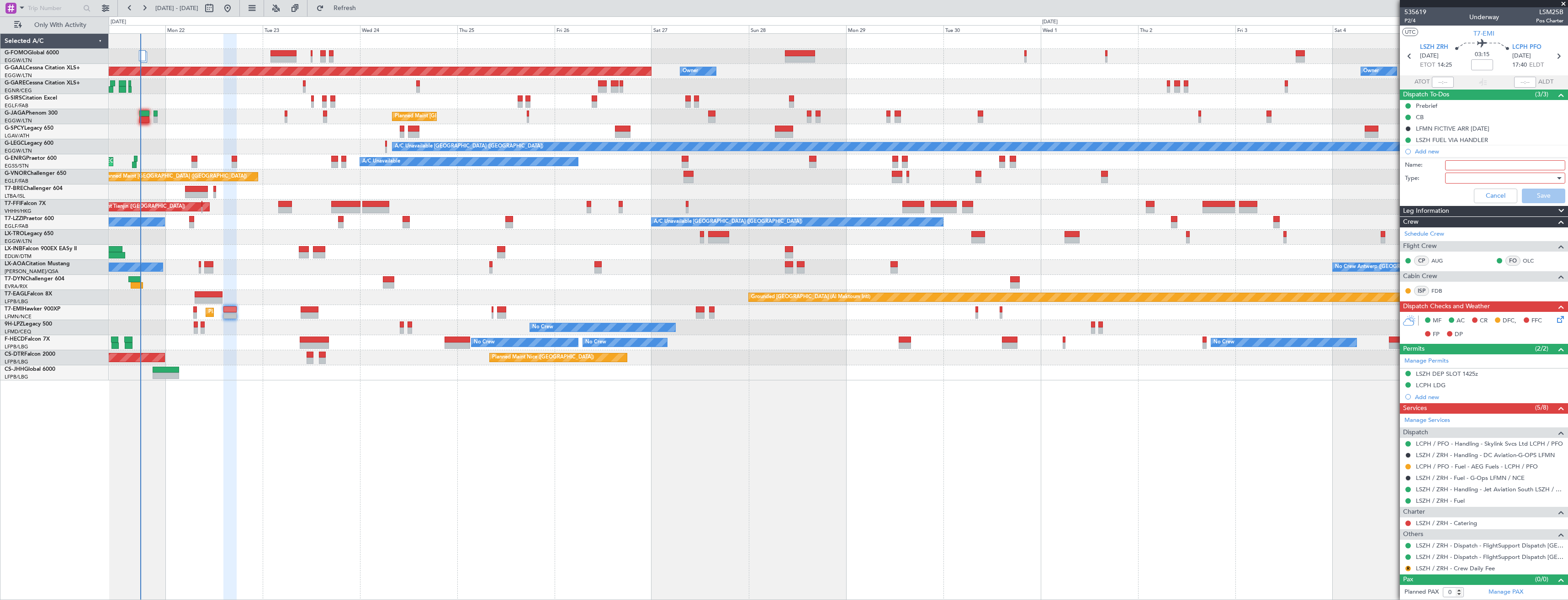
click at [1458, 165] on input "Name:" at bounding box center [1505, 166] width 120 height 10
paste input "LCPH FUEL VIA HANDLER"
type input "LCPH FUEL VIA HANDLER"
click at [1467, 176] on div at bounding box center [1501, 178] width 107 height 14
click at [1466, 197] on span "Generic" at bounding box center [1501, 197] width 112 height 14
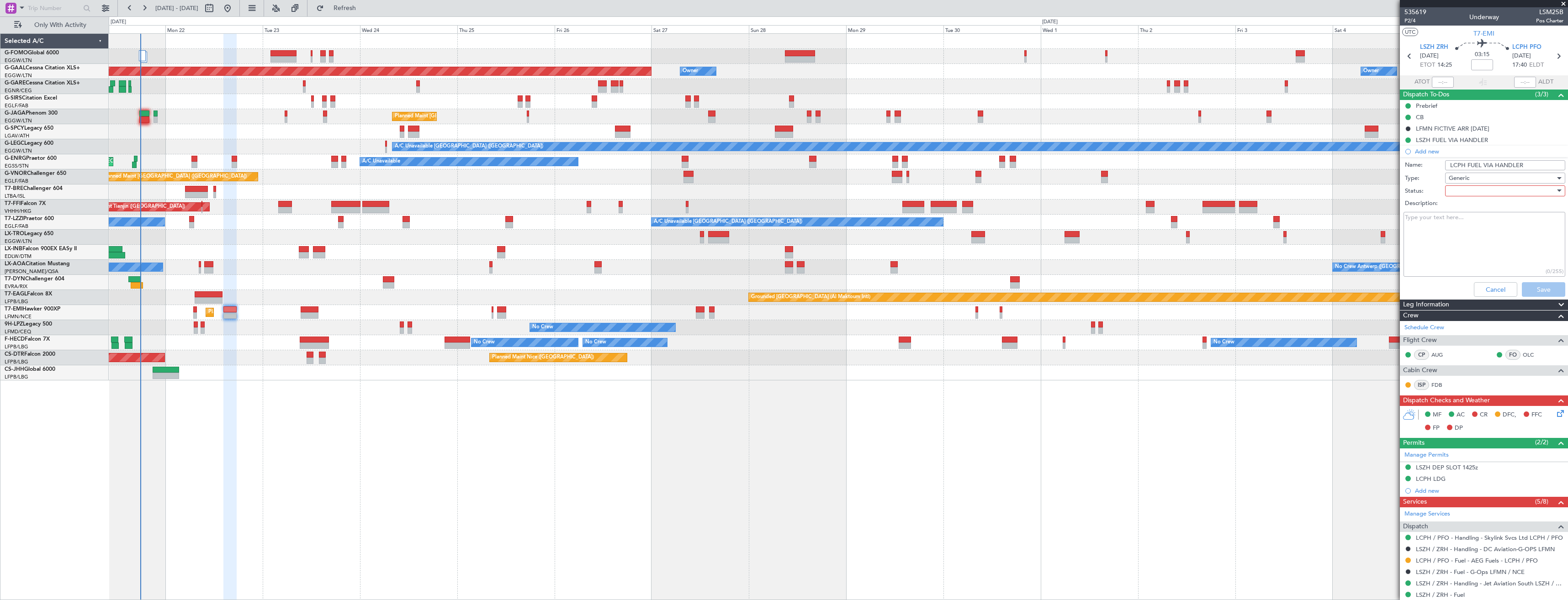
click at [1465, 187] on div at bounding box center [1501, 191] width 107 height 14
click at [1469, 218] on span "In Progress" at bounding box center [1501, 223] width 107 height 14
click at [1533, 290] on button "Save" at bounding box center [1543, 289] width 44 height 15
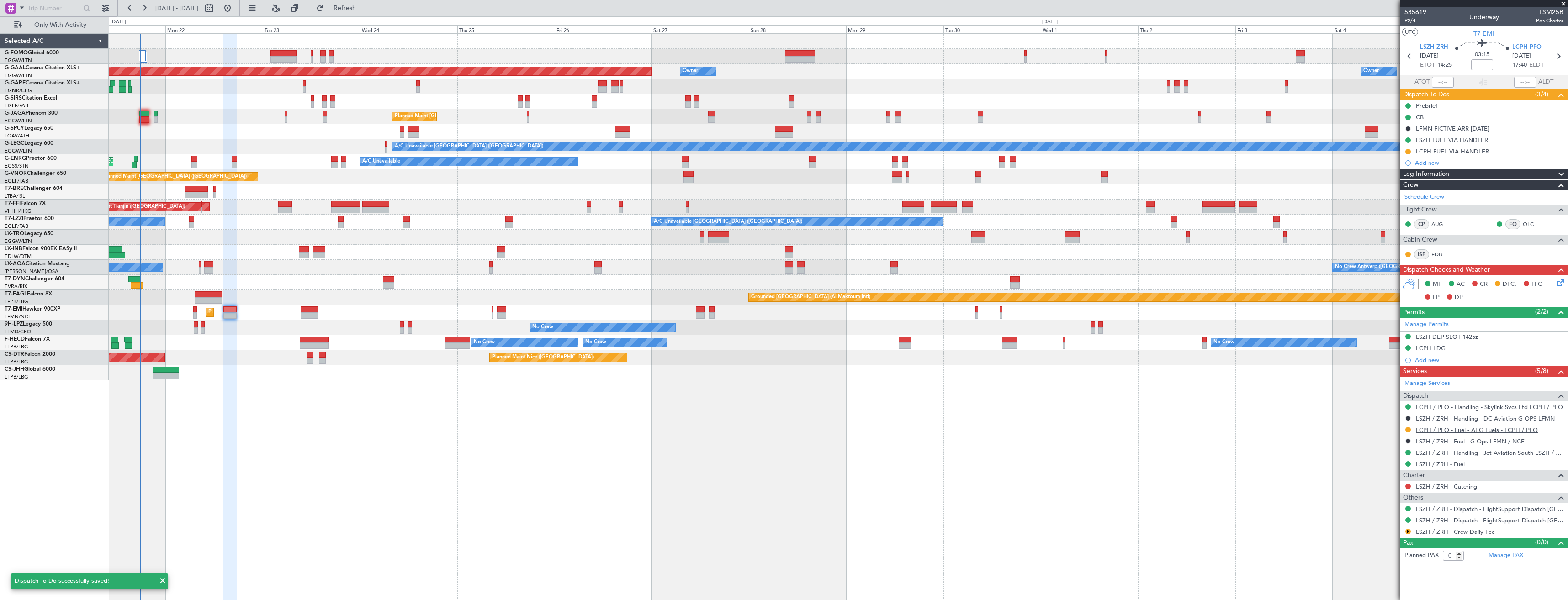
click at [1466, 432] on link "LCPH / PFO - Fuel - AEG Fuels - LCPH / PFO" at bounding box center [1477, 429] width 122 height 8
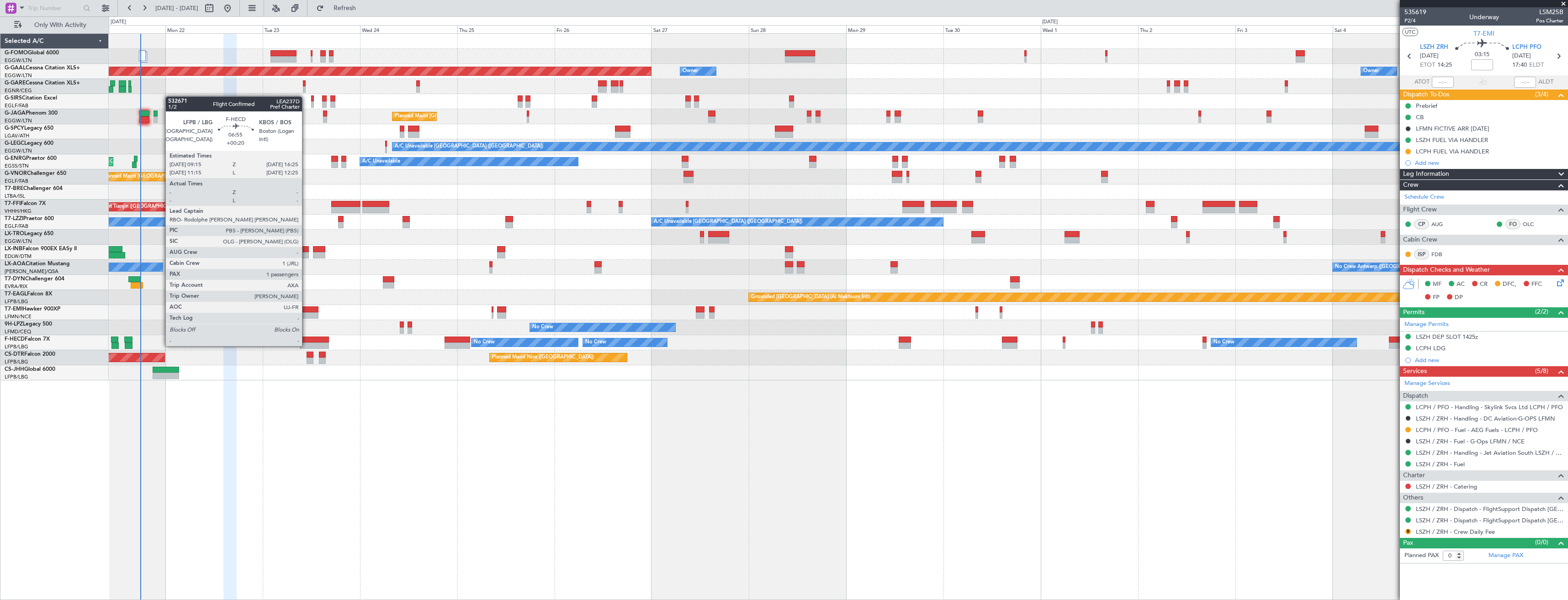
click at [306, 337] on div at bounding box center [314, 339] width 29 height 6
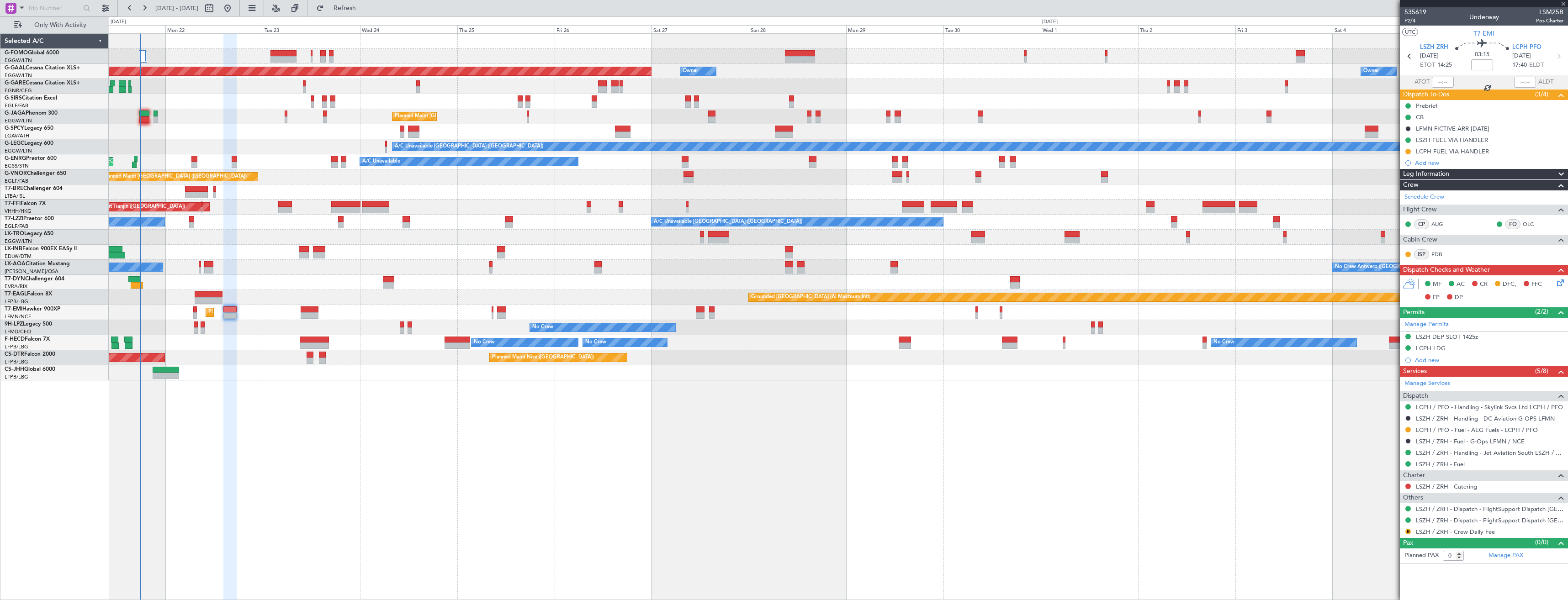
type input "+00:20"
type input "1"
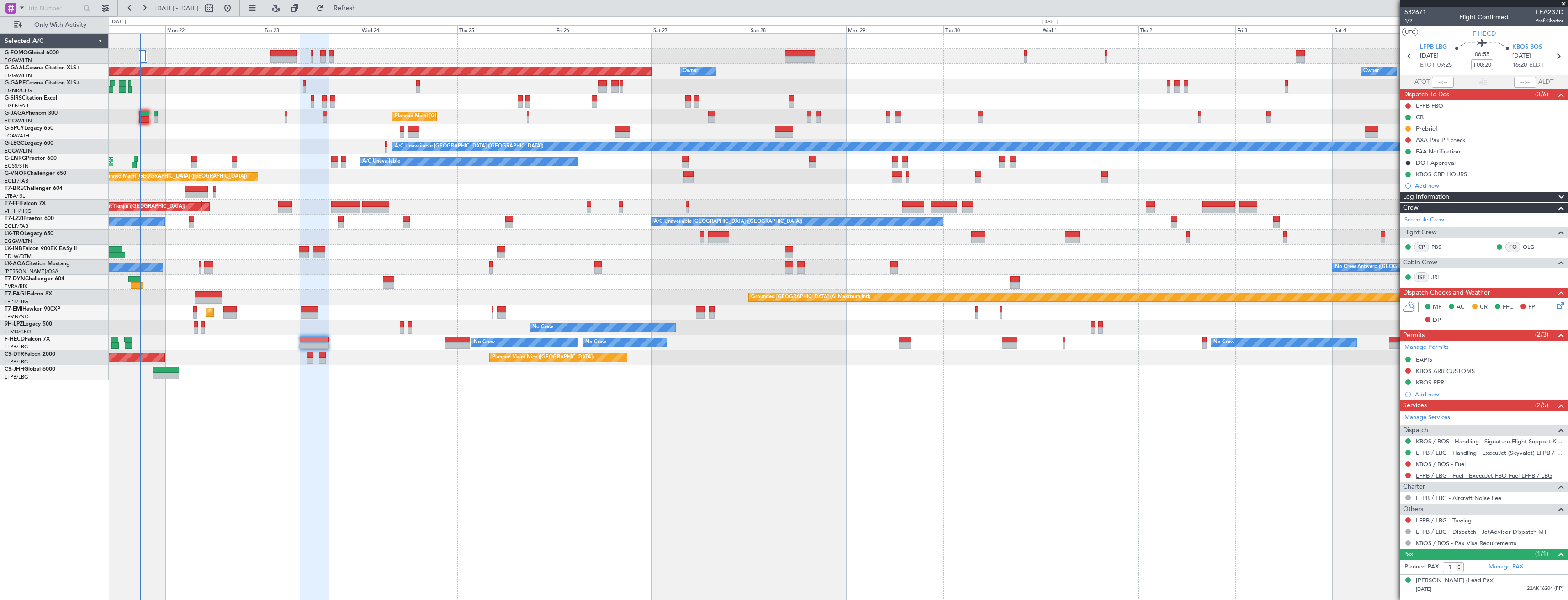
click at [1442, 475] on link "LFPB / LBG - Fuel - ExecuJet FBO Fuel LFPB / LBG" at bounding box center [1484, 475] width 137 height 8
click at [352, 14] on button "Refresh" at bounding box center [339, 8] width 55 height 15
click at [1434, 463] on link "KBOS / BOS - Fuel" at bounding box center [1441, 463] width 50 height 8
click at [1469, 440] on link "KBOS / BOS - Handling - Signature Flight Support KBOS / BOS" at bounding box center [1489, 440] width 148 height 8
click at [1410, 462] on button at bounding box center [1408, 463] width 5 height 5
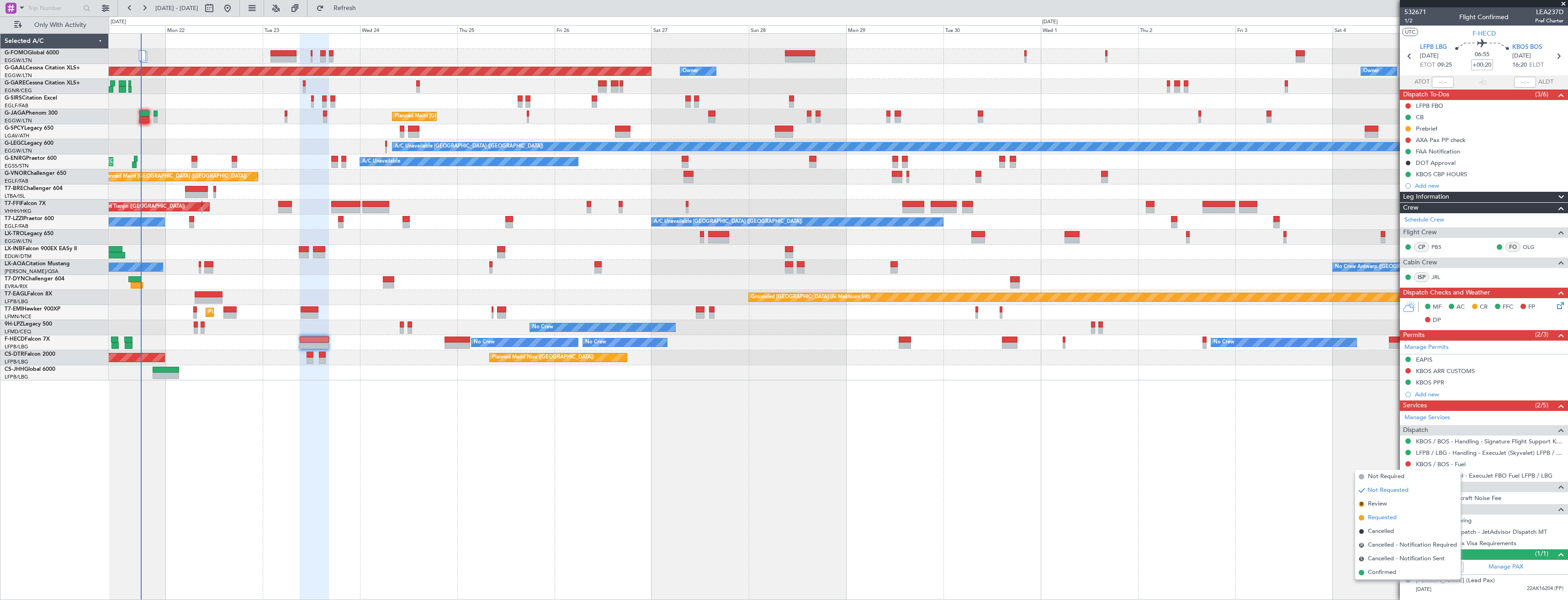
click at [1382, 513] on span "Requested" at bounding box center [1383, 517] width 29 height 9
click at [1472, 184] on div "Add new" at bounding box center [1489, 185] width 149 height 8
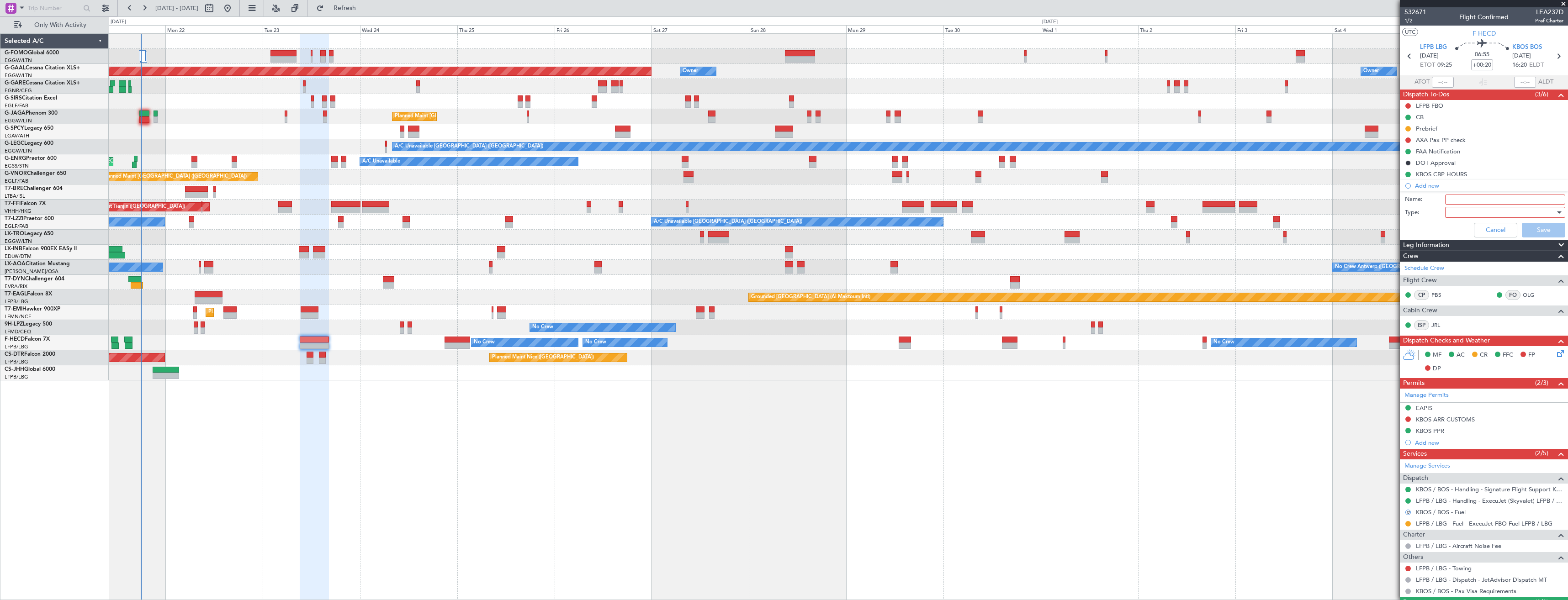
click at [1471, 193] on div "Name:" at bounding box center [1484, 200] width 178 height 14
click at [1469, 197] on input "Name:" at bounding box center [1505, 200] width 120 height 10
type input "KBOS FUEL VIA HADID"
click at [1485, 216] on div at bounding box center [1501, 213] width 107 height 14
click at [1489, 227] on span "Generic" at bounding box center [1501, 231] width 107 height 14
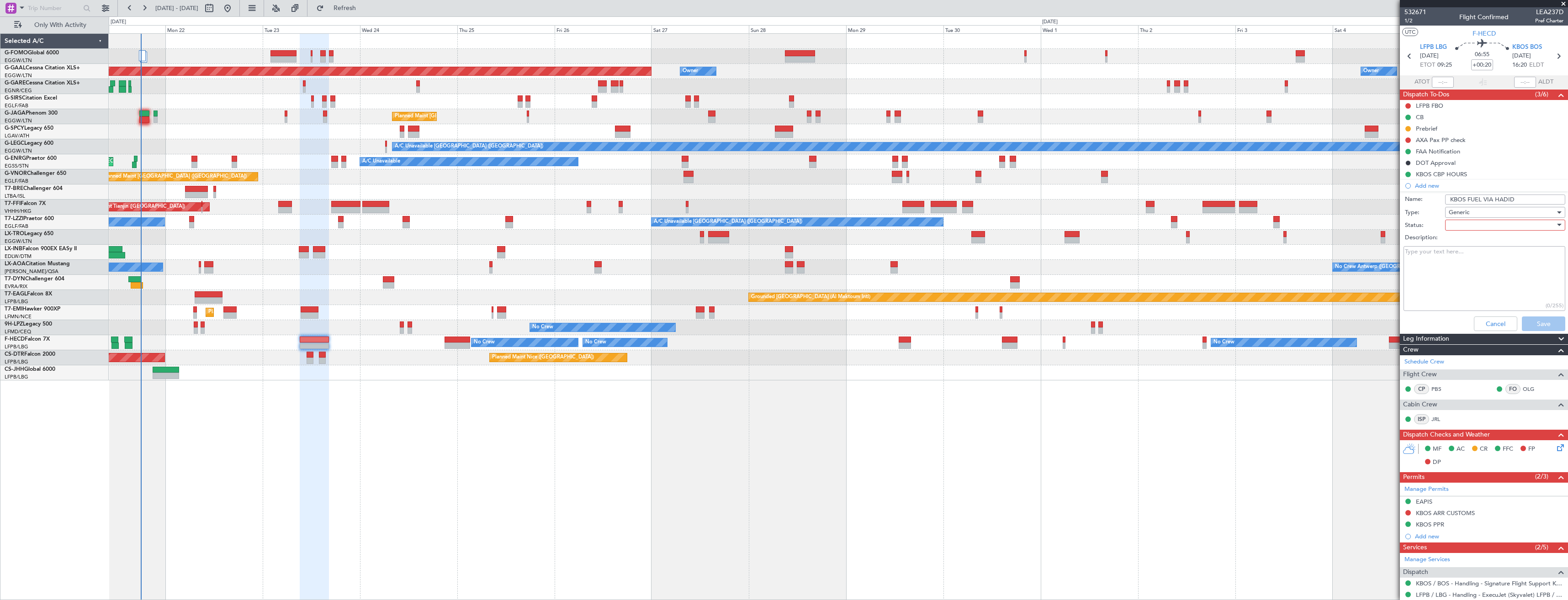
click at [1484, 225] on div at bounding box center [1501, 225] width 107 height 14
click at [1485, 258] on span "In Progress" at bounding box center [1501, 257] width 107 height 14
click at [1522, 317] on button "Save" at bounding box center [1543, 323] width 44 height 15
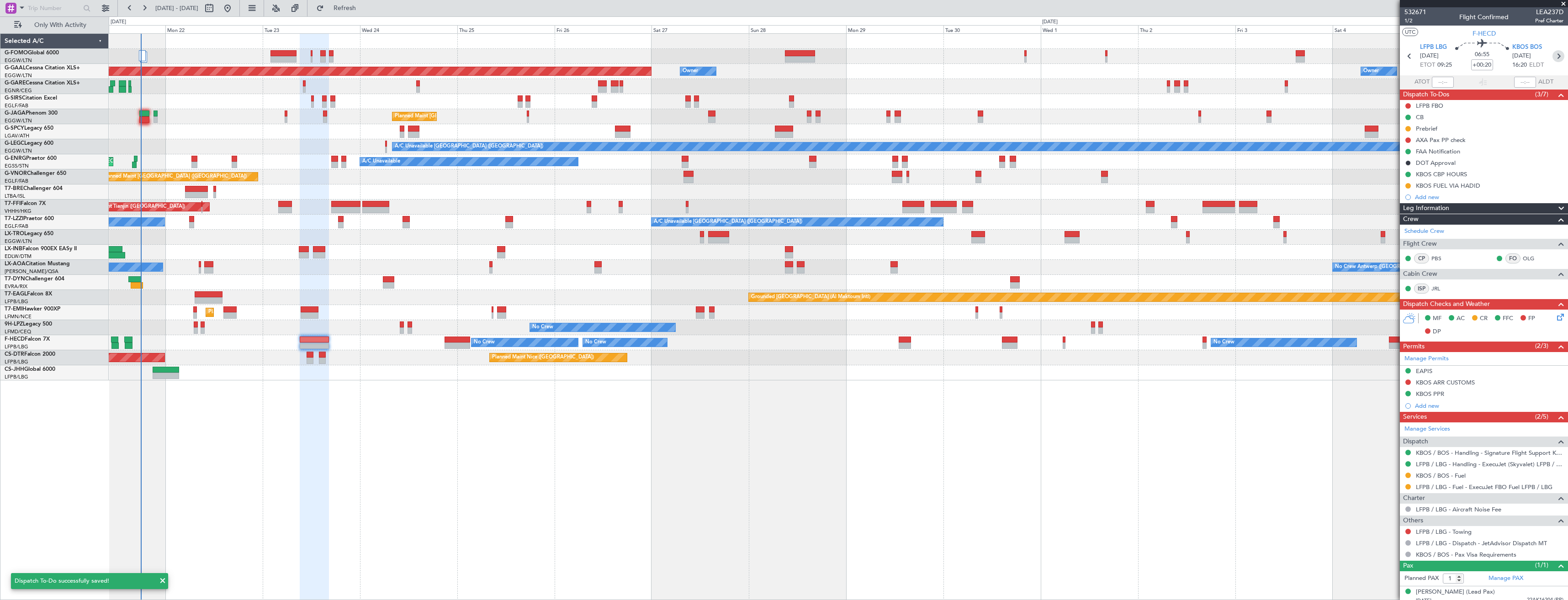
click at [1553, 56] on icon at bounding box center [1559, 56] width 12 height 12
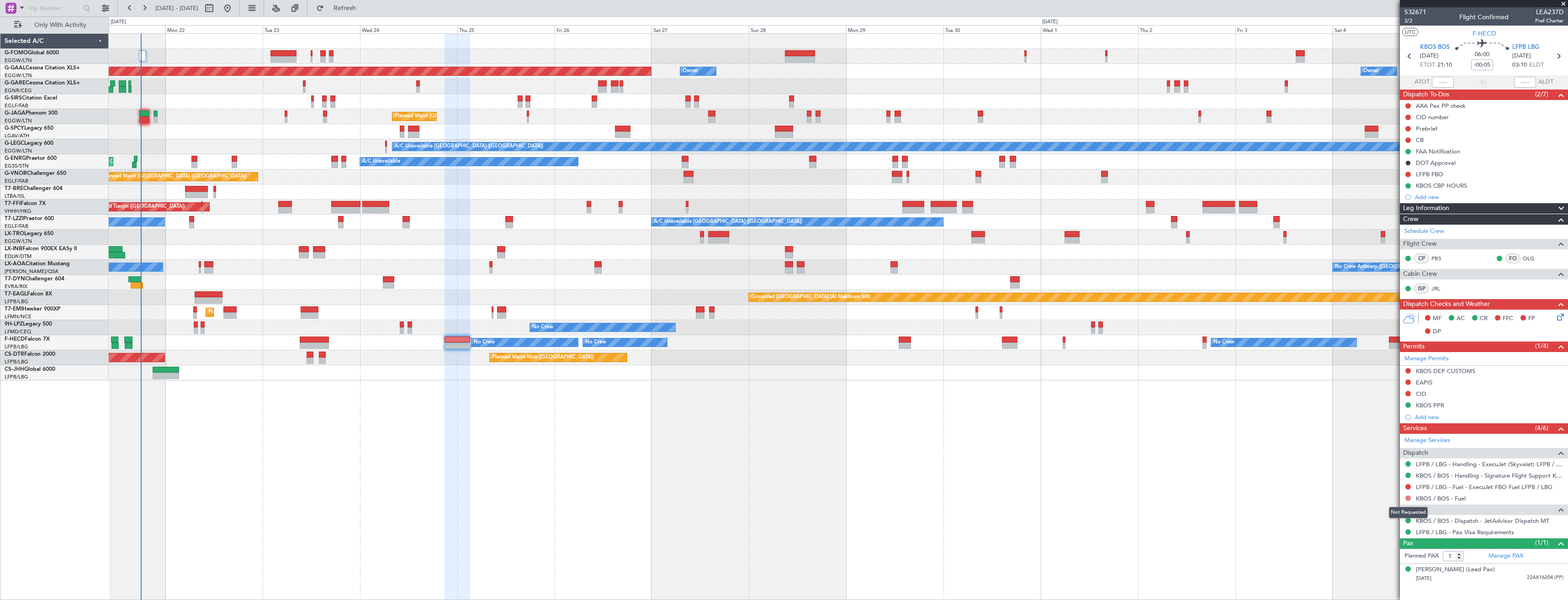
click at [1410, 496] on button at bounding box center [1408, 498] width 5 height 5
click at [1387, 428] on span "Requested" at bounding box center [1383, 429] width 29 height 9
click at [1494, 194] on div "Add new" at bounding box center [1485, 196] width 140 height 8
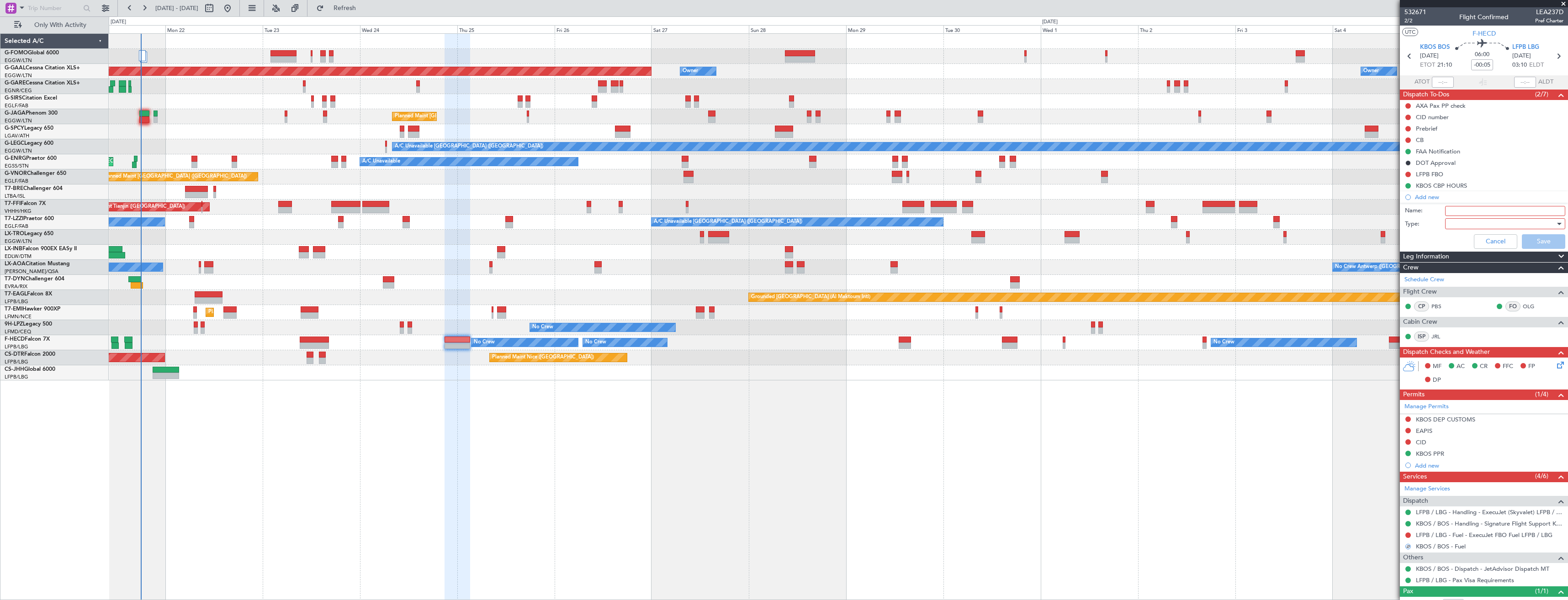
click at [1494, 205] on div "Name:" at bounding box center [1484, 211] width 178 height 14
click at [1491, 207] on input "Name:" at bounding box center [1505, 211] width 120 height 10
paste input "KBOS FUEL VIA HADID"
type input "KBOS FUEL VIA HADID"
click at [1468, 225] on div at bounding box center [1501, 224] width 107 height 14
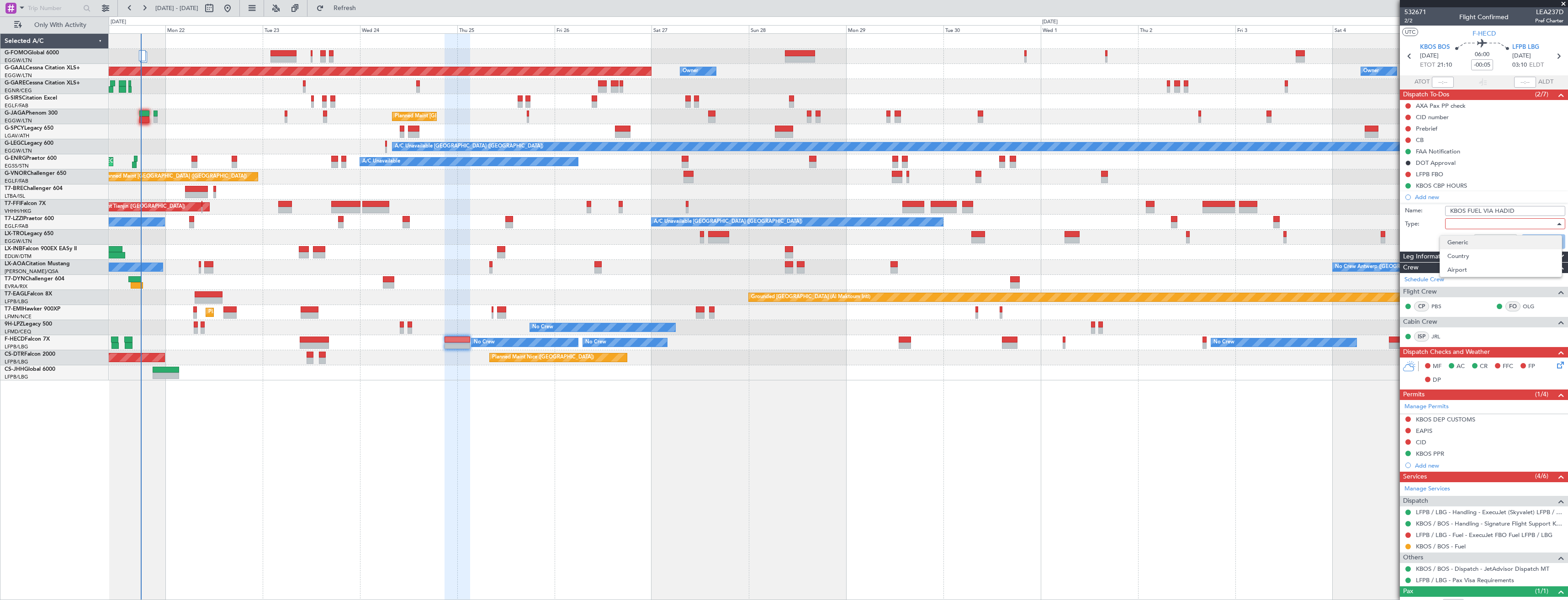
click at [1469, 243] on span "Generic" at bounding box center [1501, 242] width 107 height 14
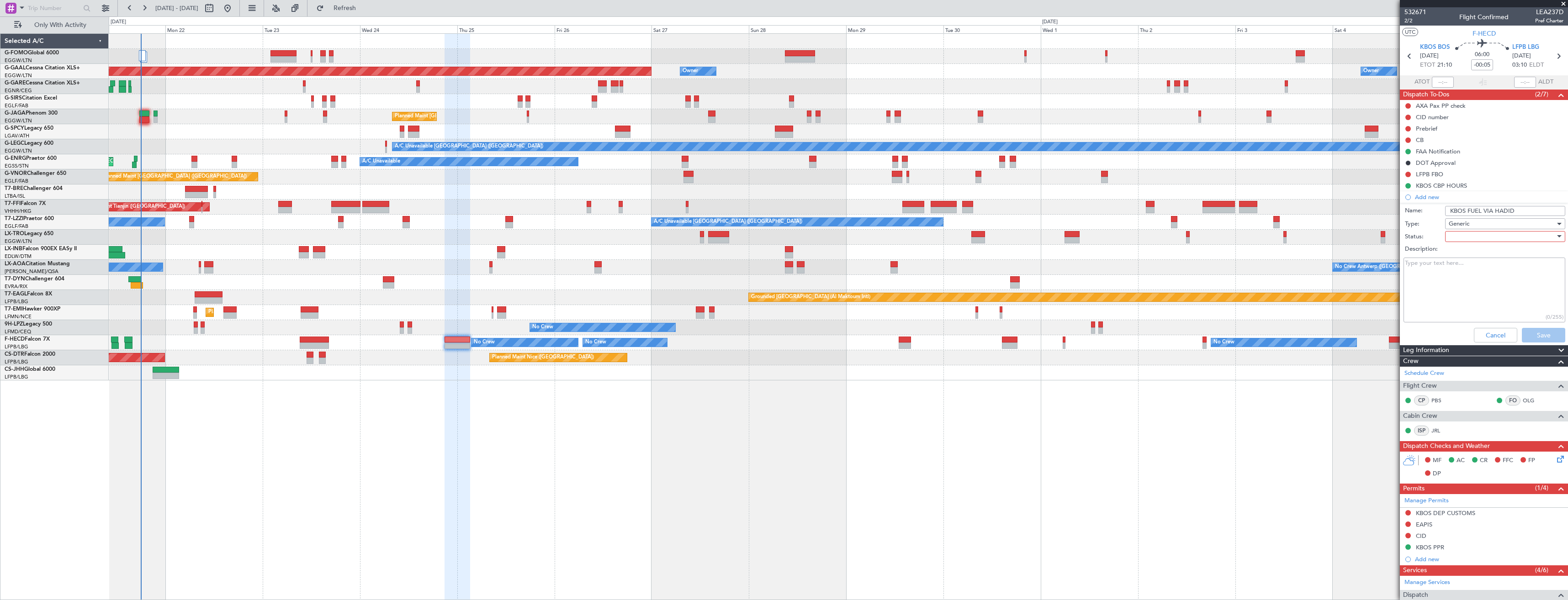
click at [1473, 232] on div at bounding box center [1501, 236] width 107 height 14
click at [1471, 268] on span "In Progress" at bounding box center [1501, 269] width 107 height 14
click at [1528, 325] on div "Cancel Save" at bounding box center [1482, 335] width 173 height 22
click at [1530, 331] on button "Save" at bounding box center [1543, 335] width 44 height 15
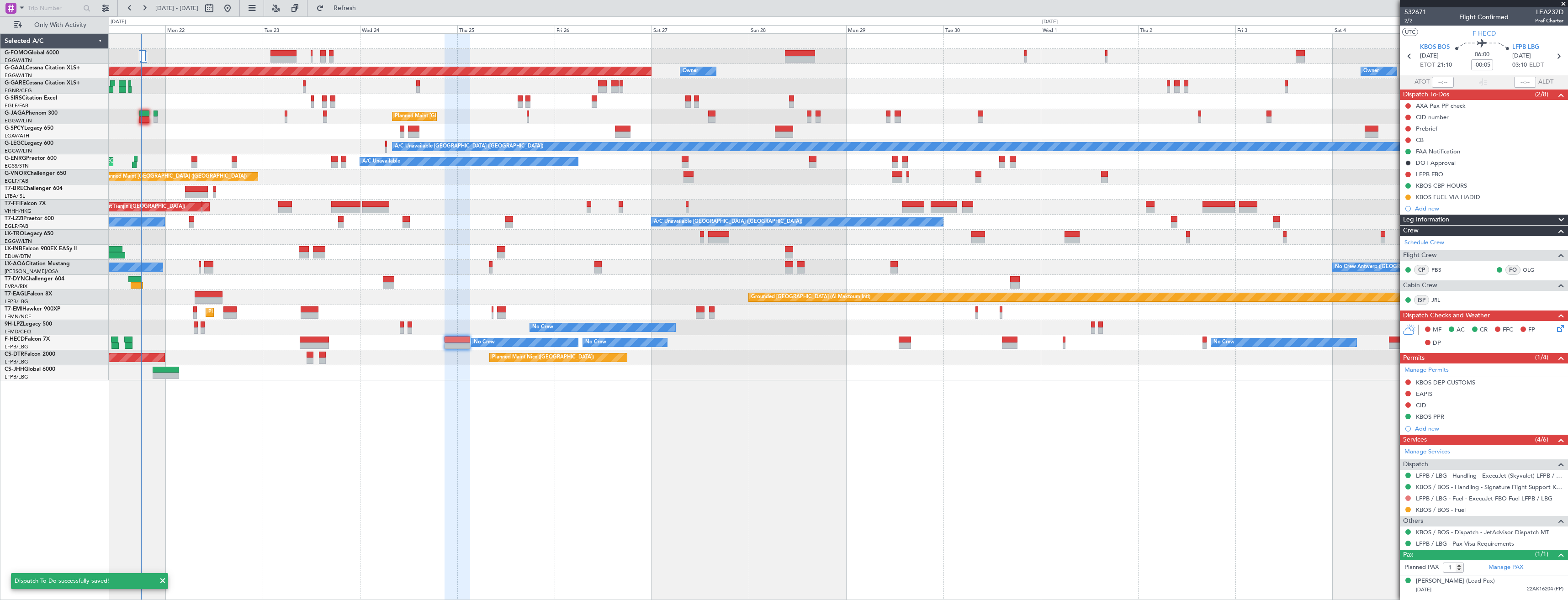
click at [1406, 498] on button at bounding box center [1408, 498] width 5 height 5
click at [1368, 386] on span "Not Required" at bounding box center [1386, 388] width 37 height 9
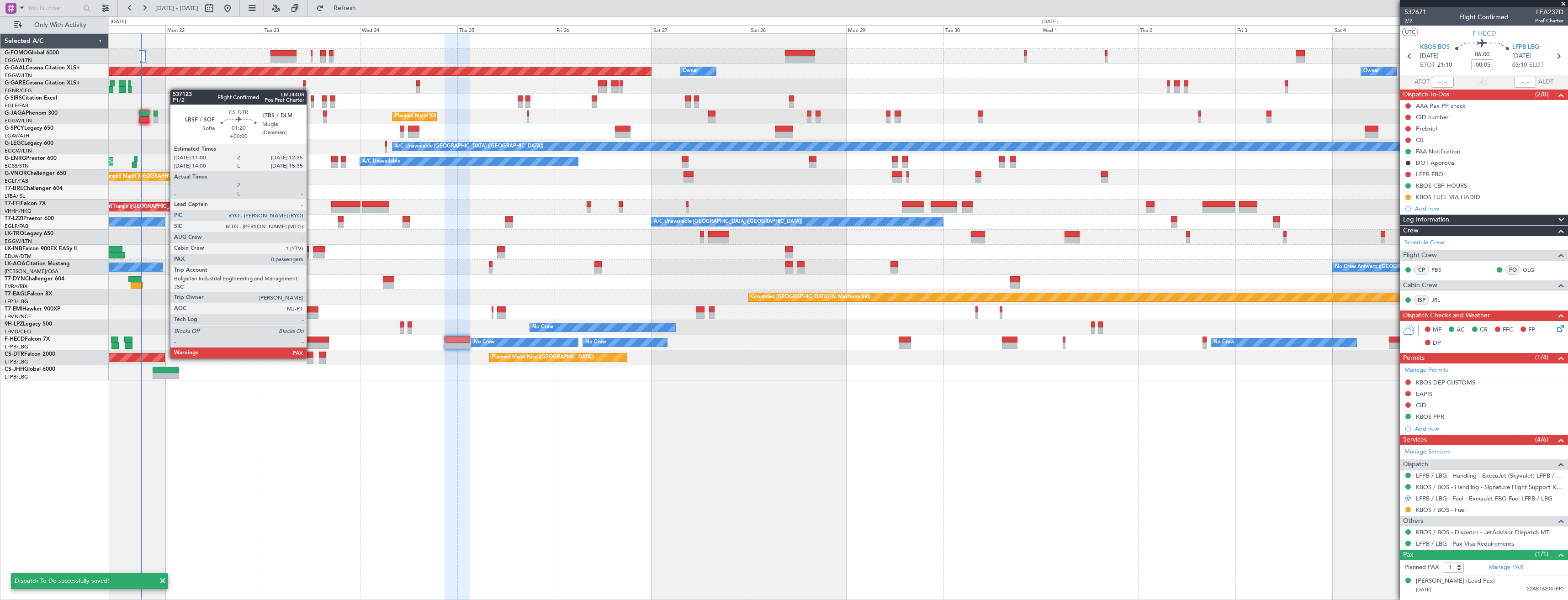
click at [311, 358] on div at bounding box center [310, 360] width 7 height 6
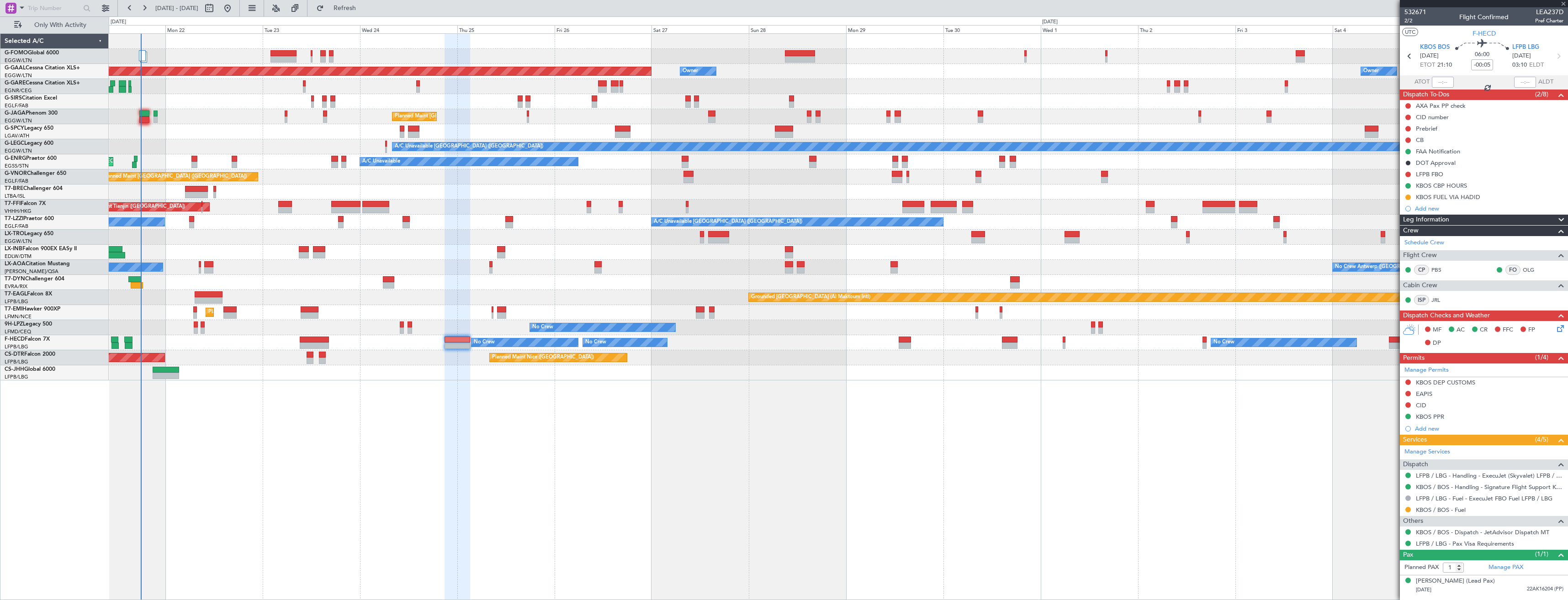
type input "0"
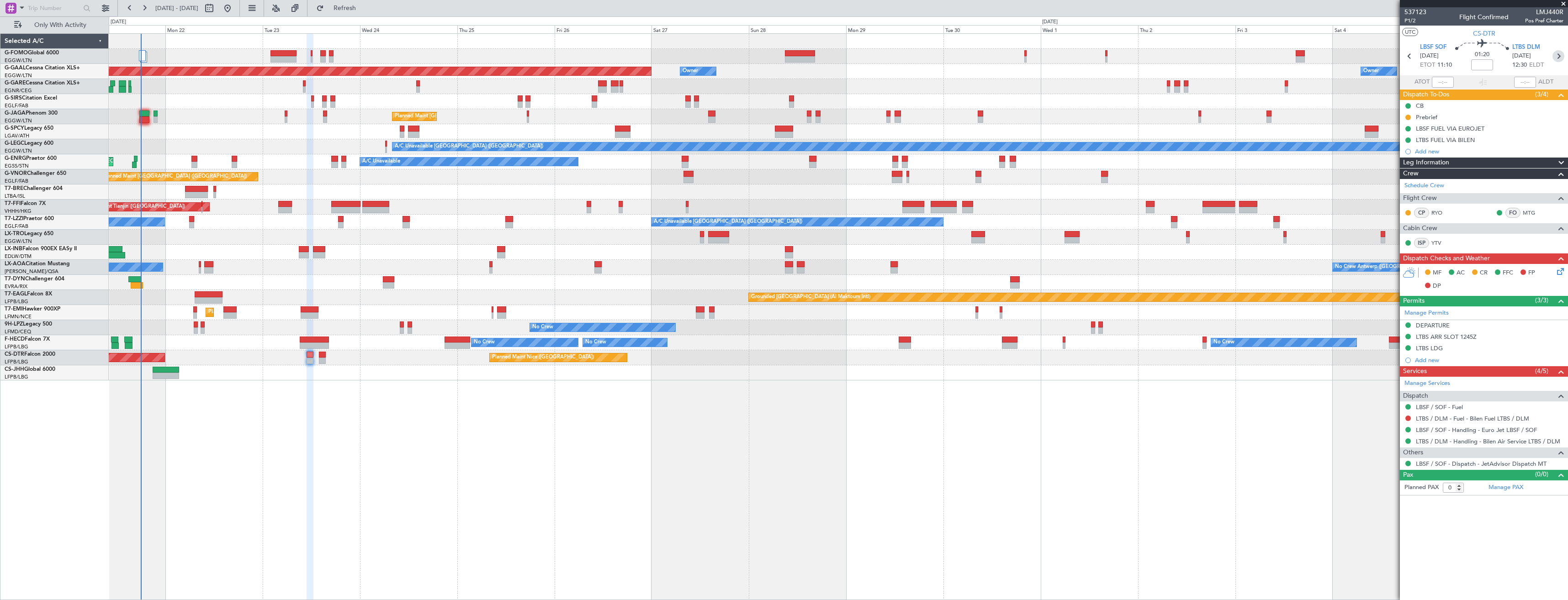
click at [1556, 55] on icon at bounding box center [1559, 56] width 12 height 12
type input "+00:10"
type input "2"
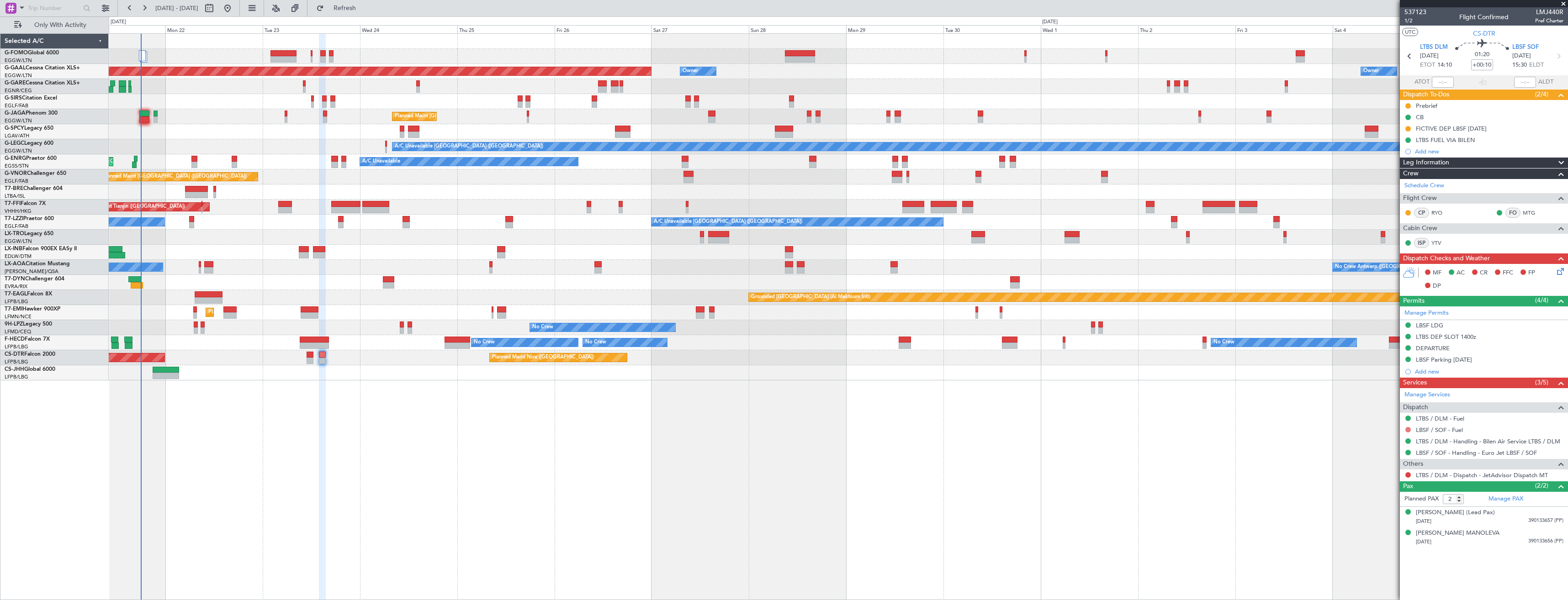
click at [1407, 430] on button at bounding box center [1408, 429] width 5 height 5
click at [1377, 440] on span "Not Required" at bounding box center [1386, 442] width 37 height 9
click at [1406, 475] on button at bounding box center [1408, 475] width 5 height 5
click at [1379, 578] on li "Confirmed" at bounding box center [1408, 584] width 106 height 14
click at [1409, 59] on icon at bounding box center [1409, 56] width 12 height 12
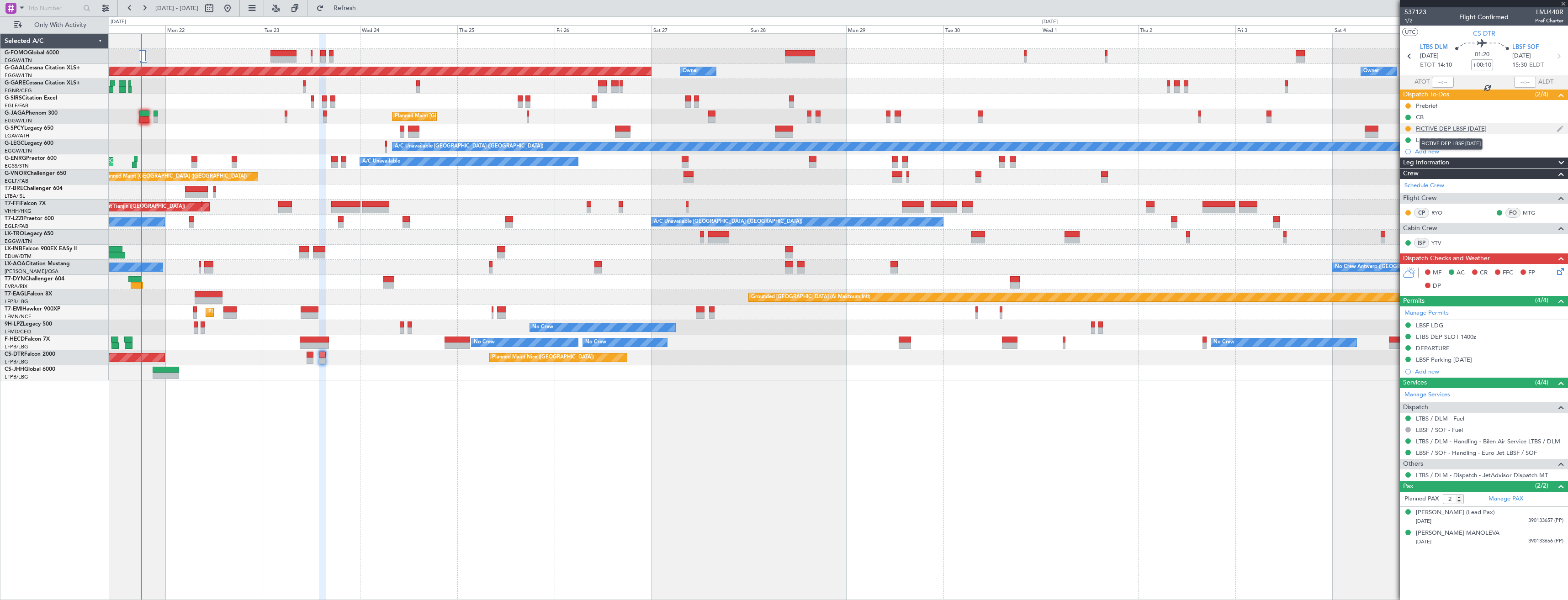
type input "0"
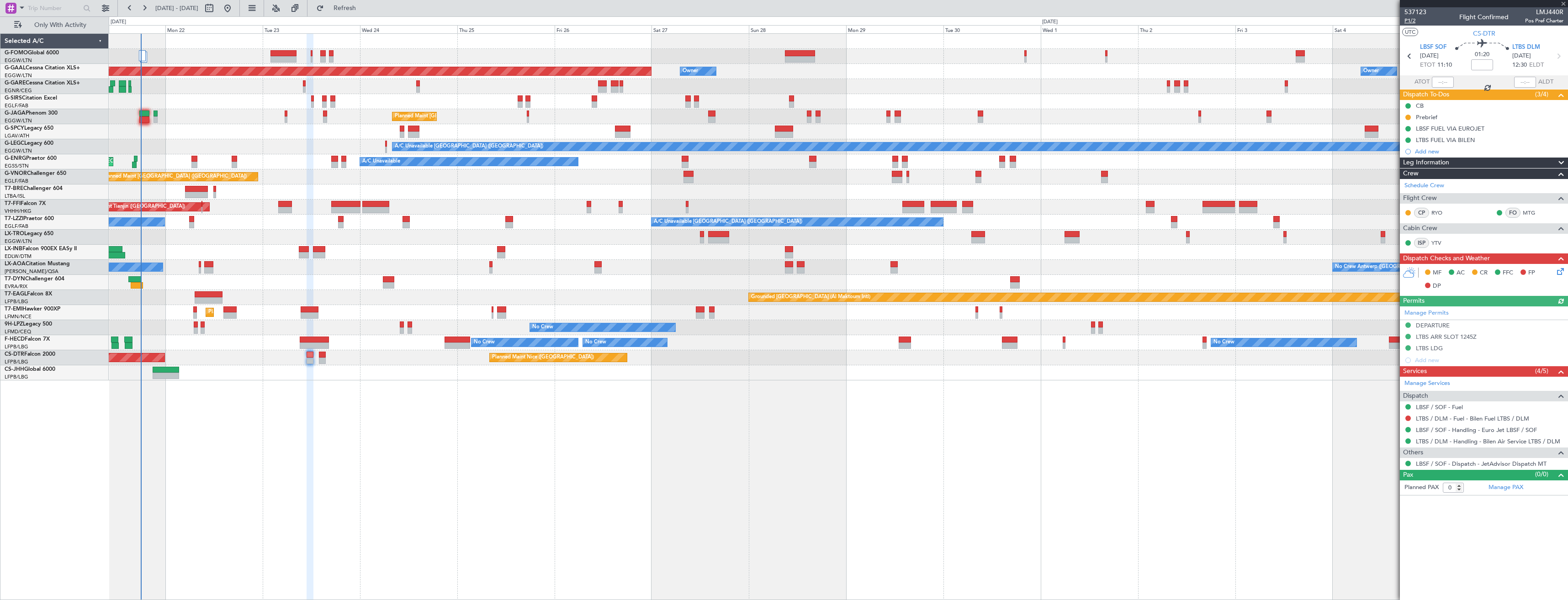
click at [1407, 23] on span "P1/2" at bounding box center [1415, 20] width 22 height 8
click at [1560, 271] on icon at bounding box center [1559, 270] width 8 height 8
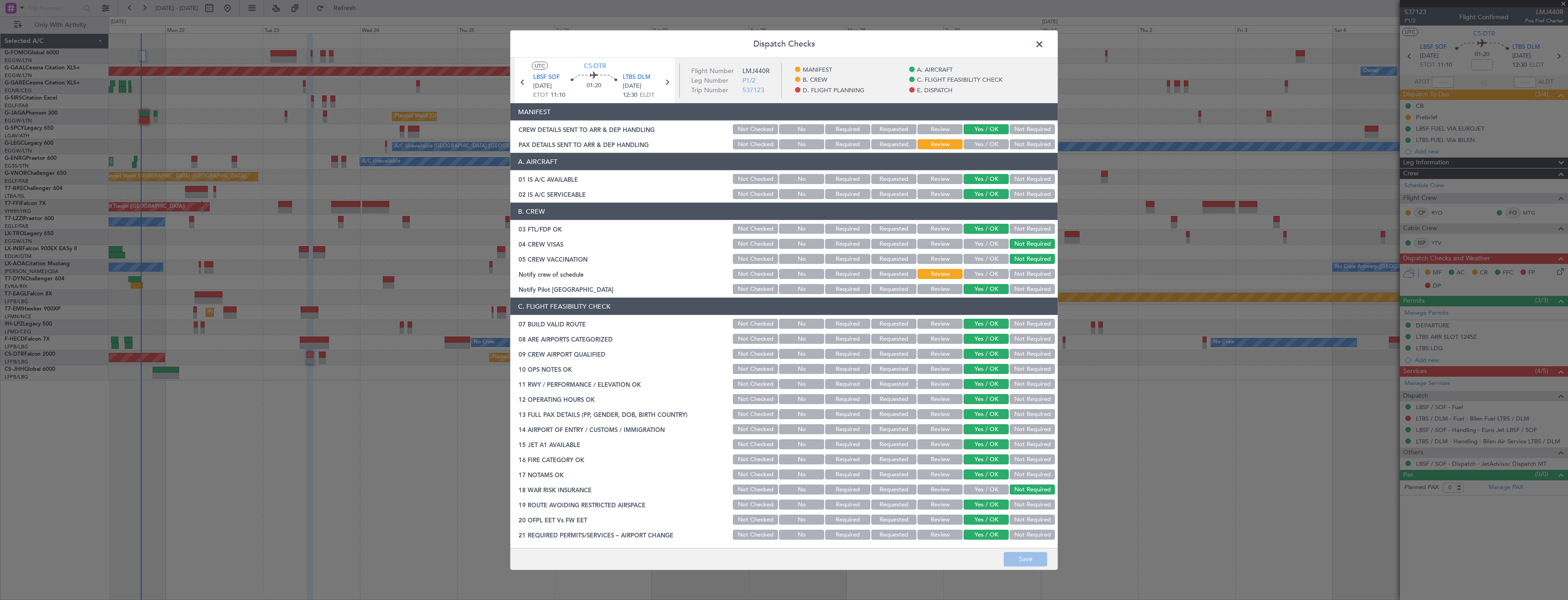
drag, startPoint x: 972, startPoint y: 144, endPoint x: 1002, endPoint y: 440, distance: 297.5
click at [973, 144] on button "Yes / OK" at bounding box center [986, 144] width 45 height 10
click at [1032, 554] on button "Save" at bounding box center [1025, 558] width 44 height 15
click at [1044, 42] on span at bounding box center [1044, 46] width 0 height 18
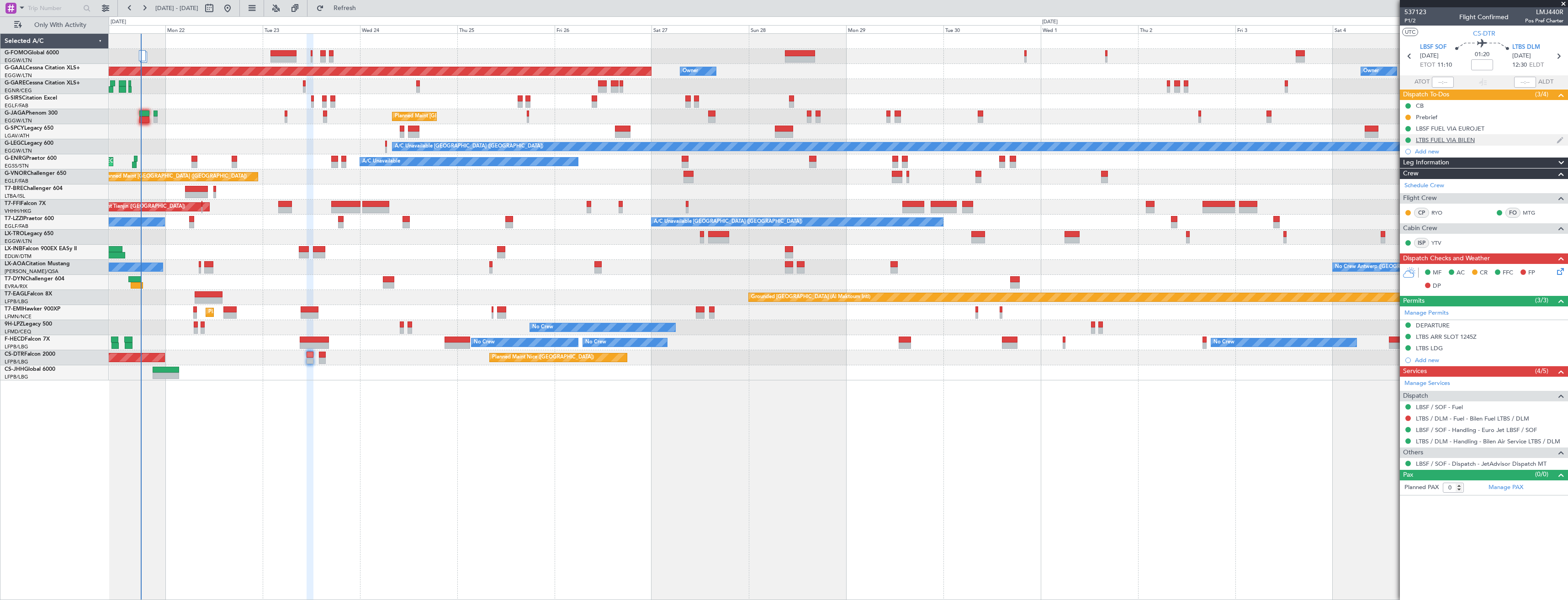
click at [1442, 140] on div "LTBS FUEL VIA BILEN" at bounding box center [1445, 139] width 59 height 8
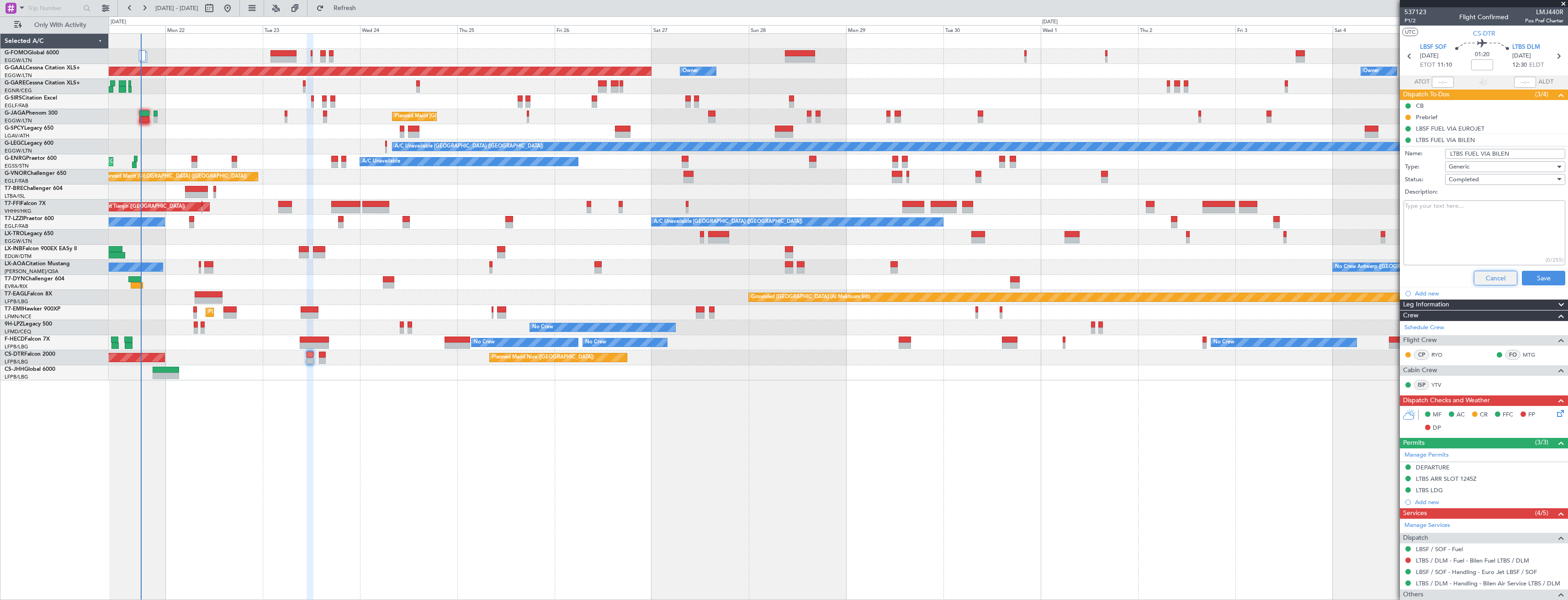
click at [1480, 280] on button "Cancel" at bounding box center [1495, 277] width 44 height 15
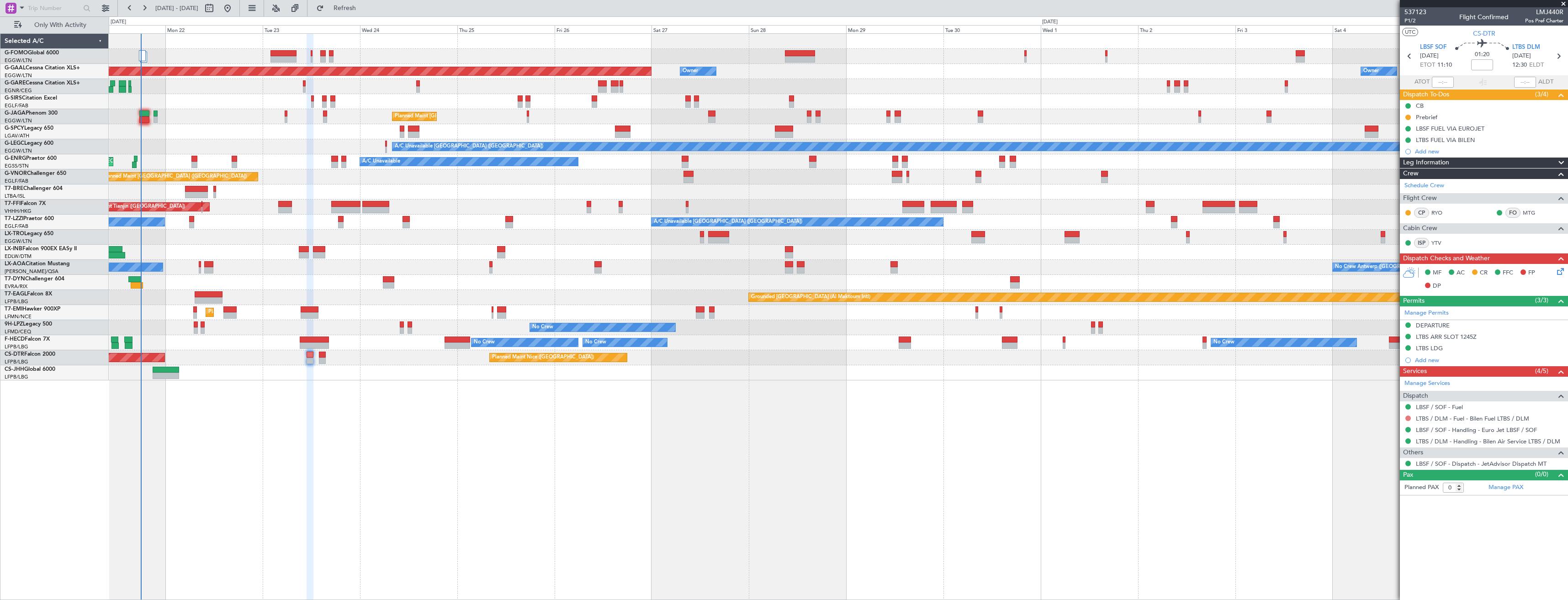
click at [1406, 419] on button at bounding box center [1408, 418] width 5 height 5
click at [1374, 527] on span "Confirmed" at bounding box center [1382, 527] width 28 height 9
click at [1561, 51] on icon at bounding box center [1559, 56] width 12 height 12
type input "+00:10"
type input "2"
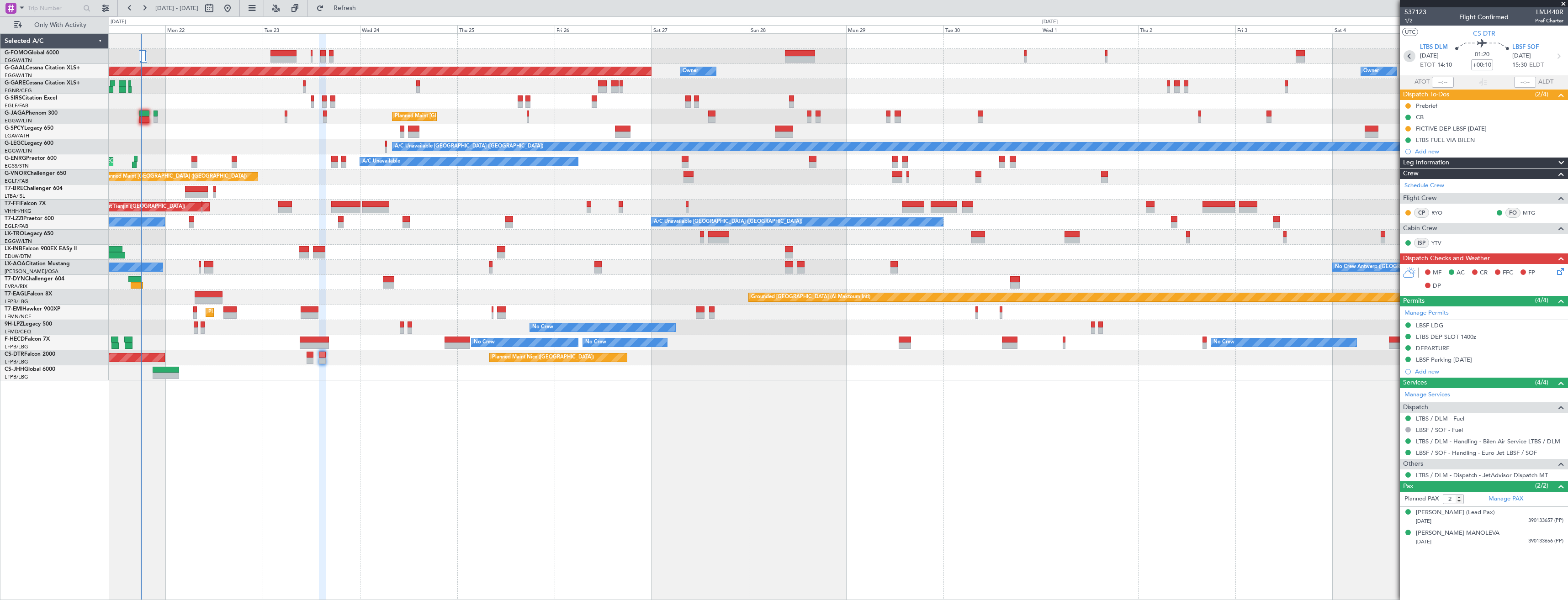
click at [1408, 52] on icon at bounding box center [1409, 56] width 12 height 12
type input "0"
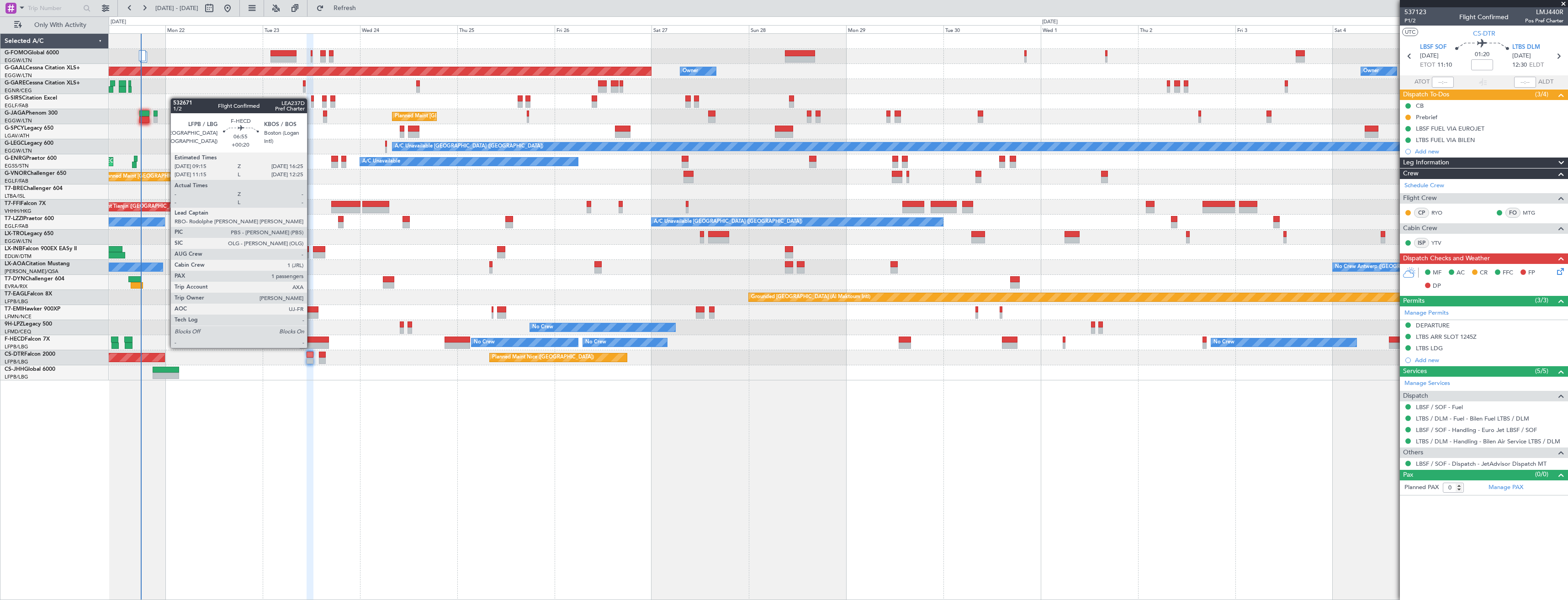
click at [311, 339] on div at bounding box center [314, 339] width 29 height 6
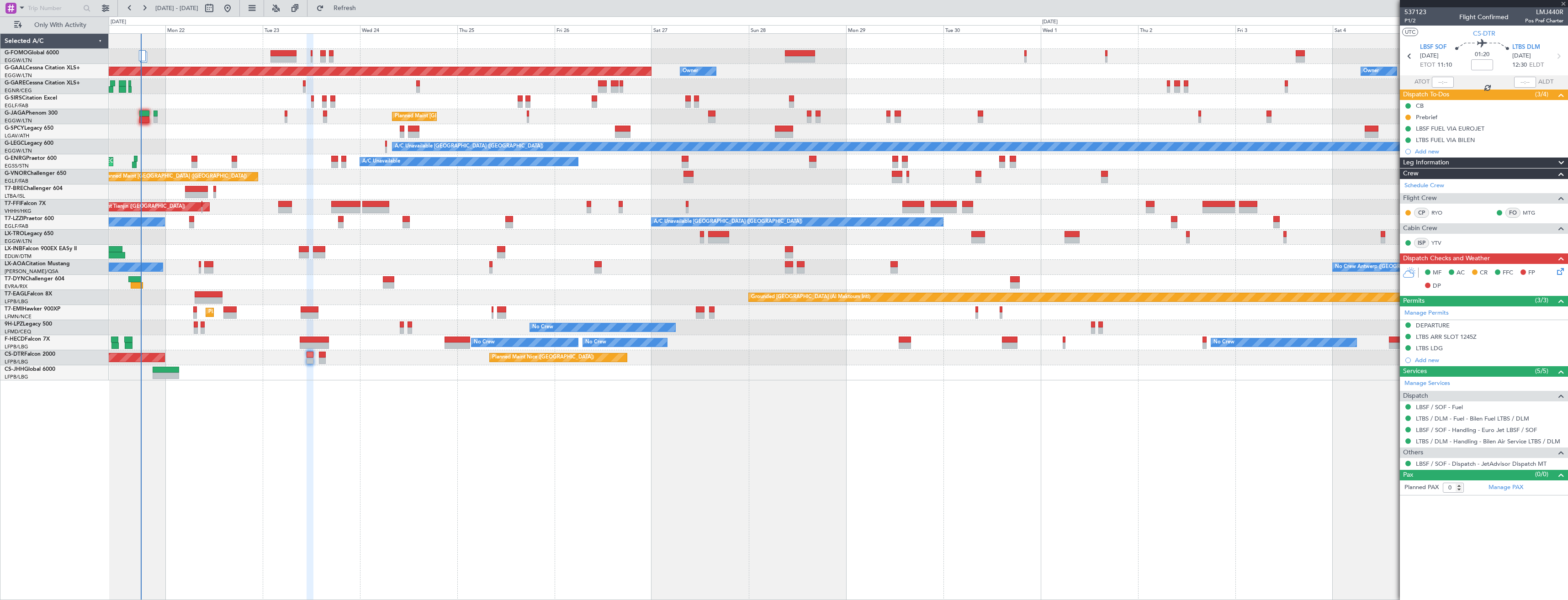
type input "+00:20"
type input "1"
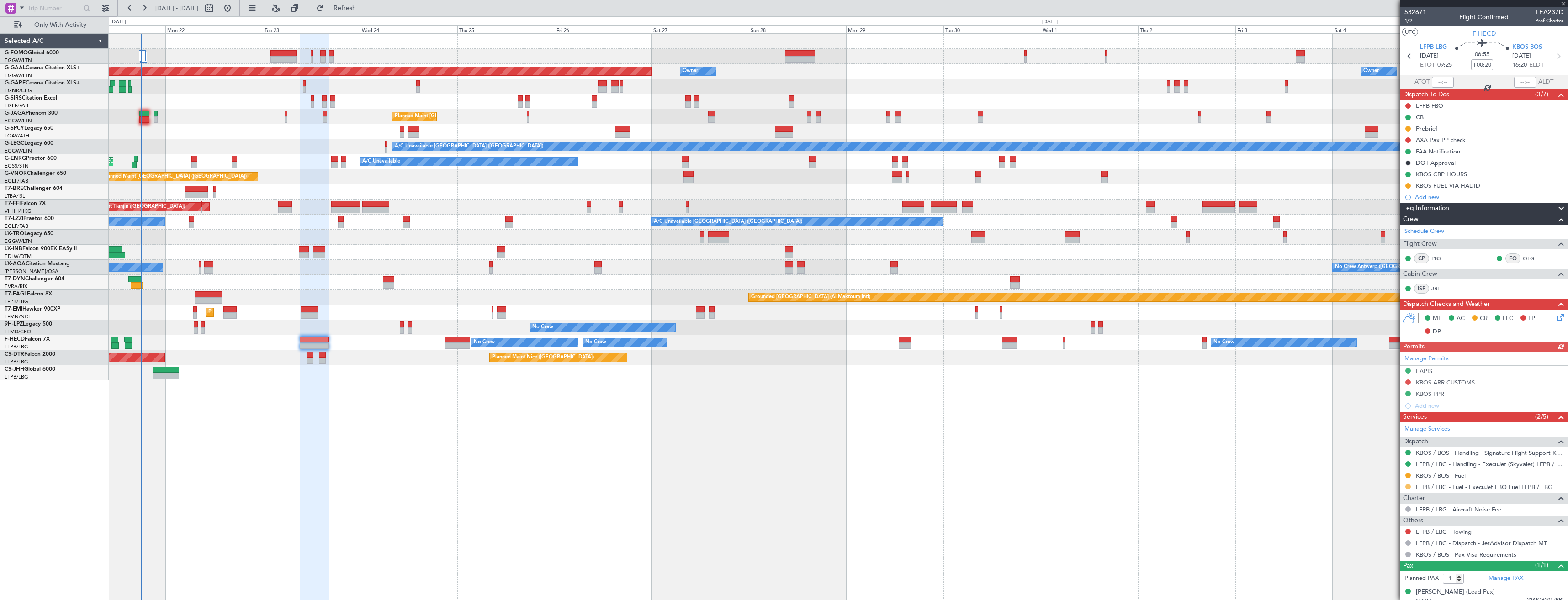
click at [1407, 485] on button at bounding box center [1408, 486] width 5 height 5
click at [1379, 469] on span "Confirmed" at bounding box center [1382, 473] width 28 height 9
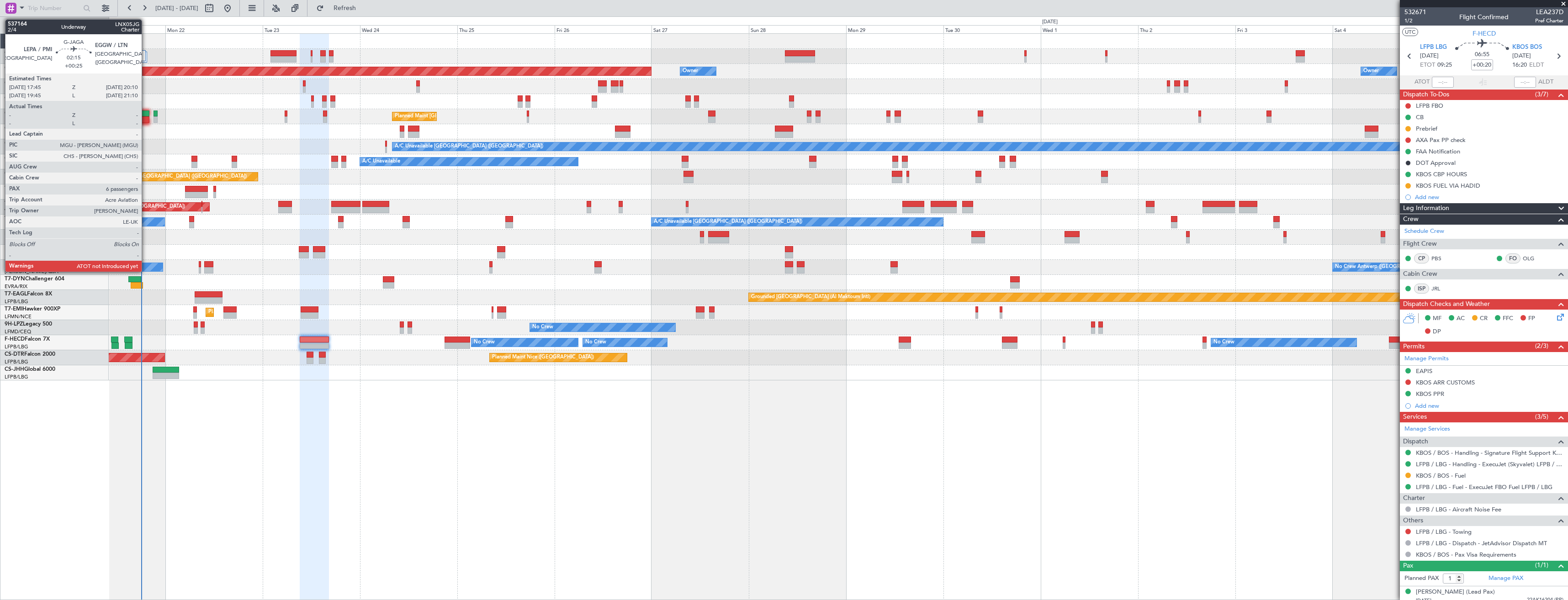
click at [146, 116] on div at bounding box center [144, 119] width 10 height 6
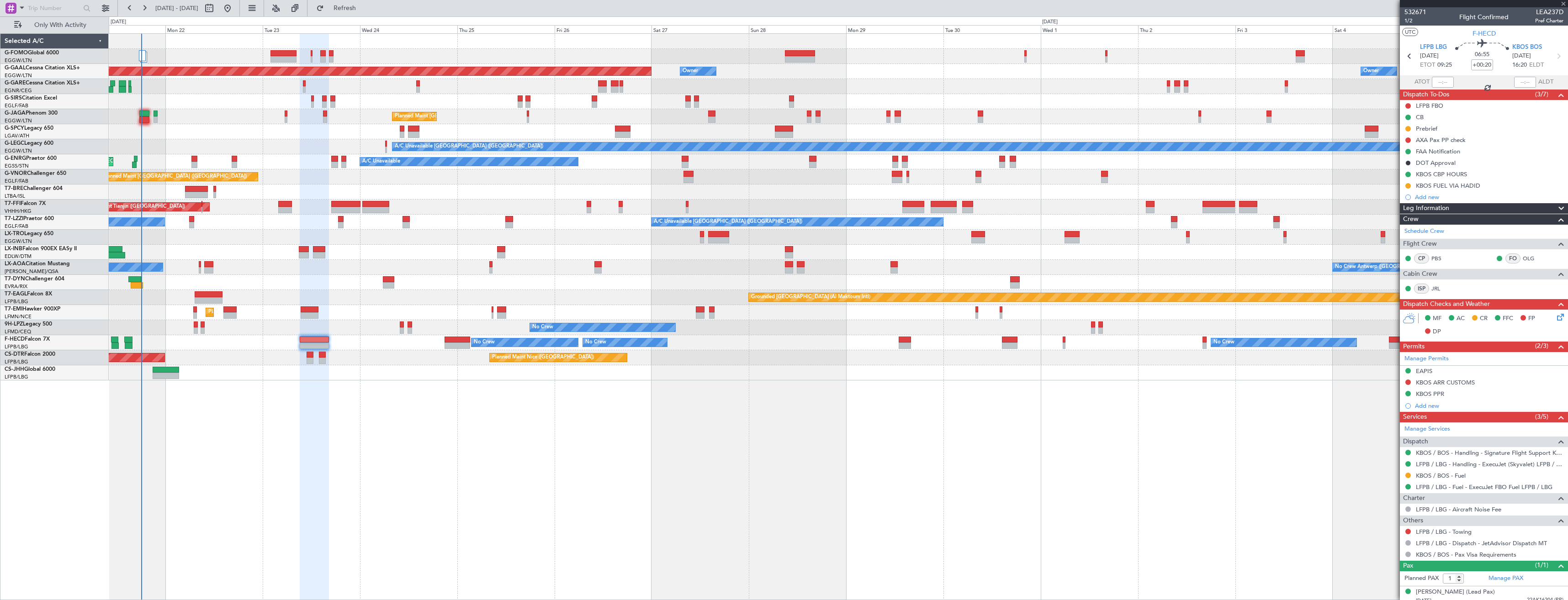
type input "+00:25"
type input "6"
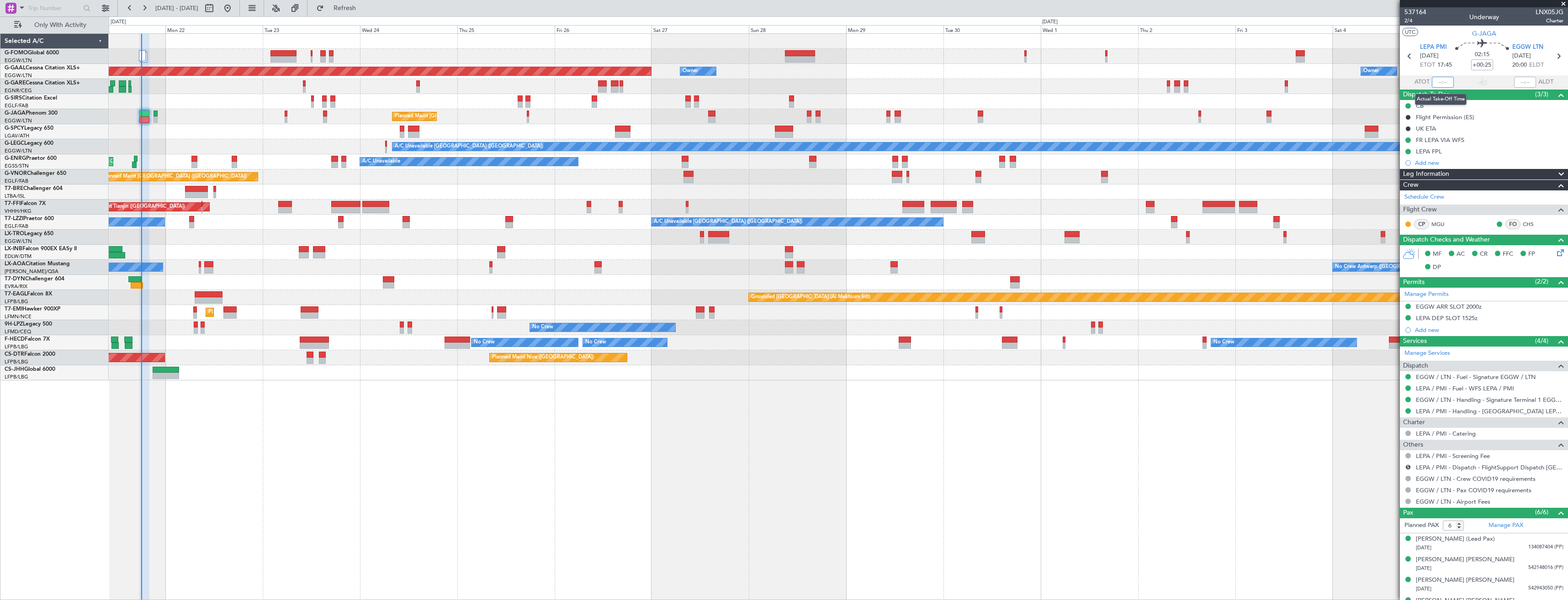
click at [1437, 80] on input "text" at bounding box center [1443, 82] width 22 height 11
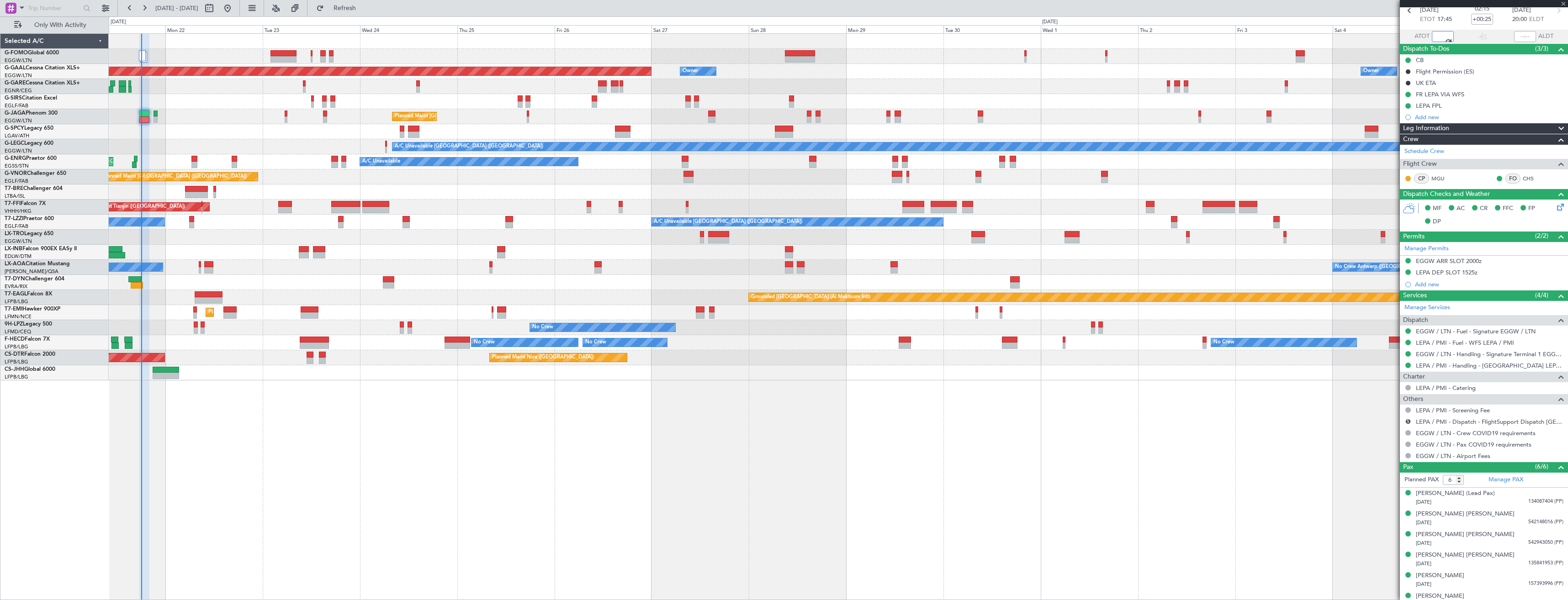
type input "18:00"
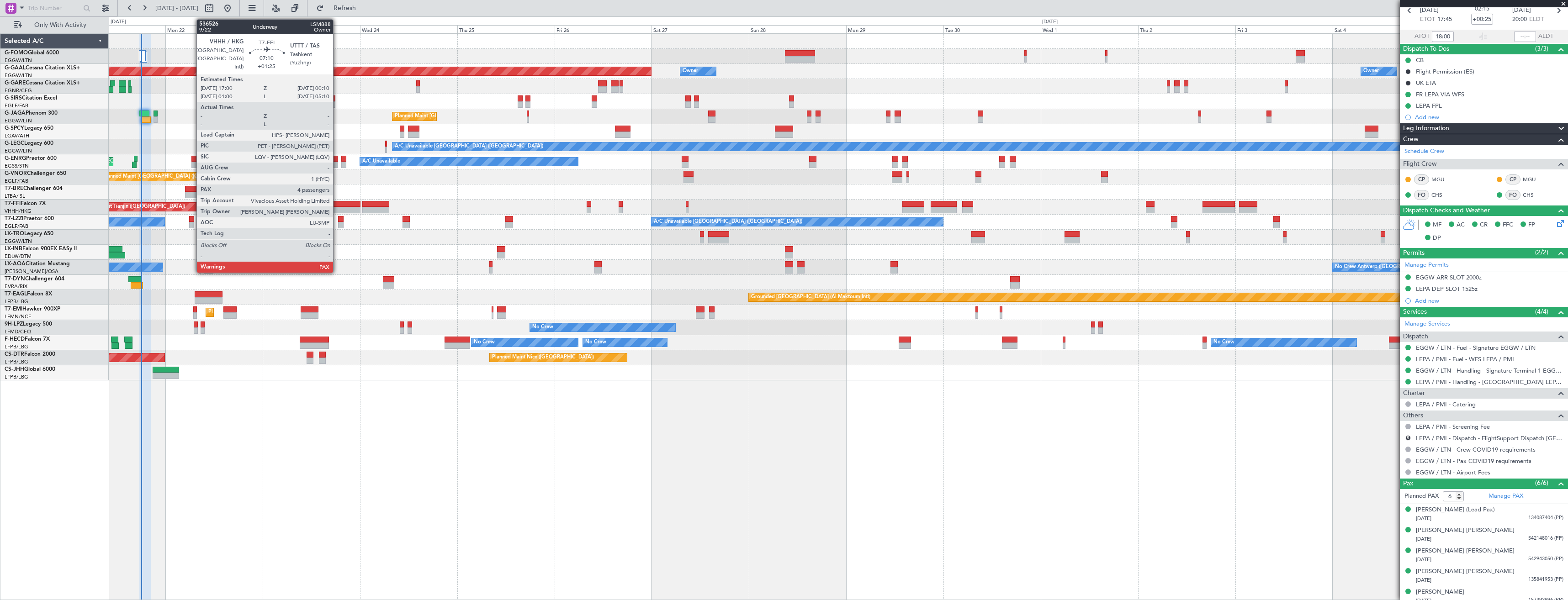
click at [337, 207] on div at bounding box center [346, 209] width 29 height 6
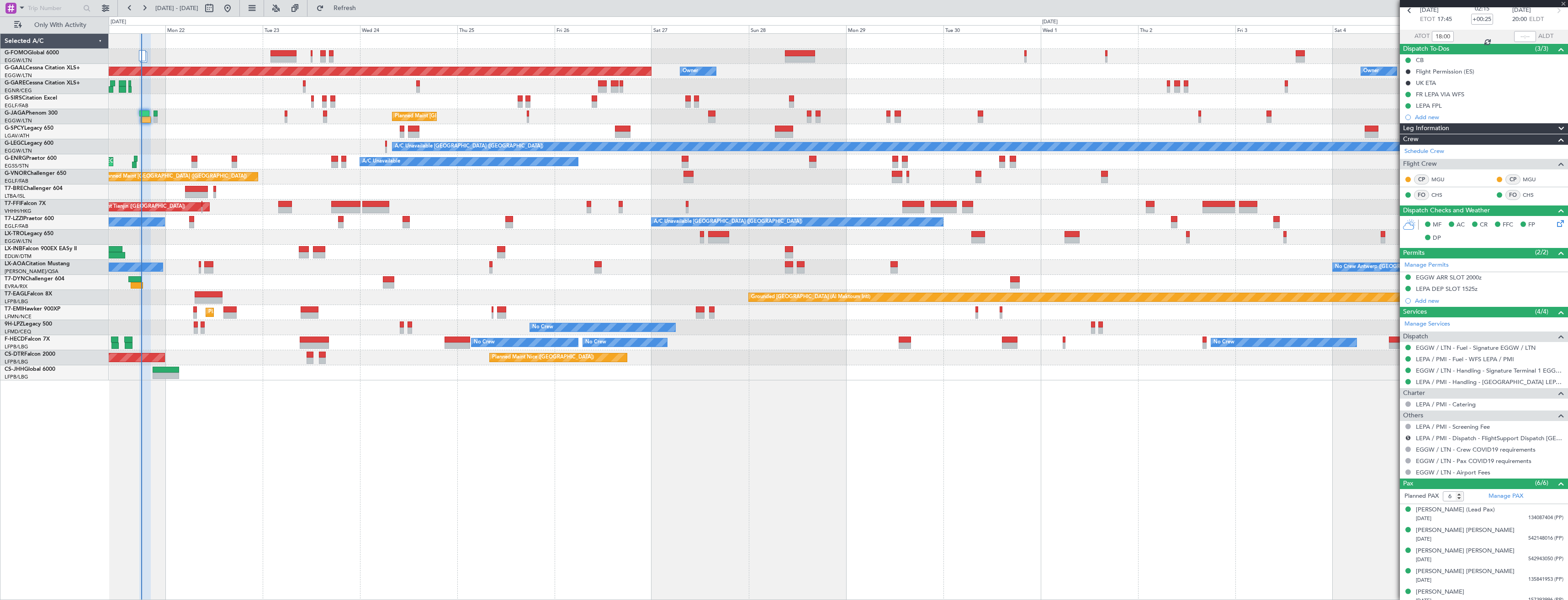
type input "+01:25"
type input "5"
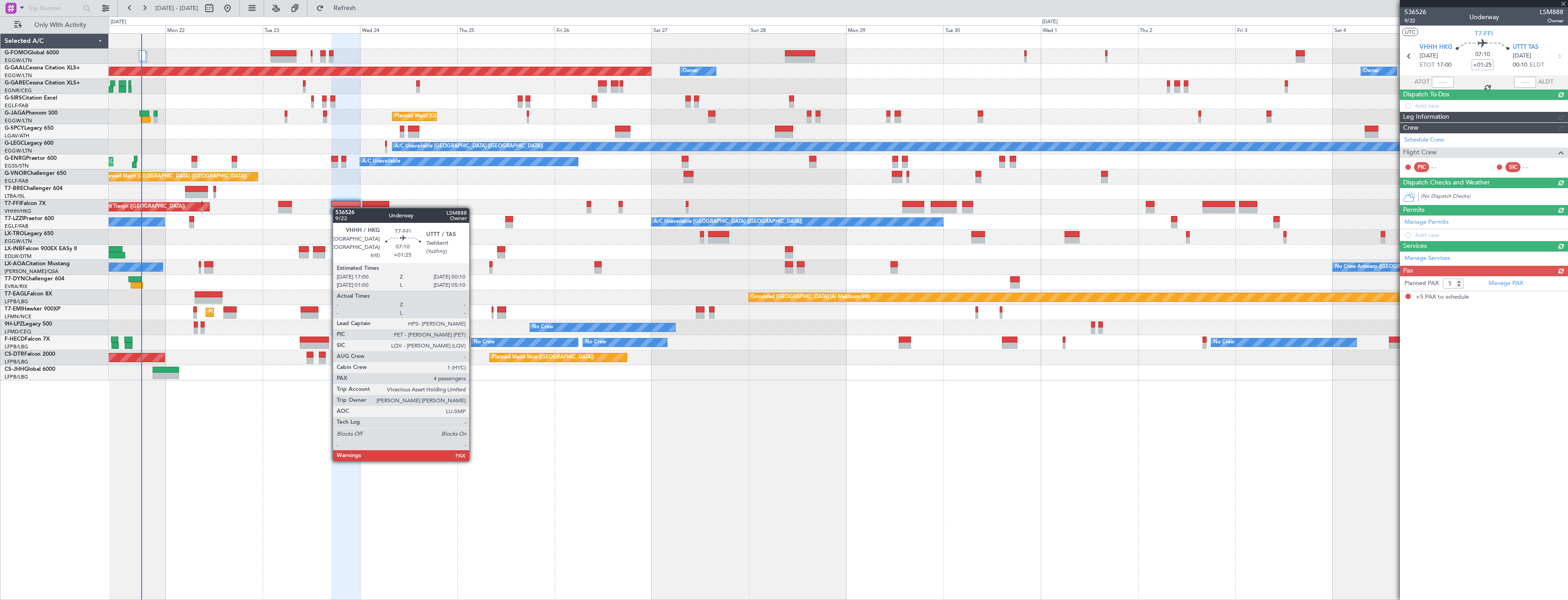
scroll to position [0, 0]
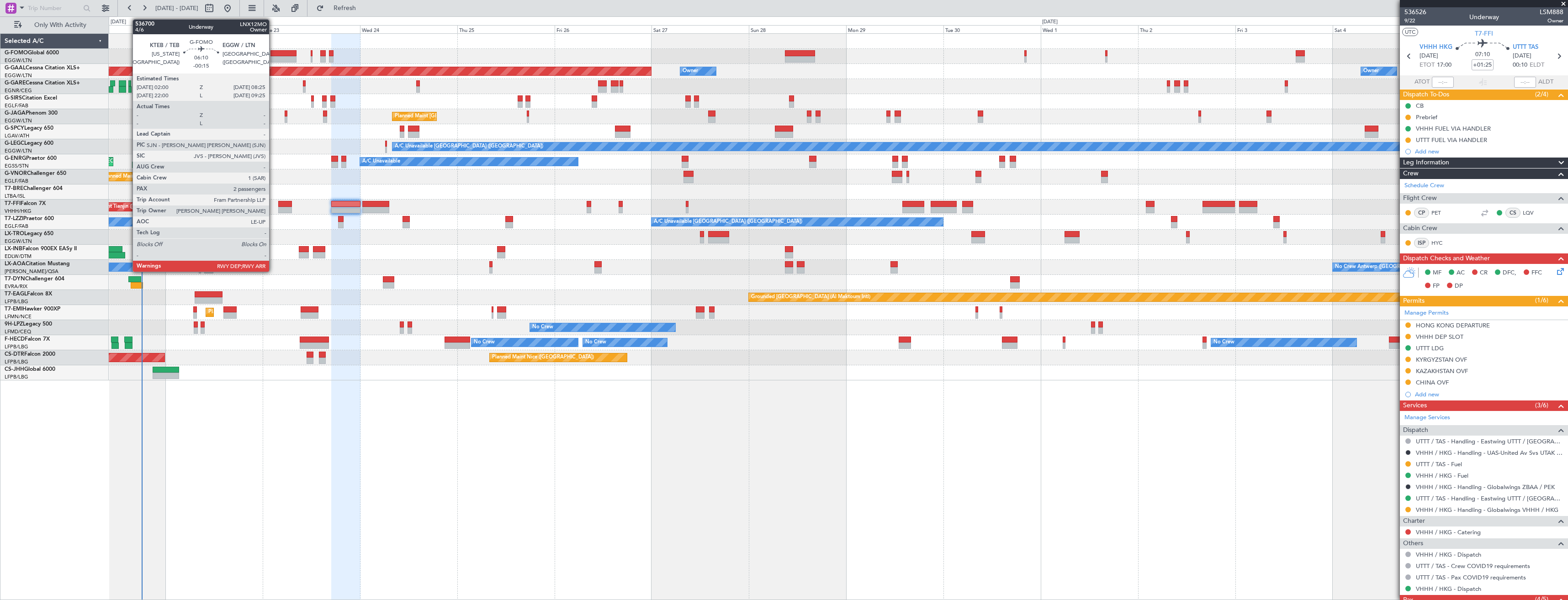
click at [274, 55] on div at bounding box center [284, 53] width 26 height 6
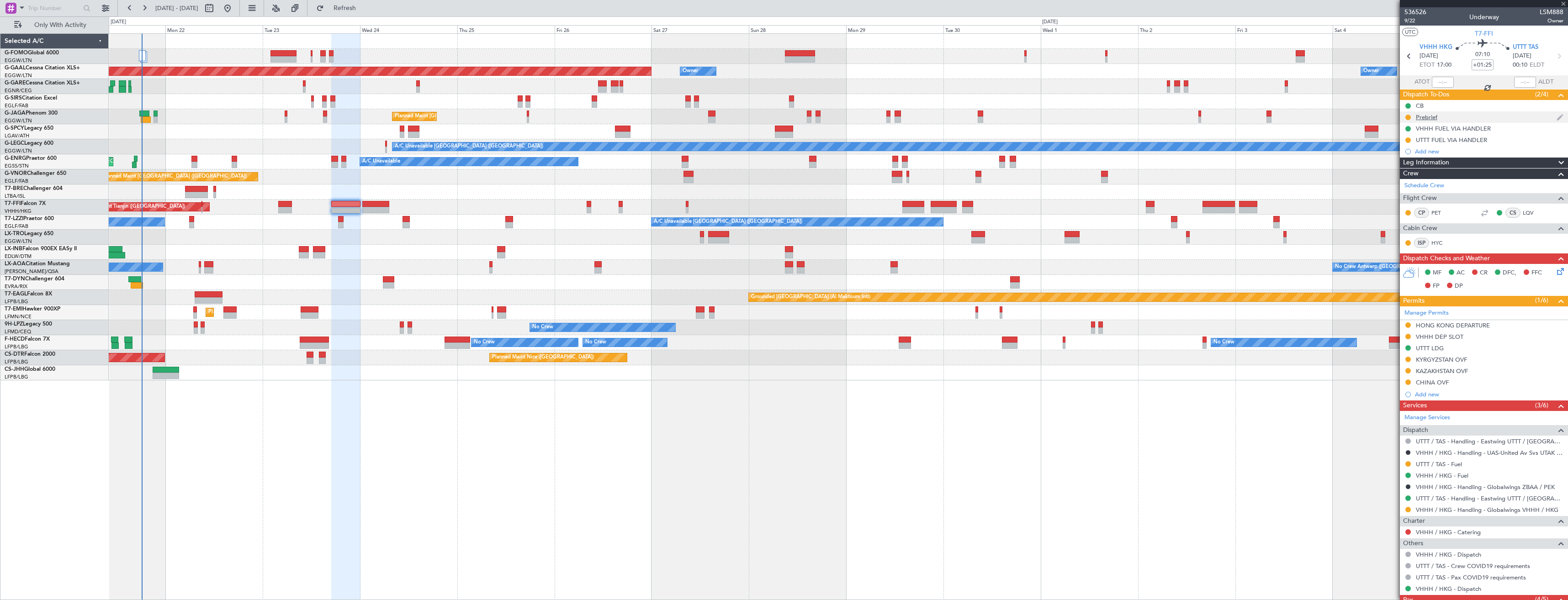
type input "-00:15"
type input "2"
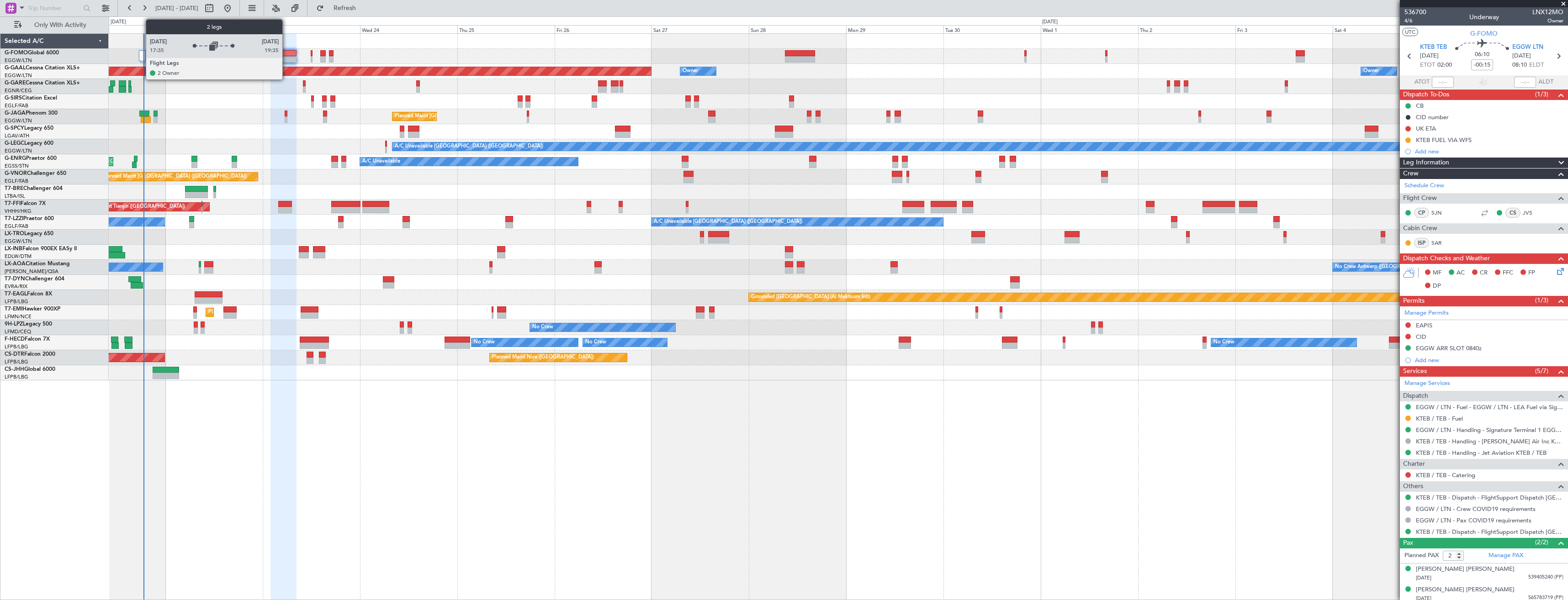
click at [141, 55] on div at bounding box center [143, 55] width 7 height 11
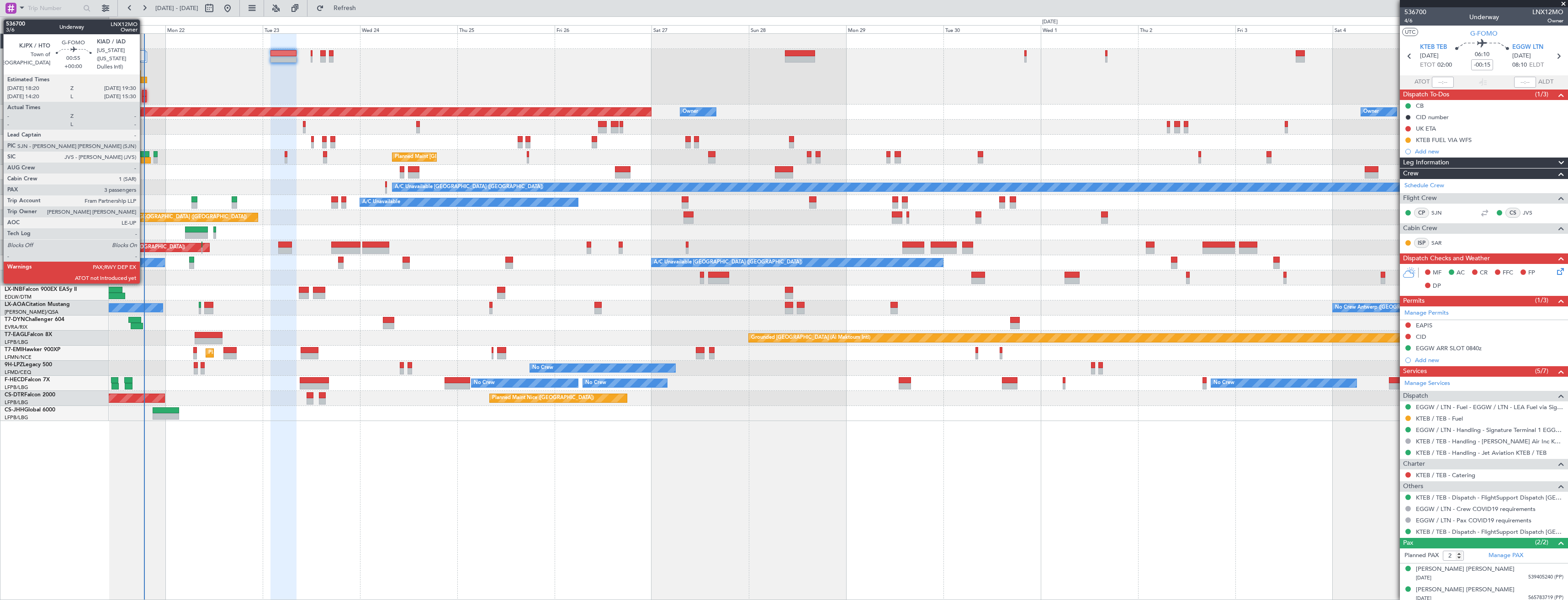
click at [144, 92] on div at bounding box center [144, 92] width 5 height 6
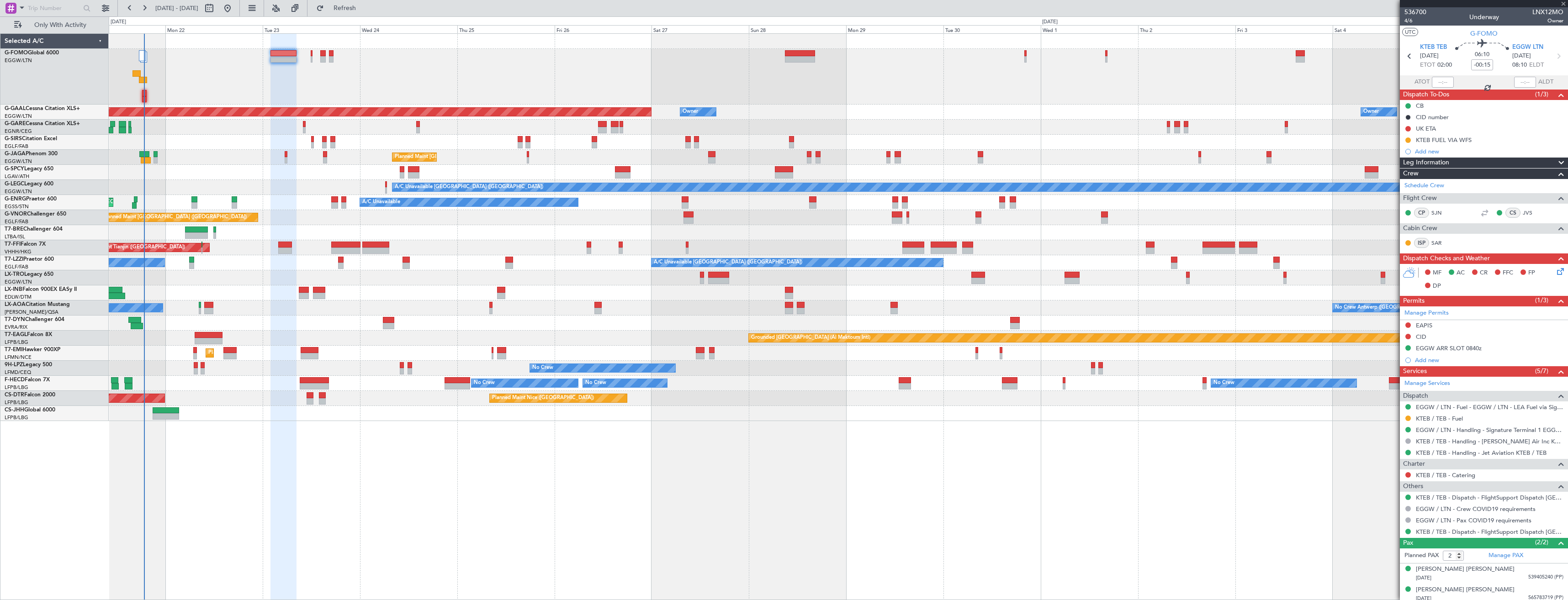
type input "3"
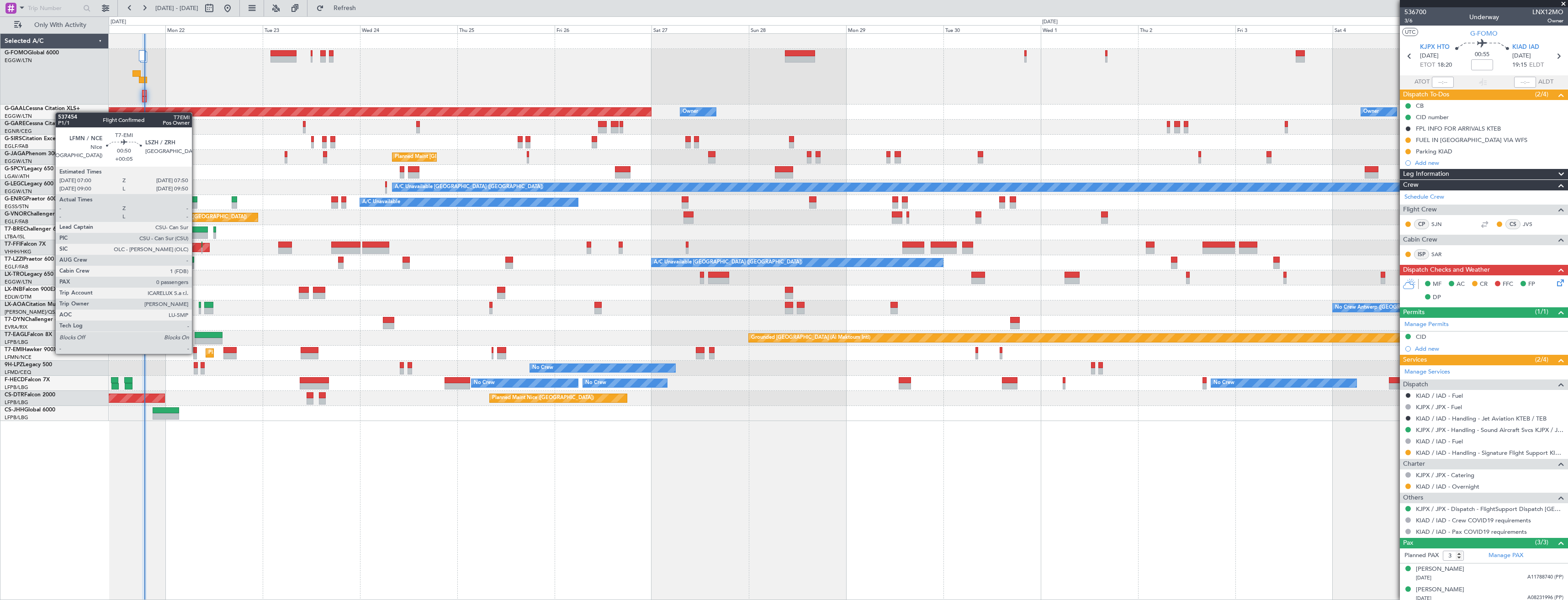
click at [196, 353] on div at bounding box center [195, 356] width 3 height 6
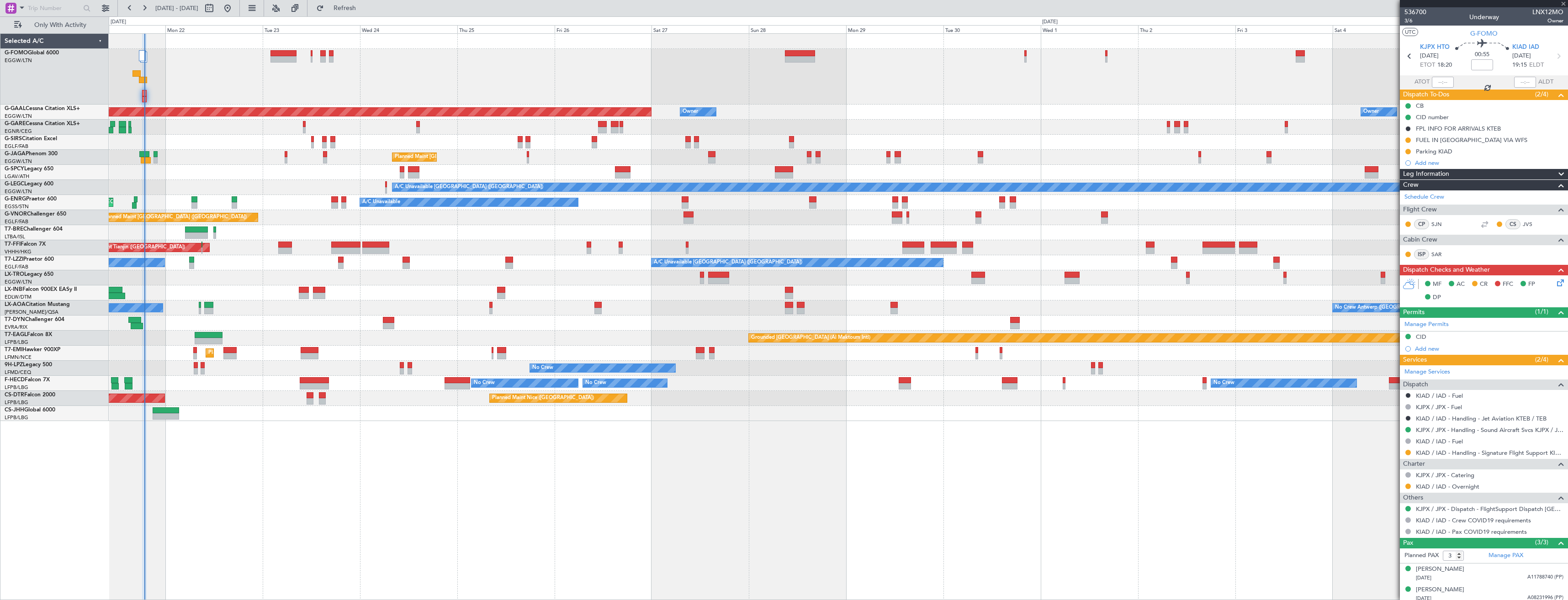
type input "+00:05"
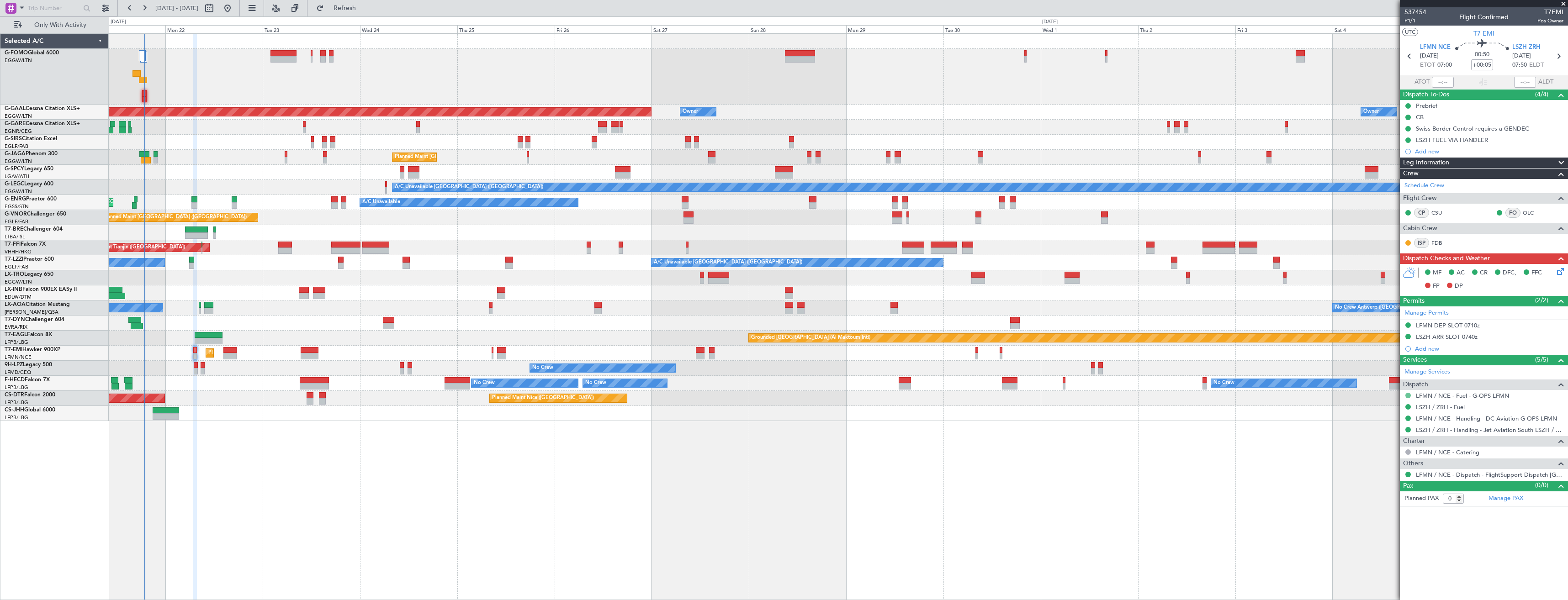
click at [1409, 395] on button at bounding box center [1408, 395] width 5 height 5
click at [1383, 409] on span "Not Required" at bounding box center [1386, 408] width 37 height 9
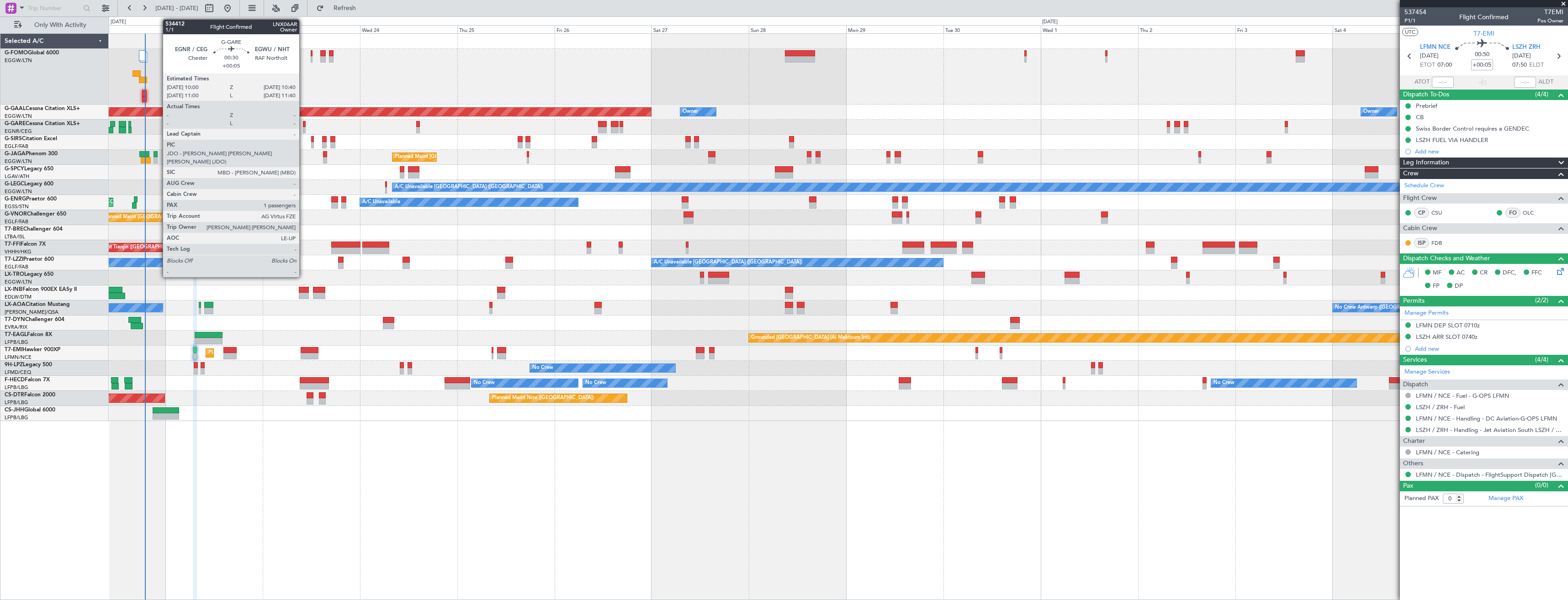
click at [303, 129] on div at bounding box center [304, 130] width 3 height 6
type input "1"
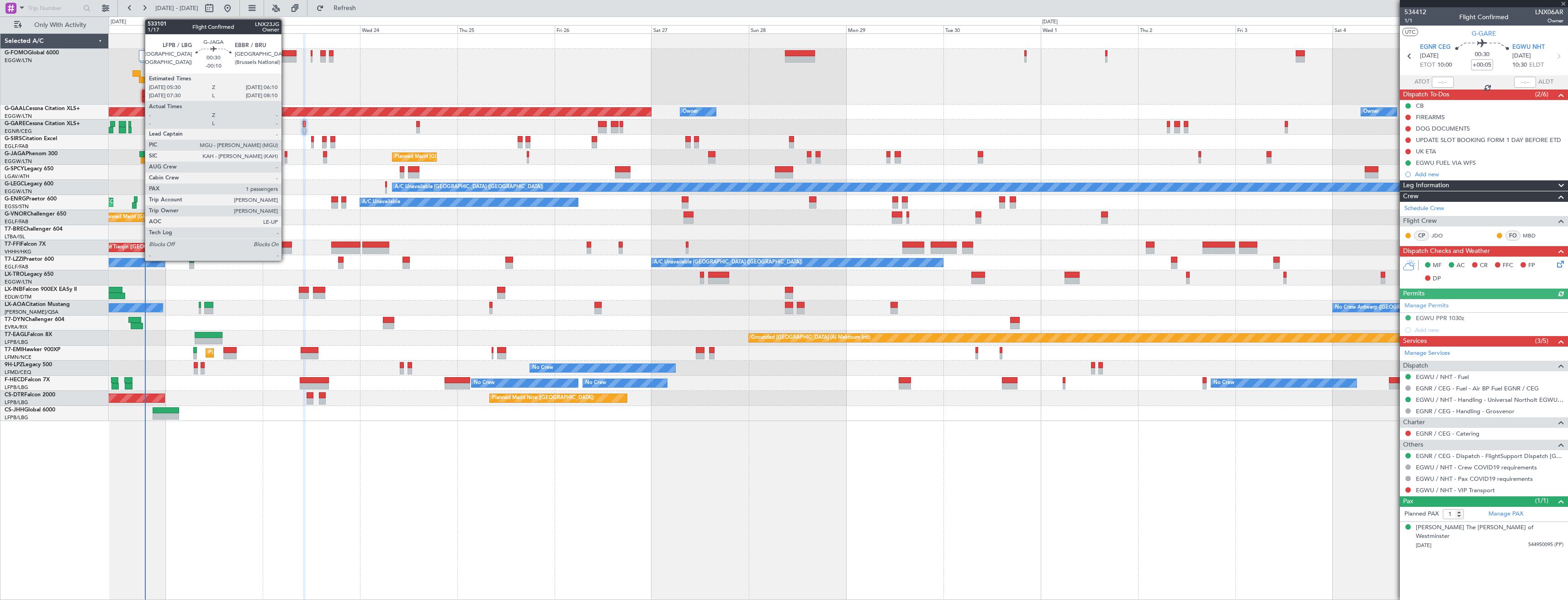
click at [285, 156] on div at bounding box center [285, 154] width 3 height 6
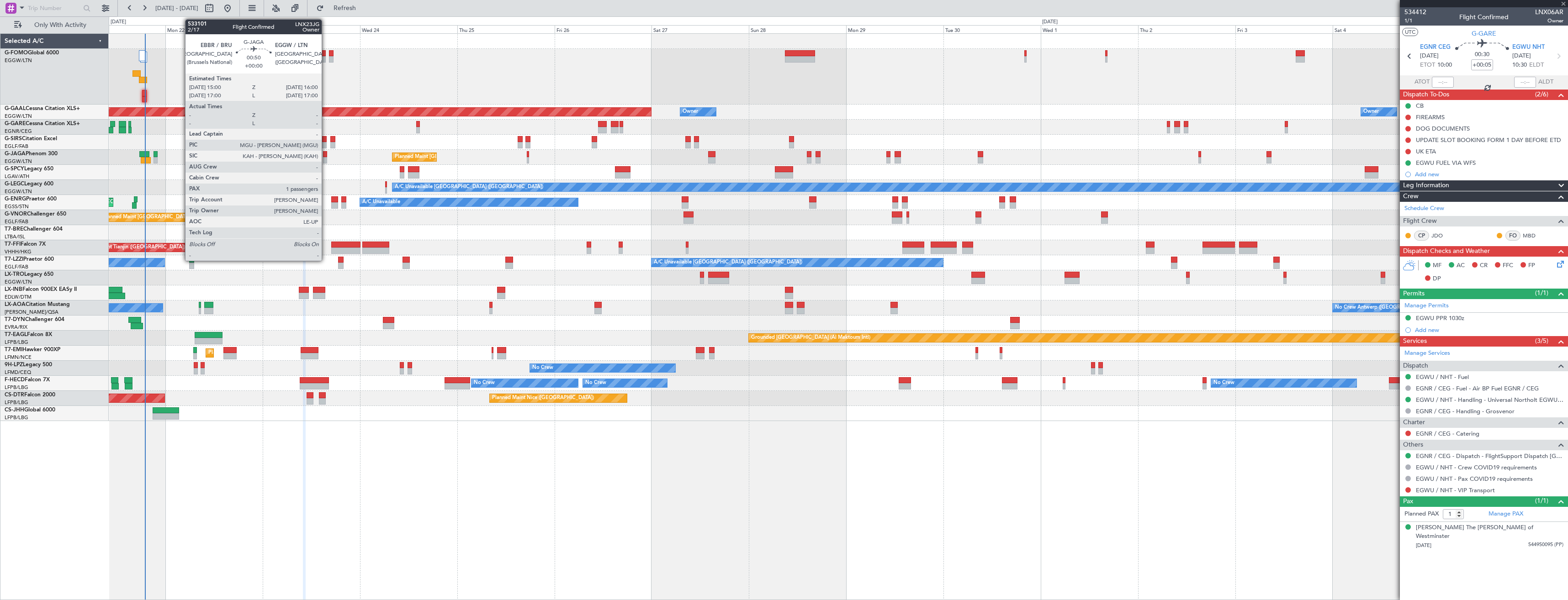
type input "-00:10"
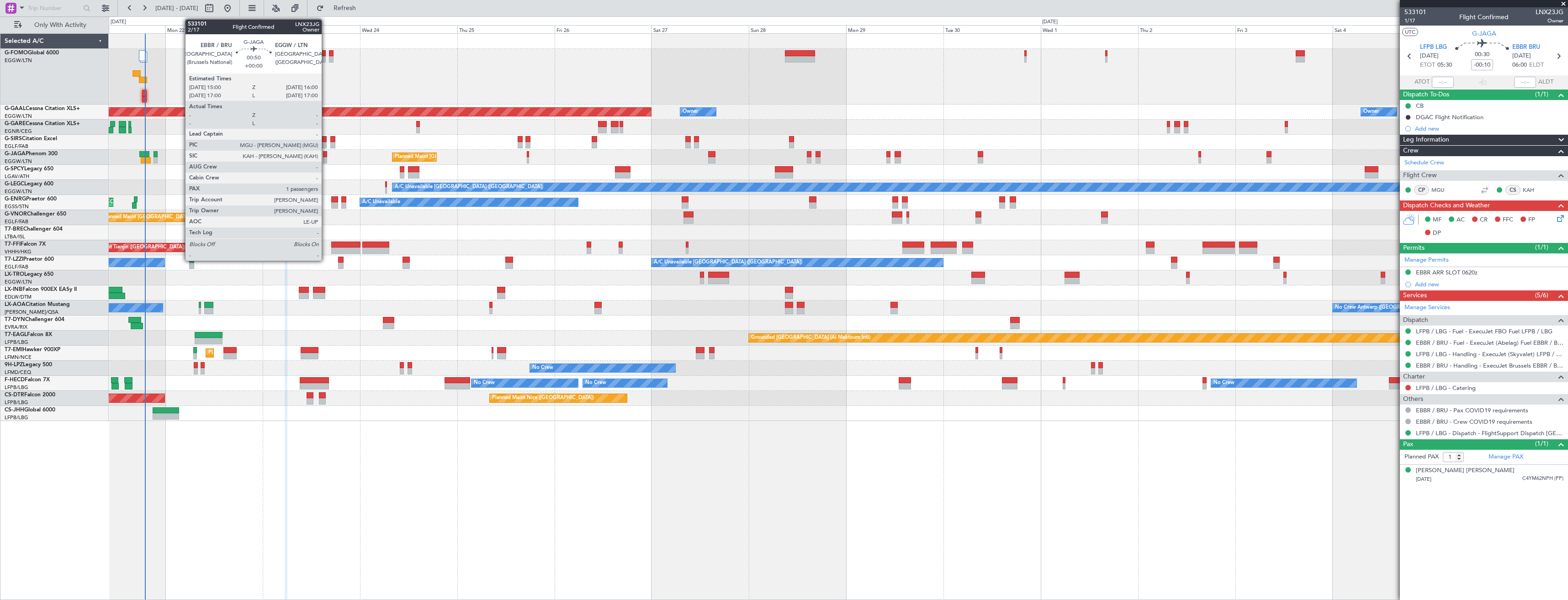
click at [325, 156] on div at bounding box center [325, 154] width 4 height 6
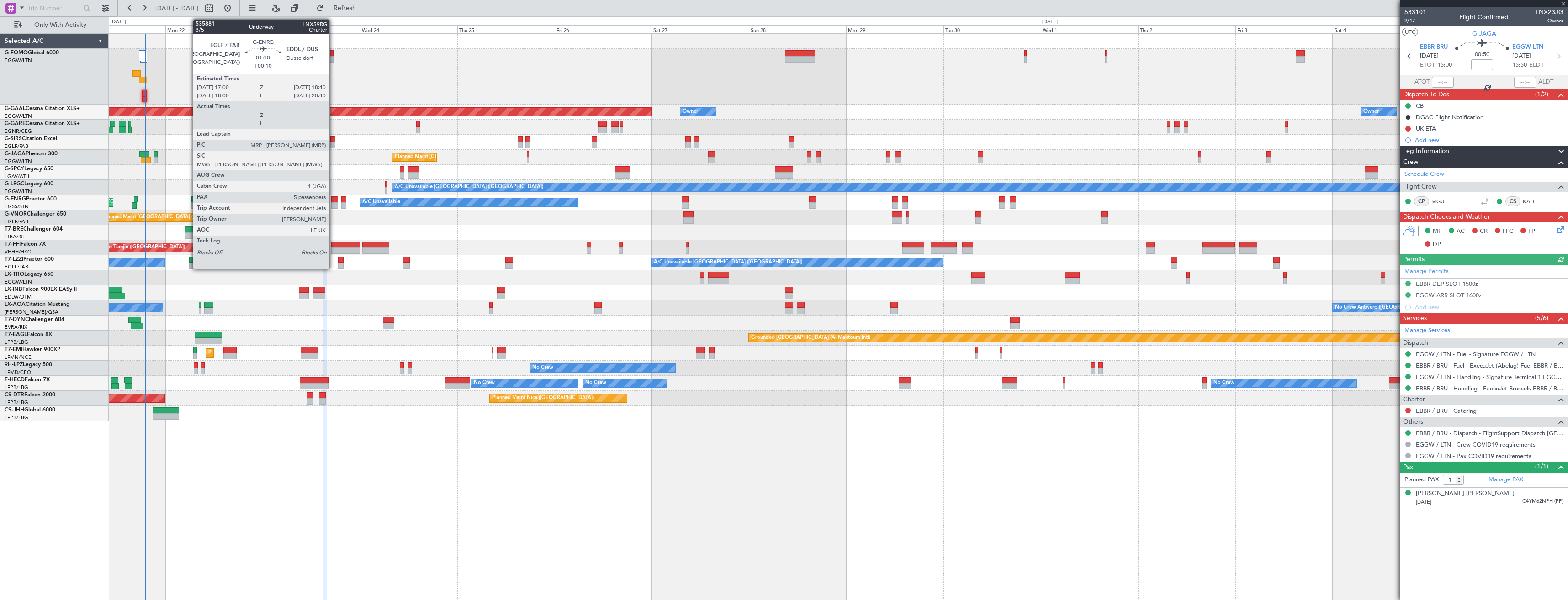
click at [334, 201] on div at bounding box center [335, 199] width 7 height 6
type input "+00:10"
type input "5"
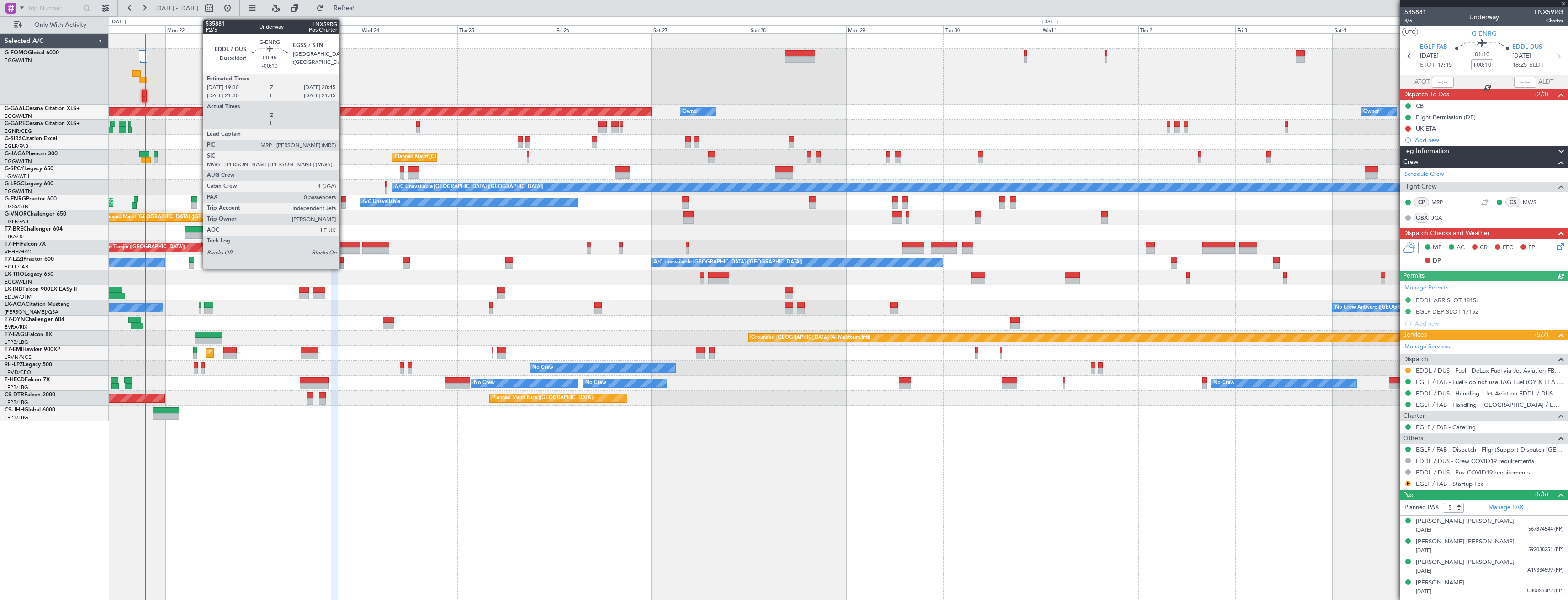
click at [343, 203] on div at bounding box center [344, 205] width 5 height 6
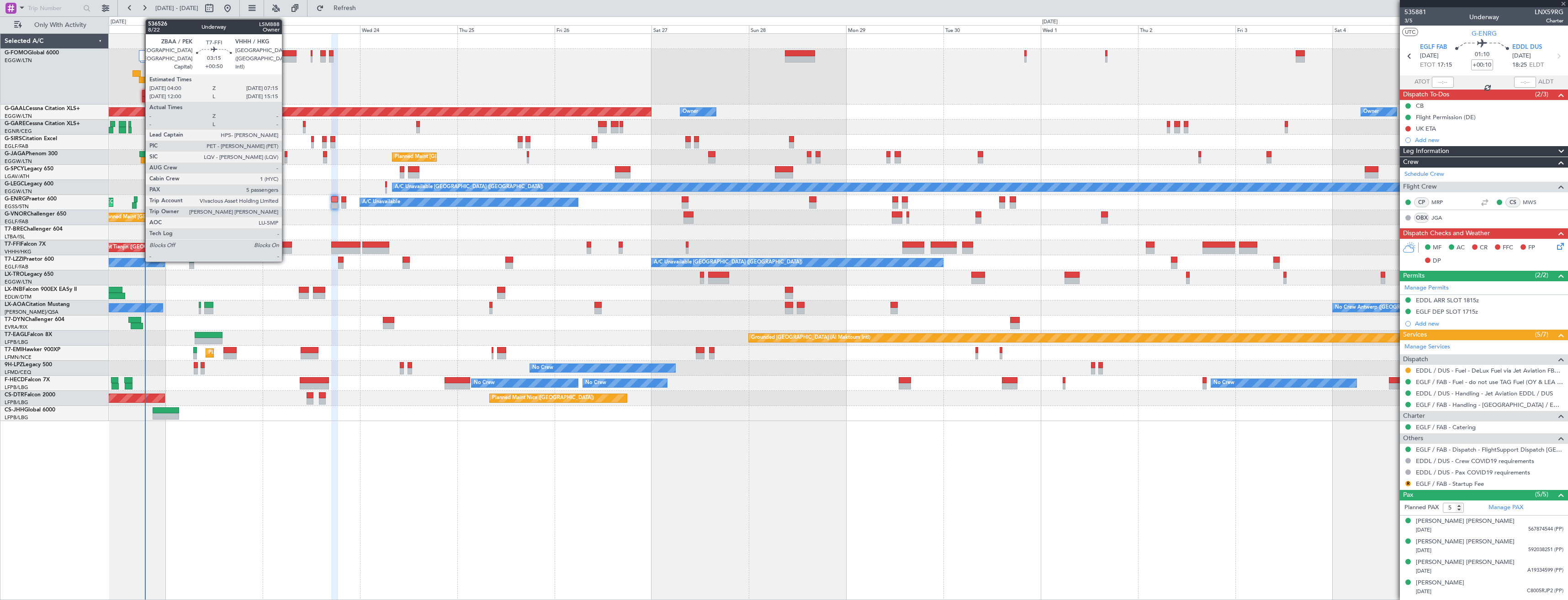
type input "-00:10"
type input "0"
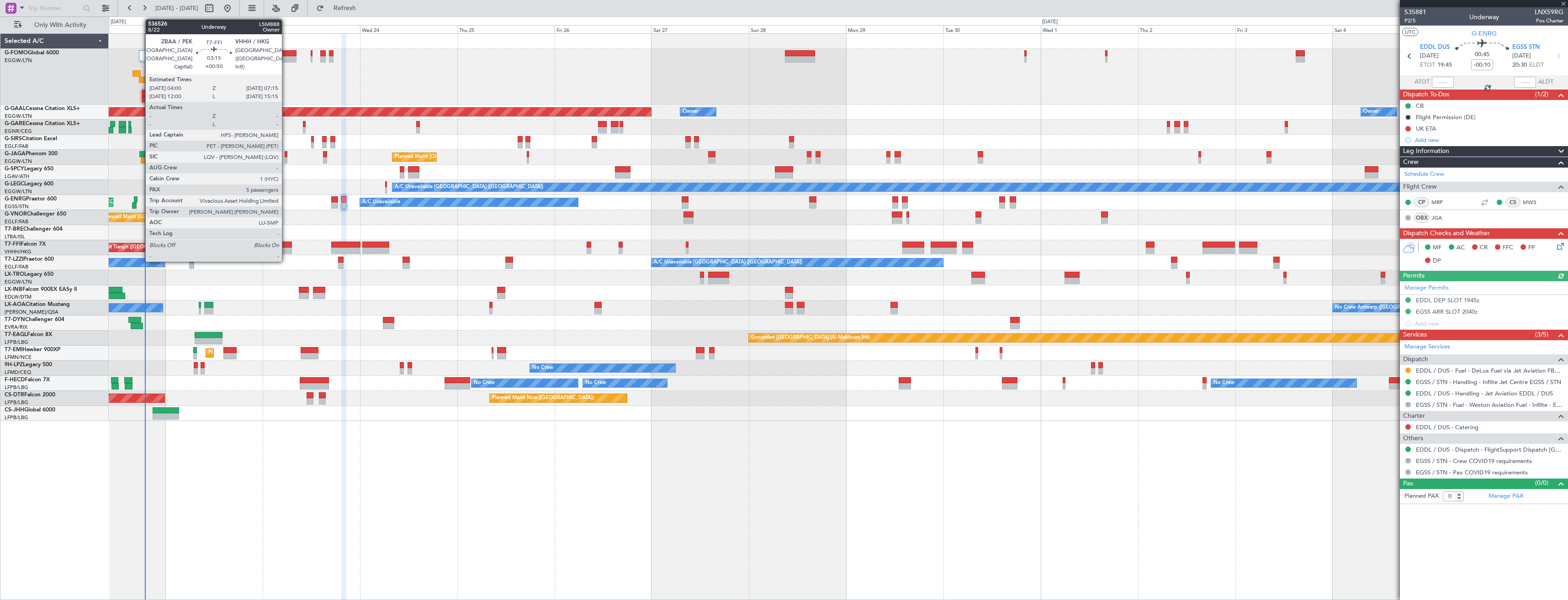
click at [286, 250] on div at bounding box center [285, 250] width 14 height 6
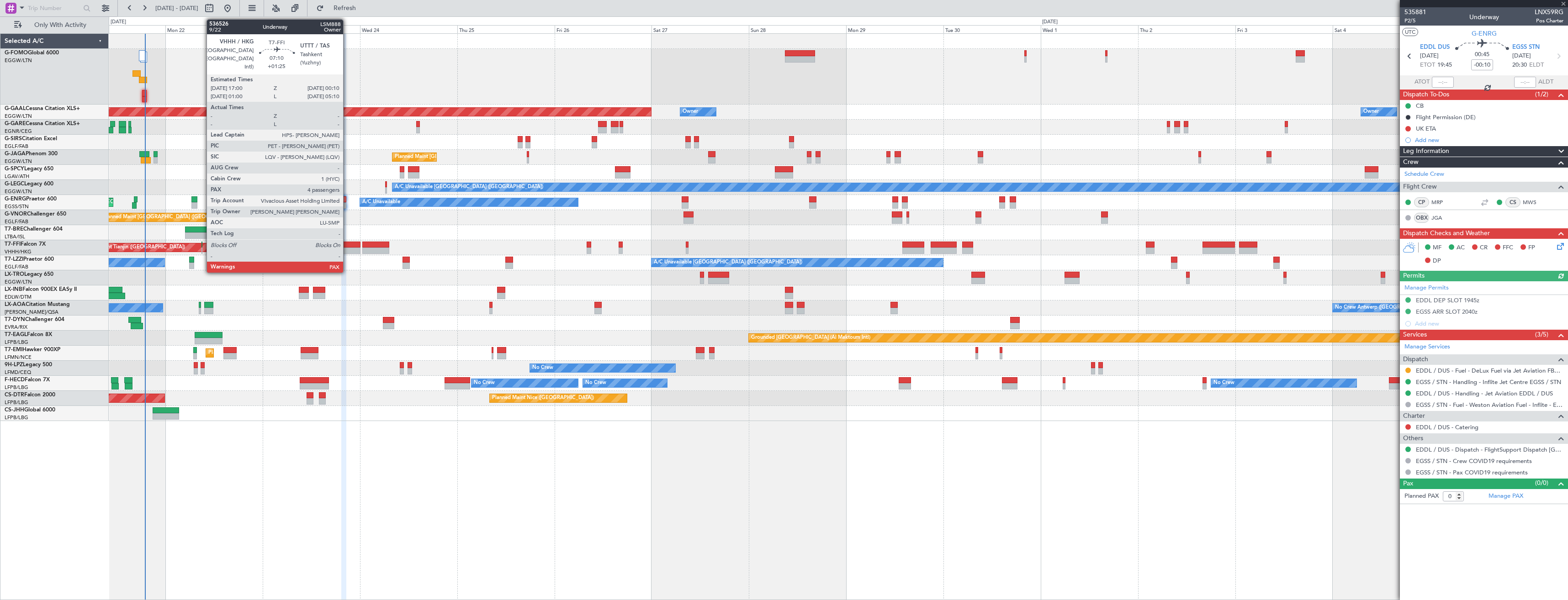
type input "+00:50"
type input "5"
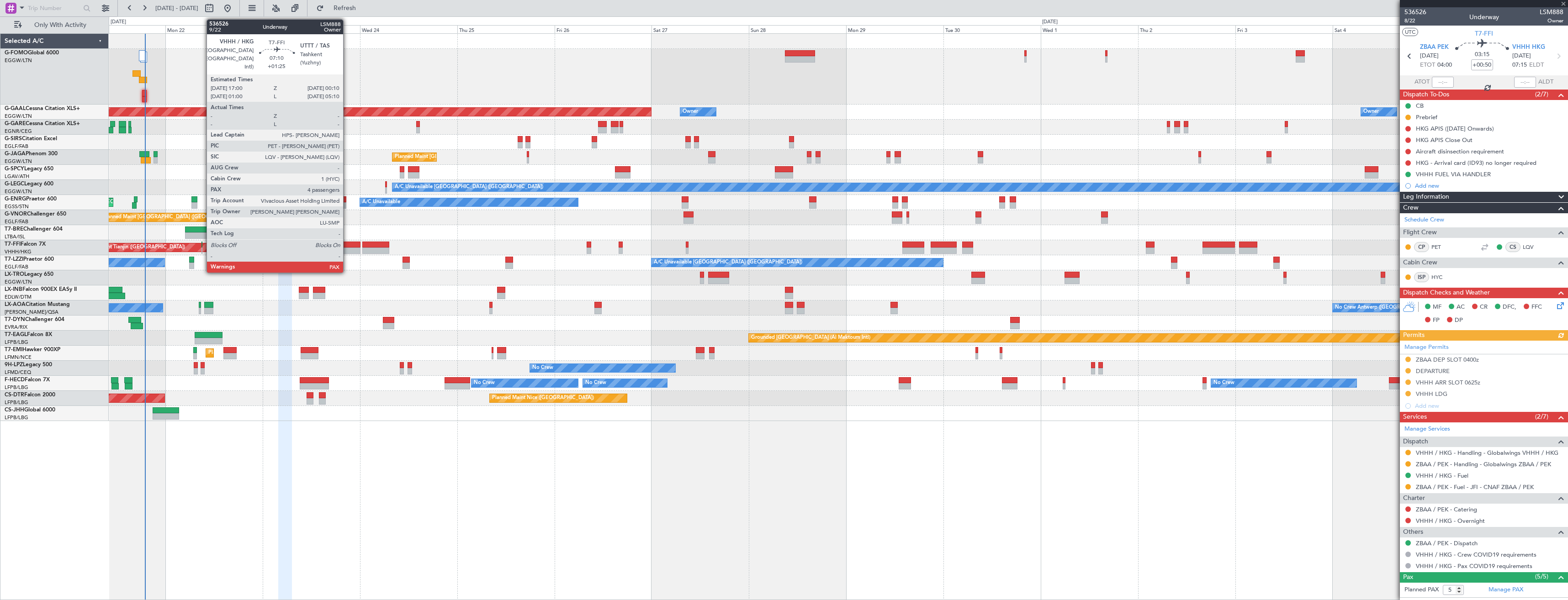
click at [348, 250] on div at bounding box center [346, 250] width 29 height 6
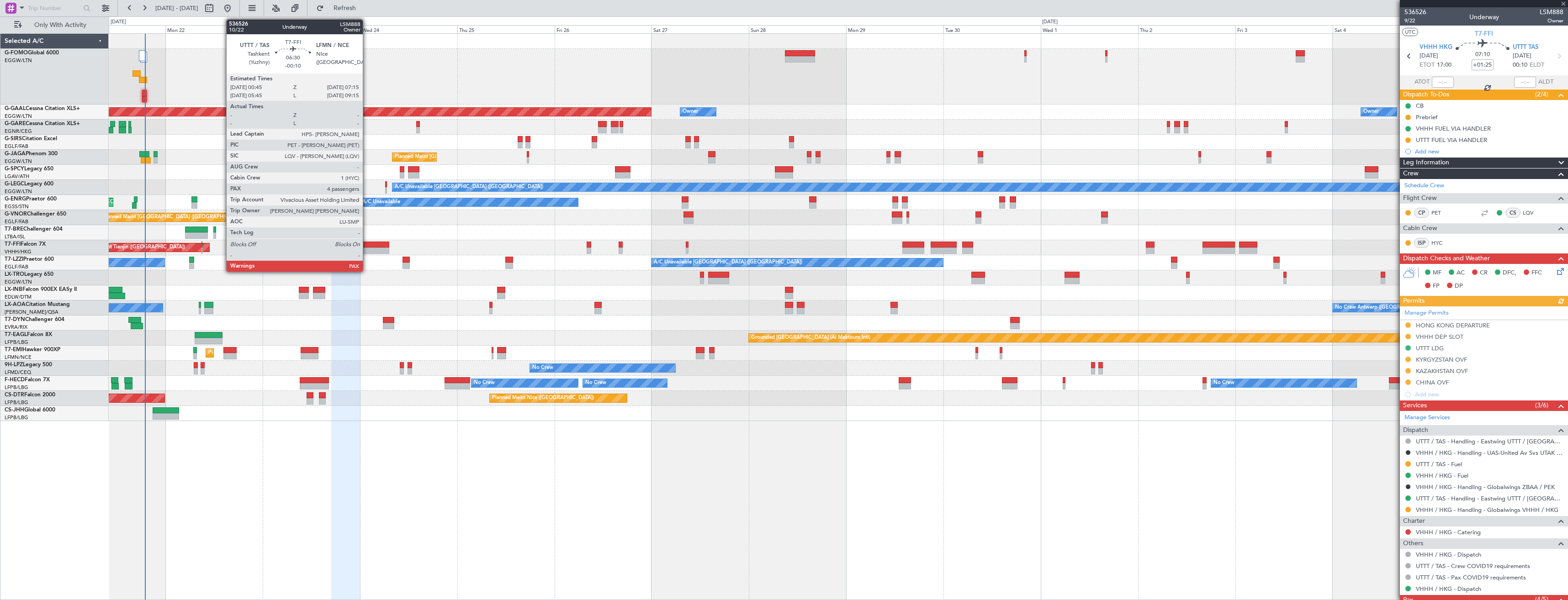
click at [367, 250] on div at bounding box center [375, 250] width 26 height 6
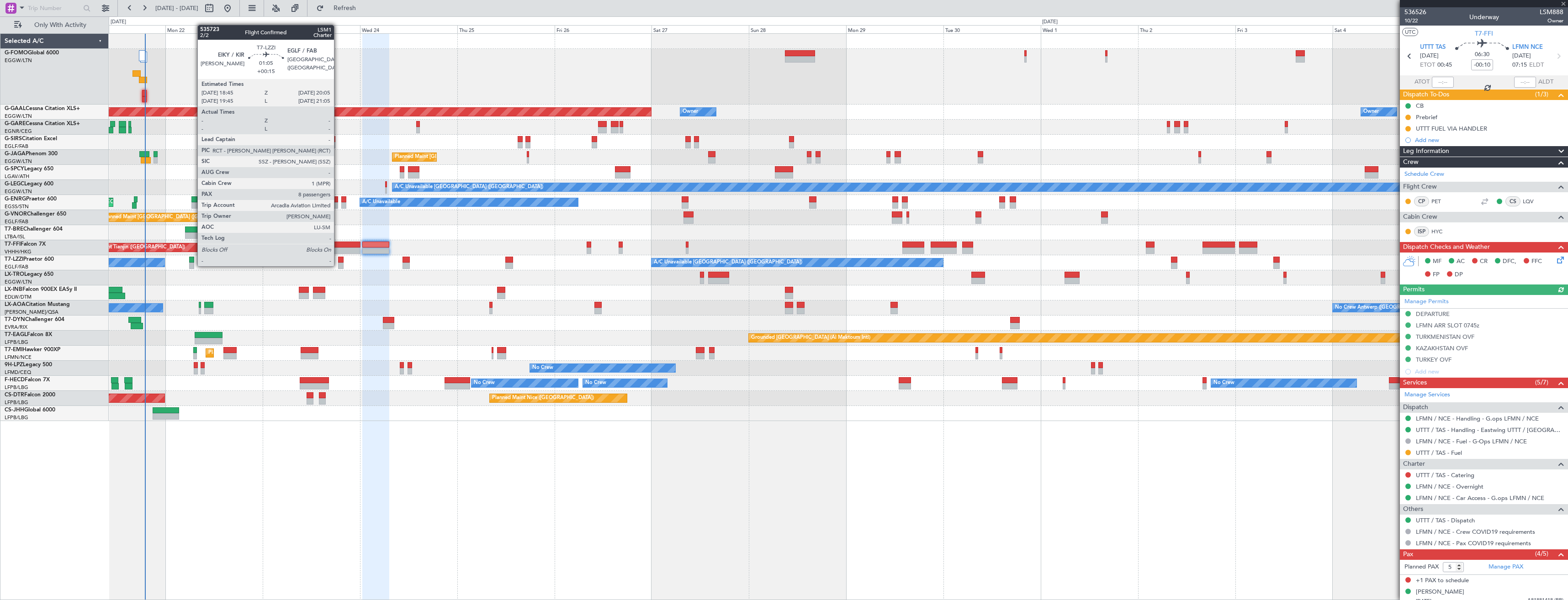
click at [338, 265] on div at bounding box center [341, 265] width 5 height 6
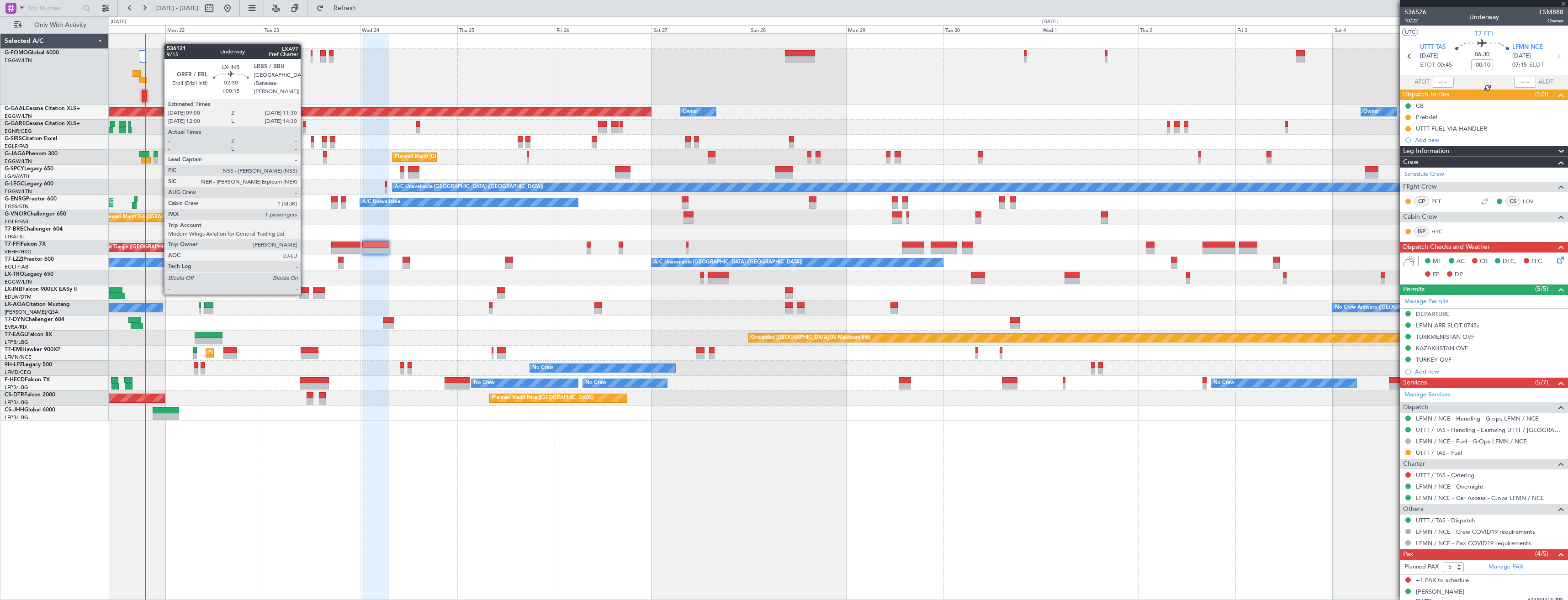
type input "+00:15"
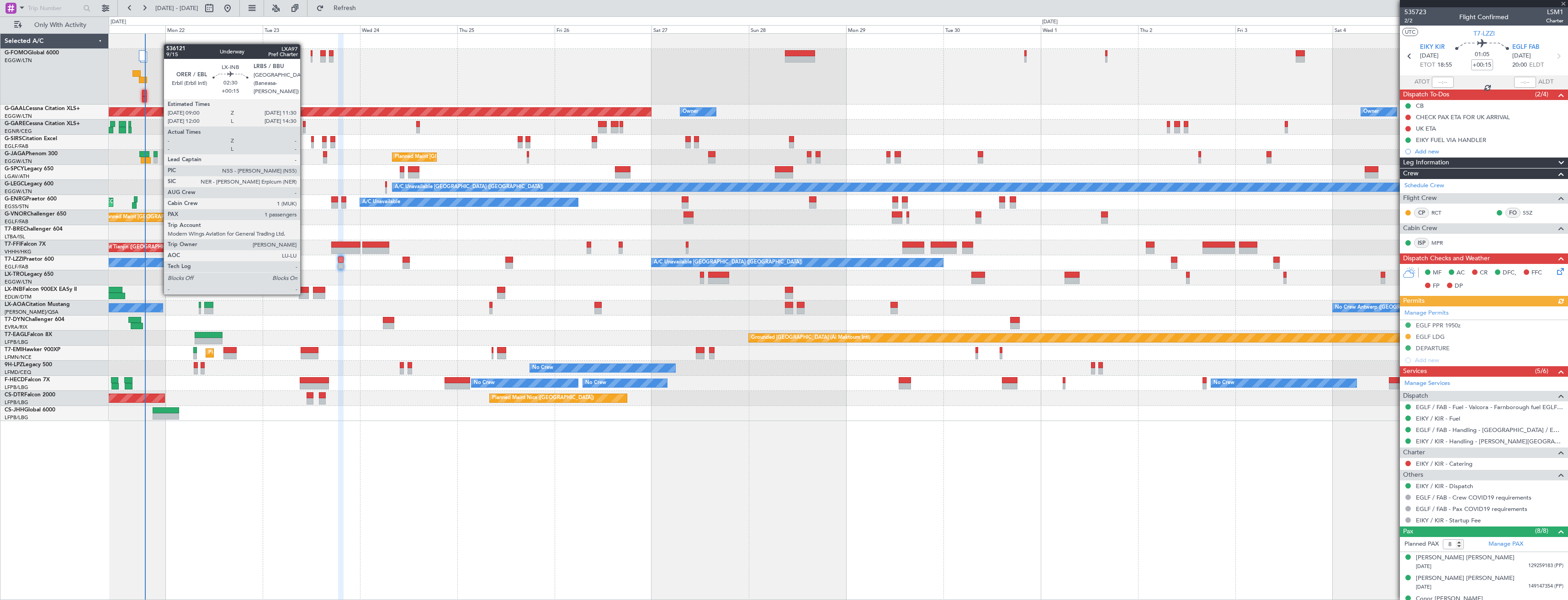
click at [304, 294] on div at bounding box center [304, 295] width 10 height 6
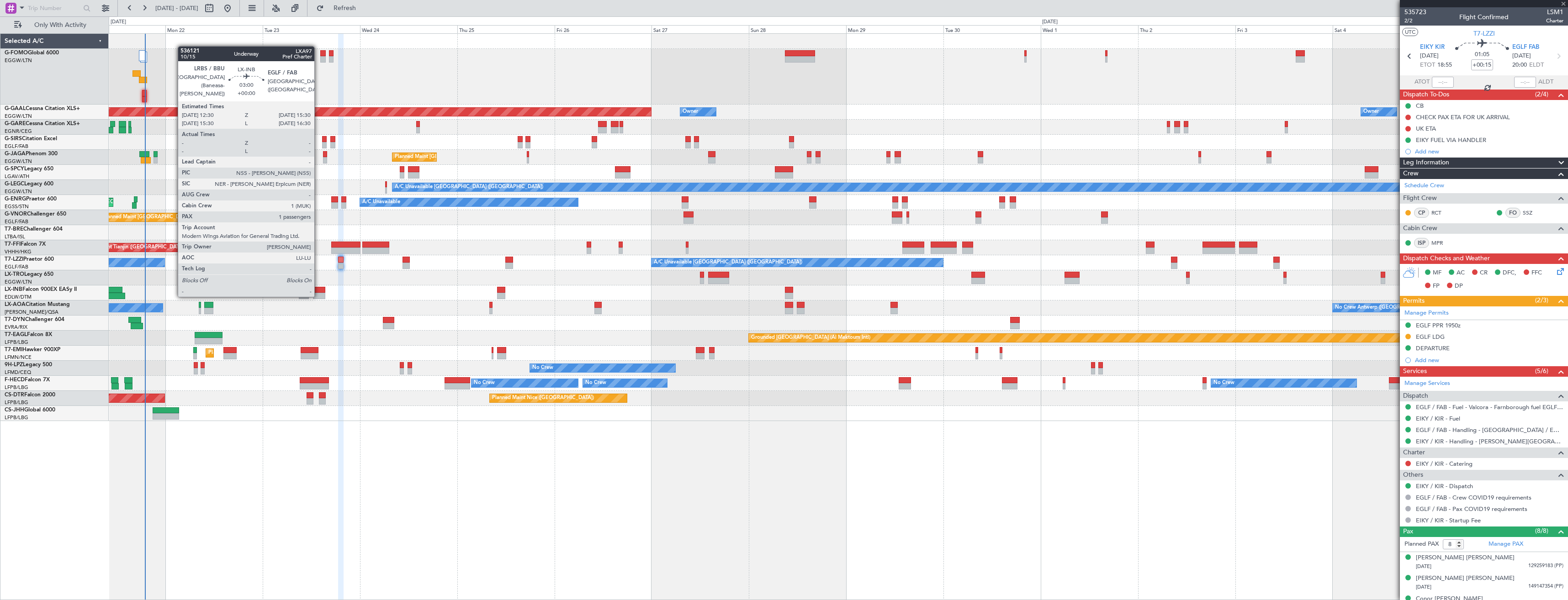
type input "1"
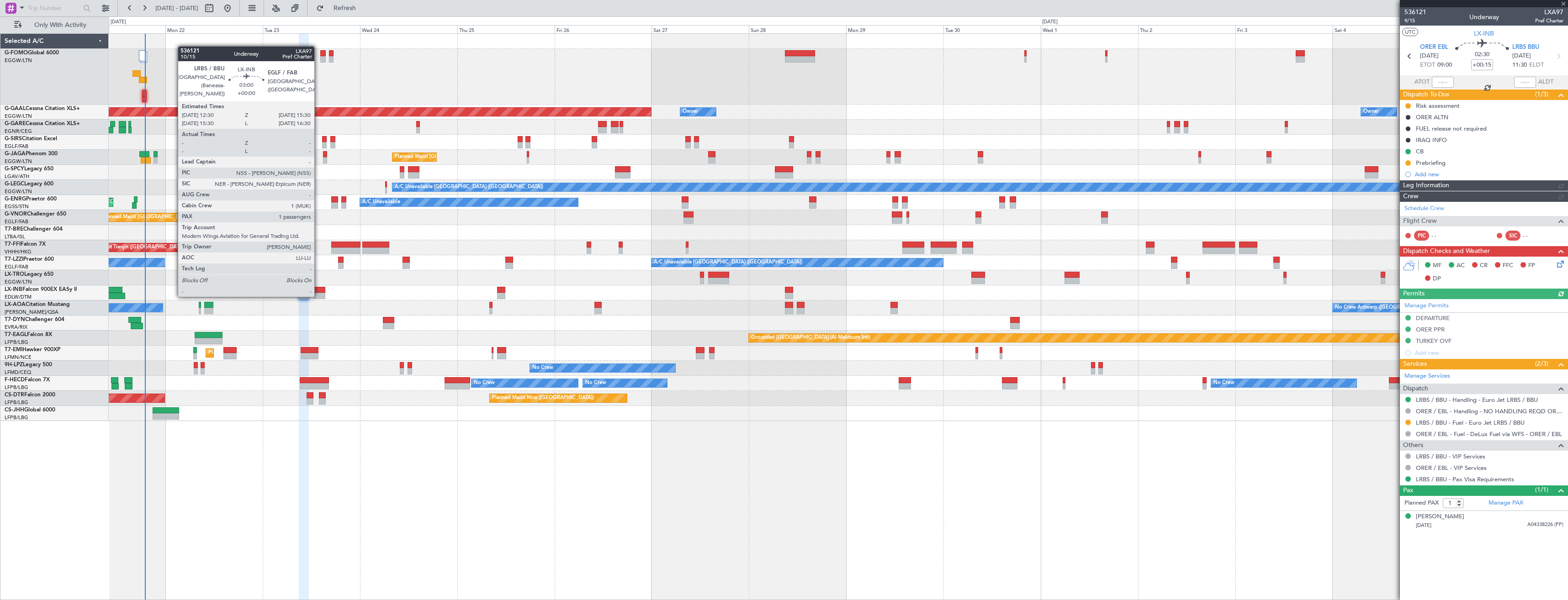
click at [319, 296] on div at bounding box center [319, 295] width 12 height 6
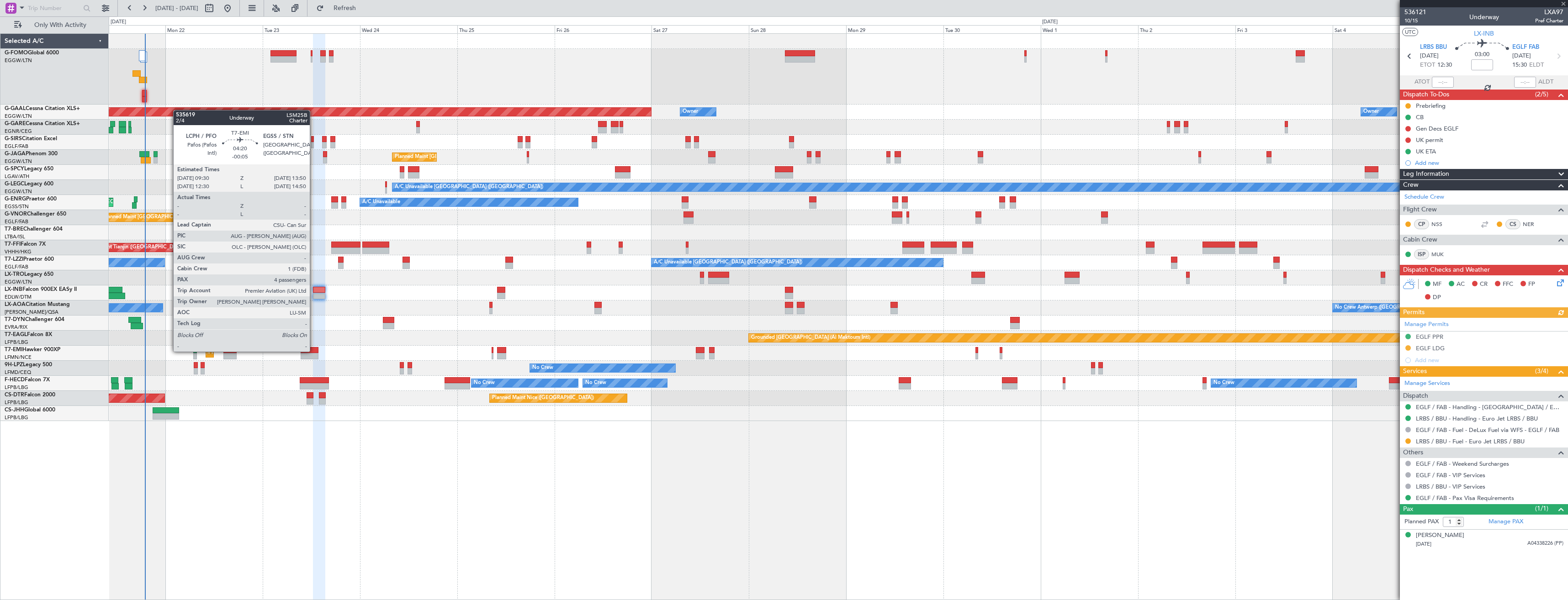
click at [314, 351] on div at bounding box center [309, 350] width 18 height 6
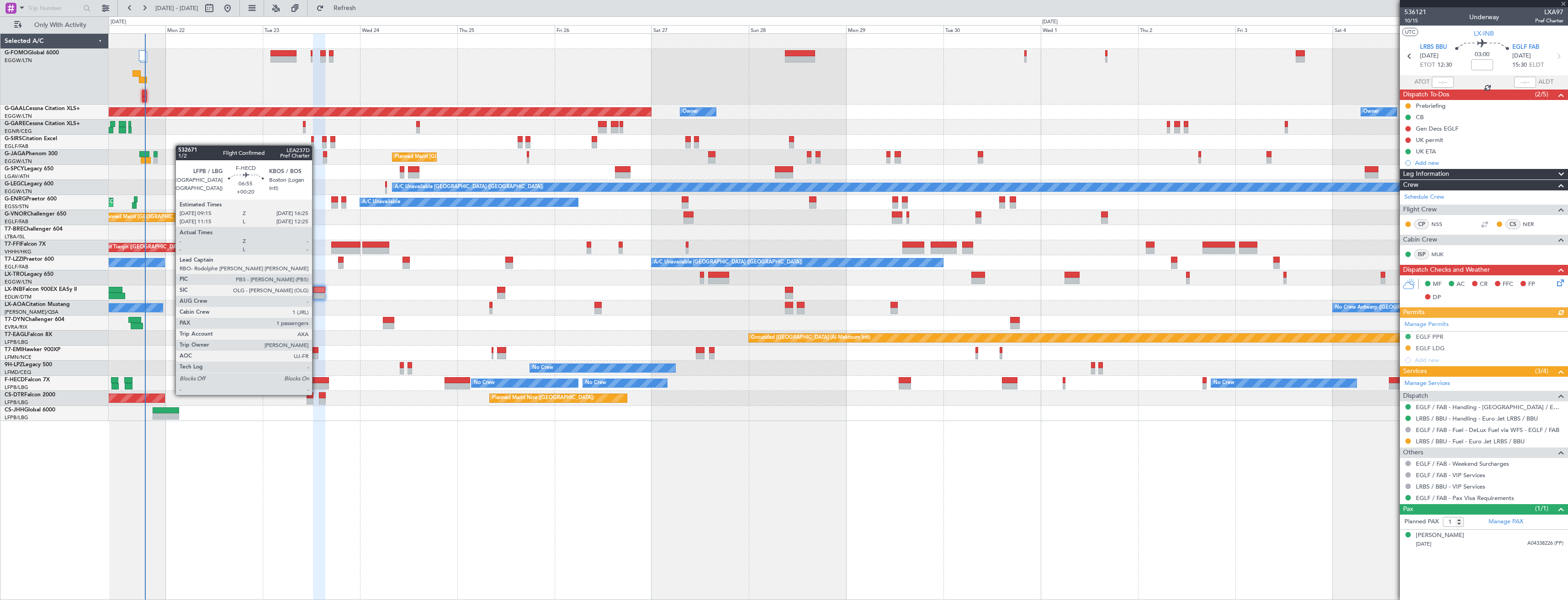
type input "-00:05"
type input "4"
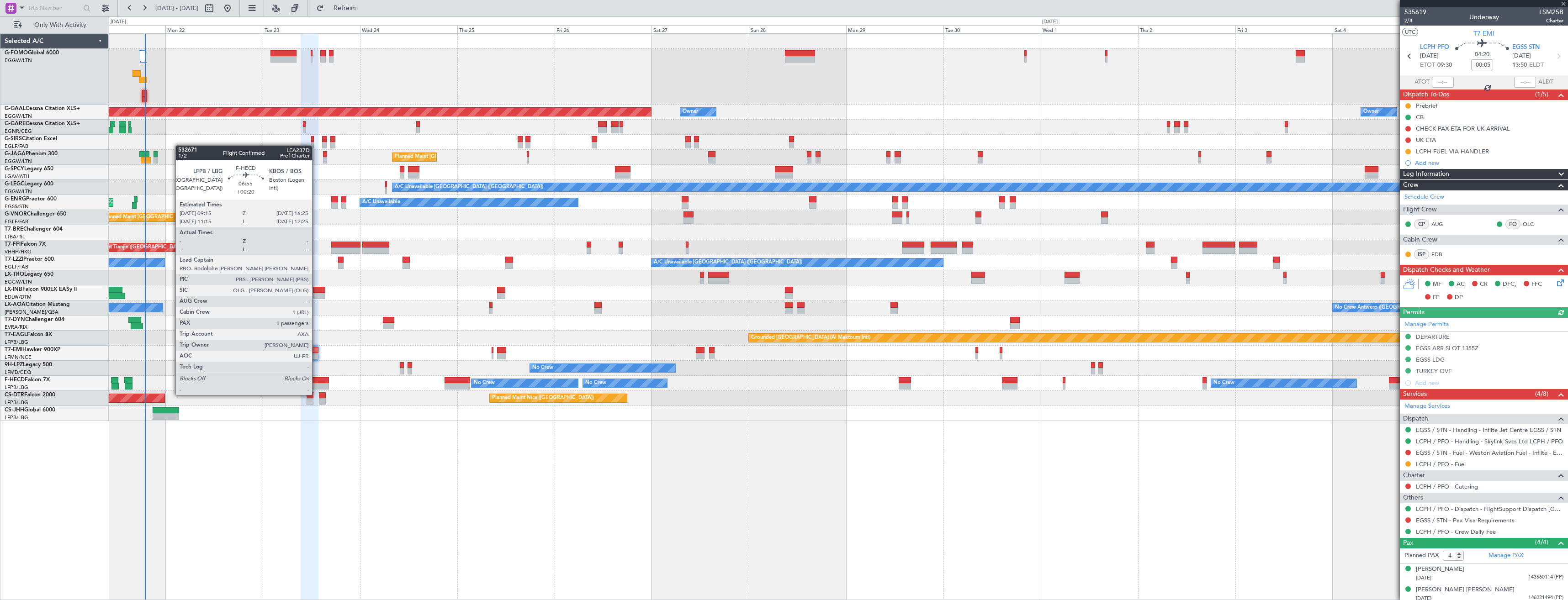
click at [316, 386] on div at bounding box center [314, 386] width 29 height 6
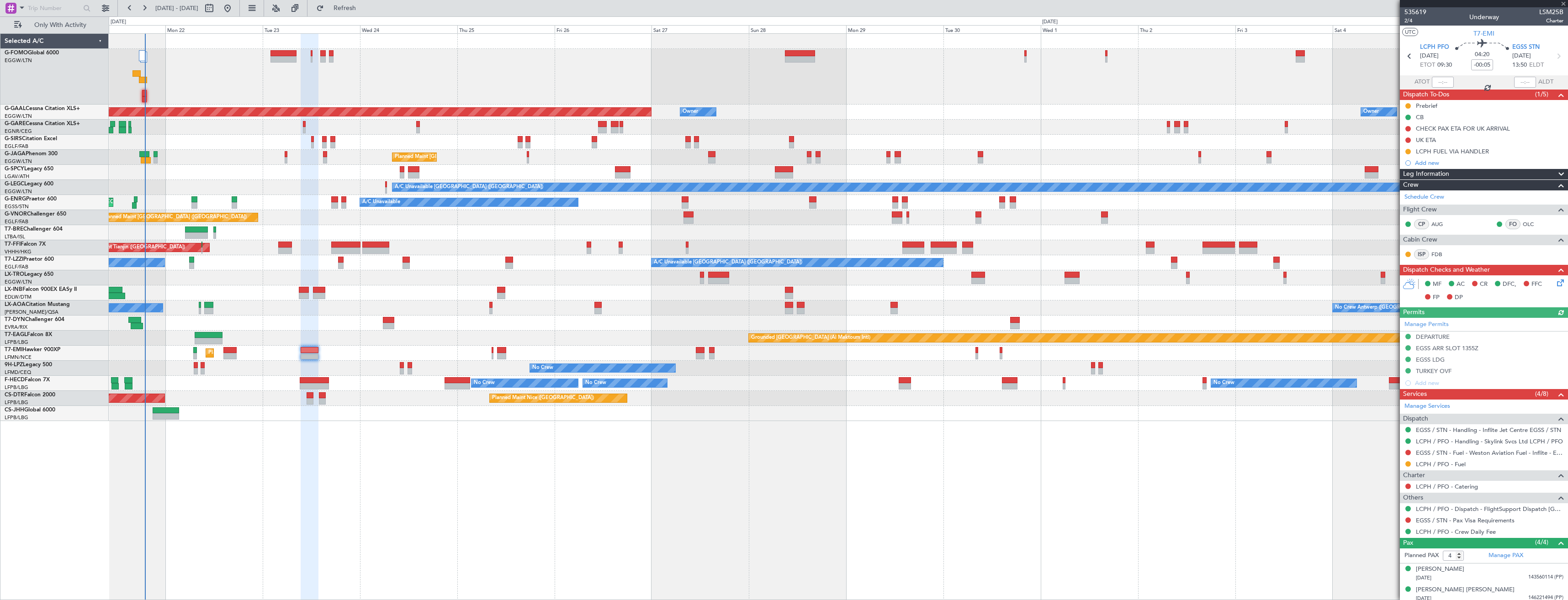
type input "+00:20"
type input "1"
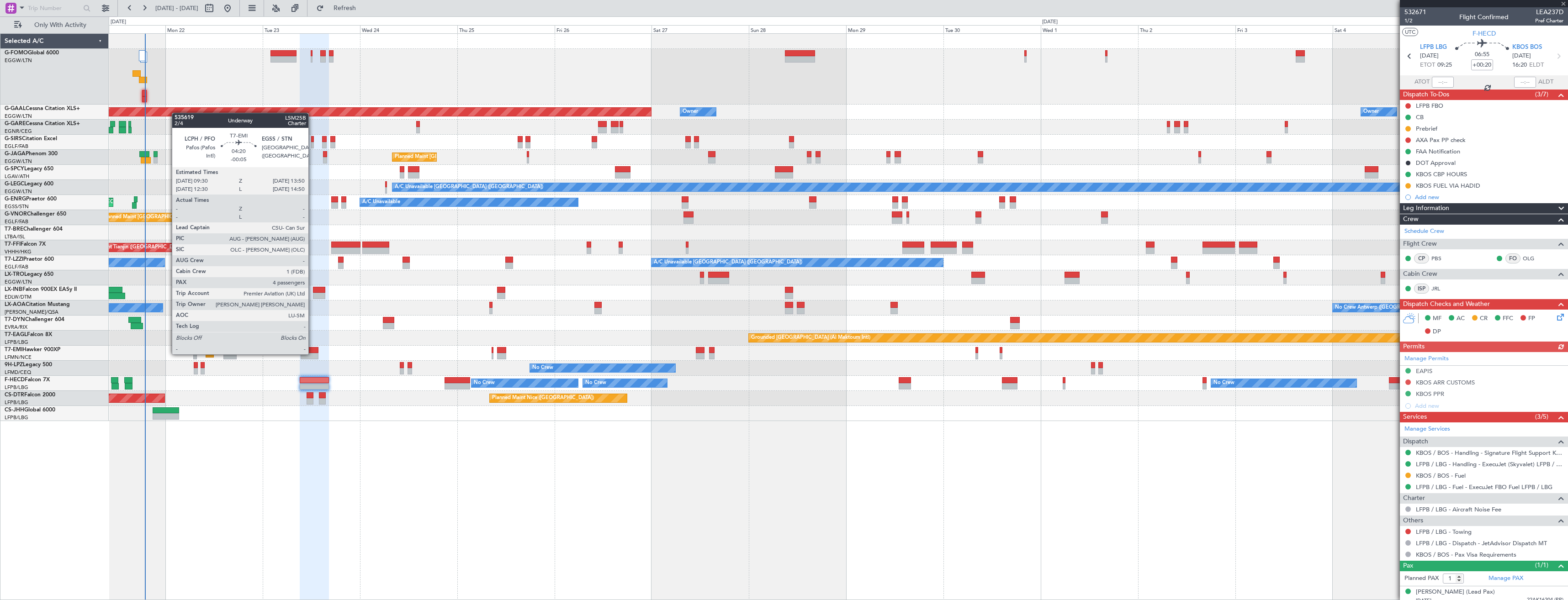
click at [313, 353] on div at bounding box center [309, 356] width 18 height 6
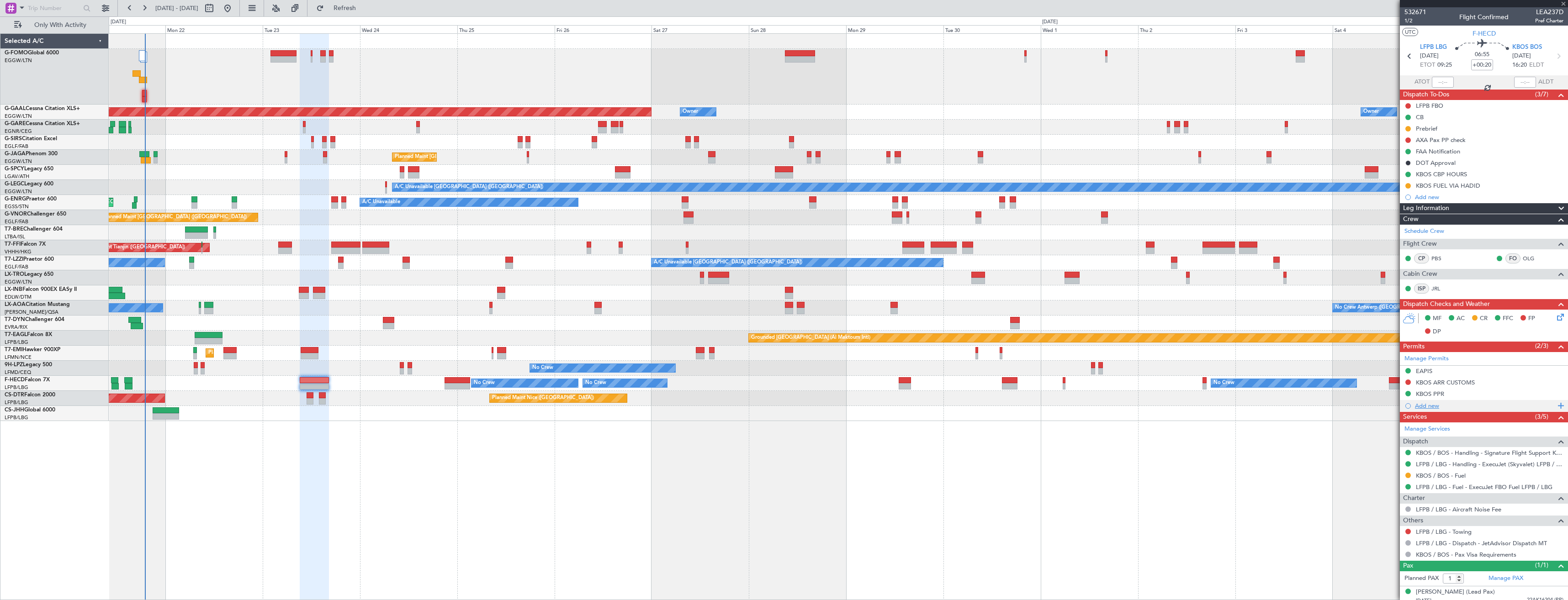
type input "-00:05"
type input "4"
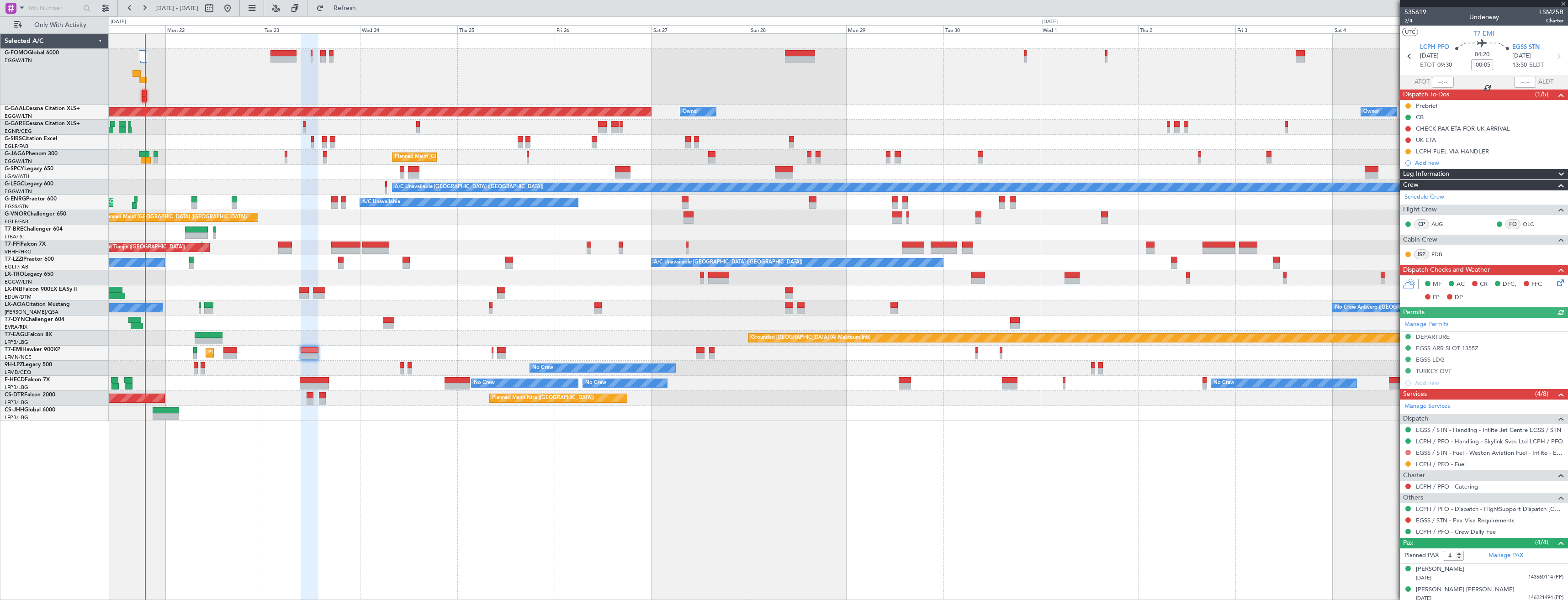
click at [1408, 454] on button at bounding box center [1408, 452] width 5 height 5
click at [1377, 466] on span "Not Required" at bounding box center [1386, 465] width 37 height 9
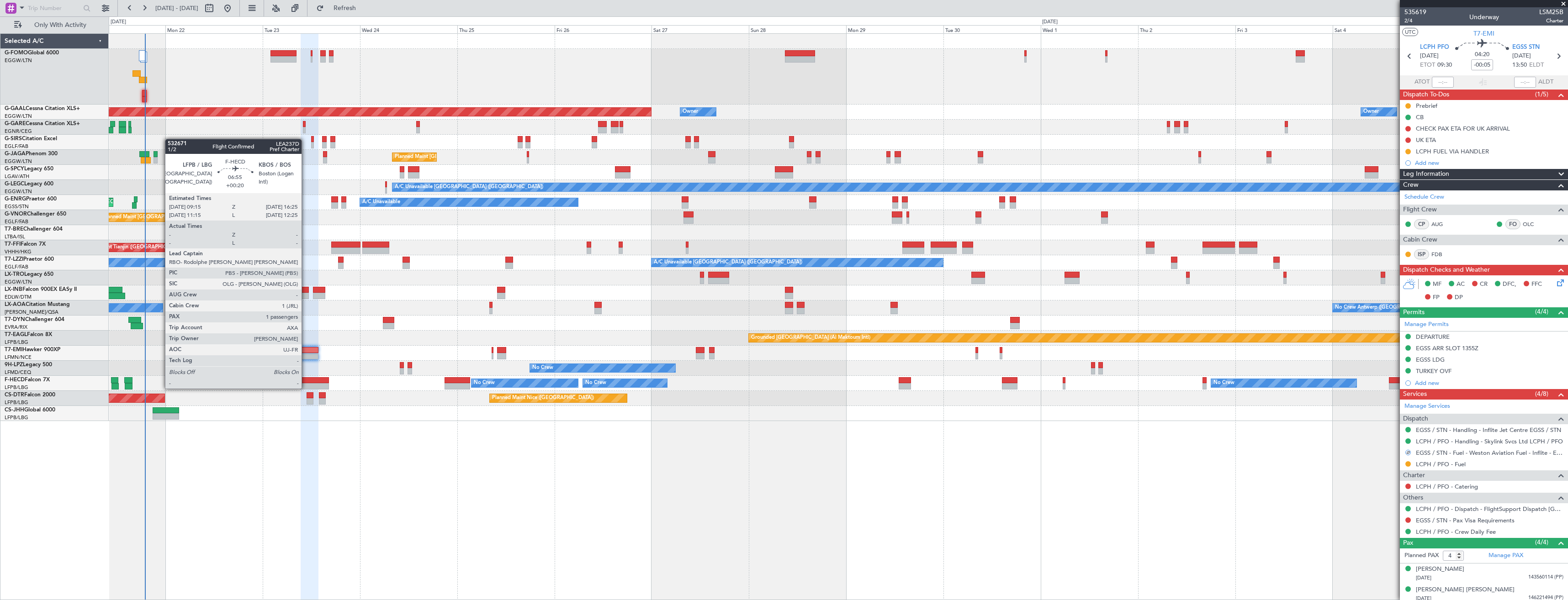
click at [306, 380] on div at bounding box center [314, 380] width 29 height 6
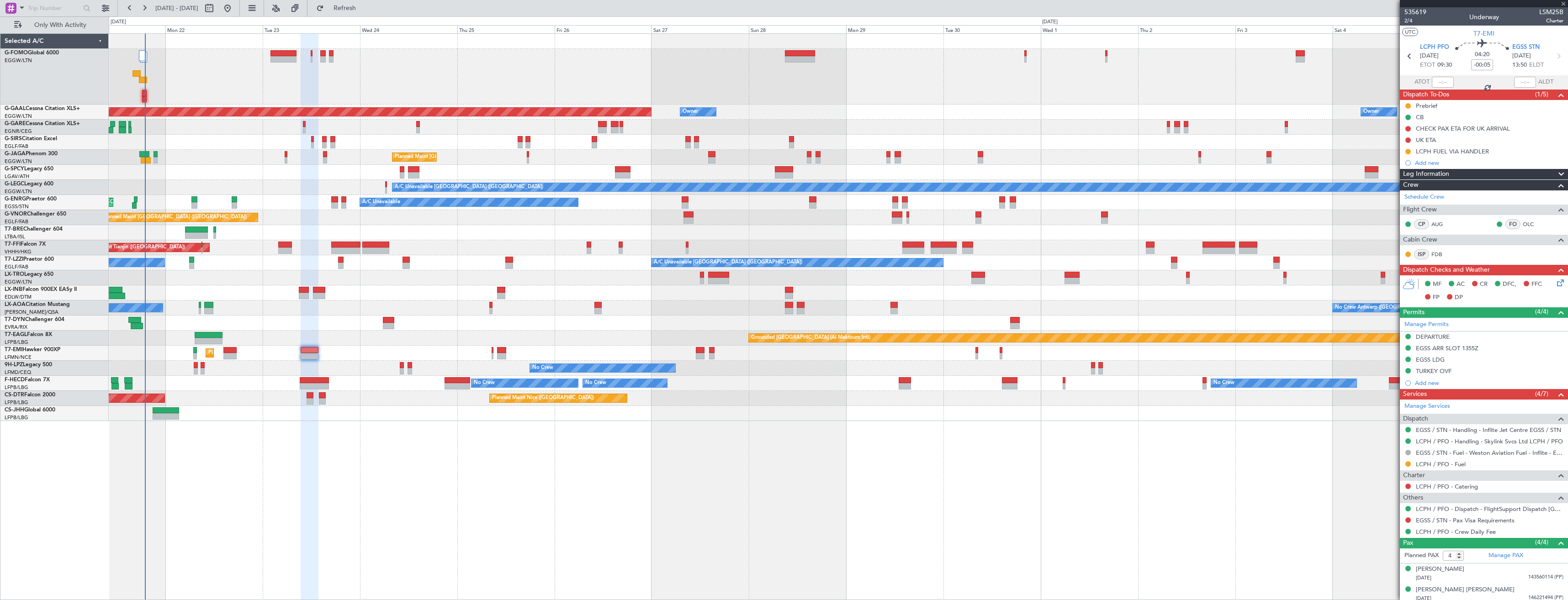
type input "+00:20"
type input "1"
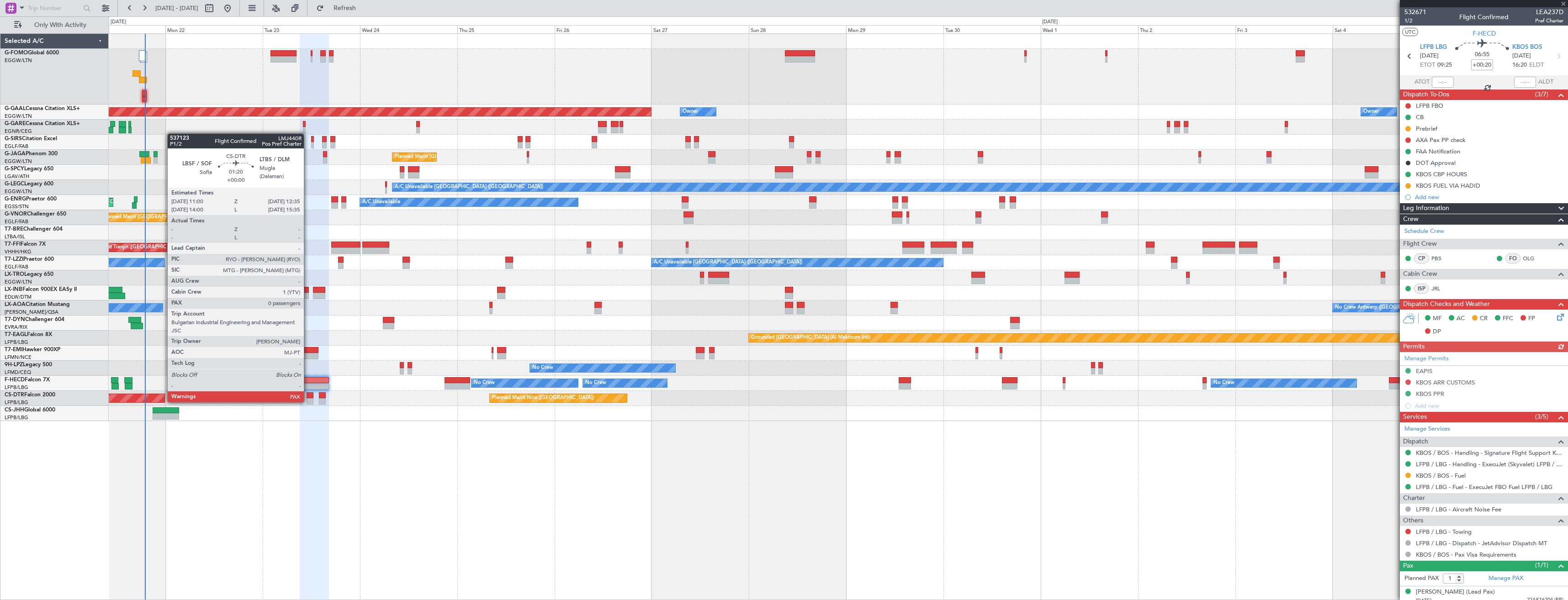
click at [308, 401] on div at bounding box center [310, 400] width 7 height 6
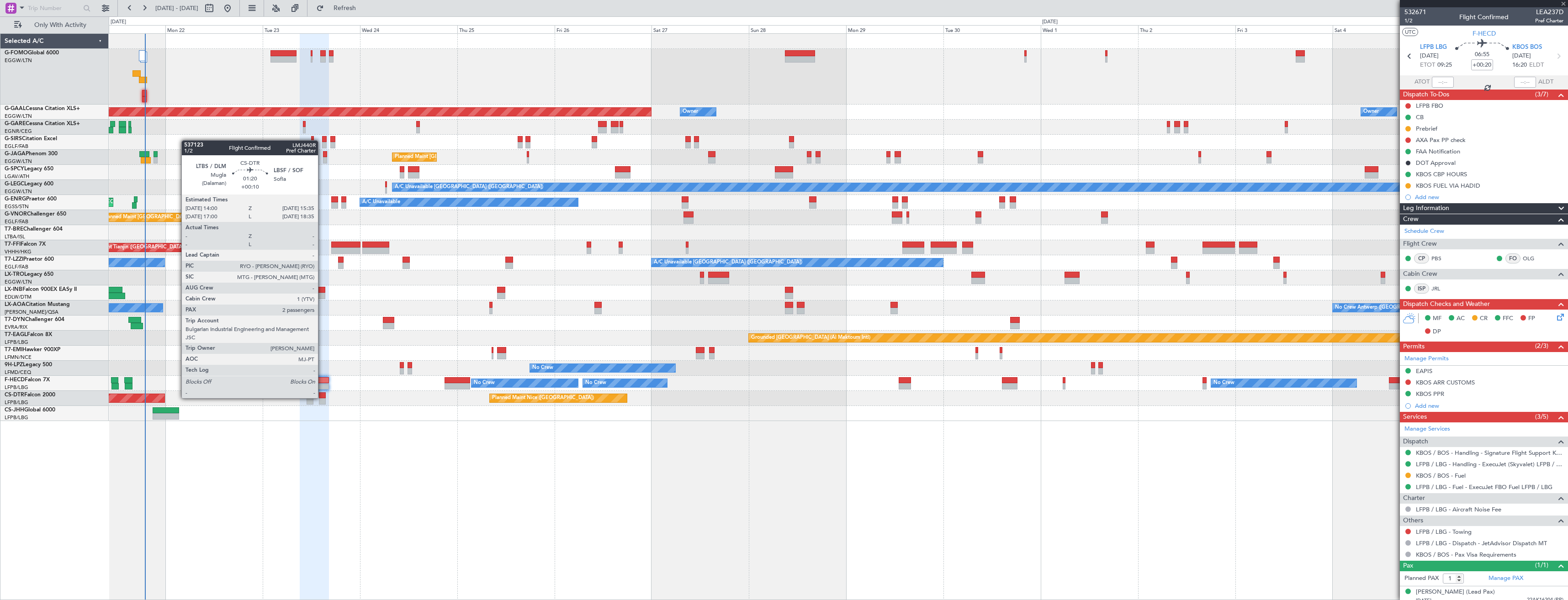
type input "0"
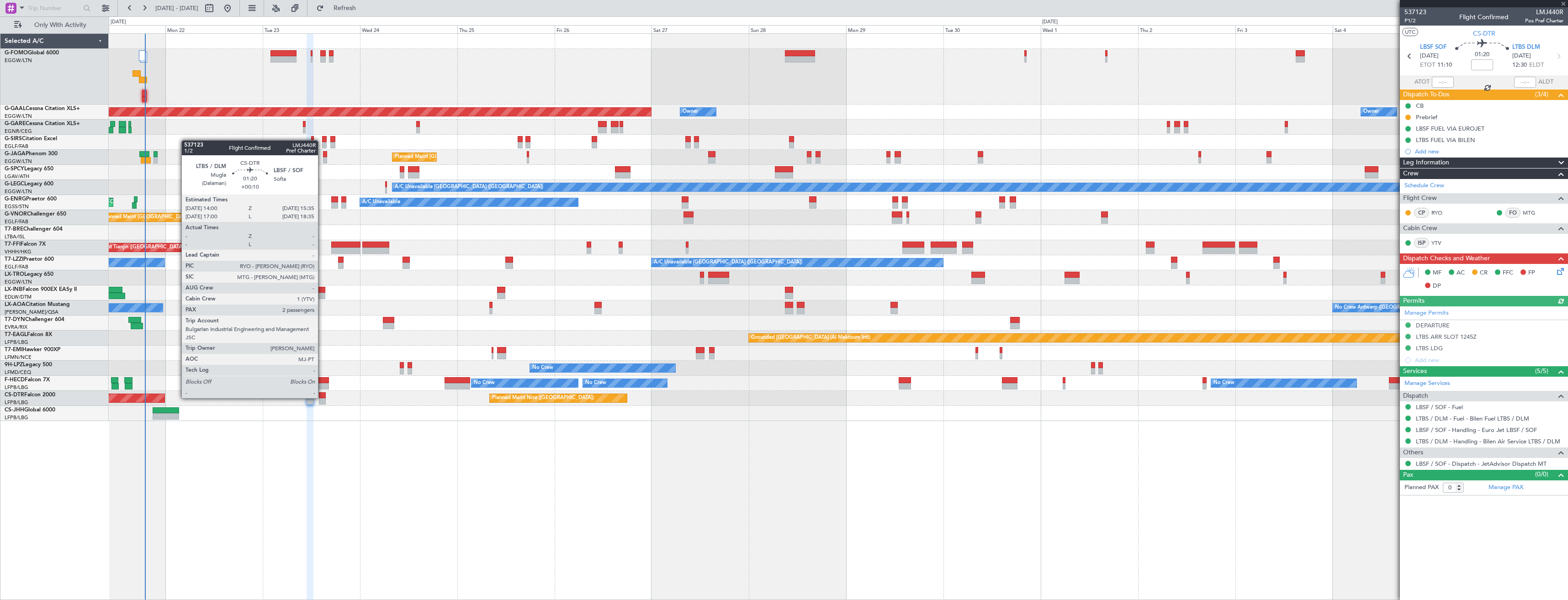
click at [322, 397] on div at bounding box center [322, 395] width 7 height 6
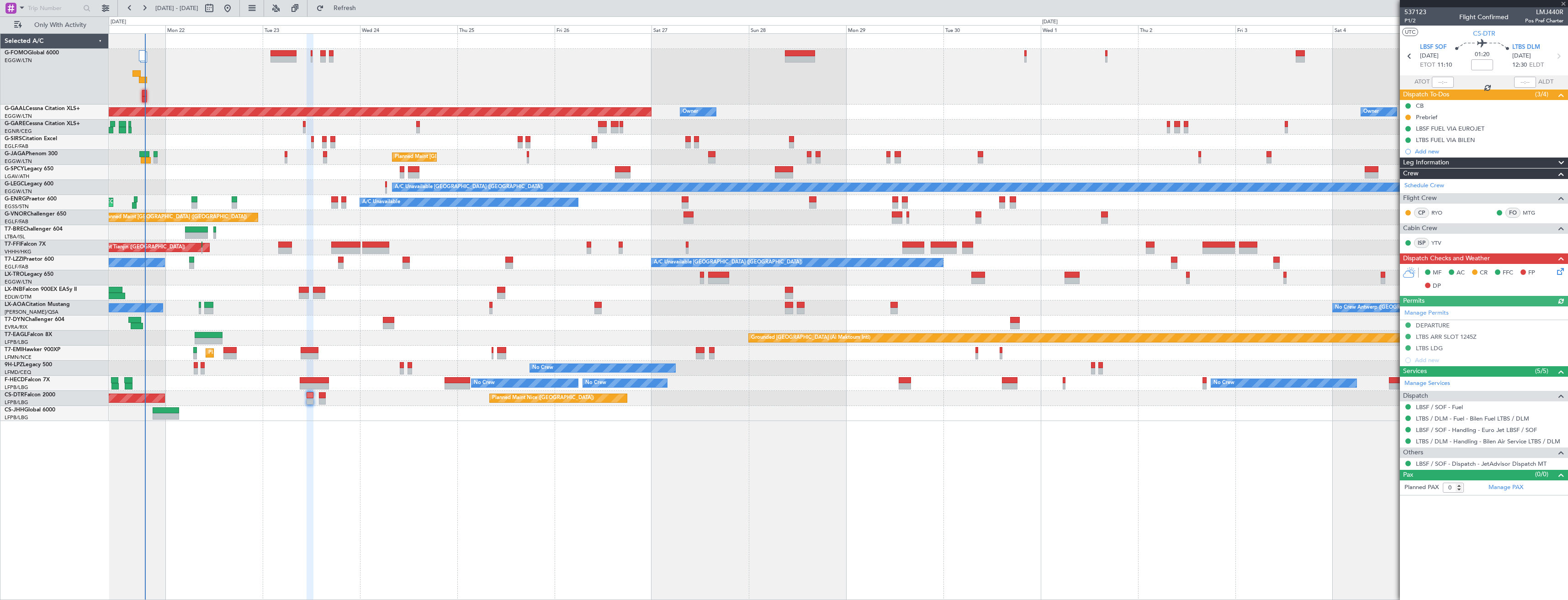
click at [407, 151] on div "Planned Maint Dusseldorf Owner Owner Owner Unplanned Maint [GEOGRAPHIC_DATA] ([…" at bounding box center [838, 228] width 1459 height 387
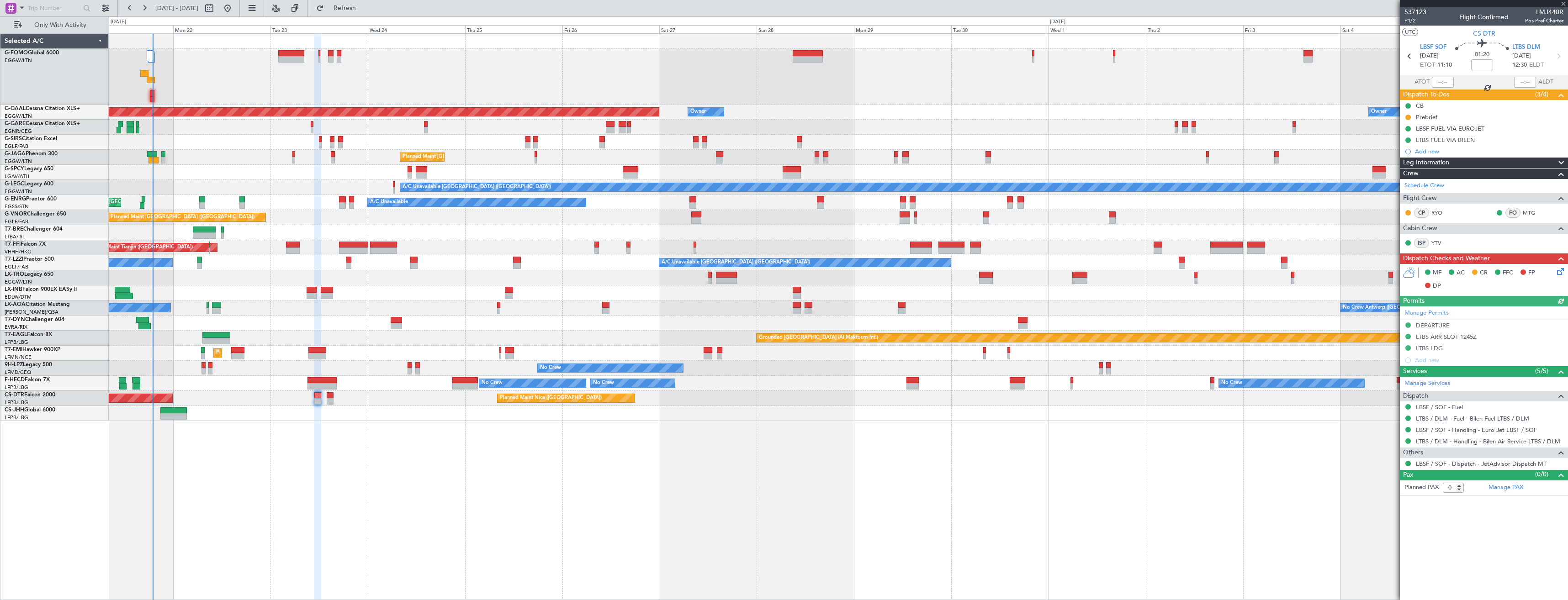
type input "+00:10"
type input "2"
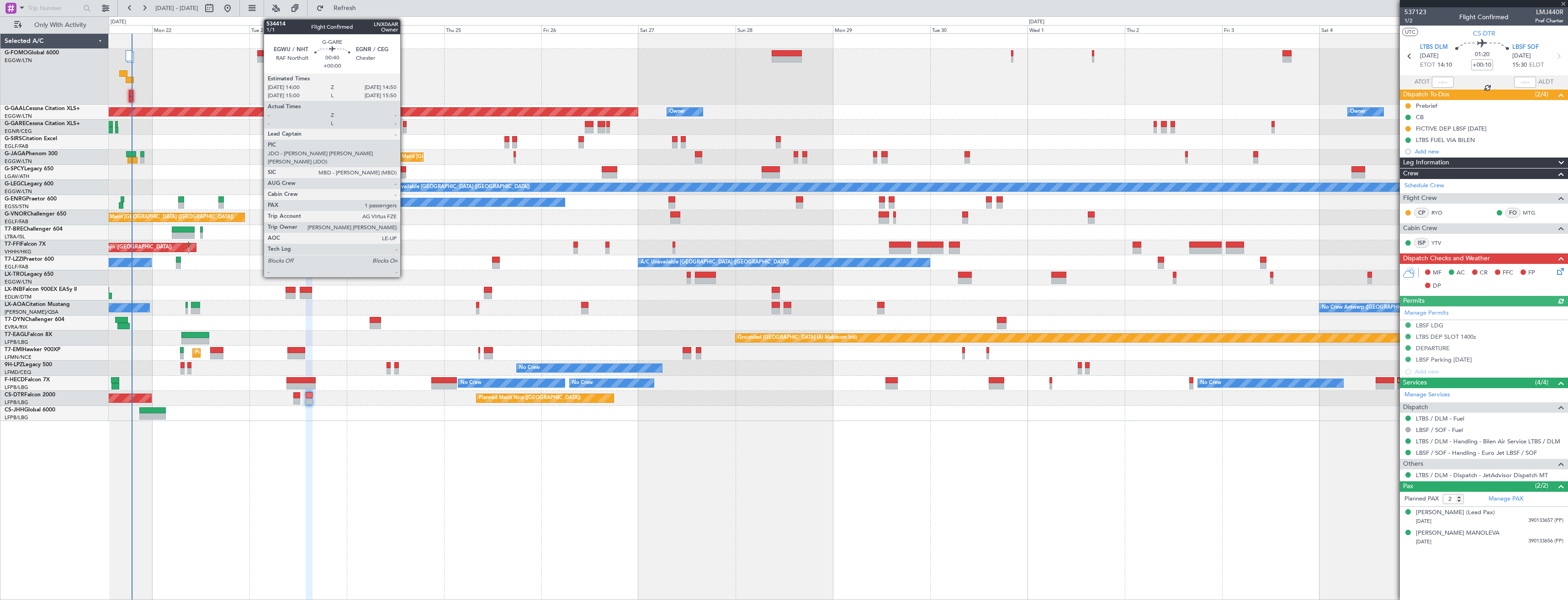
click at [404, 128] on div at bounding box center [405, 130] width 3 height 6
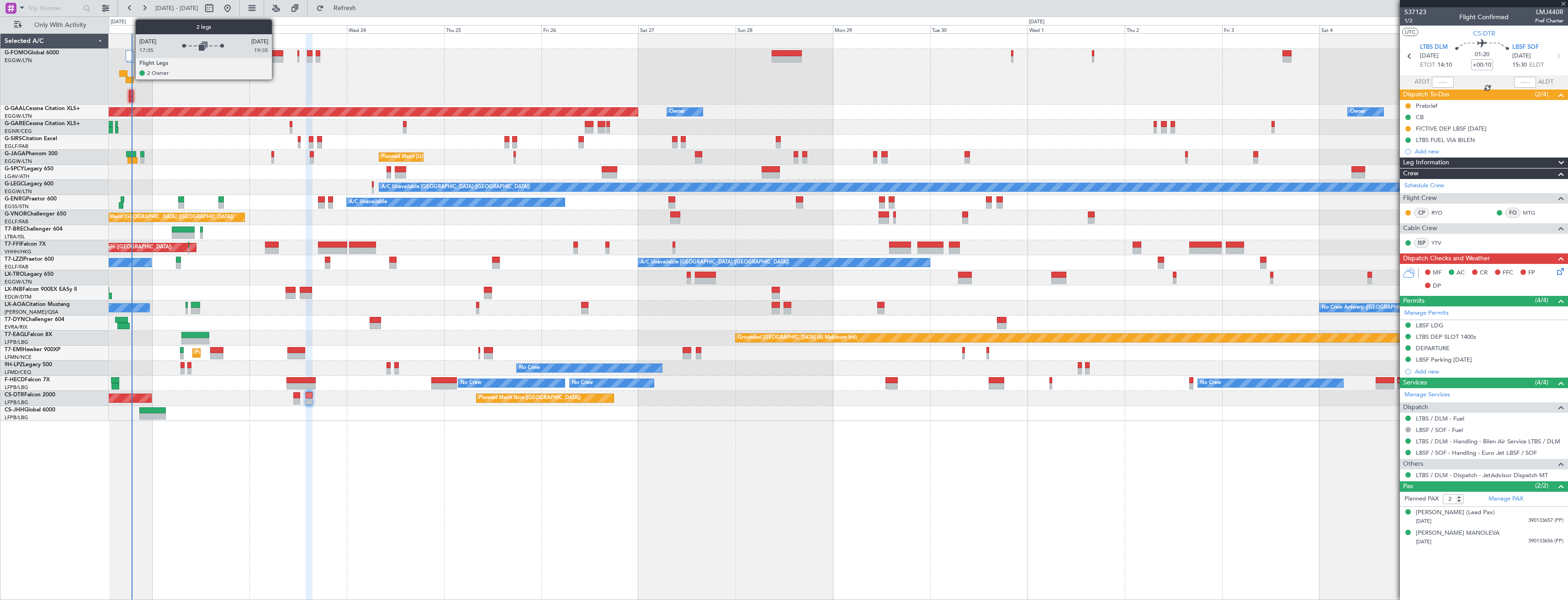
click at [131, 55] on div at bounding box center [129, 55] width 7 height 11
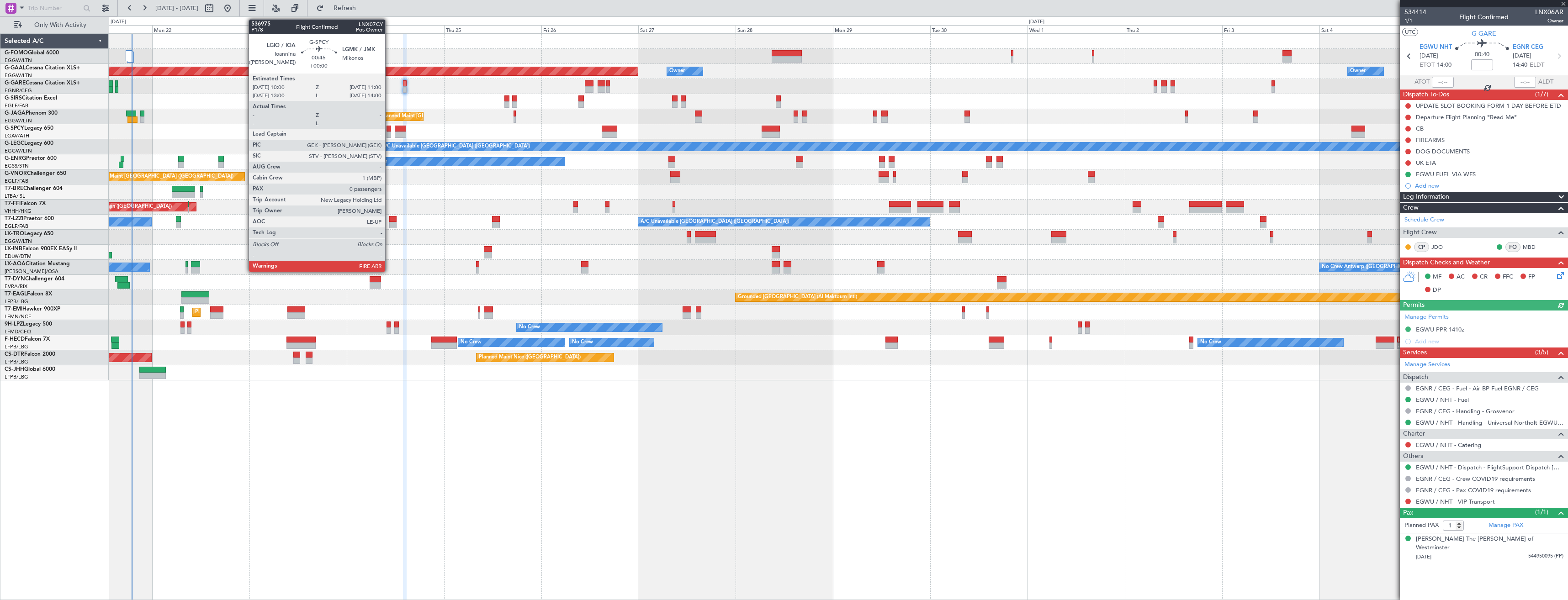
click at [389, 131] on div at bounding box center [389, 128] width 4 height 6
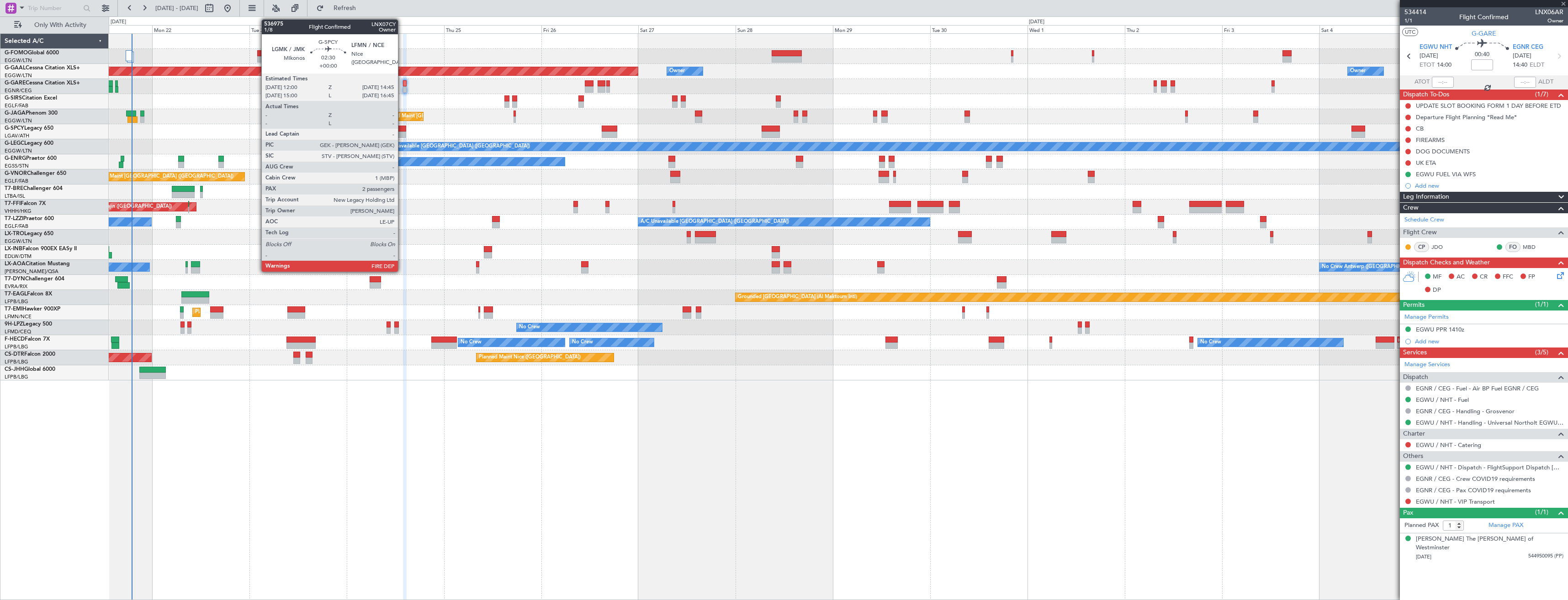
type input "0"
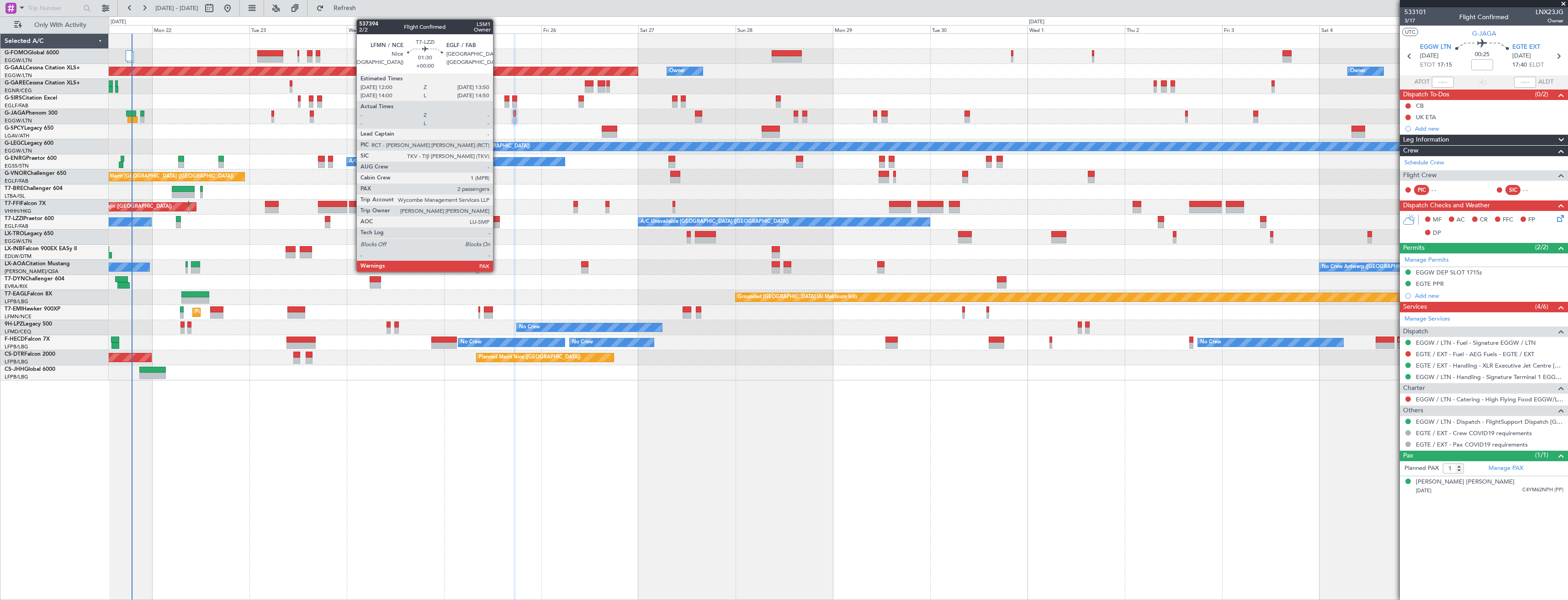
click at [497, 220] on div at bounding box center [495, 218] width 8 height 6
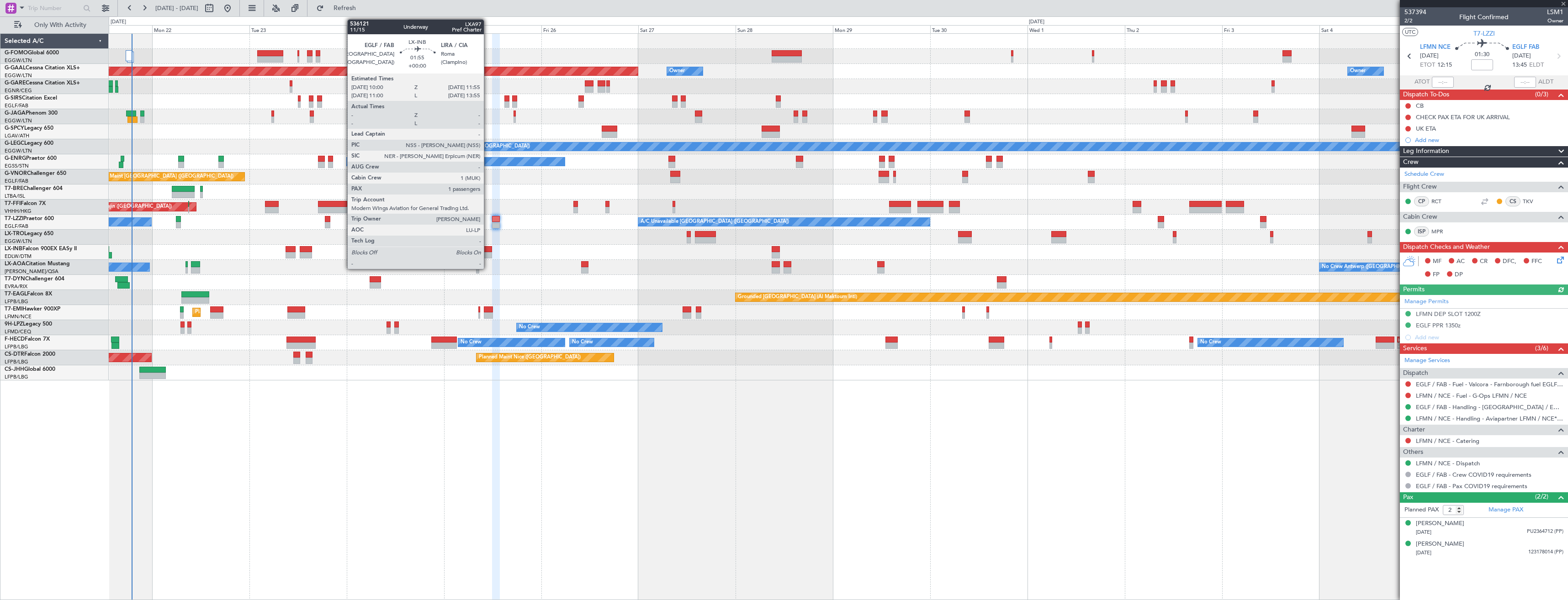
click at [488, 253] on div at bounding box center [489, 254] width 9 height 6
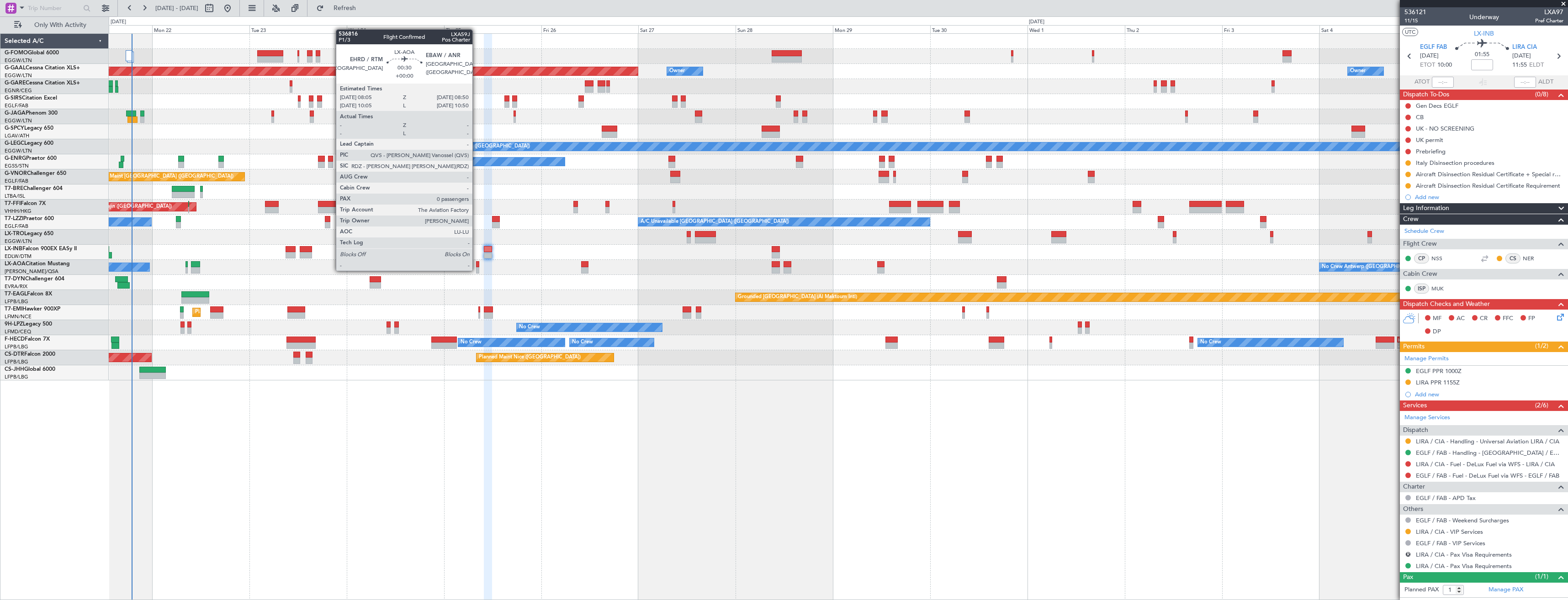
click at [477, 270] on div at bounding box center [477, 270] width 3 height 6
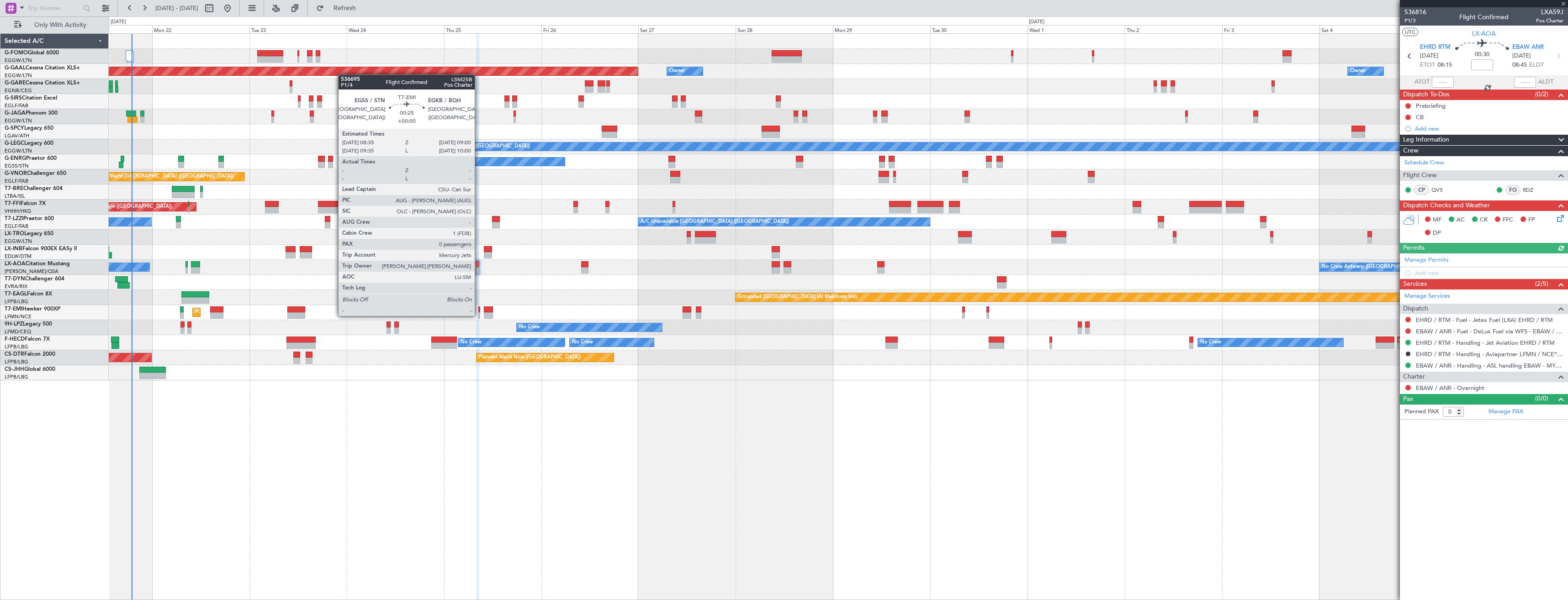
click at [479, 315] on div at bounding box center [479, 315] width 2 height 6
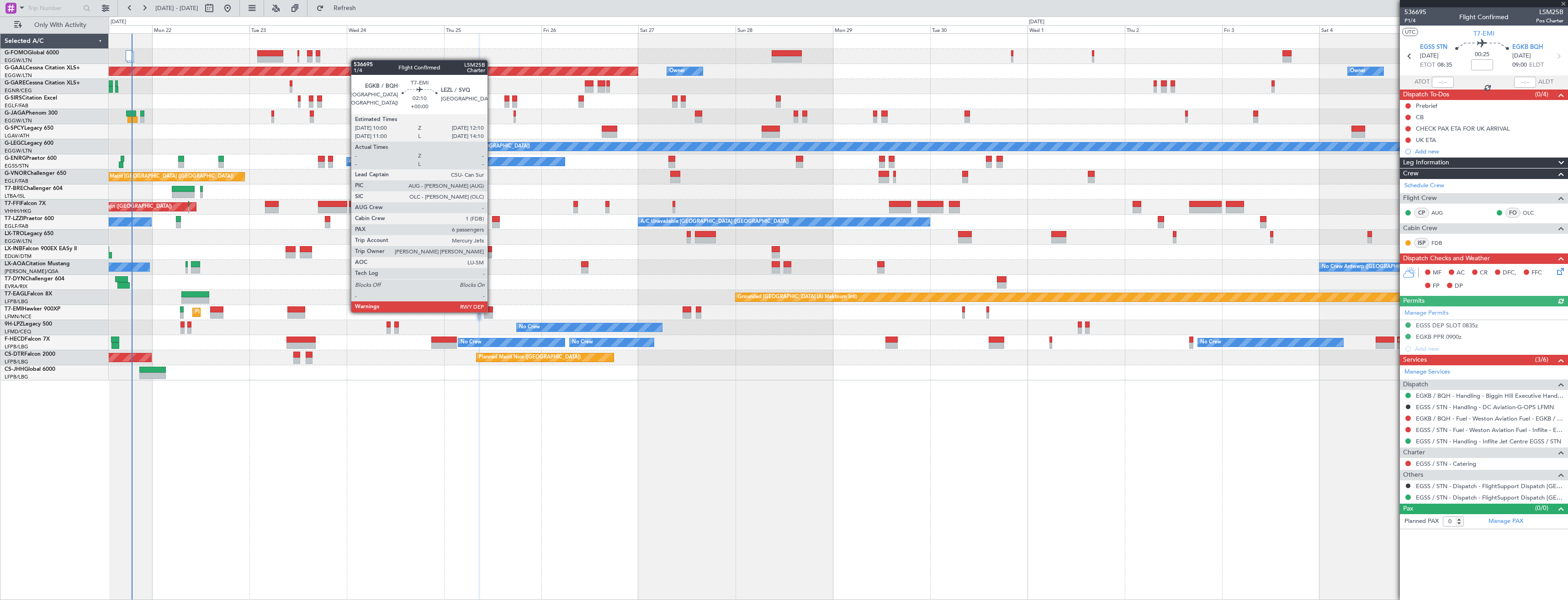
click at [492, 312] on div at bounding box center [489, 309] width 9 height 6
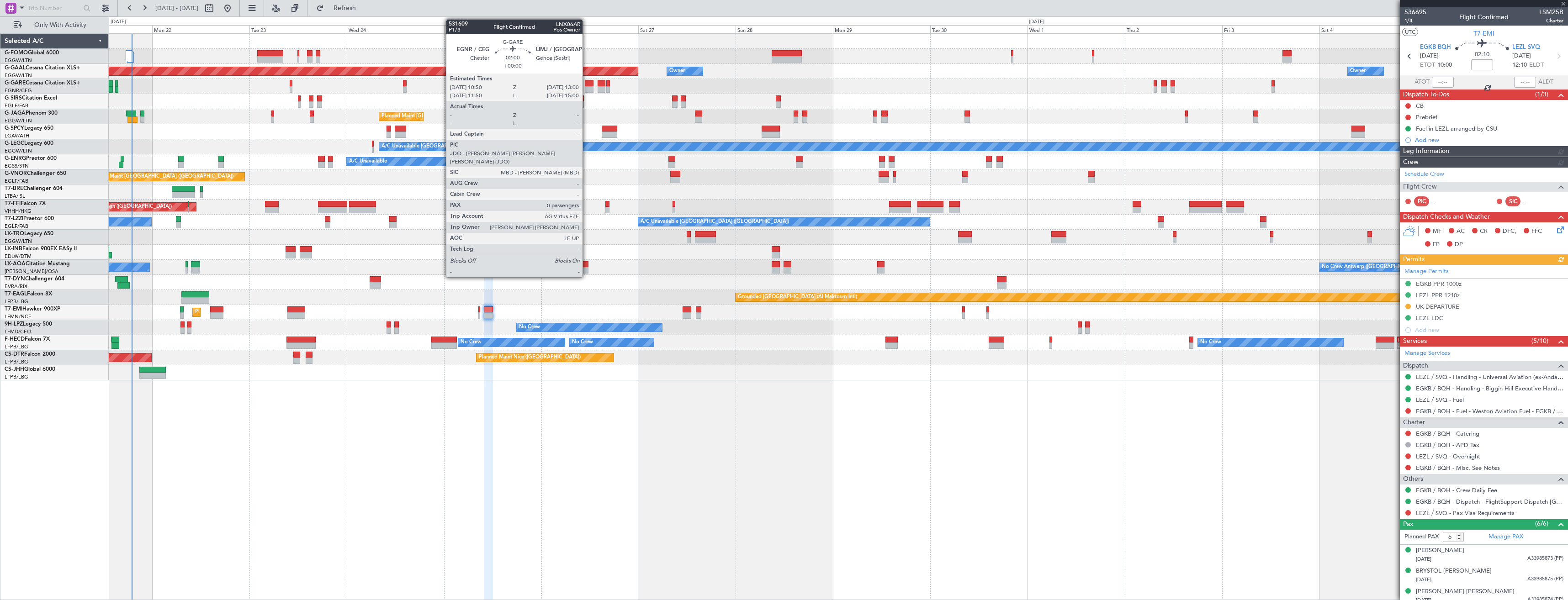
click at [587, 84] on div at bounding box center [589, 83] width 9 height 6
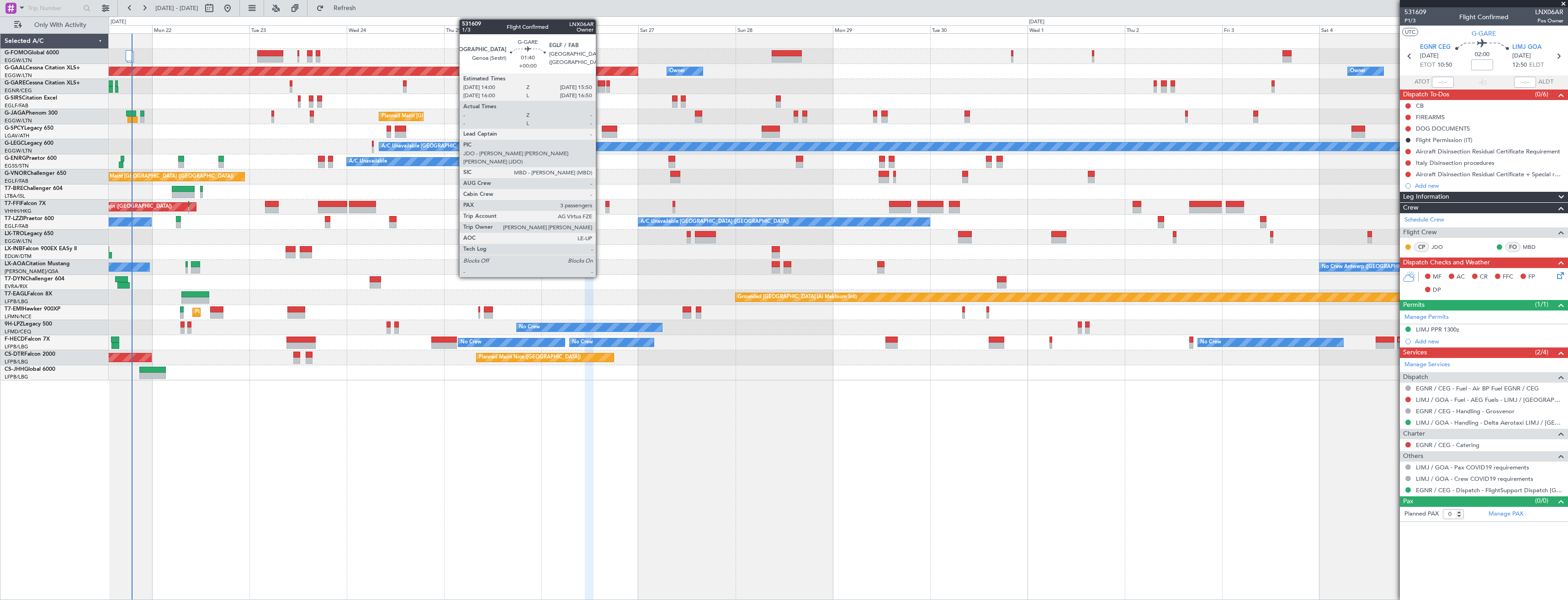
click at [600, 87] on div at bounding box center [601, 89] width 8 height 6
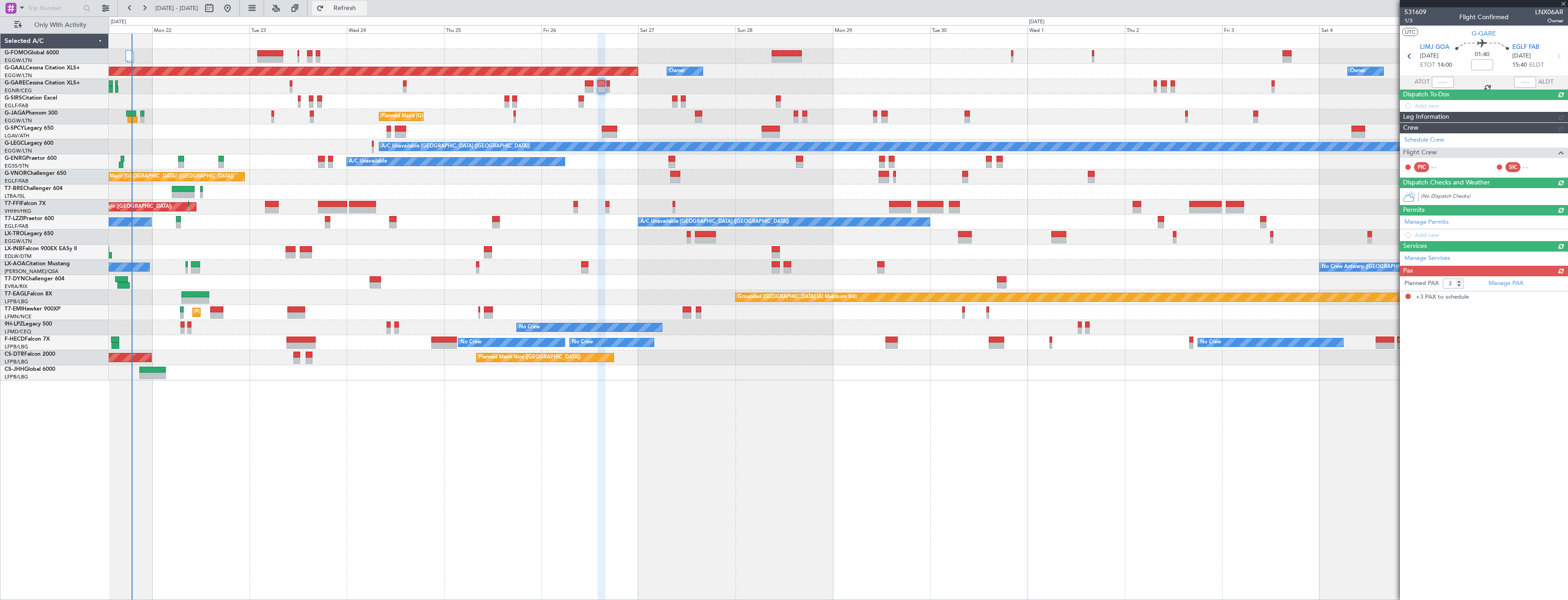
click at [364, 9] on span "Refresh" at bounding box center [344, 8] width 38 height 6
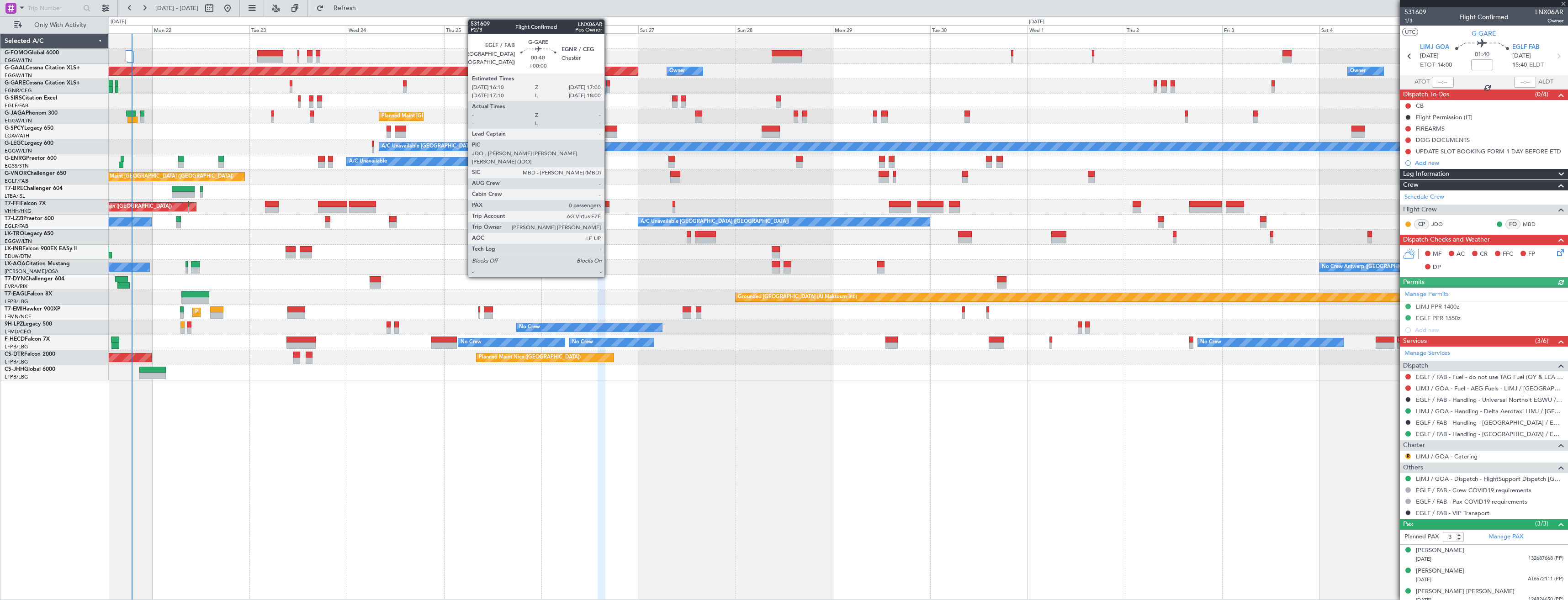
click at [609, 88] on div at bounding box center [608, 89] width 3 height 6
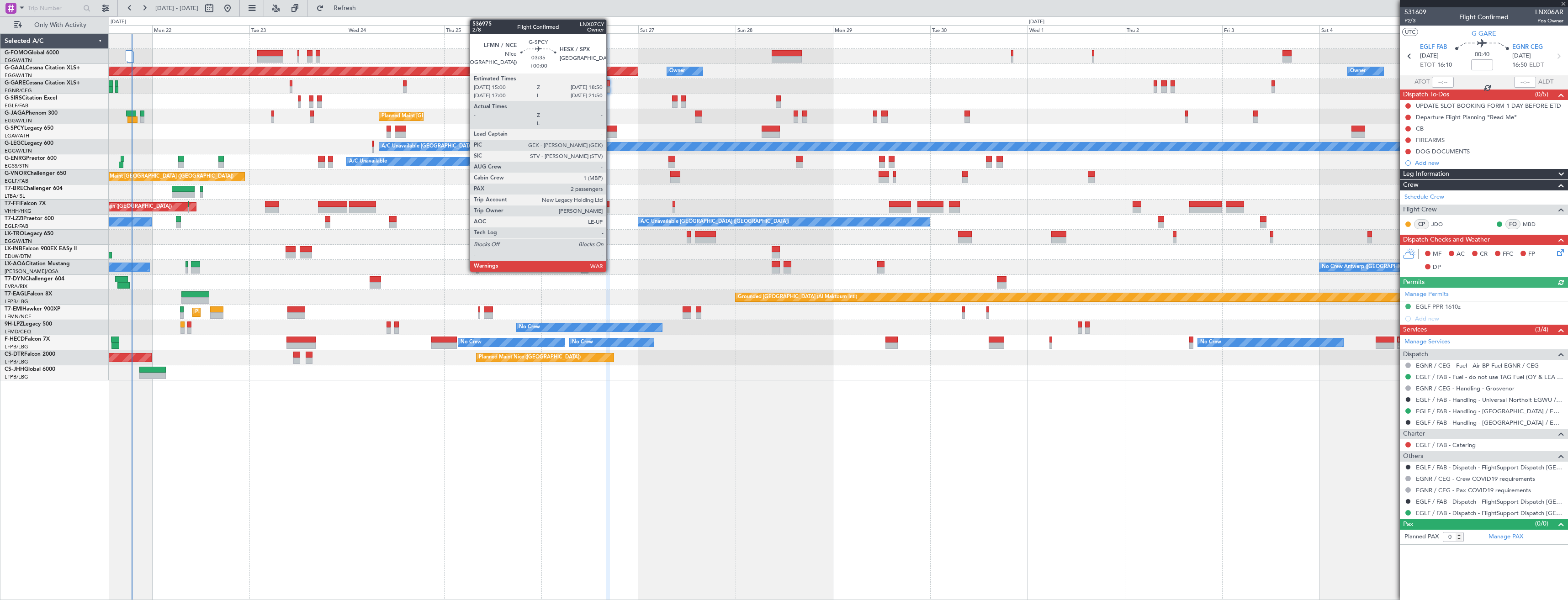
click at [611, 130] on div at bounding box center [610, 128] width 16 height 6
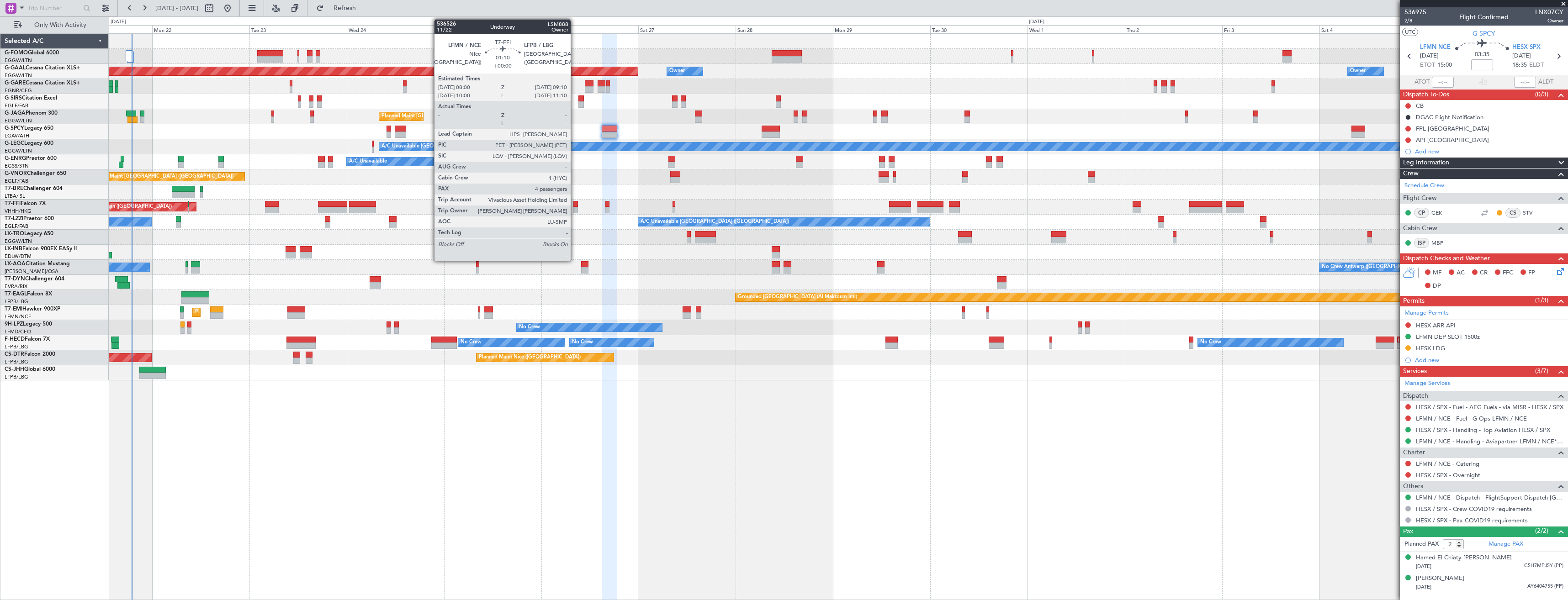
click at [575, 210] on div at bounding box center [576, 209] width 5 height 6
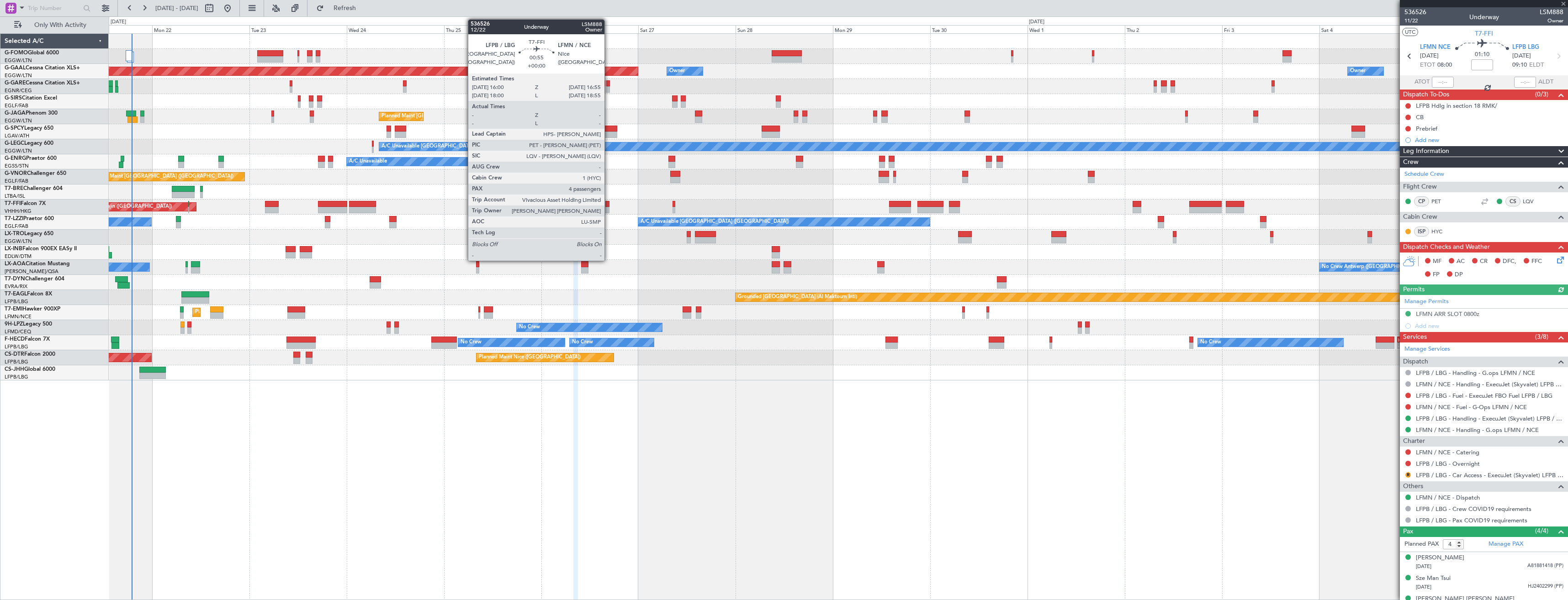
click at [609, 207] on div at bounding box center [607, 209] width 4 height 6
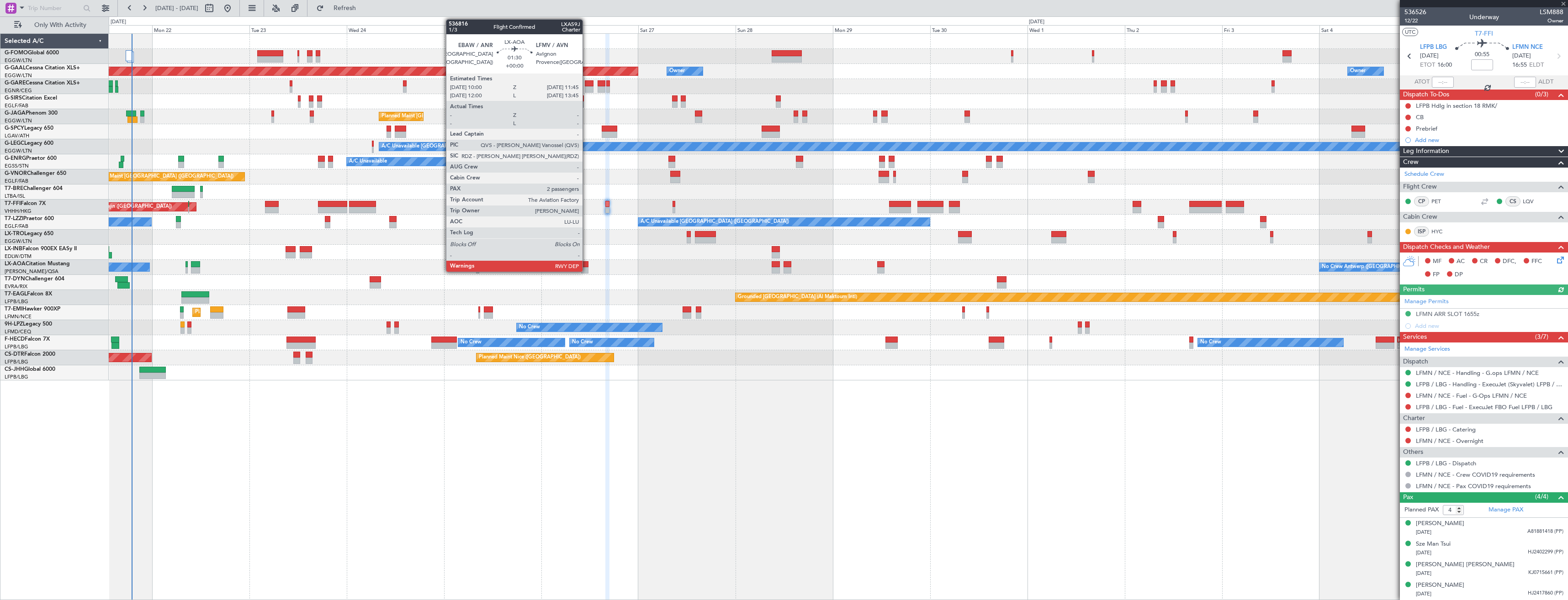
click at [587, 268] on div at bounding box center [584, 270] width 8 height 6
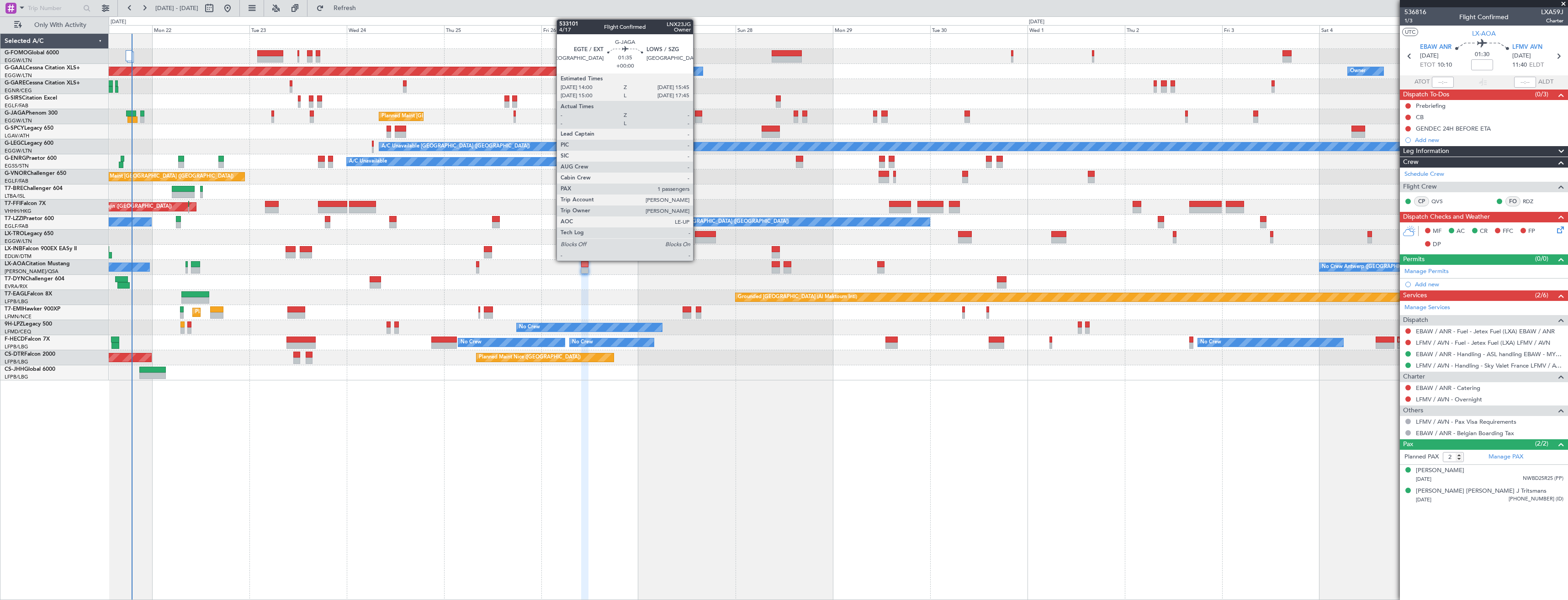
click at [697, 116] on div at bounding box center [699, 119] width 8 height 6
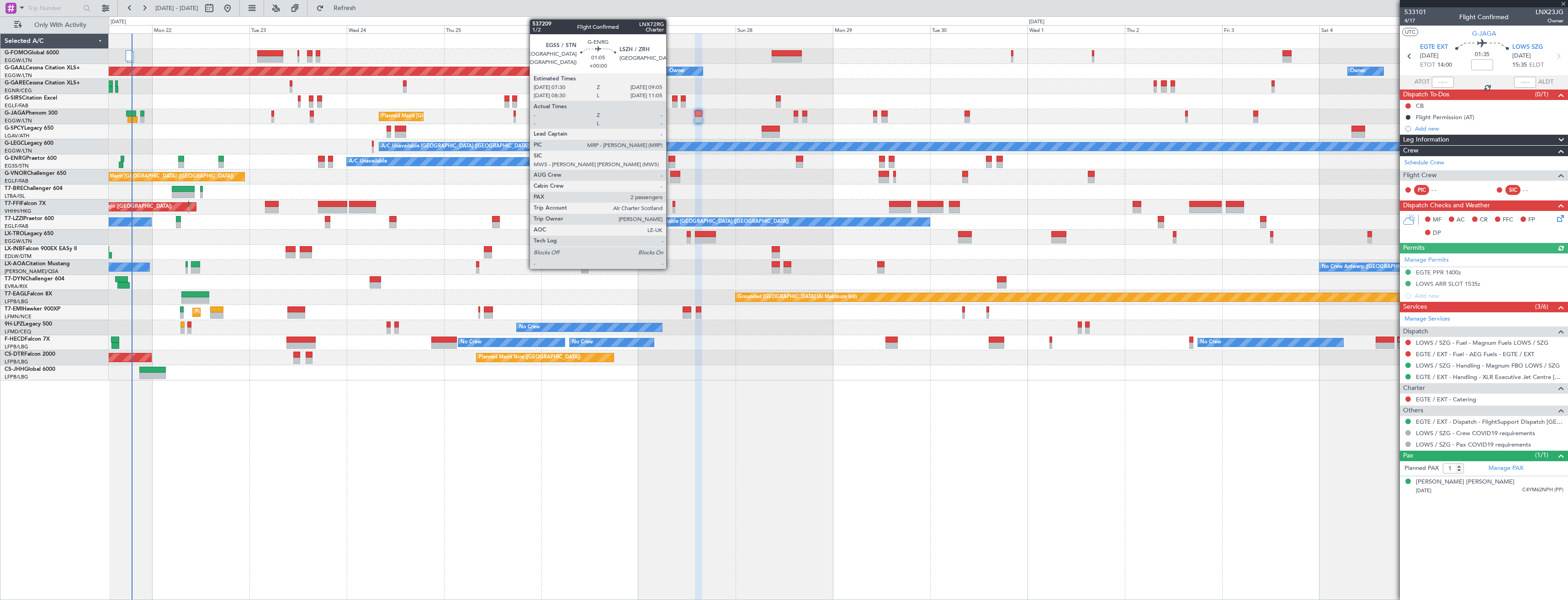
click at [670, 158] on div at bounding box center [672, 158] width 7 height 6
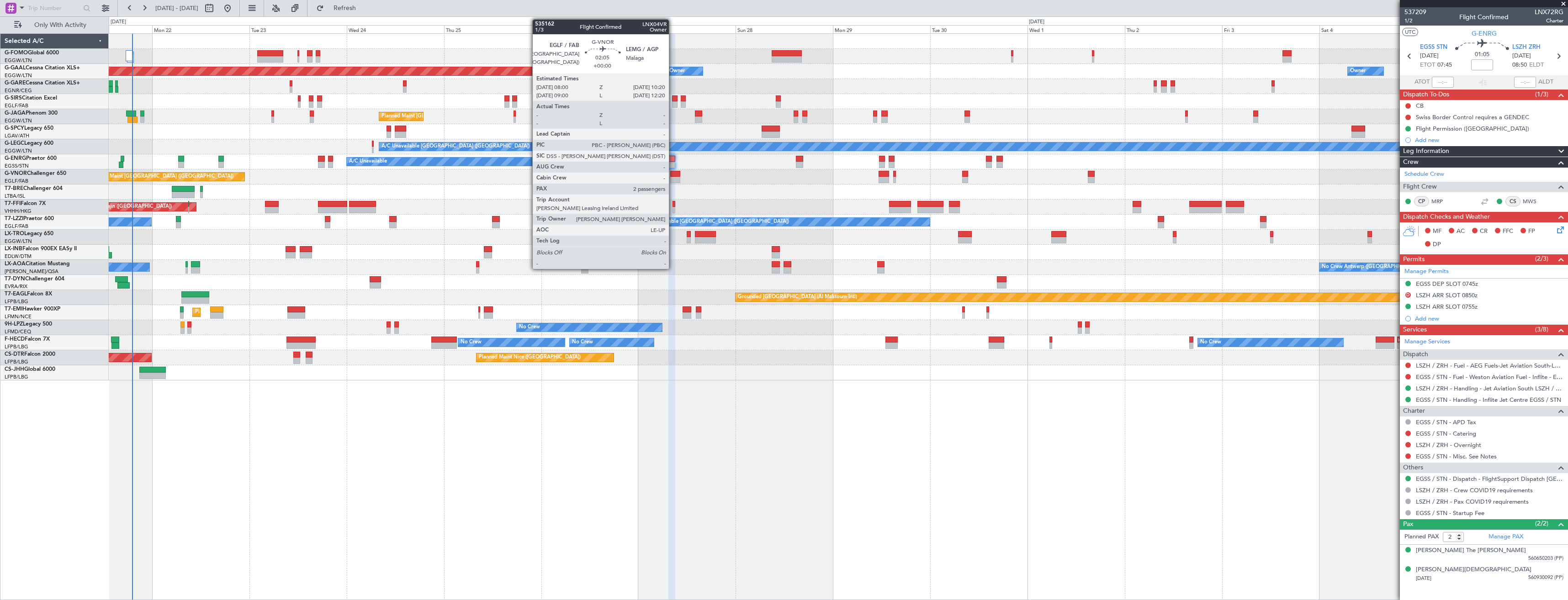
click at [673, 179] on div at bounding box center [675, 179] width 9 height 6
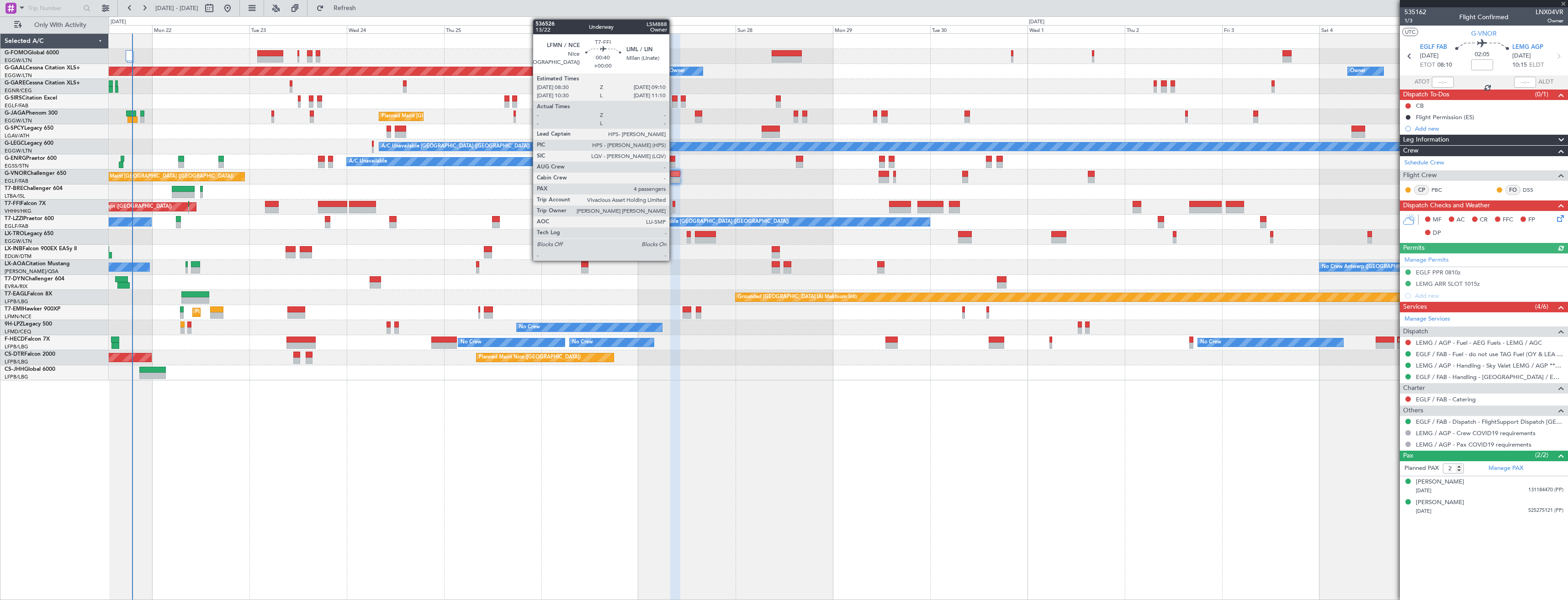
click at [674, 206] on div at bounding box center [673, 203] width 3 height 6
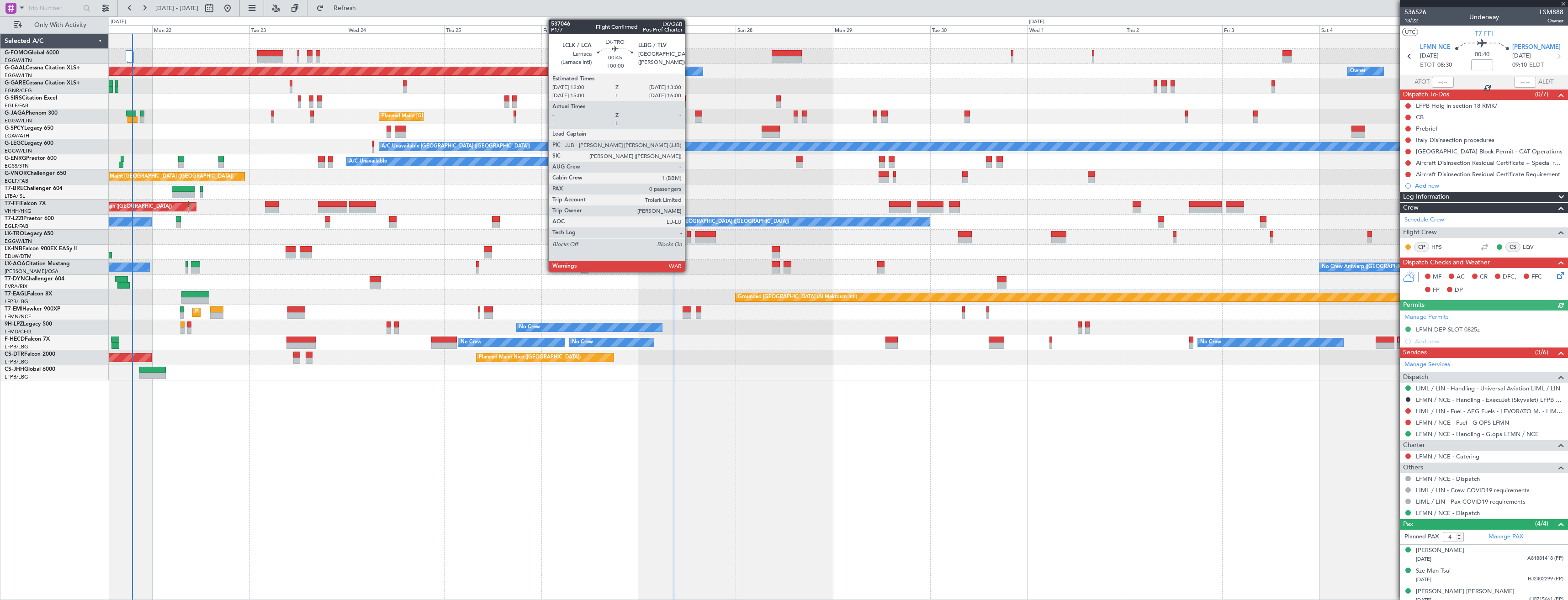
click at [689, 236] on div at bounding box center [688, 234] width 4 height 6
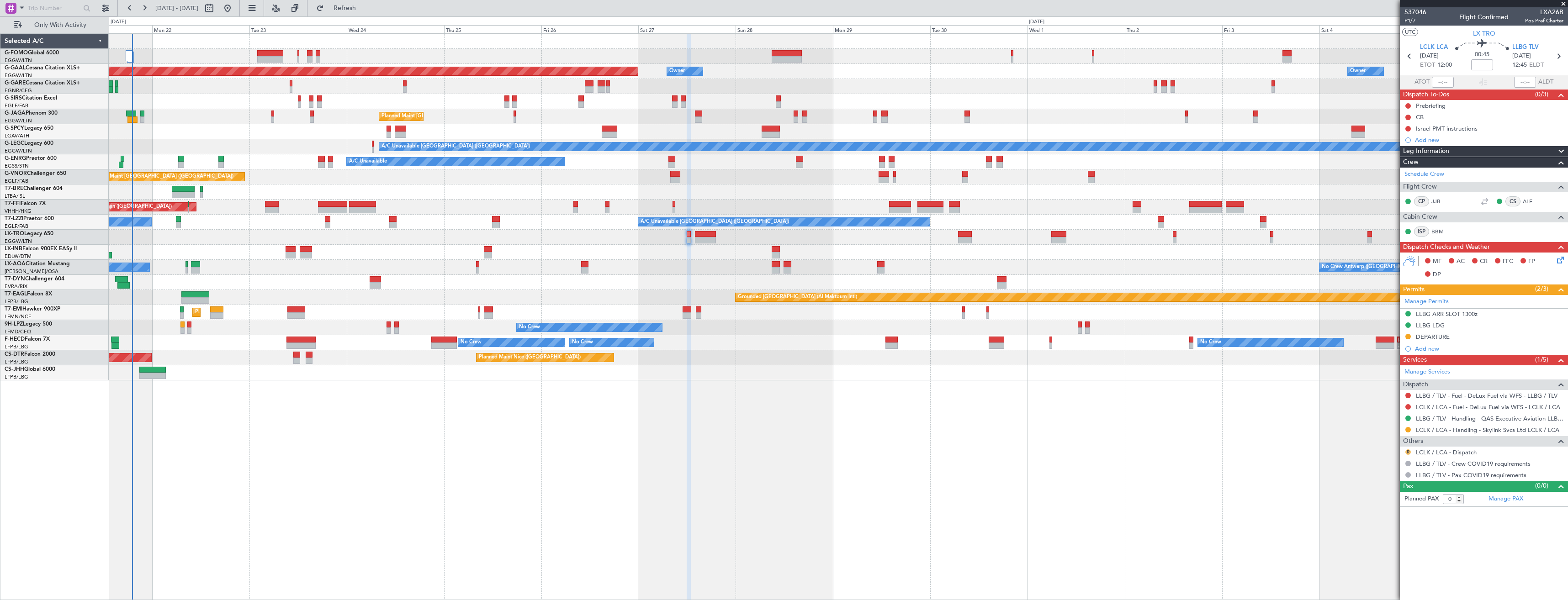
click at [1406, 450] on button "R" at bounding box center [1408, 451] width 5 height 5
click at [1375, 556] on span "Confirmed" at bounding box center [1382, 561] width 28 height 9
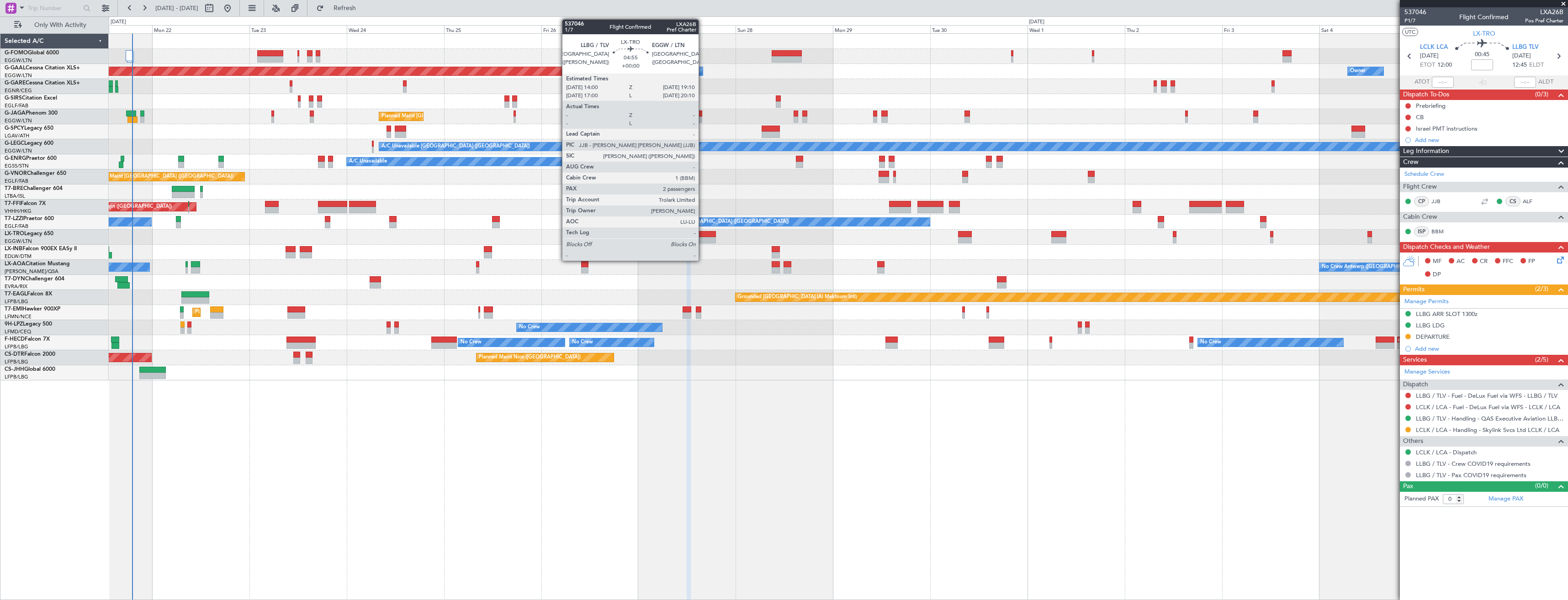
click at [703, 237] on div at bounding box center [705, 240] width 21 height 6
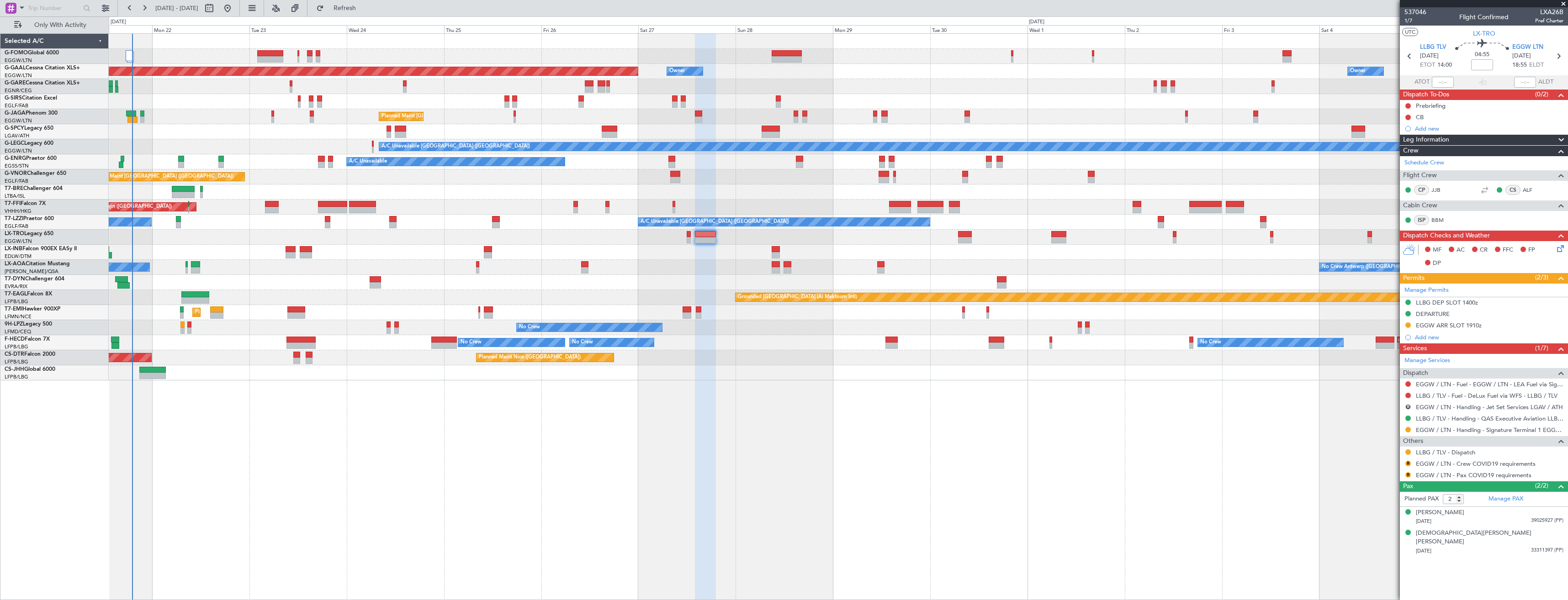
click at [1408, 402] on div "R EGGW / LTN - Handling - Jet Set Services LGAV / ATH" at bounding box center [1483, 406] width 168 height 11
click at [1407, 408] on button "R" at bounding box center [1408, 406] width 5 height 5
click at [1388, 471] on span "Cancelled" at bounding box center [1381, 474] width 26 height 9
click at [1406, 478] on nimbus-traffic-light "R" at bounding box center [1407, 475] width 8 height 8
click at [1407, 472] on button "R" at bounding box center [1408, 475] width 5 height 5
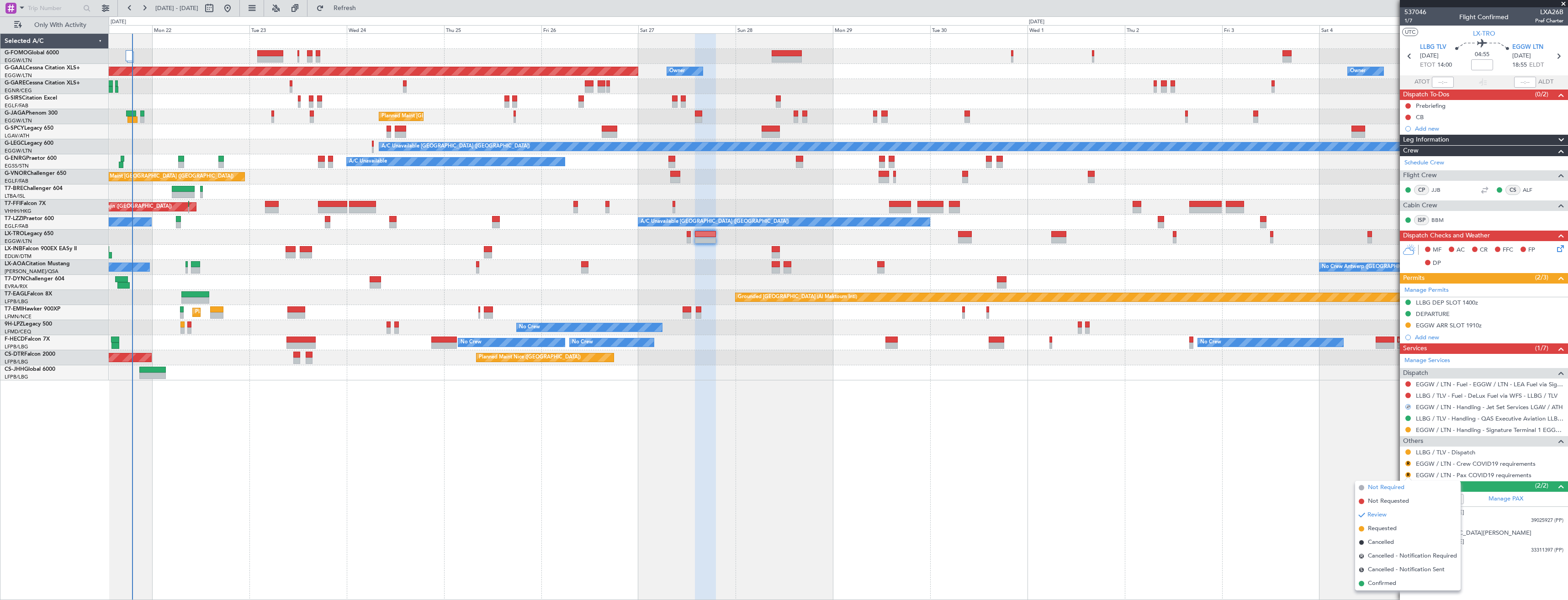
click at [1387, 484] on span "Not Required" at bounding box center [1386, 487] width 37 height 9
click at [1407, 464] on button "R" at bounding box center [1408, 463] width 5 height 5
click at [1390, 474] on span "Not Required" at bounding box center [1386, 476] width 37 height 9
click at [1407, 451] on button at bounding box center [1408, 451] width 5 height 5
click at [1375, 559] on span "Confirmed" at bounding box center [1382, 561] width 28 height 9
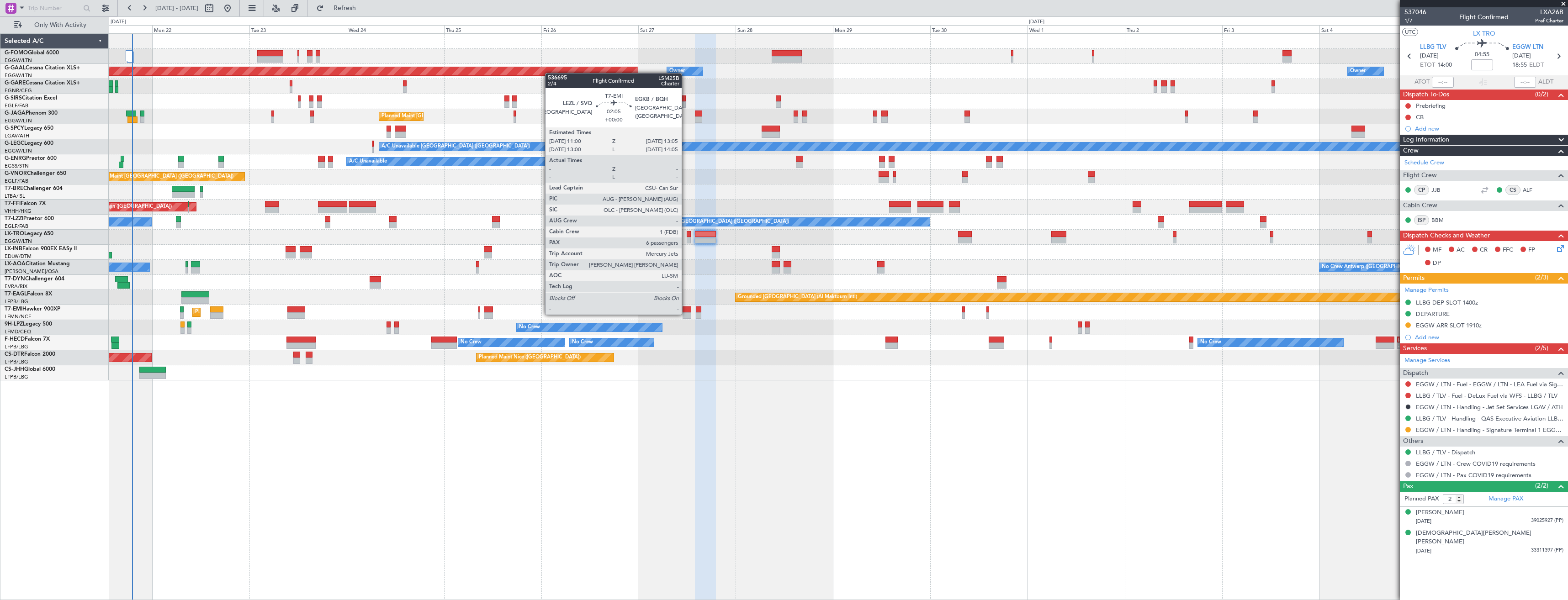
click at [686, 314] on div at bounding box center [687, 315] width 9 height 6
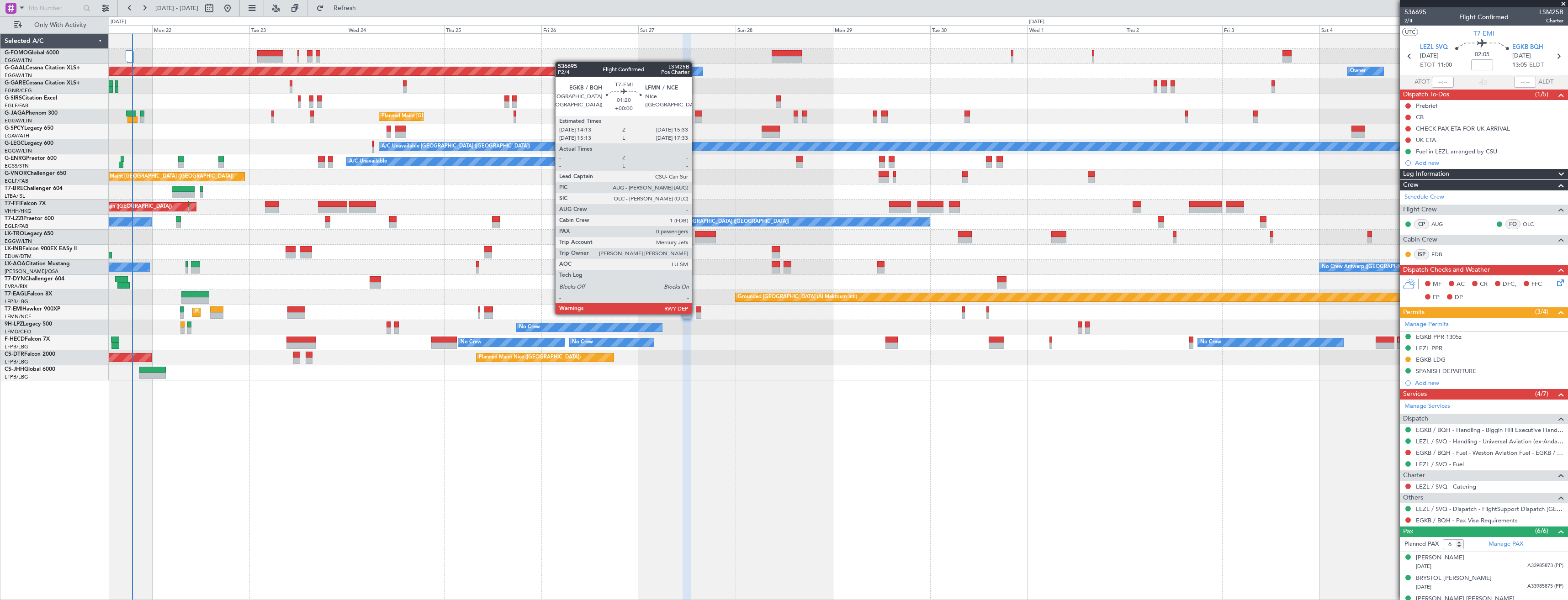
click at [696, 313] on div at bounding box center [699, 315] width 5 height 6
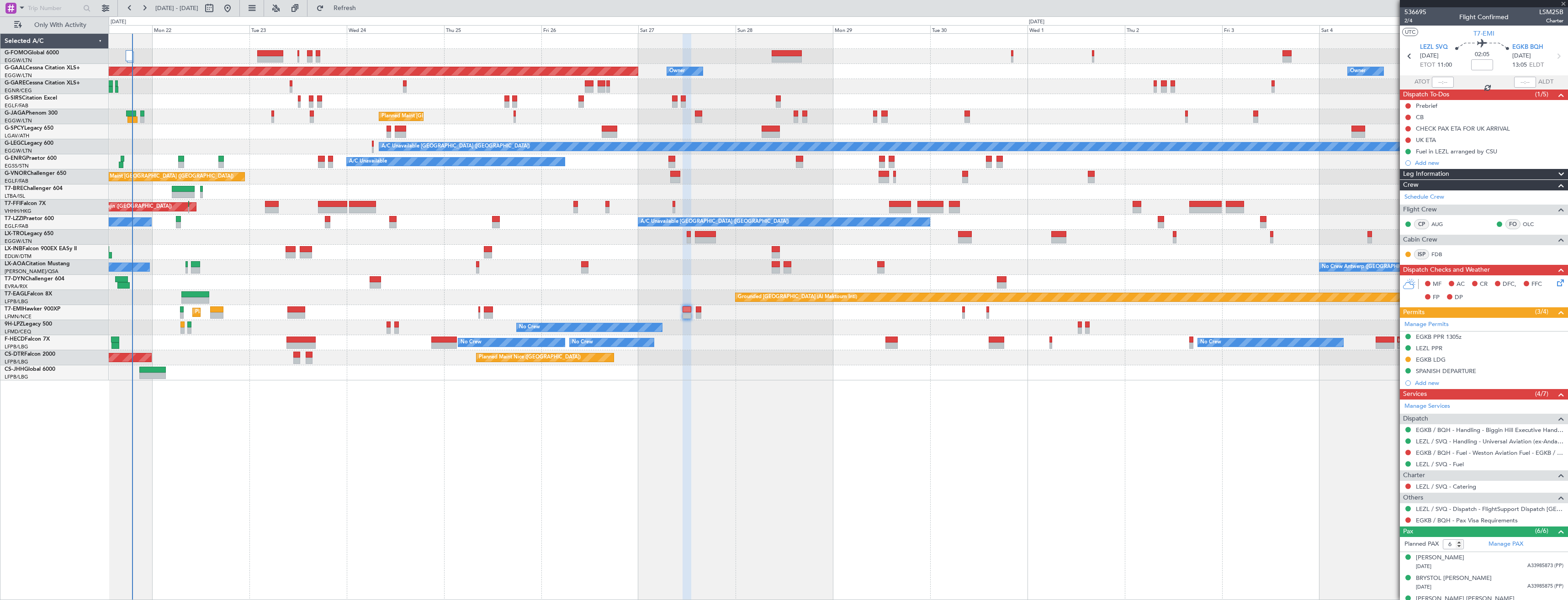
type input "0"
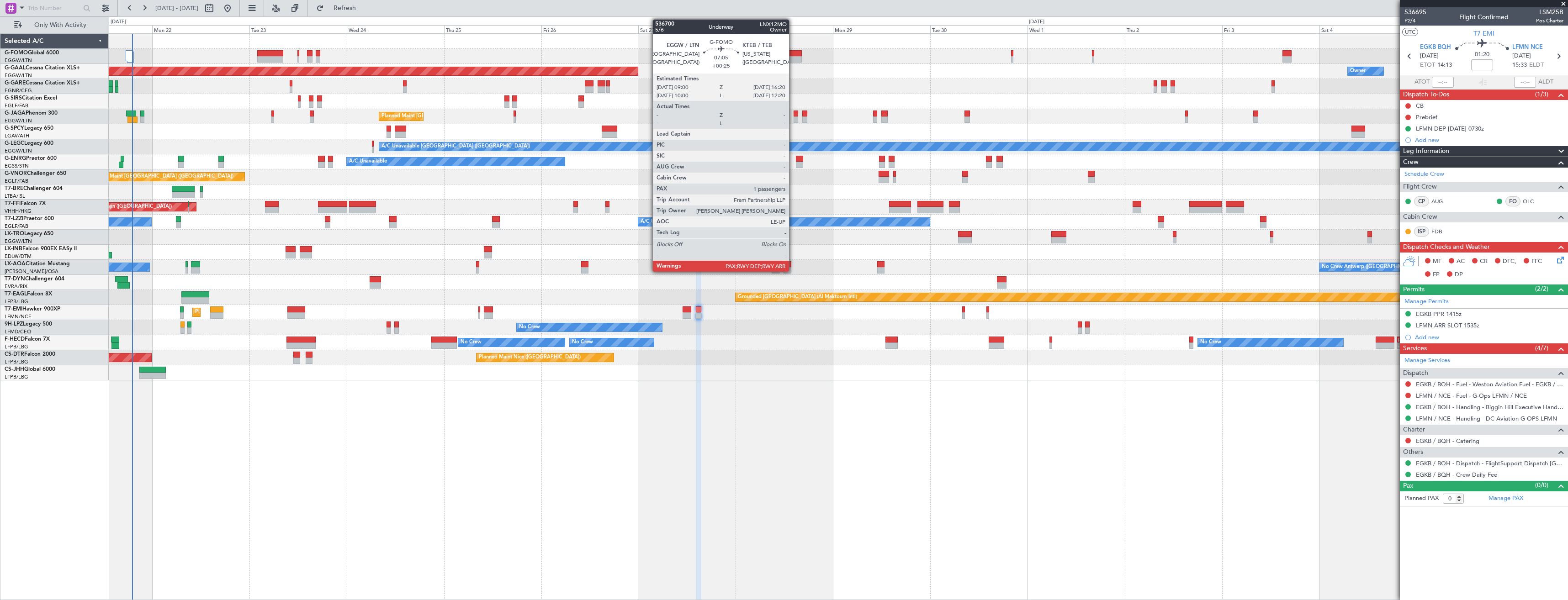
click at [793, 56] on div at bounding box center [787, 59] width 30 height 6
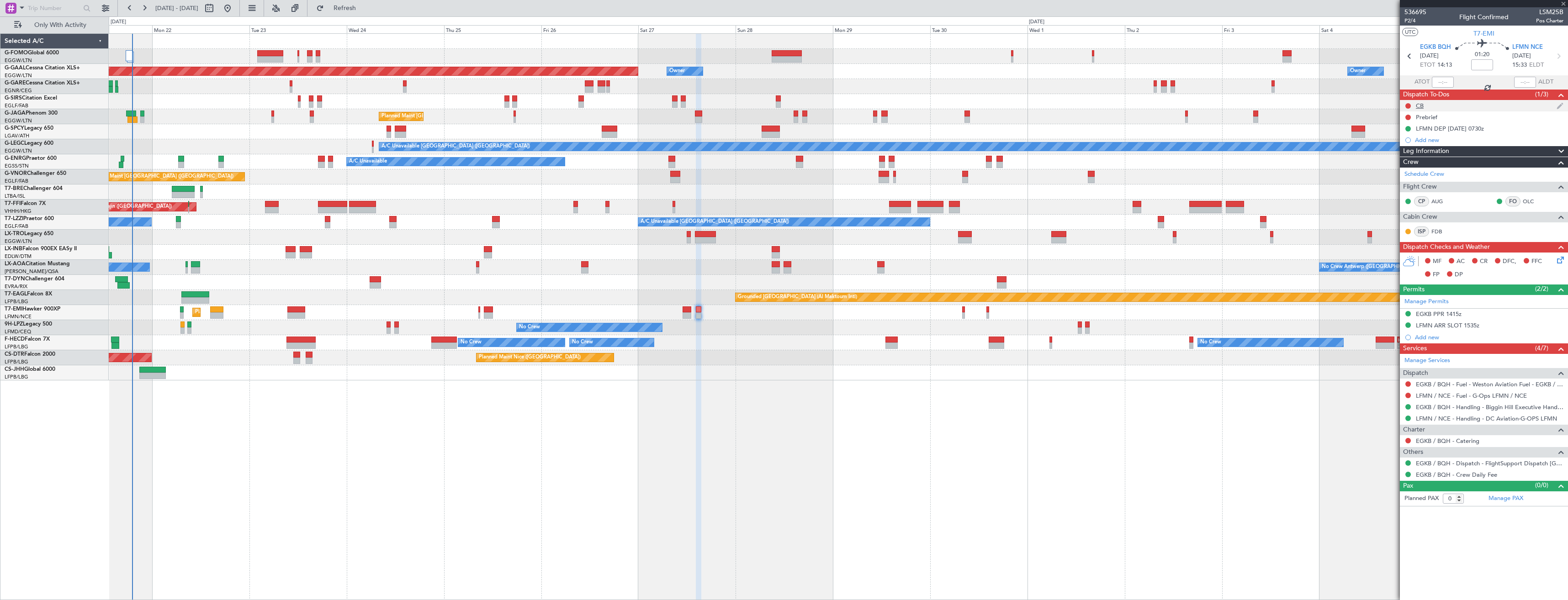
type input "+00:25"
type input "2"
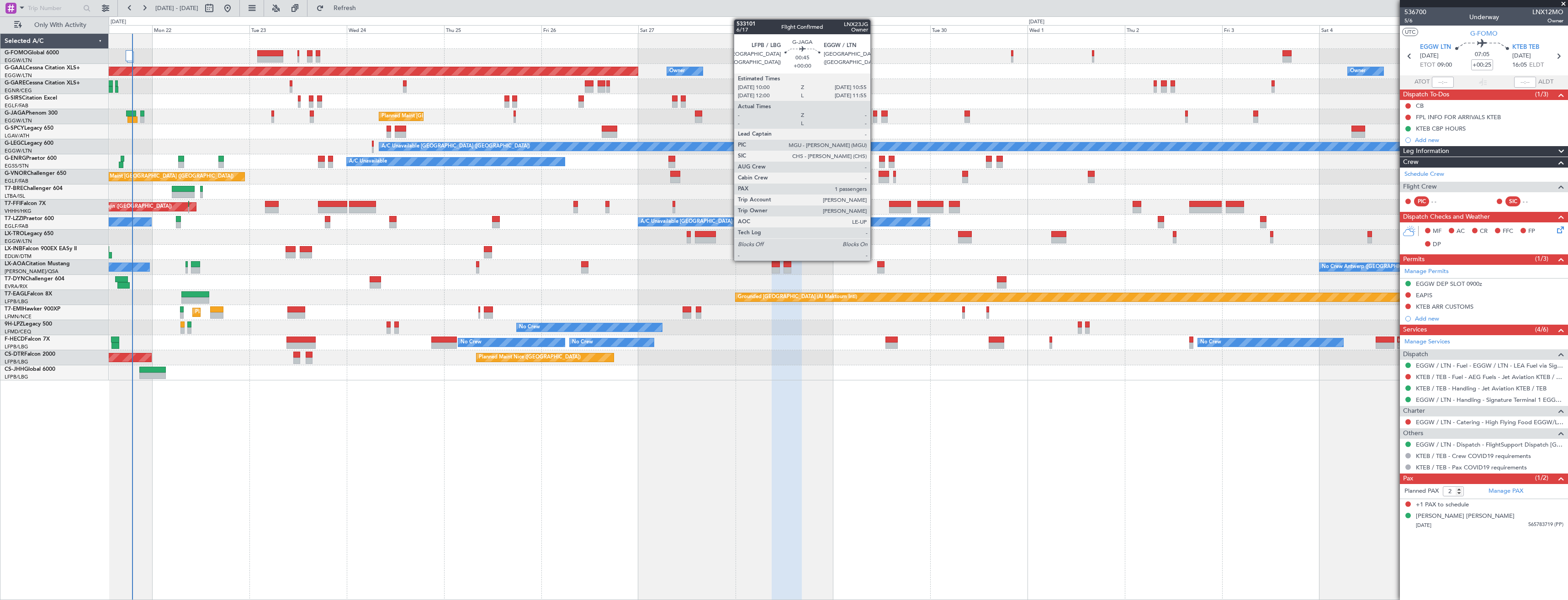
click at [875, 117] on div at bounding box center [875, 119] width 4 height 6
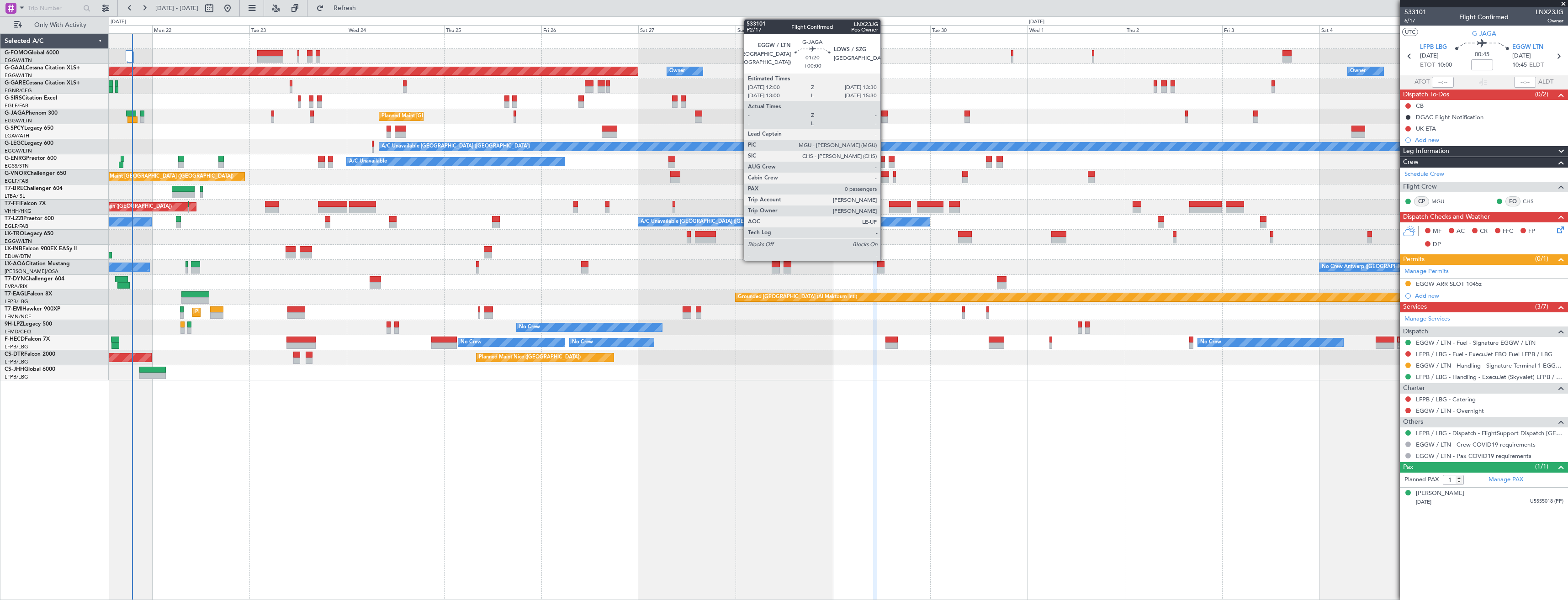
click at [885, 114] on div at bounding box center [884, 113] width 6 height 6
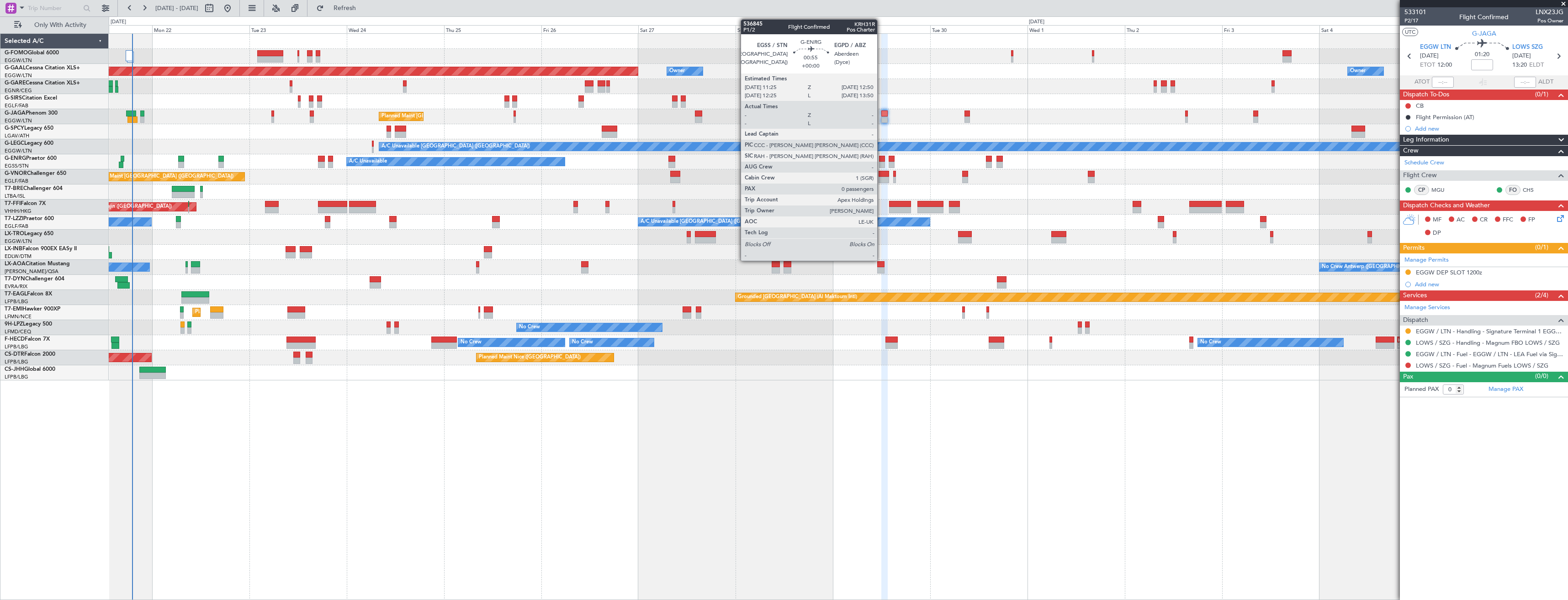
click at [881, 158] on div at bounding box center [881, 158] width 6 height 6
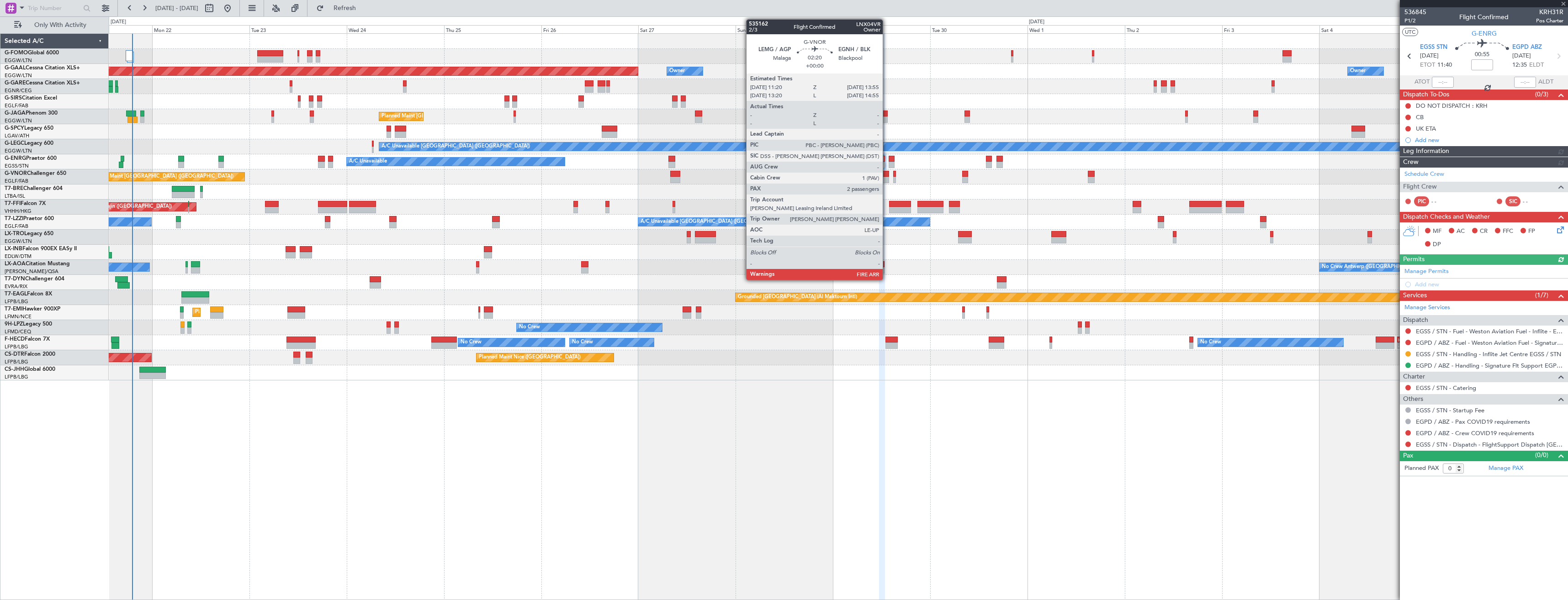
click at [886, 174] on div at bounding box center [884, 173] width 10 height 6
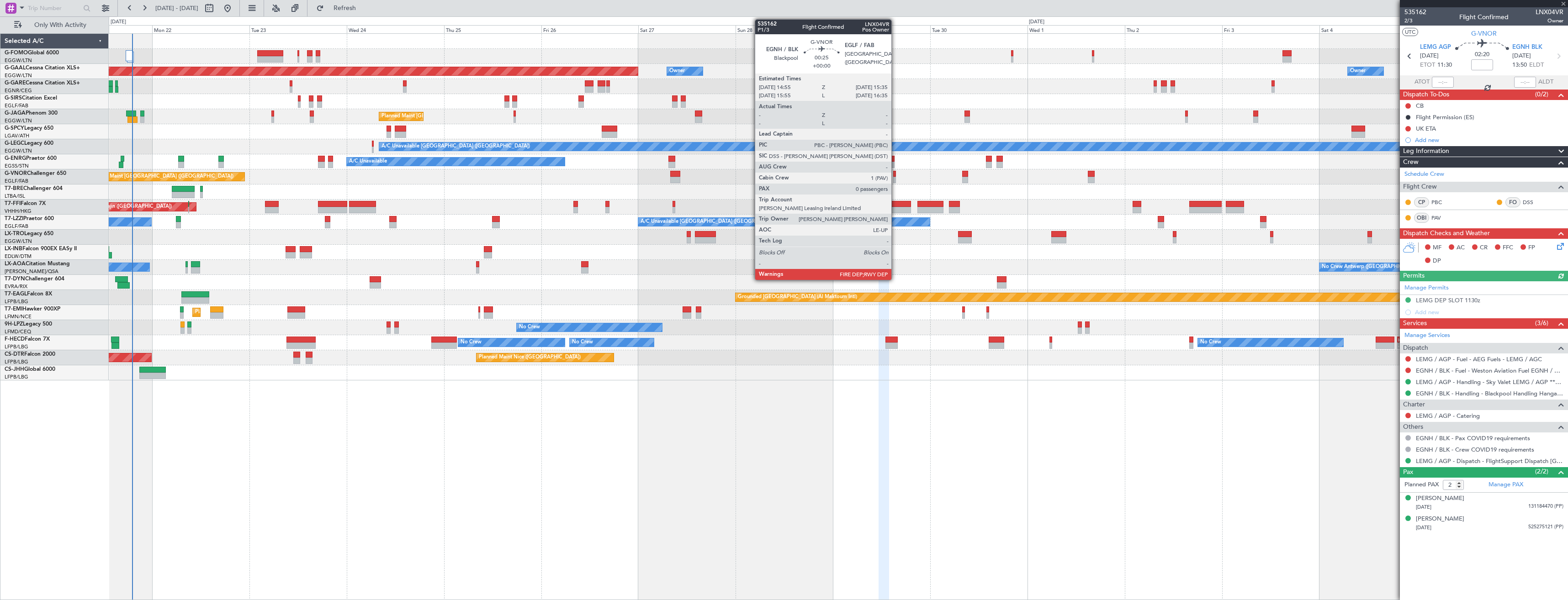
click at [896, 178] on div at bounding box center [894, 179] width 3 height 6
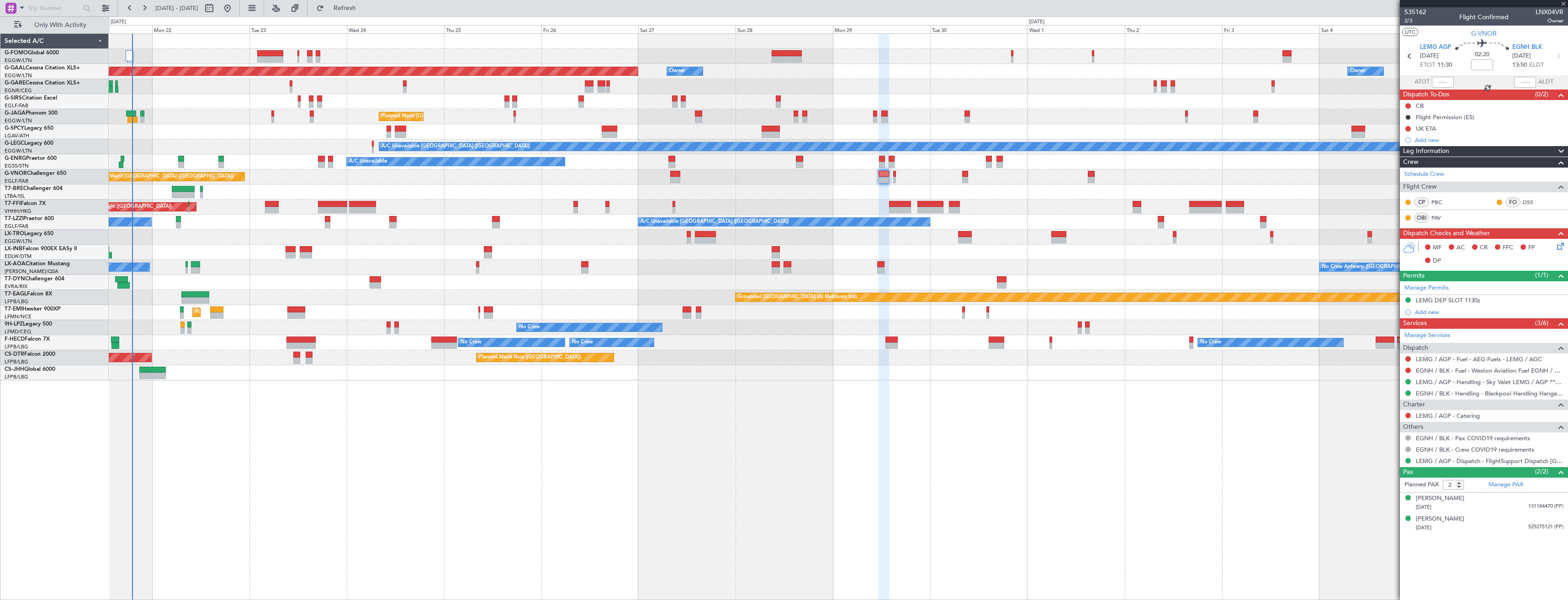
type input "0"
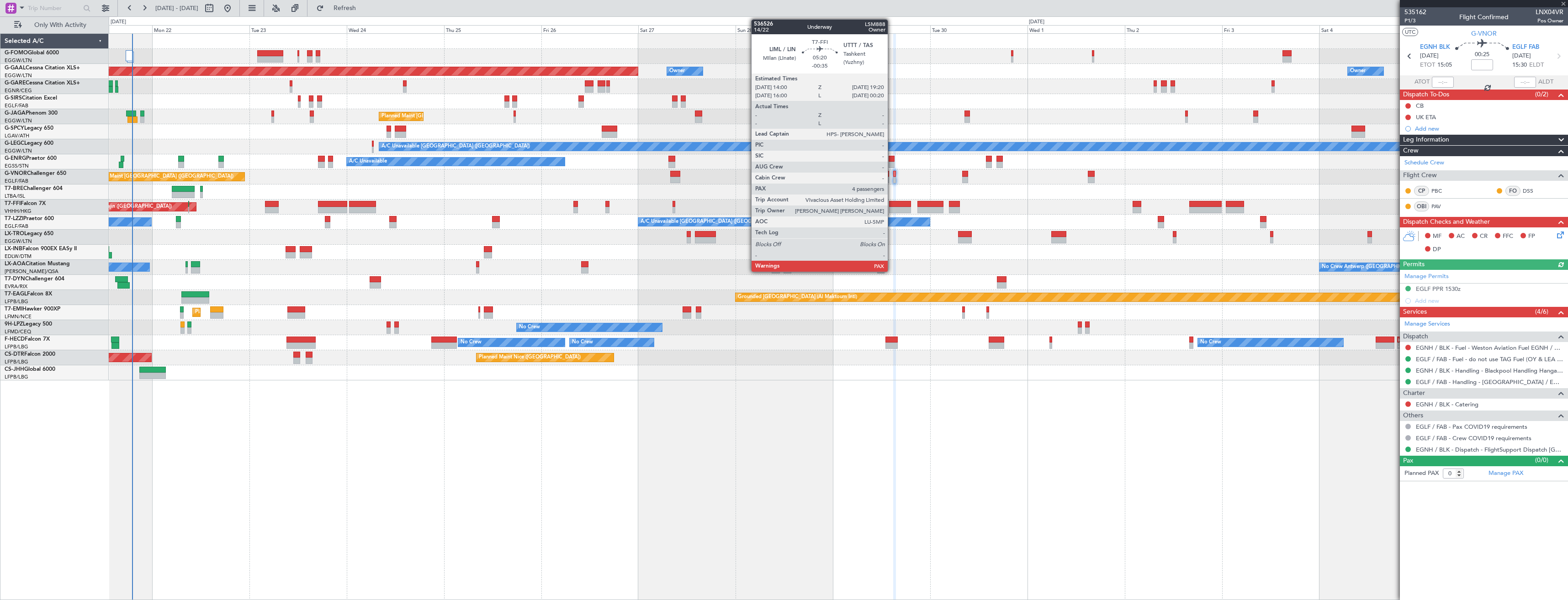
click at [892, 203] on div at bounding box center [900, 203] width 22 height 6
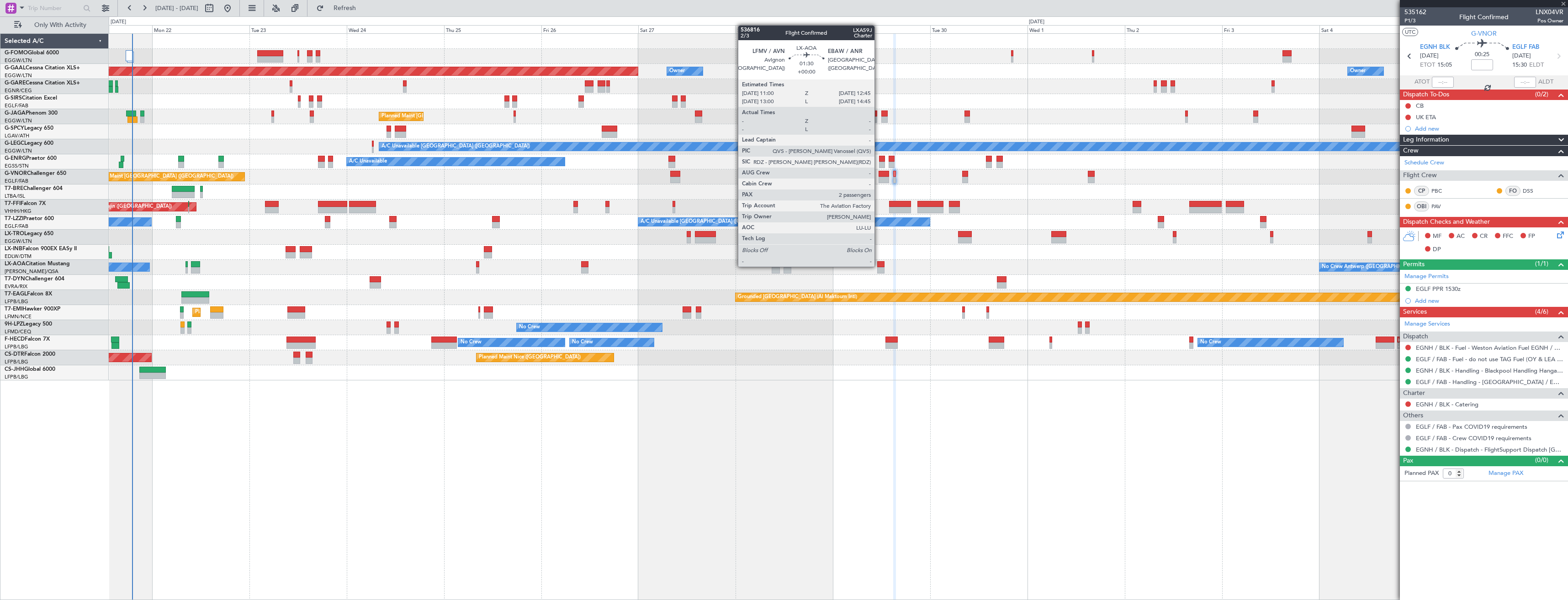
type input "-00:35"
type input "4"
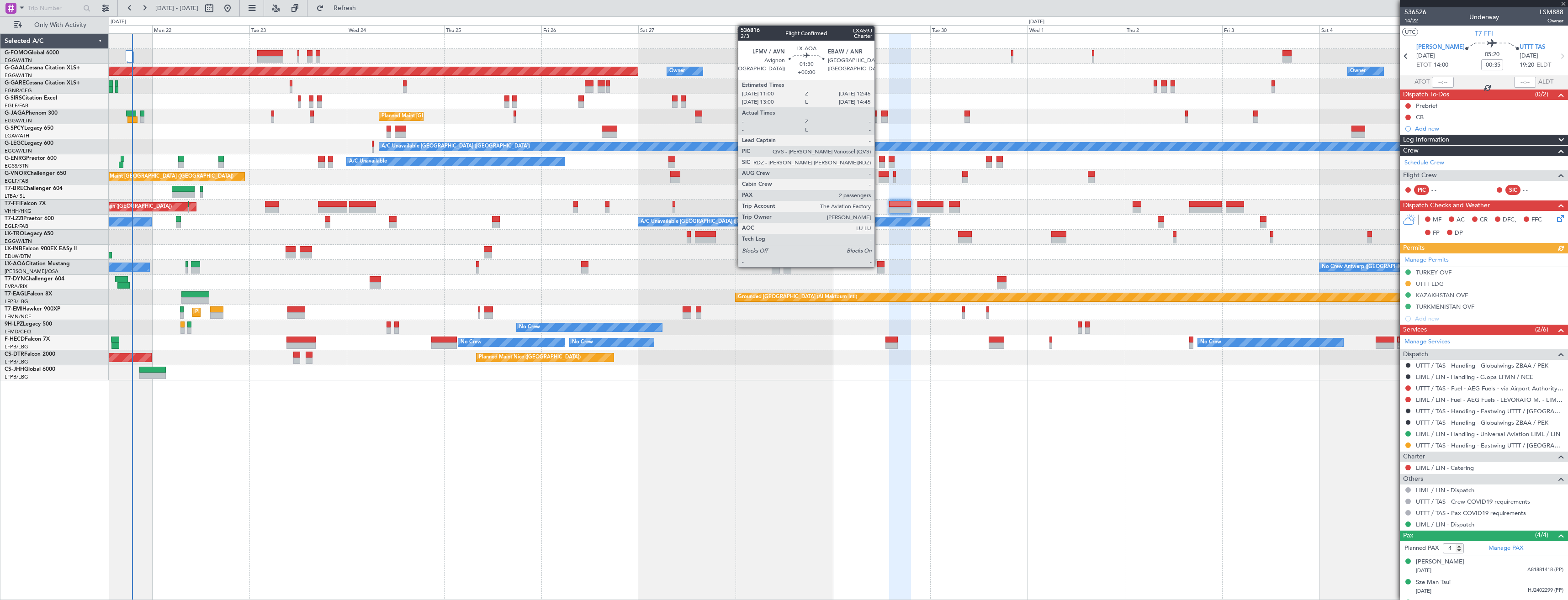
click at [879, 266] on div at bounding box center [881, 264] width 8 height 6
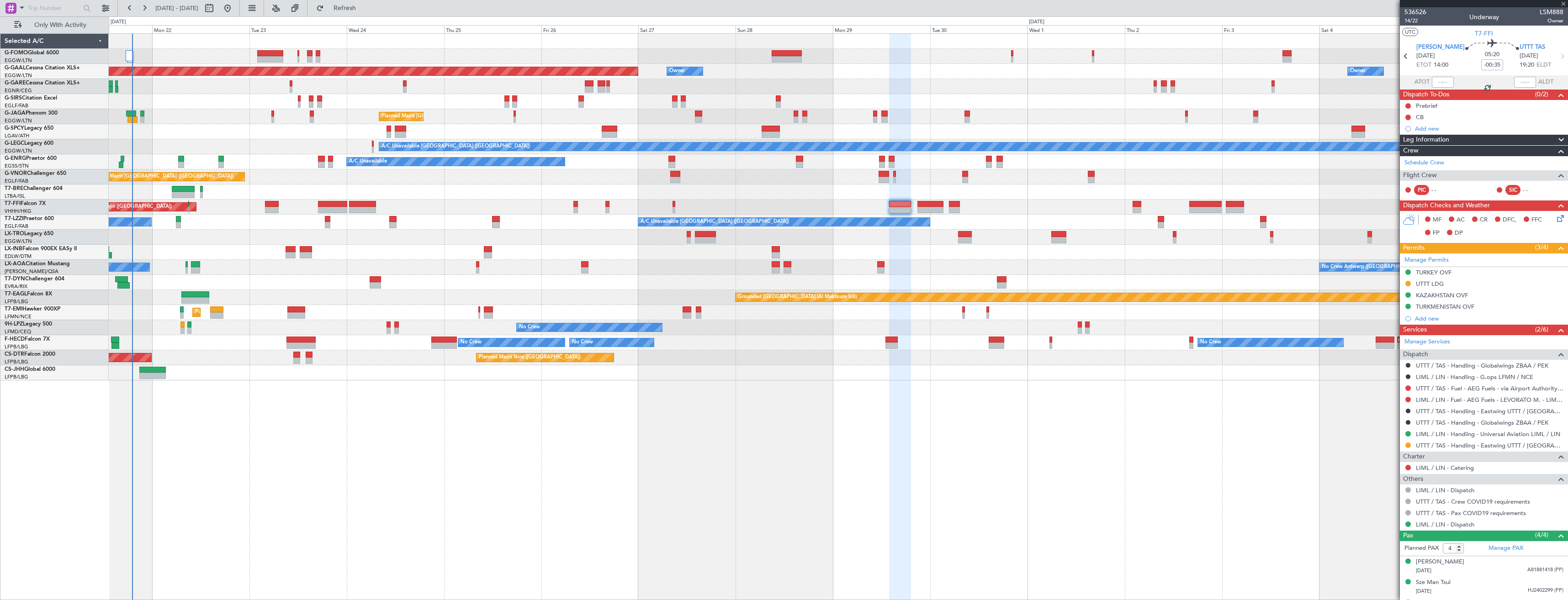
type input "2"
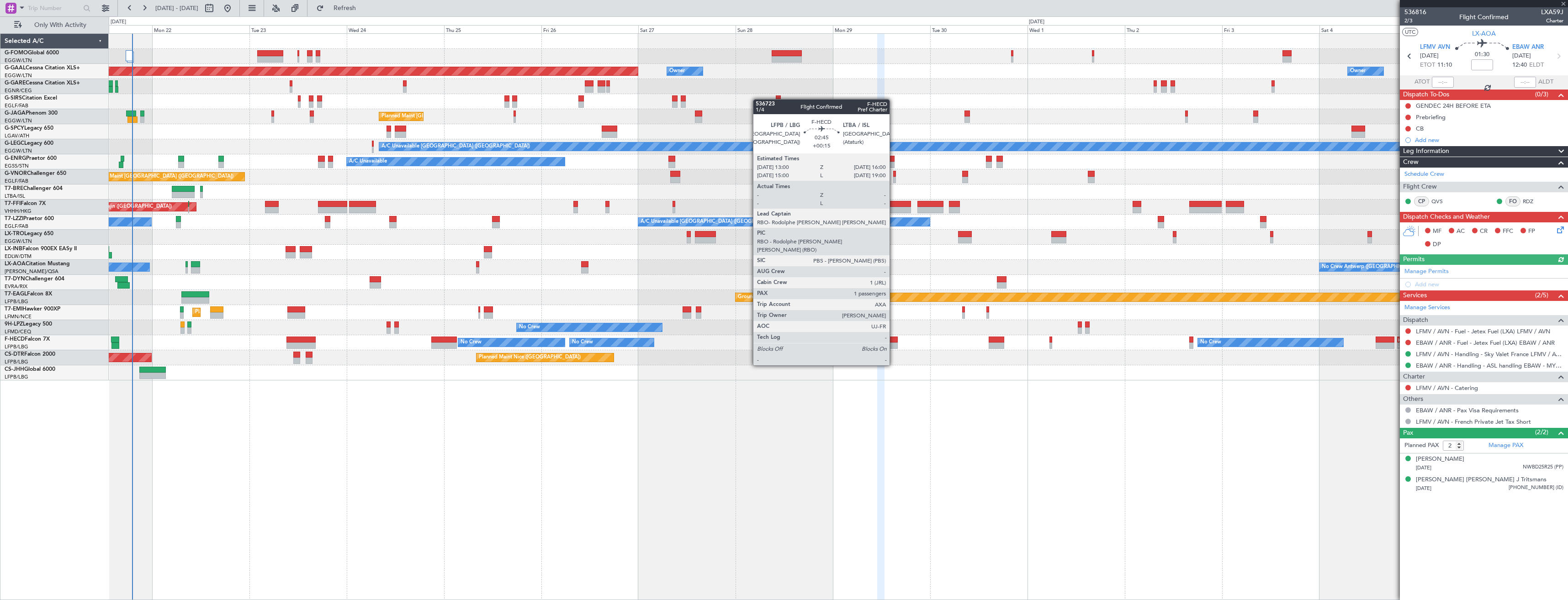
click at [893, 340] on div at bounding box center [892, 339] width 12 height 6
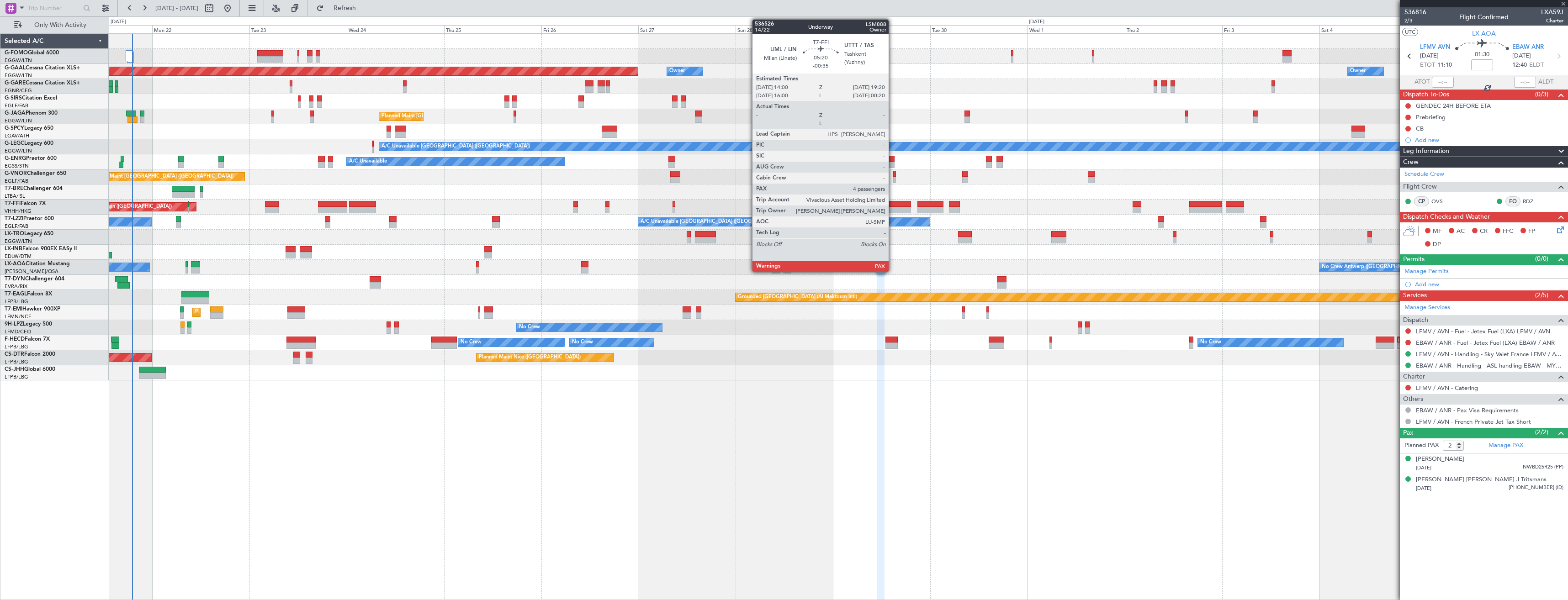
type input "+00:15"
type input "1"
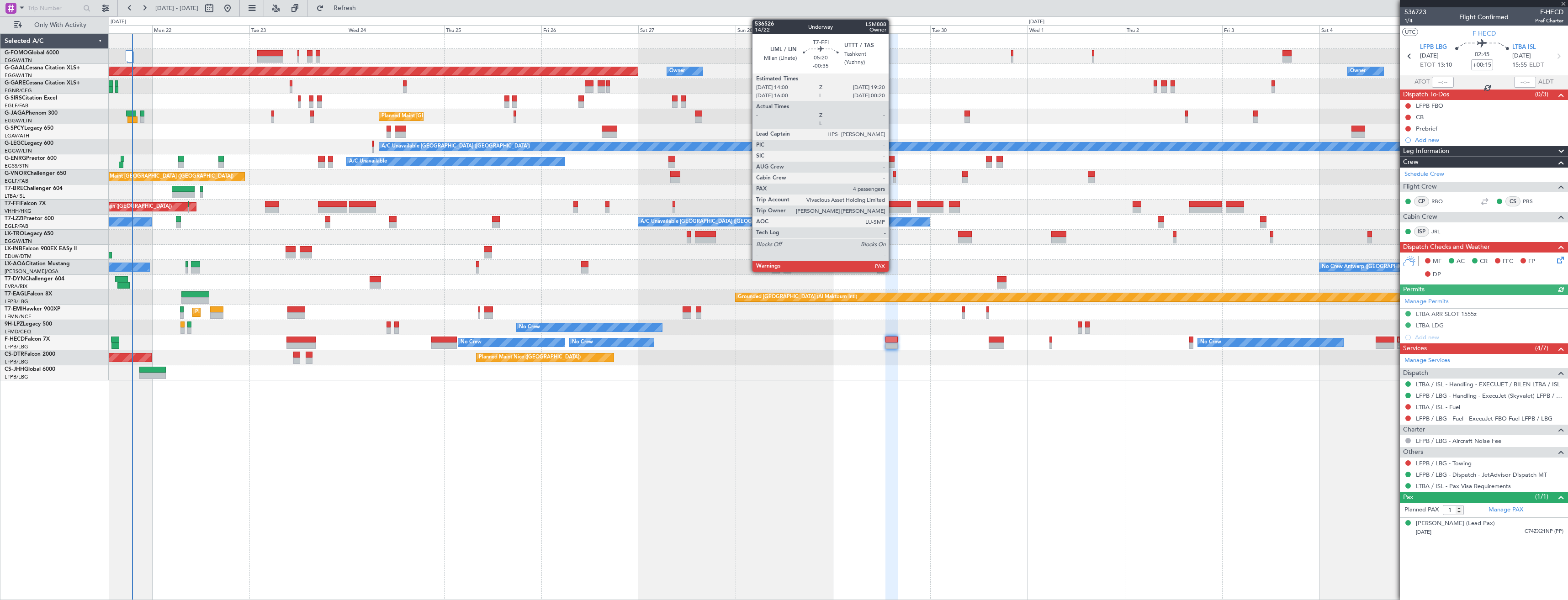
click at [892, 207] on div at bounding box center [900, 209] width 22 height 6
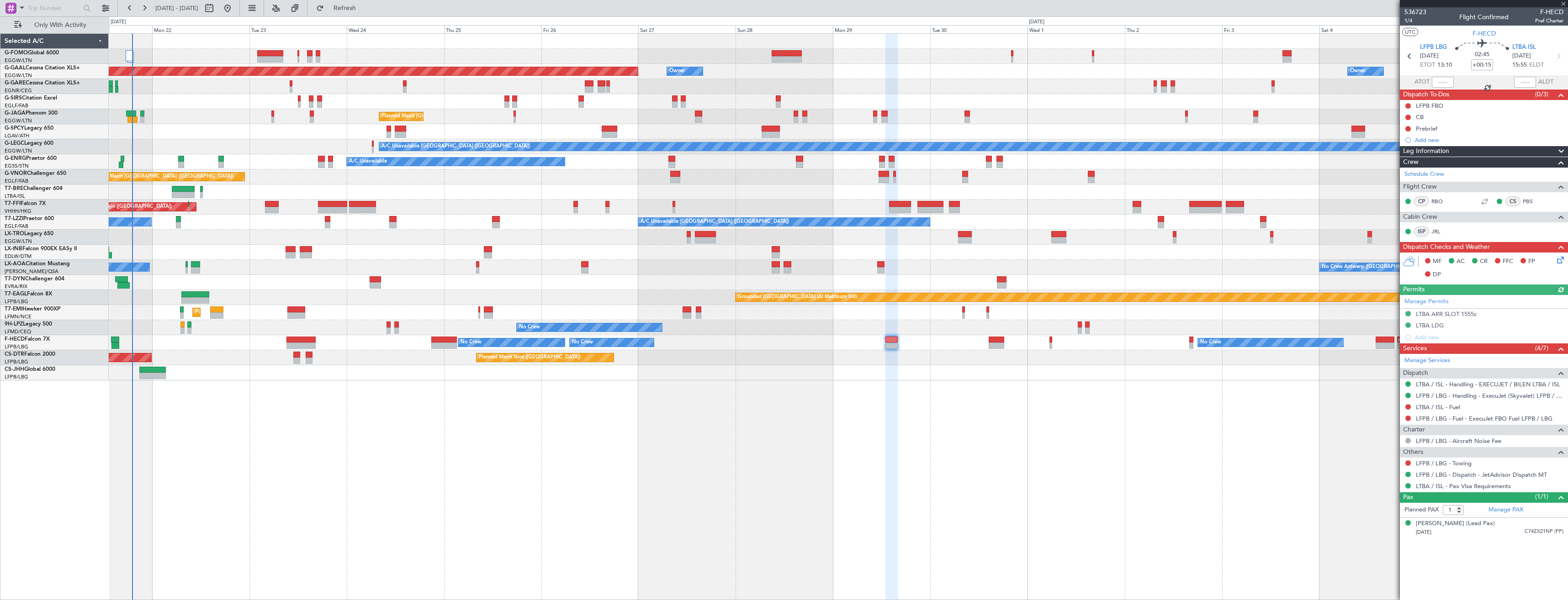
type input "-00:35"
type input "4"
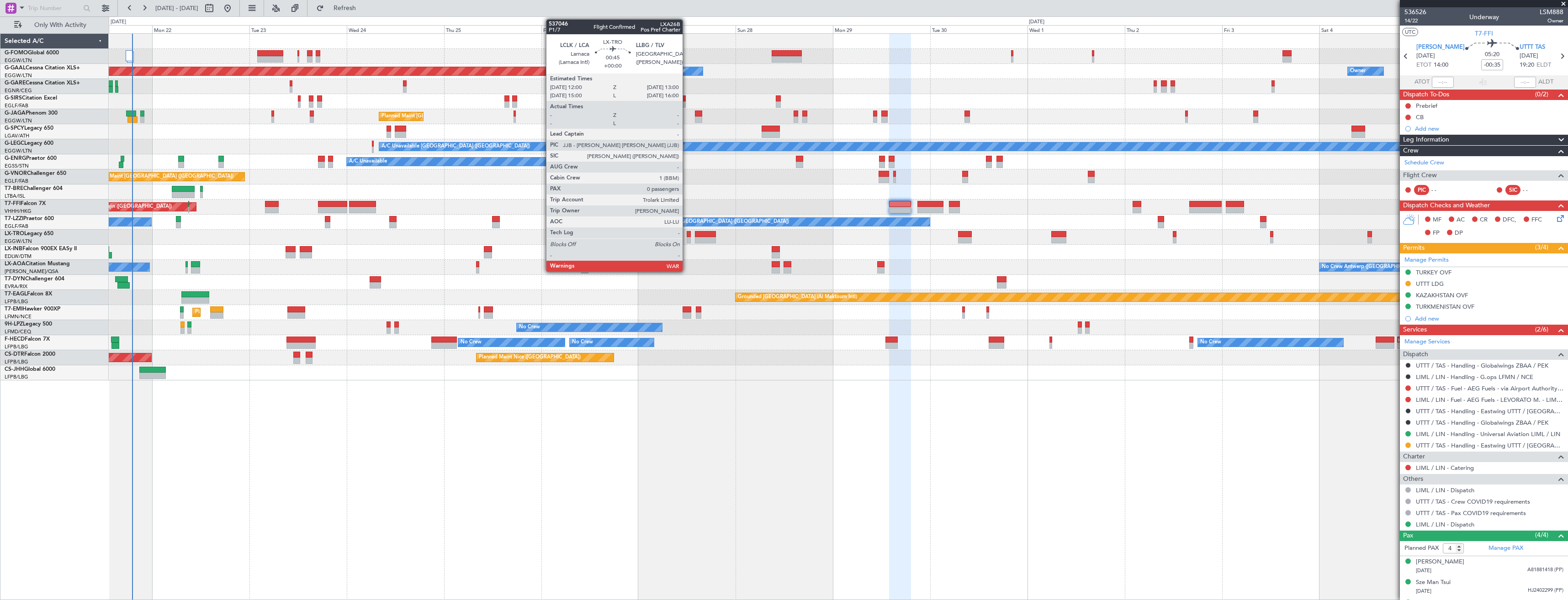
click at [687, 239] on div at bounding box center [688, 240] width 4 height 6
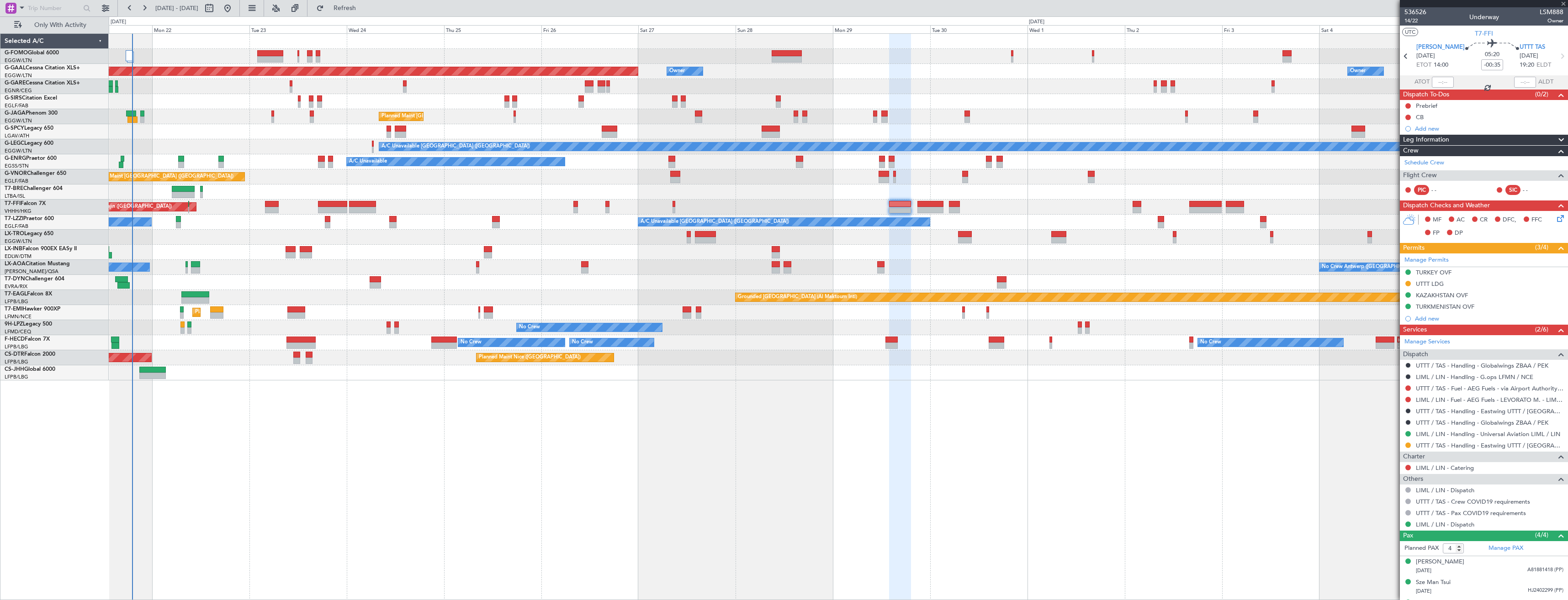
type input "0"
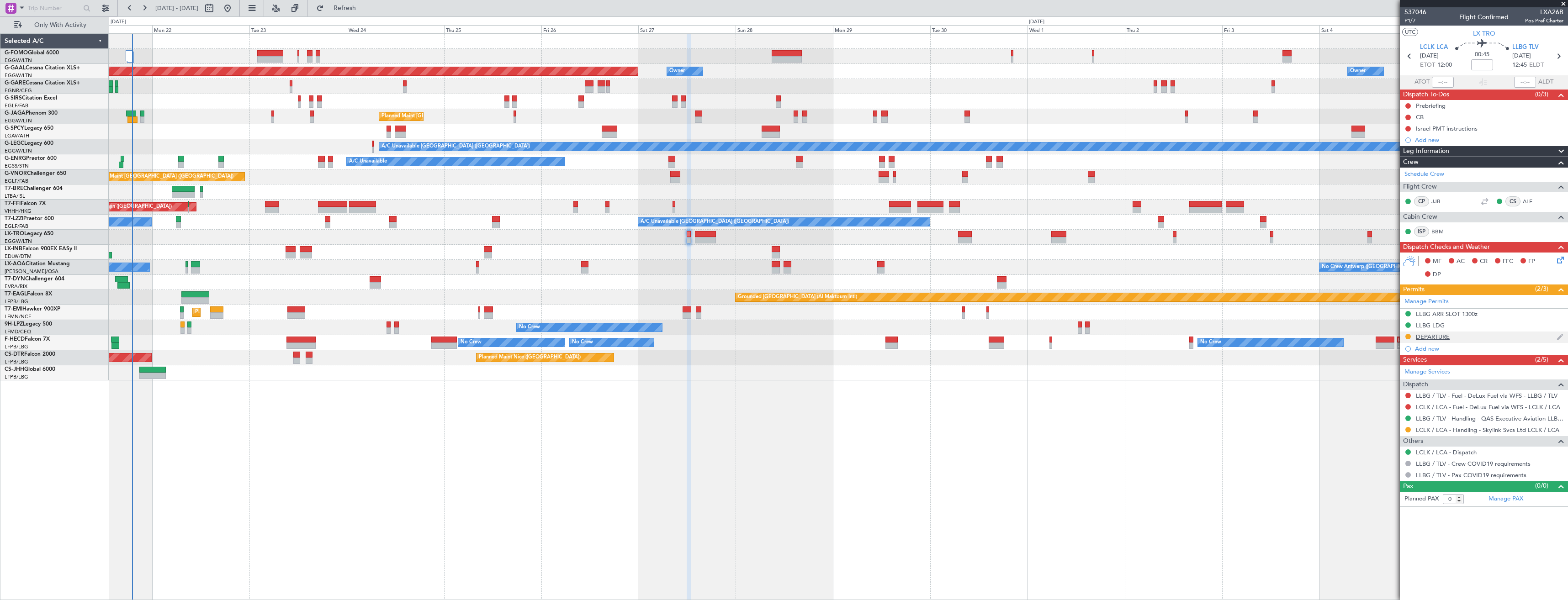
click at [1477, 338] on div "DEPARTURE" at bounding box center [1483, 336] width 168 height 11
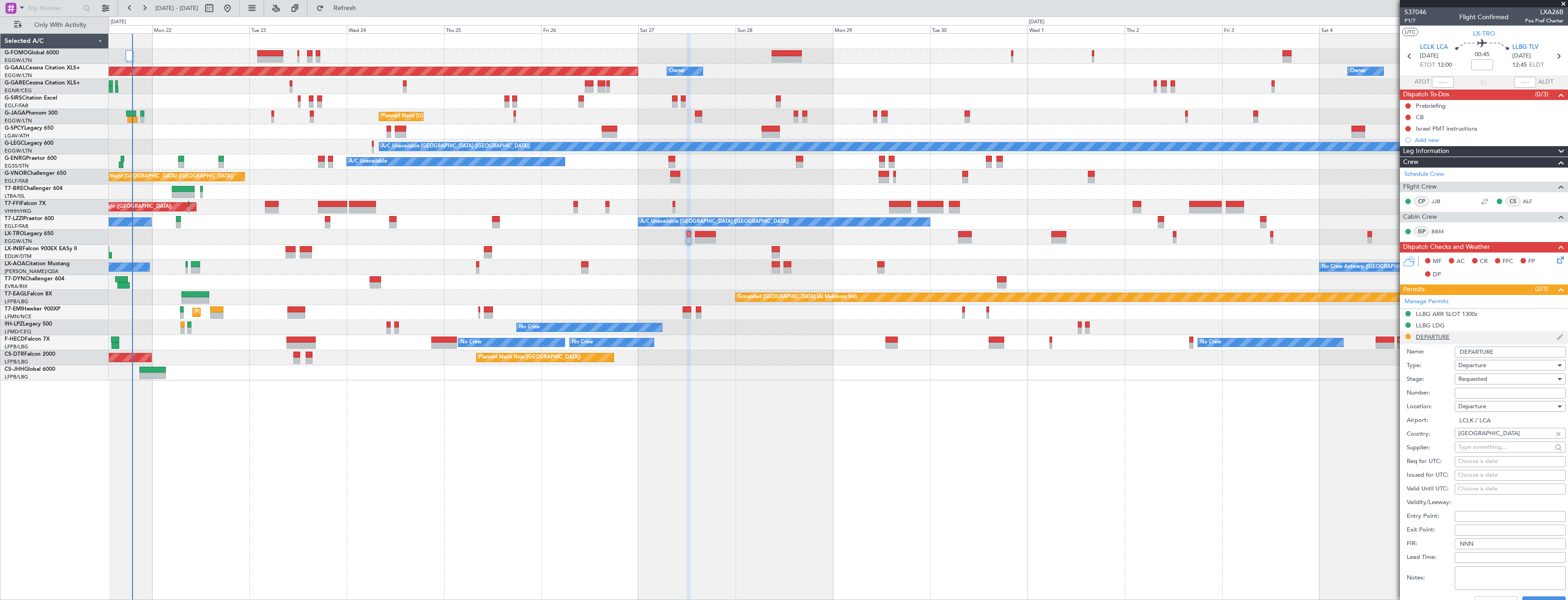
scroll to position [179, 0]
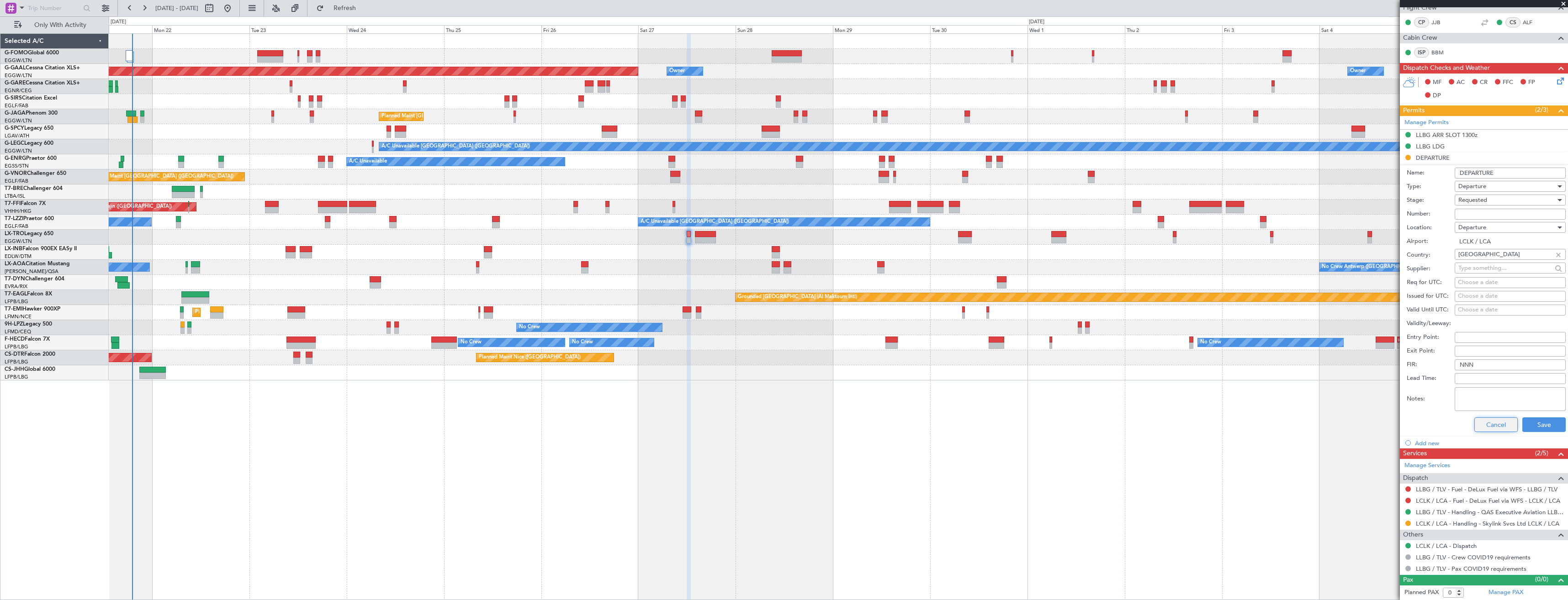
click at [1497, 428] on button "Cancel" at bounding box center [1495, 424] width 44 height 15
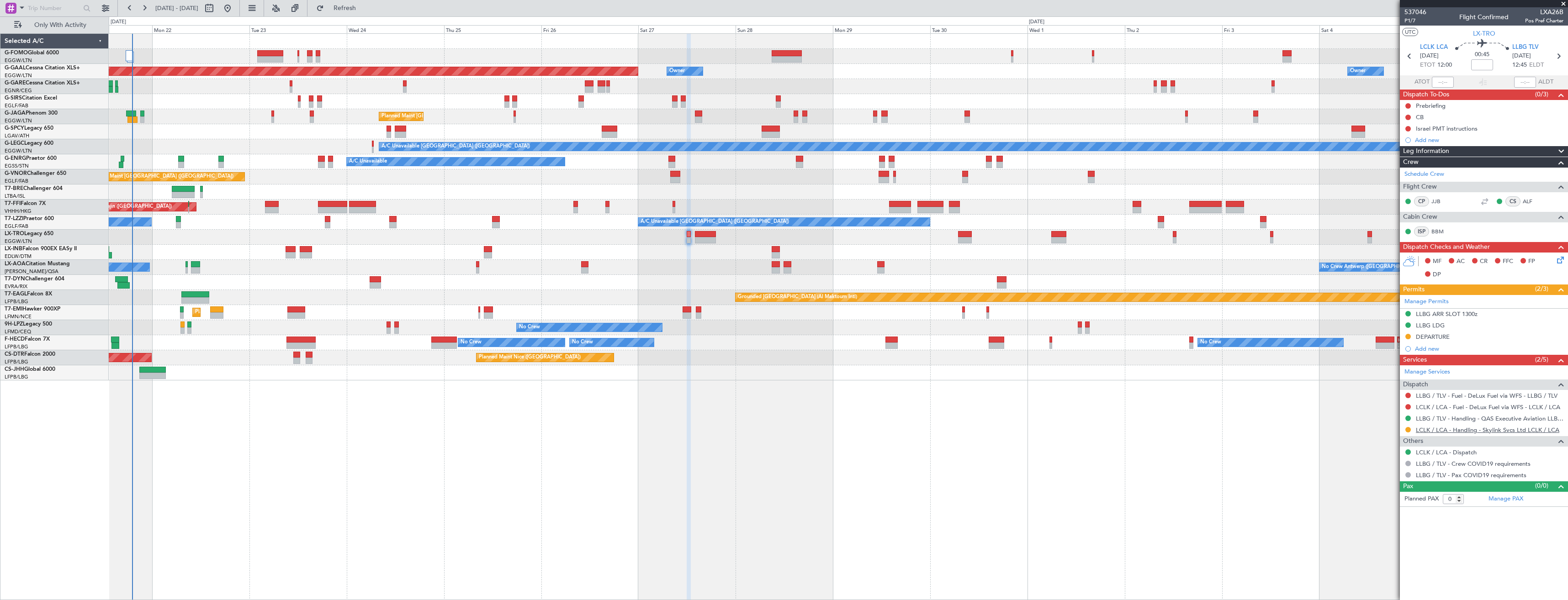
scroll to position [0, 0]
click at [1407, 429] on button at bounding box center [1408, 429] width 5 height 5
drag, startPoint x: 1388, startPoint y: 538, endPoint x: 1420, endPoint y: 401, distance: 140.7
click at [1388, 538] on span "Confirmed" at bounding box center [1382, 538] width 28 height 9
click at [1409, 335] on button at bounding box center [1408, 336] width 5 height 5
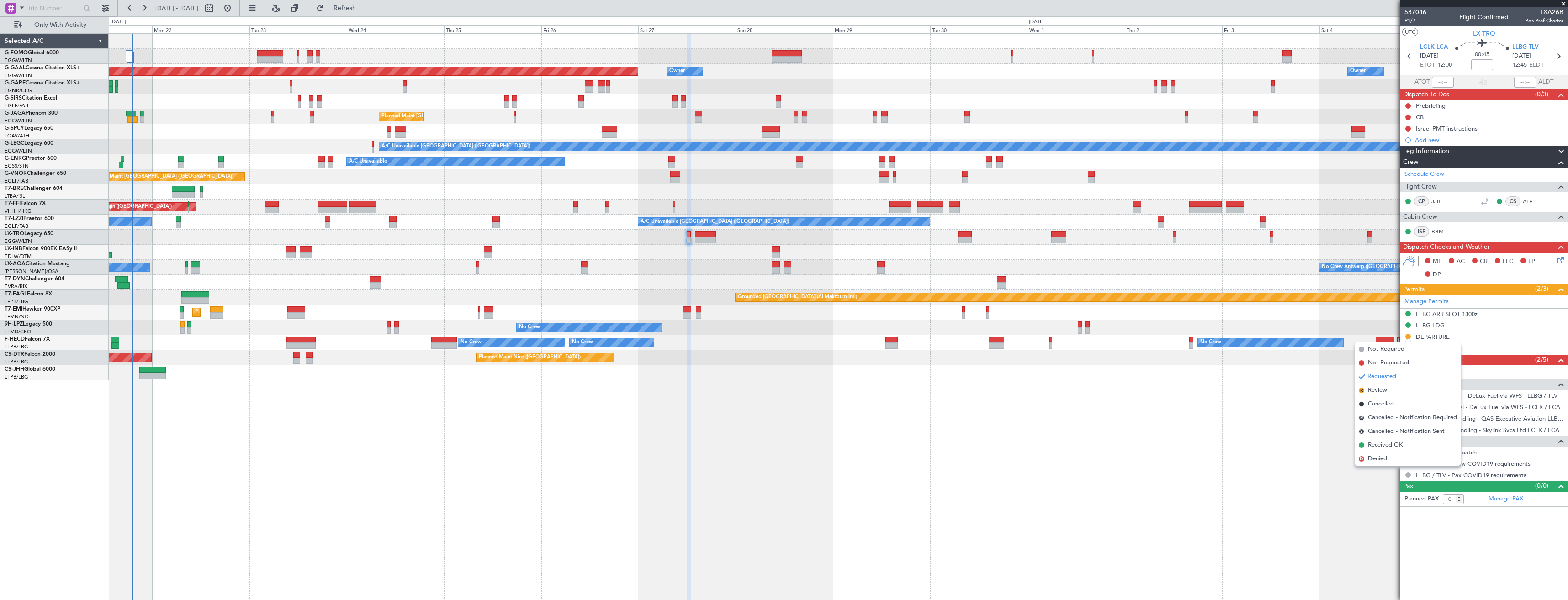
click at [1381, 443] on span "Received OK" at bounding box center [1385, 445] width 35 height 9
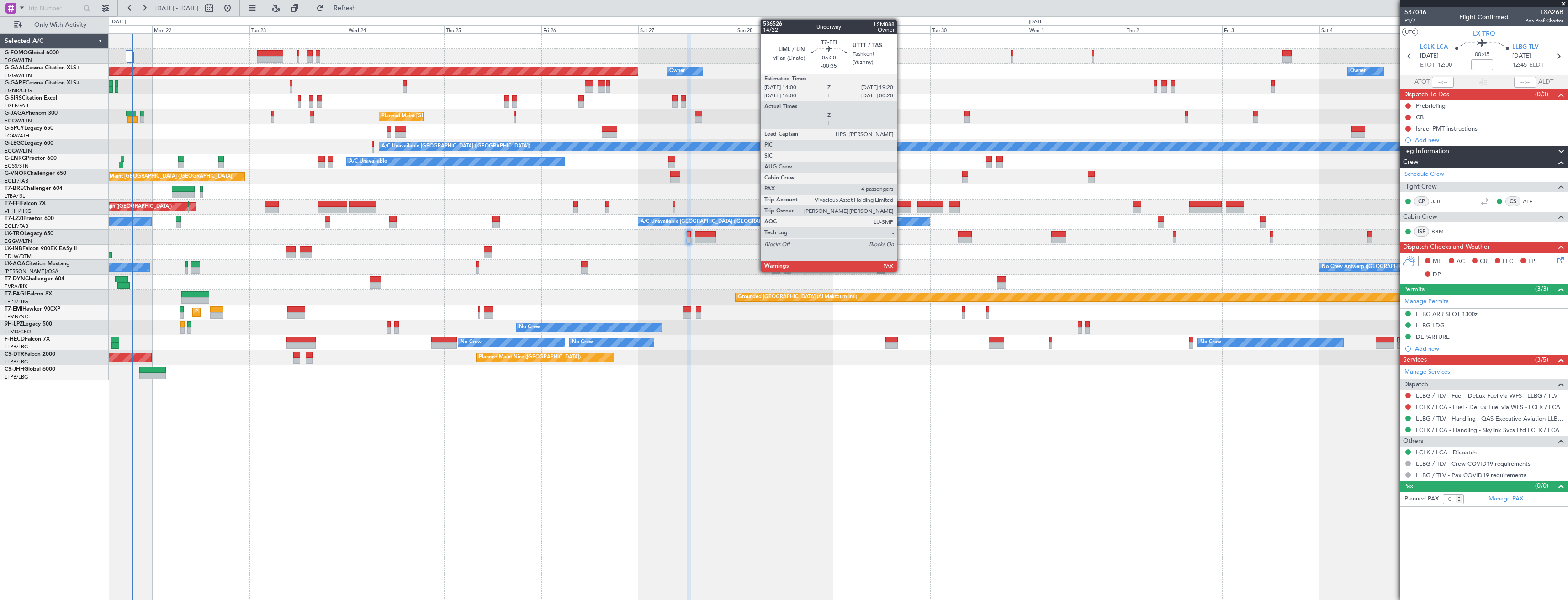
click at [901, 204] on div at bounding box center [900, 203] width 22 height 6
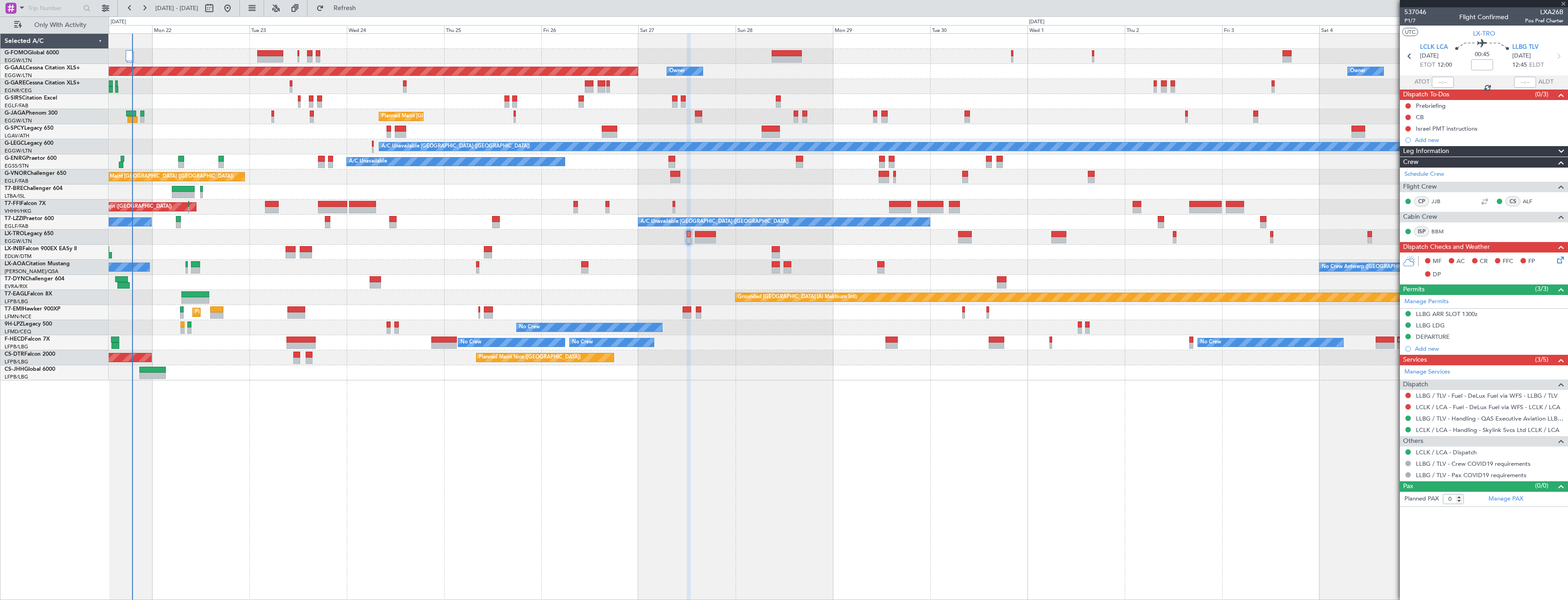
type input "-00:35"
type input "4"
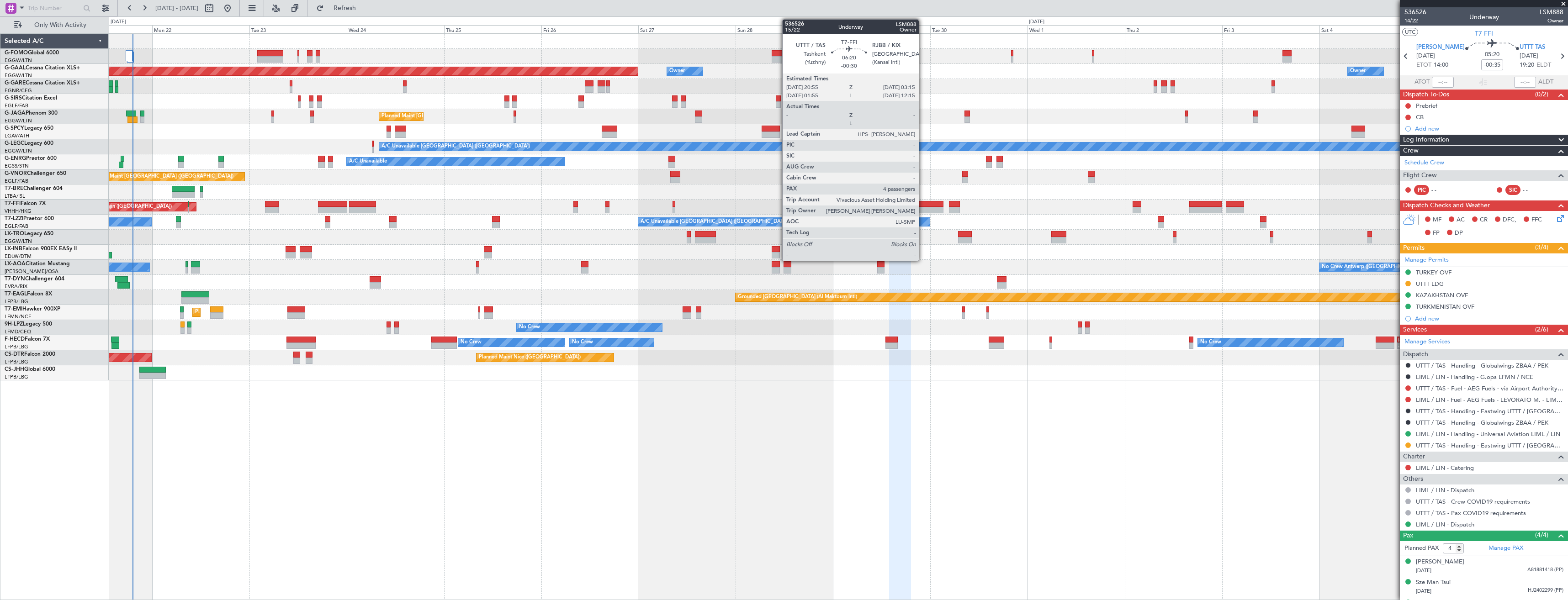
click at [923, 205] on div at bounding box center [930, 203] width 26 height 6
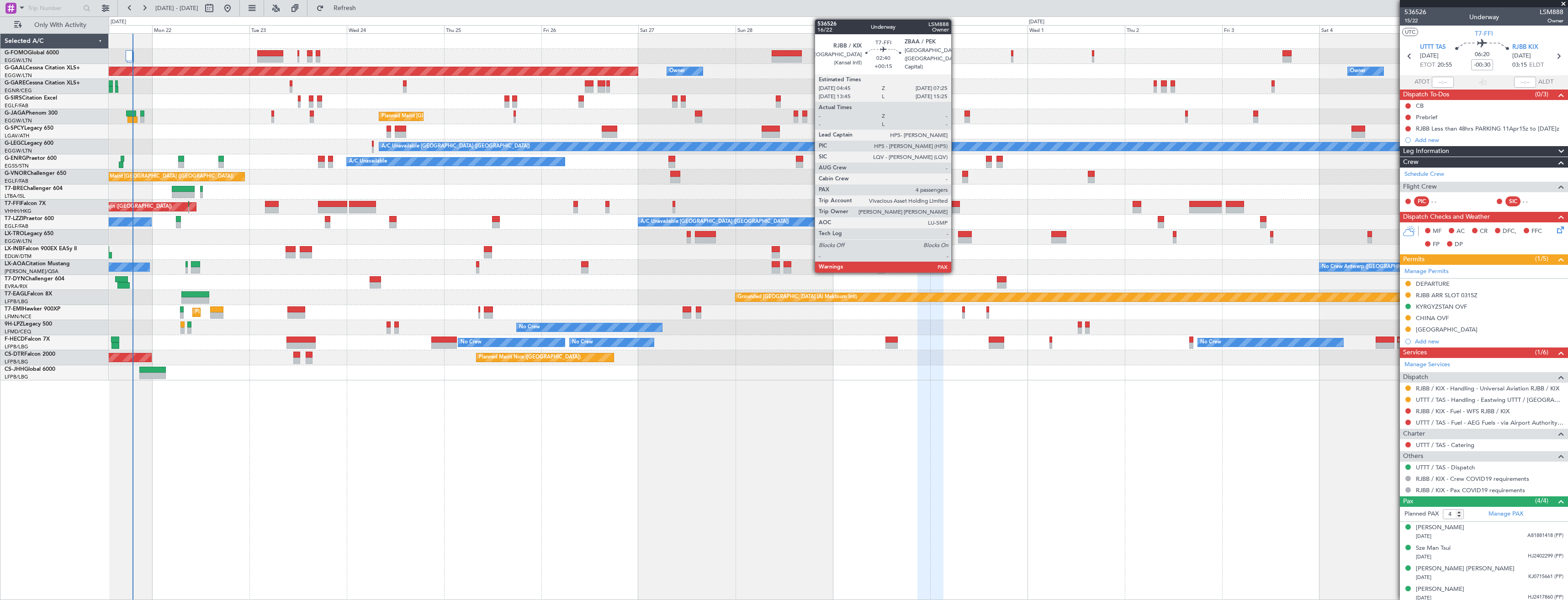
click at [956, 211] on div at bounding box center [954, 209] width 11 height 6
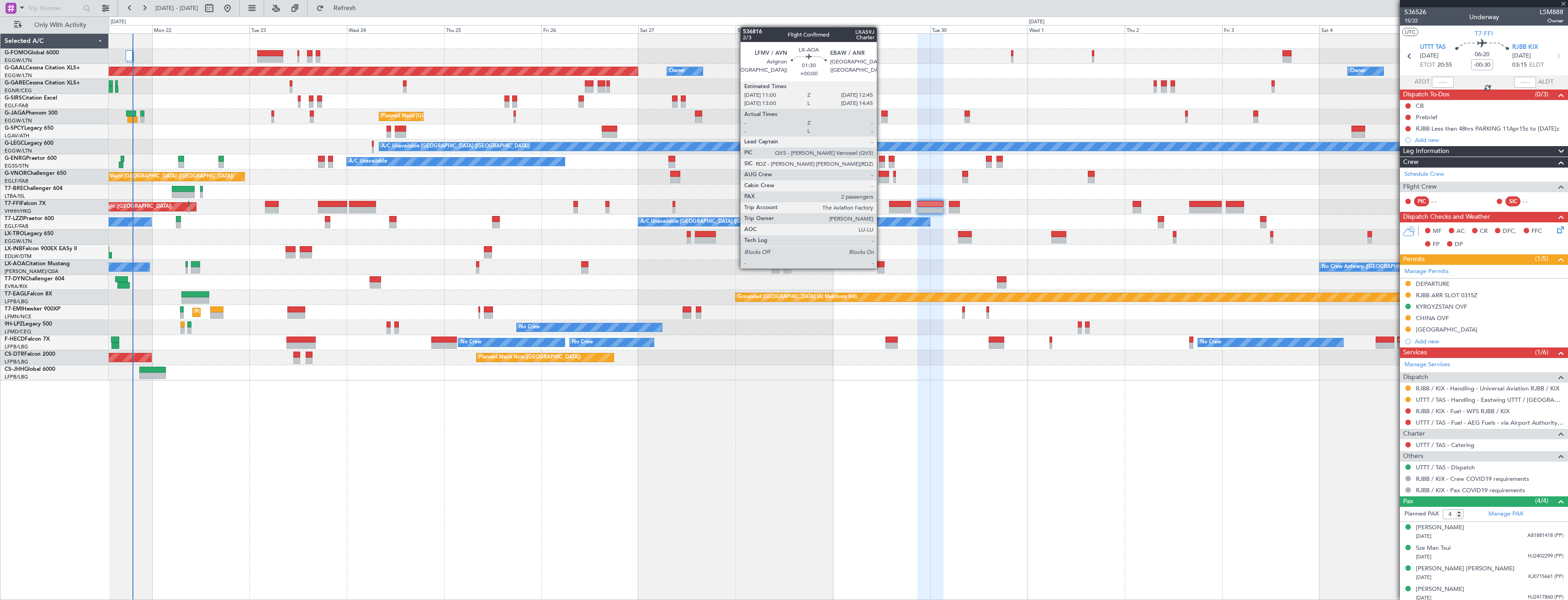
type input "+00:15"
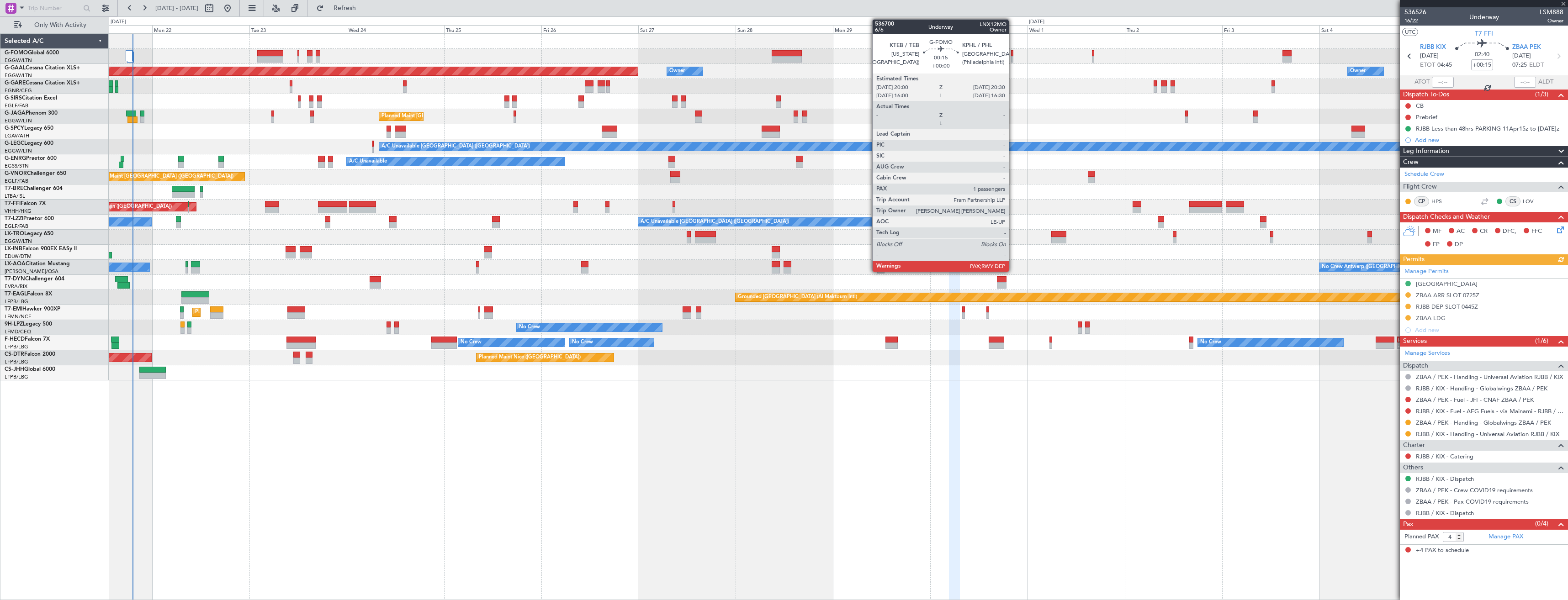
click at [1013, 55] on div at bounding box center [1012, 53] width 3 height 6
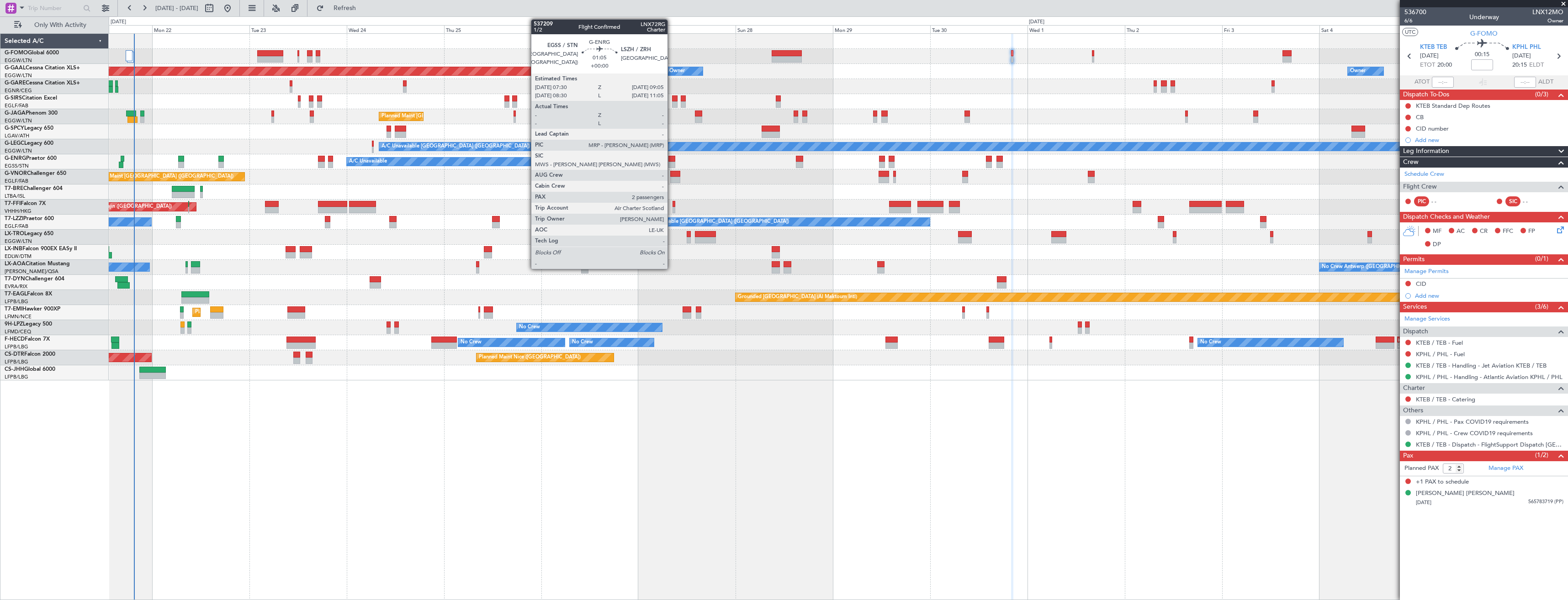
click at [671, 161] on div at bounding box center [672, 158] width 7 height 6
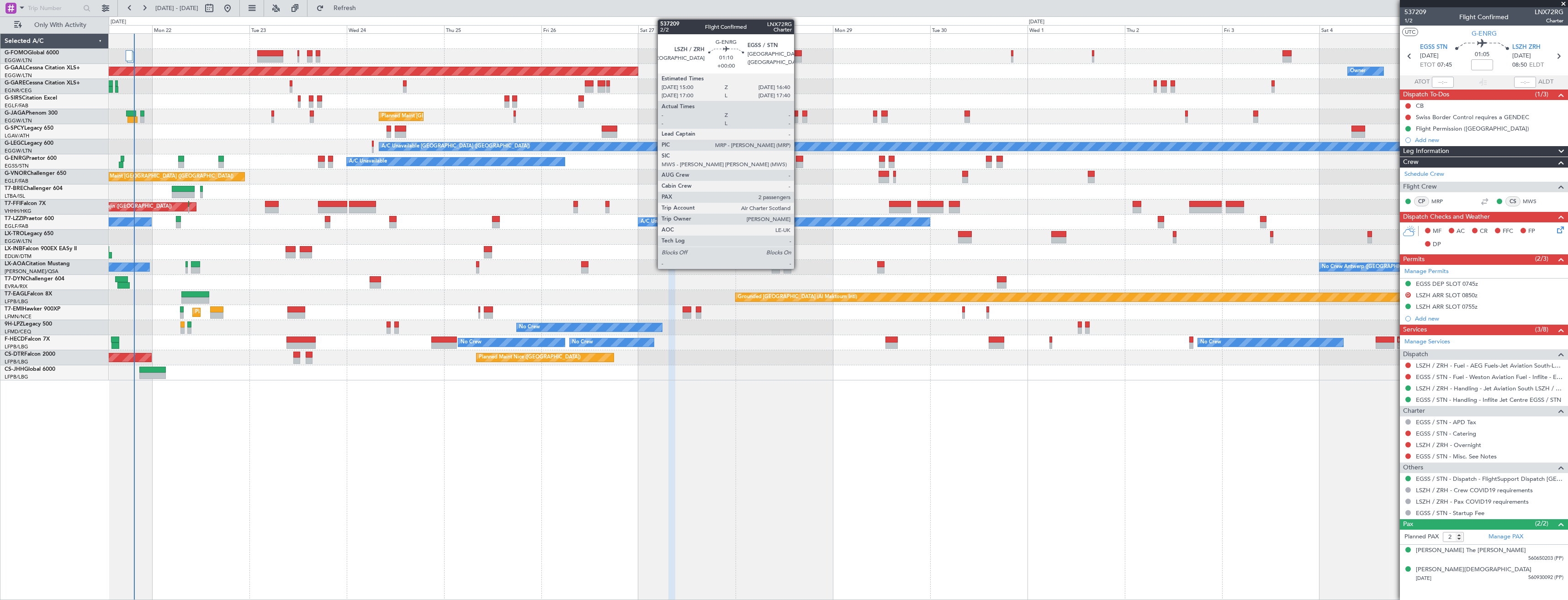
click at [799, 160] on div at bounding box center [799, 158] width 7 height 6
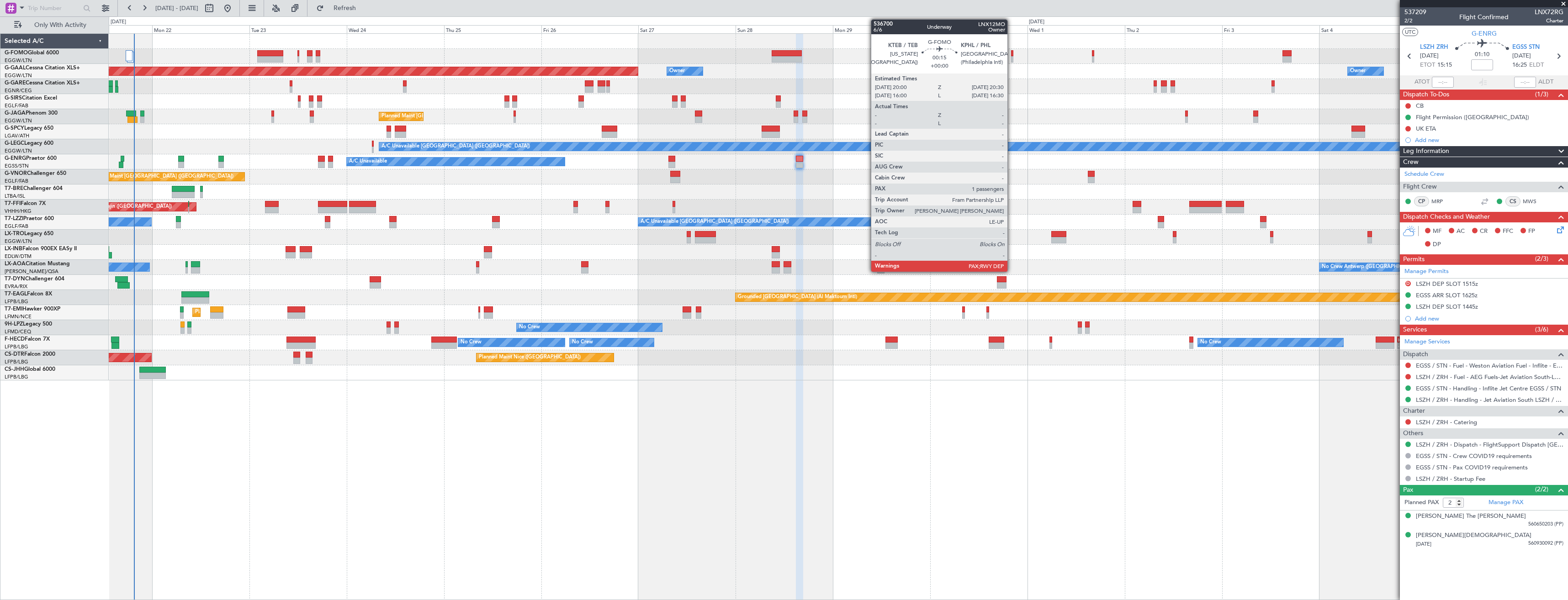
click at [1011, 55] on div at bounding box center [1012, 53] width 3 height 6
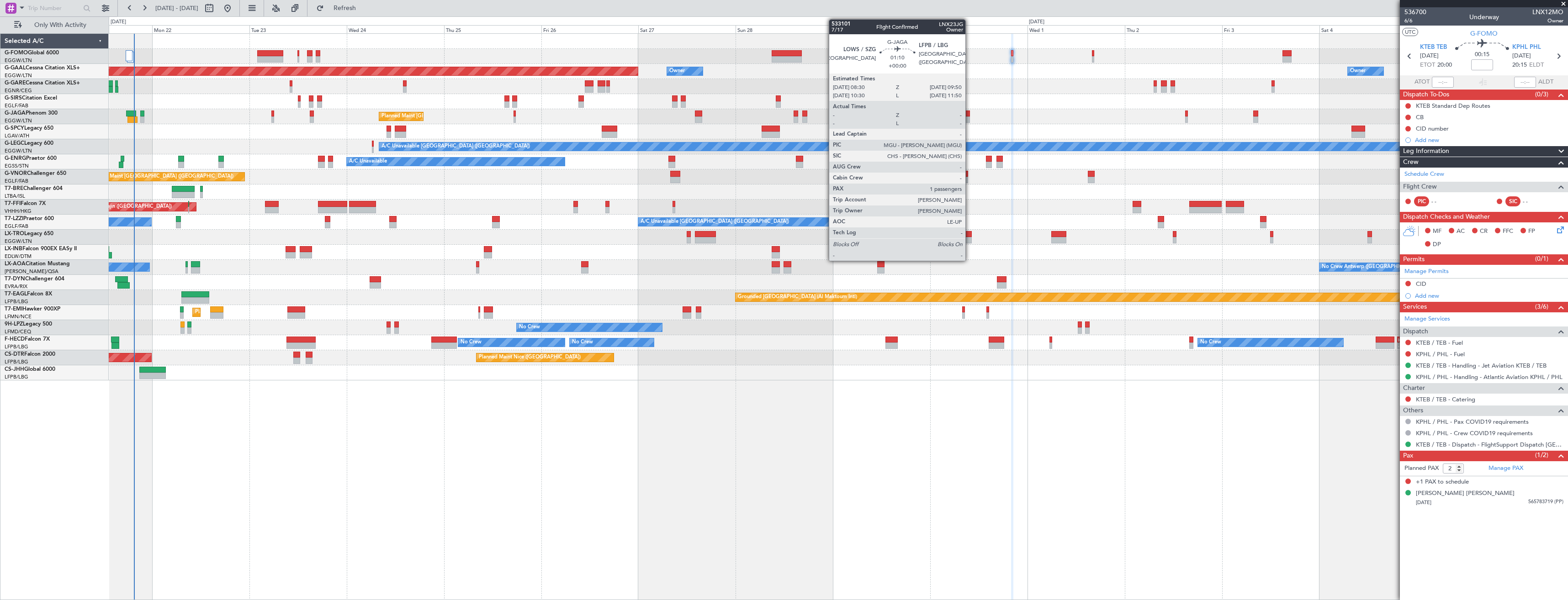
click at [969, 122] on div at bounding box center [967, 119] width 5 height 6
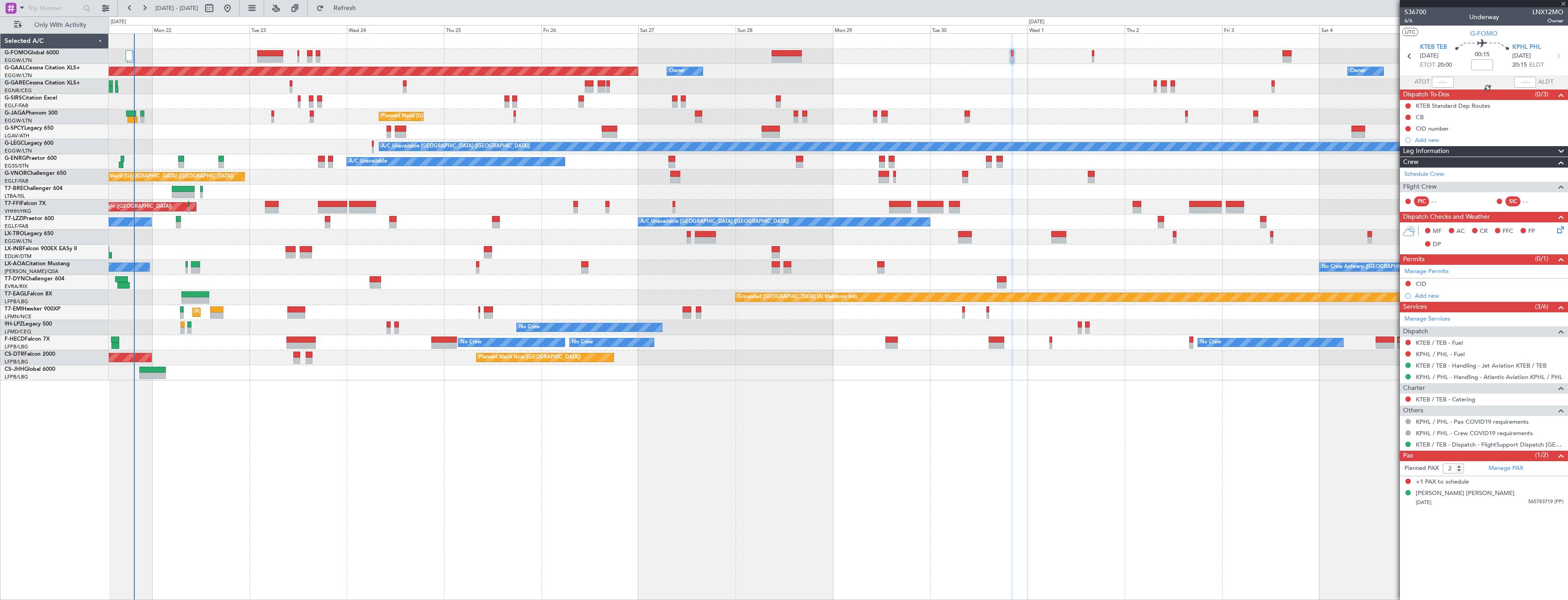
type input "1"
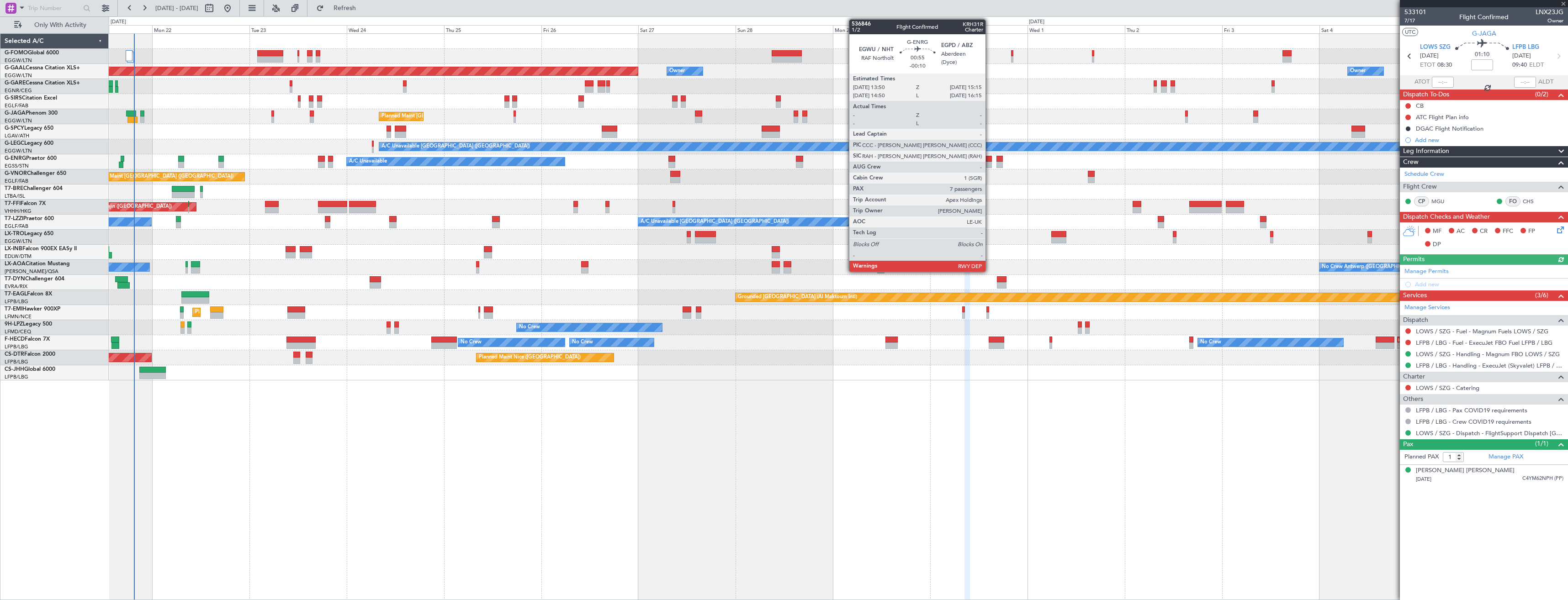
click at [990, 163] on div at bounding box center [988, 164] width 6 height 6
type input "-00:10"
type input "7"
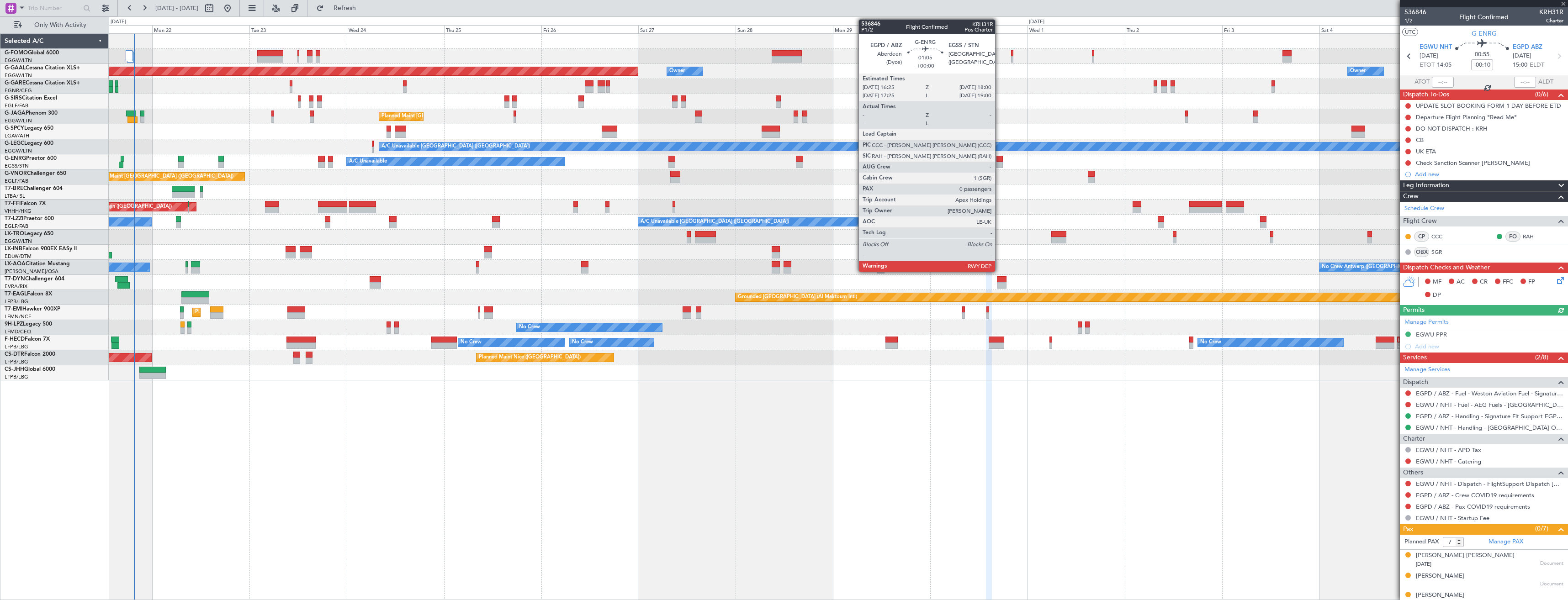
click at [999, 162] on div at bounding box center [1000, 164] width 7 height 6
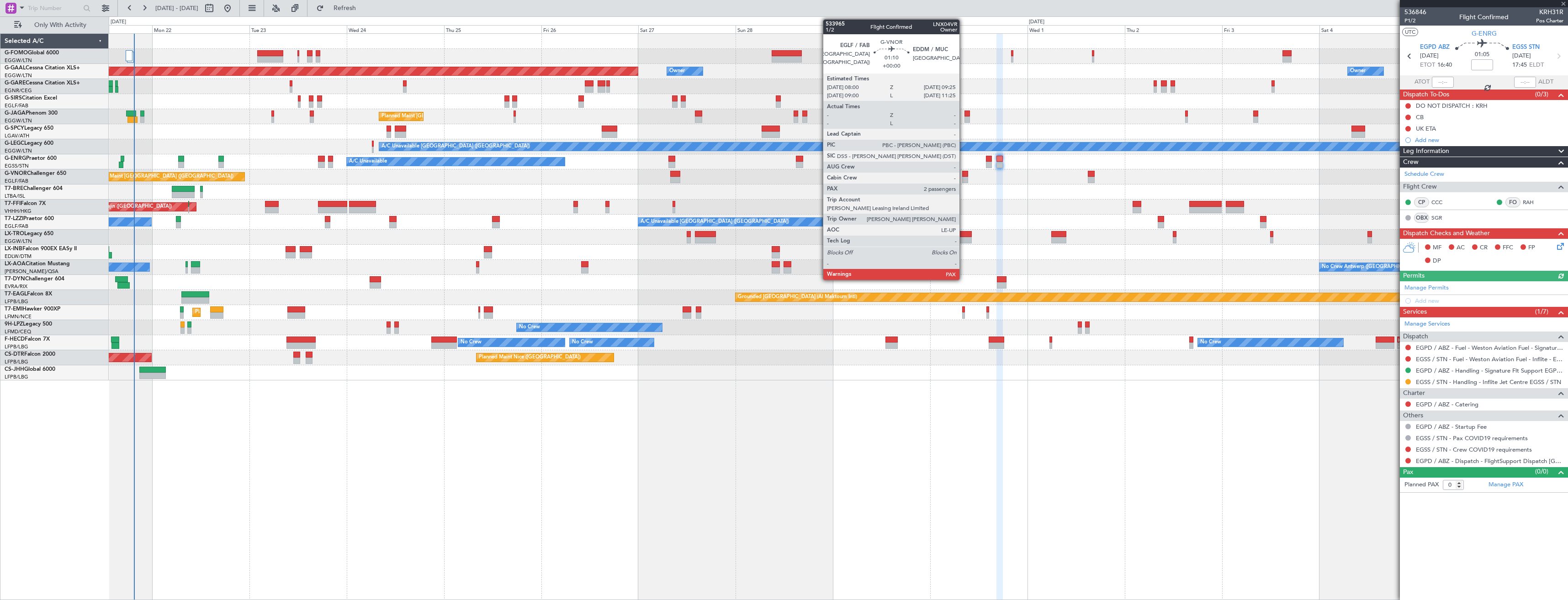
click at [963, 178] on div at bounding box center [965, 179] width 6 height 6
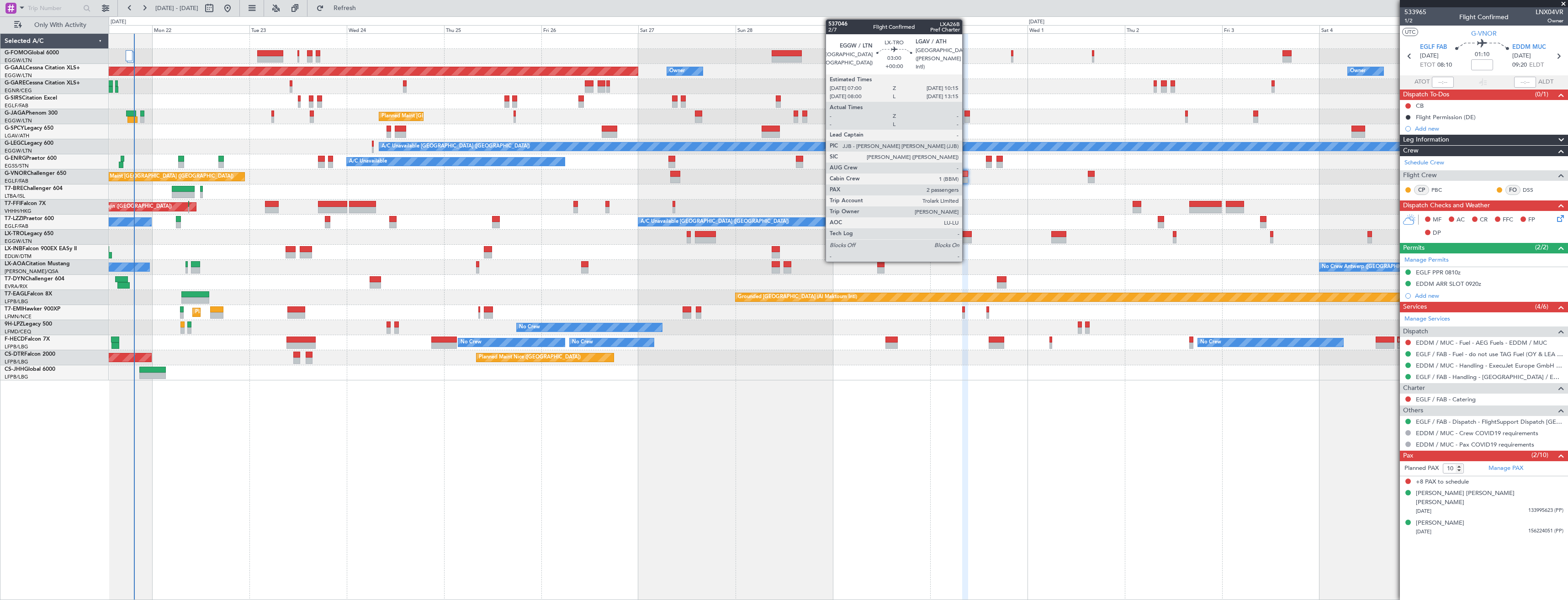
click at [966, 236] on div at bounding box center [965, 234] width 14 height 6
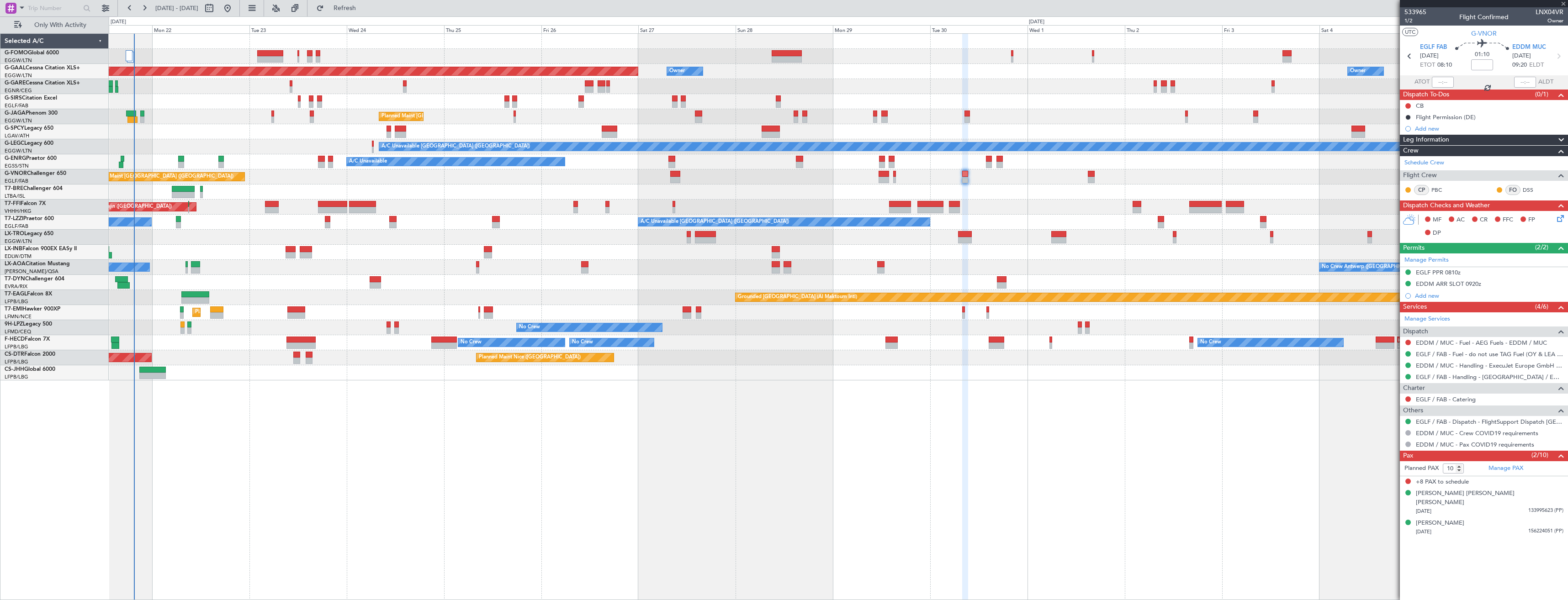
type input "2"
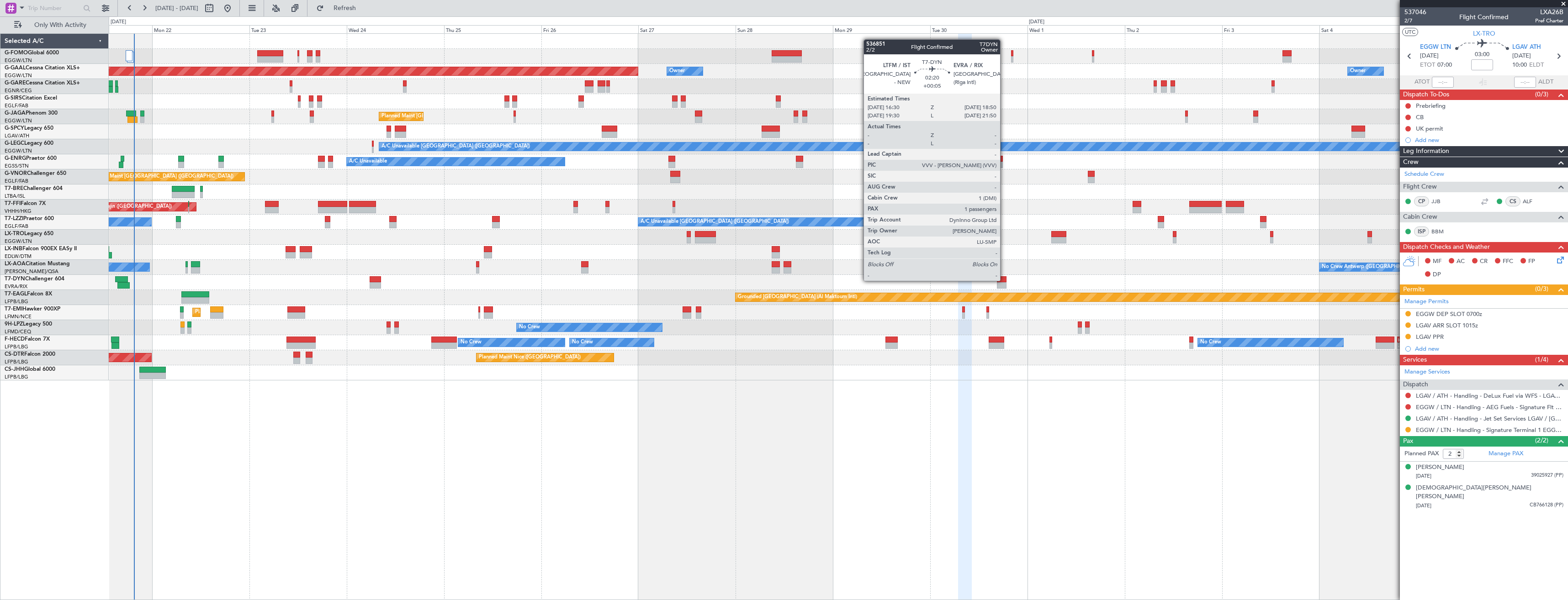
click at [1004, 280] on div at bounding box center [1001, 279] width 9 height 6
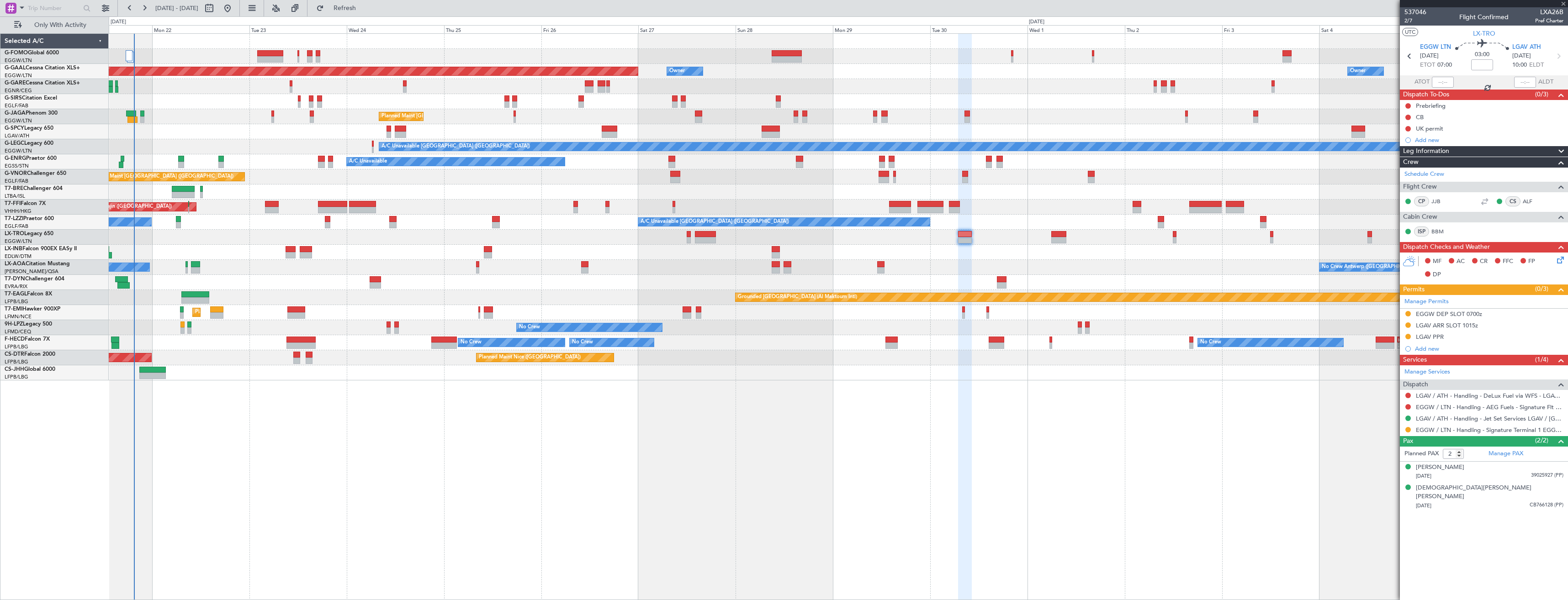
type input "+00:05"
type input "1"
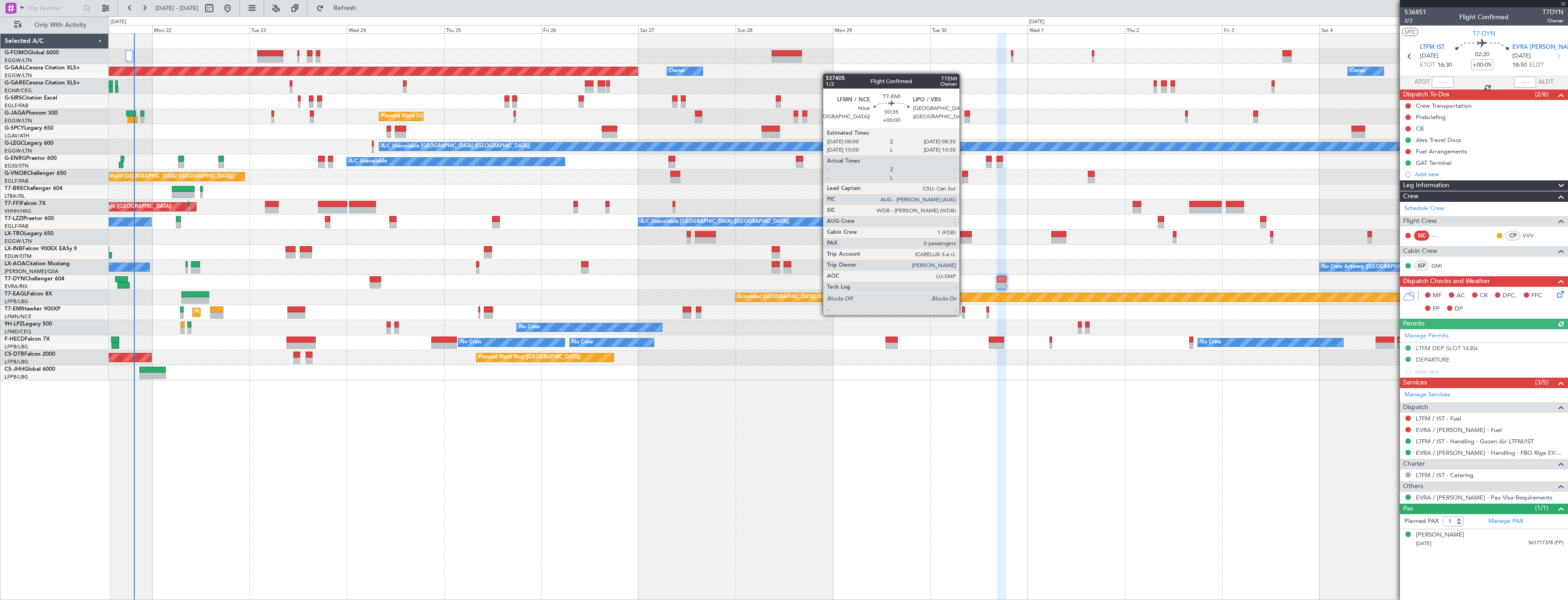
click at [963, 314] on div at bounding box center [963, 315] width 3 height 6
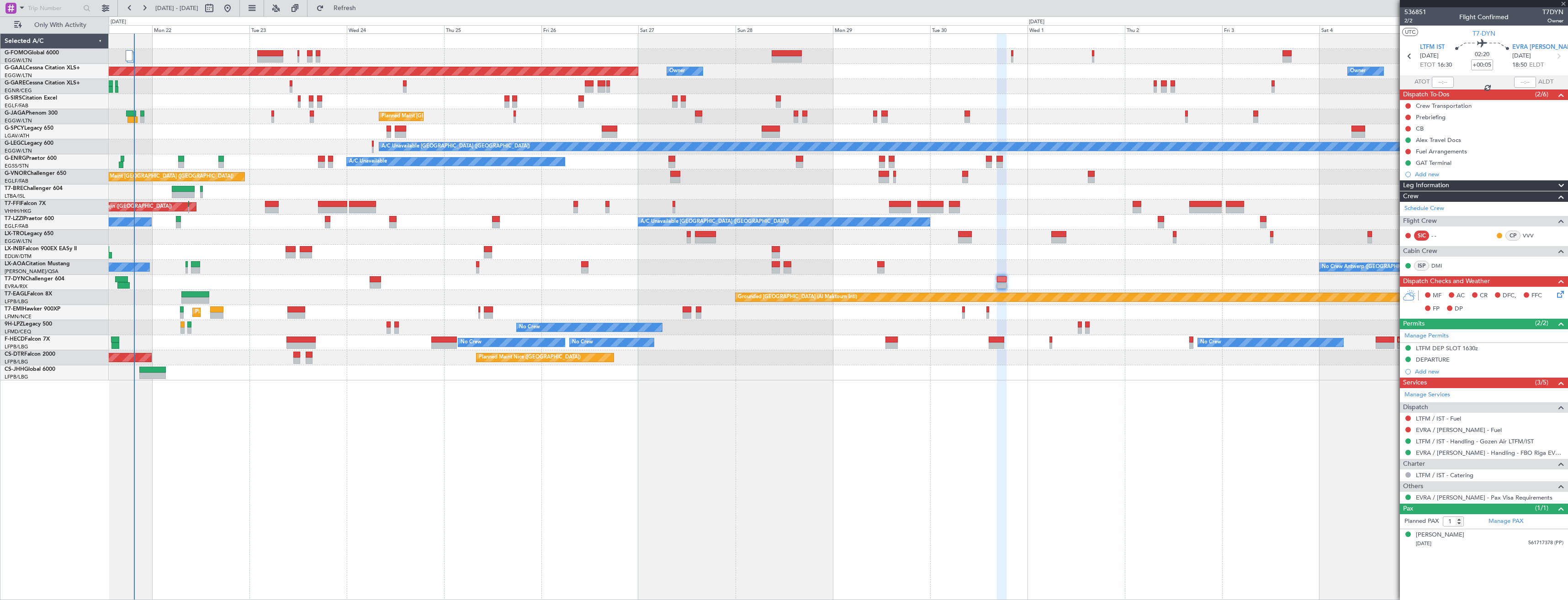
type input "0"
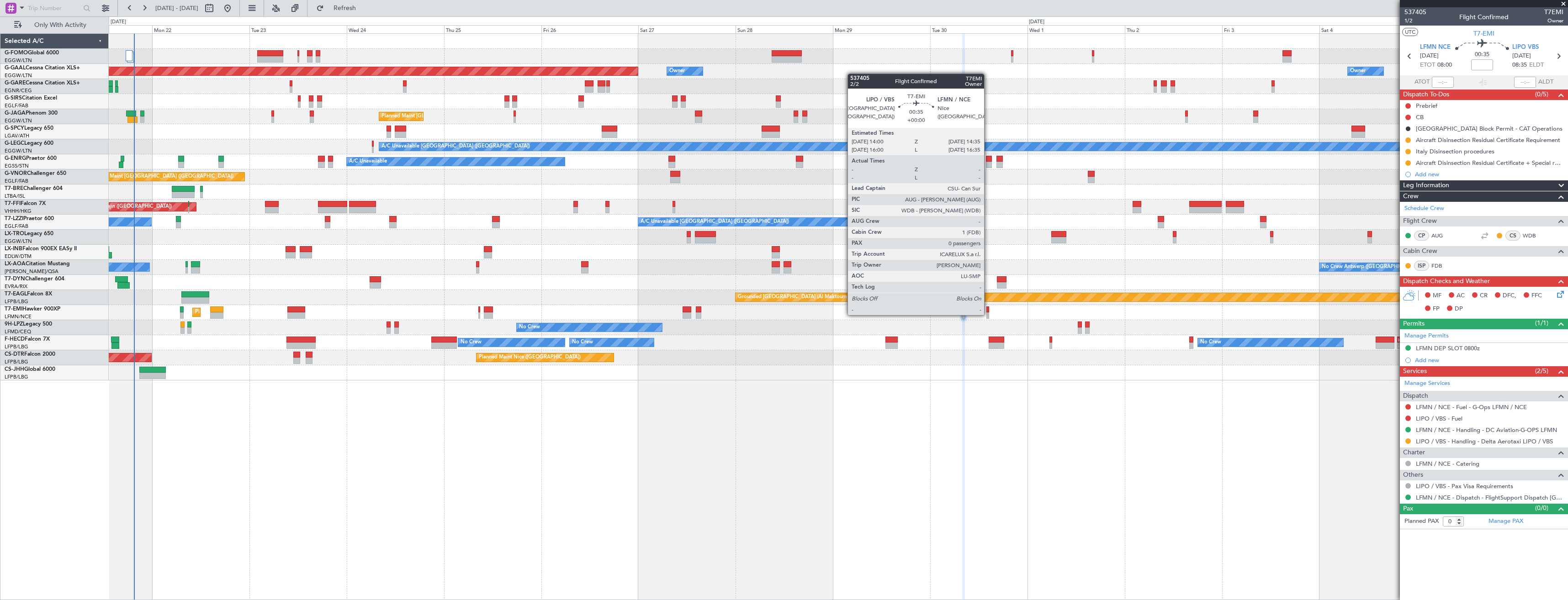
click at [988, 314] on div at bounding box center [987, 315] width 3 height 6
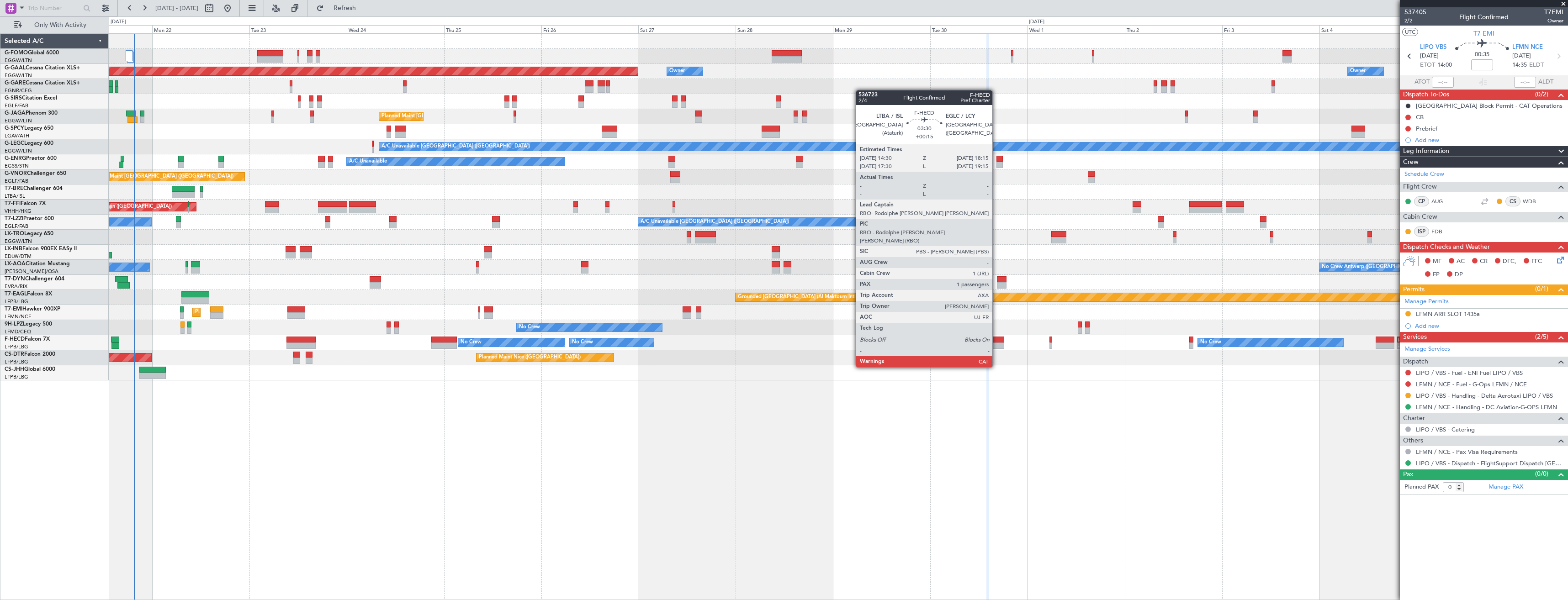
click at [997, 341] on div at bounding box center [997, 339] width 15 height 6
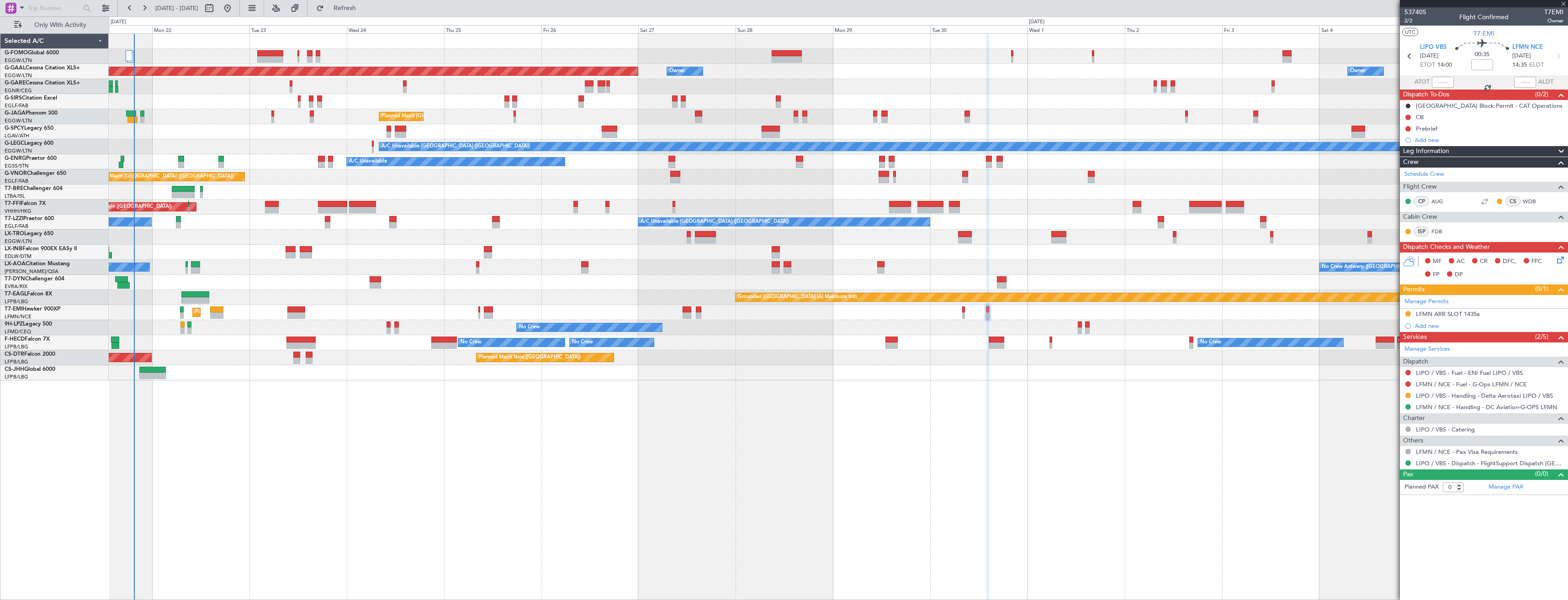
type input "+00:15"
type input "1"
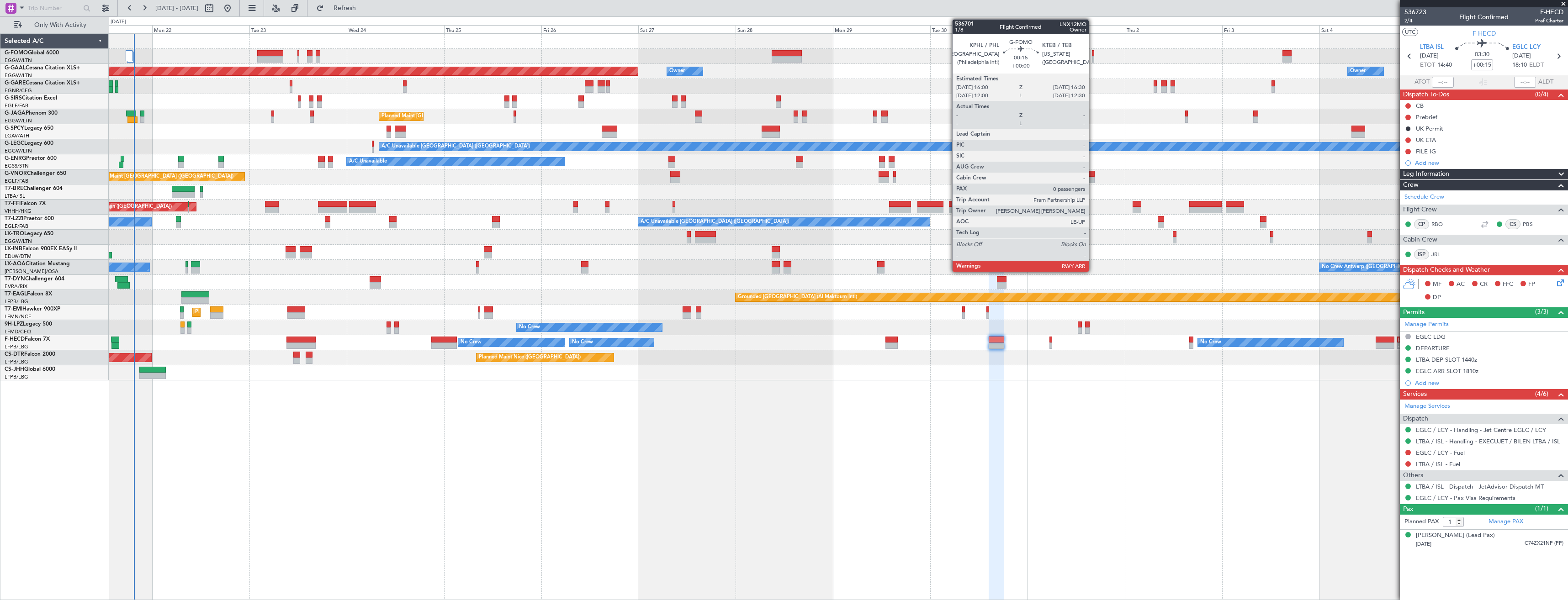
click at [1093, 58] on div at bounding box center [1093, 59] width 3 height 6
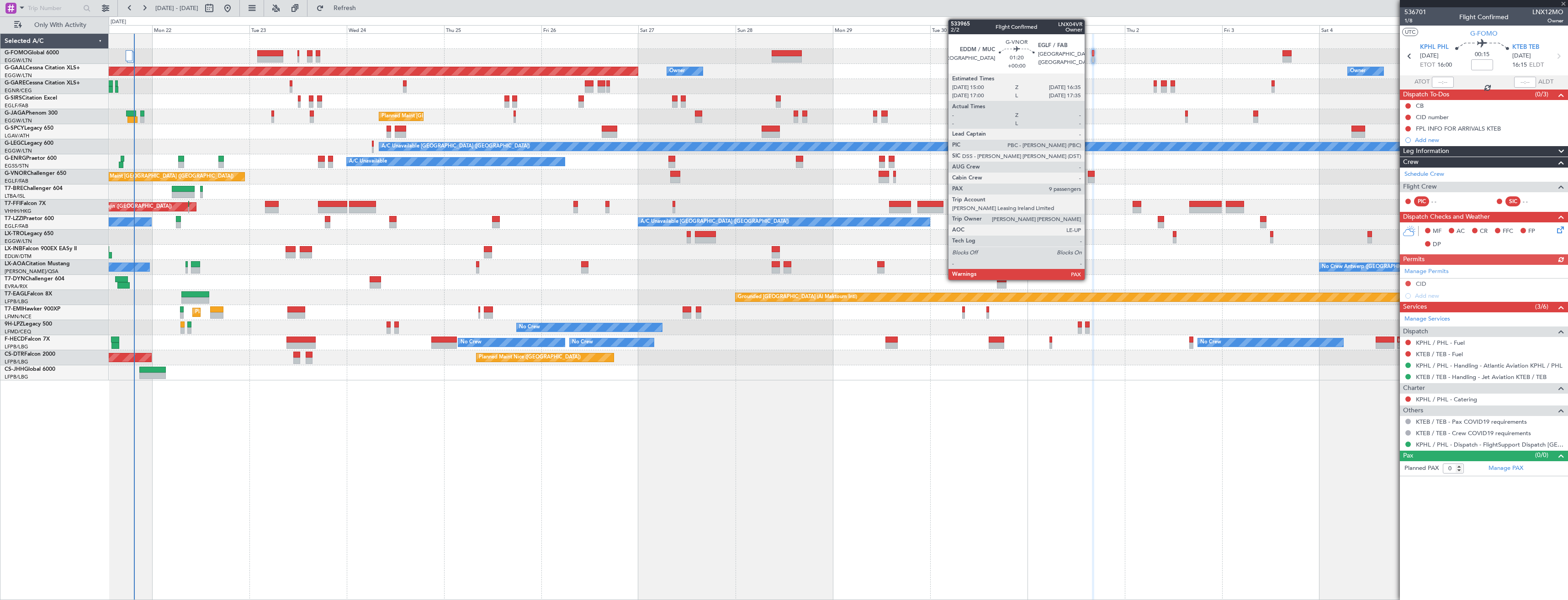
click at [1089, 178] on div at bounding box center [1091, 179] width 7 height 6
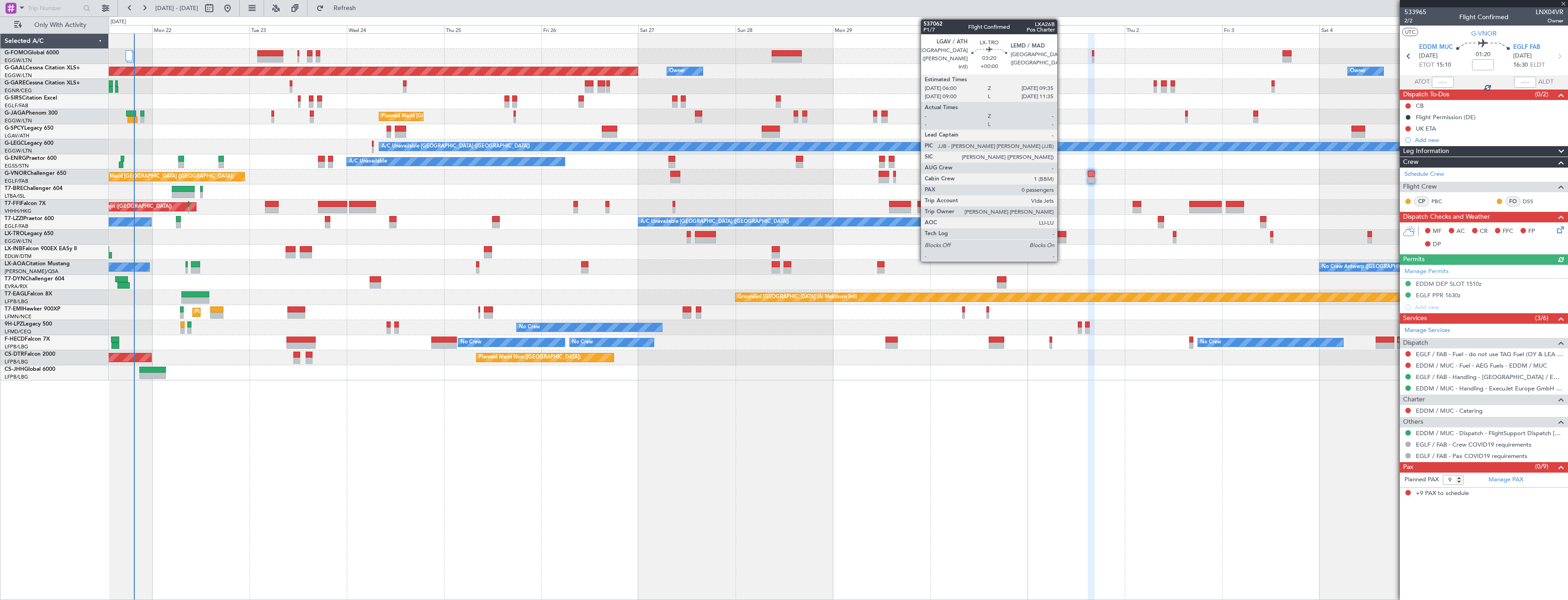
click at [1062, 241] on div at bounding box center [1058, 240] width 15 height 6
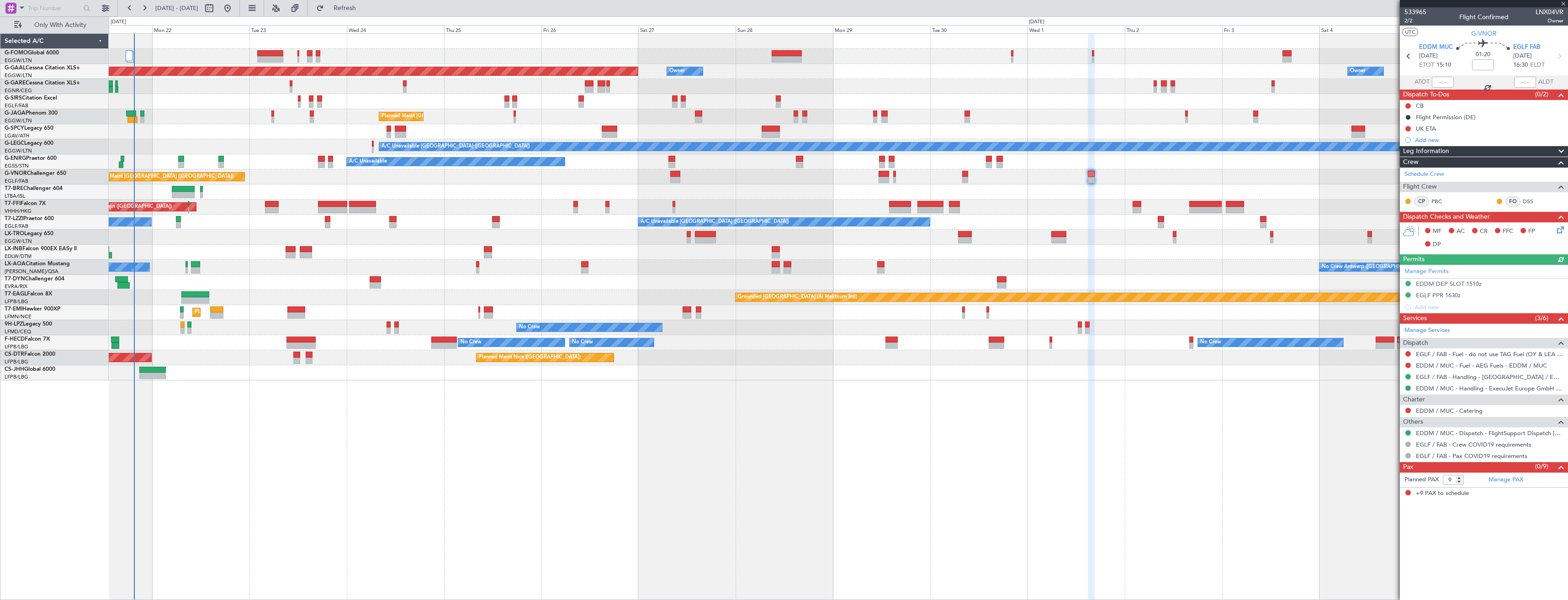
type input "0"
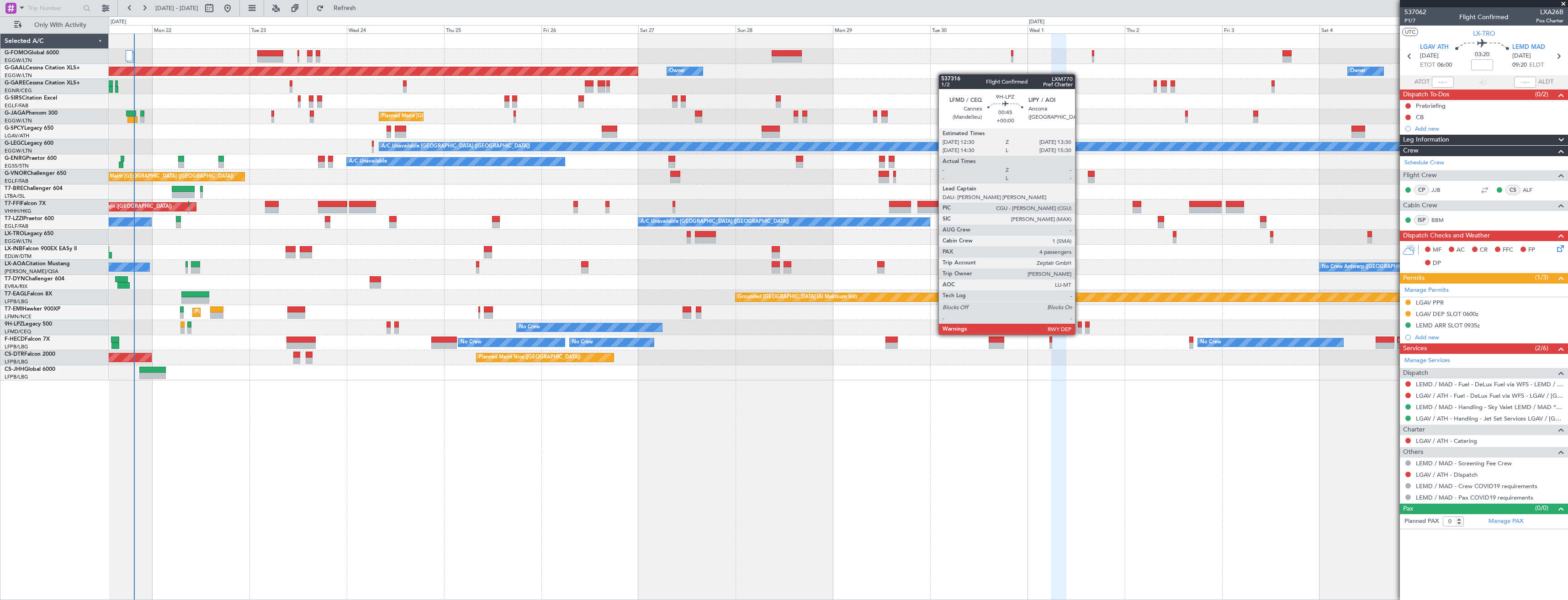
click at [1079, 325] on div at bounding box center [1079, 324] width 4 height 6
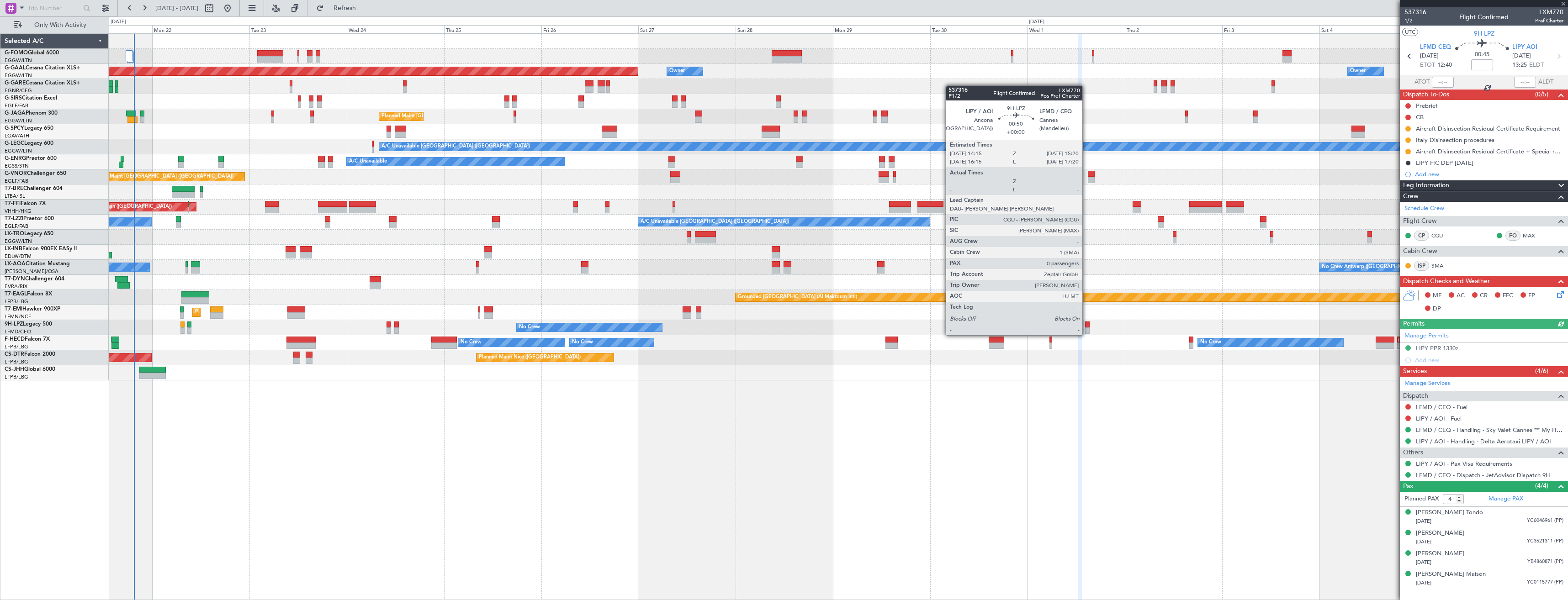
click at [1086, 326] on div at bounding box center [1087, 324] width 4 height 6
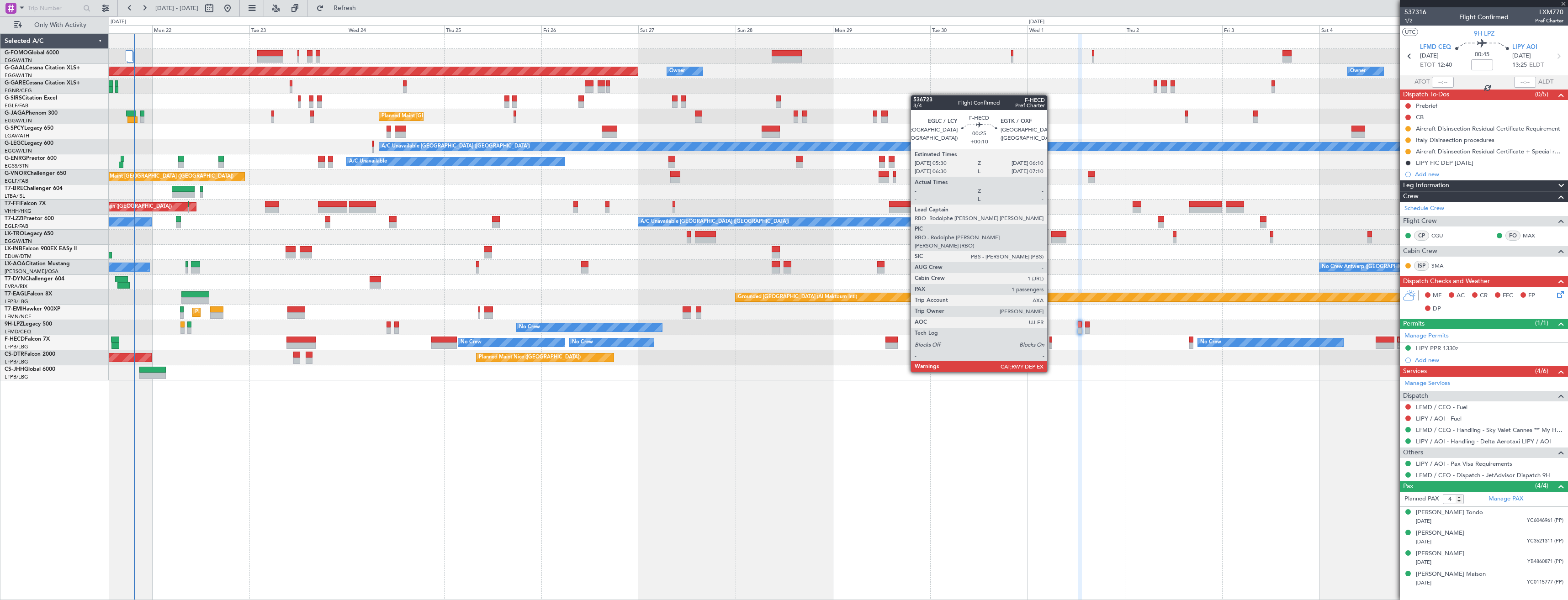
type input "0"
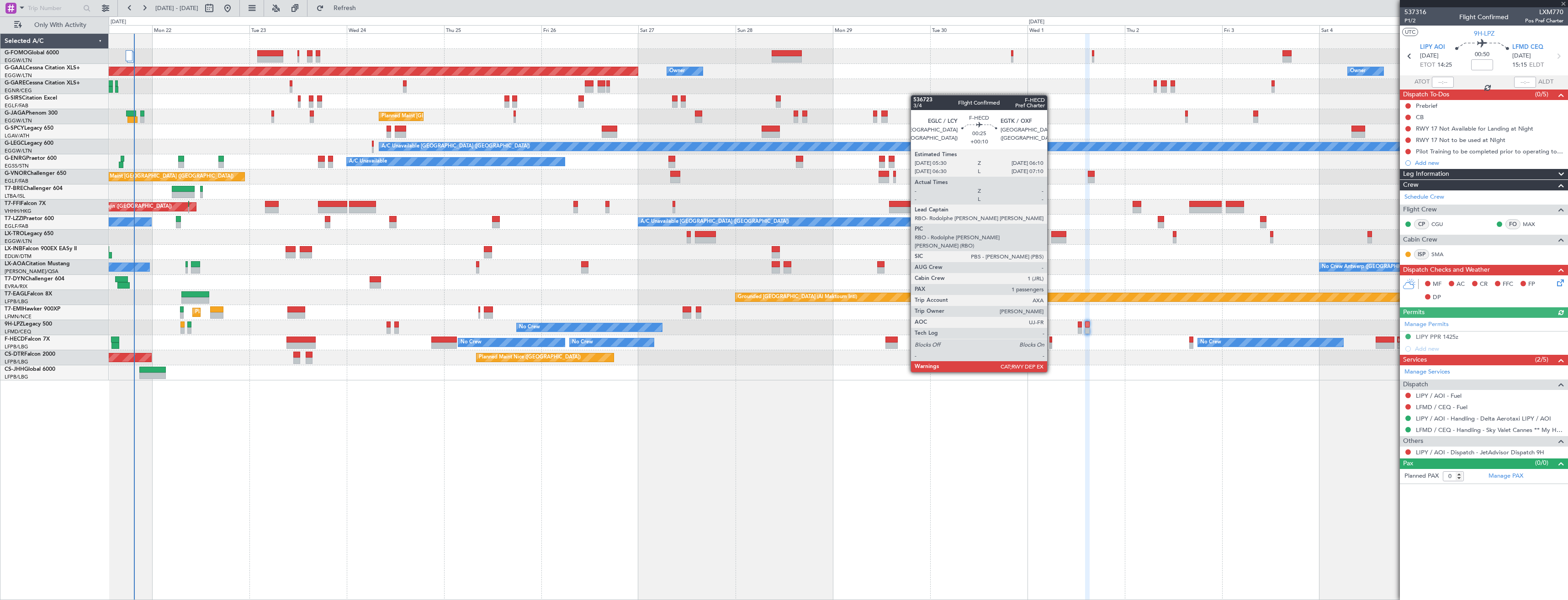
click at [1051, 347] on div at bounding box center [1050, 345] width 3 height 6
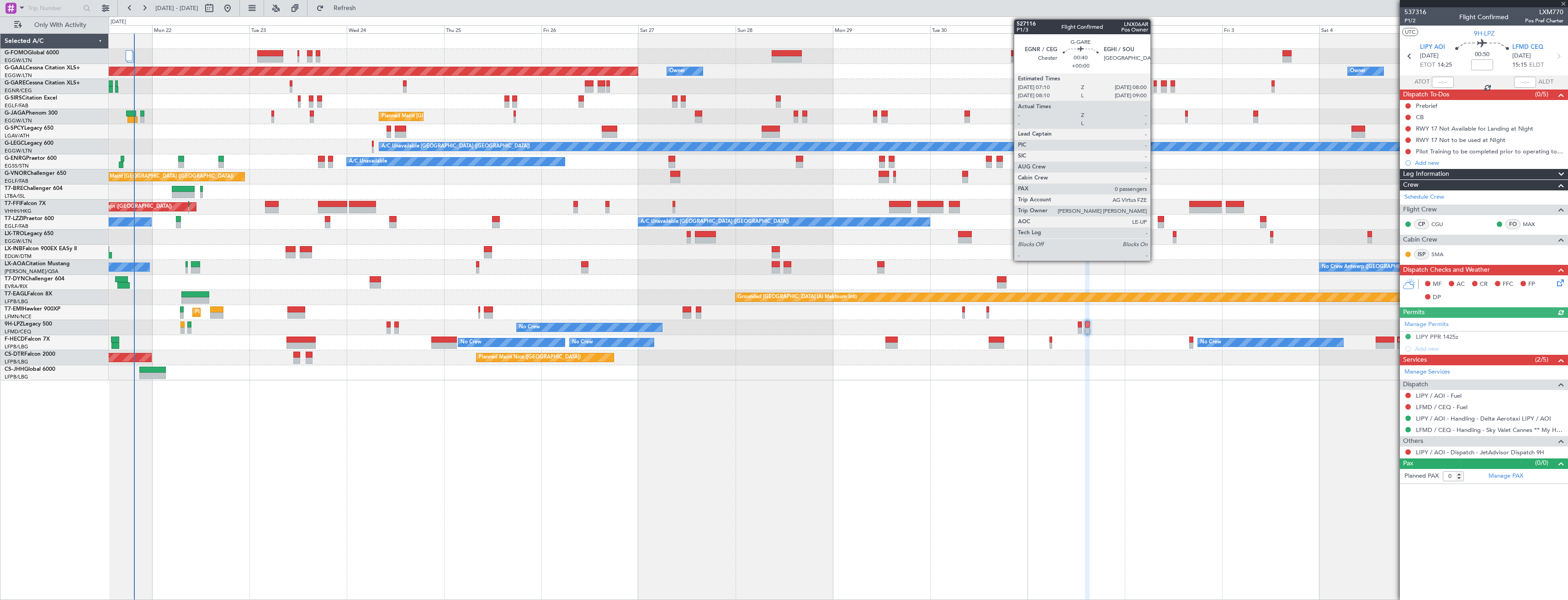
type input "+00:10"
type input "1"
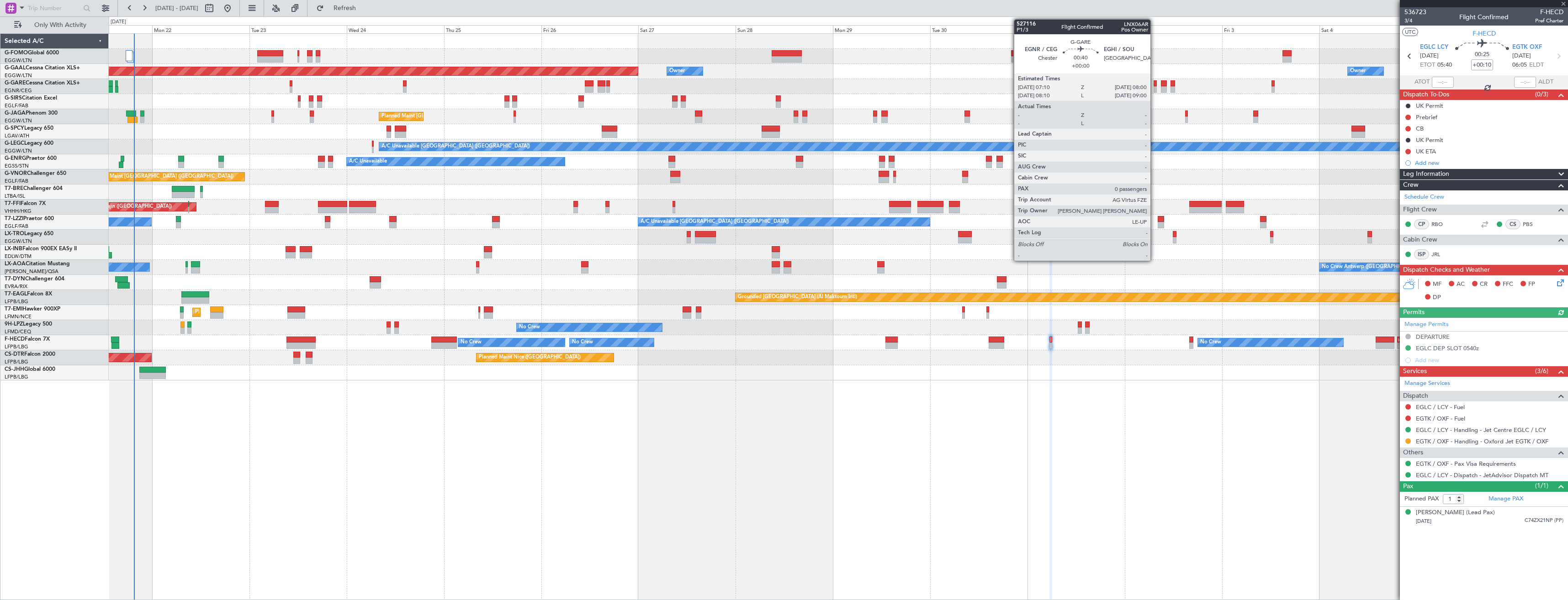
click at [1155, 86] on div at bounding box center [1156, 89] width 3 height 6
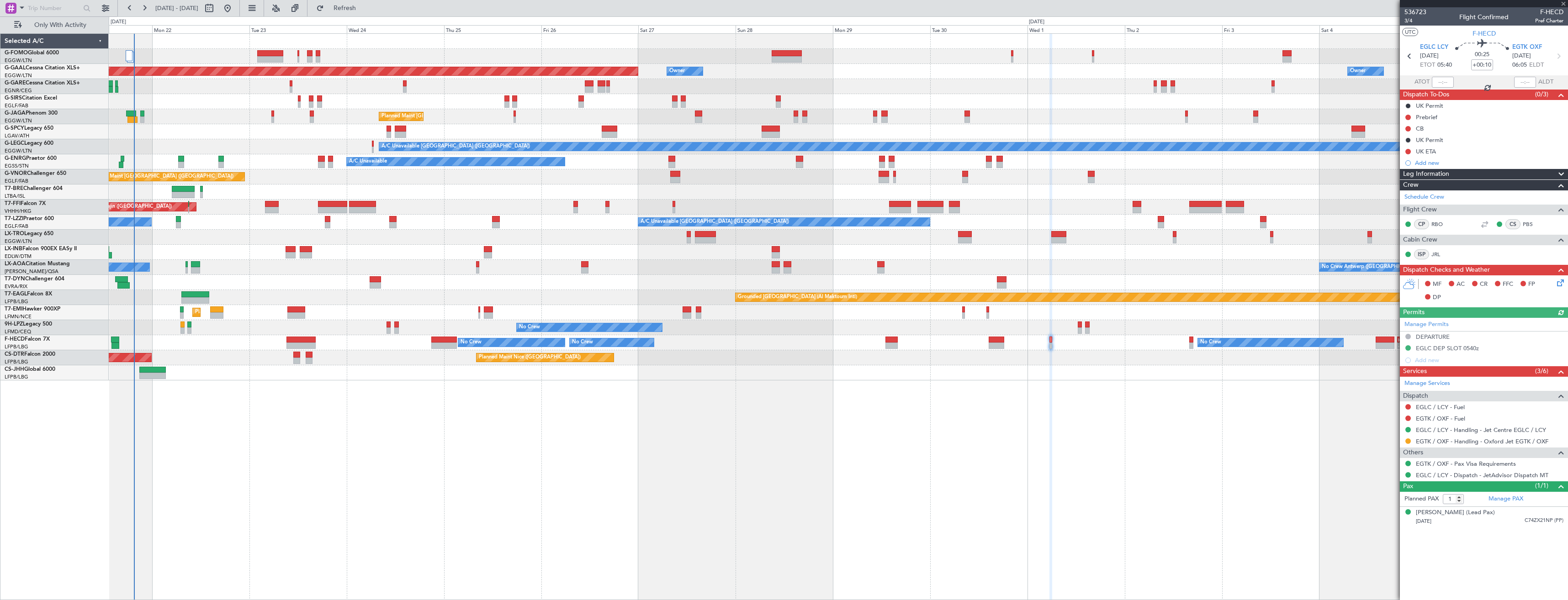
type input "0"
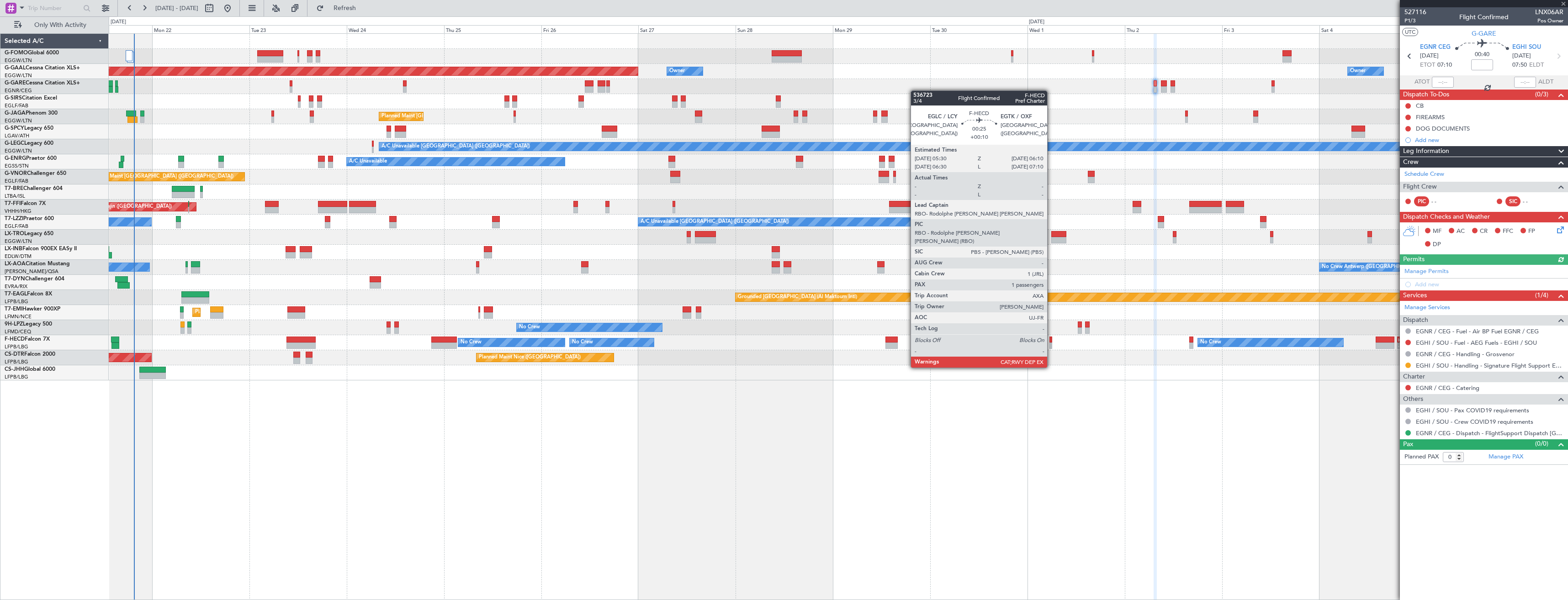
click at [1051, 342] on div at bounding box center [1050, 339] width 3 height 6
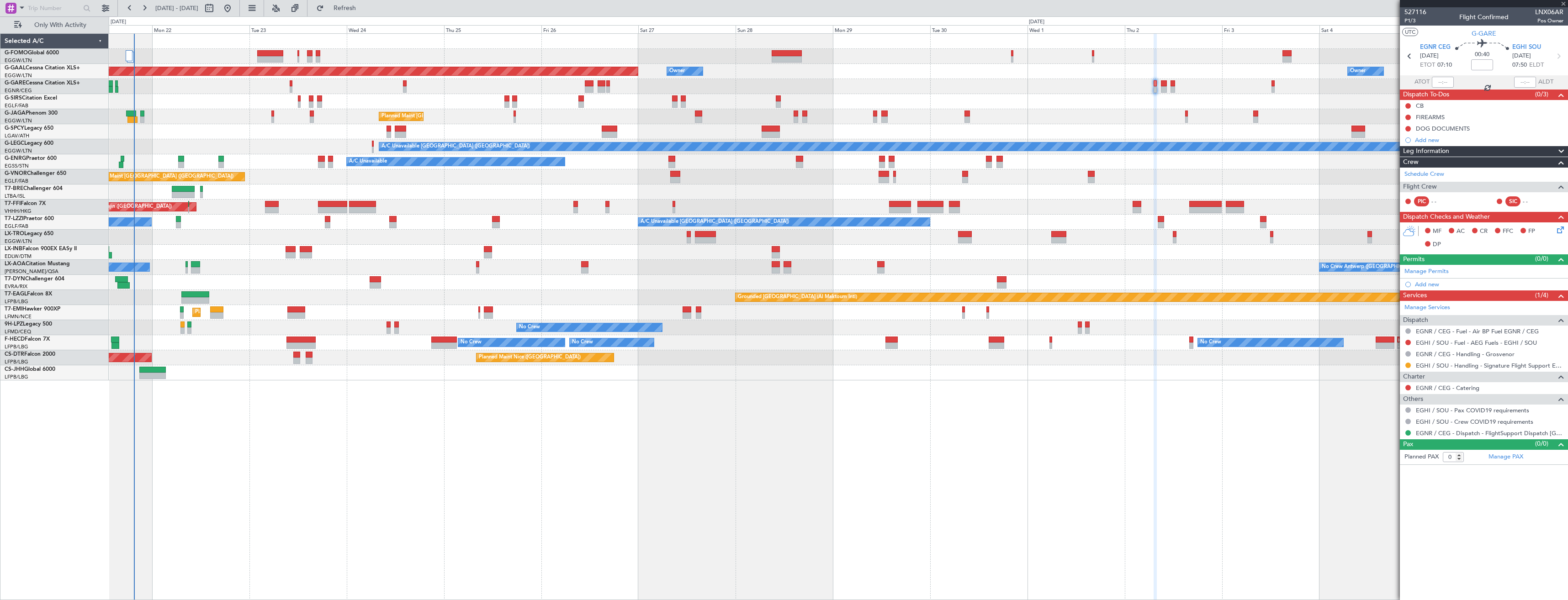
type input "+00:10"
type input "1"
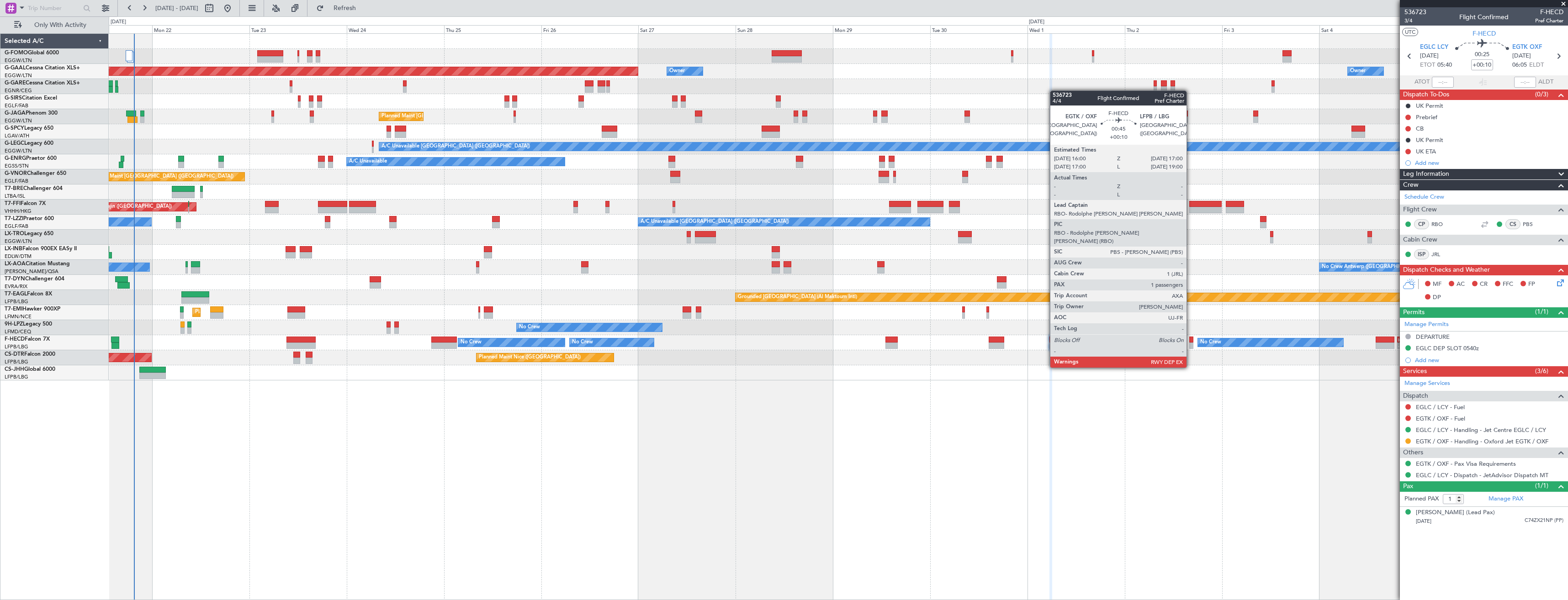
click at [1191, 342] on div at bounding box center [1191, 339] width 4 height 6
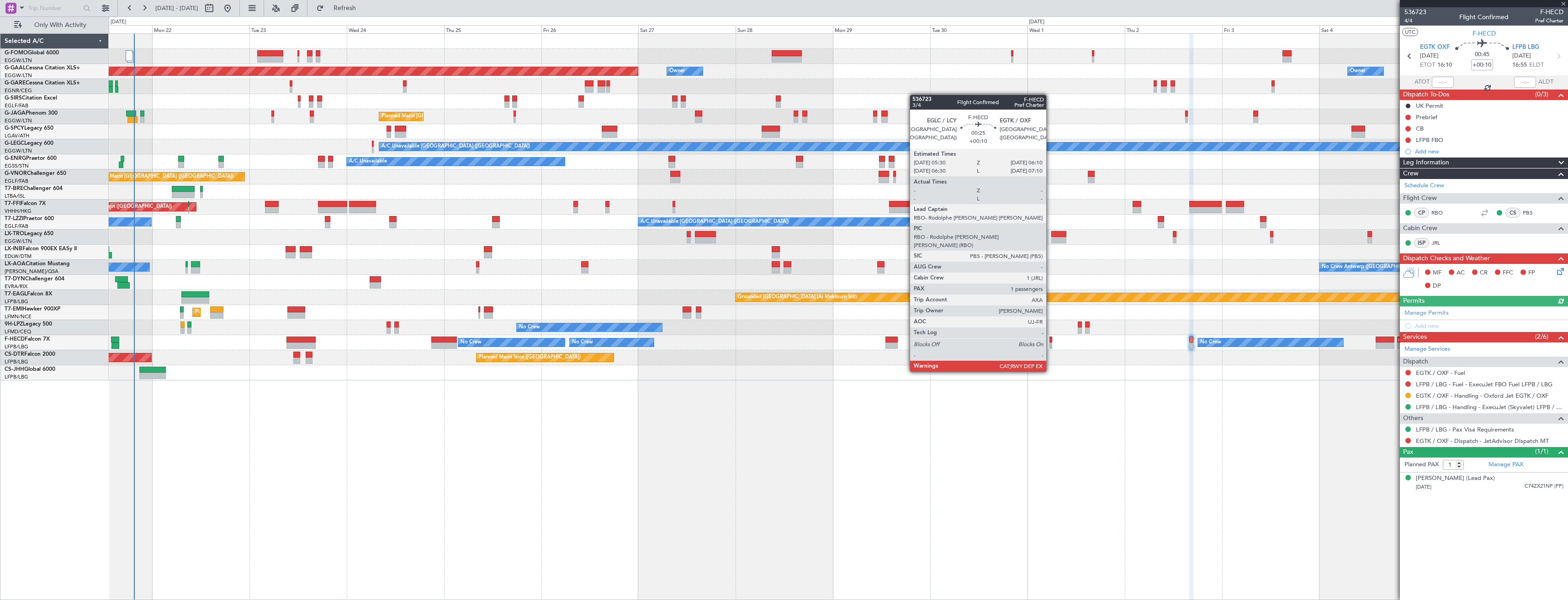
click at [1050, 347] on div at bounding box center [1050, 345] width 3 height 6
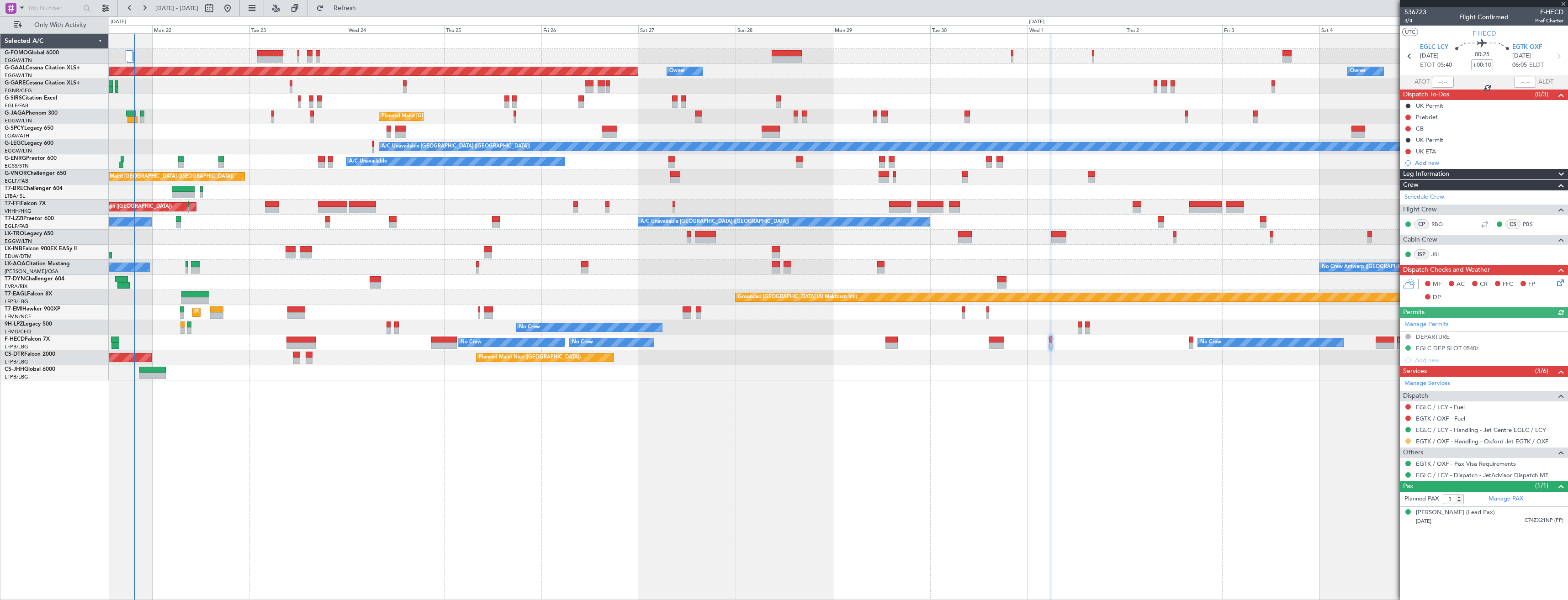
click at [1409, 440] on button at bounding box center [1408, 441] width 5 height 5
click at [1366, 549] on li "Confirmed" at bounding box center [1408, 550] width 106 height 14
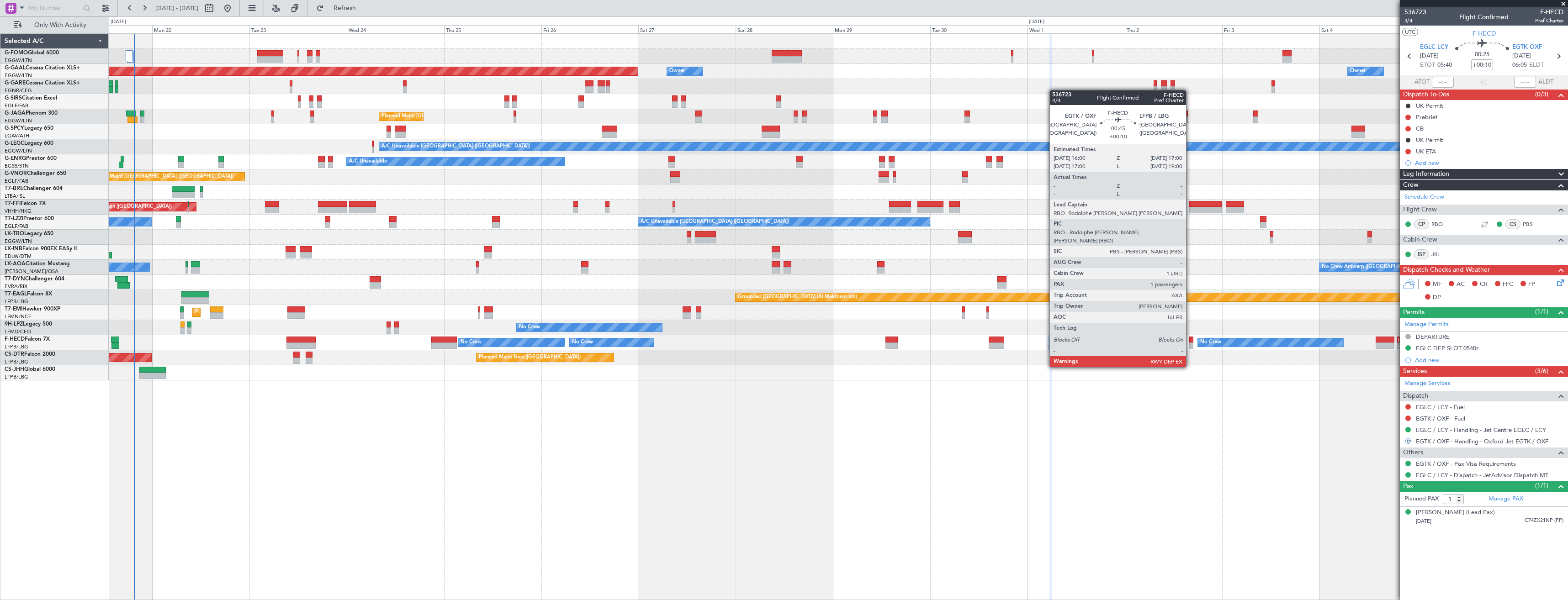
click at [1191, 341] on div at bounding box center [1191, 339] width 4 height 6
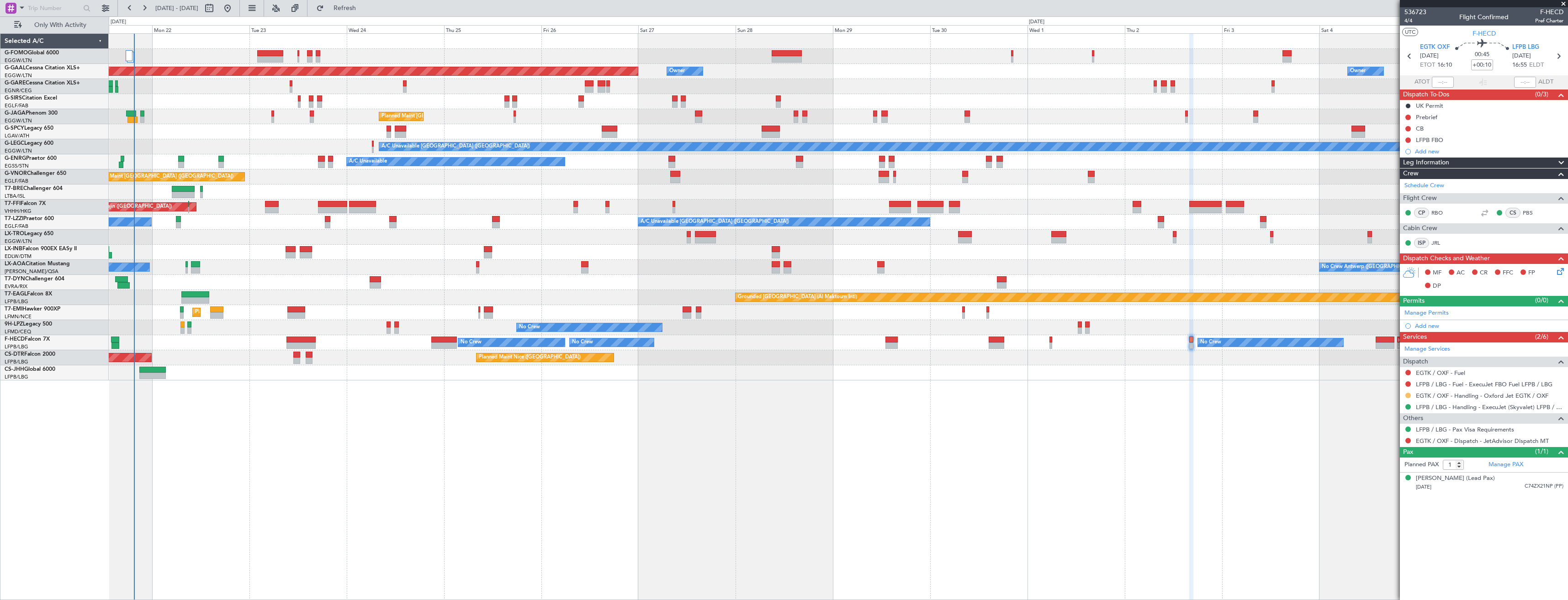
click at [1407, 394] on button at bounding box center [1408, 395] width 5 height 5
click at [1383, 504] on span "Confirmed" at bounding box center [1382, 504] width 28 height 9
click at [1407, 441] on button at bounding box center [1408, 440] width 5 height 5
click at [1377, 550] on span "Confirmed" at bounding box center [1382, 549] width 28 height 9
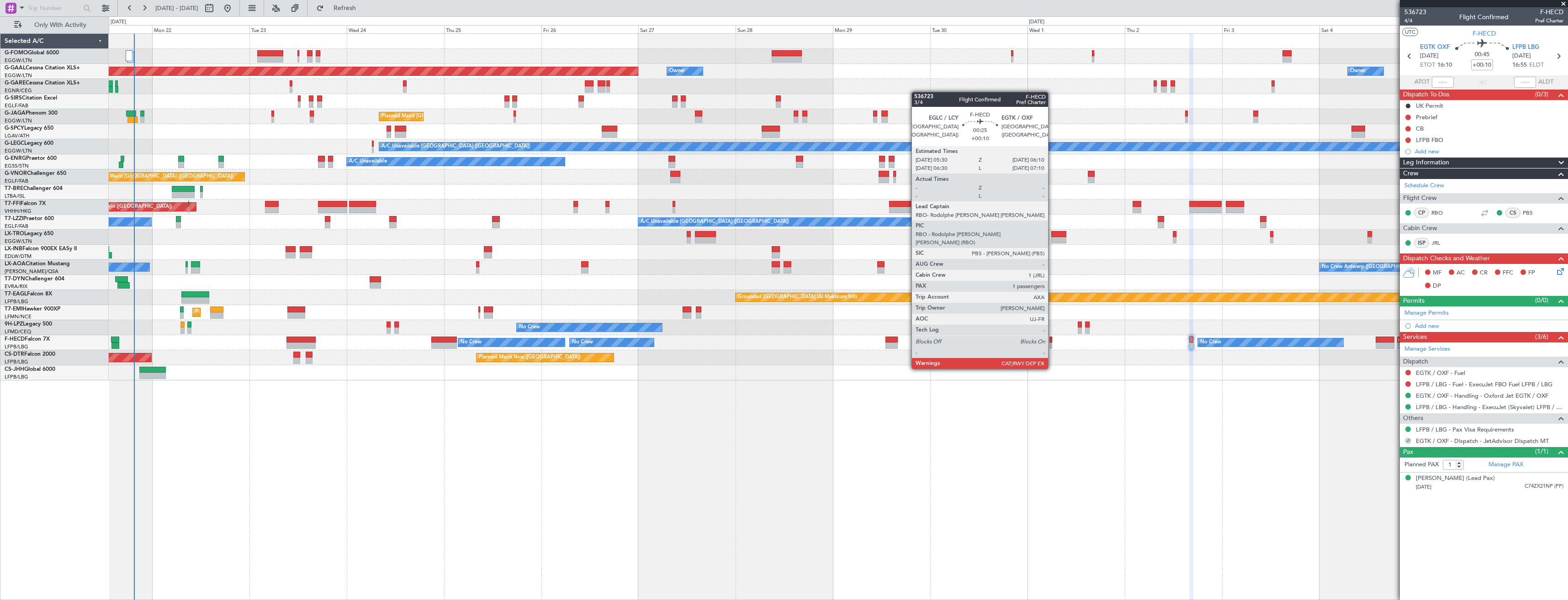
click at [1052, 343] on div at bounding box center [1050, 345] width 3 height 6
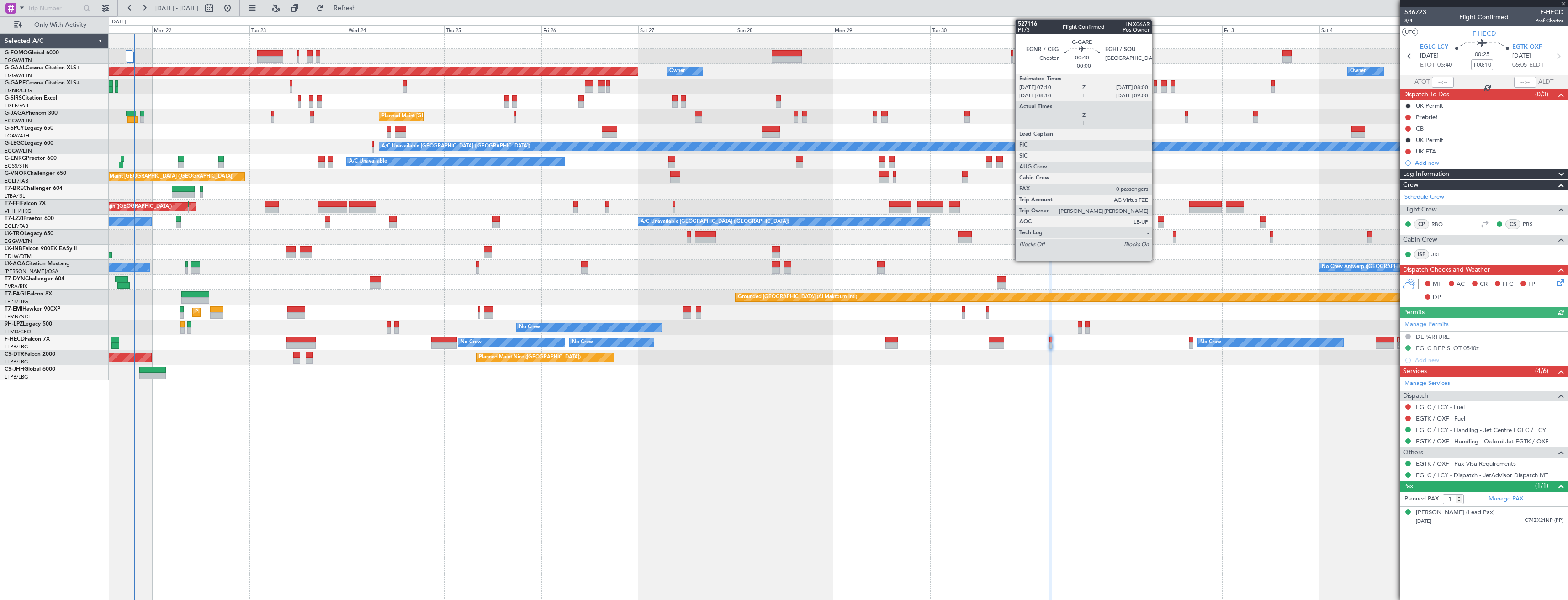
click at [1156, 81] on div at bounding box center [1156, 83] width 3 height 6
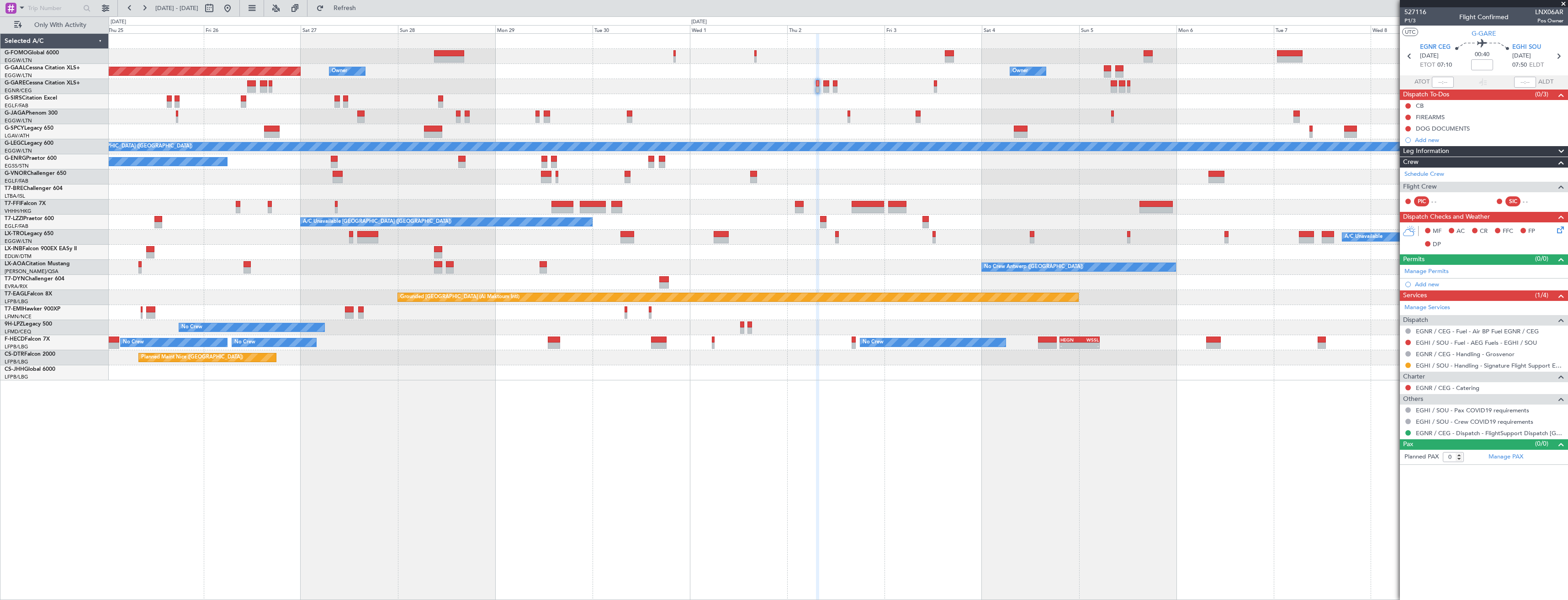
click at [862, 283] on div at bounding box center [838, 283] width 1459 height 15
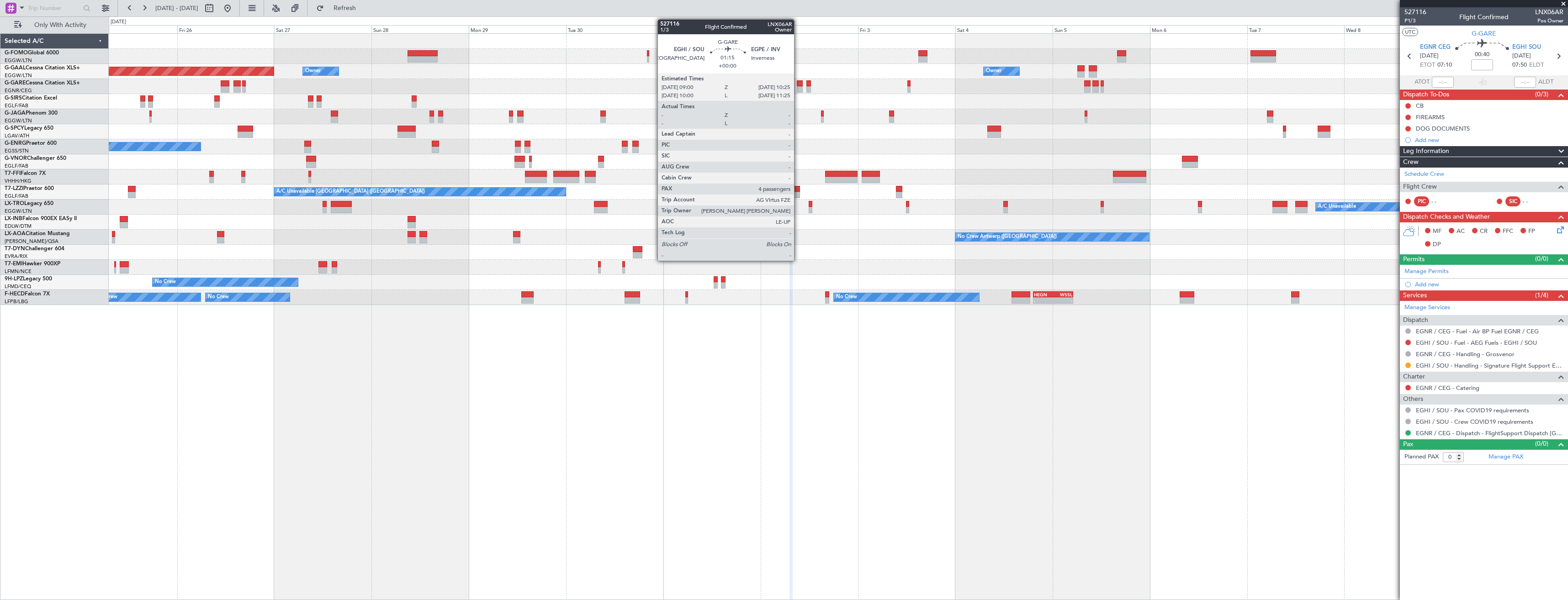
click at [799, 88] on div at bounding box center [799, 89] width 6 height 6
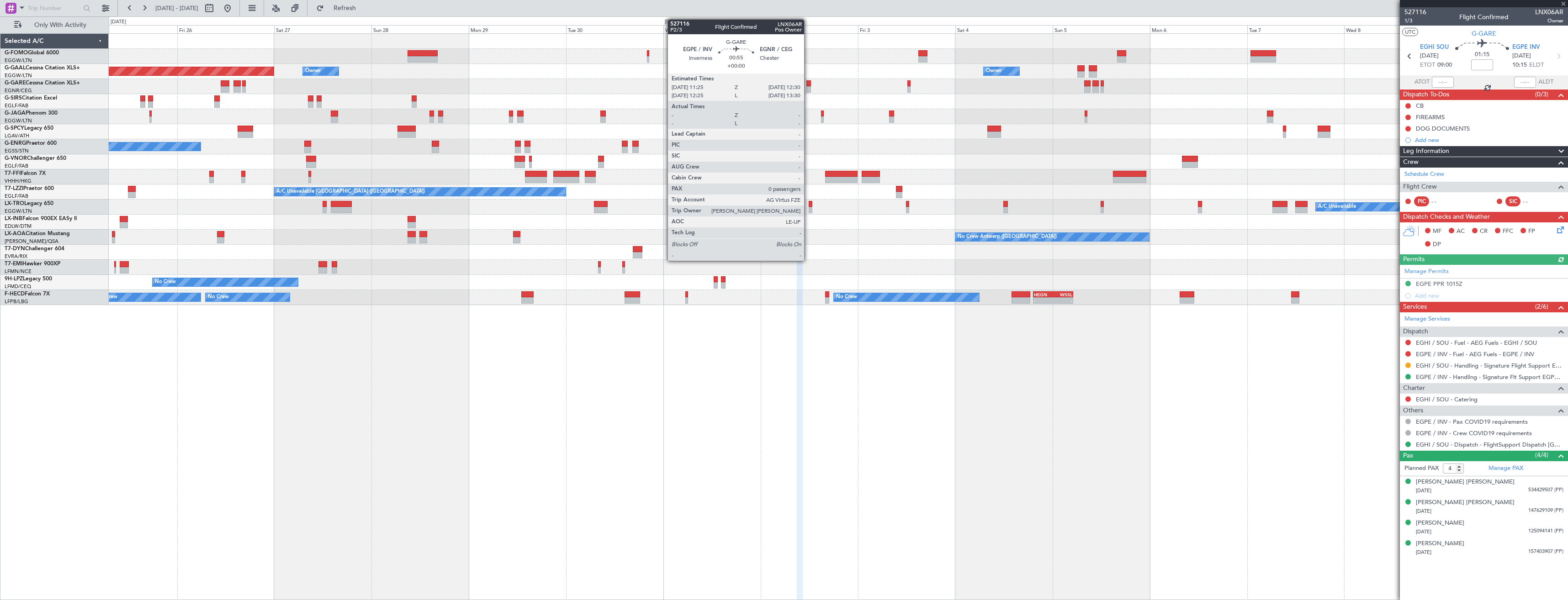
click at [808, 90] on div at bounding box center [808, 89] width 4 height 6
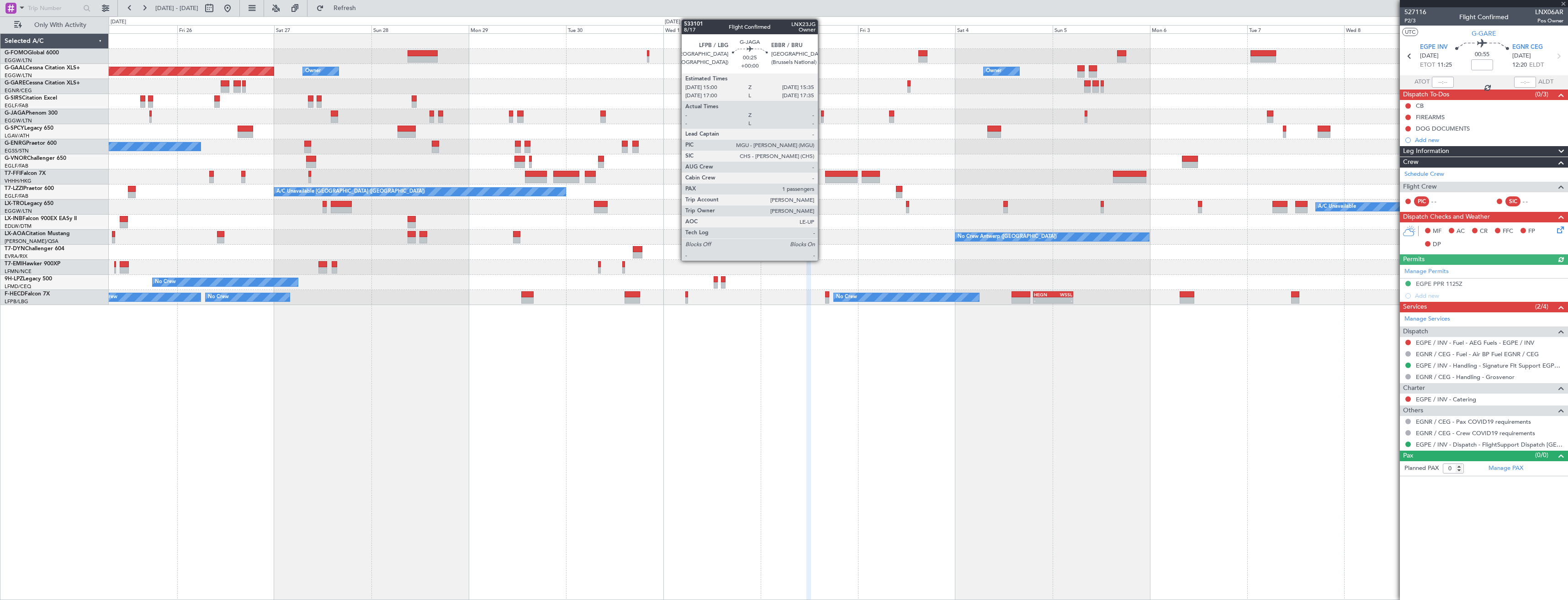
click at [822, 114] on div at bounding box center [822, 113] width 3 height 6
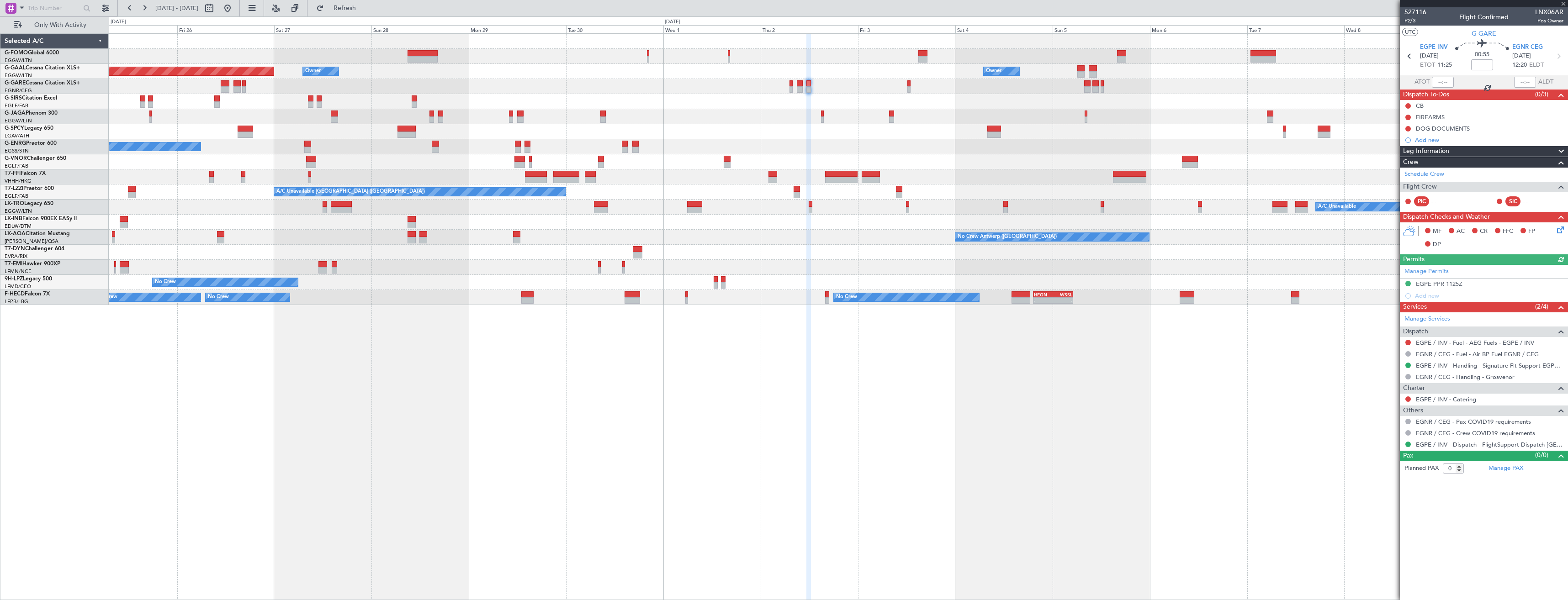
type input "1"
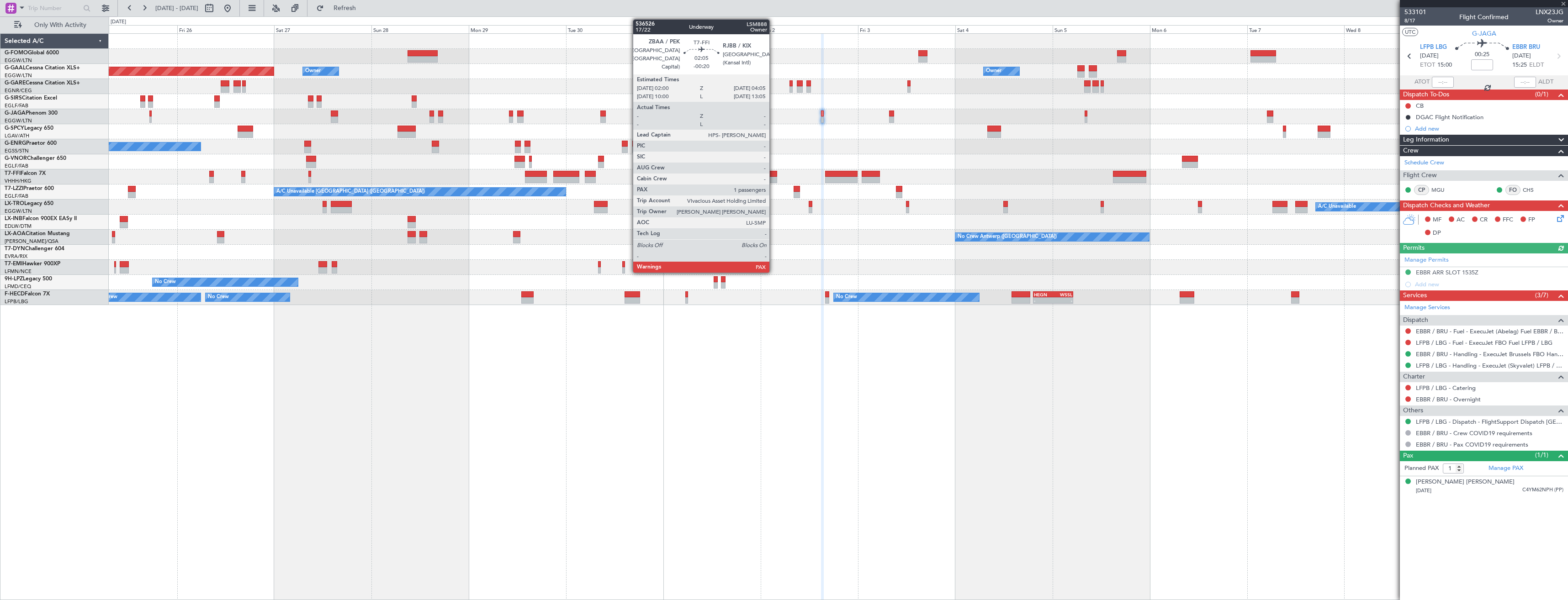
click at [774, 178] on div at bounding box center [773, 179] width 9 height 6
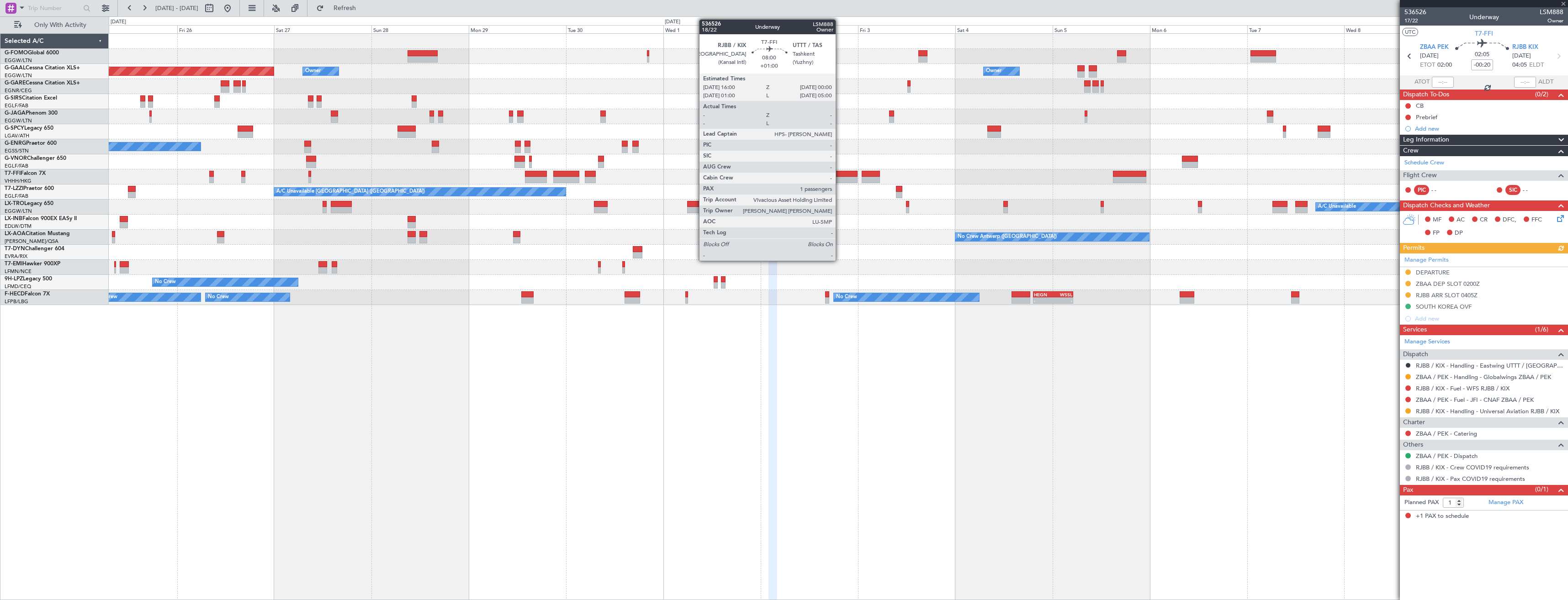
click at [840, 178] on div at bounding box center [841, 179] width 32 height 6
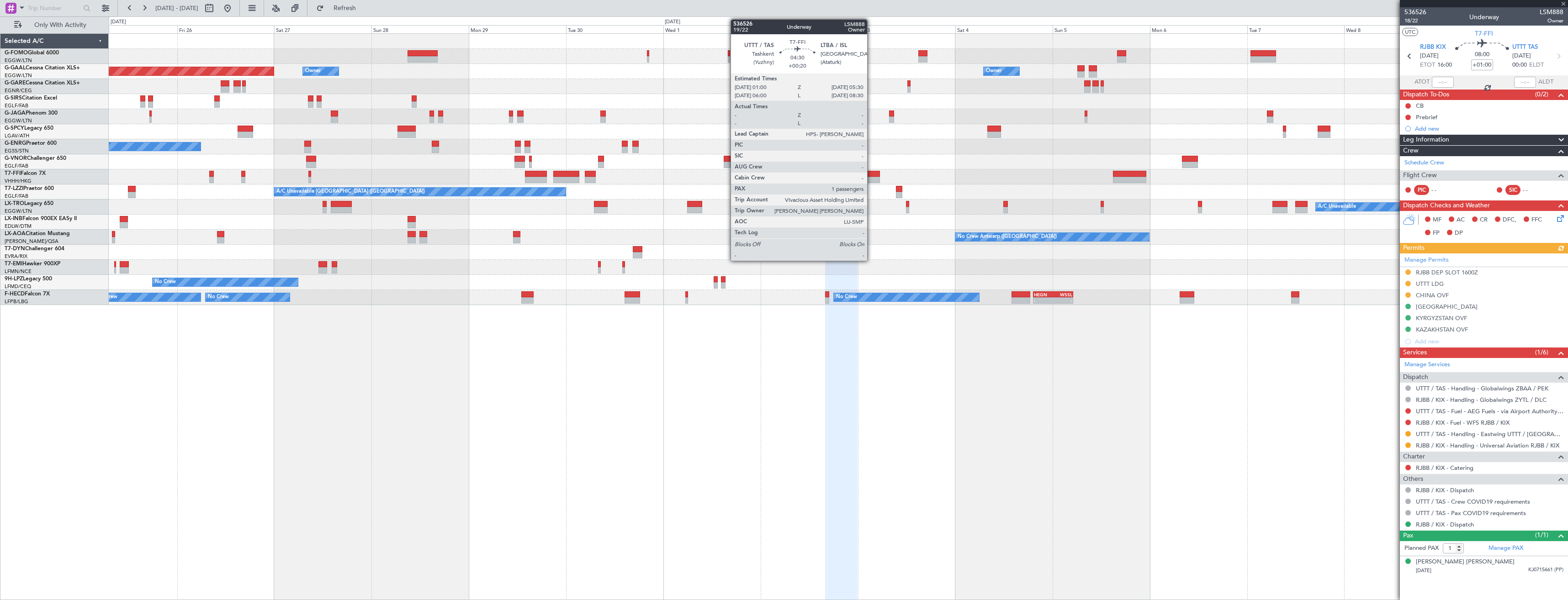
click at [871, 176] on div at bounding box center [870, 173] width 18 height 6
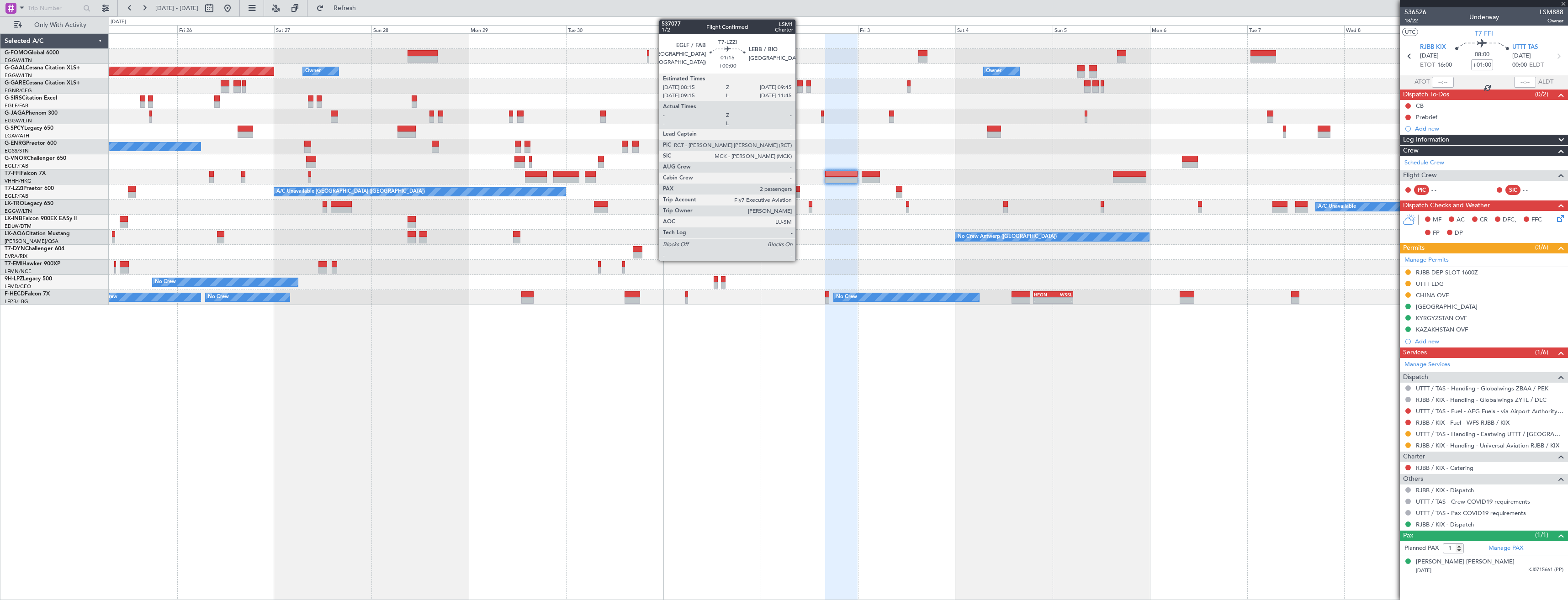
type input "+00:20"
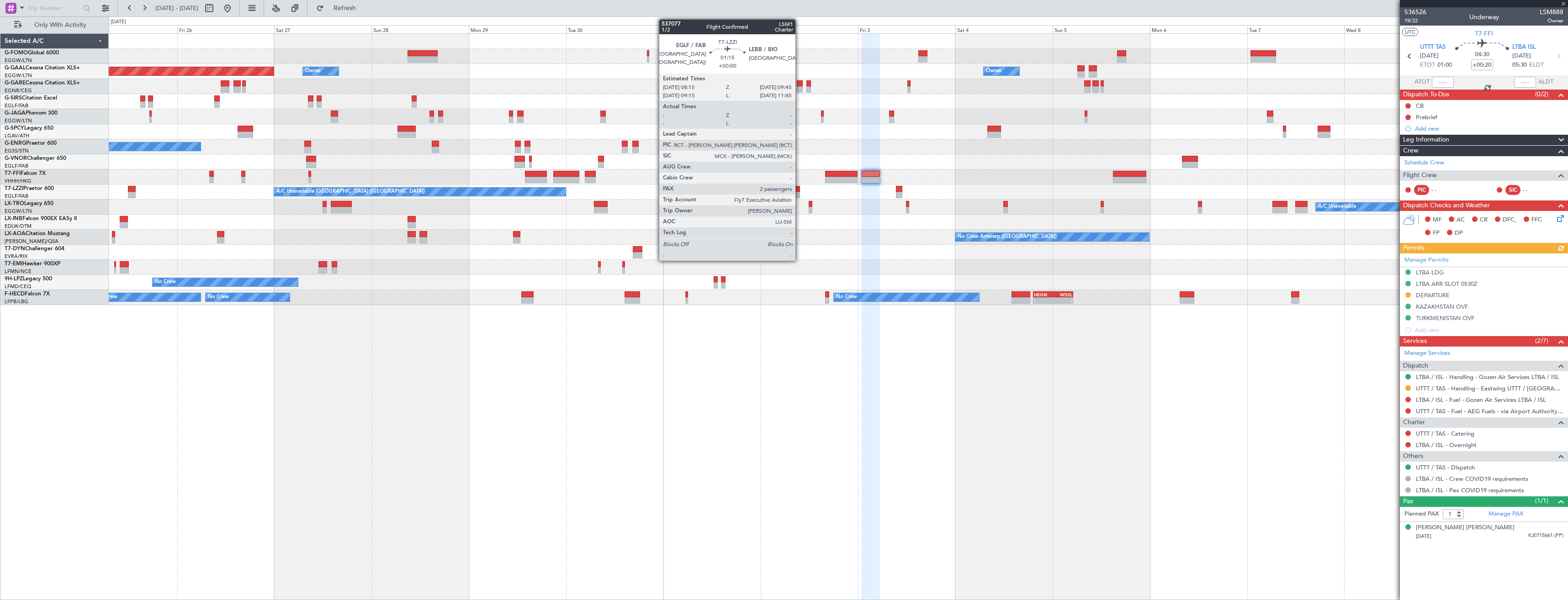
click at [799, 193] on div at bounding box center [796, 195] width 6 height 6
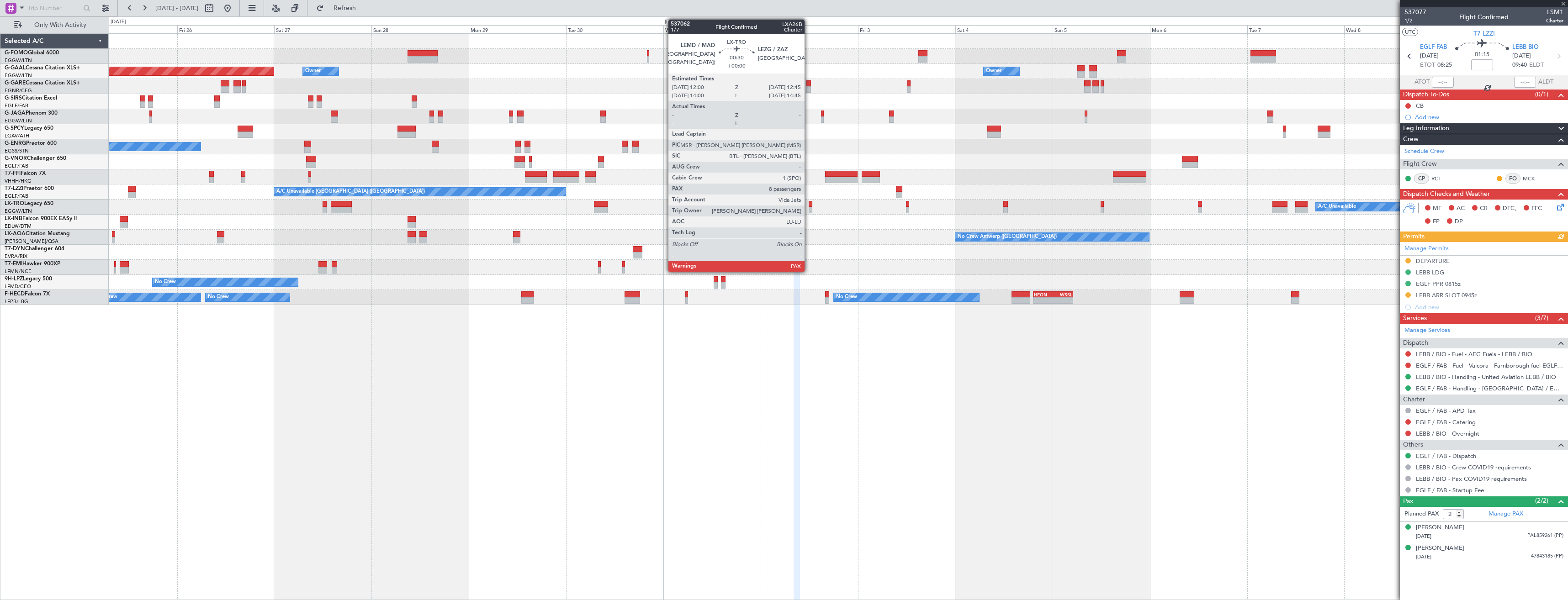
click at [809, 207] on div at bounding box center [810, 203] width 3 height 6
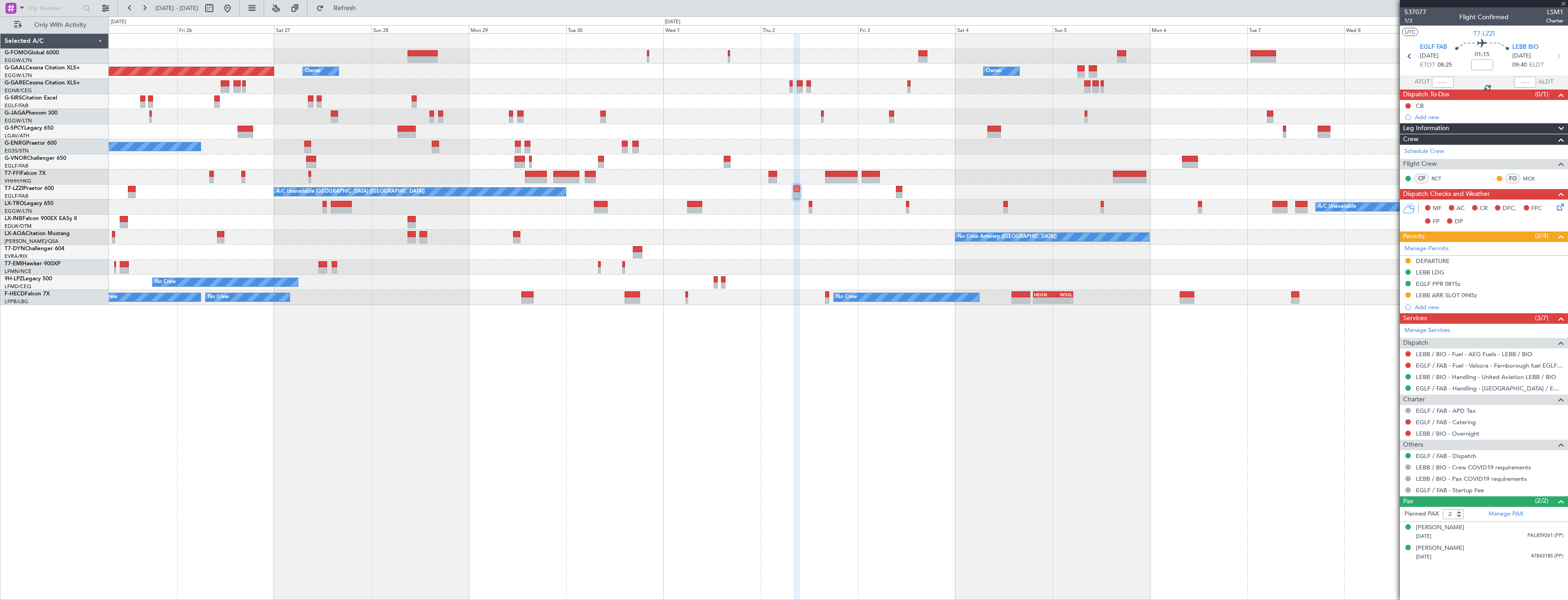
type input "8"
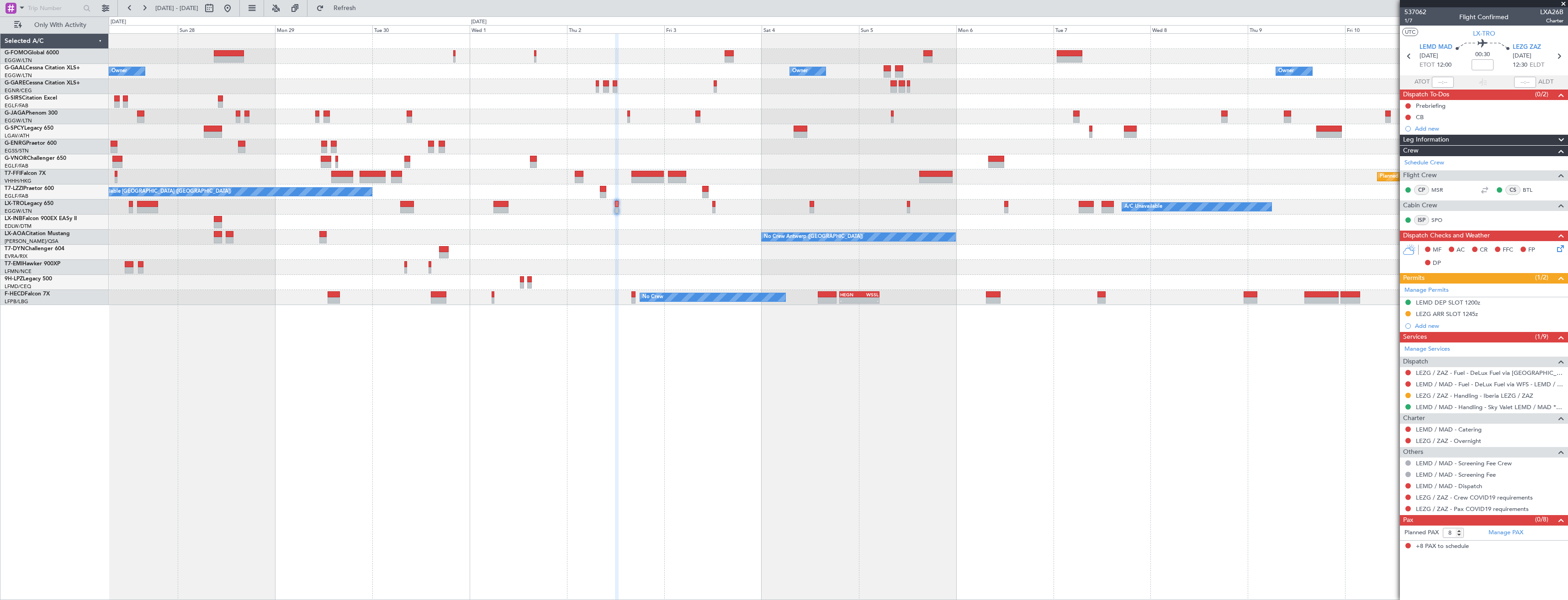
click at [343, 307] on div "Owner Owner Owner Owner Owner [GEOGRAPHIC_DATA] ([GEOGRAPHIC_DATA]) Owner Plann…" at bounding box center [838, 317] width 1460 height 567
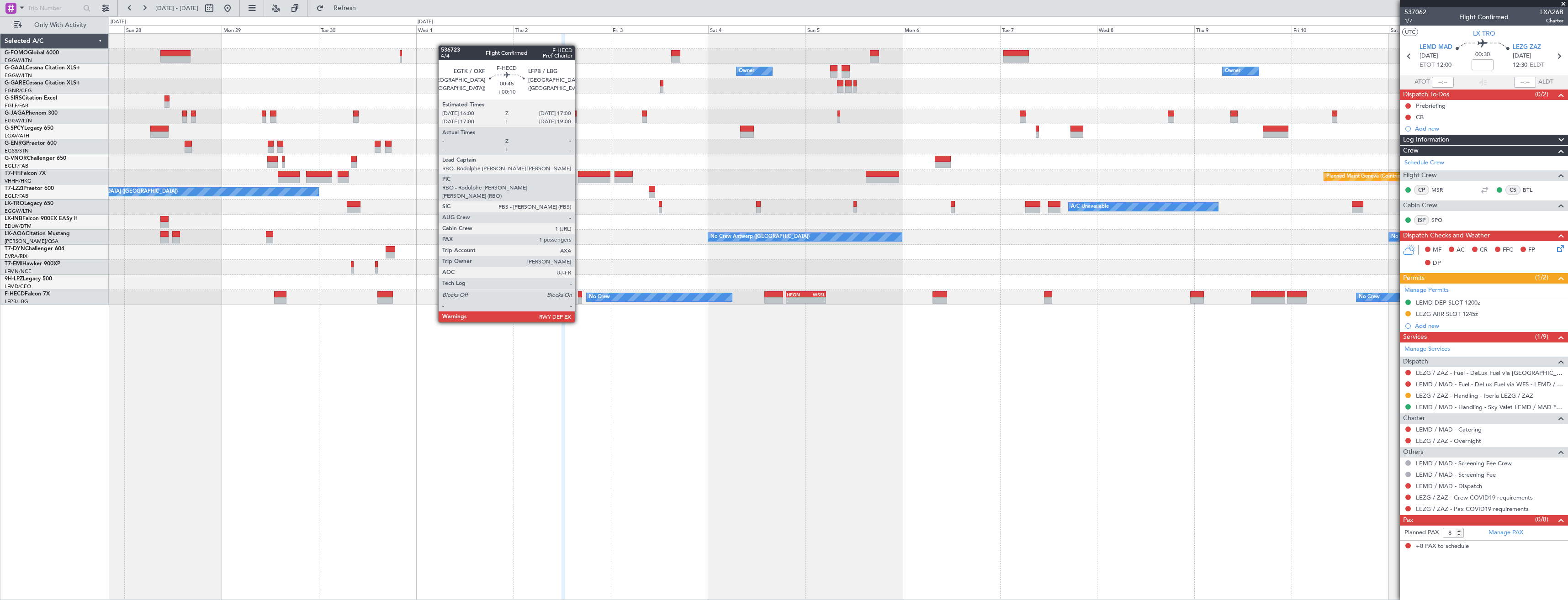
click at [579, 297] on div at bounding box center [580, 294] width 4 height 6
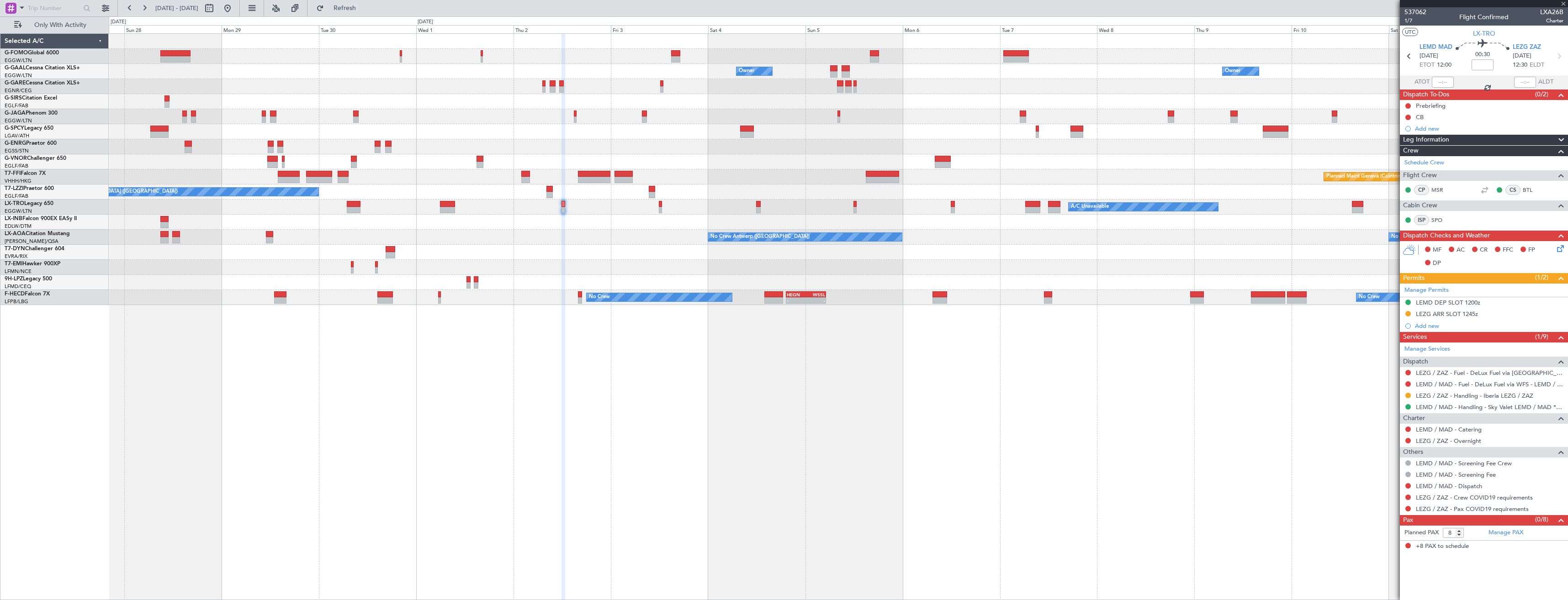
type input "+00:10"
type input "1"
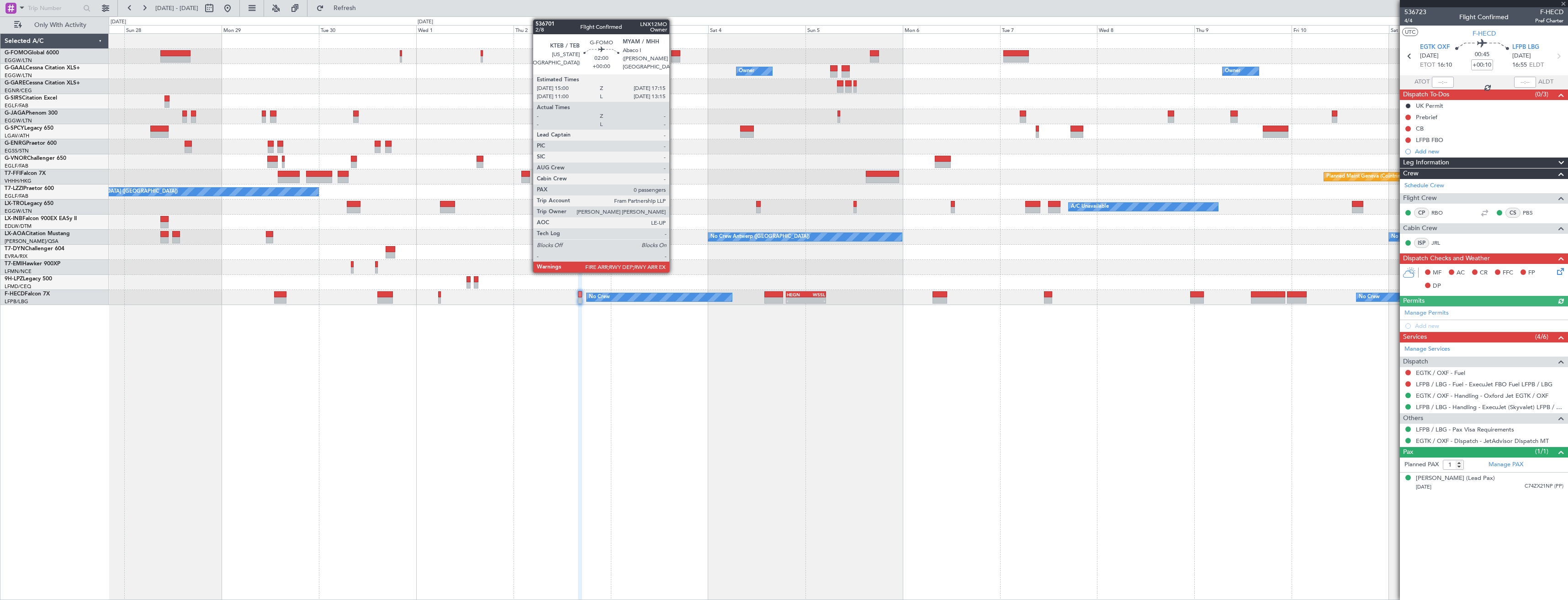
click at [674, 56] on div at bounding box center [676, 59] width 9 height 6
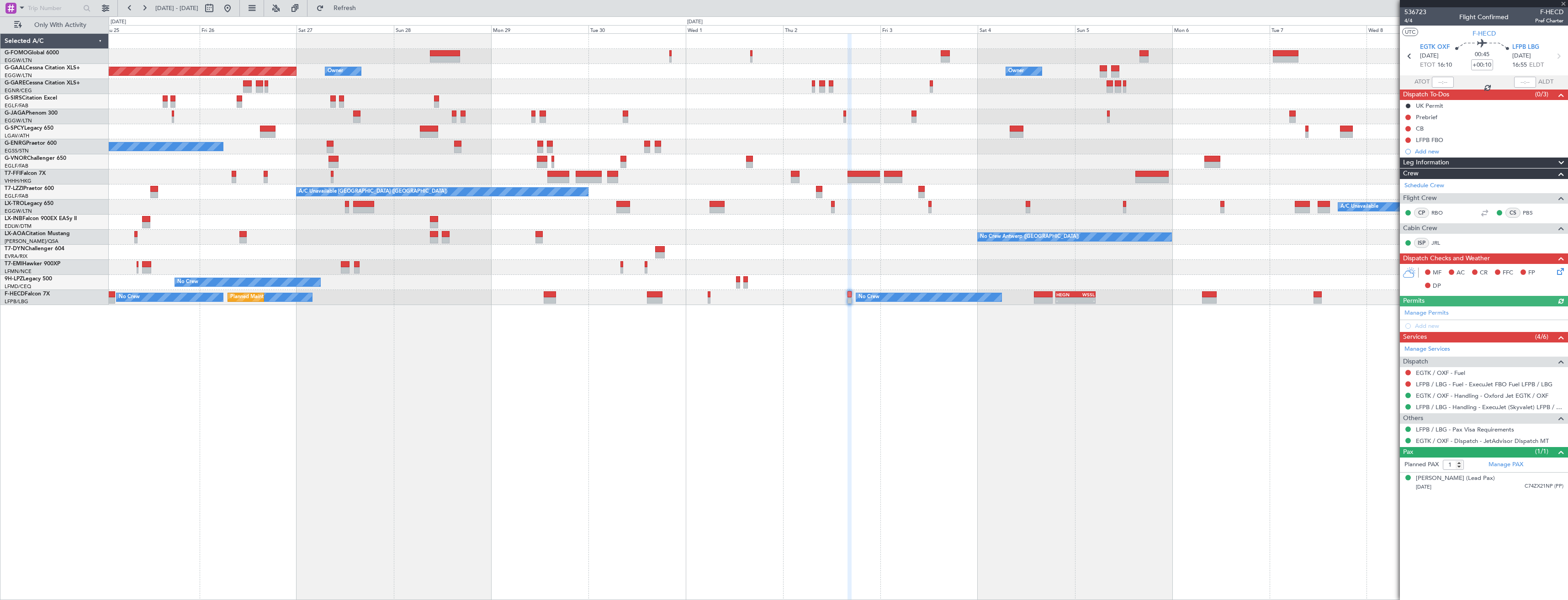
click at [828, 98] on div "Owner Owner Owner Planned [GEOGRAPHIC_DATA] Owner Planned Maint [GEOGRAPHIC_DAT…" at bounding box center [838, 170] width 1459 height 271
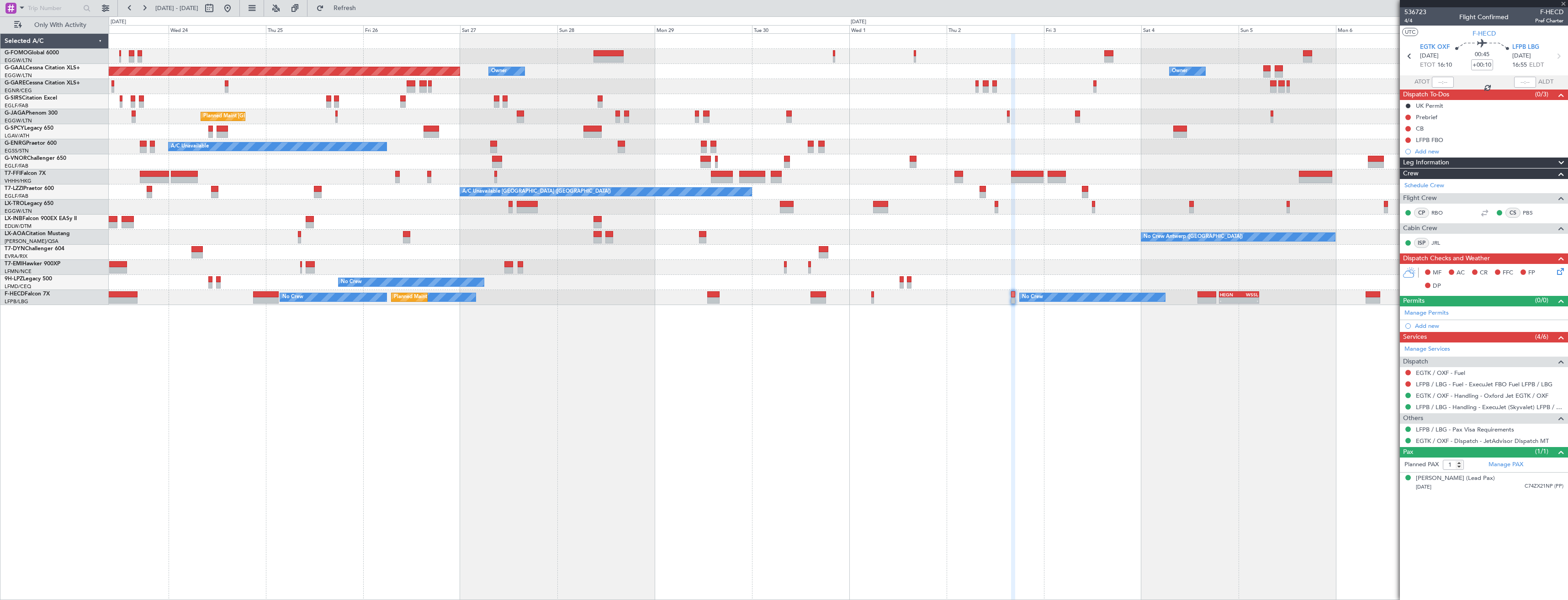
type input "0"
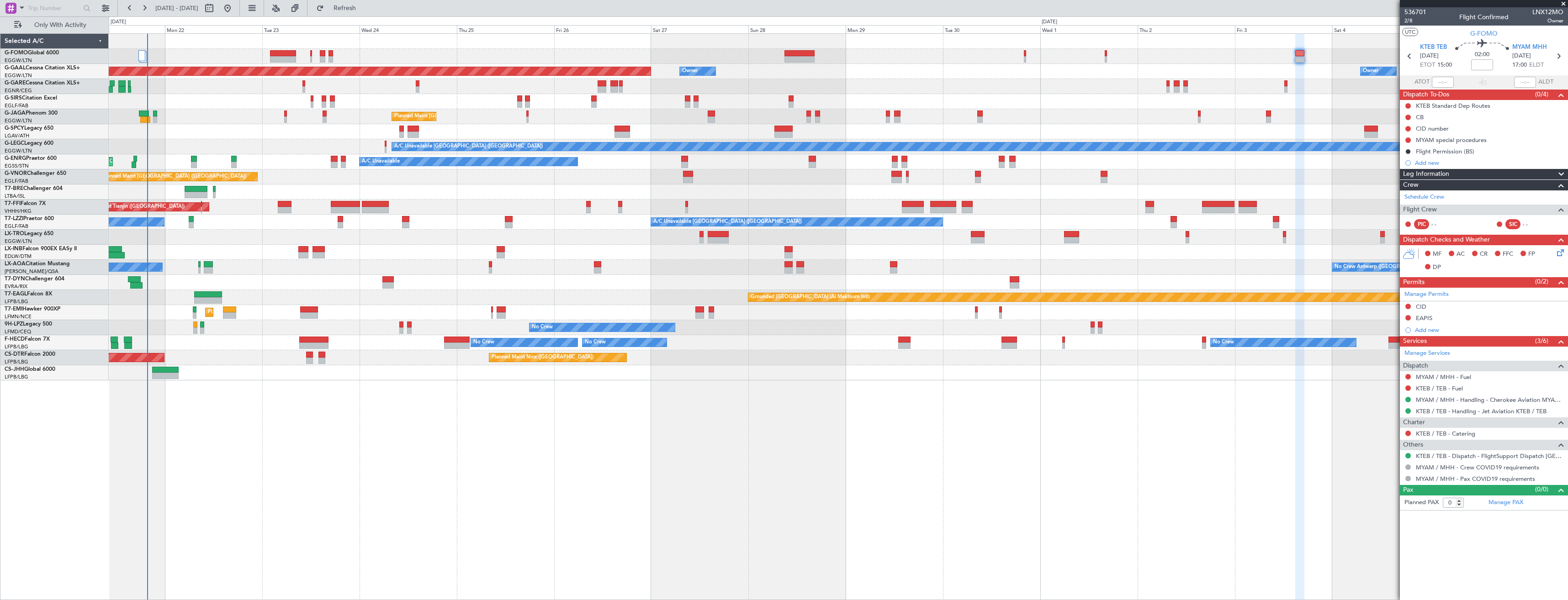
click at [140, 55] on div at bounding box center [142, 55] width 7 height 11
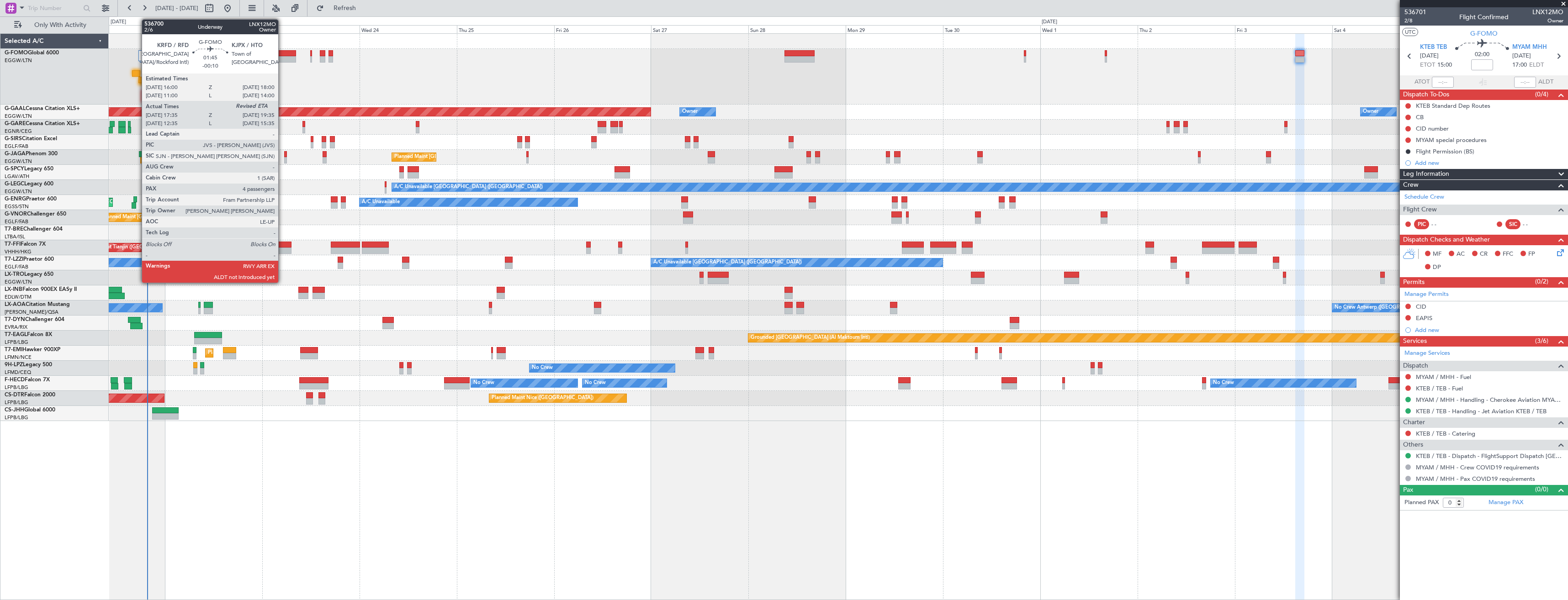
click at [137, 74] on div at bounding box center [137, 73] width 9 height 6
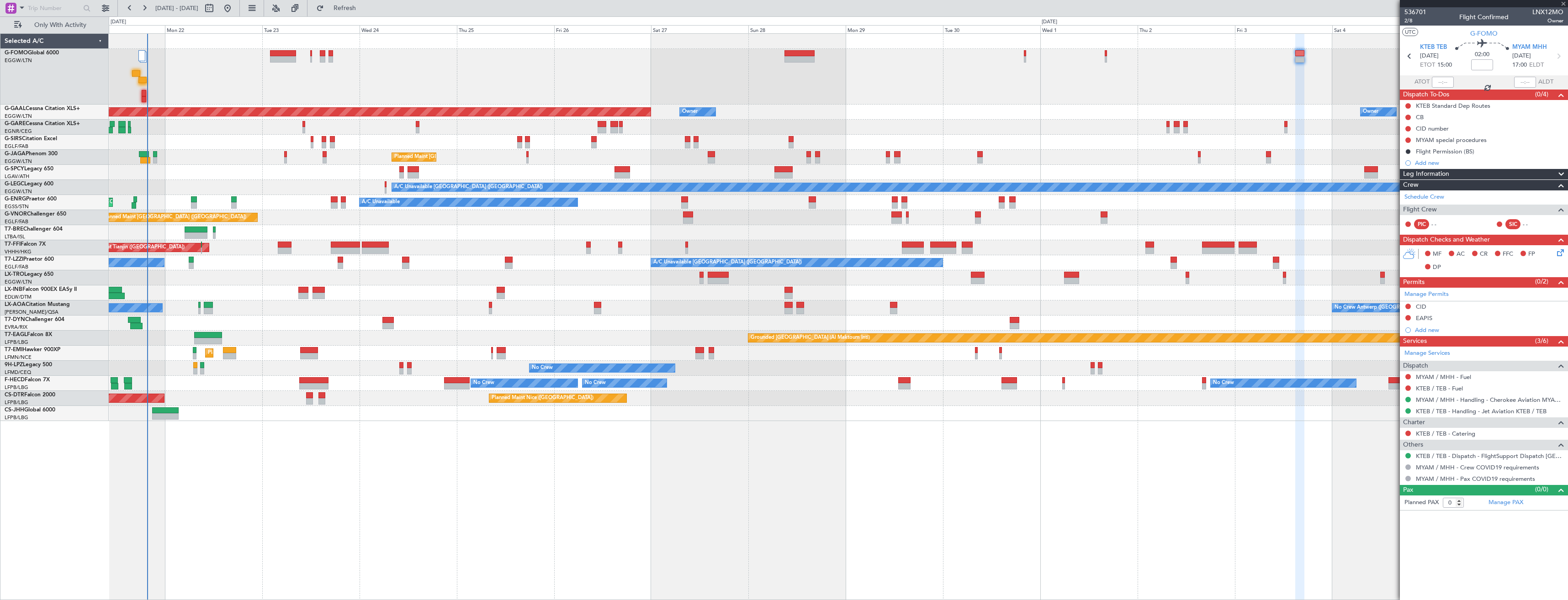
type input "-00:10"
type input "17:35"
type input "4"
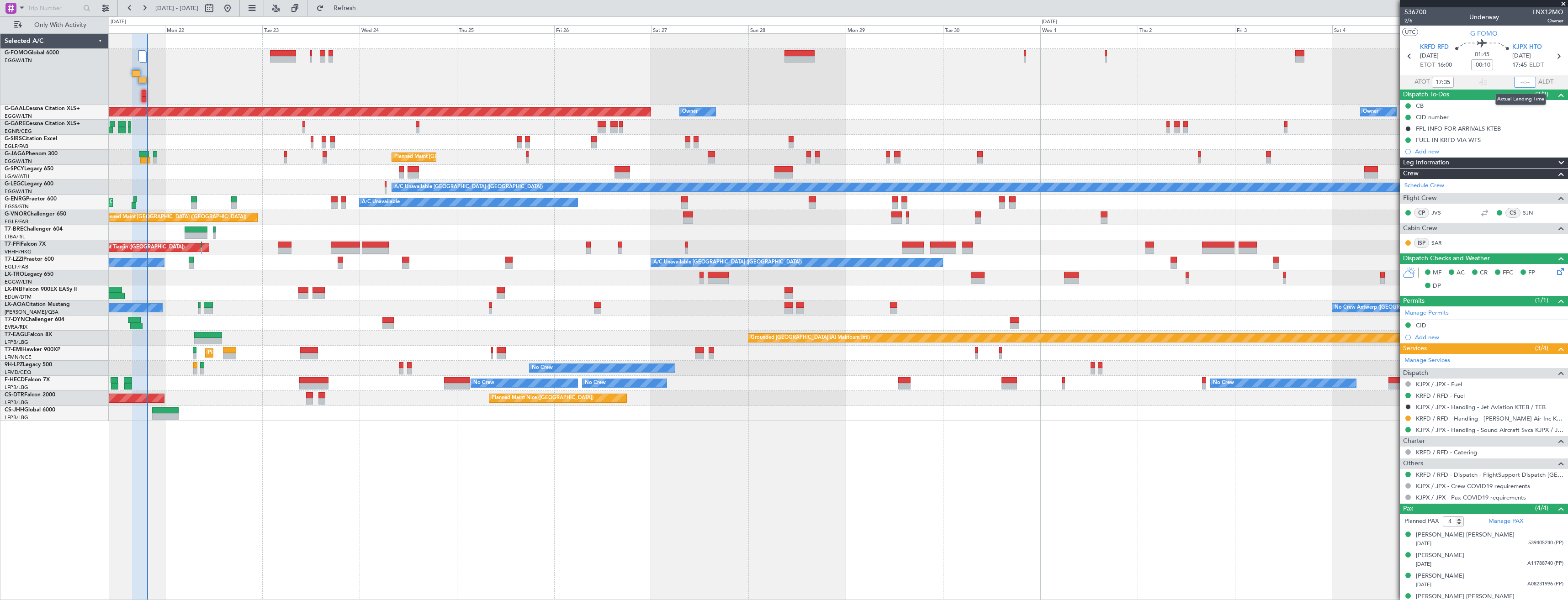
click at [1519, 85] on input "text" at bounding box center [1525, 82] width 22 height 11
type input "19:39"
click at [143, 57] on div at bounding box center [143, 55] width 9 height 11
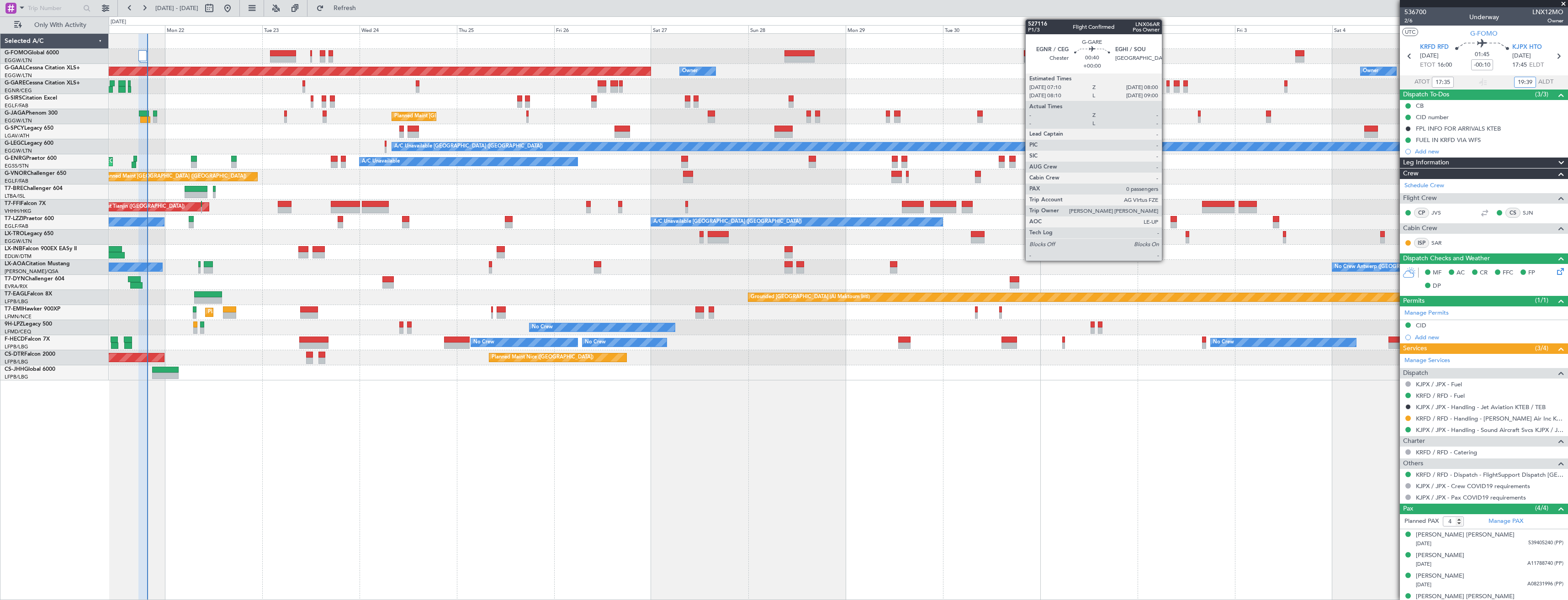
click at [1167, 87] on div at bounding box center [1168, 89] width 3 height 6
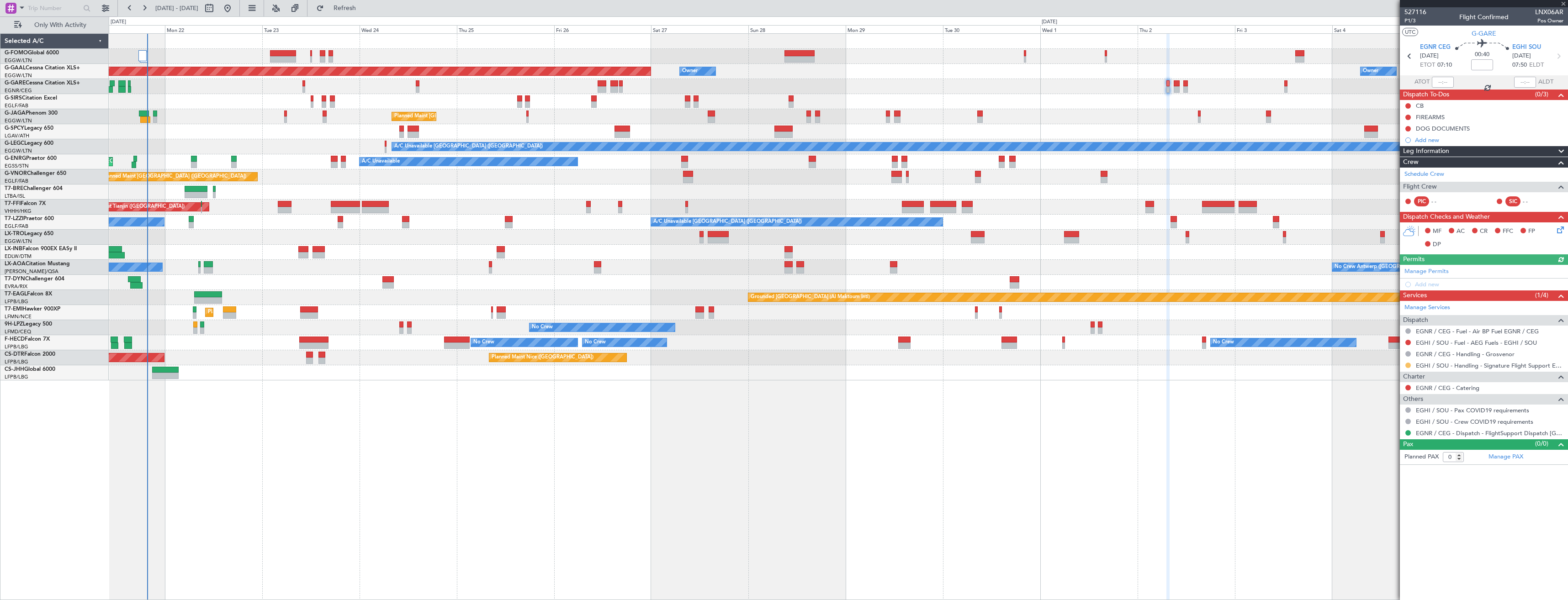
click at [1407, 365] on button at bounding box center [1408, 365] width 5 height 5
click at [1383, 474] on span "Confirmed" at bounding box center [1382, 474] width 28 height 9
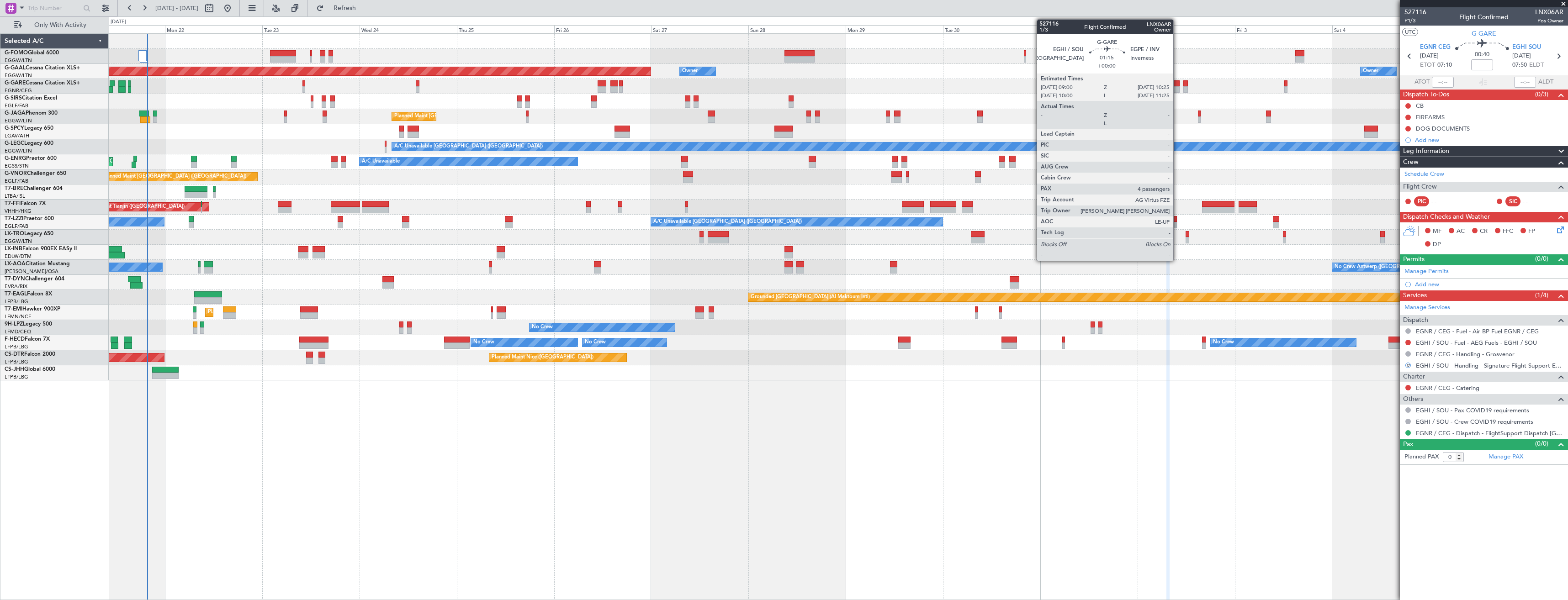
click at [1178, 89] on div at bounding box center [1176, 89] width 6 height 6
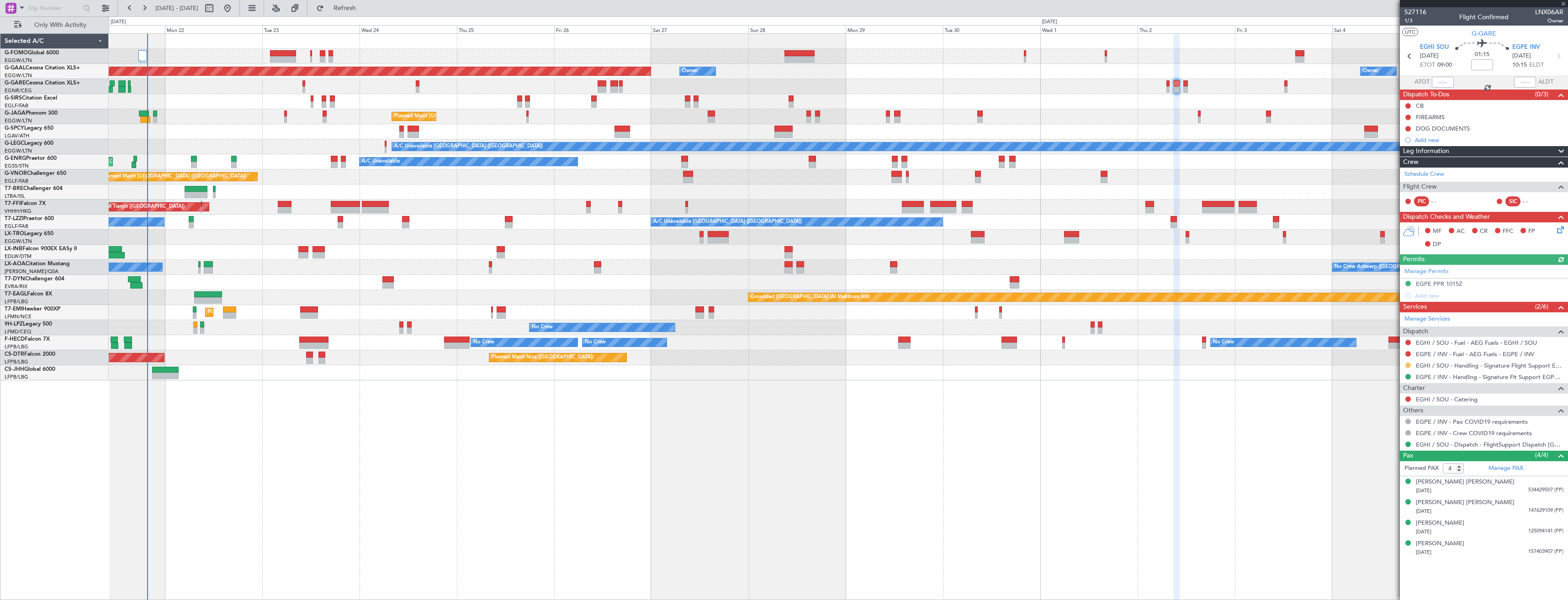
click at [1407, 364] on button at bounding box center [1408, 365] width 5 height 5
click at [1380, 472] on span "Confirmed" at bounding box center [1382, 474] width 28 height 9
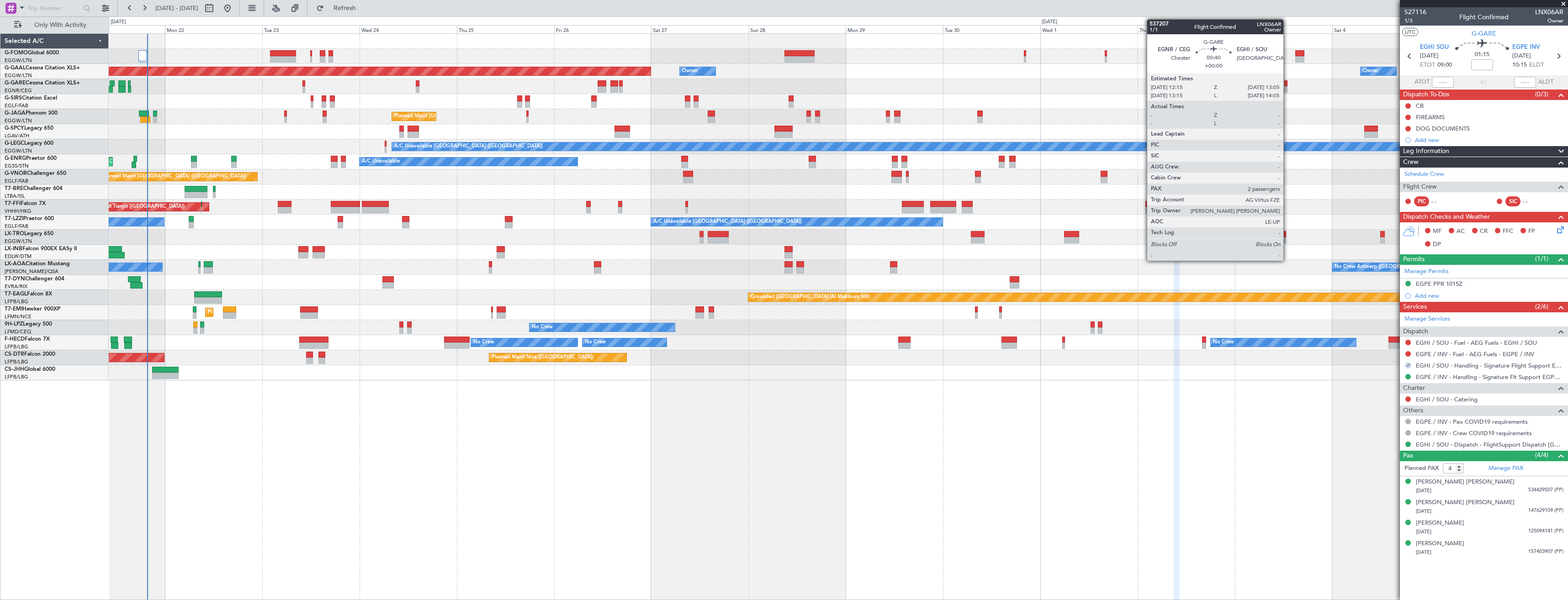
click at [1288, 83] on div at bounding box center [1286, 83] width 3 height 6
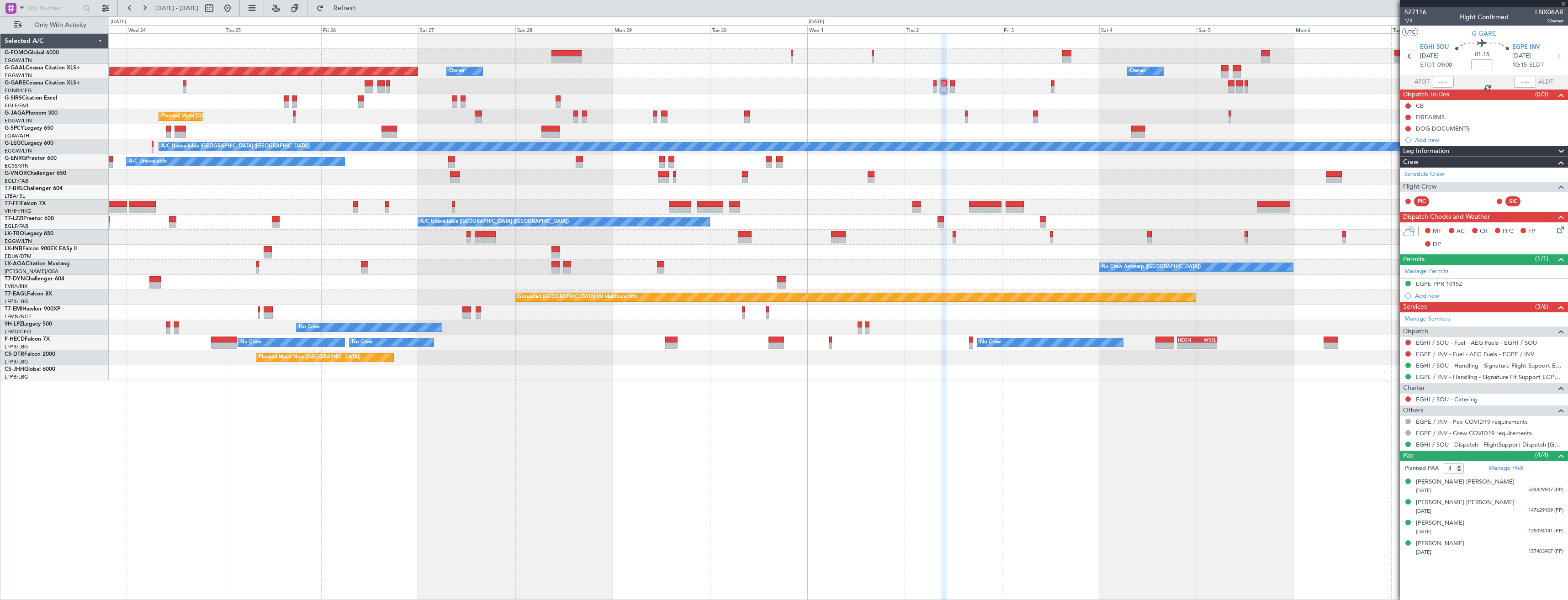
click at [1059, 102] on div "Planned Maint Dusseldorf Owner Owner Owner Owner Planned Maint [GEOGRAPHIC_DATA…" at bounding box center [838, 207] width 1459 height 347
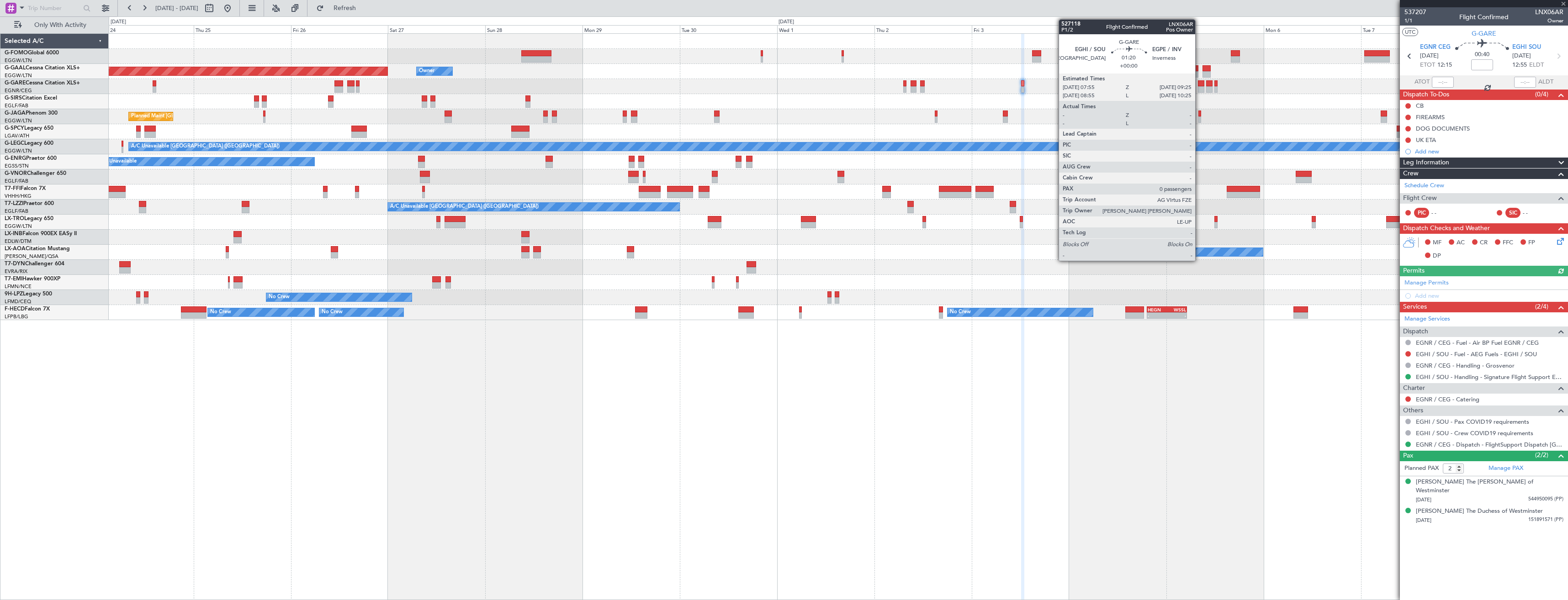
click at [1199, 87] on div at bounding box center [1201, 89] width 6 height 6
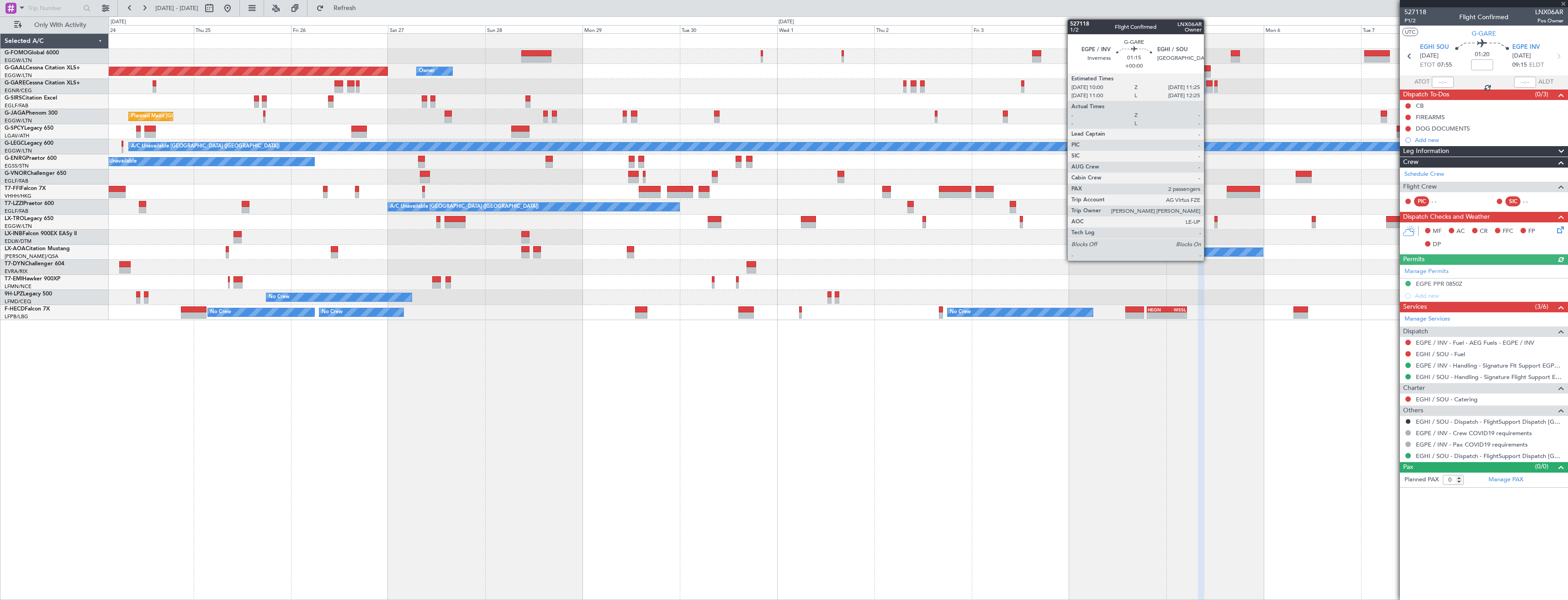
click at [1208, 88] on div at bounding box center [1208, 89] width 6 height 6
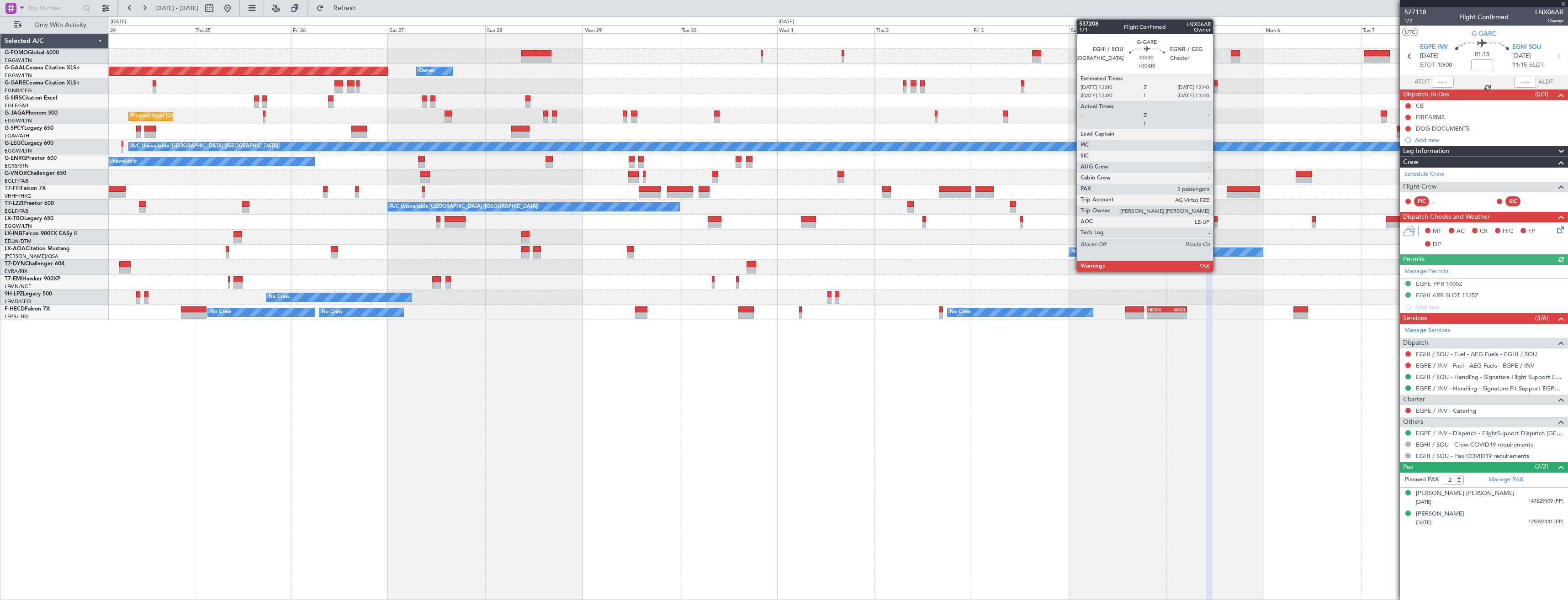
click at [1217, 88] on div at bounding box center [1215, 89] width 3 height 6
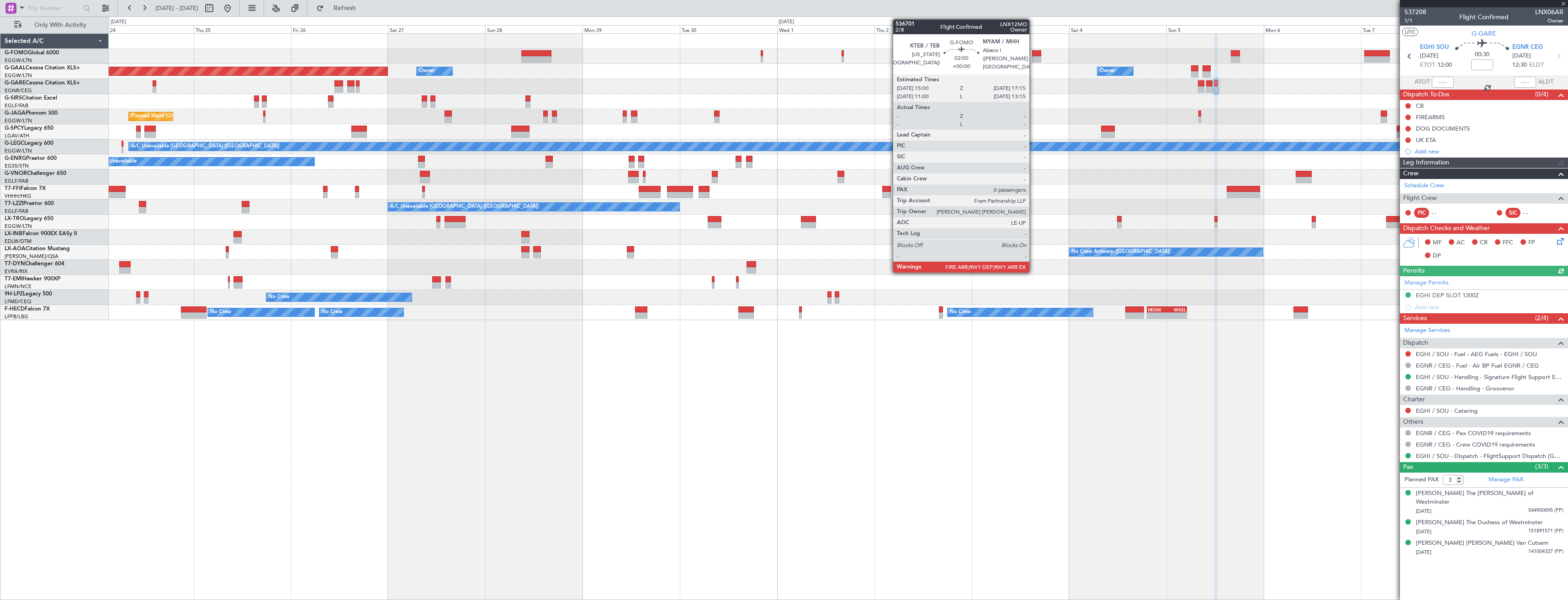
click at [1033, 55] on div at bounding box center [1036, 53] width 9 height 6
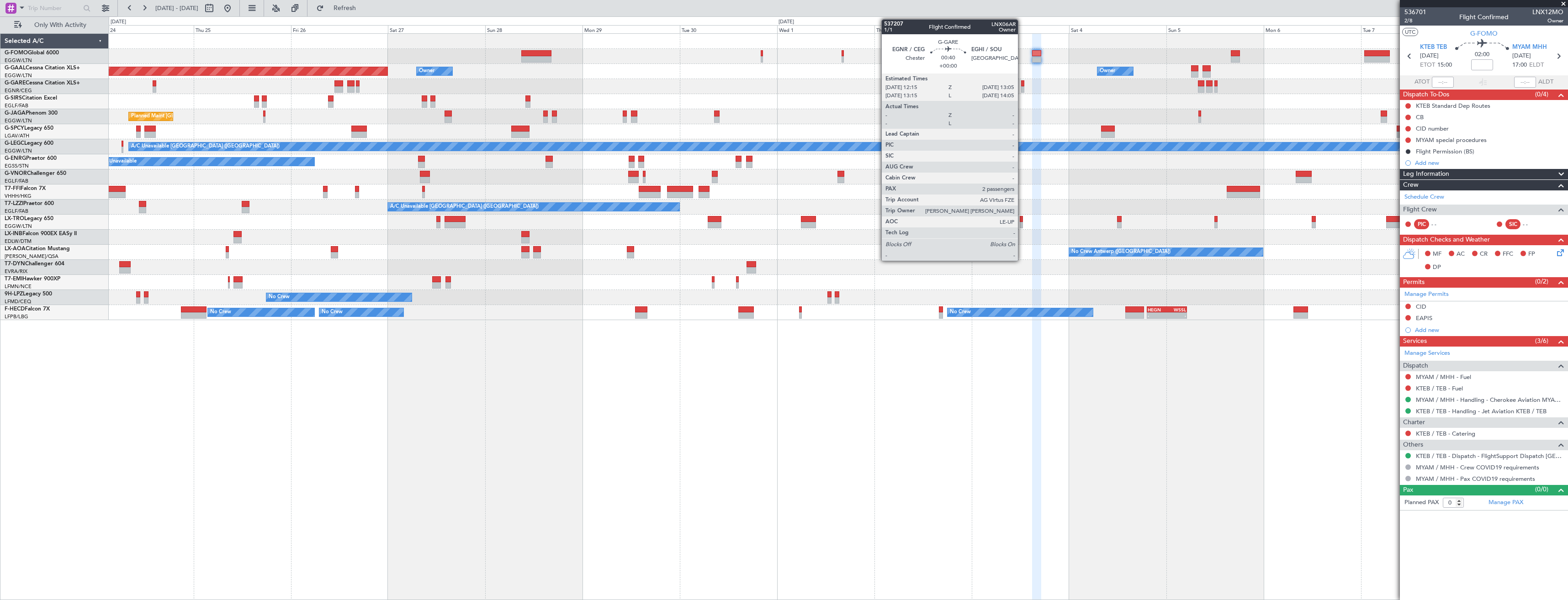
click at [1022, 87] on div at bounding box center [1023, 89] width 3 height 6
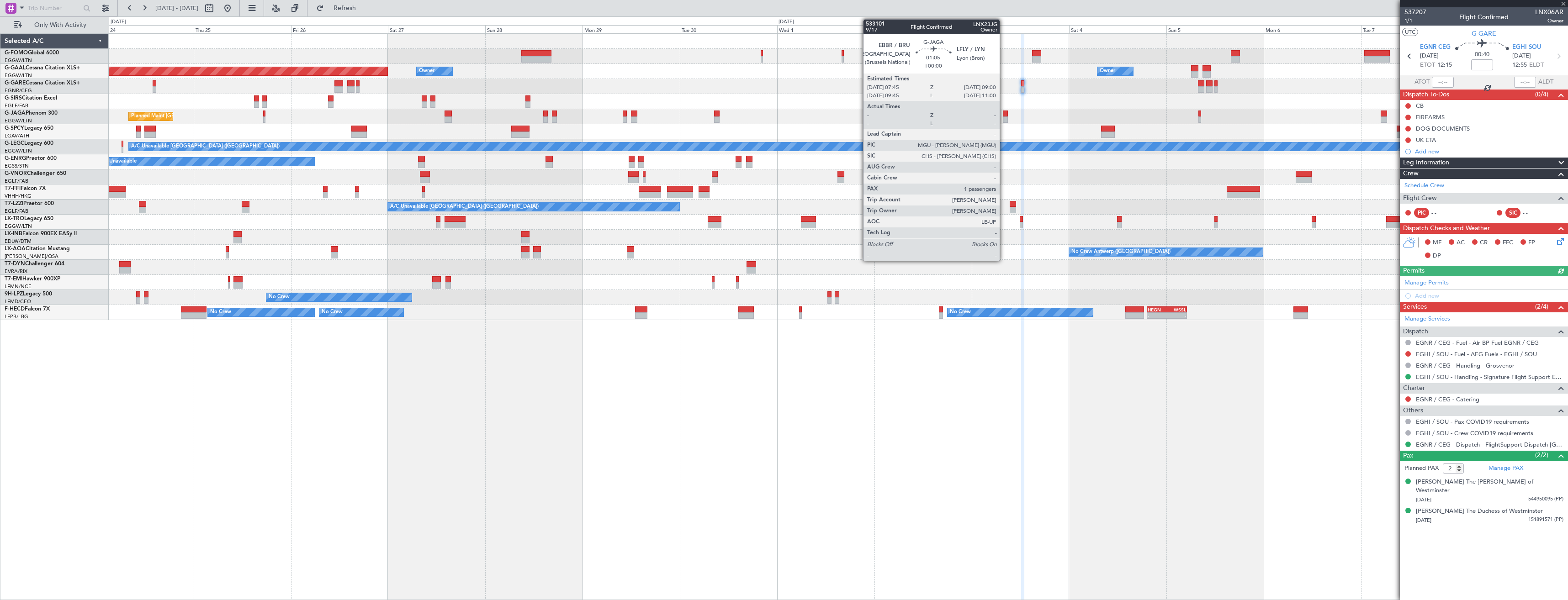
click at [1003, 116] on div at bounding box center [1005, 119] width 5 height 6
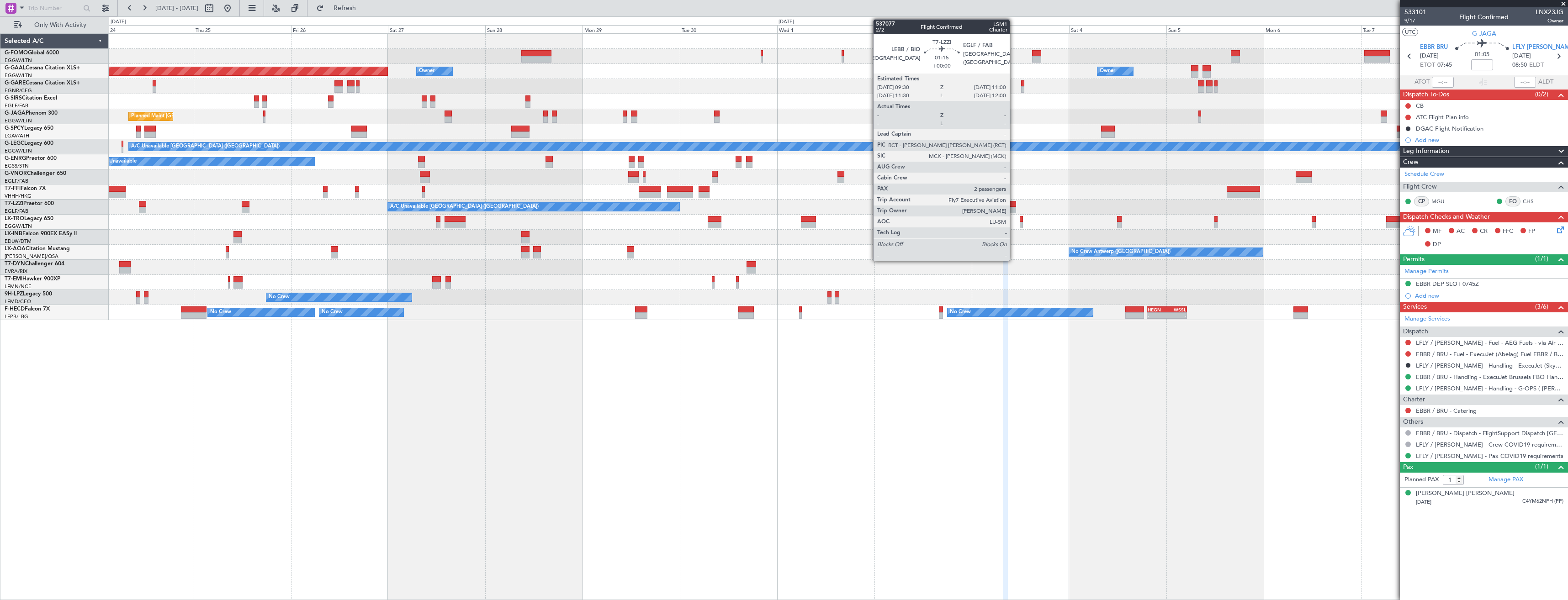
click at [1014, 207] on div at bounding box center [1012, 209] width 6 height 6
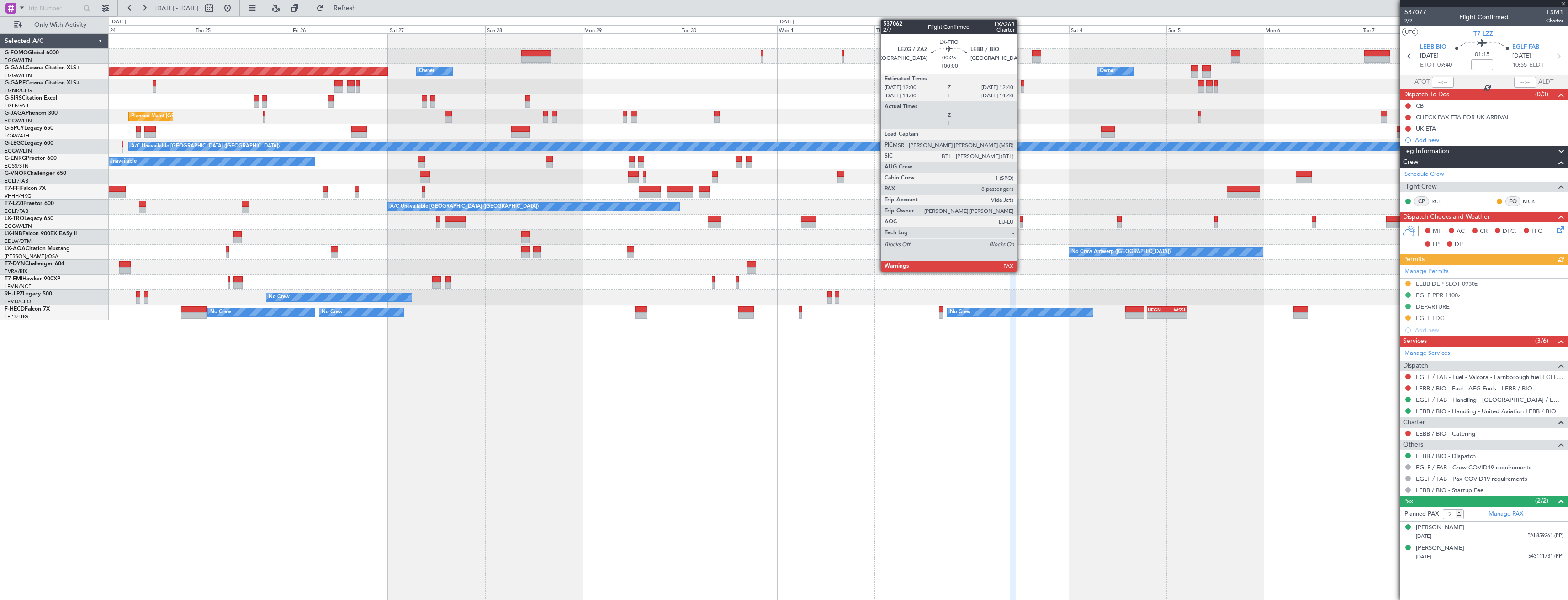
click at [1021, 221] on div at bounding box center [1021, 218] width 3 height 6
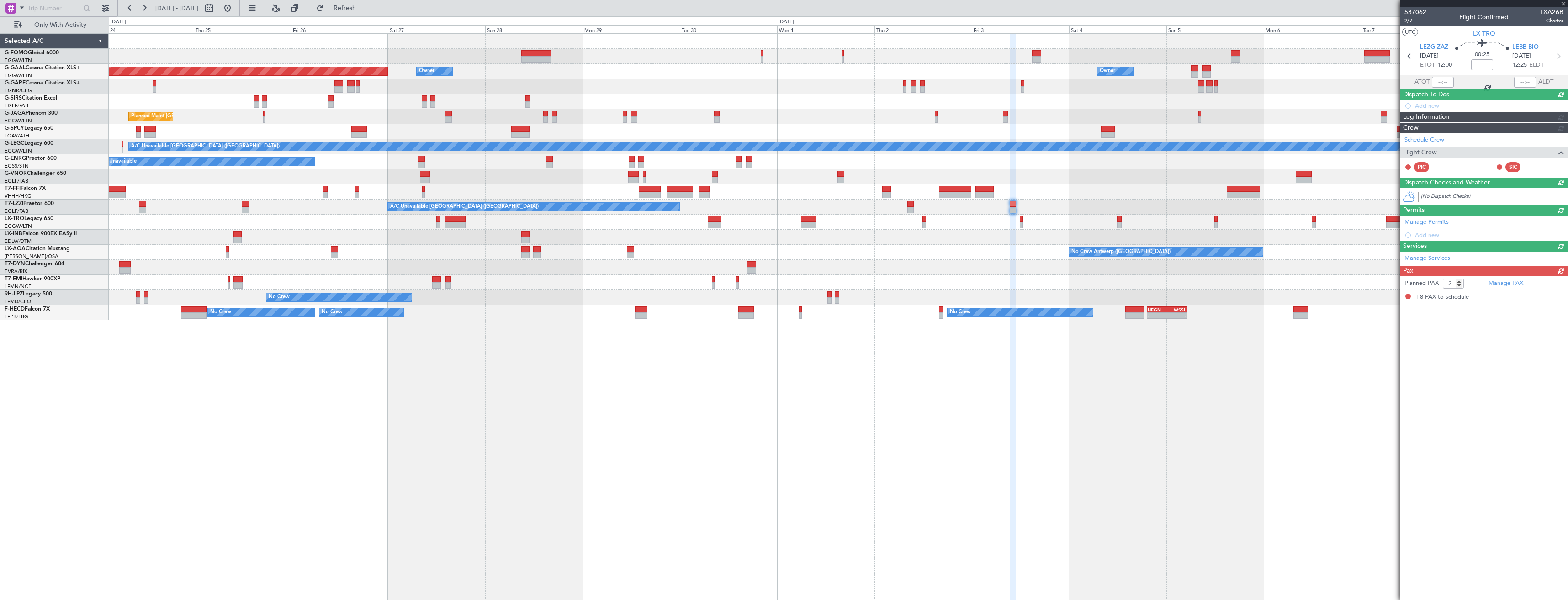
type input "8"
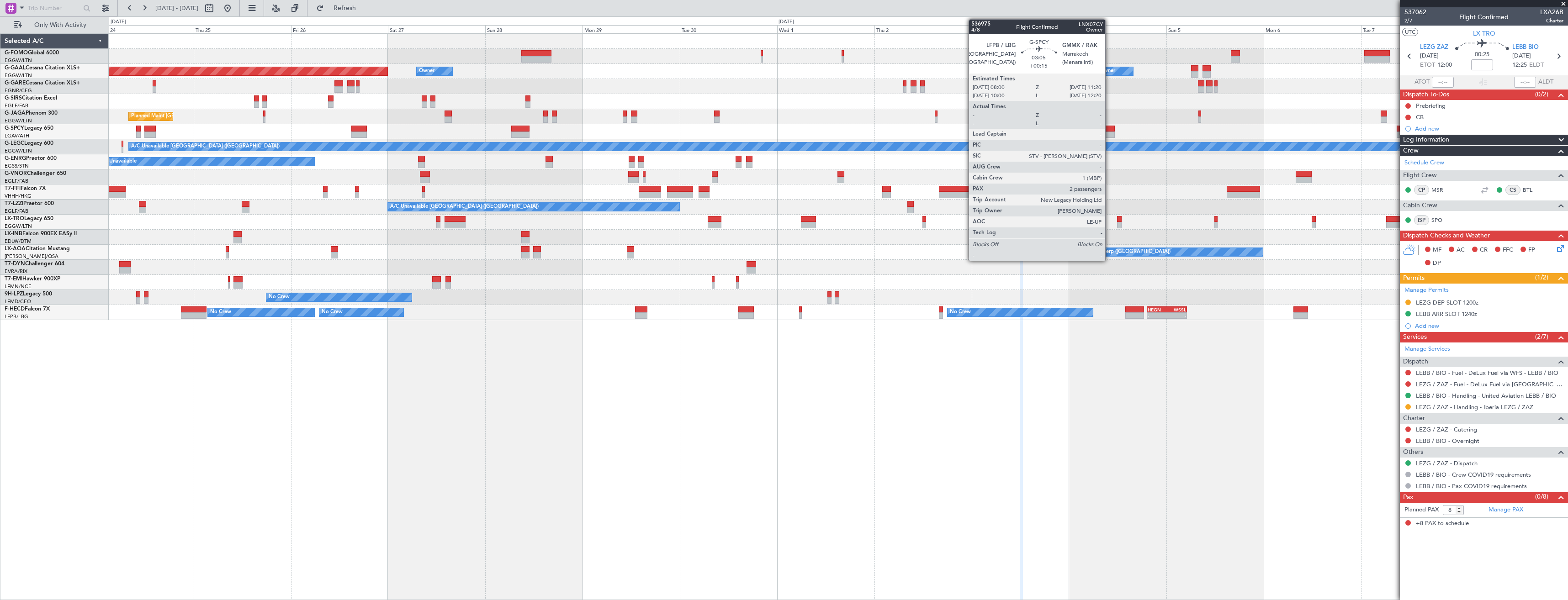
click at [1109, 131] on div at bounding box center [1108, 128] width 14 height 6
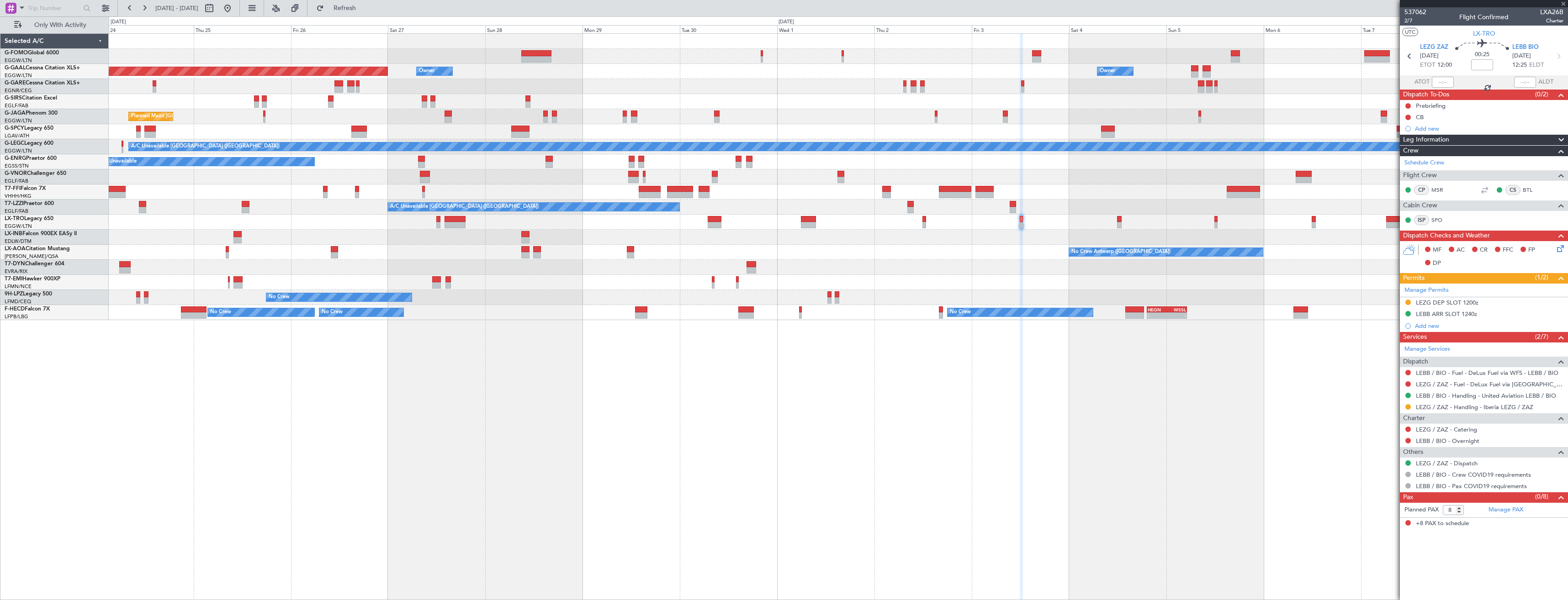
type input "+00:15"
type input "2"
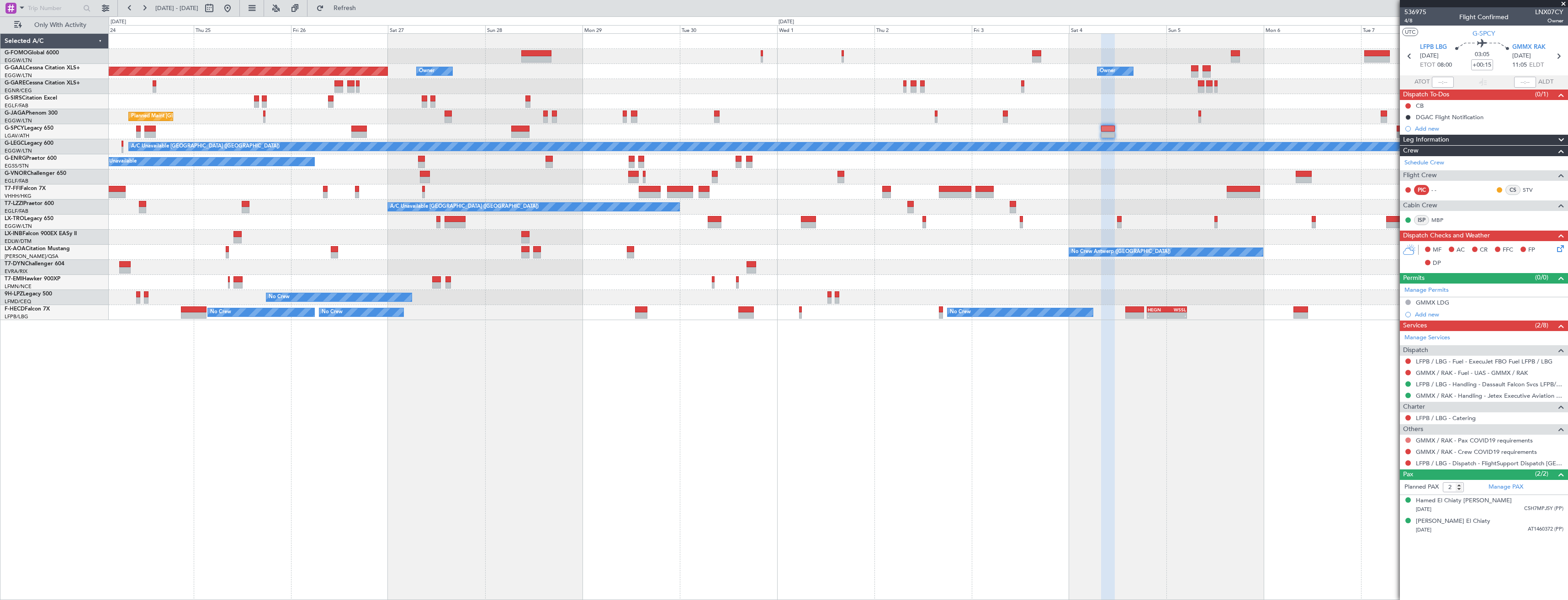
click at [1407, 440] on button at bounding box center [1408, 440] width 5 height 5
click at [1367, 451] on li "Not Required" at bounding box center [1408, 453] width 106 height 14
click at [1409, 450] on button at bounding box center [1408, 451] width 5 height 5
click at [1381, 463] on span "Not Required" at bounding box center [1386, 464] width 37 height 9
click at [1406, 461] on button at bounding box center [1408, 463] width 5 height 5
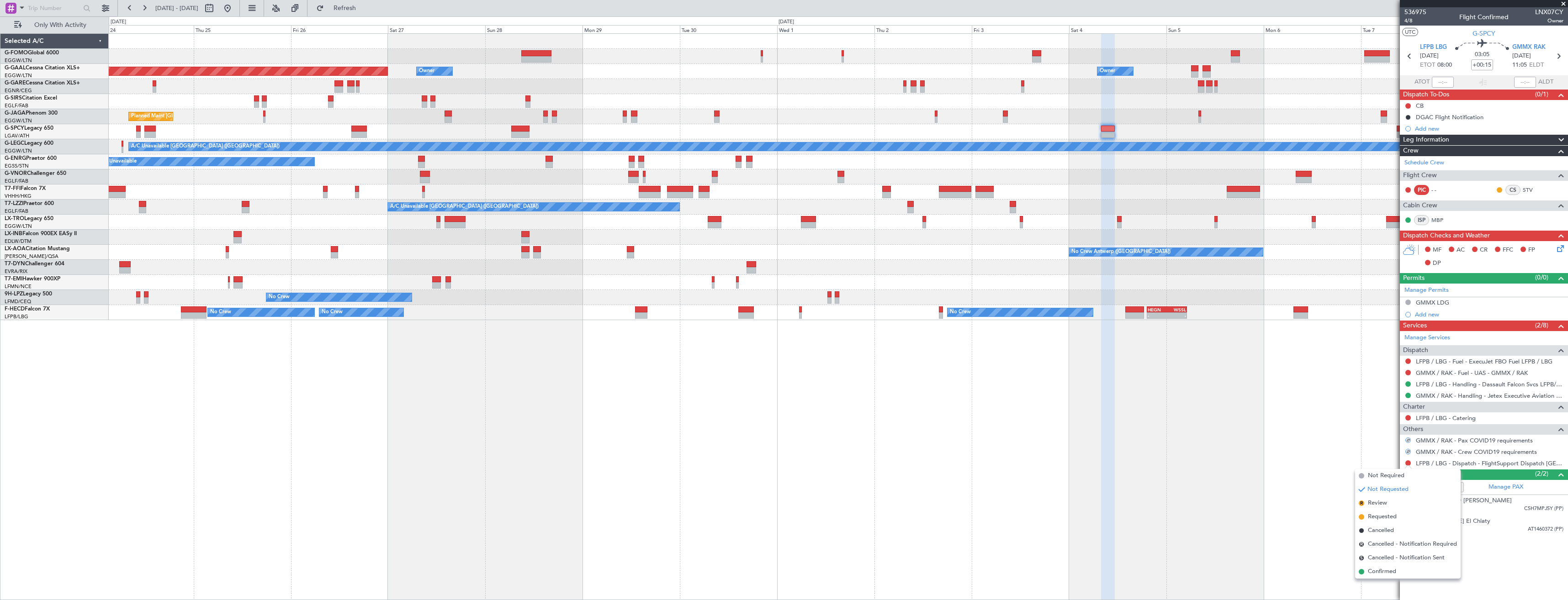
drag, startPoint x: 1393, startPoint y: 572, endPoint x: 1381, endPoint y: 566, distance: 13.4
click at [1393, 572] on span "Confirmed" at bounding box center [1382, 571] width 28 height 9
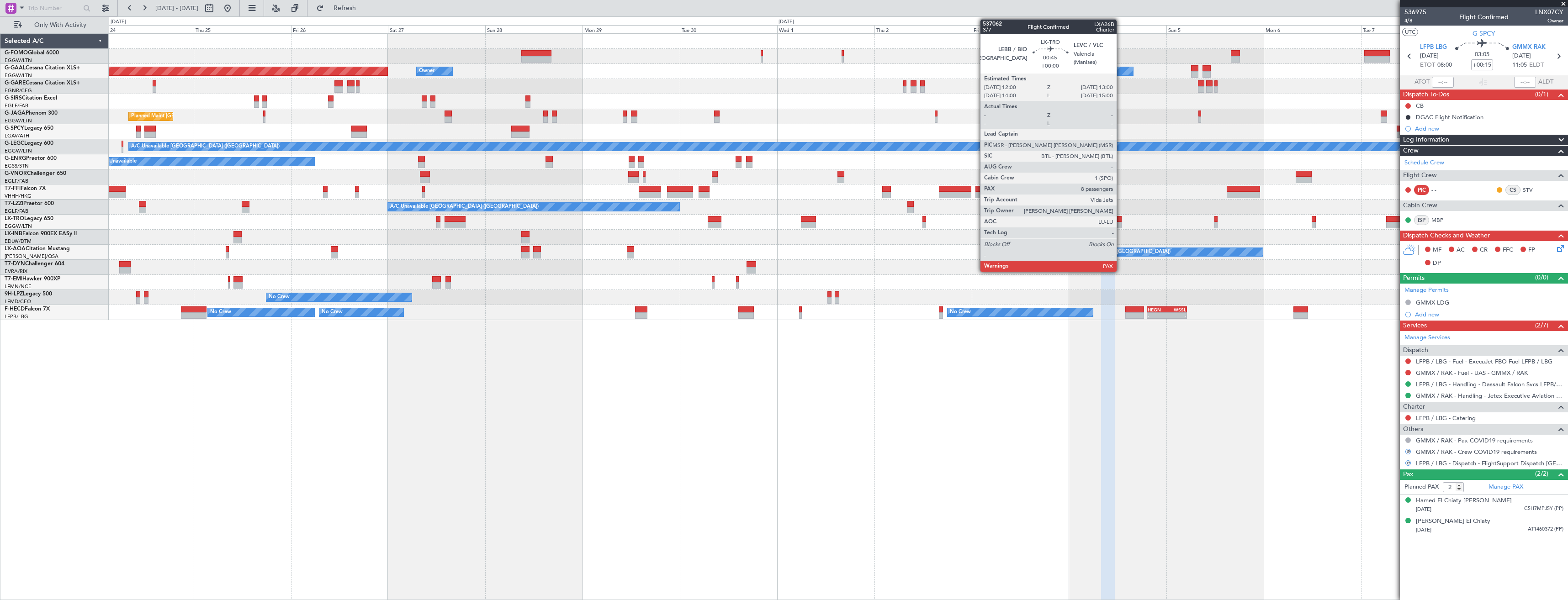
click at [1120, 222] on div at bounding box center [1119, 224] width 4 height 6
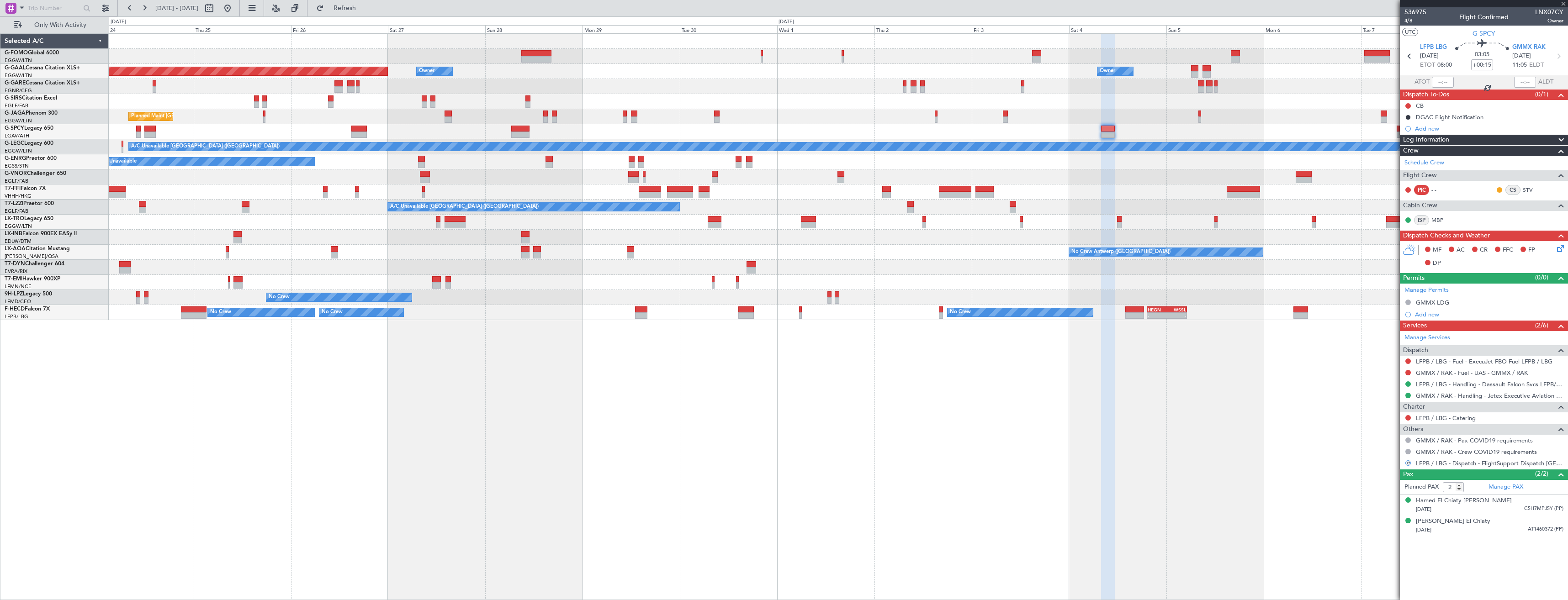
type input "8"
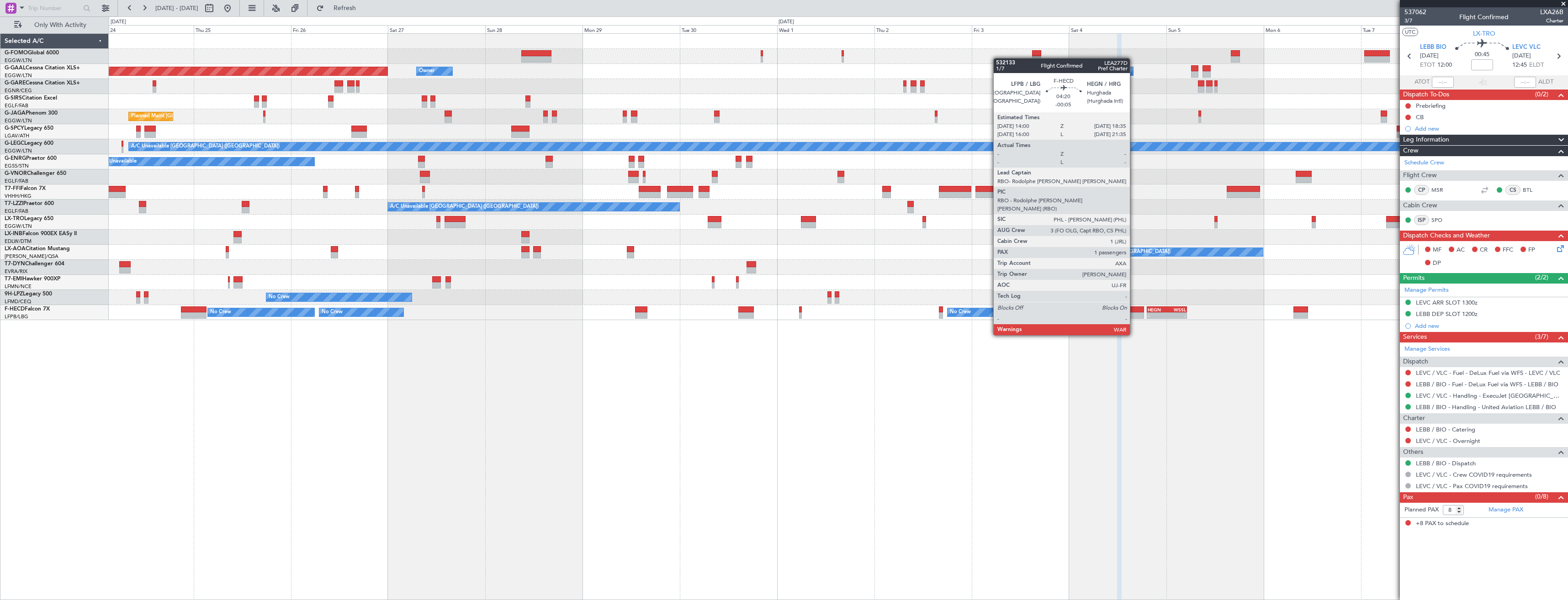
click at [1134, 310] on div at bounding box center [1135, 309] width 19 height 6
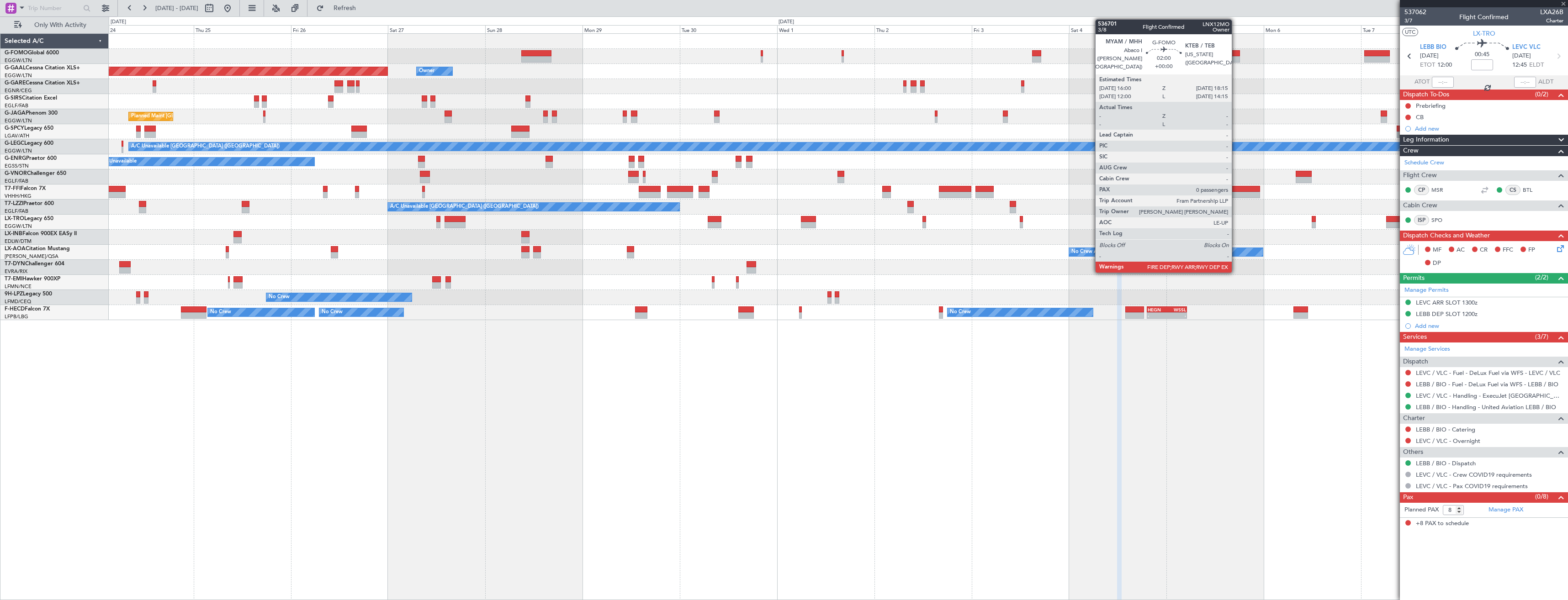
type input "-00:05"
type input "1"
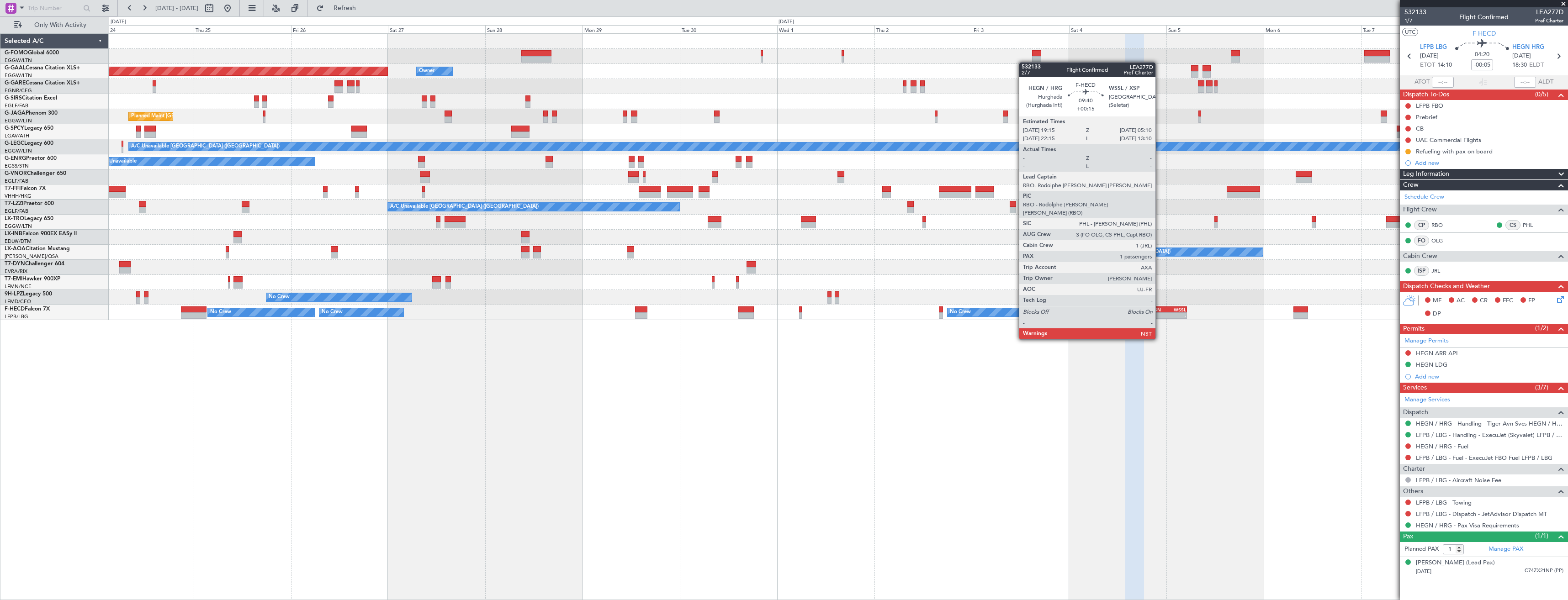
click at [1160, 314] on div "-" at bounding box center [1157, 315] width 19 height 5
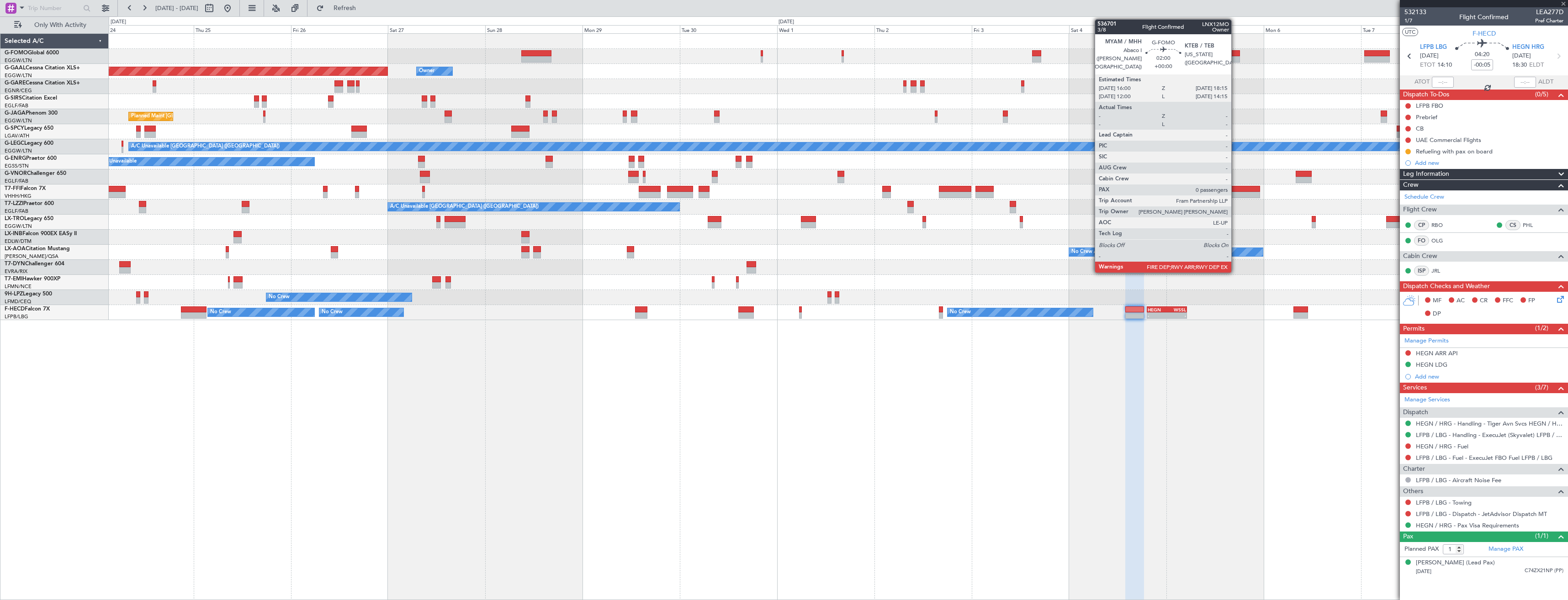
type input "+00:15"
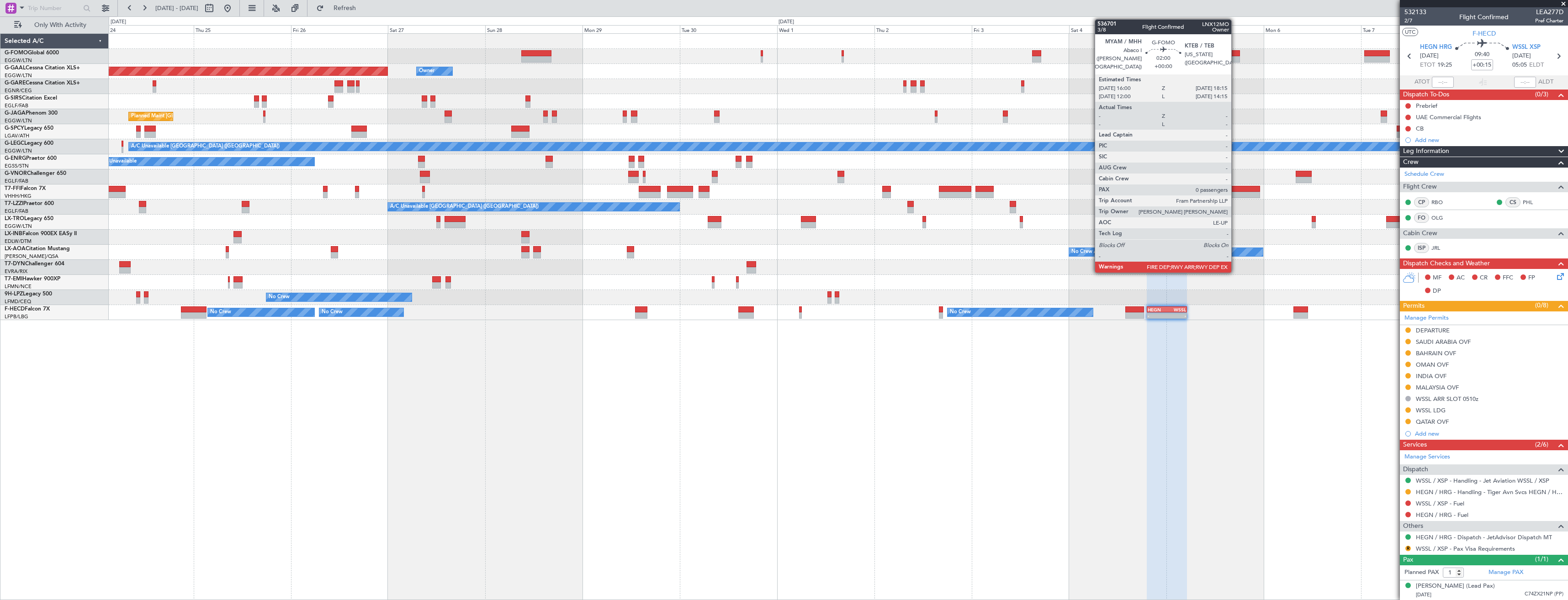
click at [1236, 56] on div at bounding box center [1235, 59] width 9 height 6
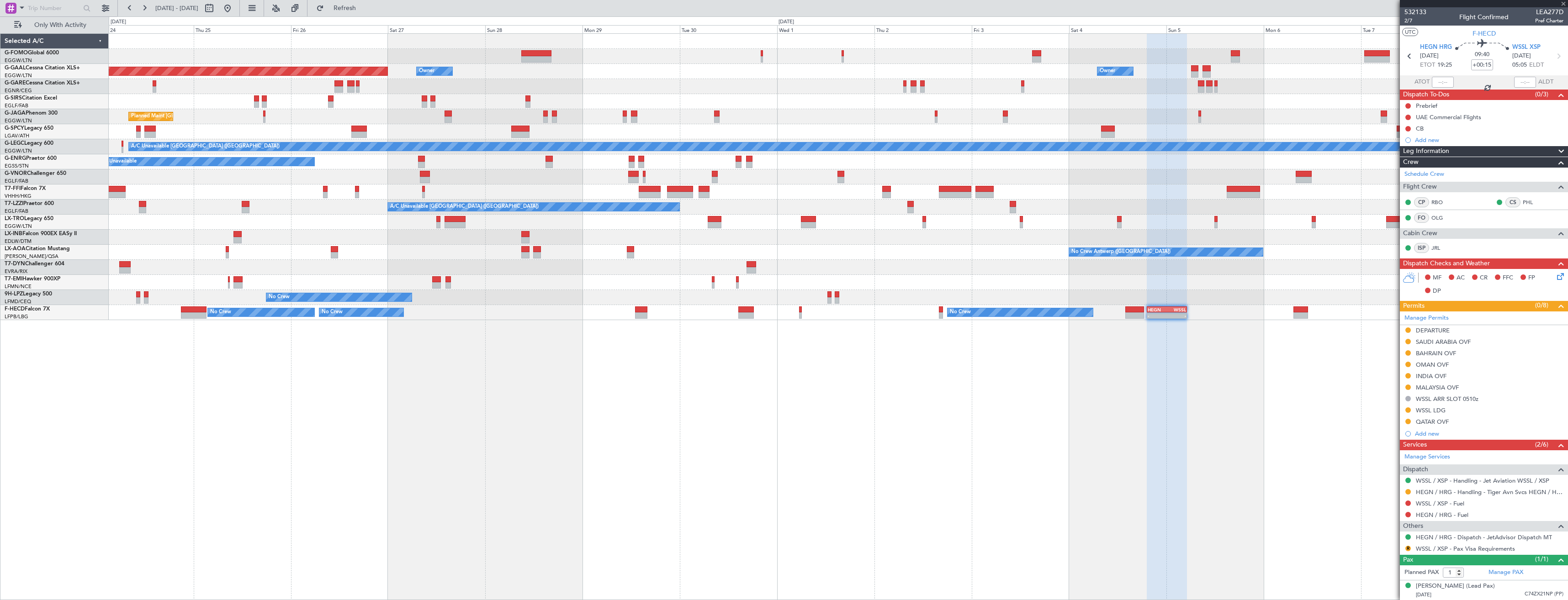
type input "0"
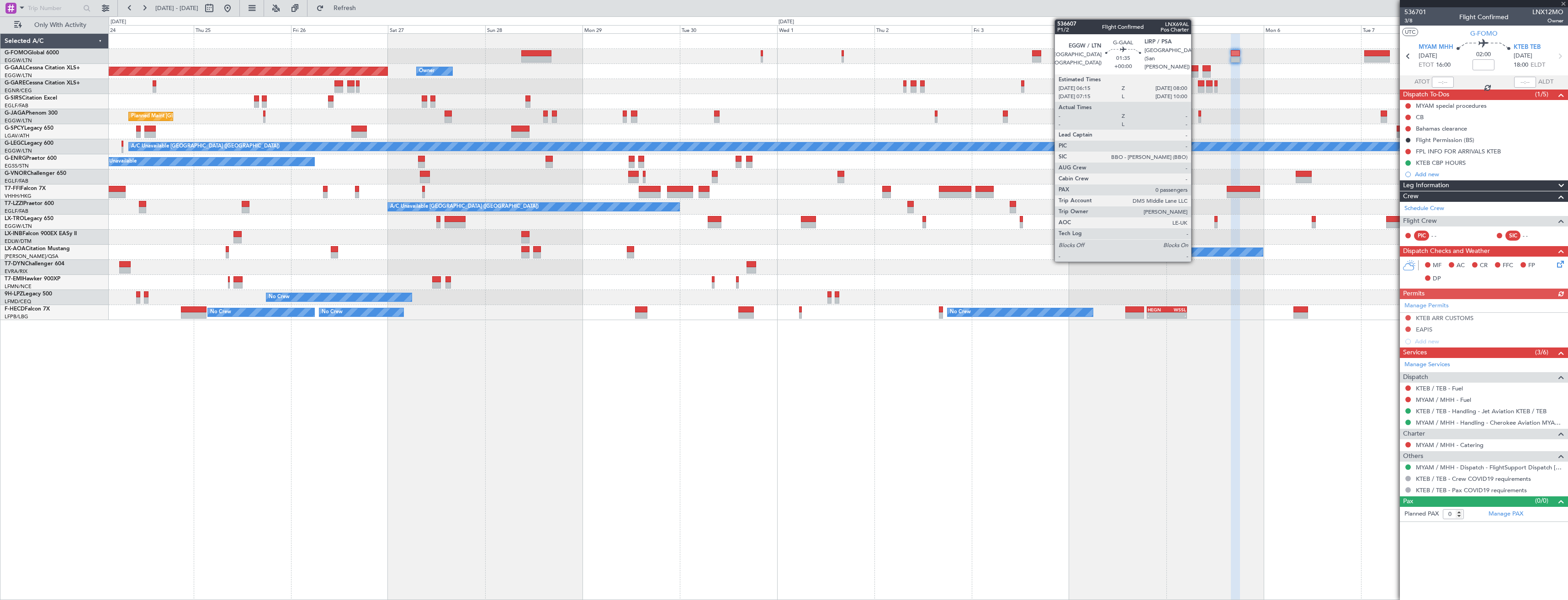
click at [1195, 73] on div at bounding box center [1195, 73] width 8 height 6
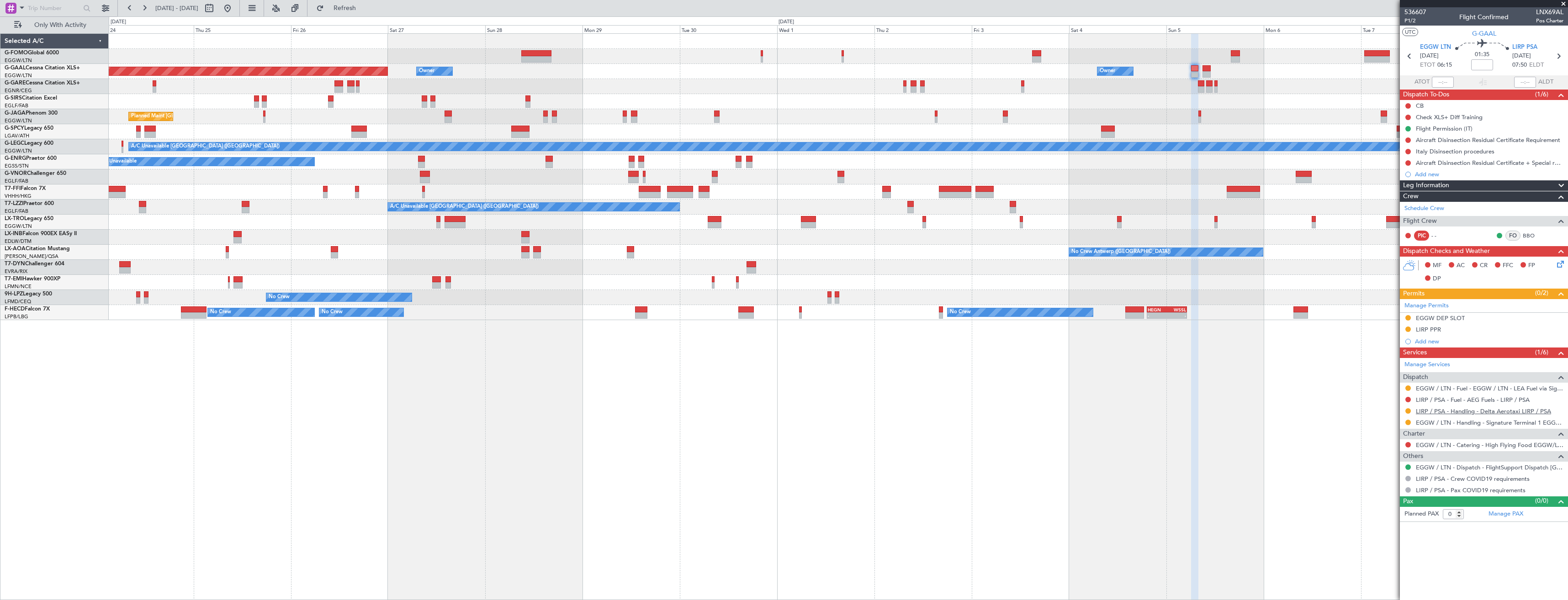
click at [1442, 407] on link "LIRP / PSA - Handling - Delta Aerotaxi LIRP / PSA" at bounding box center [1483, 411] width 135 height 8
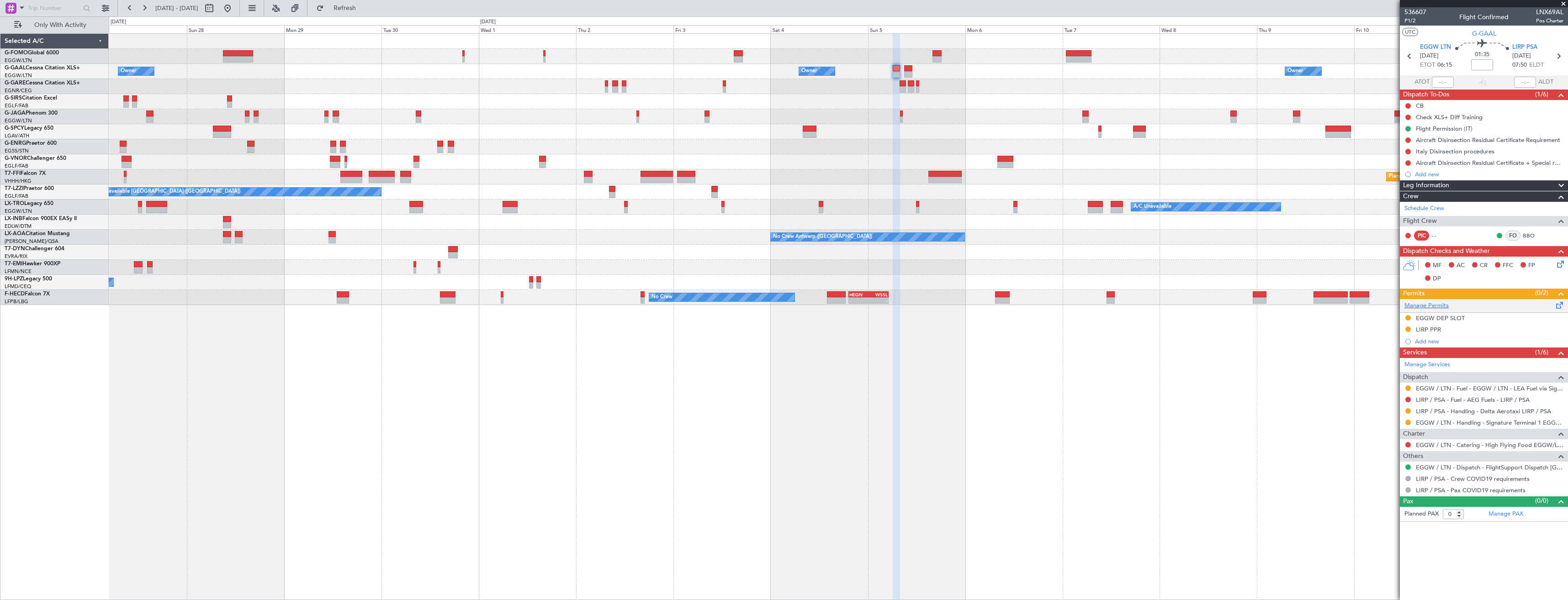
click at [1483, 311] on div "Manage Permits" at bounding box center [1483, 306] width 168 height 14
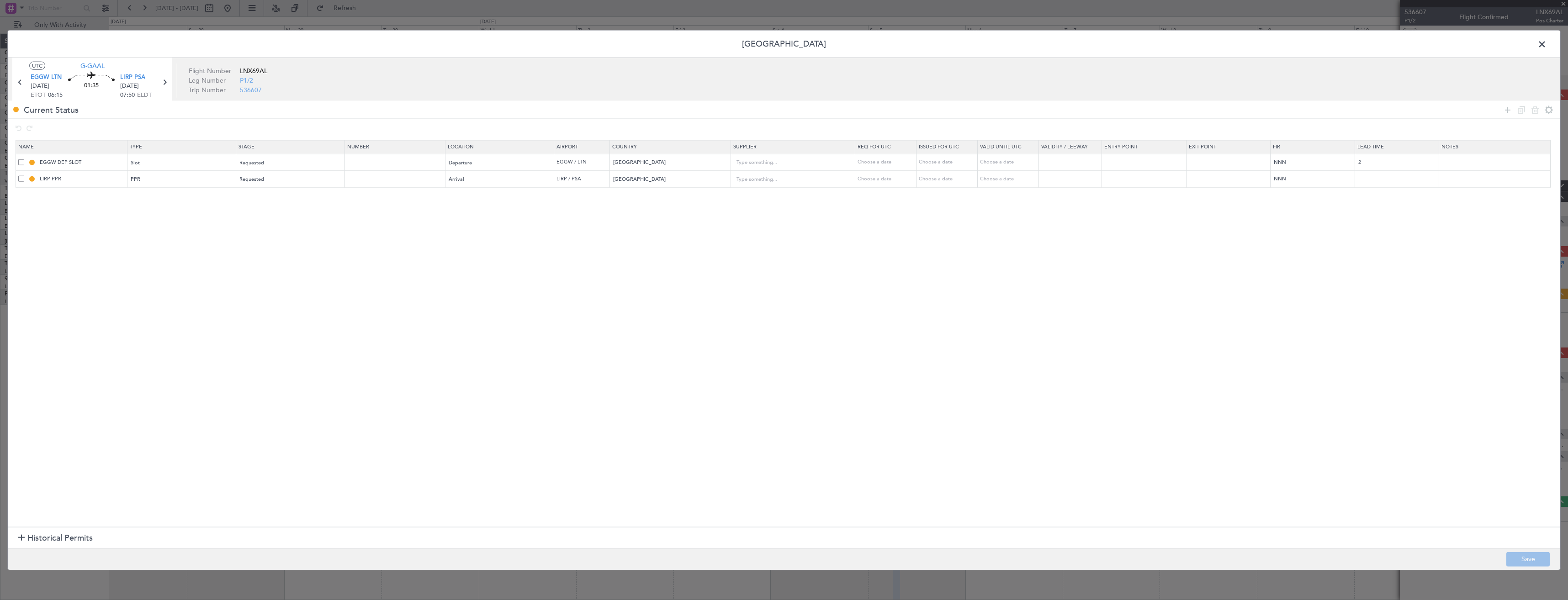
click at [114, 155] on td "EGGW DEP SLOT" at bounding box center [72, 162] width 112 height 17
click at [115, 166] on td "EGGW DEP SLOT" at bounding box center [72, 162] width 112 height 17
click at [115, 160] on input "EGGW DEP SLOT" at bounding box center [82, 162] width 89 height 8
type input "EGGW DEP SLOT 0615z"
click at [108, 179] on mat-tooltip-component "EGGW DEP SLOT 0615z" at bounding box center [91, 178] width 73 height 24
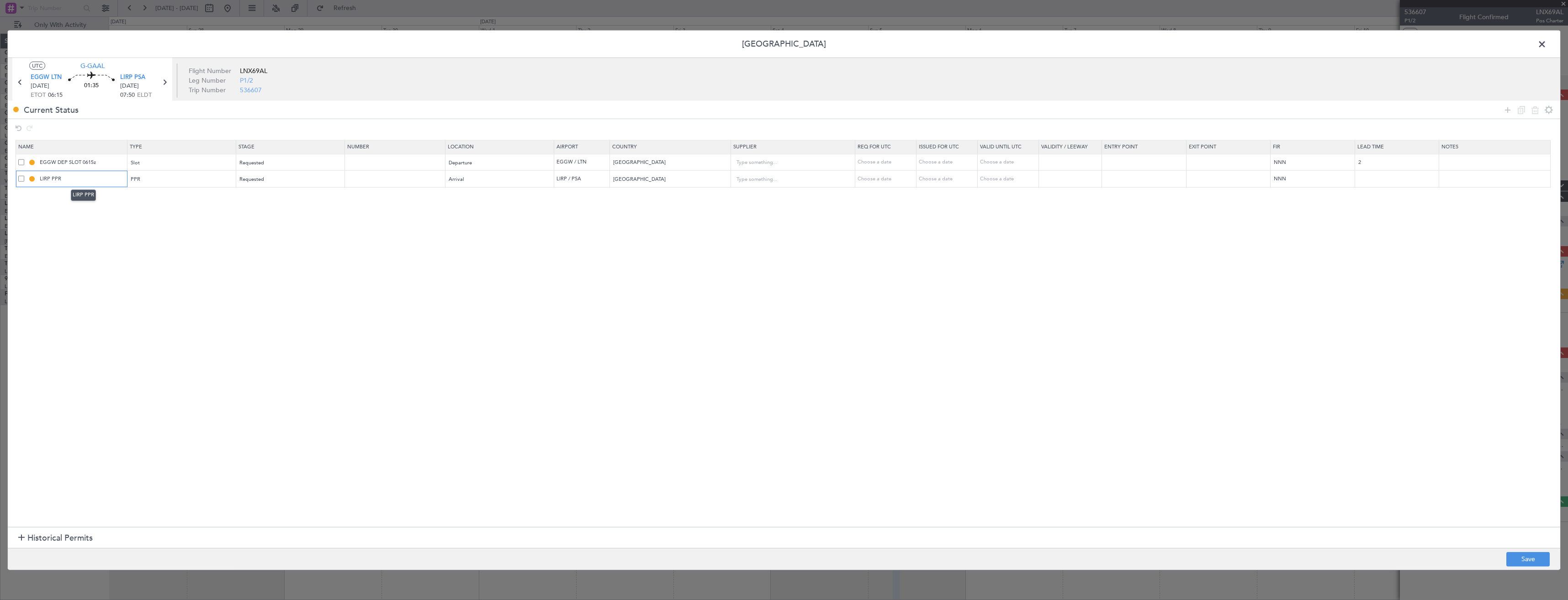
click at [108, 178] on input "LIRP PPR" at bounding box center [82, 178] width 89 height 8
type input "LIRP PPR 0750z"
click at [1507, 562] on button "Save" at bounding box center [1528, 558] width 44 height 15
click at [1547, 43] on span at bounding box center [1547, 46] width 0 height 18
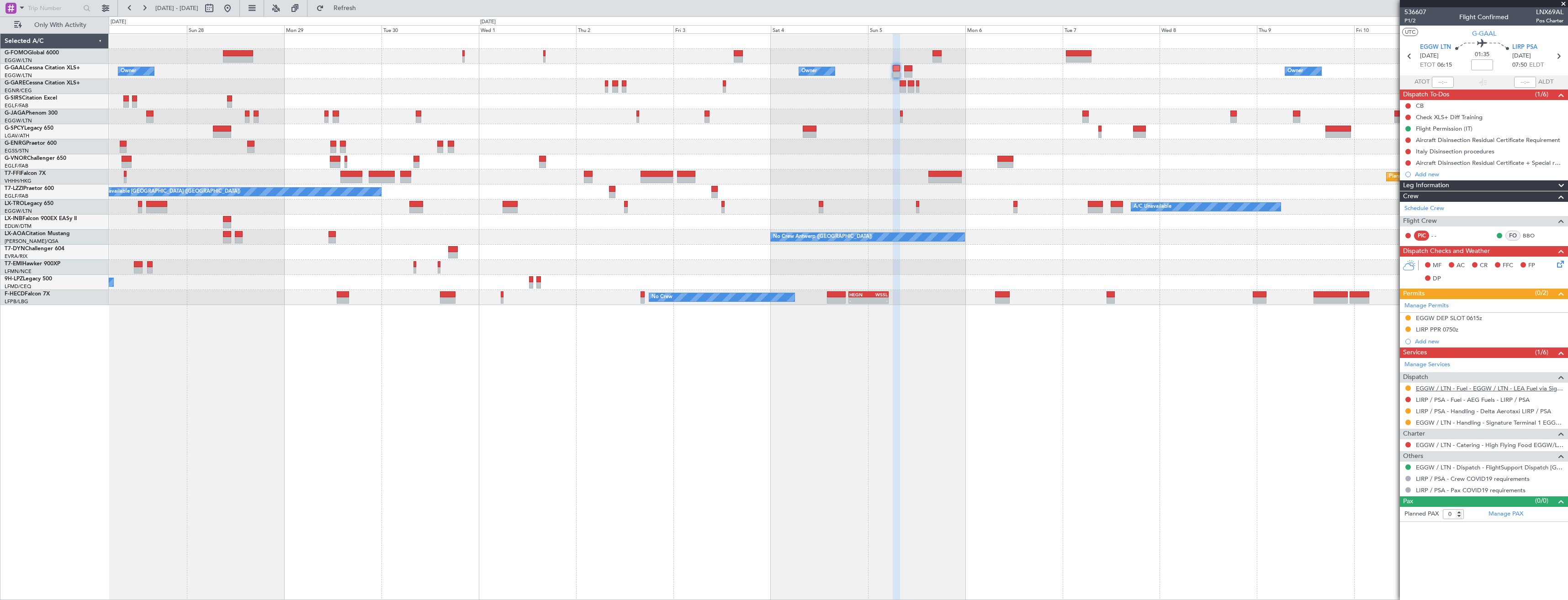
click at [1419, 387] on link "EGGW / LTN - Fuel - EGGW / LTN - LEA Fuel via Signature in EGGW" at bounding box center [1489, 387] width 148 height 8
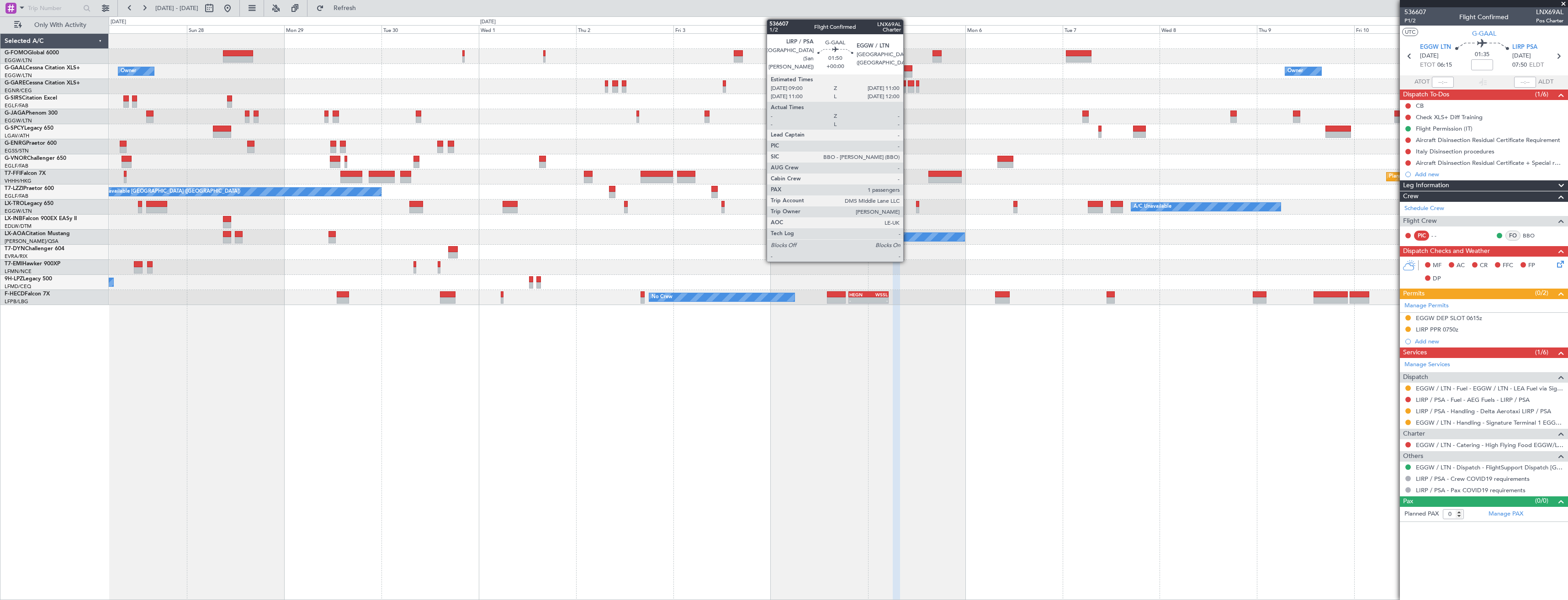
click at [907, 72] on div at bounding box center [909, 73] width 9 height 6
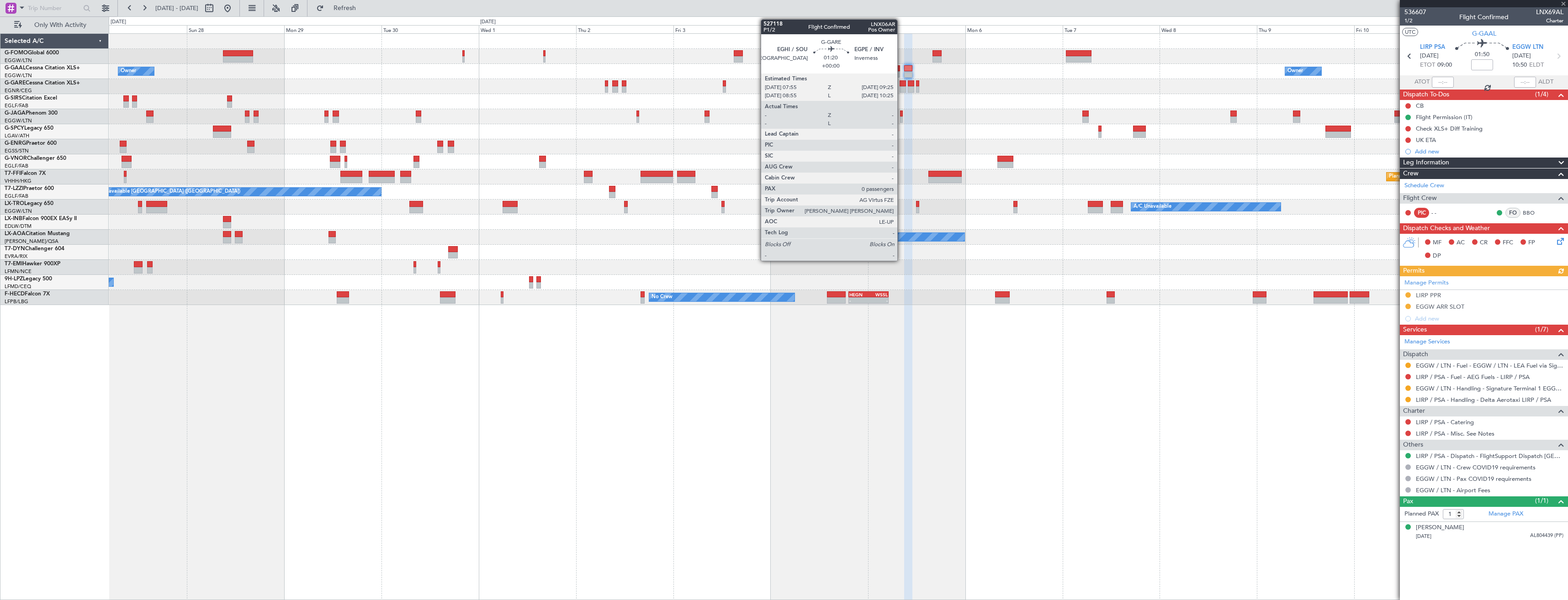
click at [901, 84] on div at bounding box center [902, 83] width 6 height 6
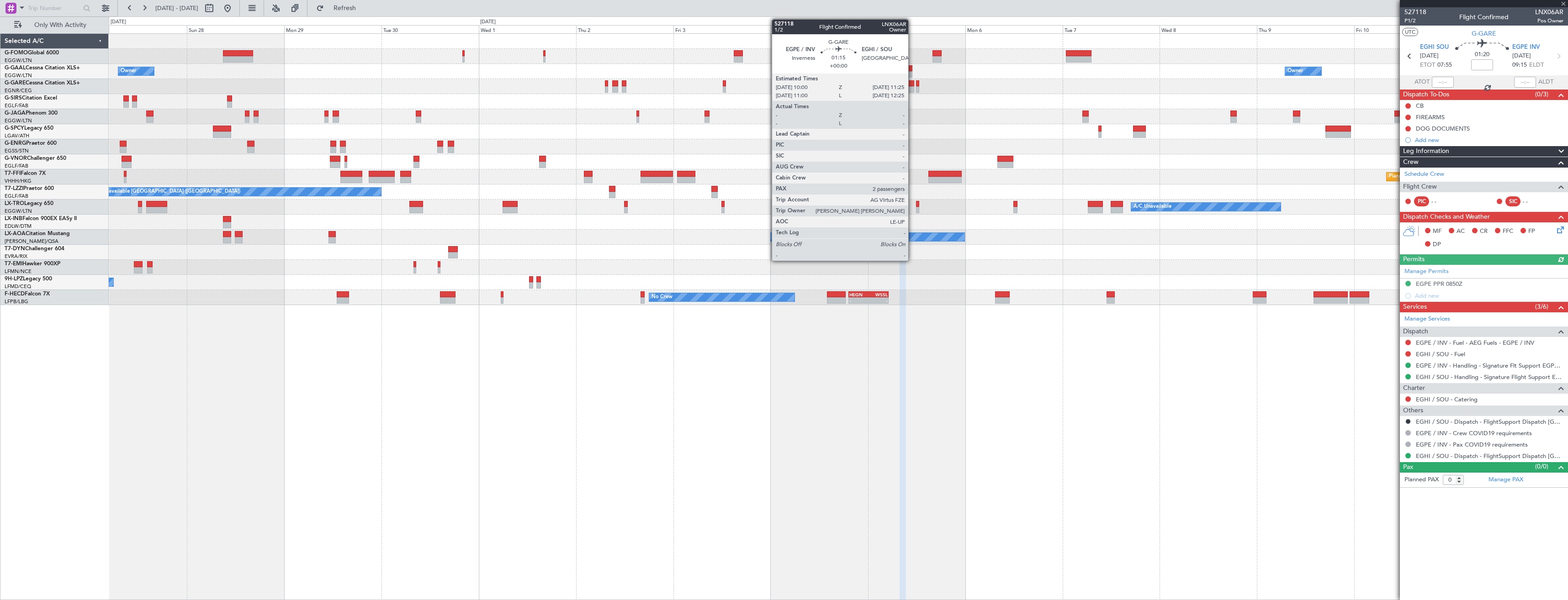
click at [912, 86] on div at bounding box center [910, 89] width 6 height 6
type input "2"
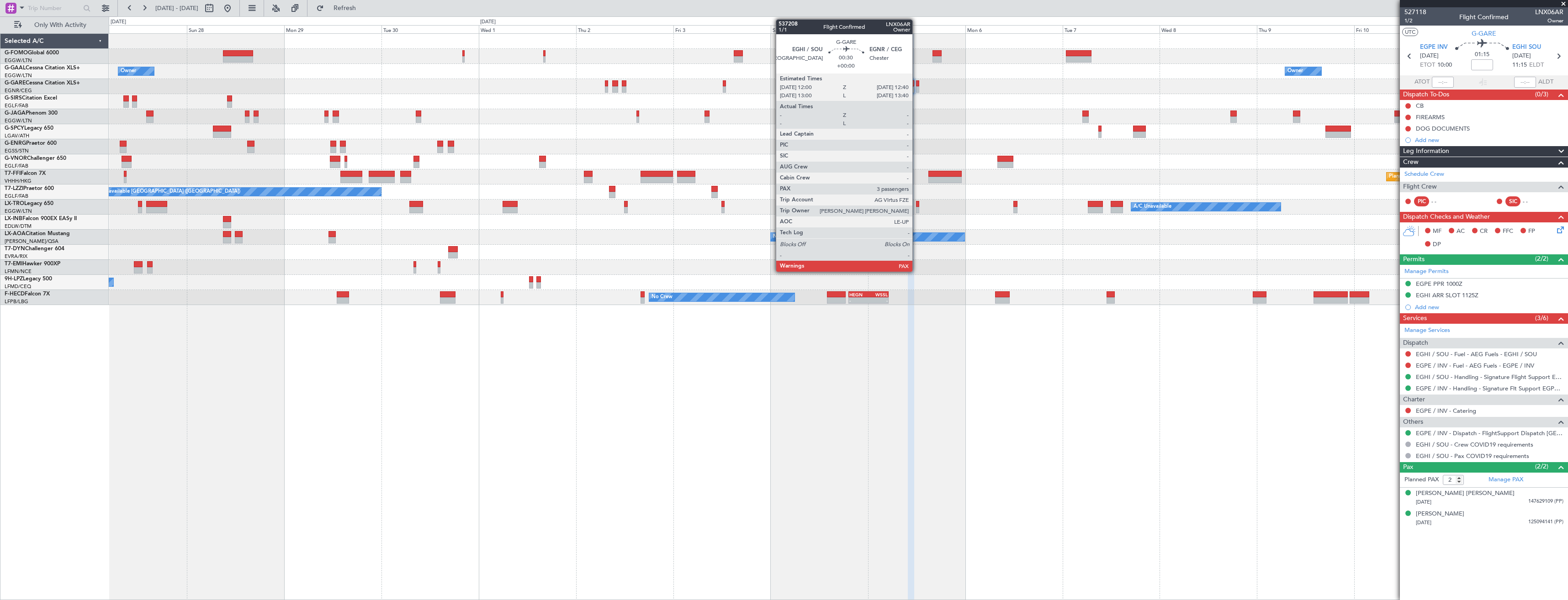
click at [916, 87] on div at bounding box center [917, 89] width 3 height 6
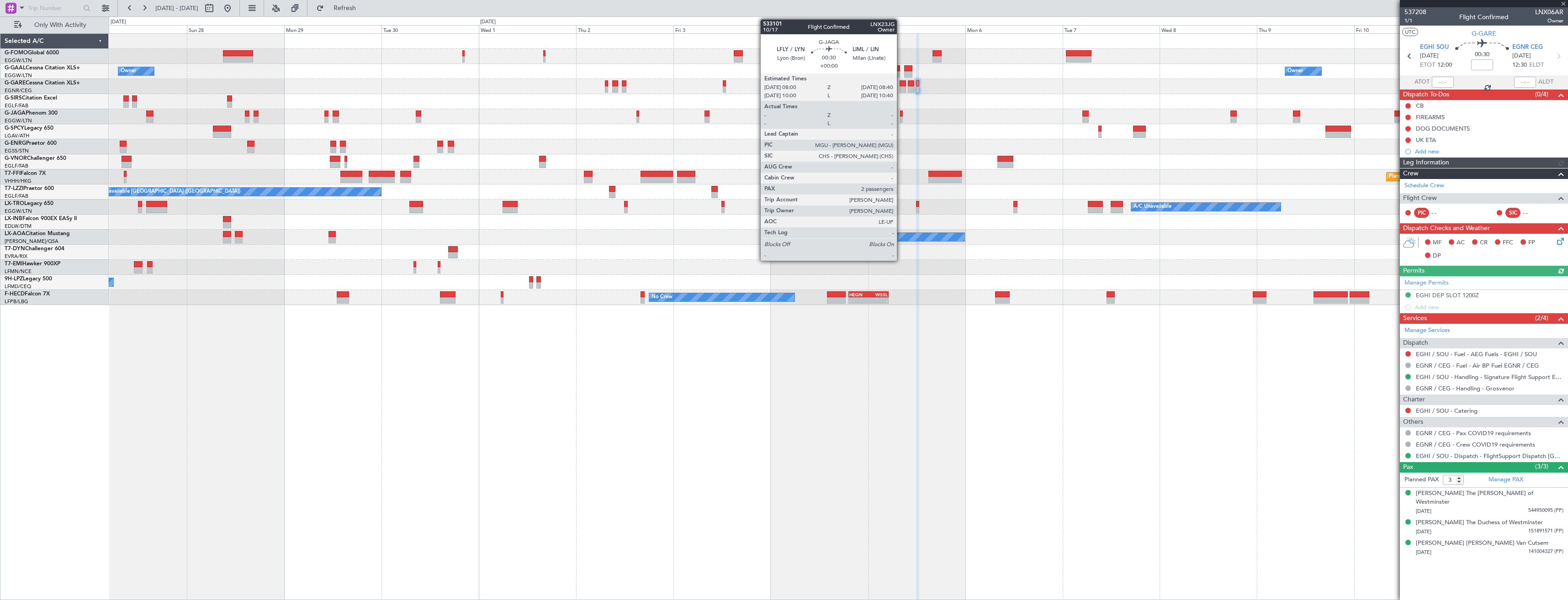
click at [901, 116] on div at bounding box center [901, 119] width 3 height 6
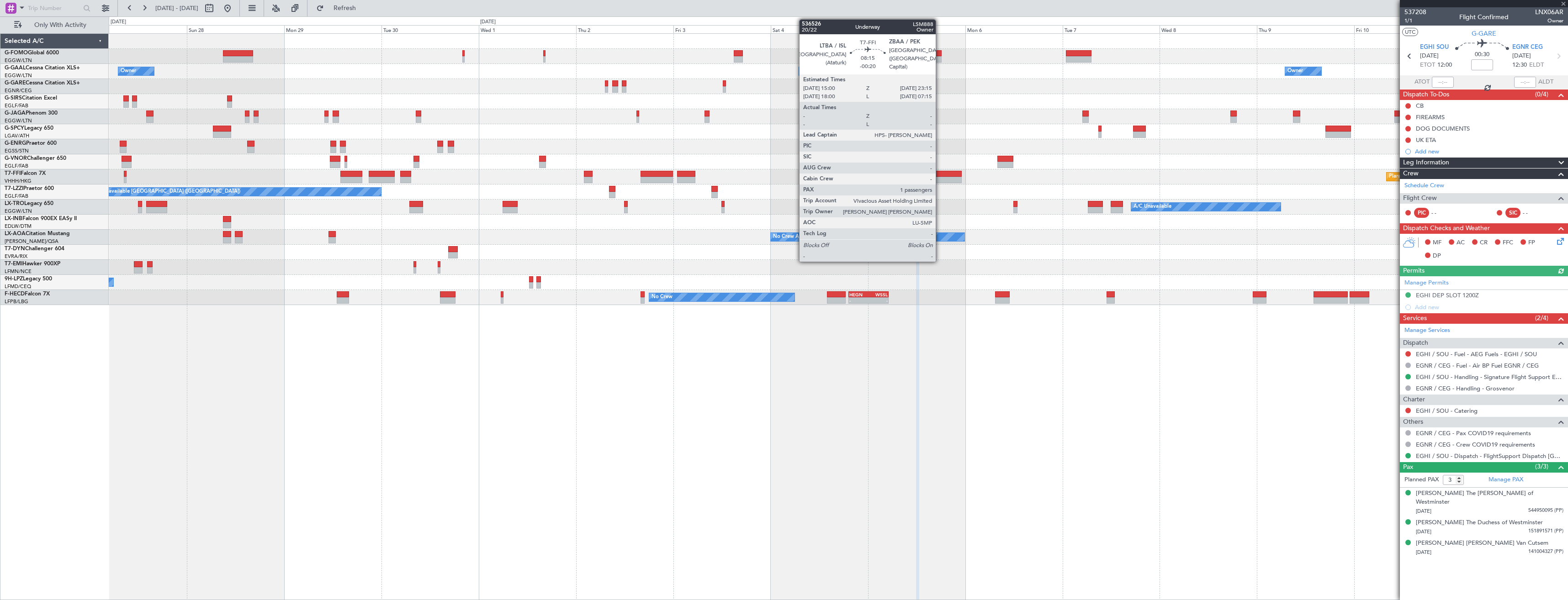
type input "2"
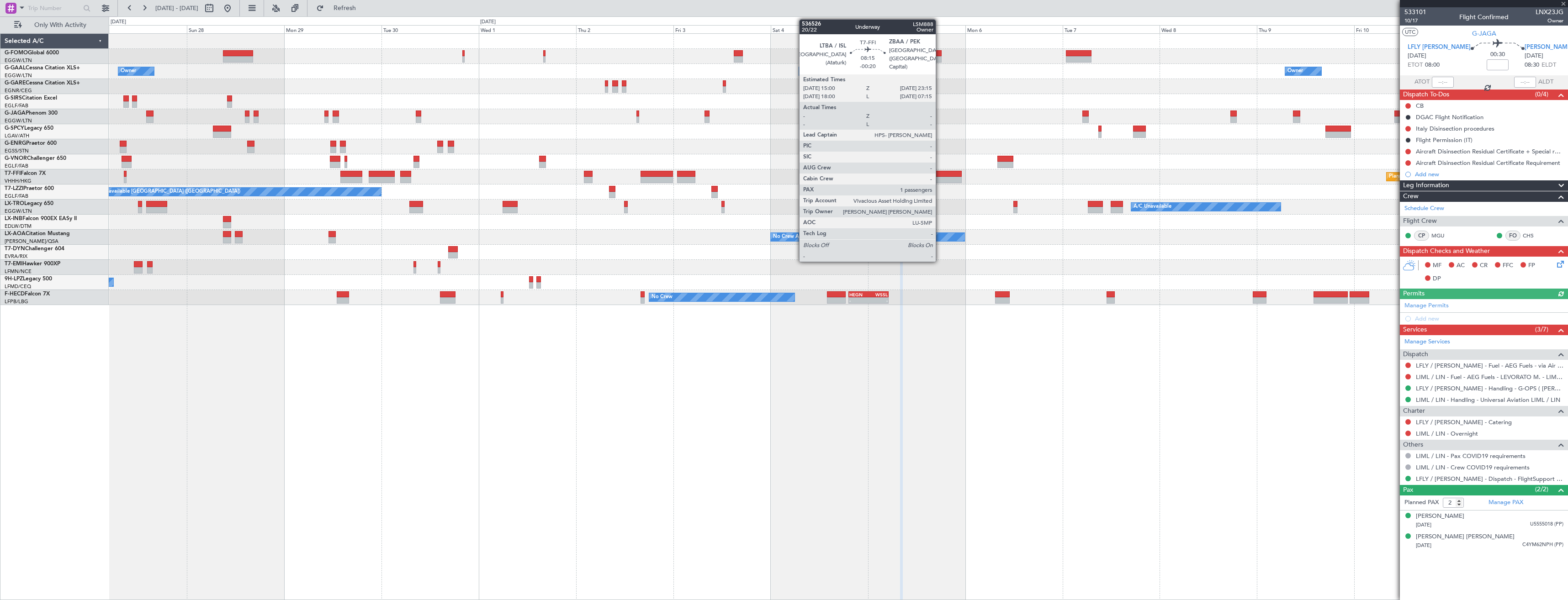
click at [939, 178] on div at bounding box center [945, 179] width 34 height 6
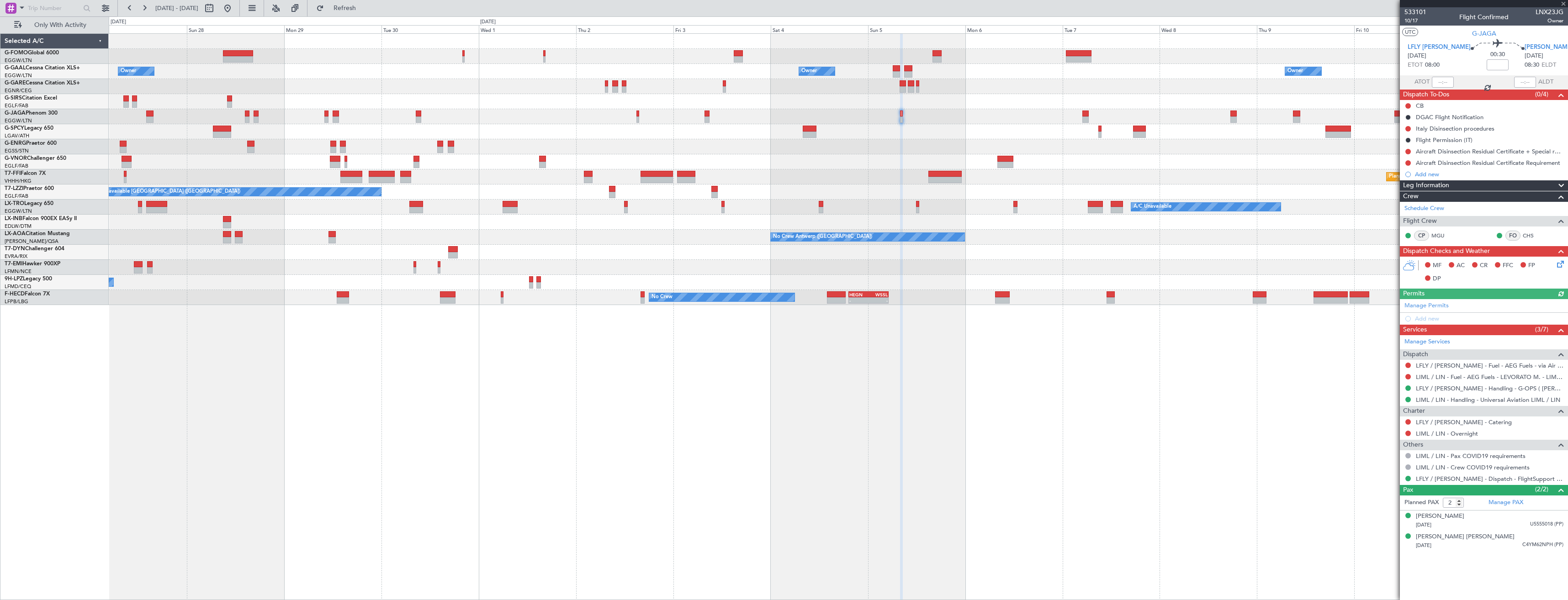
type input "-00:20"
type input "1"
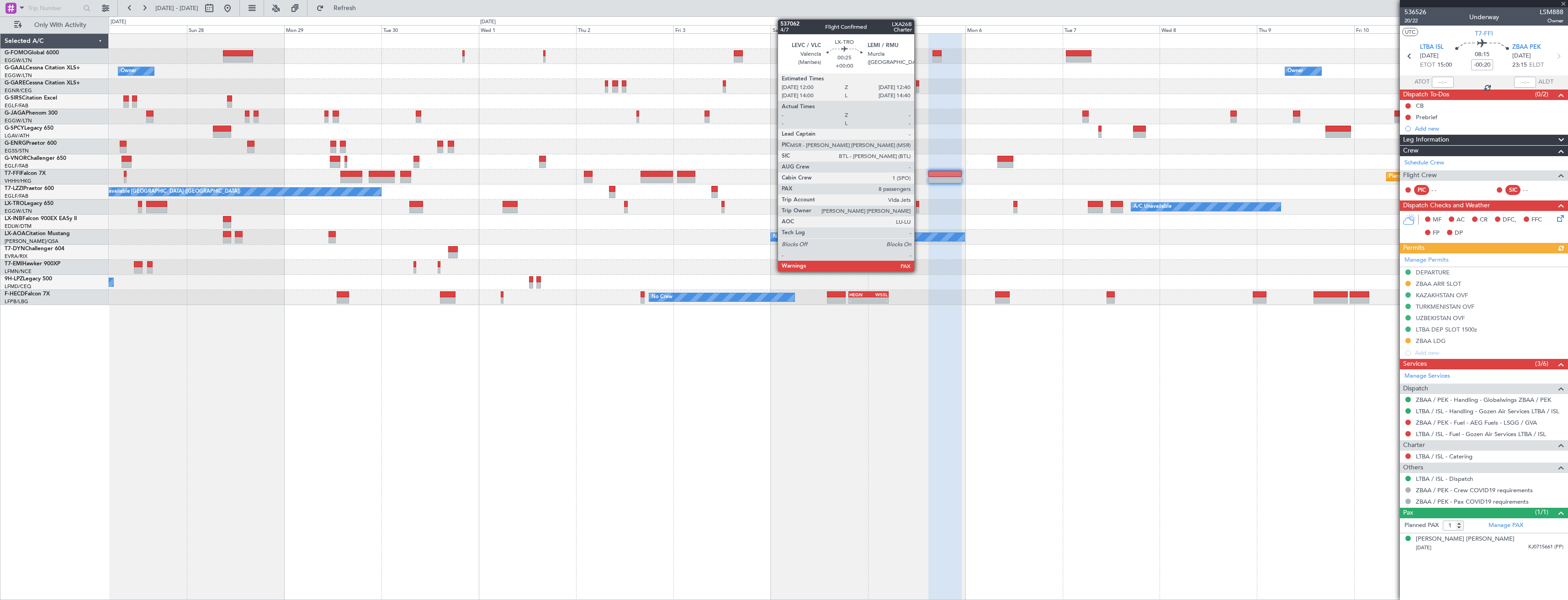
click at [918, 201] on div at bounding box center [917, 203] width 3 height 6
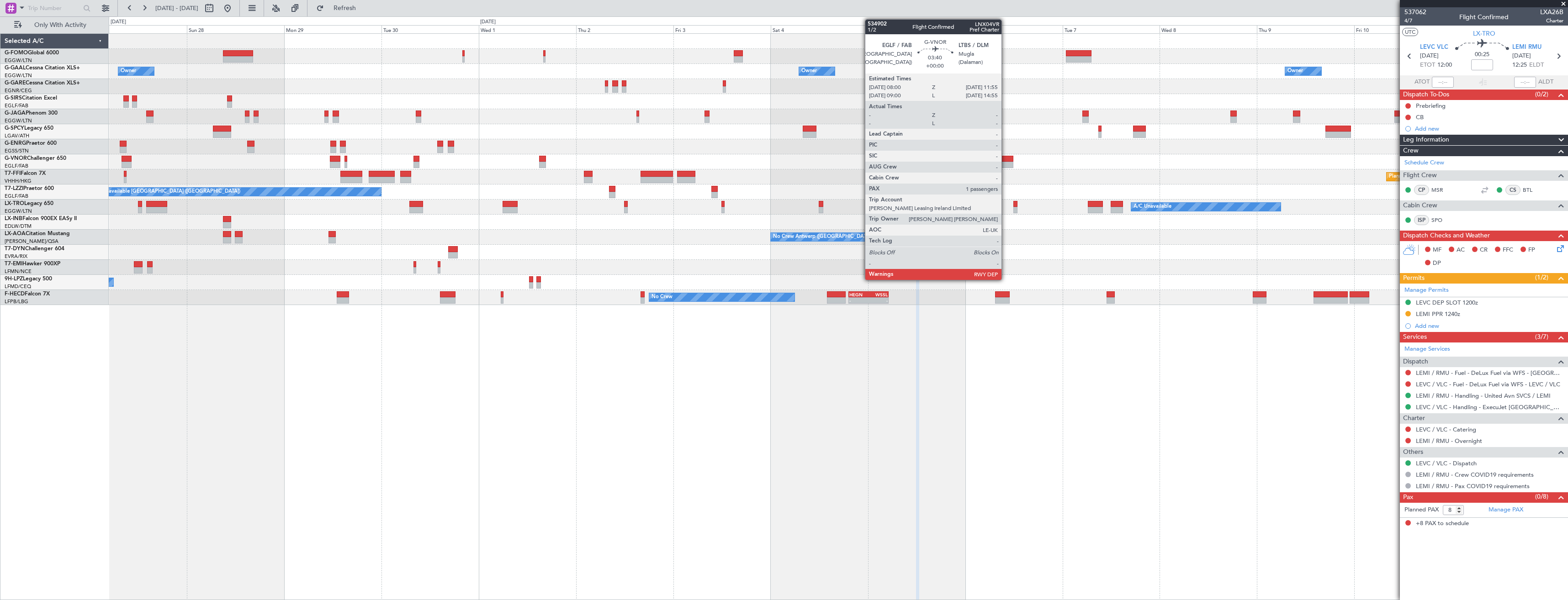
click at [1005, 161] on div at bounding box center [1005, 164] width 16 height 6
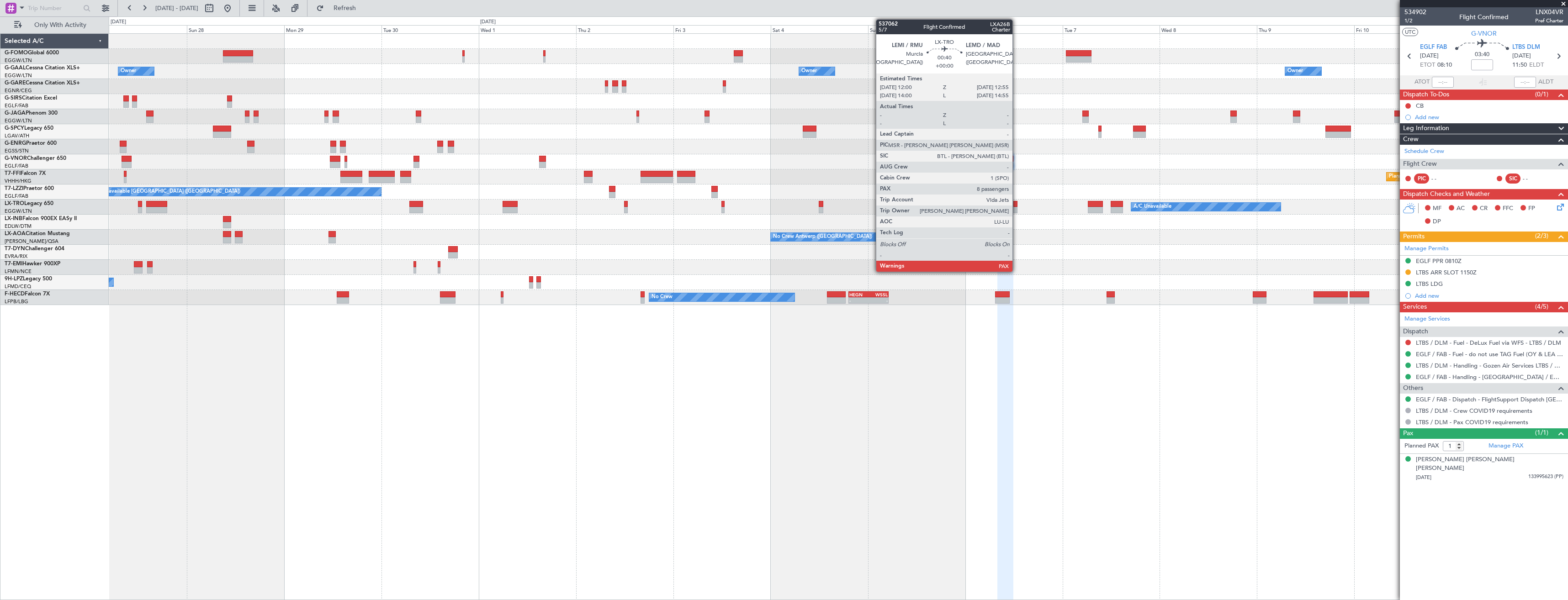
click at [1016, 207] on div at bounding box center [1015, 209] width 4 height 6
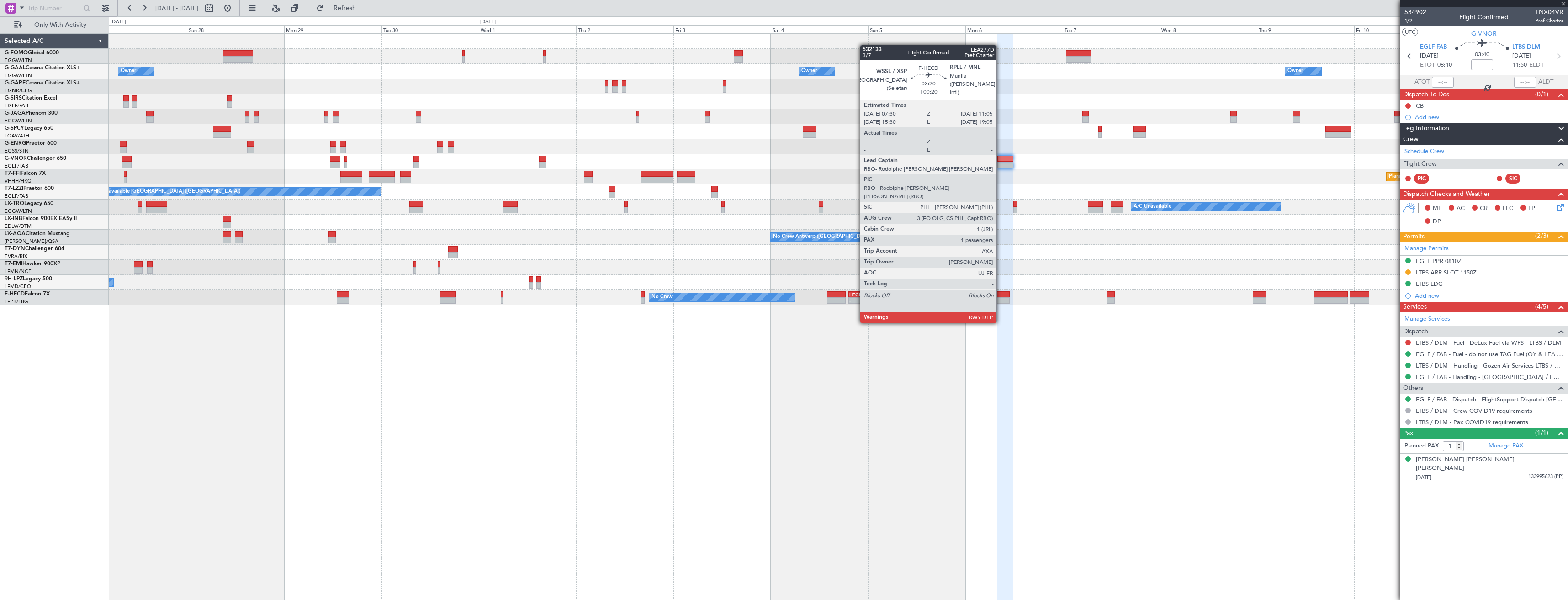
type input "8"
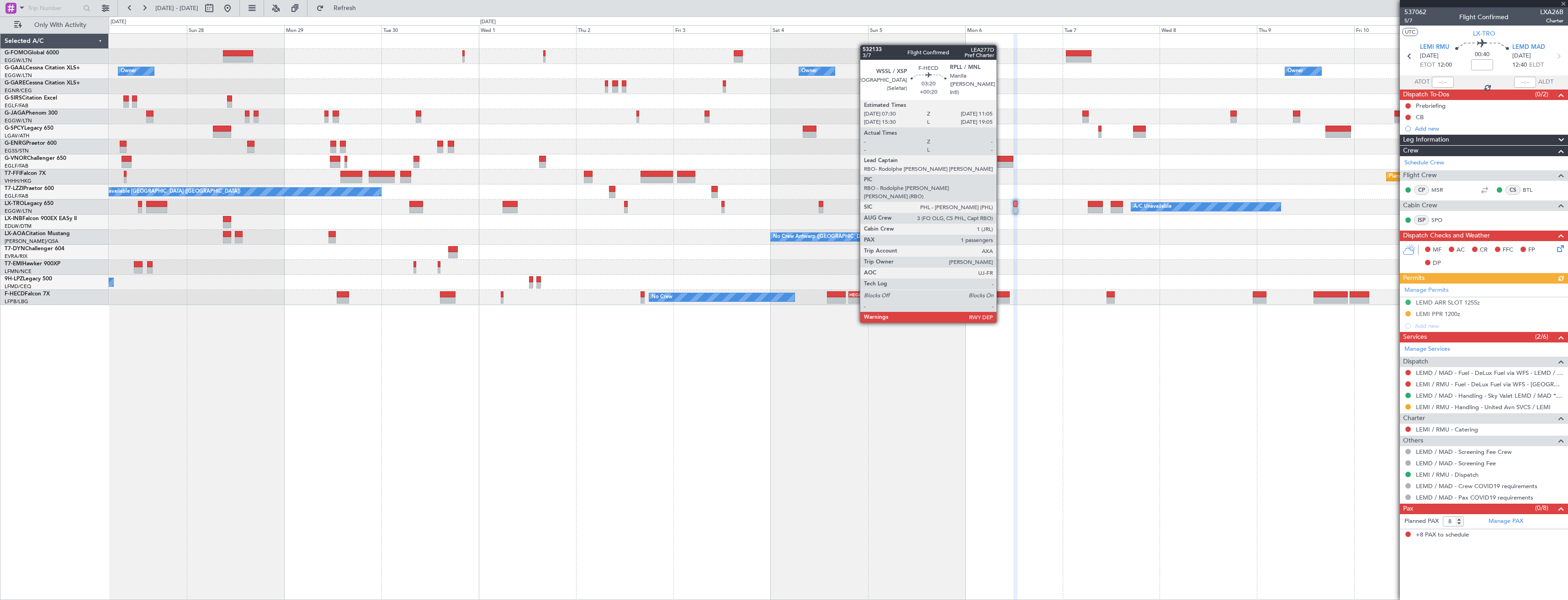
click at [1001, 296] on div at bounding box center [1002, 294] width 15 height 6
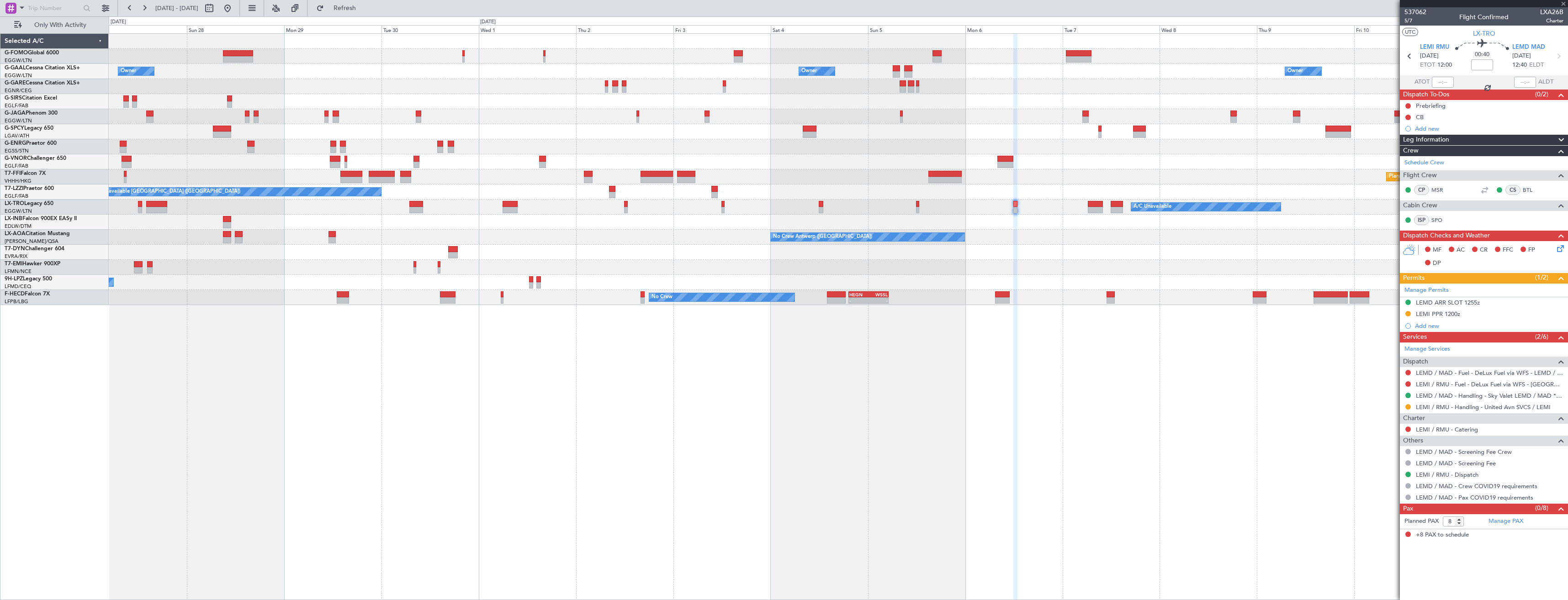
type input "+00:20"
type input "1"
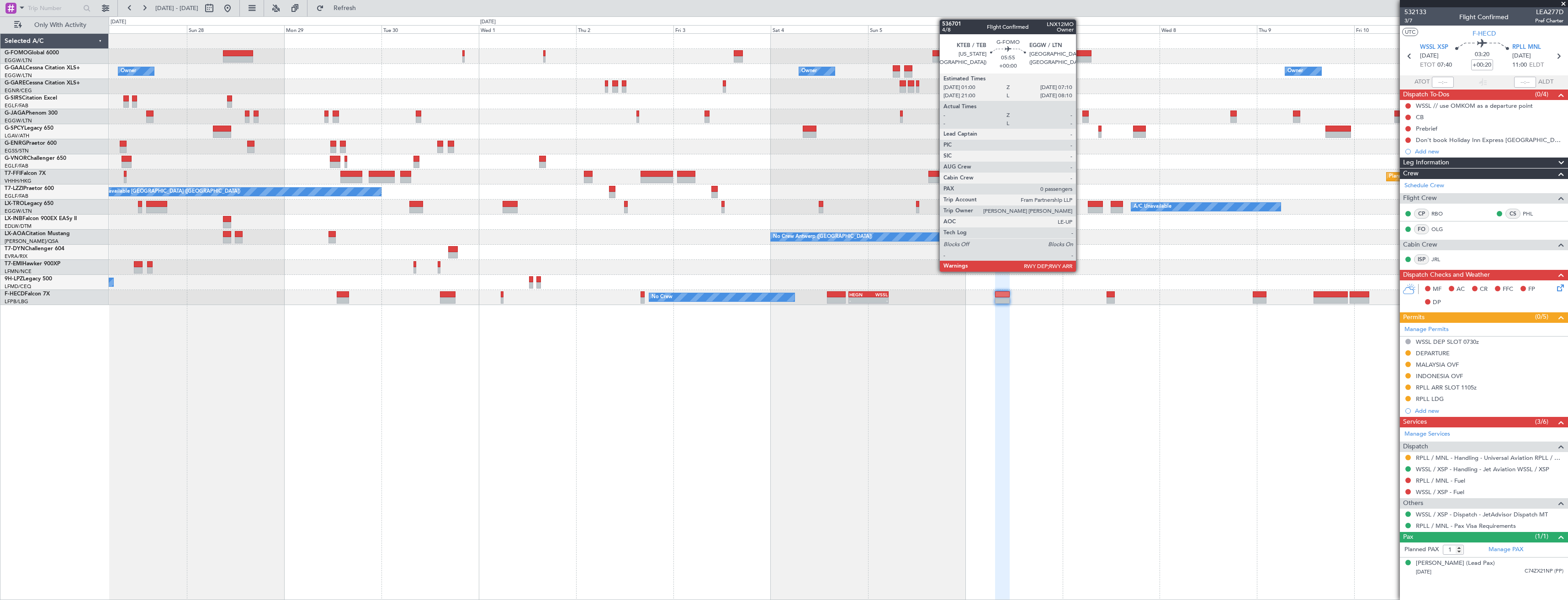
click at [1077, 50] on div at bounding box center [838, 56] width 1459 height 15
click at [1079, 55] on div at bounding box center [1078, 53] width 25 height 6
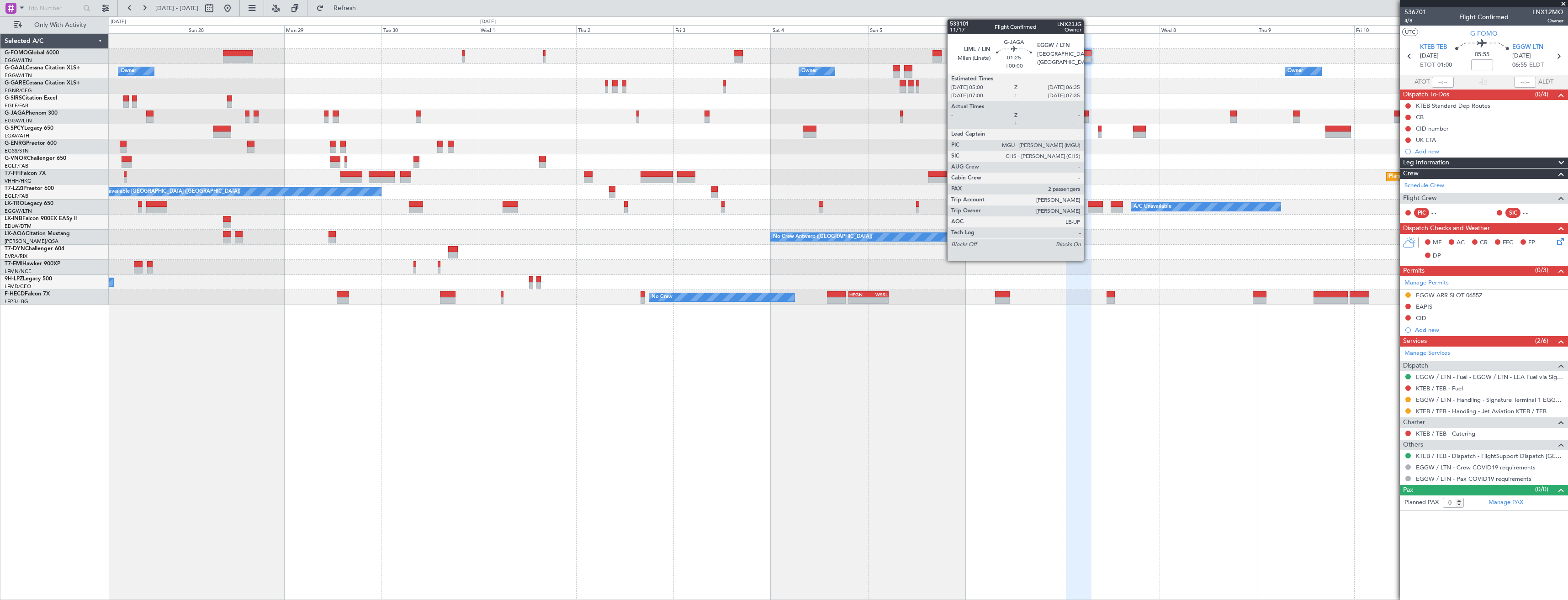
click at [1088, 117] on div at bounding box center [1085, 119] width 7 height 6
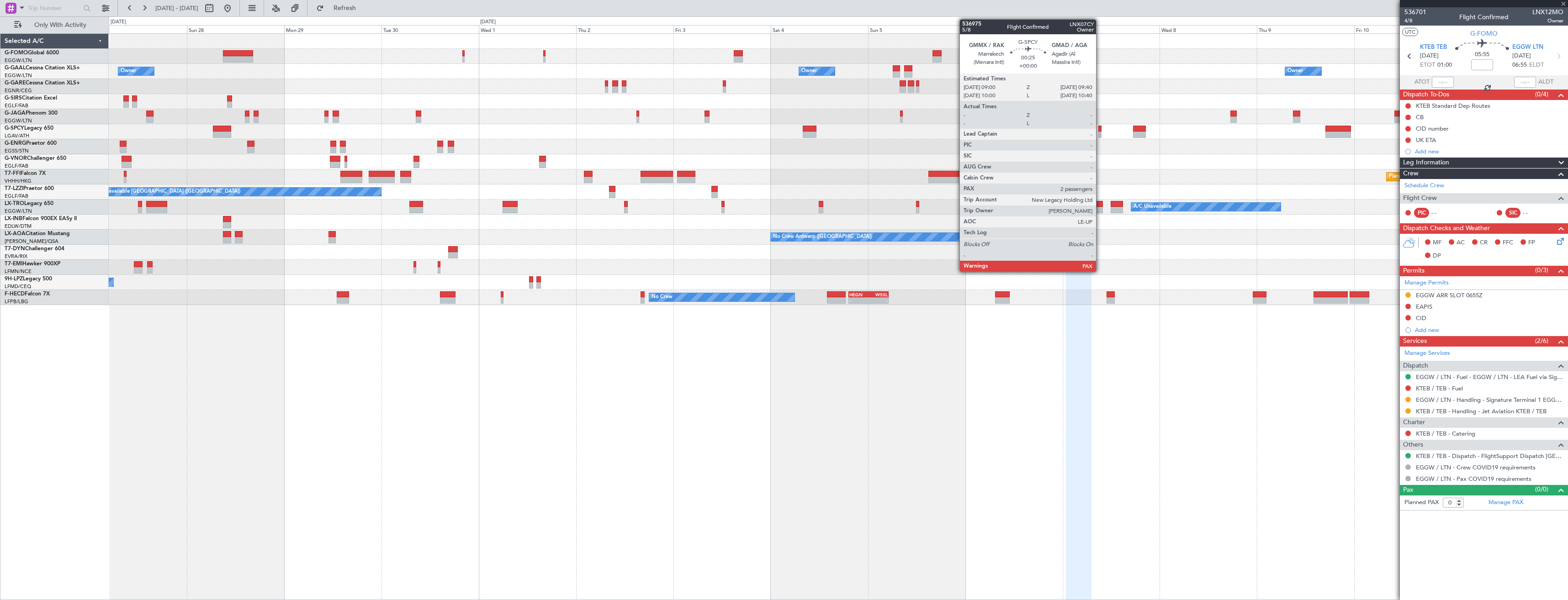
type input "2"
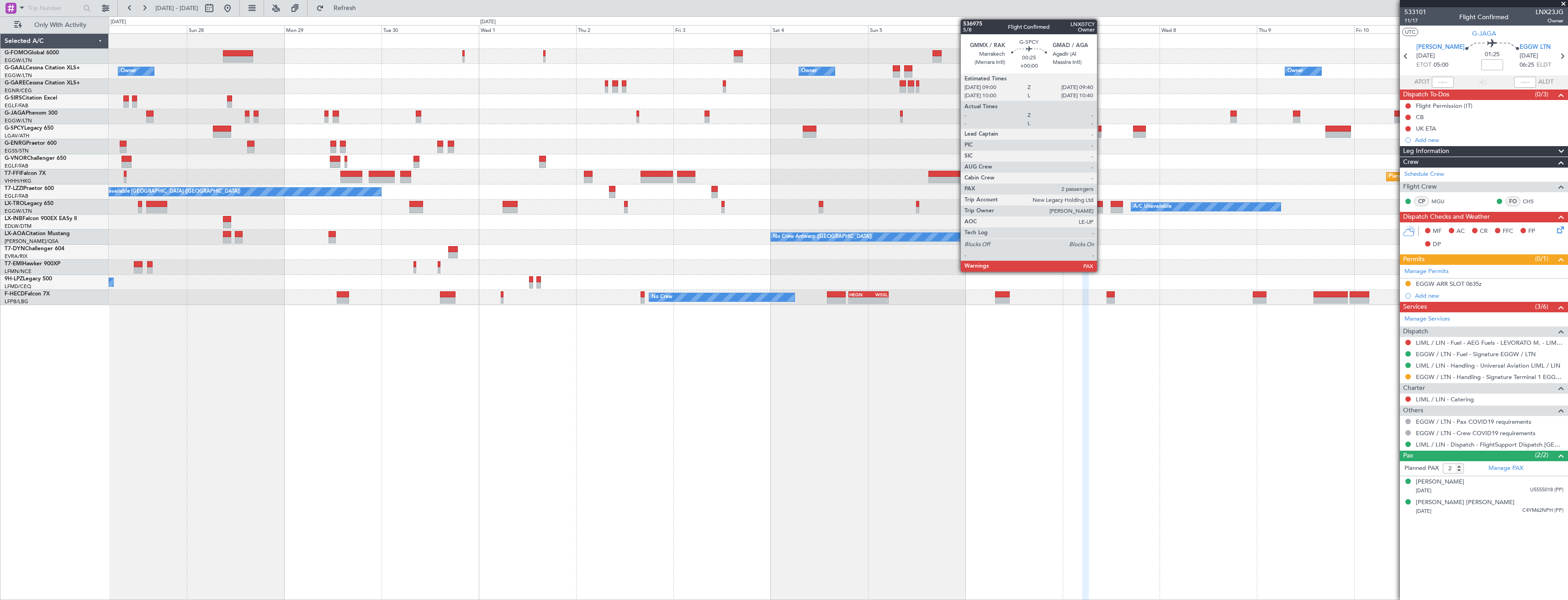
click at [1101, 134] on div at bounding box center [1099, 134] width 3 height 6
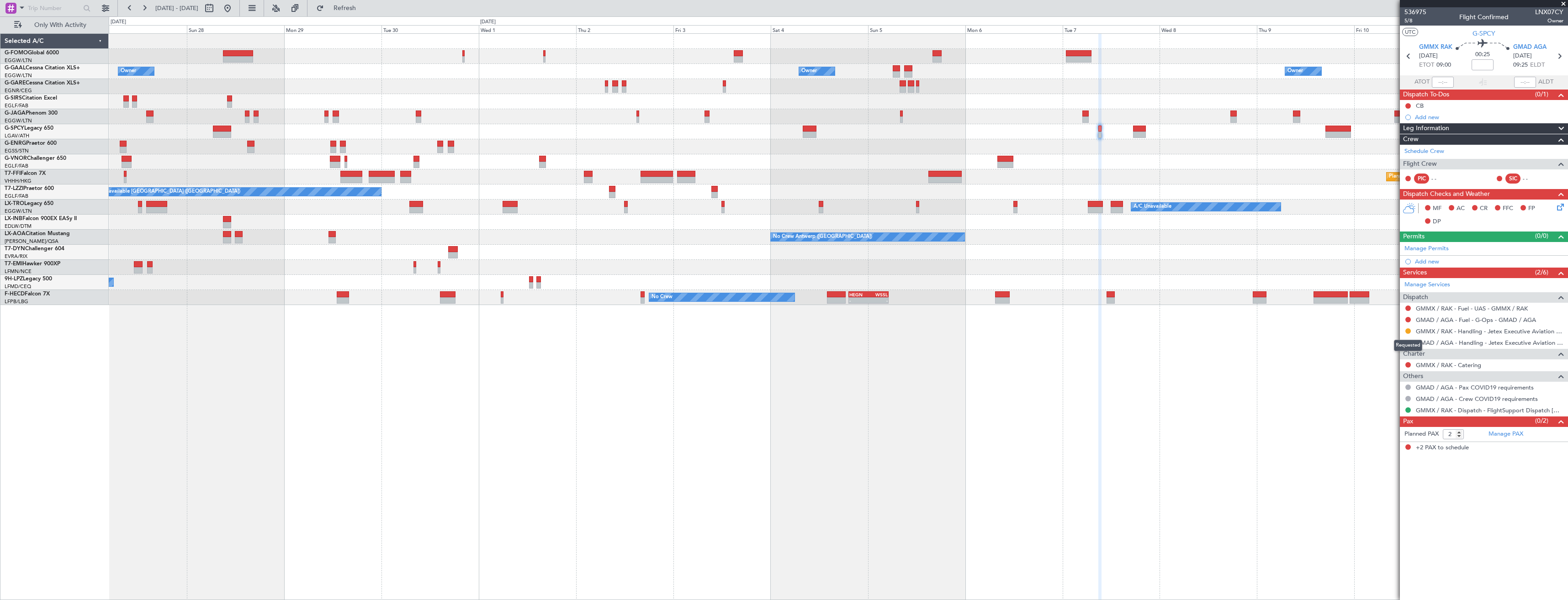
drag, startPoint x: 1408, startPoint y: 332, endPoint x: 1413, endPoint y: 339, distance: 8.6
click at [1409, 332] on button at bounding box center [1408, 331] width 5 height 5
click at [1400, 441] on li "Confirmed" at bounding box center [1408, 440] width 106 height 14
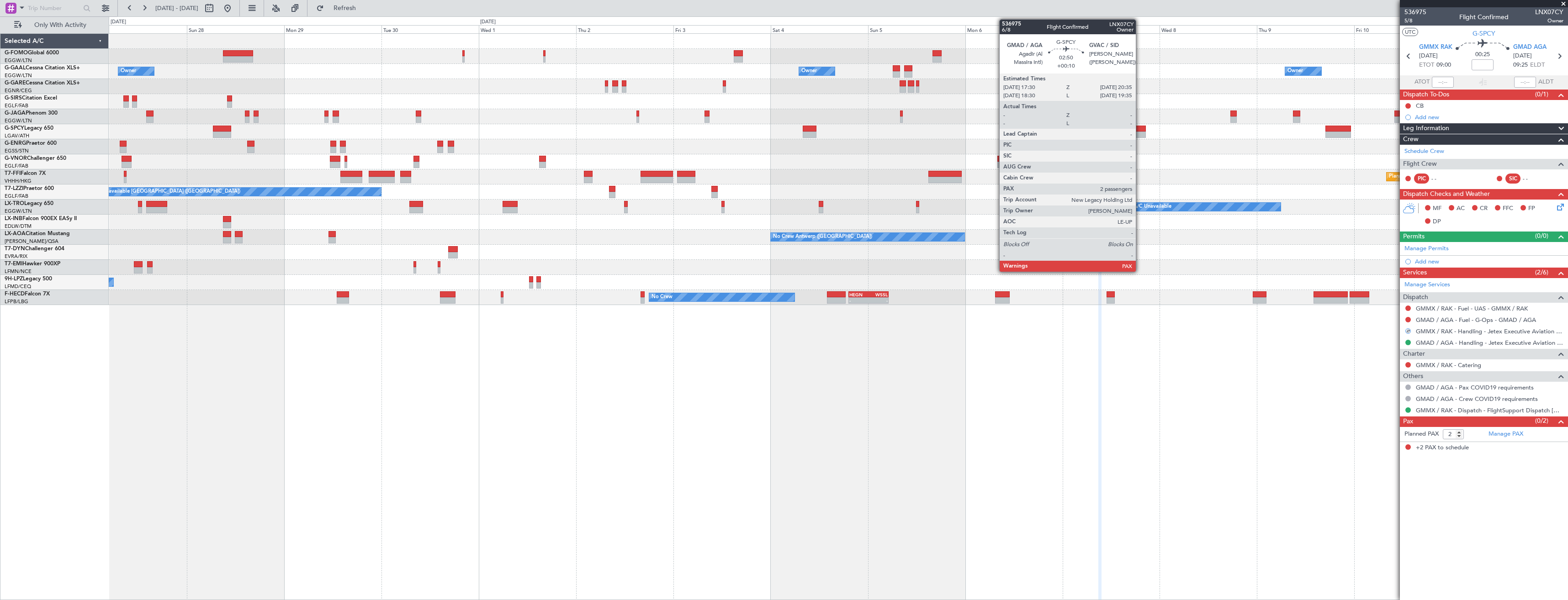
click at [1138, 130] on div at bounding box center [1139, 128] width 13 height 6
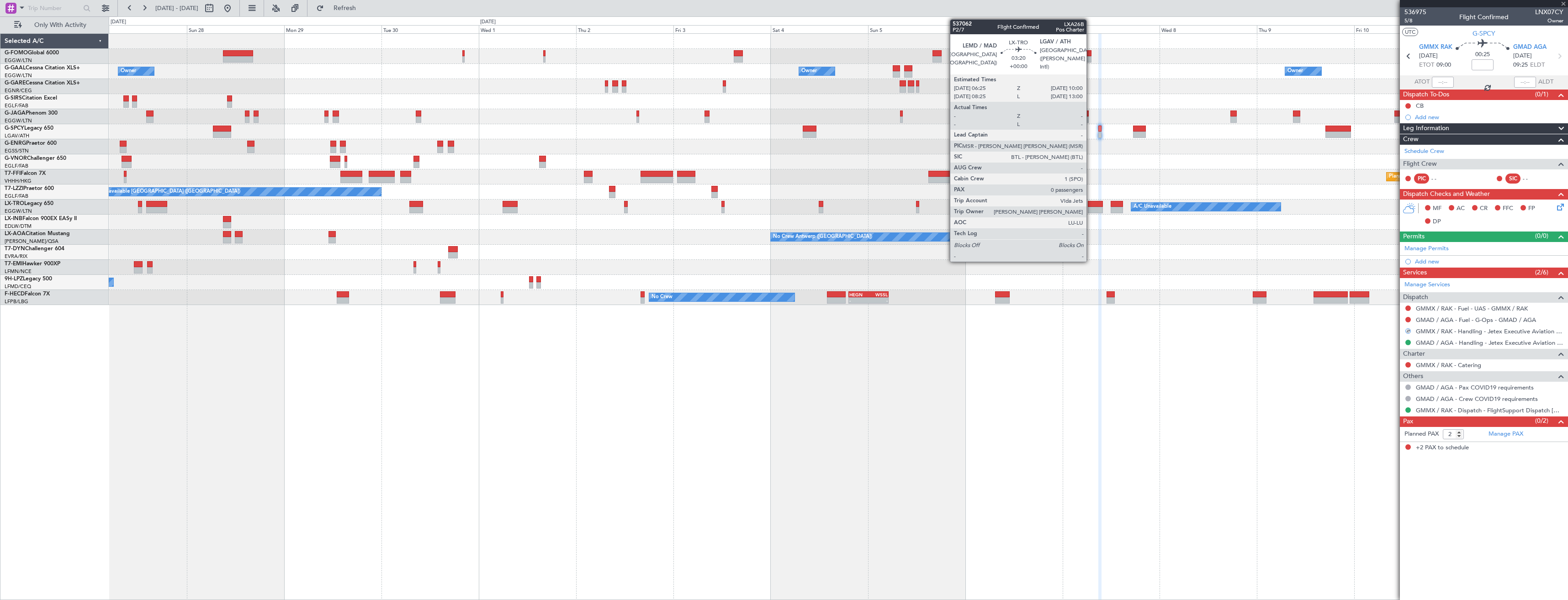
type input "+00:10"
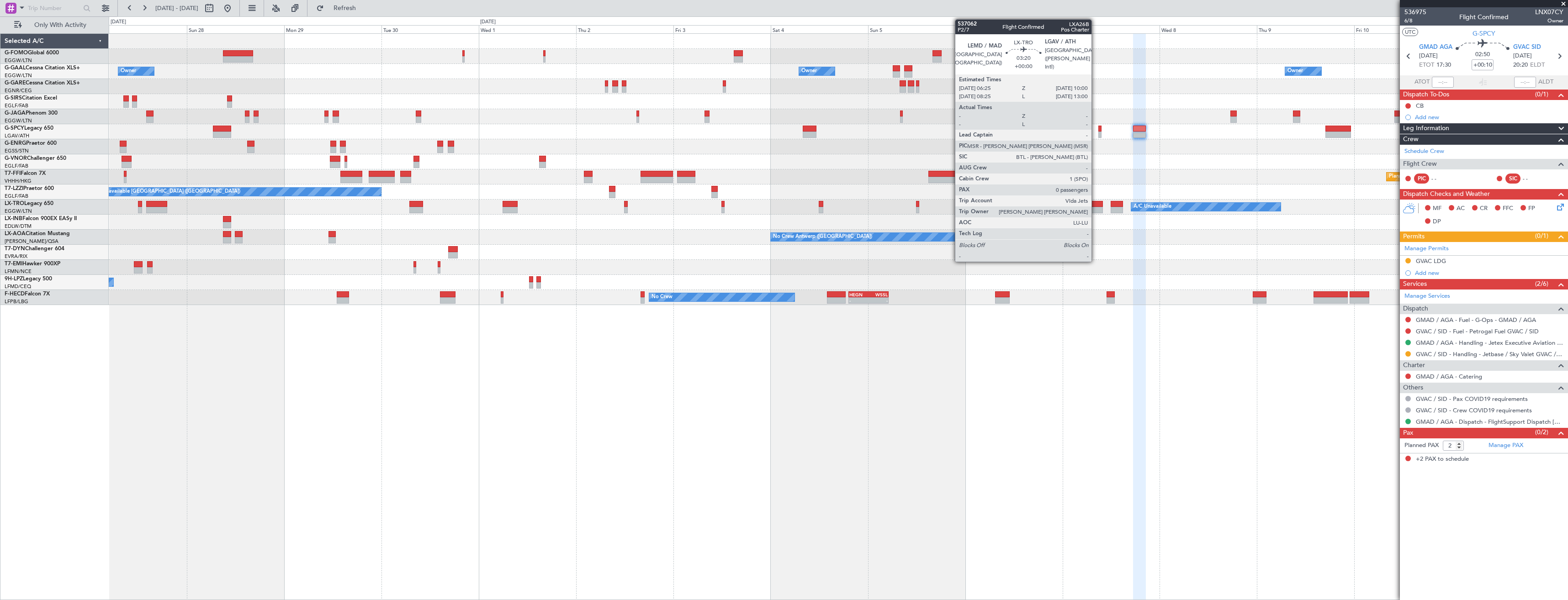
click at [1095, 208] on div at bounding box center [1095, 209] width 15 height 6
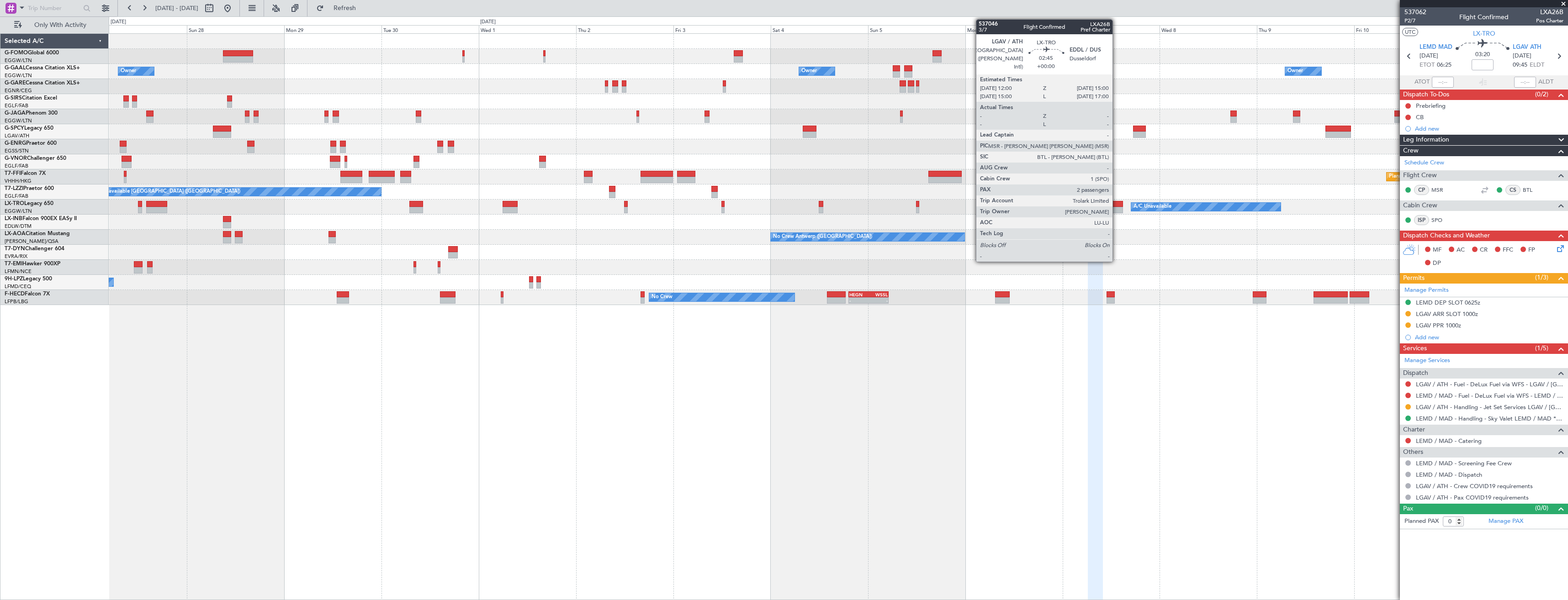
click at [1116, 207] on div at bounding box center [1117, 209] width 12 height 6
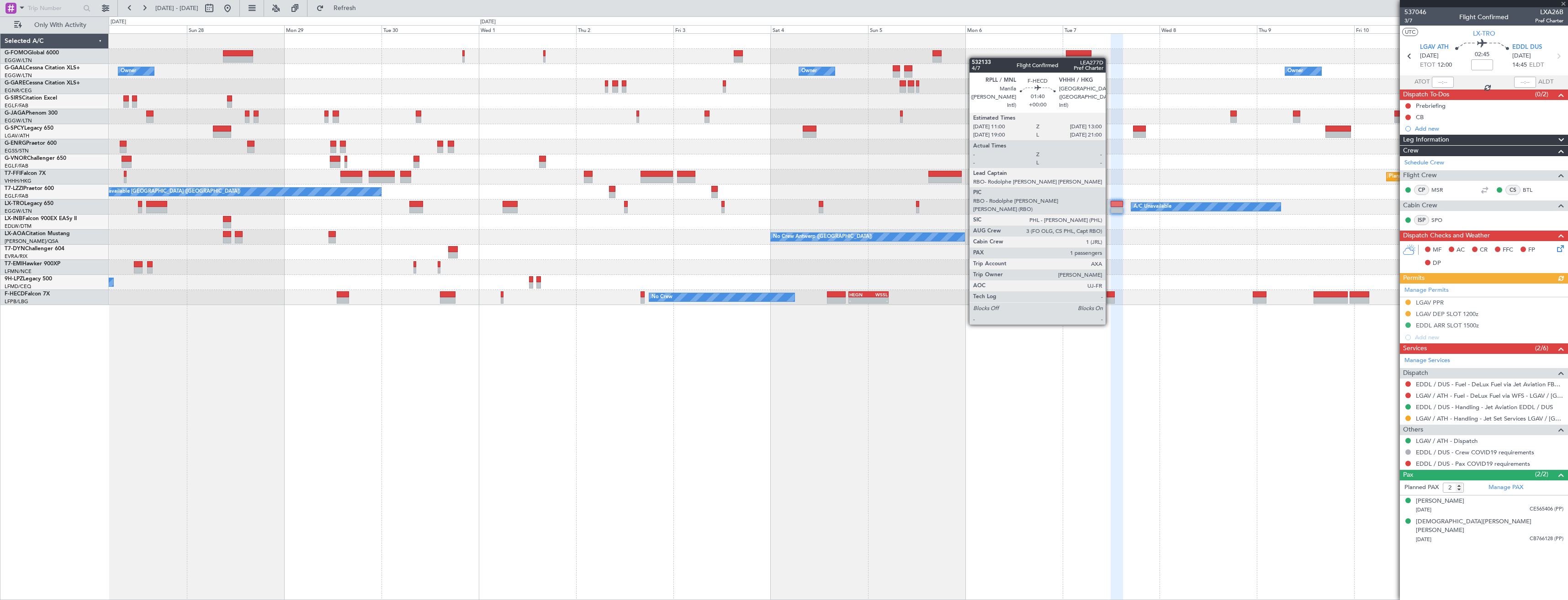
click at [1109, 299] on div at bounding box center [1111, 300] width 9 height 6
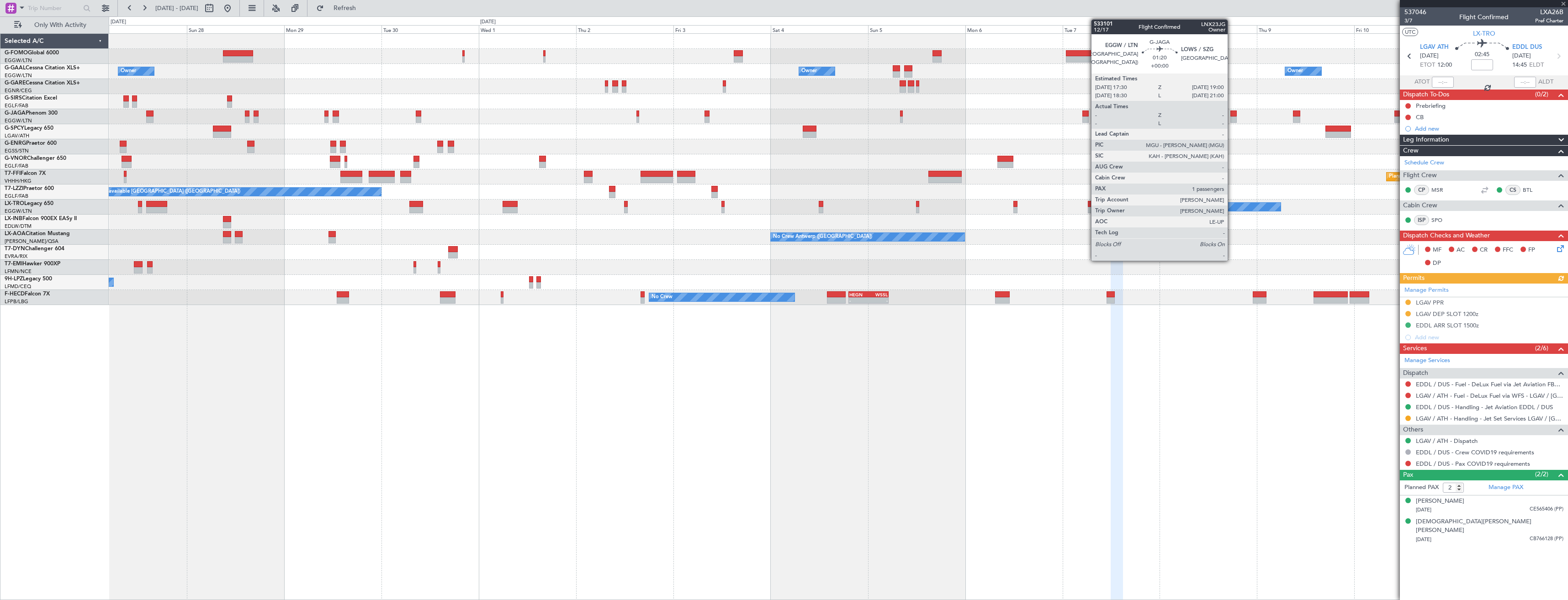
type input "1"
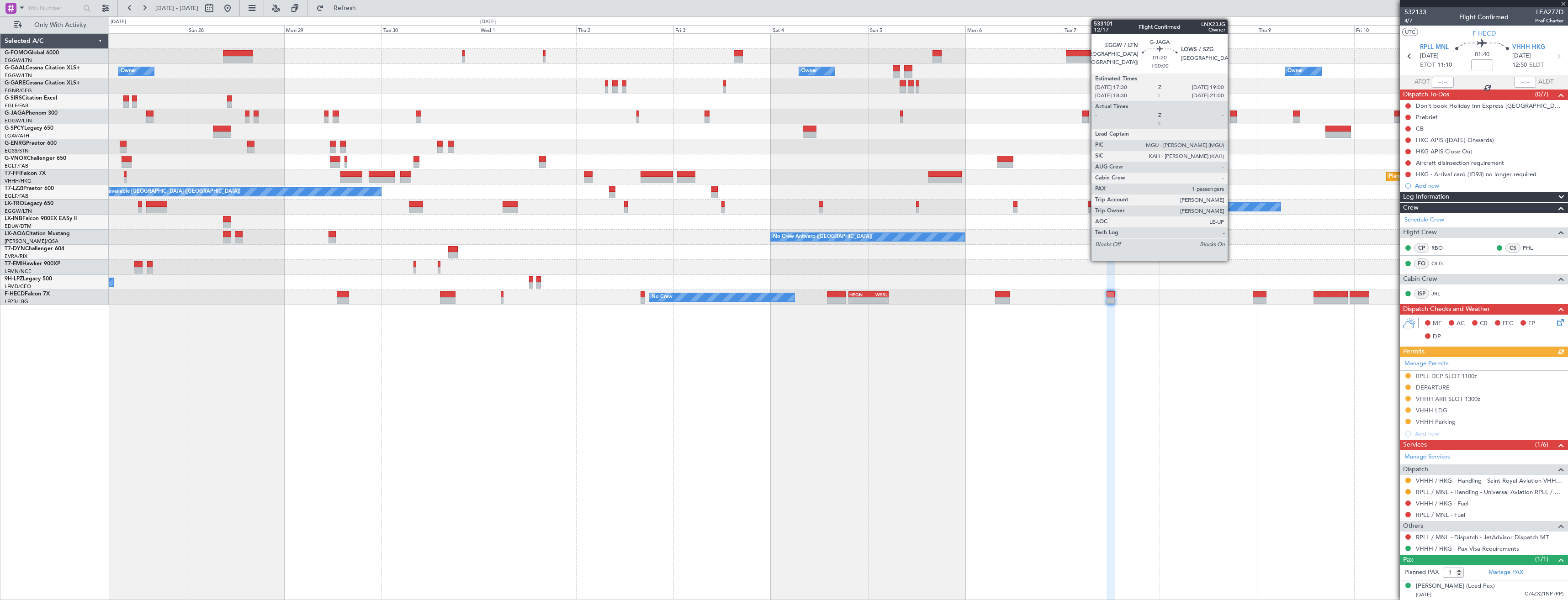
click at [1232, 114] on div at bounding box center [1233, 113] width 6 height 6
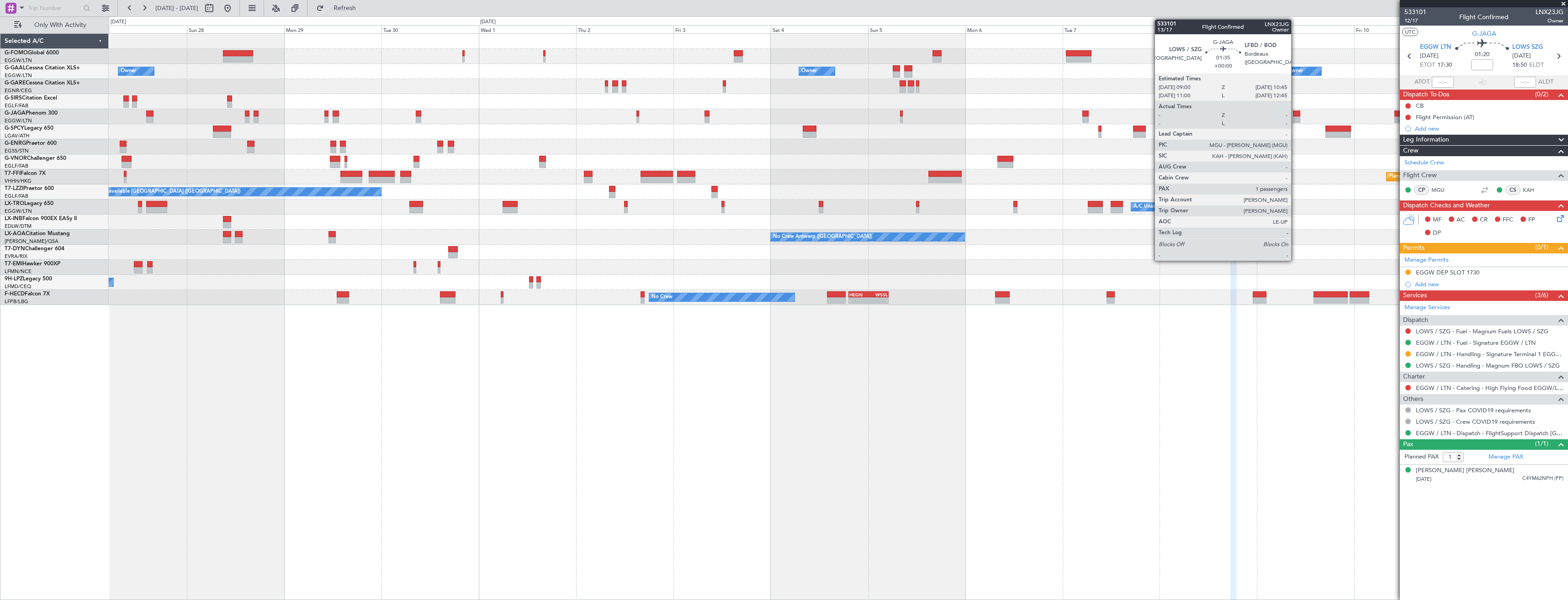
click at [1296, 121] on div at bounding box center [1296, 119] width 8 height 6
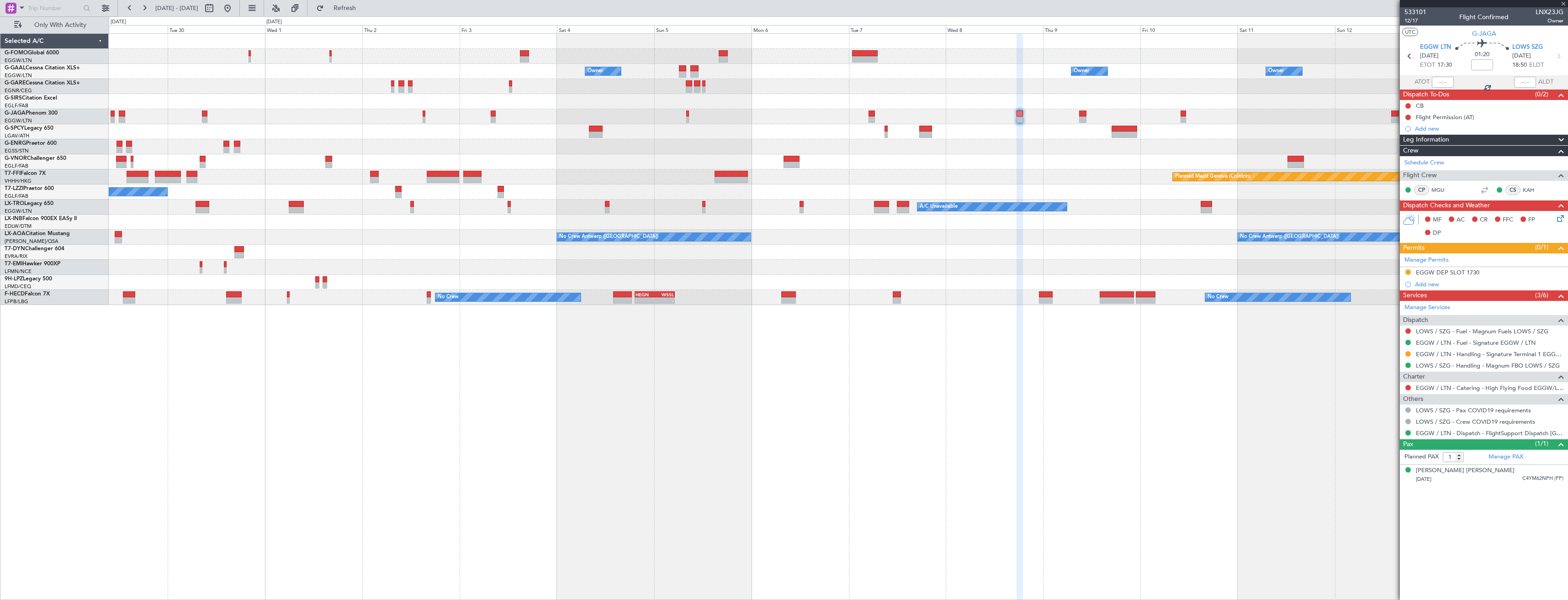
click at [1046, 146] on div "Owner Owner Owner Owner Owner [GEOGRAPHIC_DATA] ([GEOGRAPHIC_DATA]) Owner Owner…" at bounding box center [838, 170] width 1459 height 271
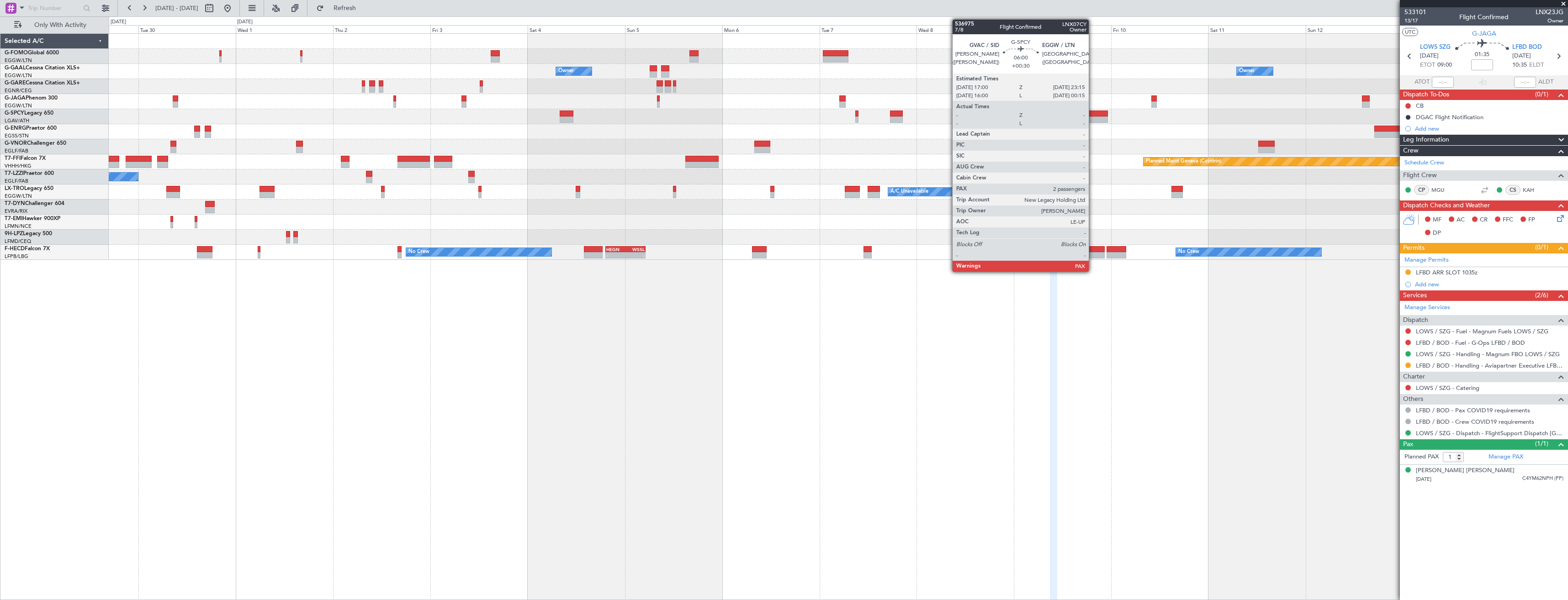
click at [1091, 115] on div at bounding box center [1095, 113] width 26 height 6
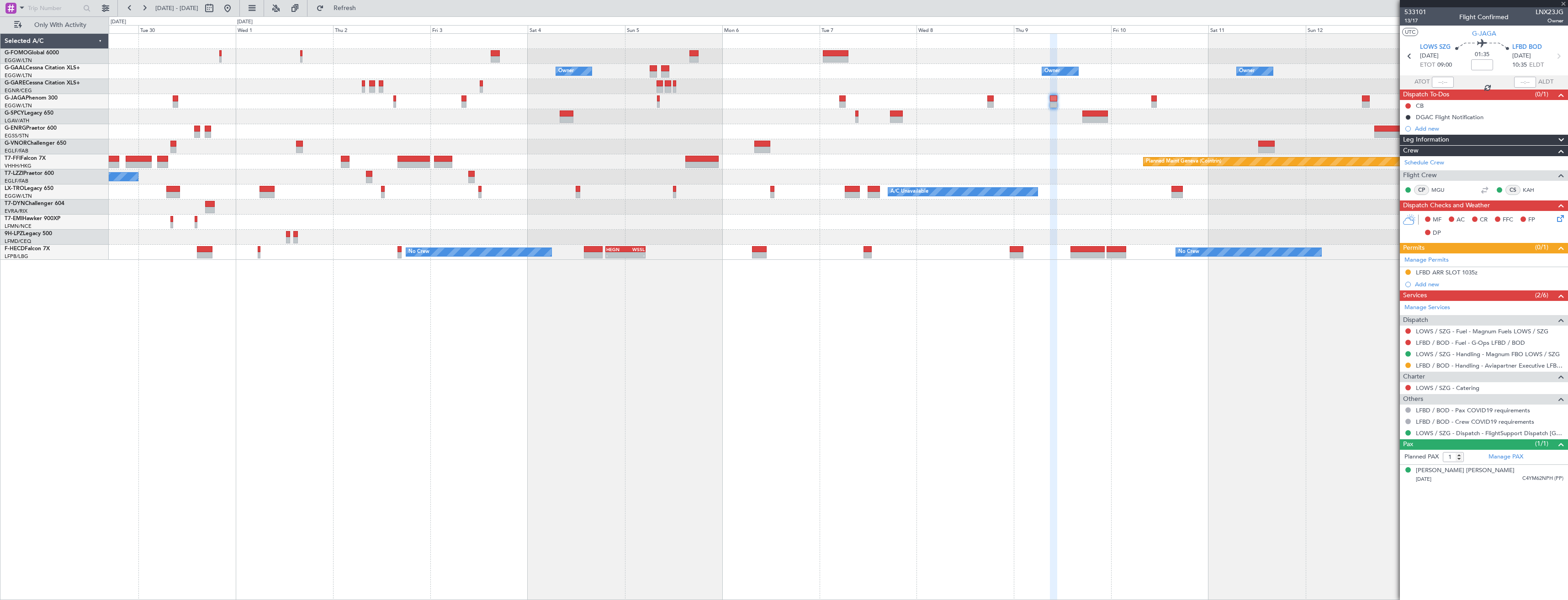
type input "+00:30"
type input "2"
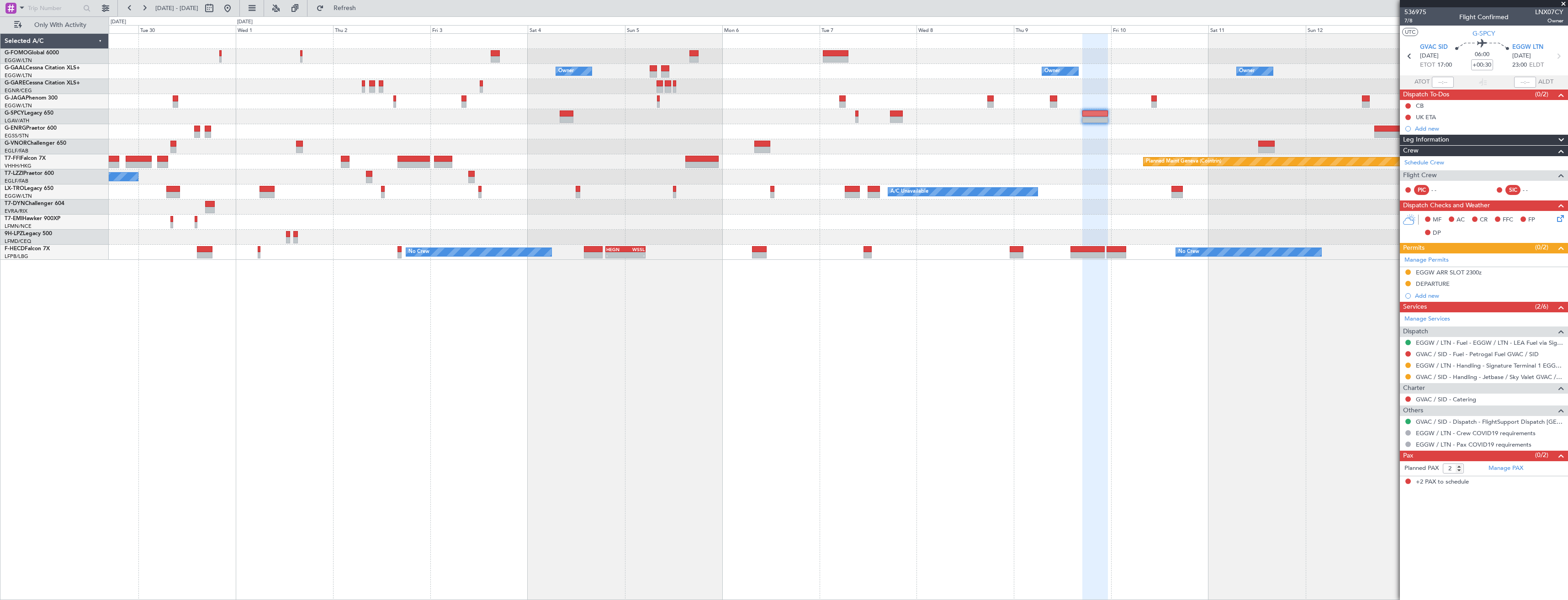
click at [1199, 201] on div "Owner Owner Owner Owner Owner [GEOGRAPHIC_DATA] ([GEOGRAPHIC_DATA]) Owner Owner…" at bounding box center [838, 147] width 1459 height 226
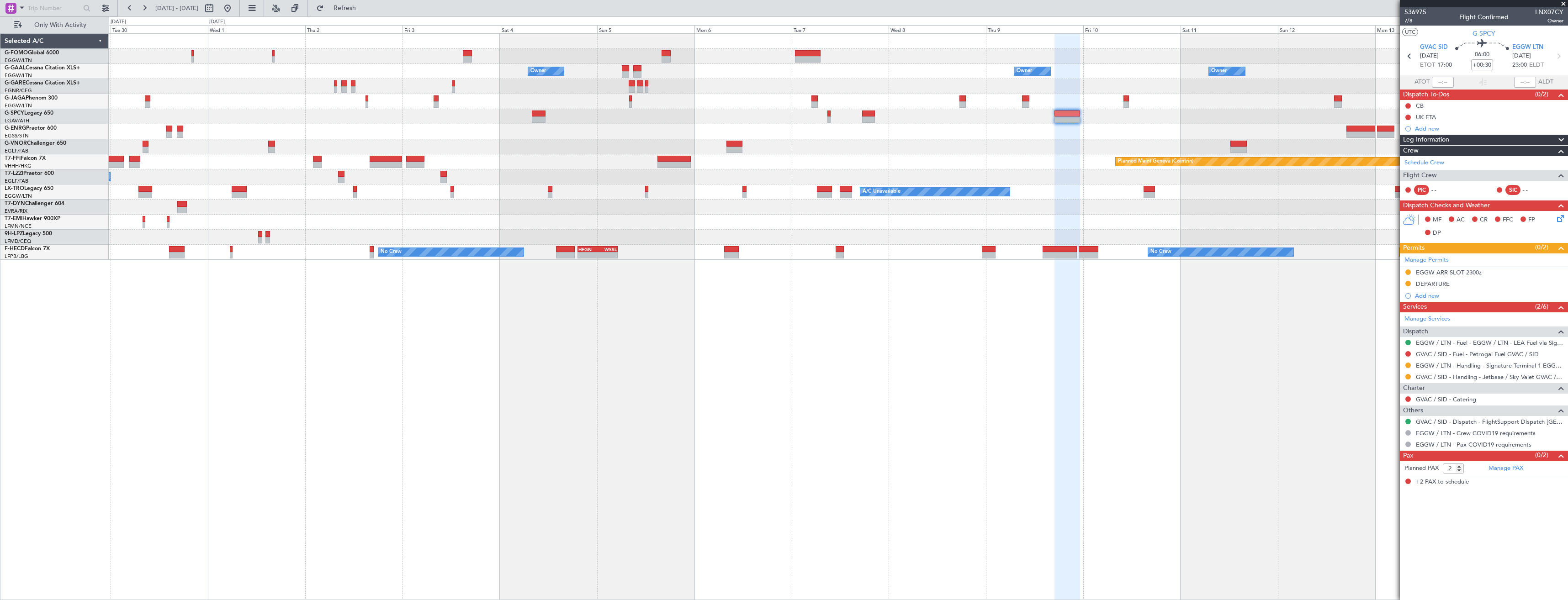
click at [727, 195] on div "A/C Unavailable Planned Maint [GEOGRAPHIC_DATA] (Riga Intl)" at bounding box center [838, 192] width 1459 height 15
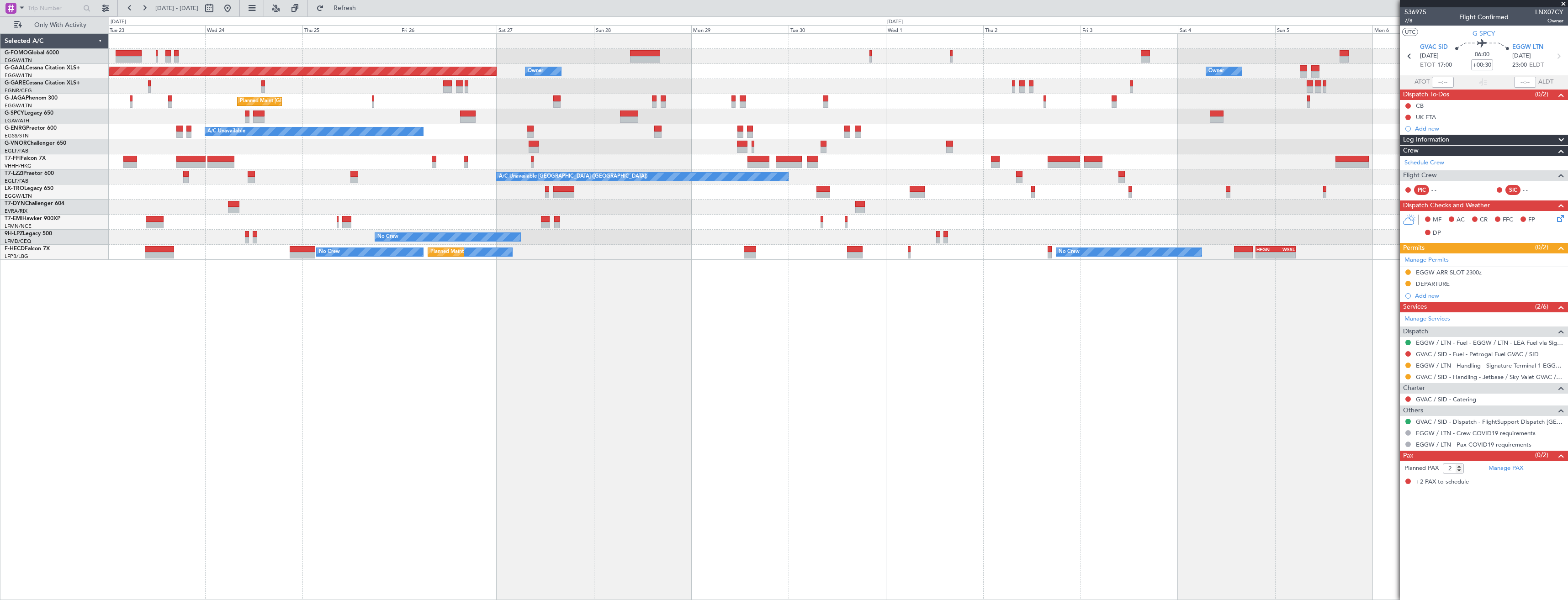
click at [1211, 224] on div "Owner Owner Planned [GEOGRAPHIC_DATA] Owner Owner Planned Maint [GEOGRAPHIC_DAT…" at bounding box center [838, 147] width 1459 height 226
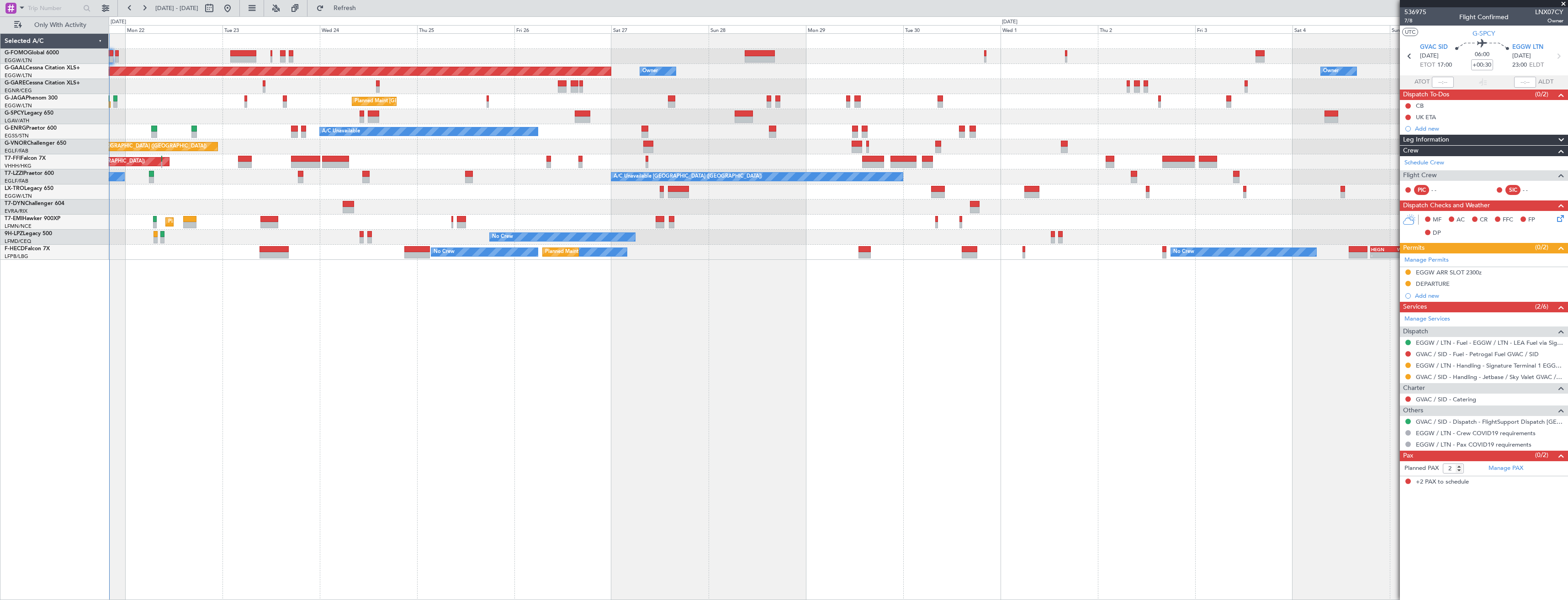
click at [796, 200] on div at bounding box center [838, 207] width 1459 height 15
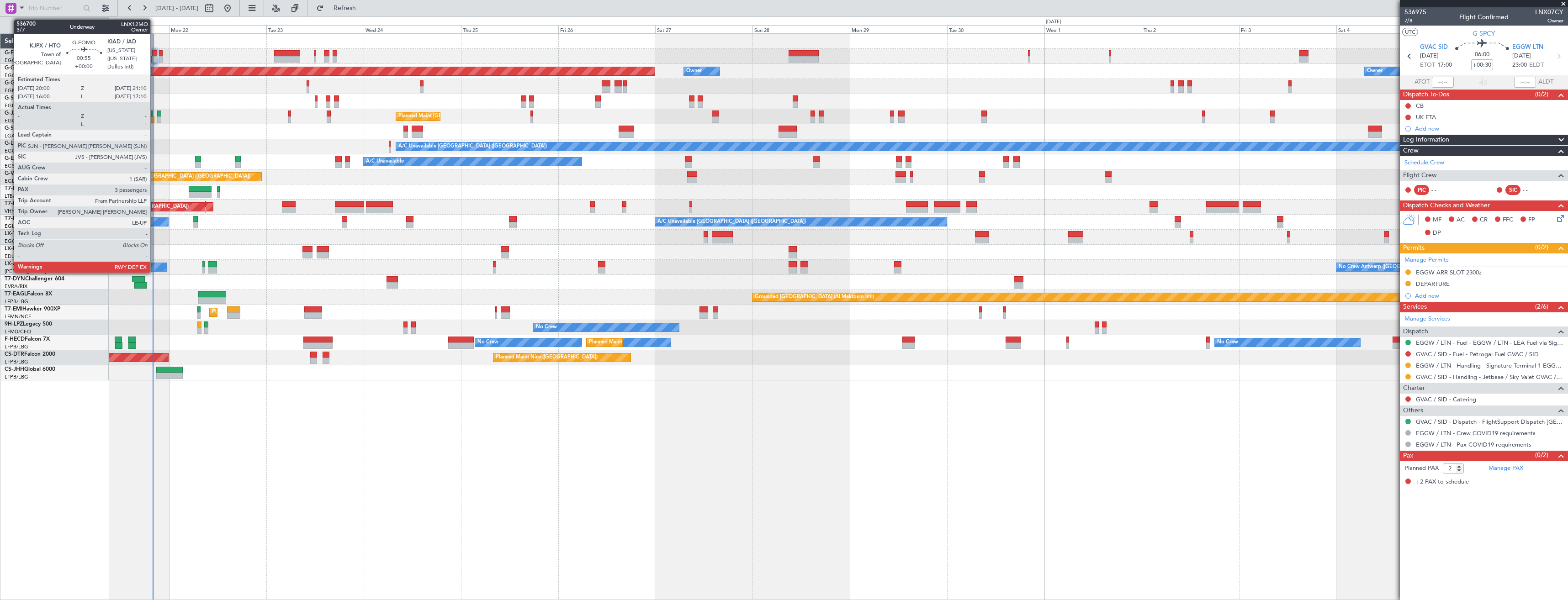
click at [155, 55] on div at bounding box center [155, 53] width 5 height 6
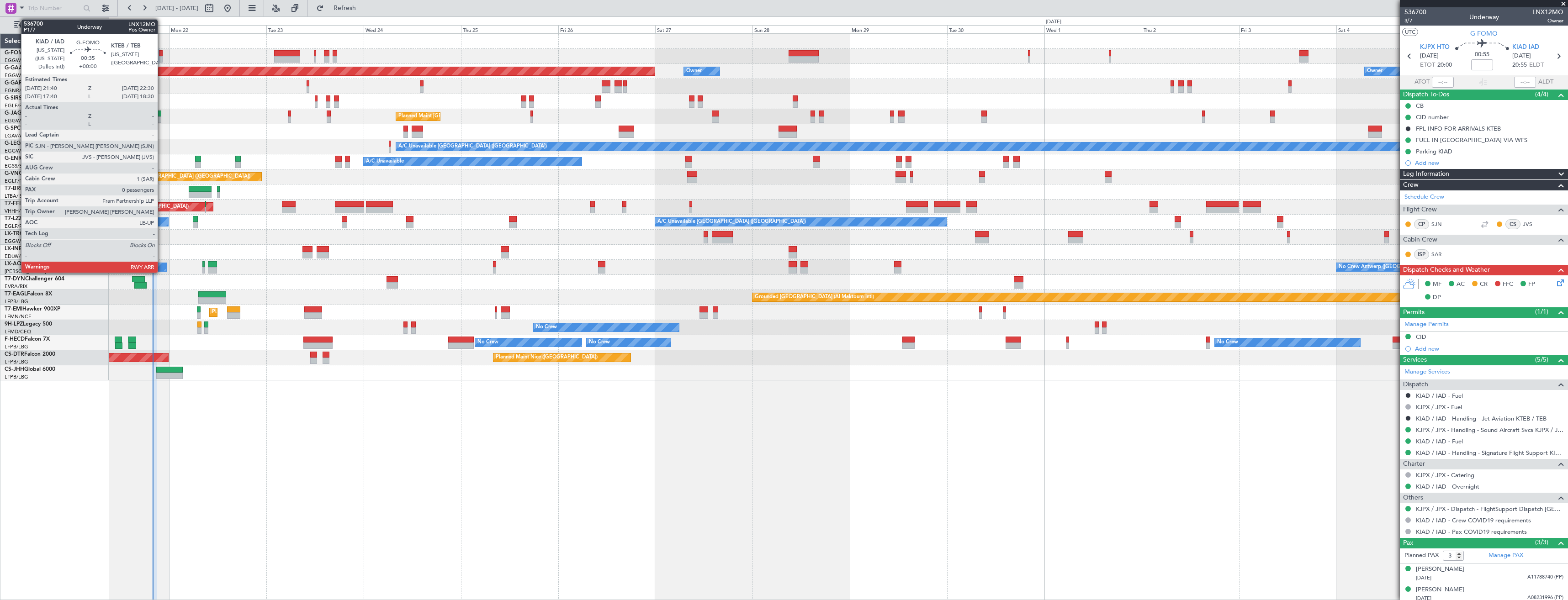
click at [161, 54] on div at bounding box center [161, 53] width 3 height 6
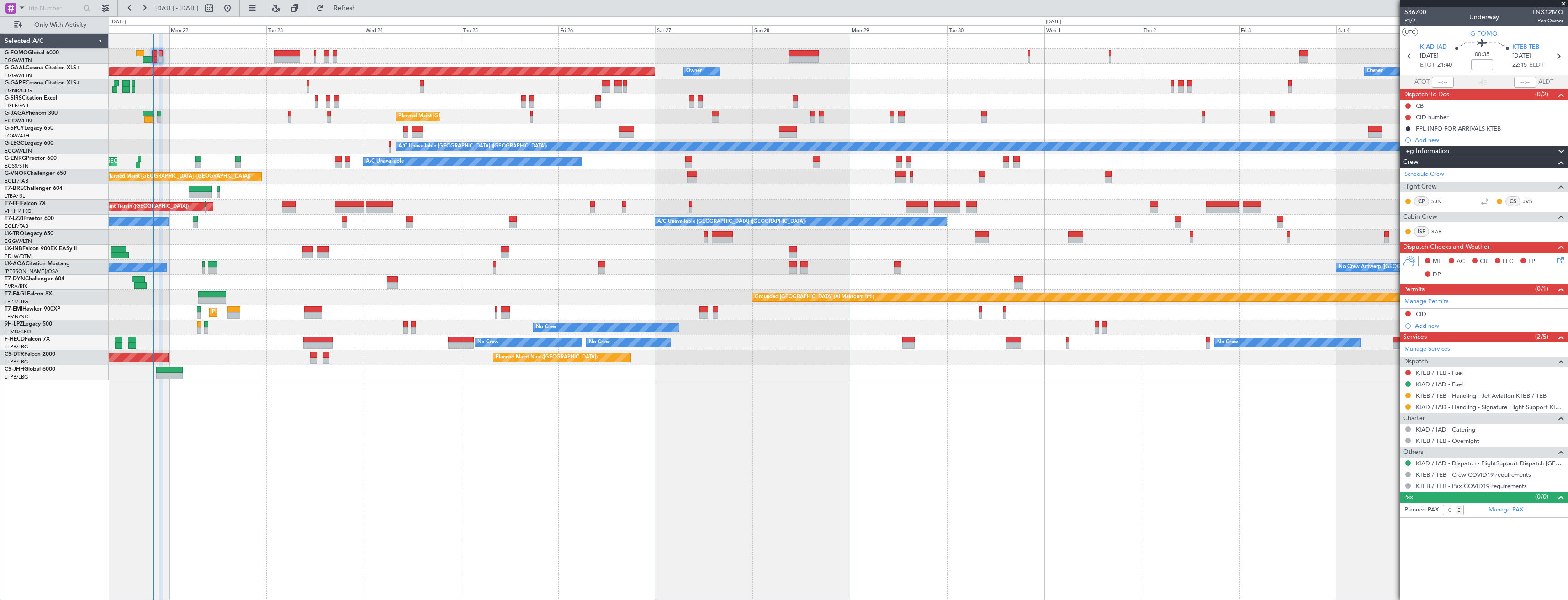
click at [1410, 21] on span "P1/7" at bounding box center [1415, 20] width 22 height 8
click at [1563, 260] on icon at bounding box center [1559, 259] width 8 height 8
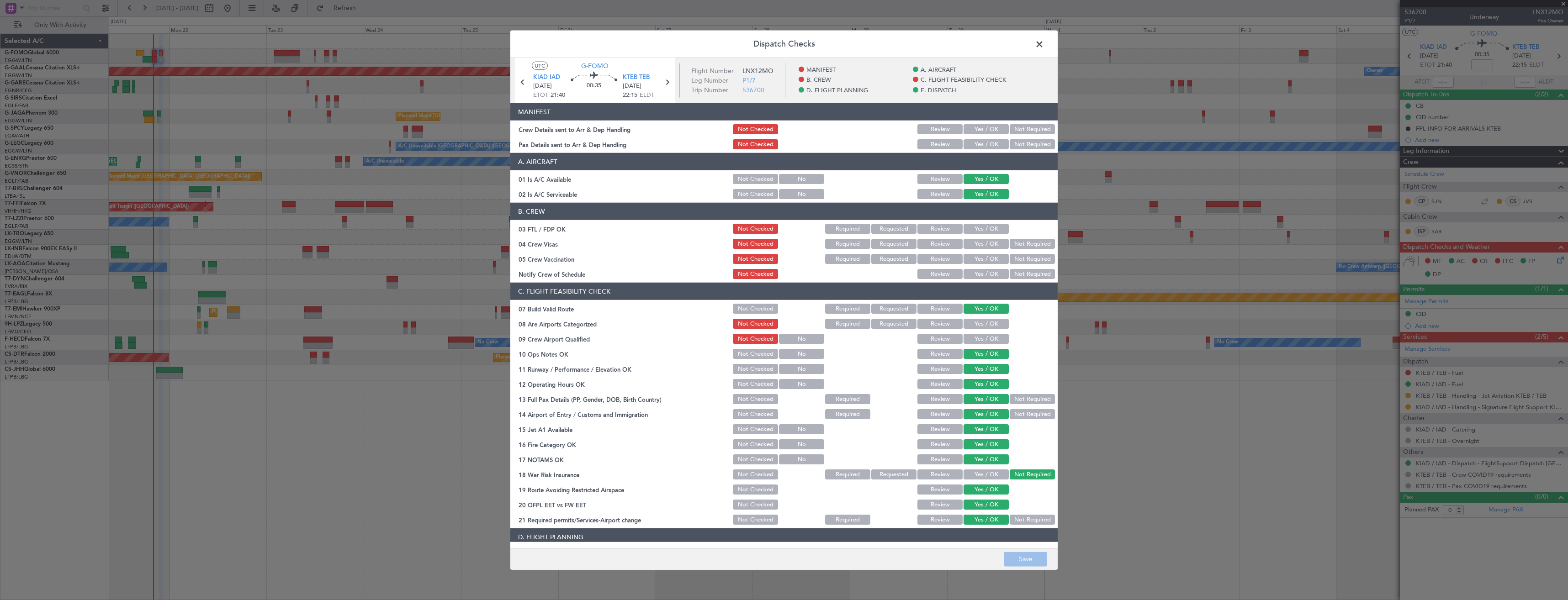
drag, startPoint x: 980, startPoint y: 141, endPoint x: 978, endPoint y: 123, distance: 18.1
click at [980, 140] on button "Yes / OK" at bounding box center [986, 144] width 45 height 10
drag, startPoint x: 978, startPoint y: 123, endPoint x: 976, endPoint y: 127, distance: 4.5
click at [978, 125] on div "Yes / OK" at bounding box center [986, 129] width 46 height 13
click at [982, 128] on button "Yes / OK" at bounding box center [986, 130] width 45 height 10
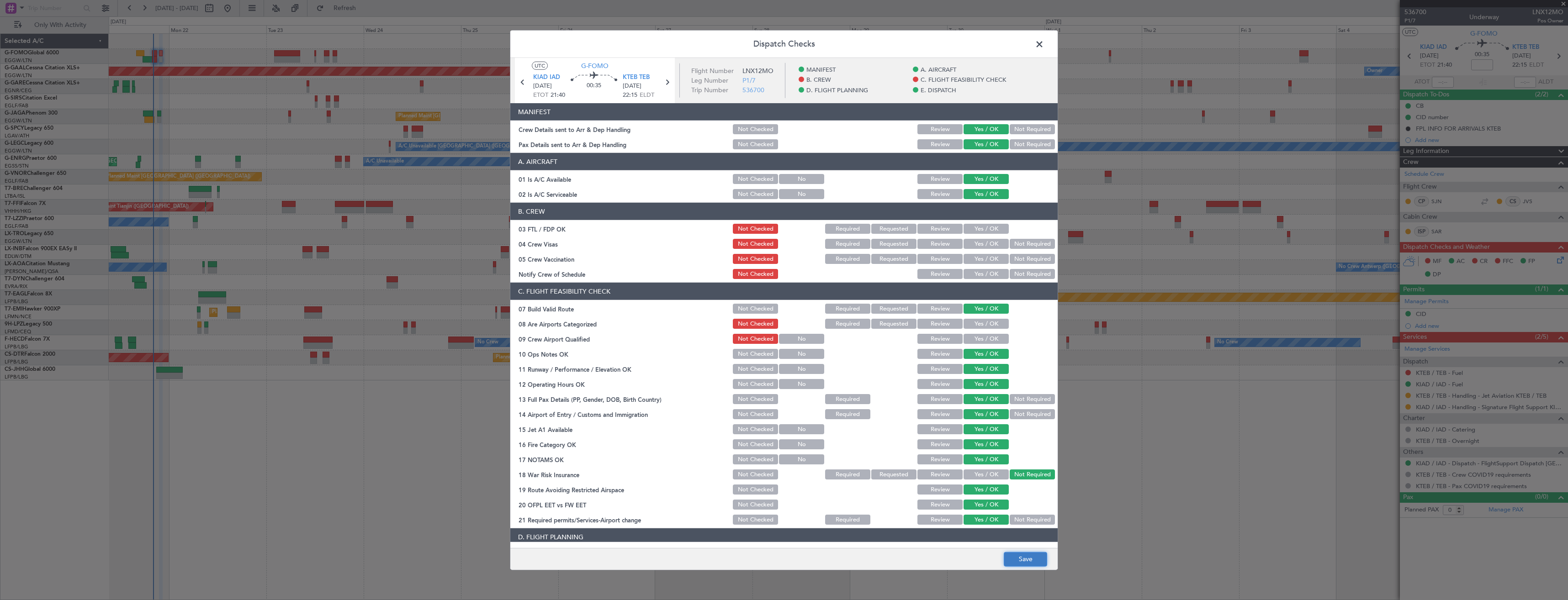
click at [1032, 557] on button "Save" at bounding box center [1025, 558] width 44 height 15
click at [1044, 45] on span at bounding box center [1044, 46] width 0 height 18
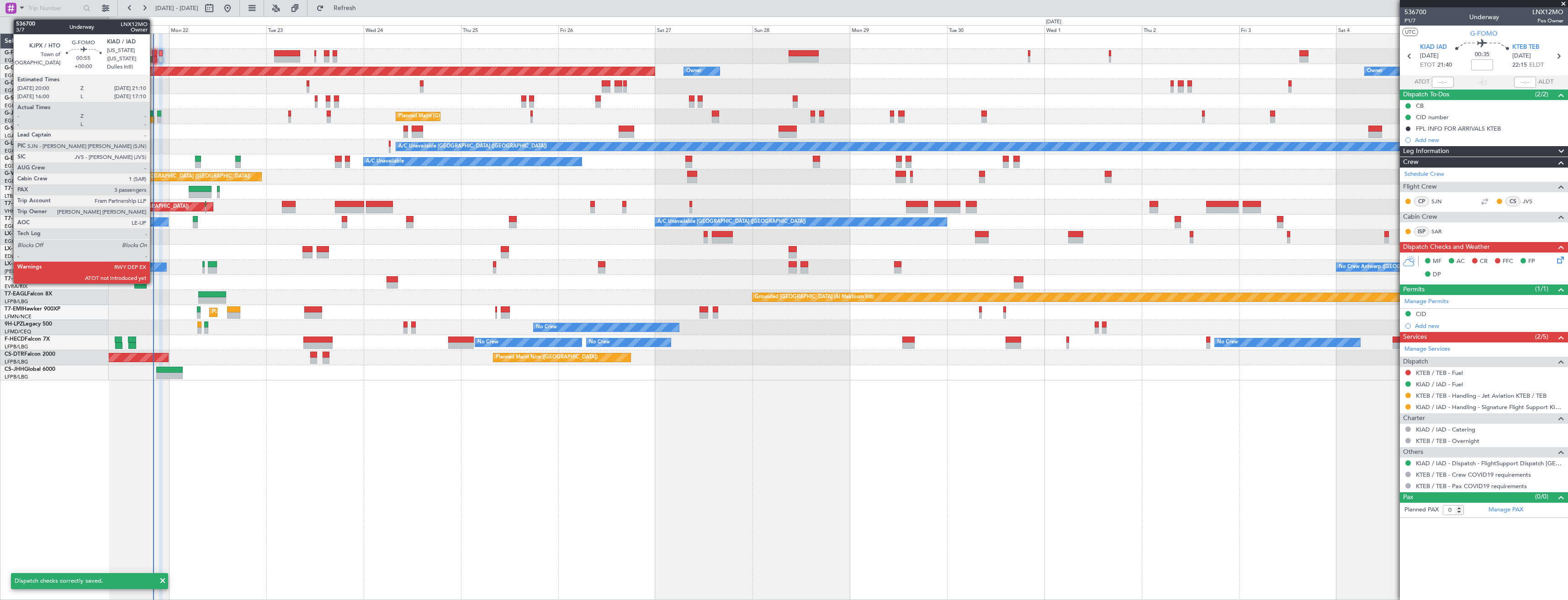
click at [154, 58] on div at bounding box center [155, 59] width 5 height 6
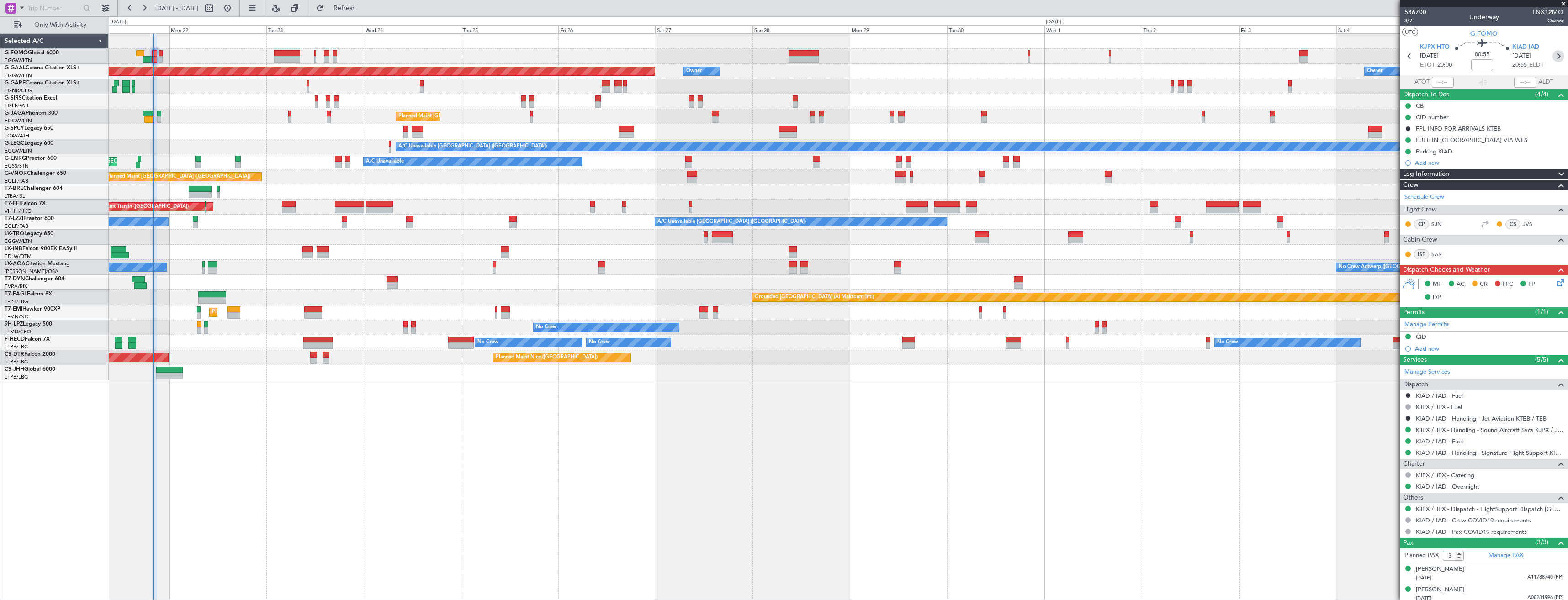
click at [1553, 57] on icon at bounding box center [1559, 56] width 12 height 12
type input "0"
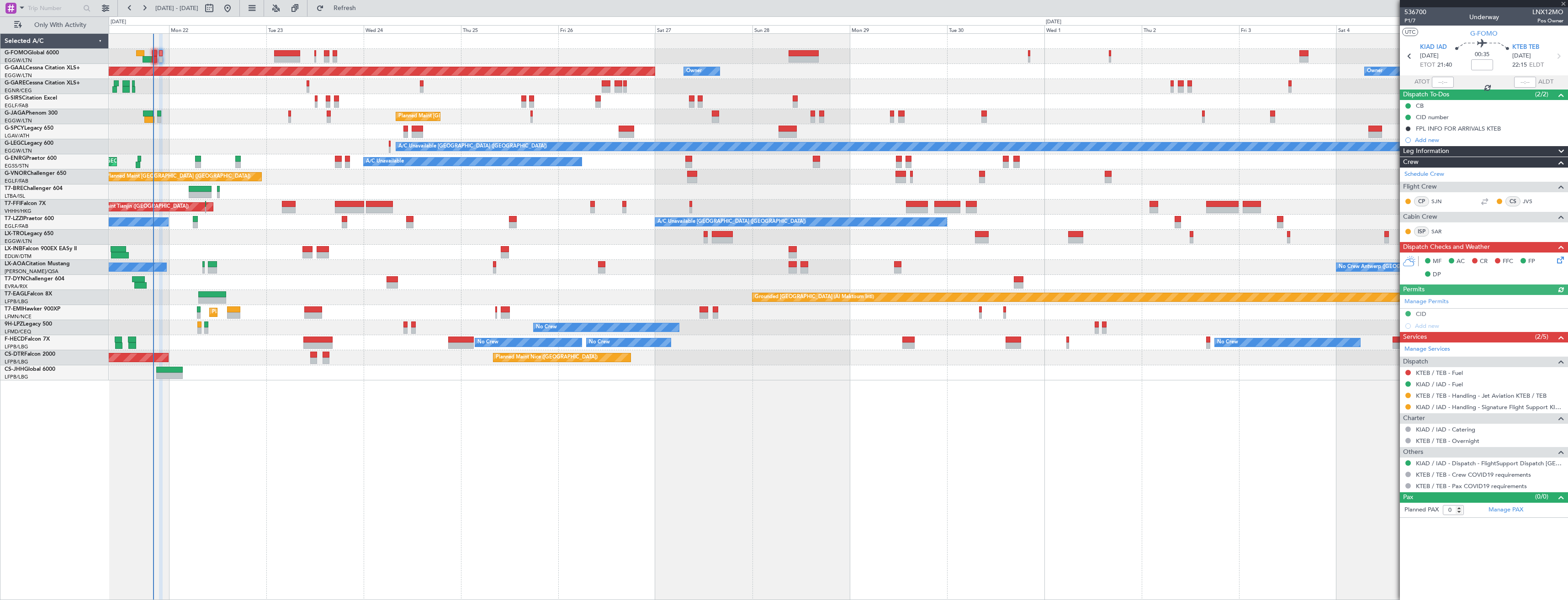
click at [1553, 57] on icon at bounding box center [1559, 56] width 12 height 12
click at [1553, 56] on div "KTEB TEB 21/09/2025 22:15 ELDT" at bounding box center [1532, 56] width 40 height 27
click at [1554, 56] on icon at bounding box center [1559, 56] width 12 height 12
type input "-00:15"
type input "2"
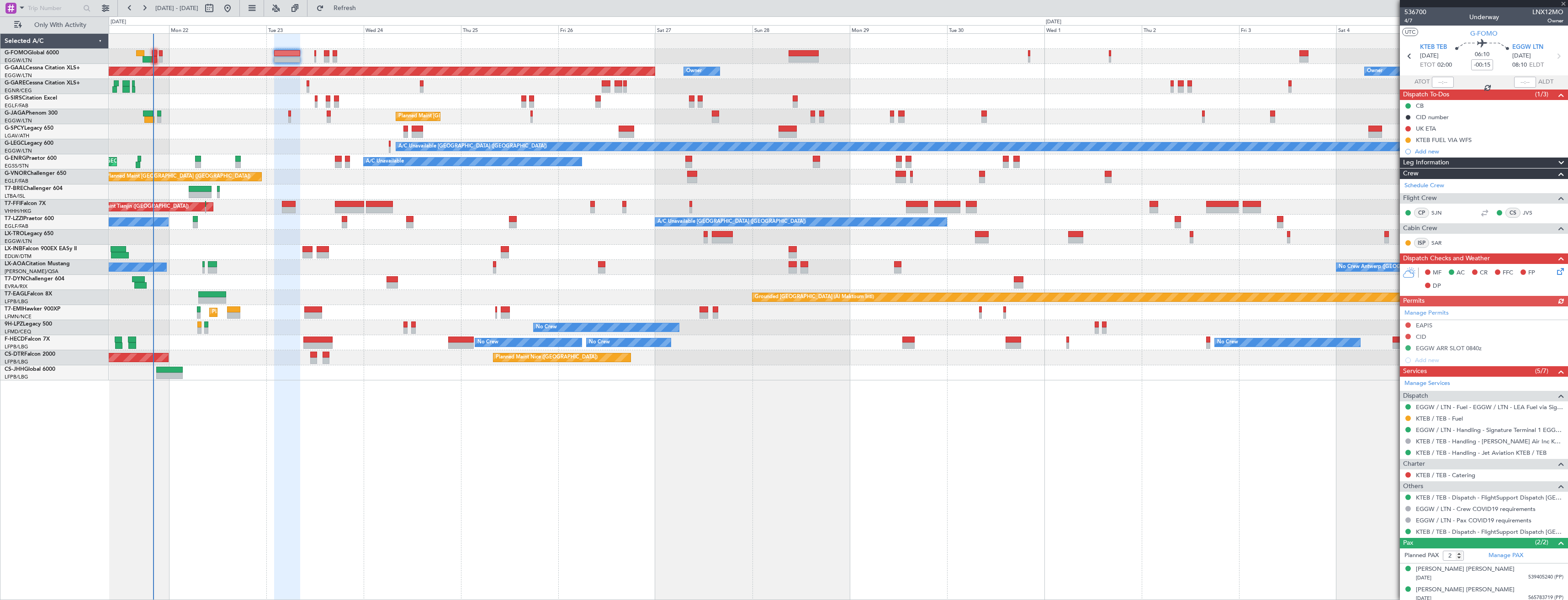
click at [1555, 269] on icon at bounding box center [1559, 270] width 8 height 8
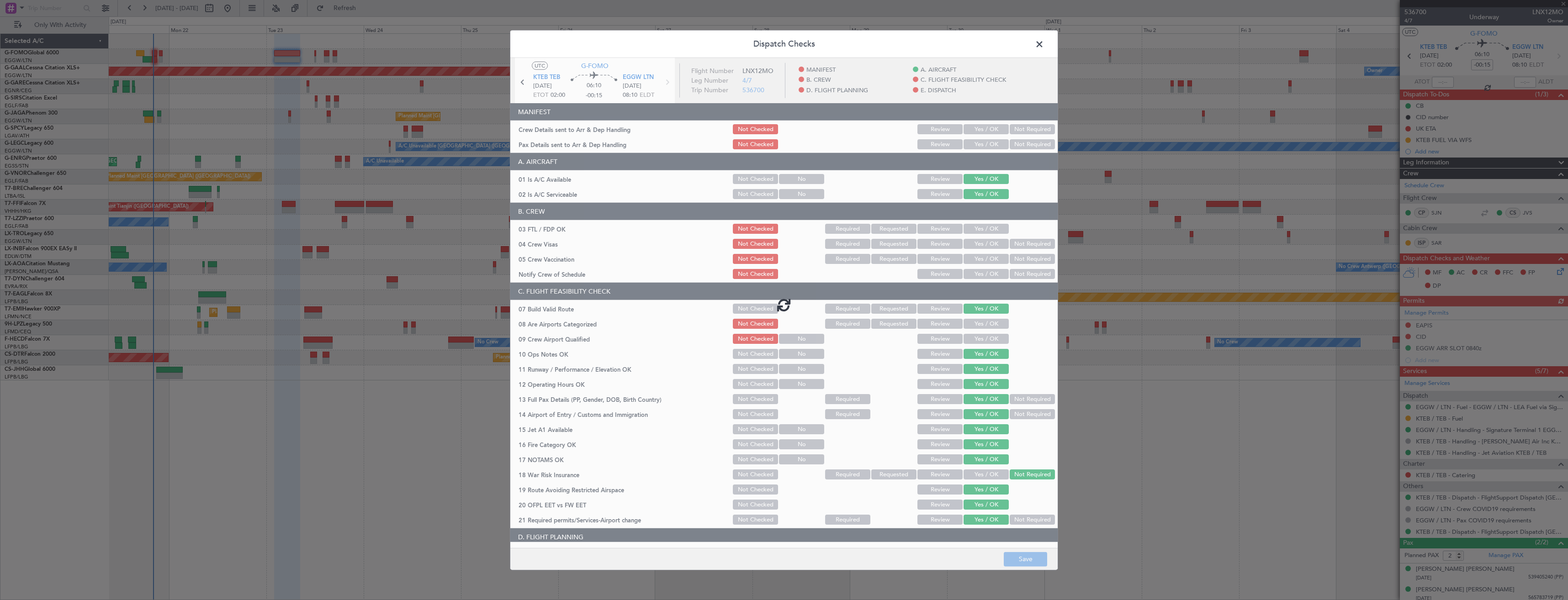
click at [979, 127] on div at bounding box center [784, 305] width 547 height 493
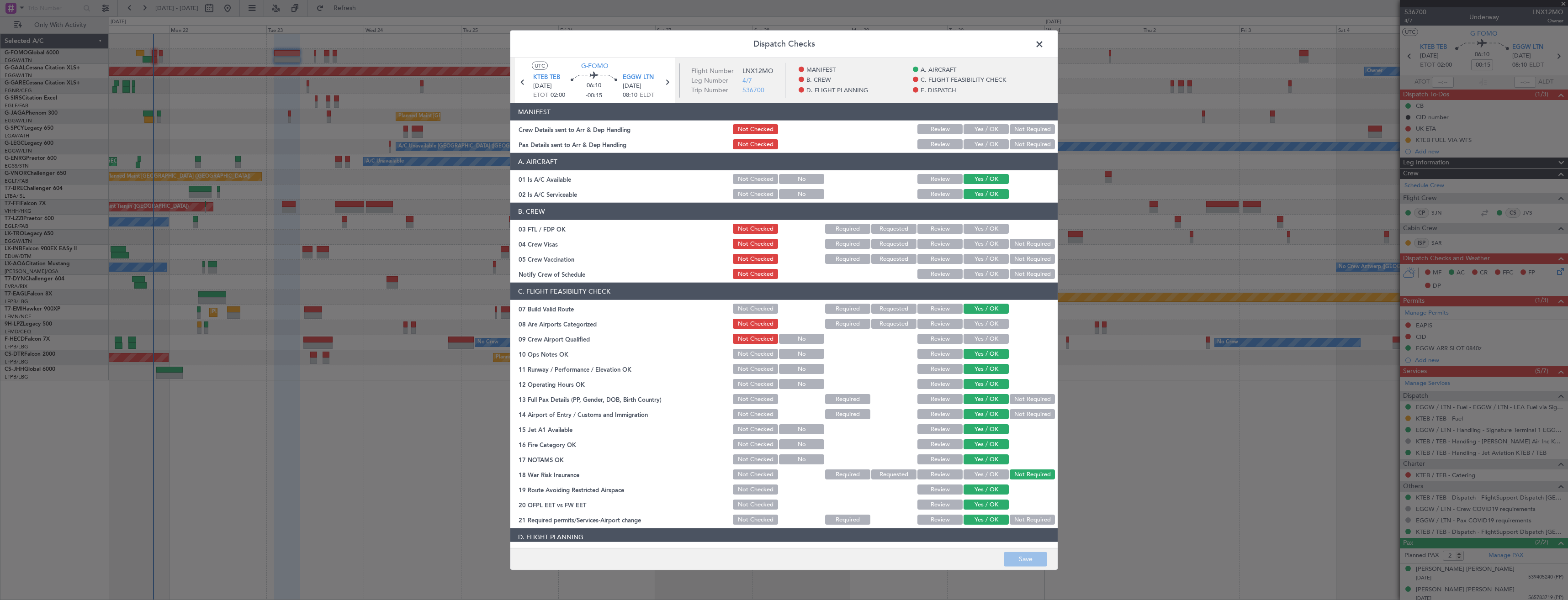
click at [971, 136] on section "MANIFEST Crew Details sent to Arr & Dep Handling Not Checked Review Yes / OK No…" at bounding box center [784, 127] width 547 height 48
click at [970, 131] on button "Yes / OK" at bounding box center [986, 130] width 45 height 10
click at [970, 145] on button "Yes / OK" at bounding box center [986, 144] width 45 height 10
click at [1025, 562] on button "Save" at bounding box center [1025, 558] width 44 height 15
click at [1044, 44] on span at bounding box center [1044, 46] width 0 height 18
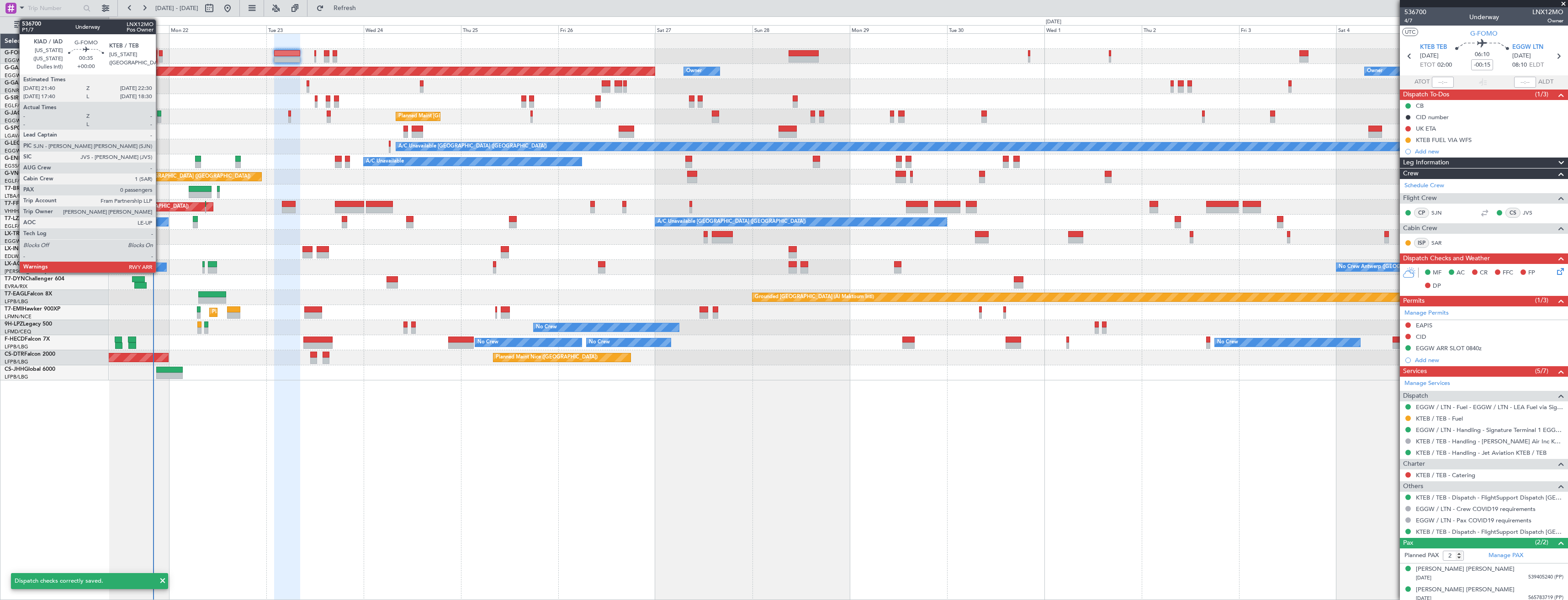
click at [160, 54] on div at bounding box center [161, 53] width 3 height 6
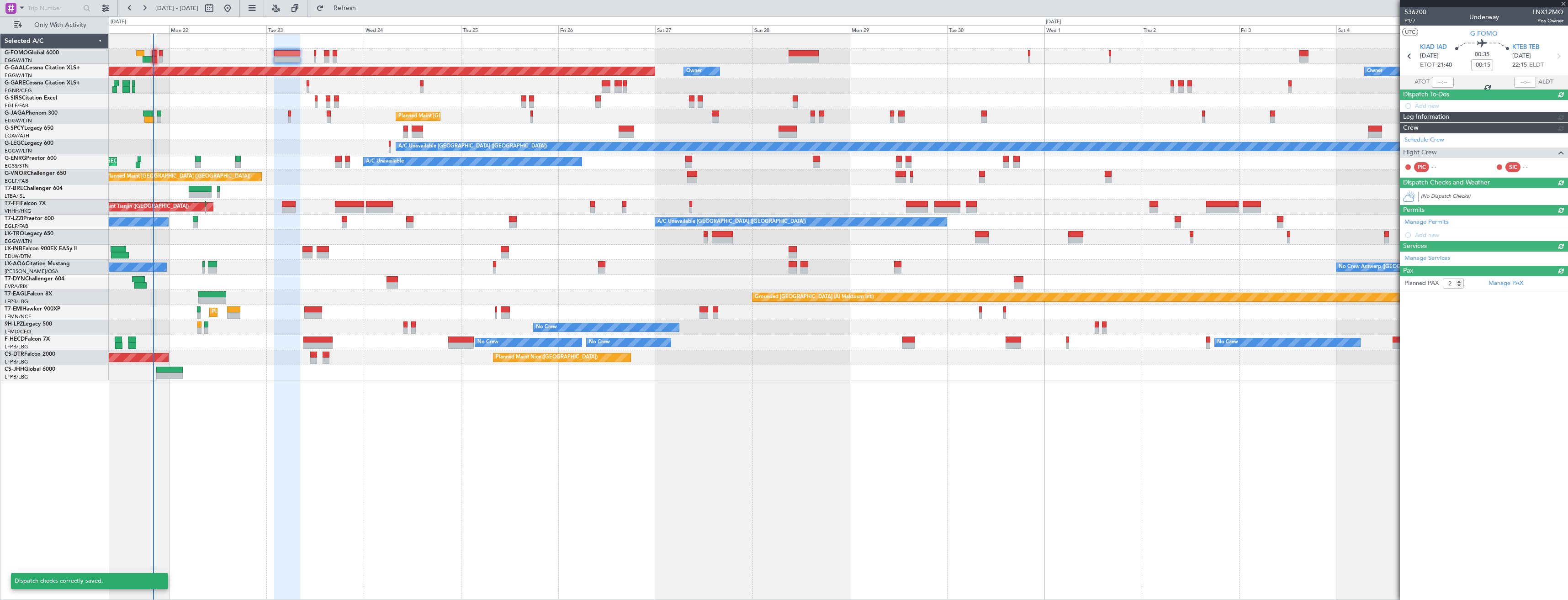
type input "0"
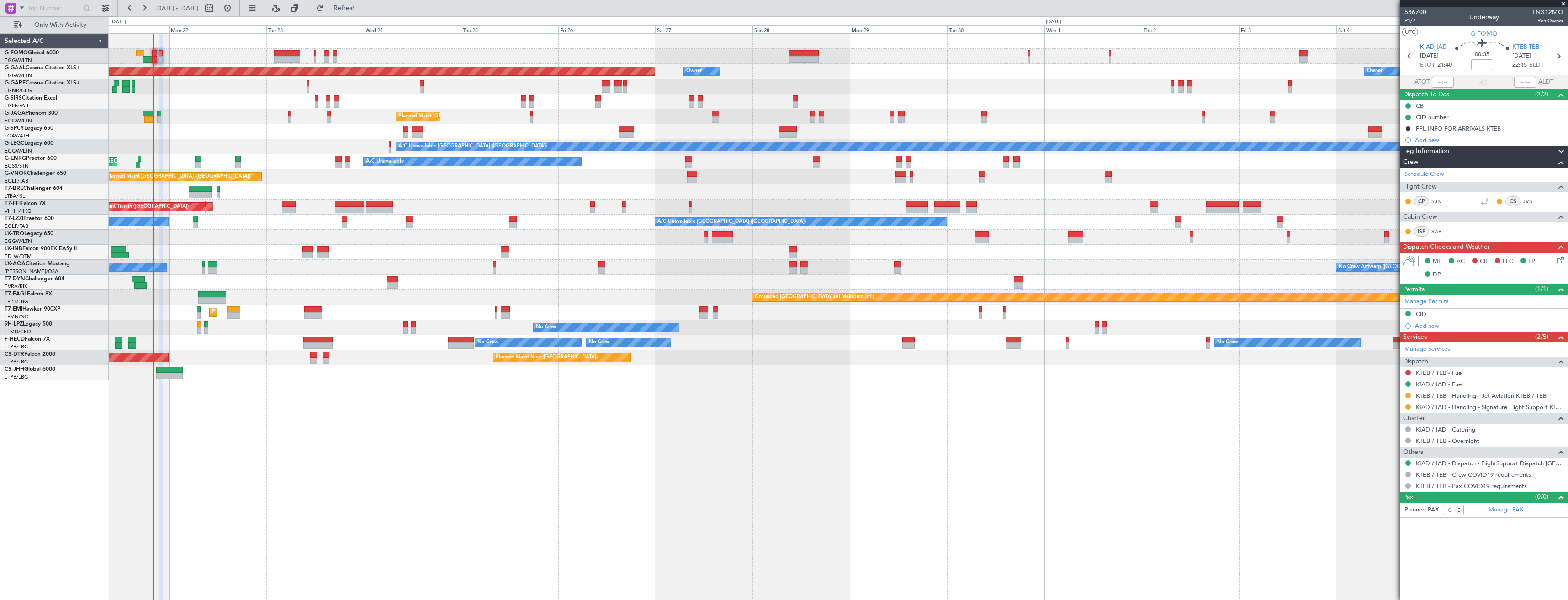
click at [1116, 179] on div "Planned Maint [GEOGRAPHIC_DATA] ([GEOGRAPHIC_DATA])" at bounding box center [838, 177] width 1459 height 15
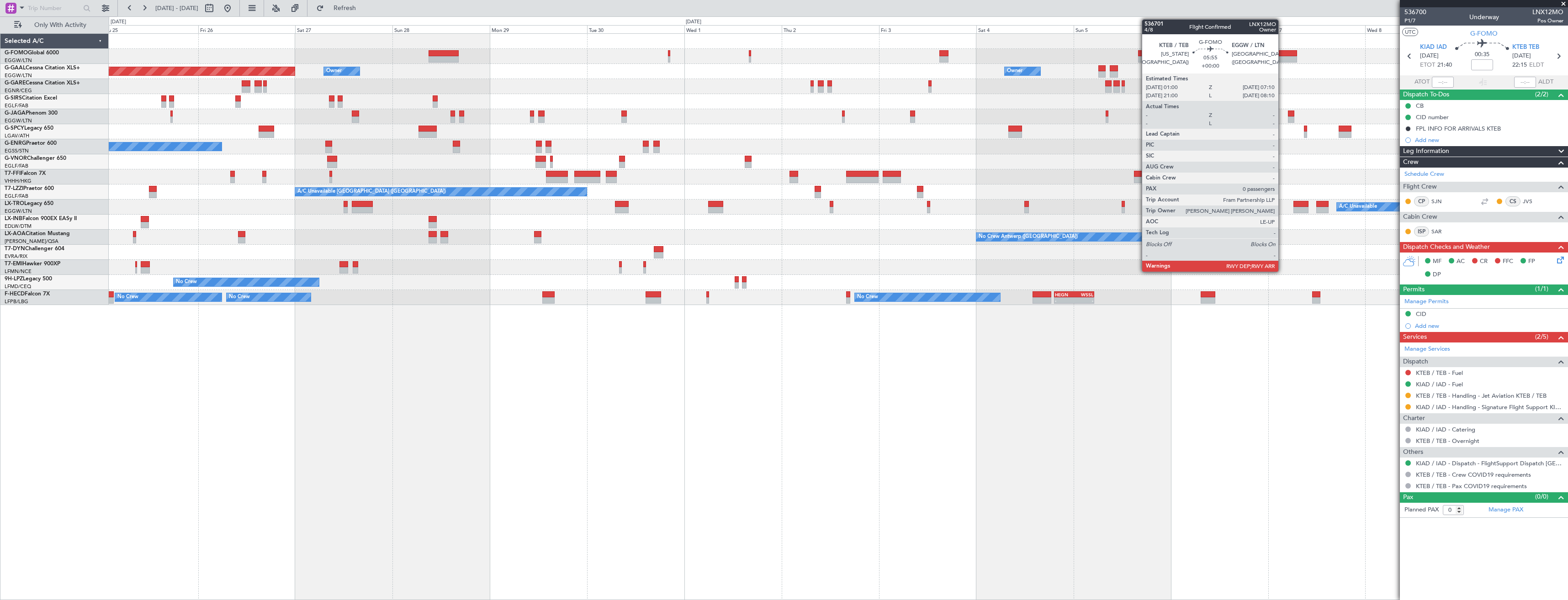
click at [1283, 55] on div at bounding box center [1284, 53] width 25 height 6
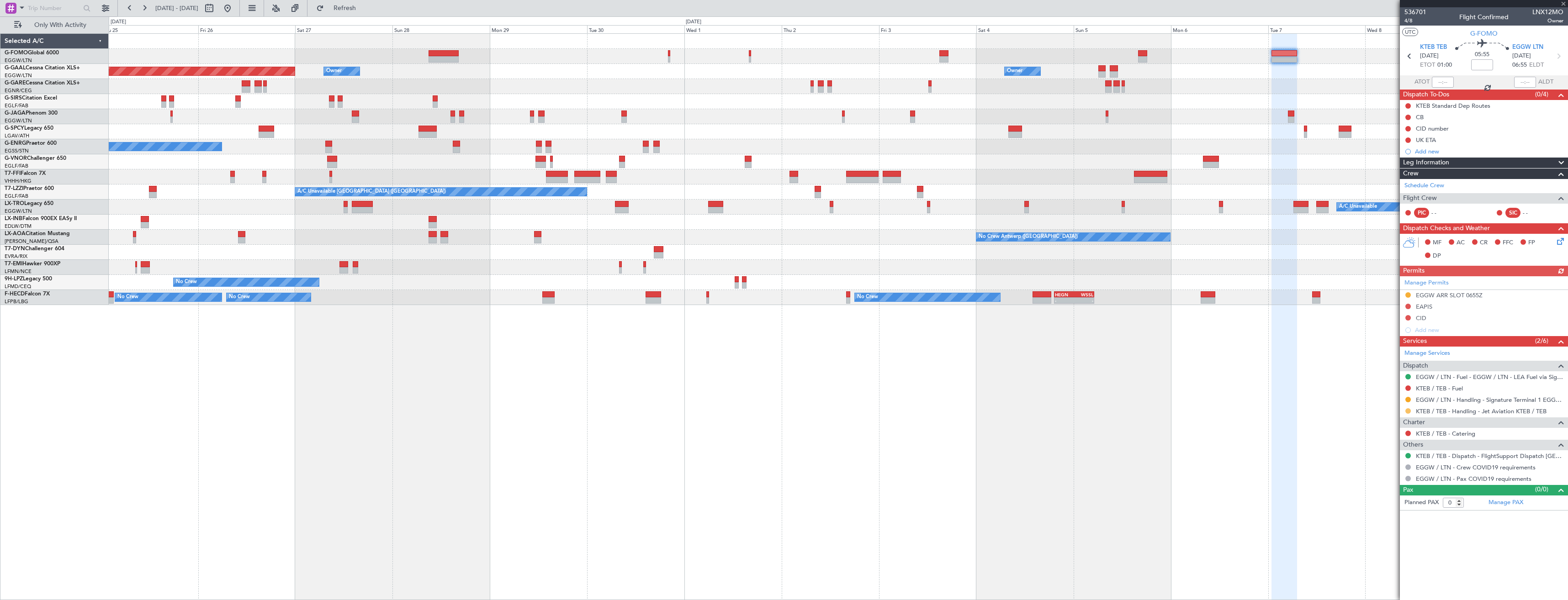
click at [1407, 411] on button at bounding box center [1408, 411] width 5 height 5
click at [1389, 521] on span "Confirmed" at bounding box center [1382, 519] width 28 height 9
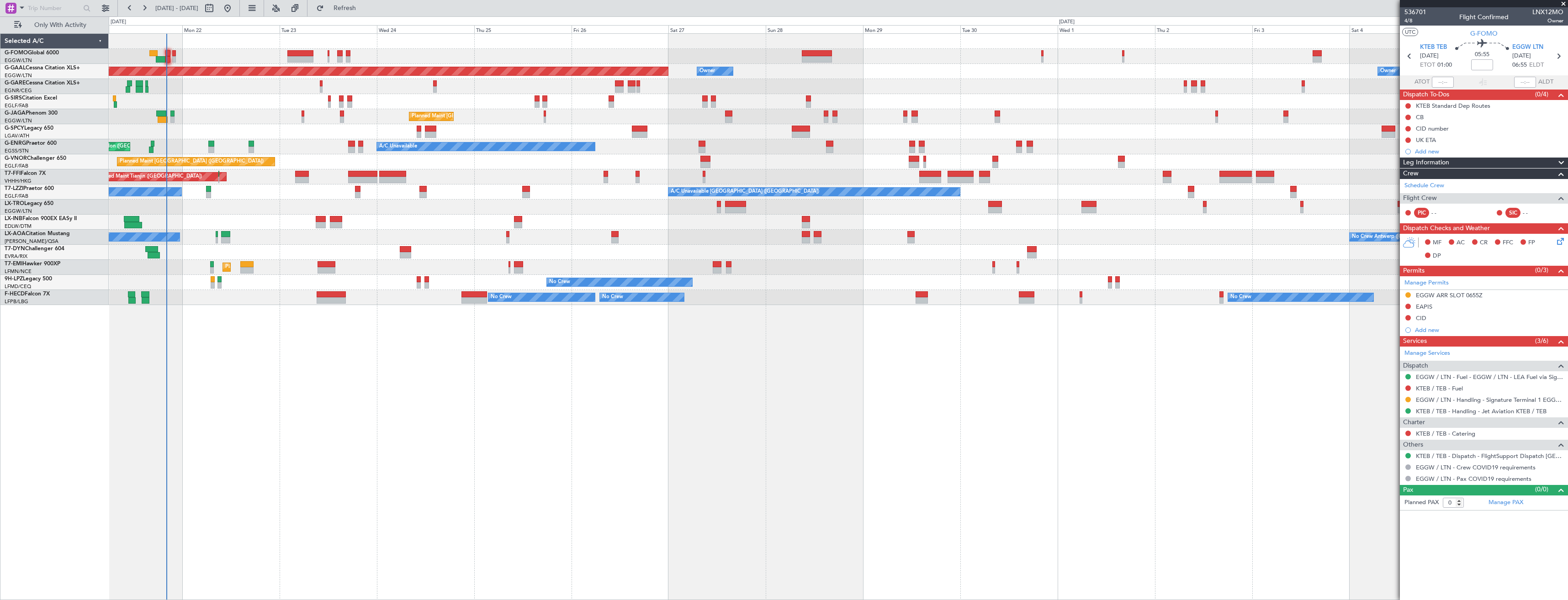
click at [901, 226] on div "Planned Maint Dusseldorf Owner Owner Owner Unplanned Maint London (Luton) Plann…" at bounding box center [838, 170] width 1459 height 271
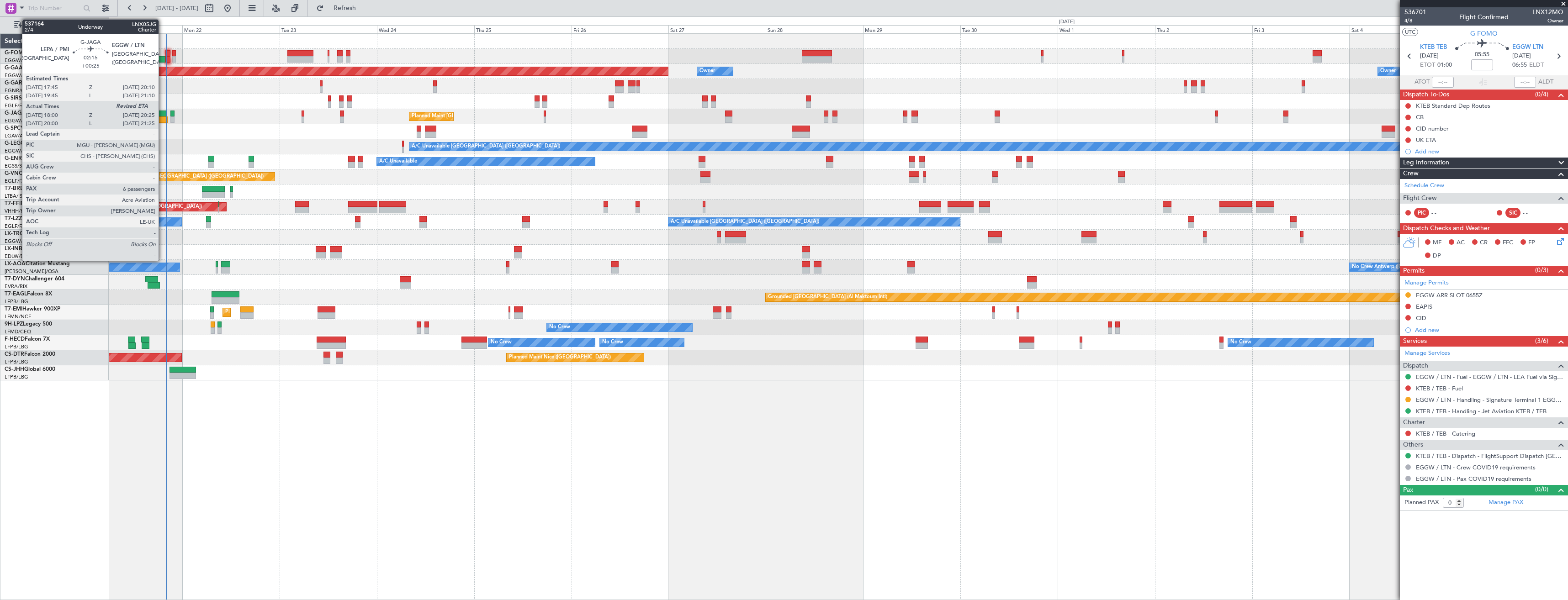
click at [162, 119] on div at bounding box center [163, 119] width 10 height 6
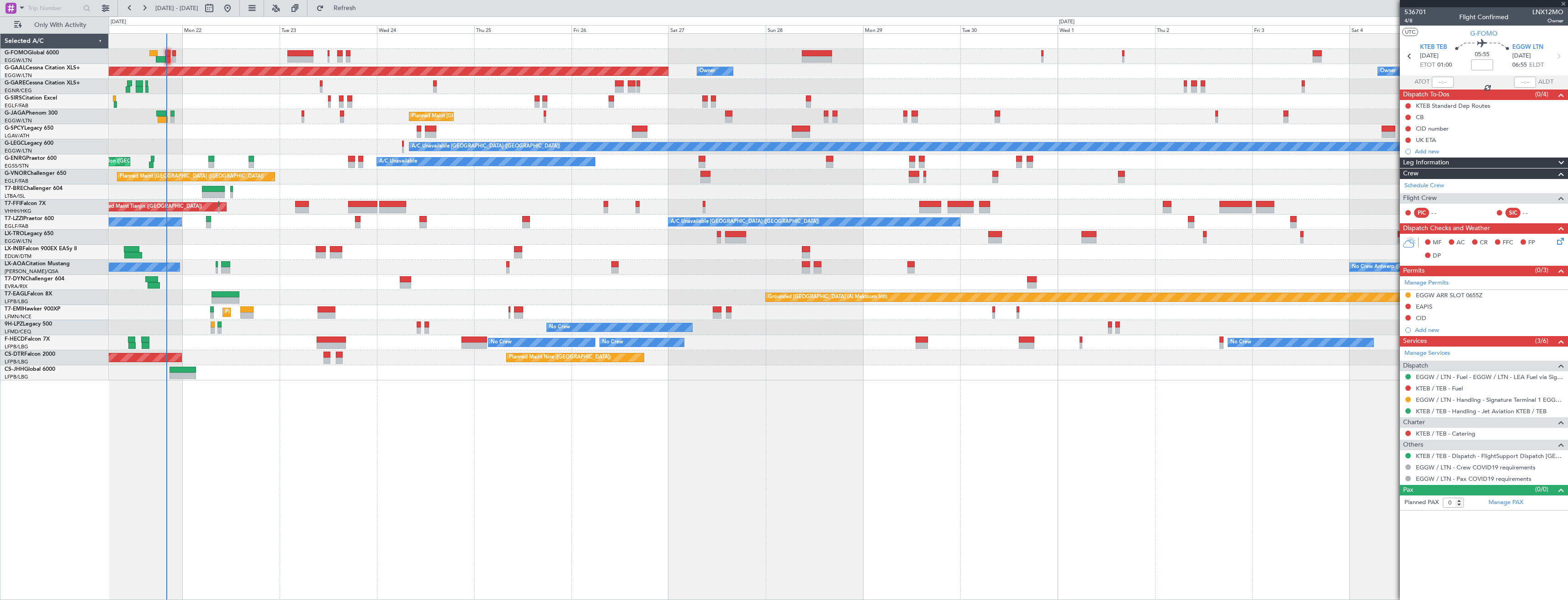
type input "+00:25"
type input "18:00"
type input "6"
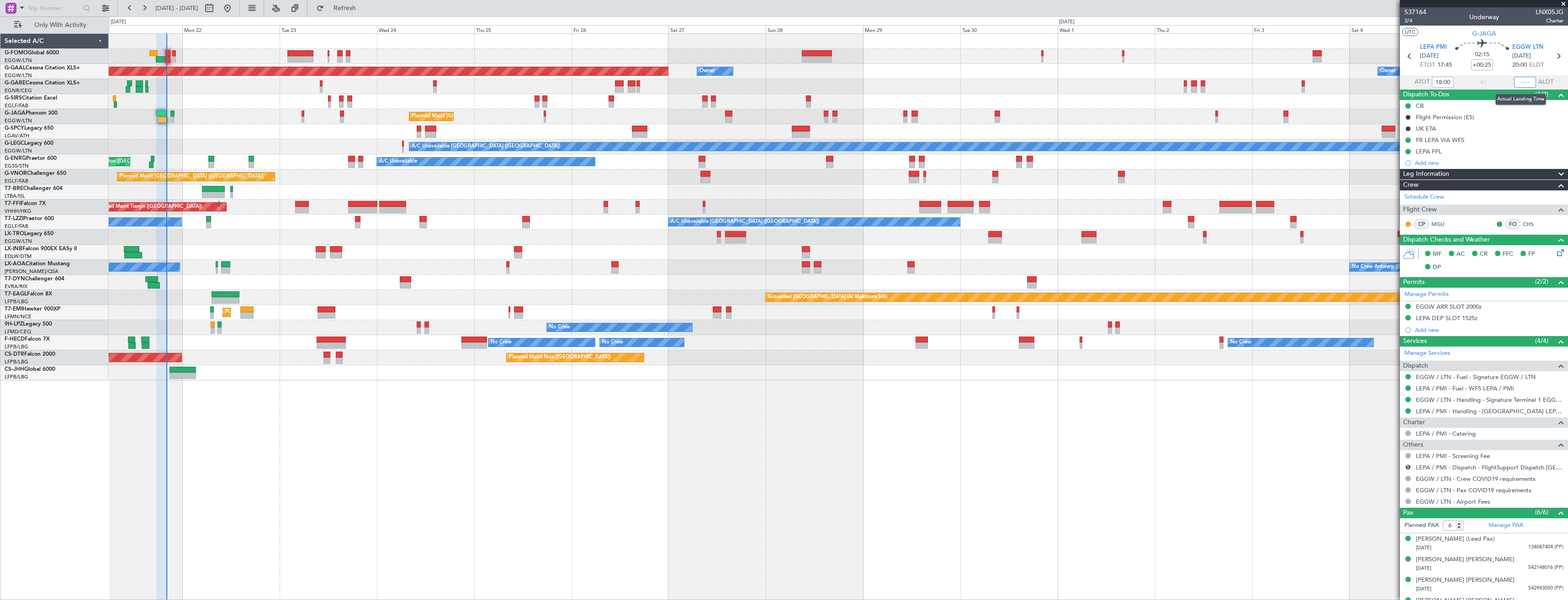
click at [1518, 83] on input "text" at bounding box center [1525, 82] width 22 height 11
type input "20:05"
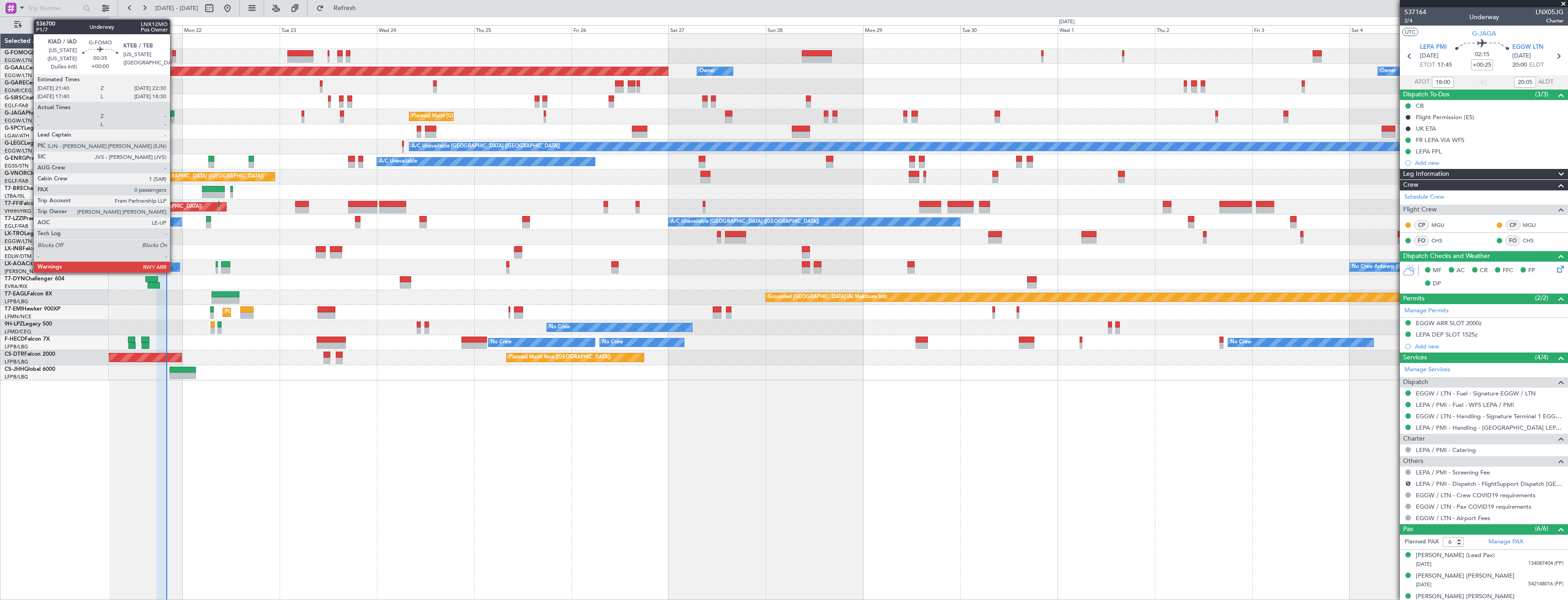
click at [174, 51] on div at bounding box center [174, 53] width 3 height 6
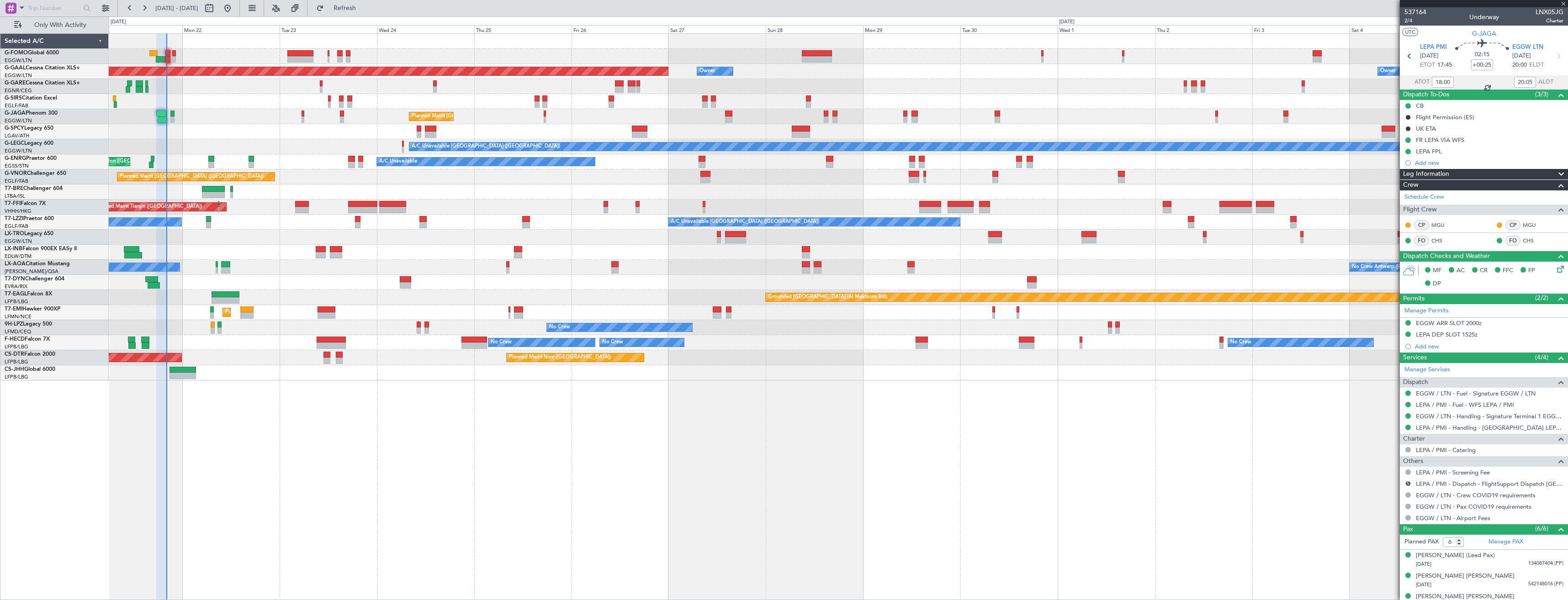
type input "0"
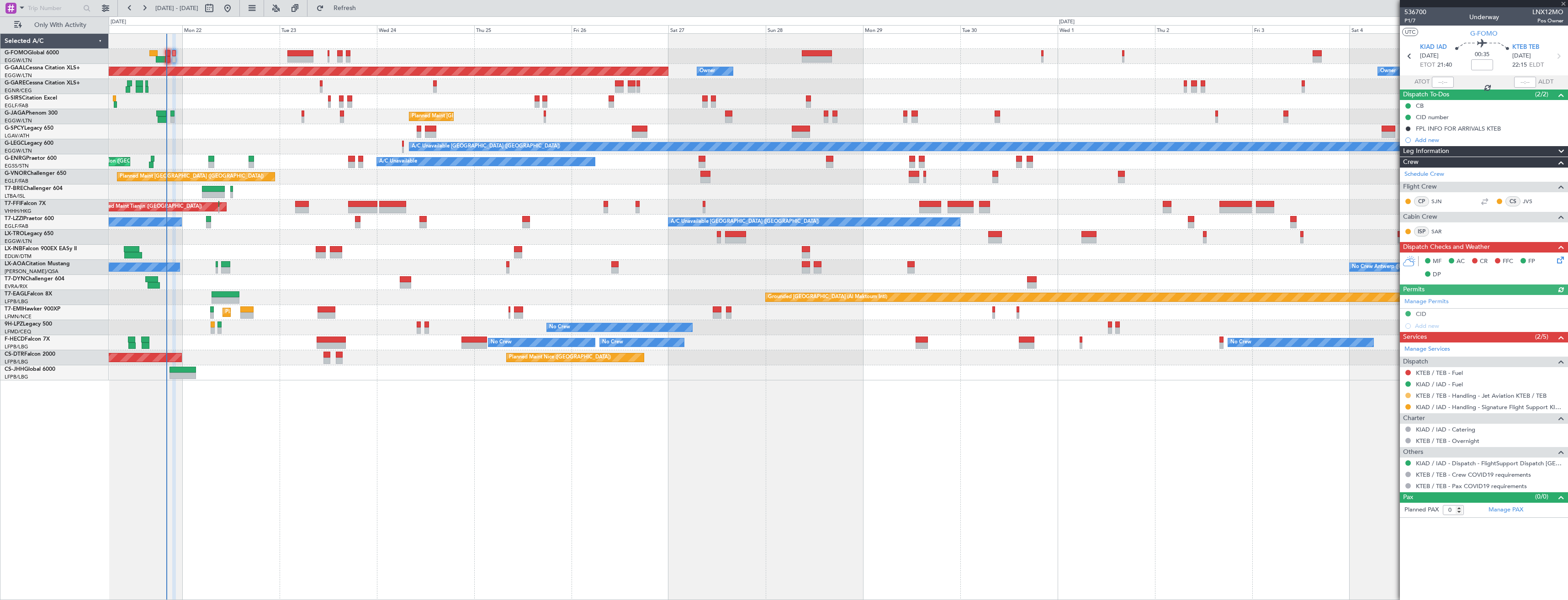
click at [1407, 395] on button at bounding box center [1408, 395] width 5 height 5
click at [1376, 501] on span "Confirmed" at bounding box center [1382, 504] width 28 height 9
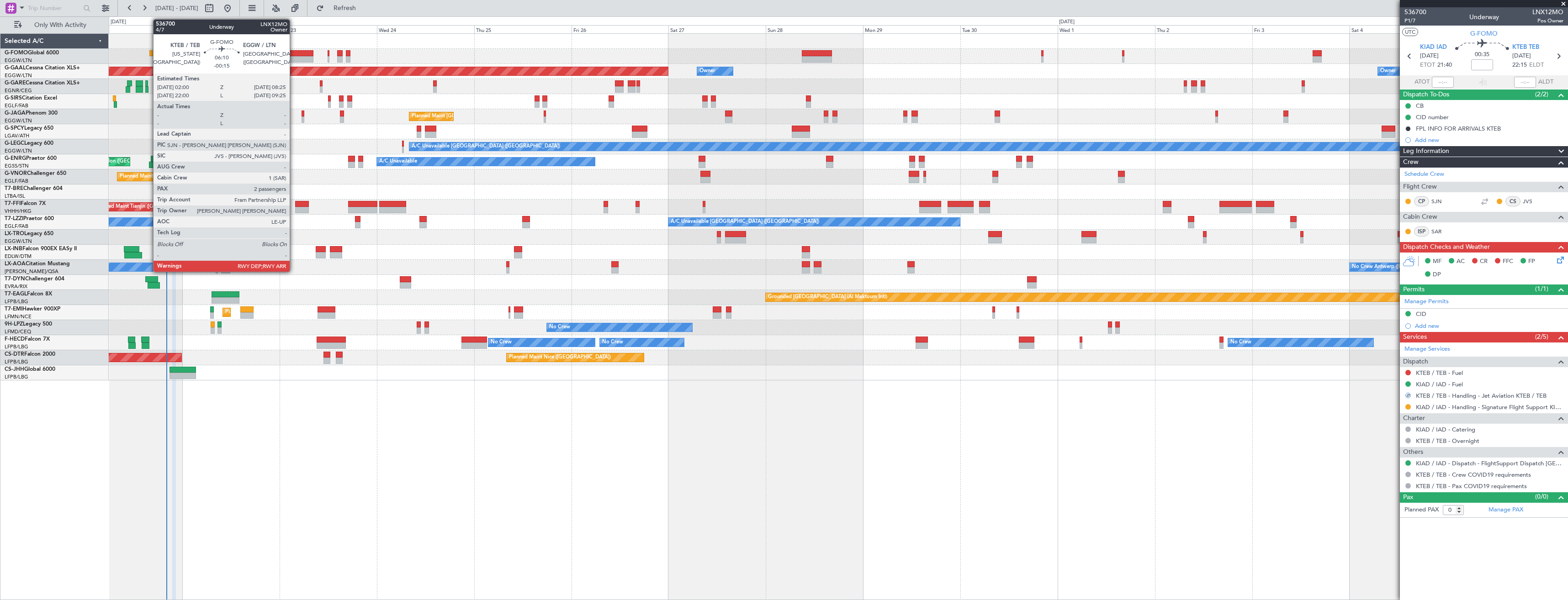
click at [294, 54] on div at bounding box center [300, 53] width 26 height 6
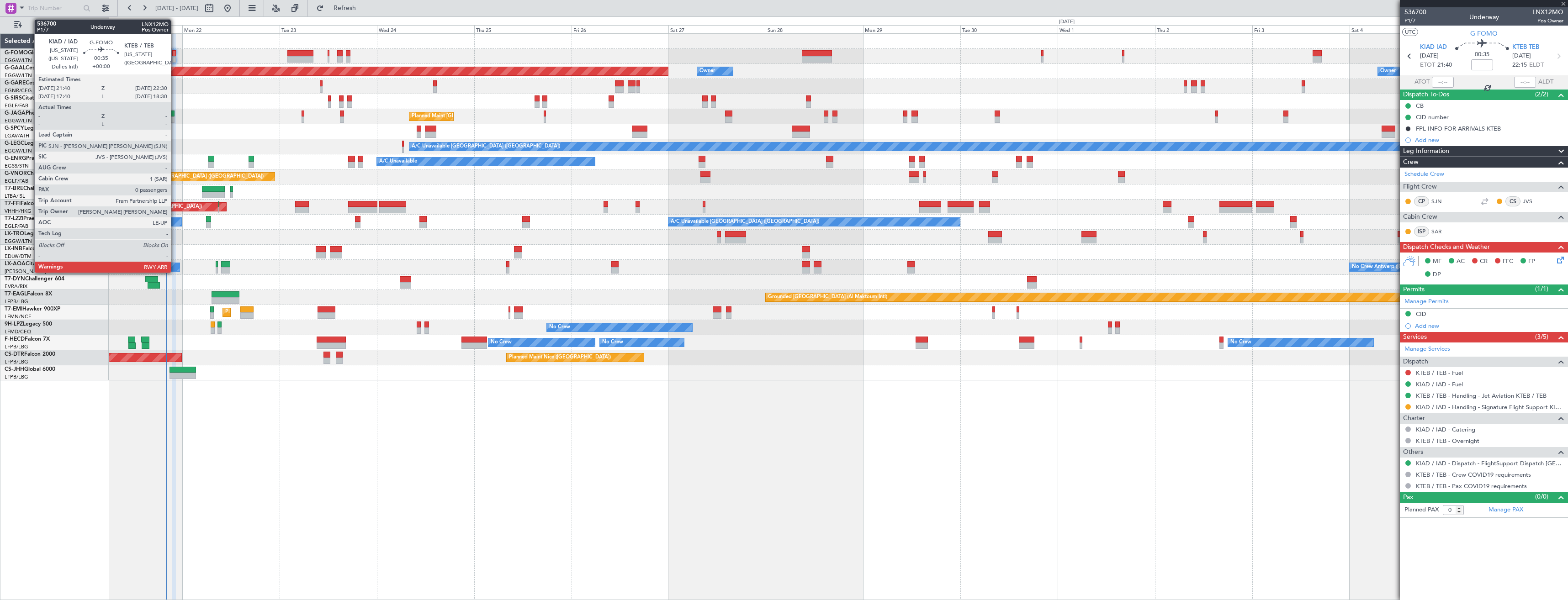
type input "-00:15"
type input "2"
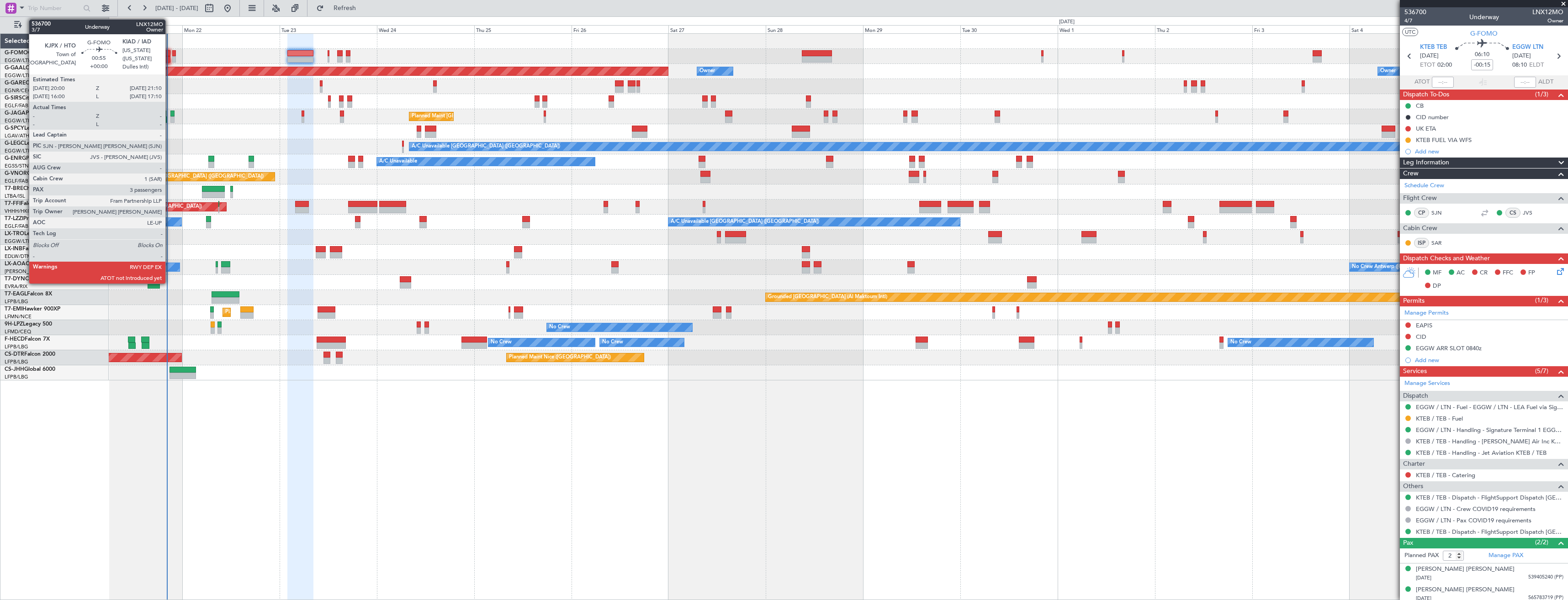
click at [169, 55] on div at bounding box center [168, 53] width 5 height 6
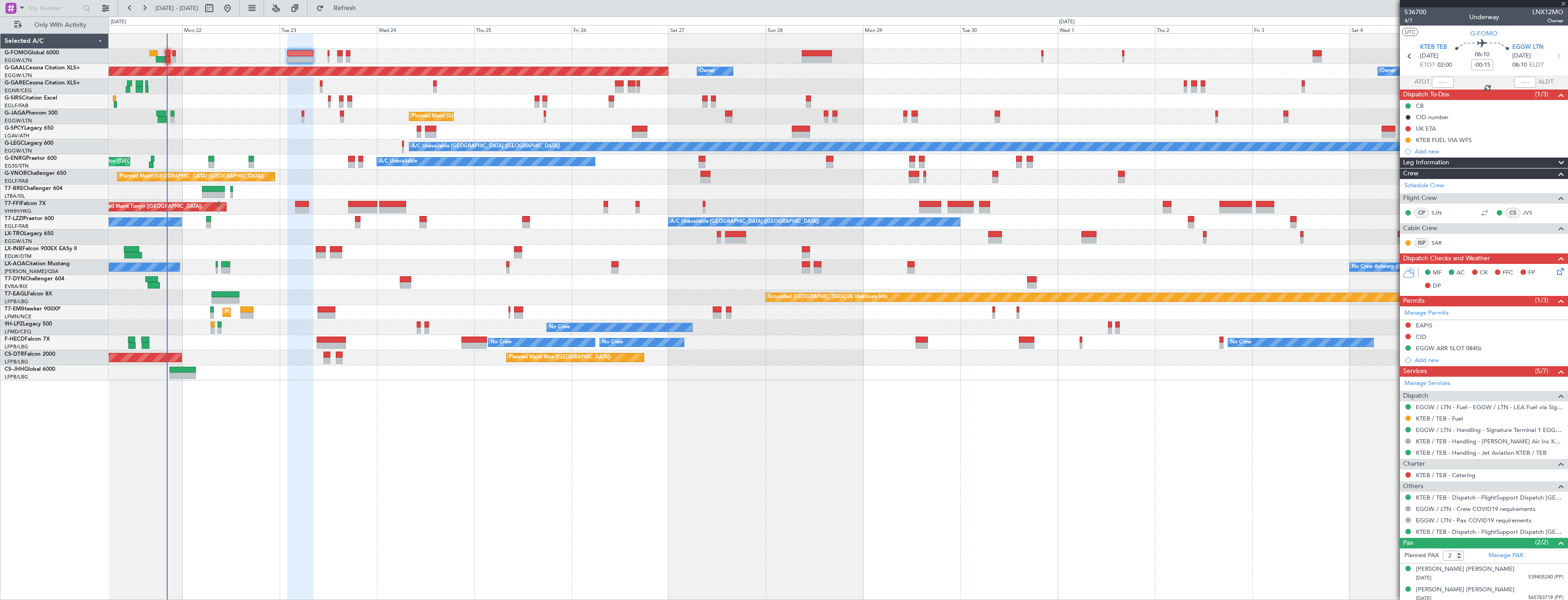
type input "3"
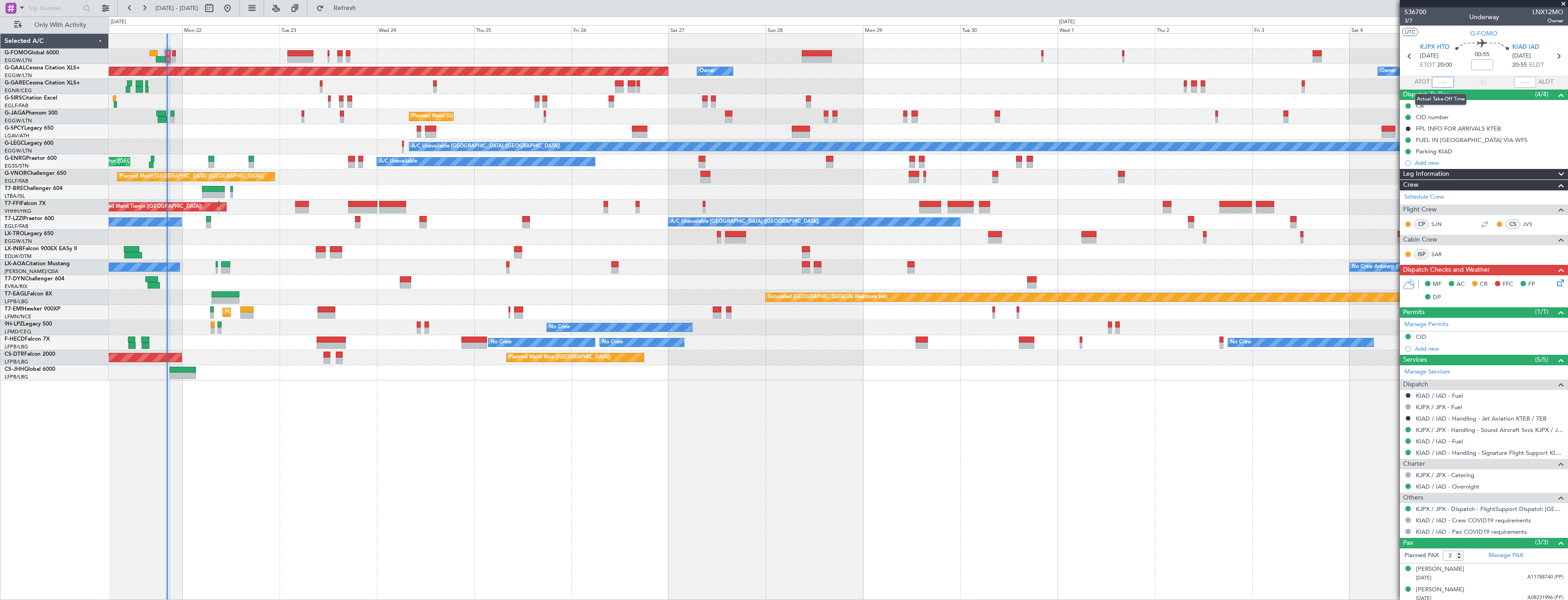
click at [1440, 83] on input "text" at bounding box center [1443, 82] width 22 height 11
type input "20:10"
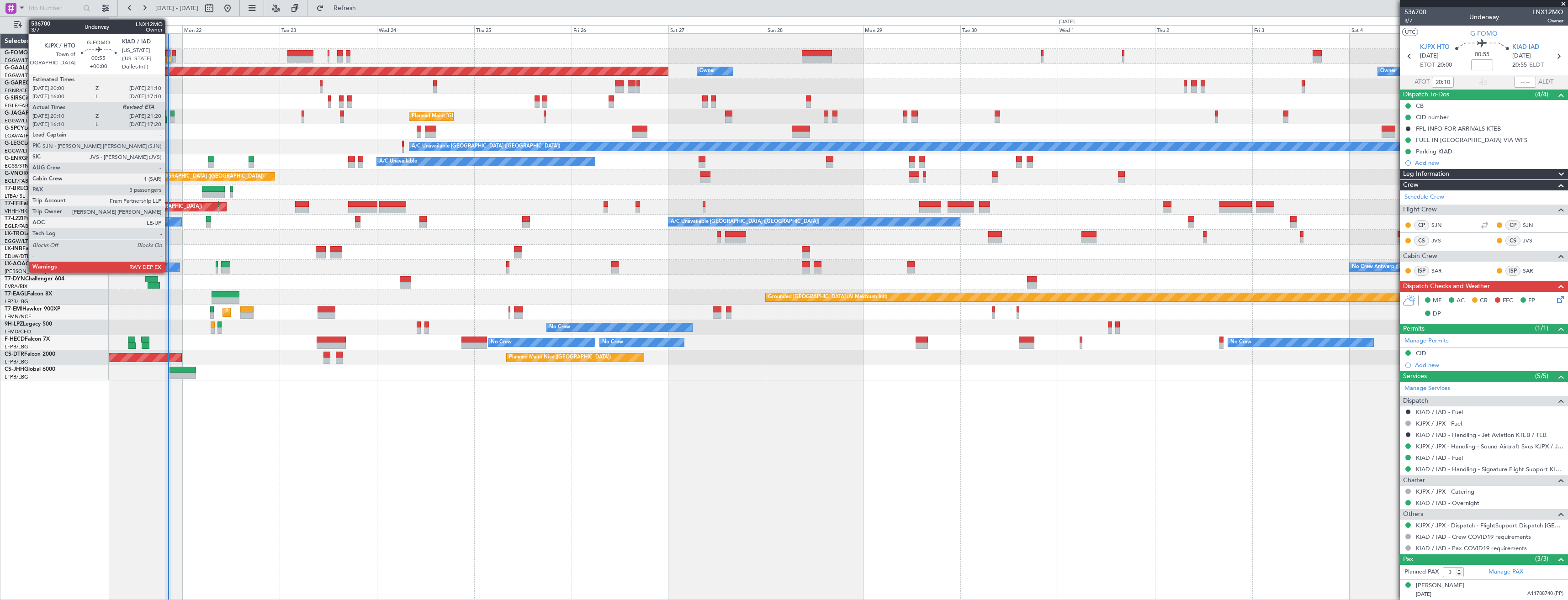
click at [169, 58] on div at bounding box center [169, 59] width 5 height 6
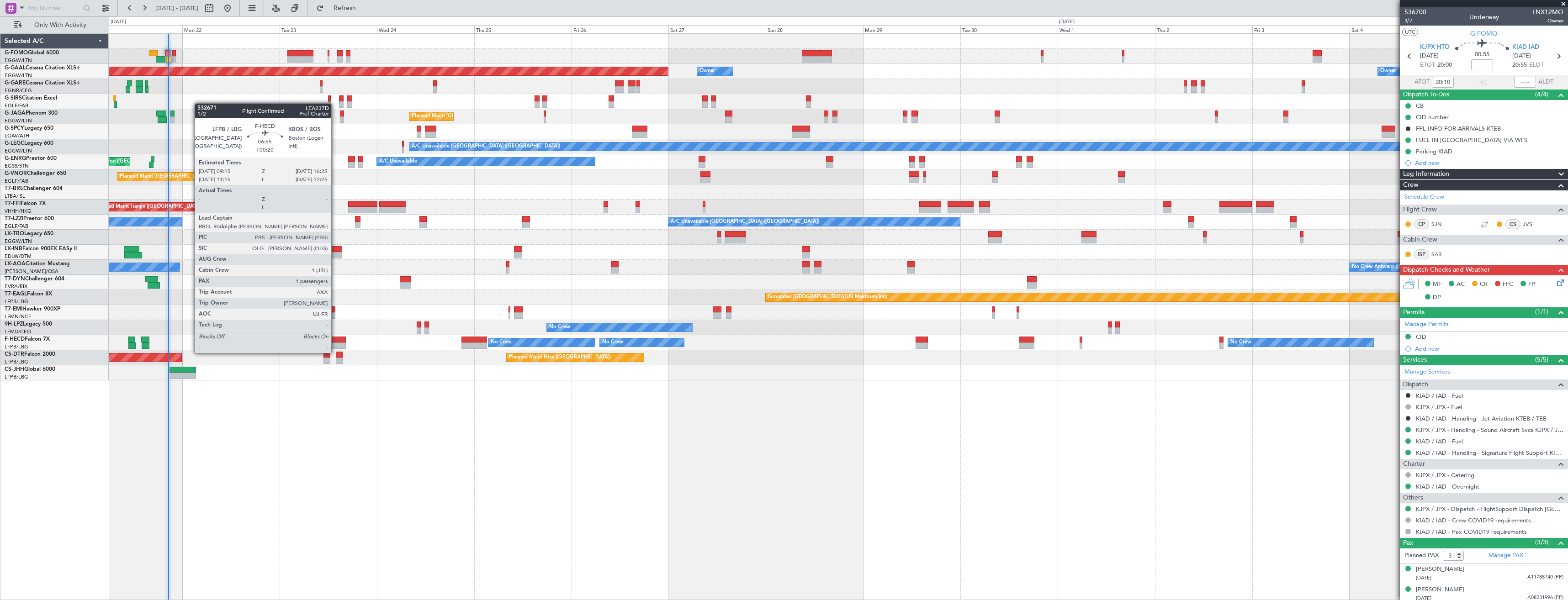
click at [336, 343] on div at bounding box center [331, 345] width 29 height 6
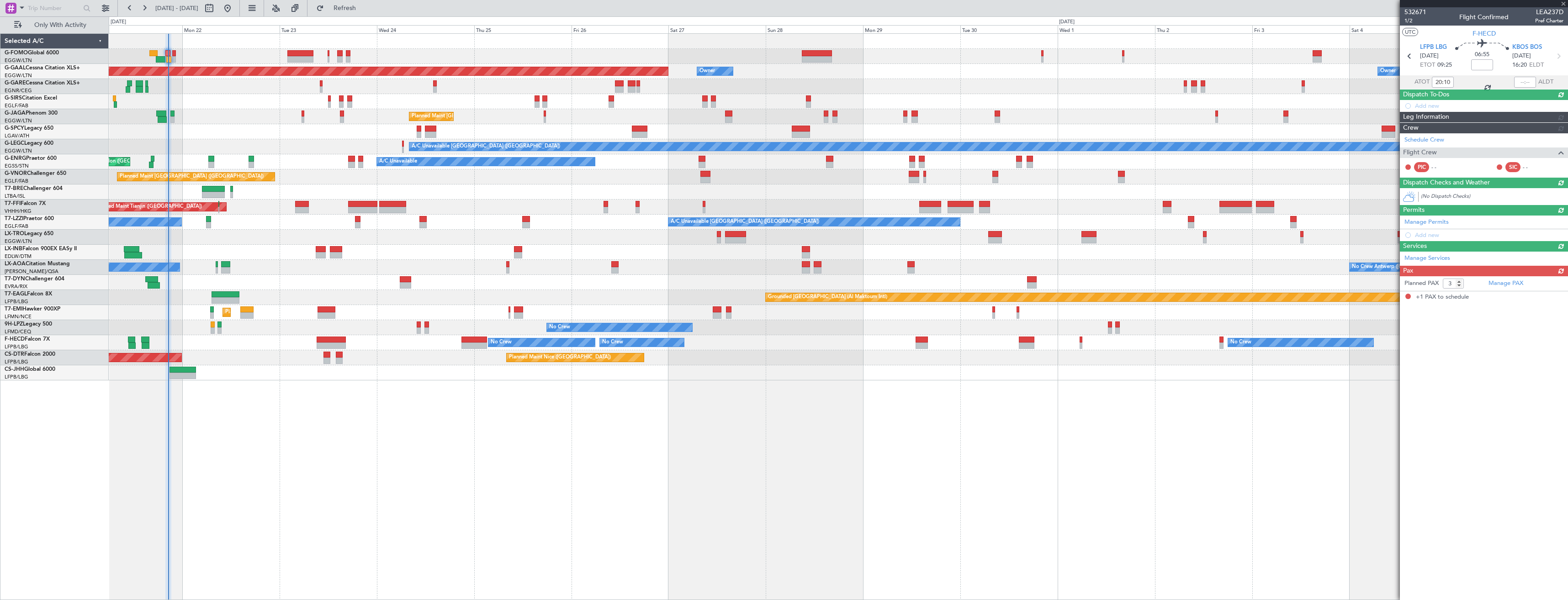
type input "+00:20"
type input "1"
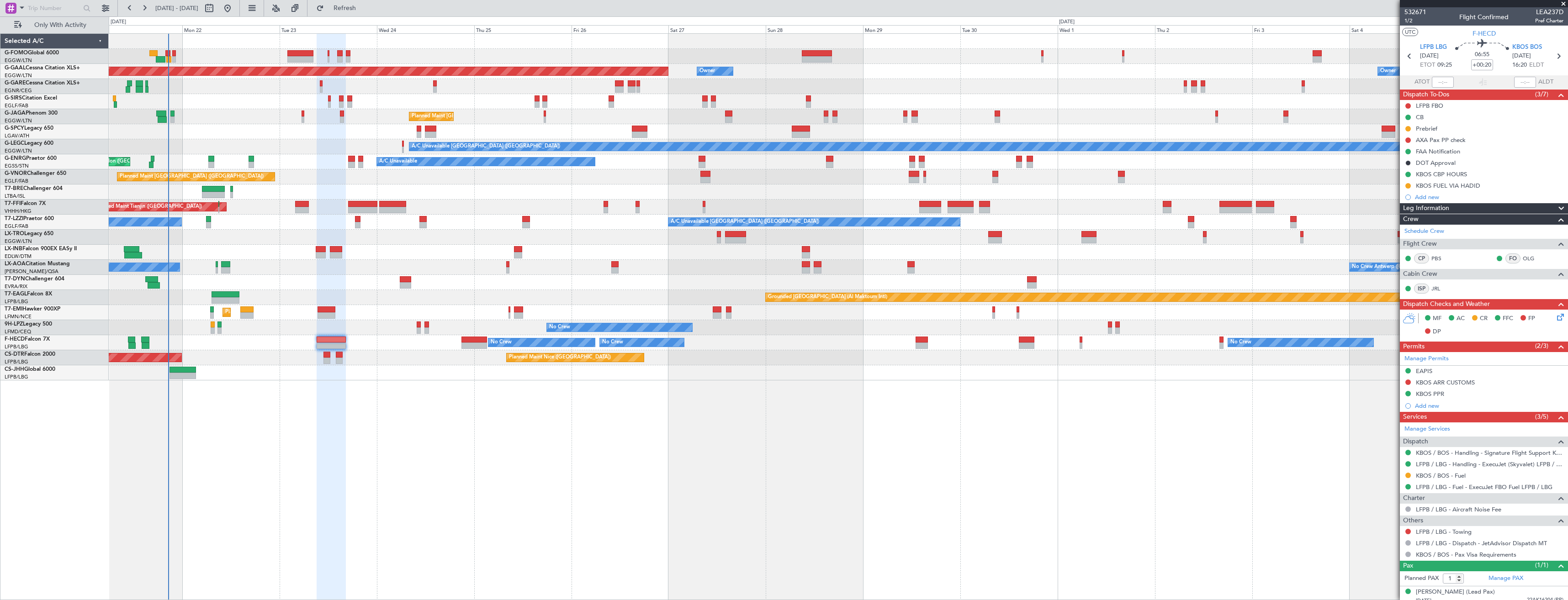
drag, startPoint x: 1407, startPoint y: 475, endPoint x: 1401, endPoint y: 501, distance: 26.7
click at [1407, 475] on button at bounding box center [1408, 475] width 5 height 5
click at [1378, 568] on span "Cancelled - Notification Sent" at bounding box center [1407, 570] width 77 height 9
click at [1408, 473] on button "S" at bounding box center [1408, 475] width 5 height 5
click at [1377, 581] on span "Confirmed" at bounding box center [1382, 584] width 28 height 9
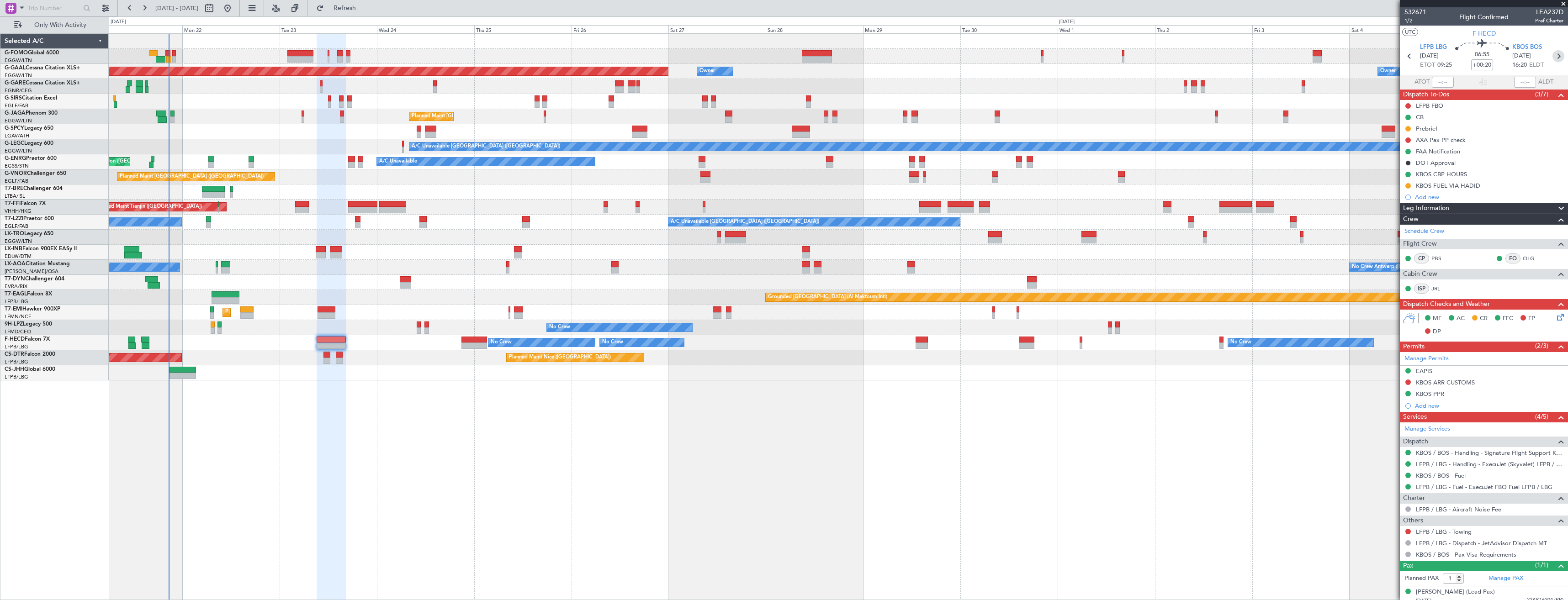
click at [1556, 55] on icon at bounding box center [1559, 56] width 12 height 12
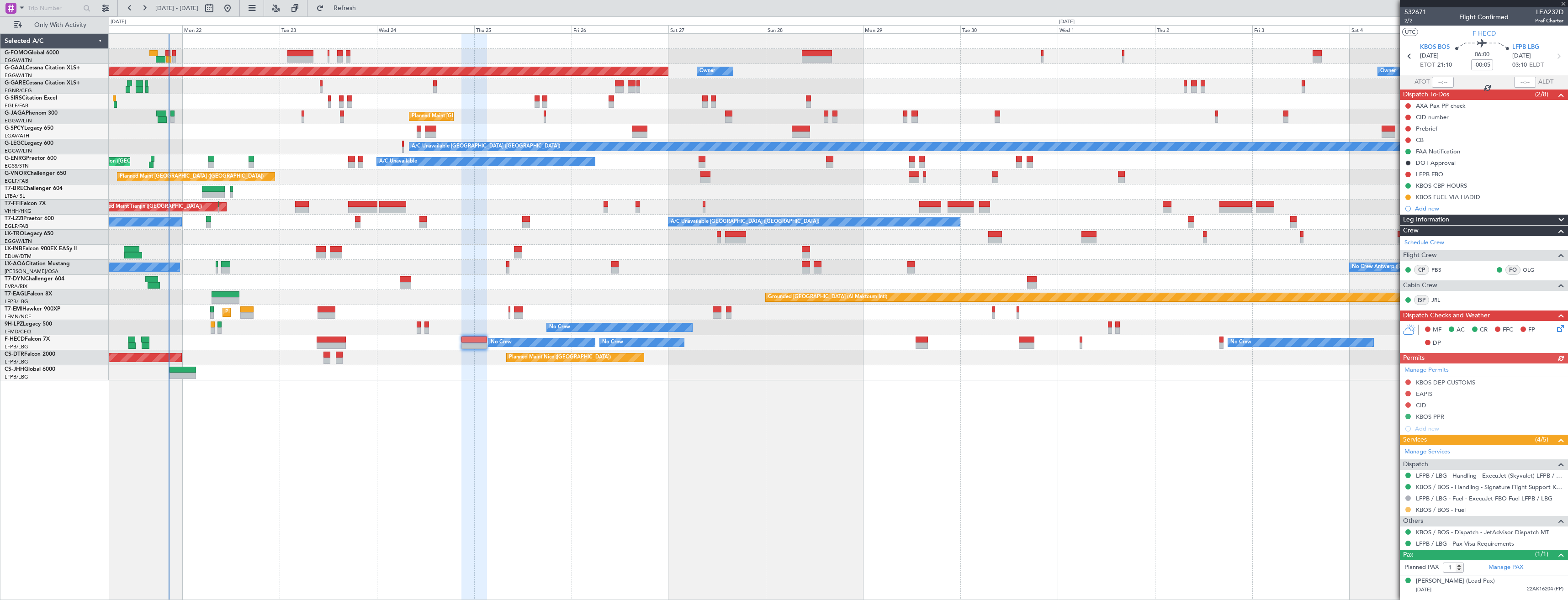
click at [1407, 508] on button at bounding box center [1408, 510] width 5 height 5
click at [1374, 497] on span "Confirmed" at bounding box center [1382, 496] width 28 height 9
click at [1407, 196] on button at bounding box center [1408, 197] width 5 height 5
click at [1403, 240] on span "Completed" at bounding box center [1411, 237] width 30 height 9
click at [1410, 55] on icon at bounding box center [1409, 56] width 12 height 12
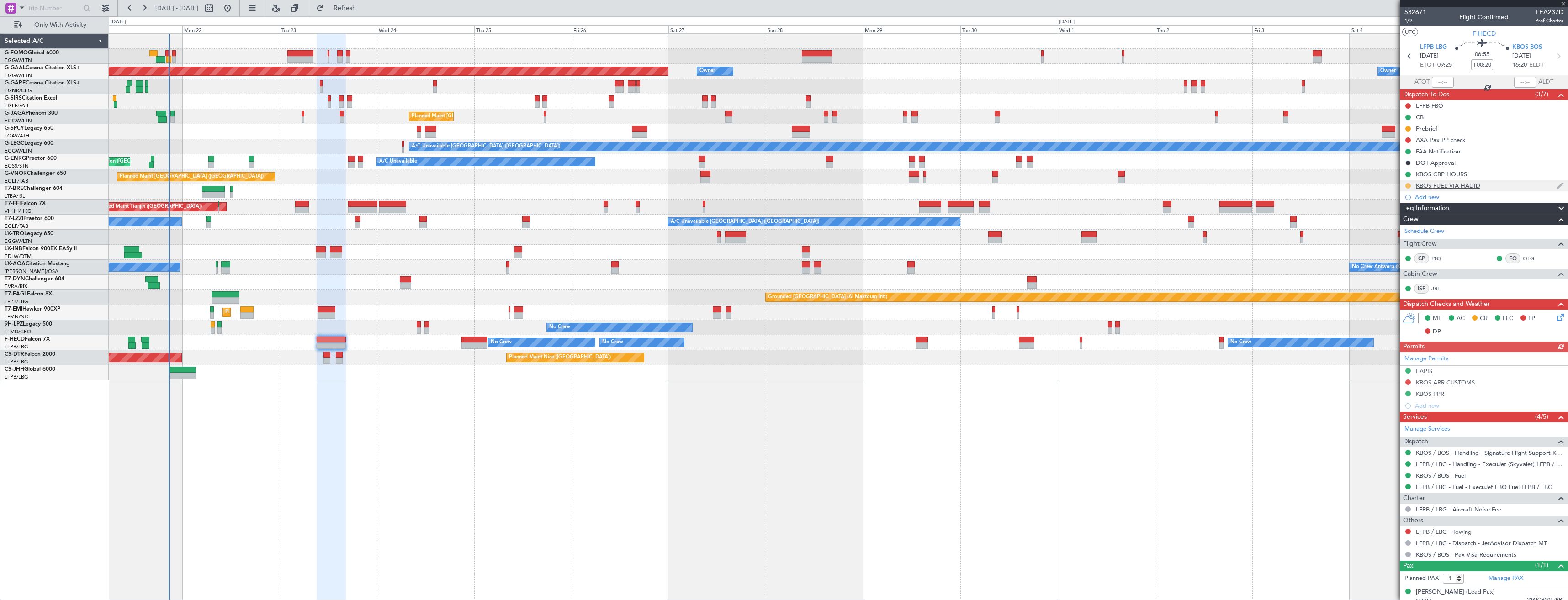
click at [1407, 185] on button at bounding box center [1408, 186] width 5 height 5
click at [1407, 230] on span "Completed" at bounding box center [1411, 225] width 30 height 9
click at [1432, 45] on span "LFPB LBG" at bounding box center [1434, 47] width 27 height 9
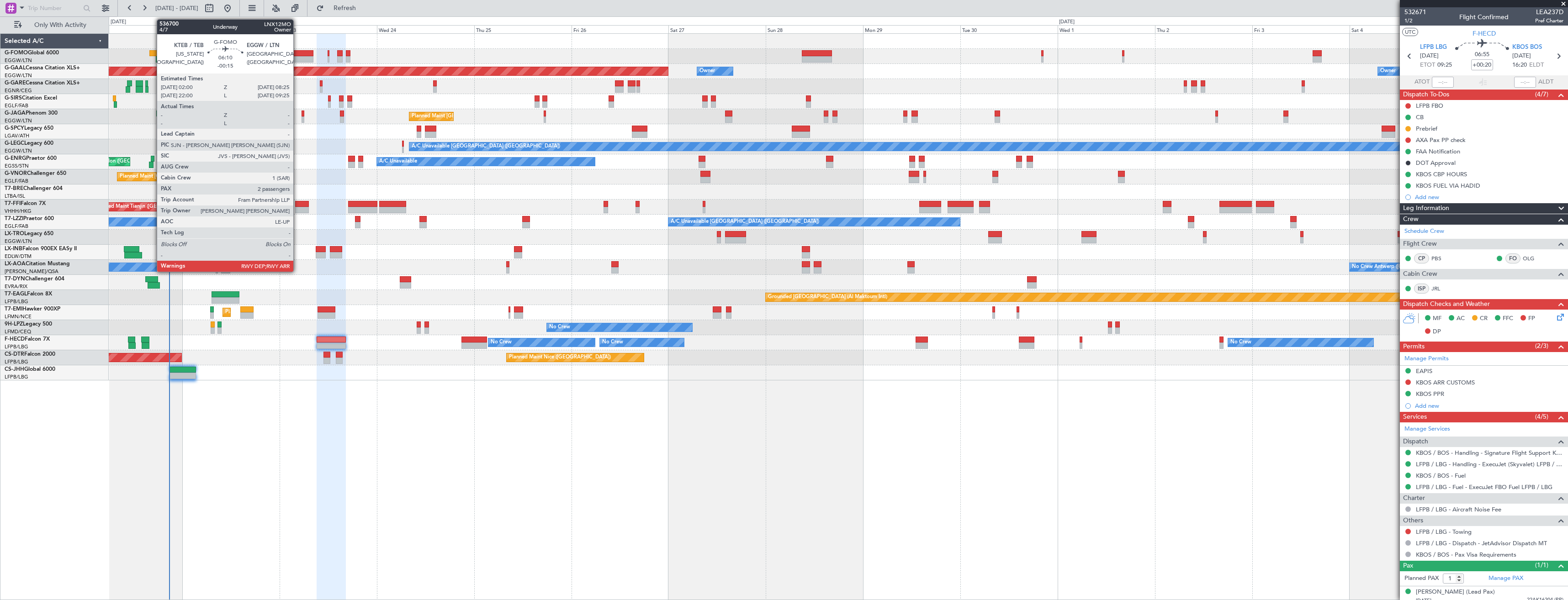
click at [299, 53] on div at bounding box center [300, 53] width 26 height 6
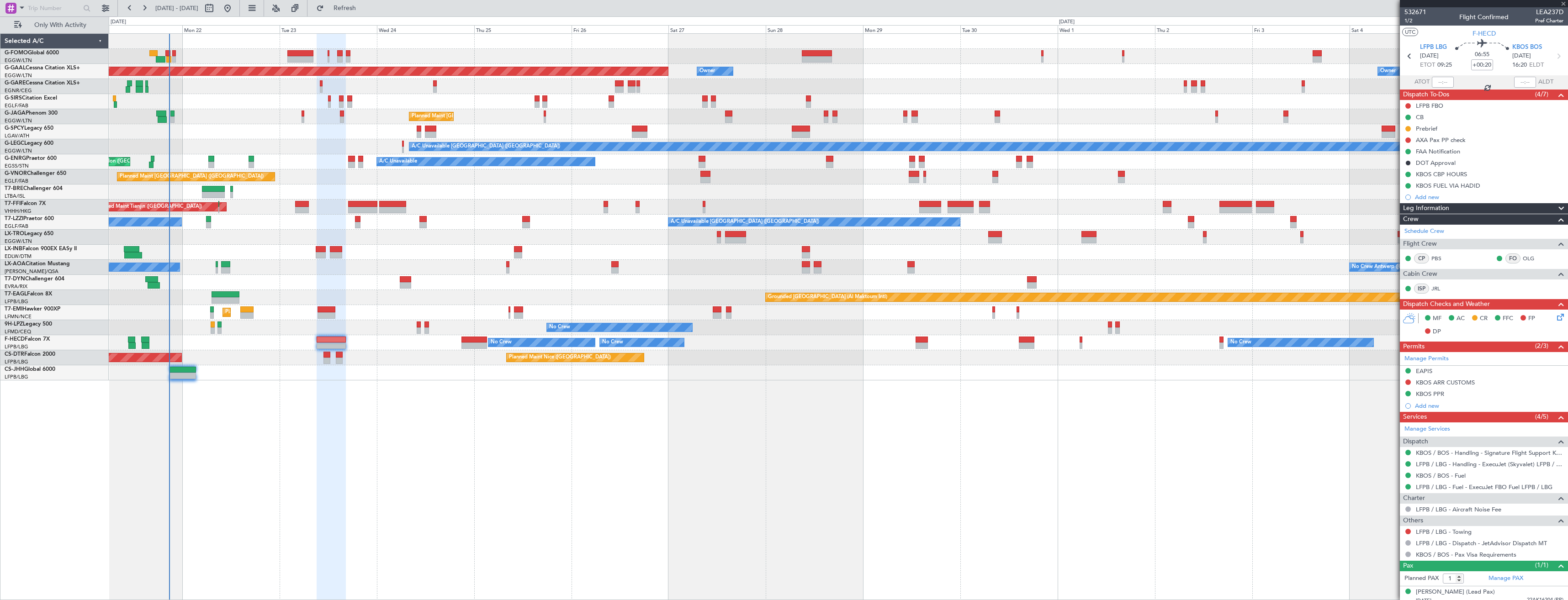
type input "-00:15"
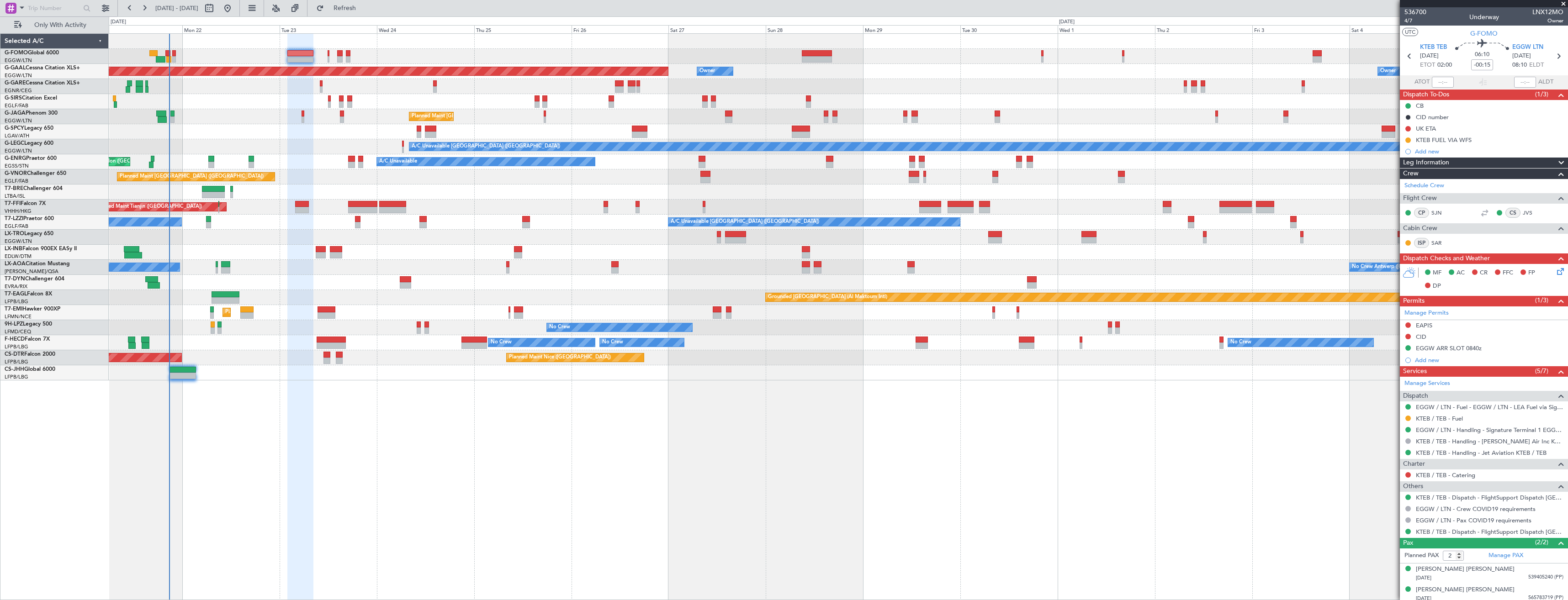
click at [1565, 3] on span at bounding box center [1563, 4] width 9 height 9
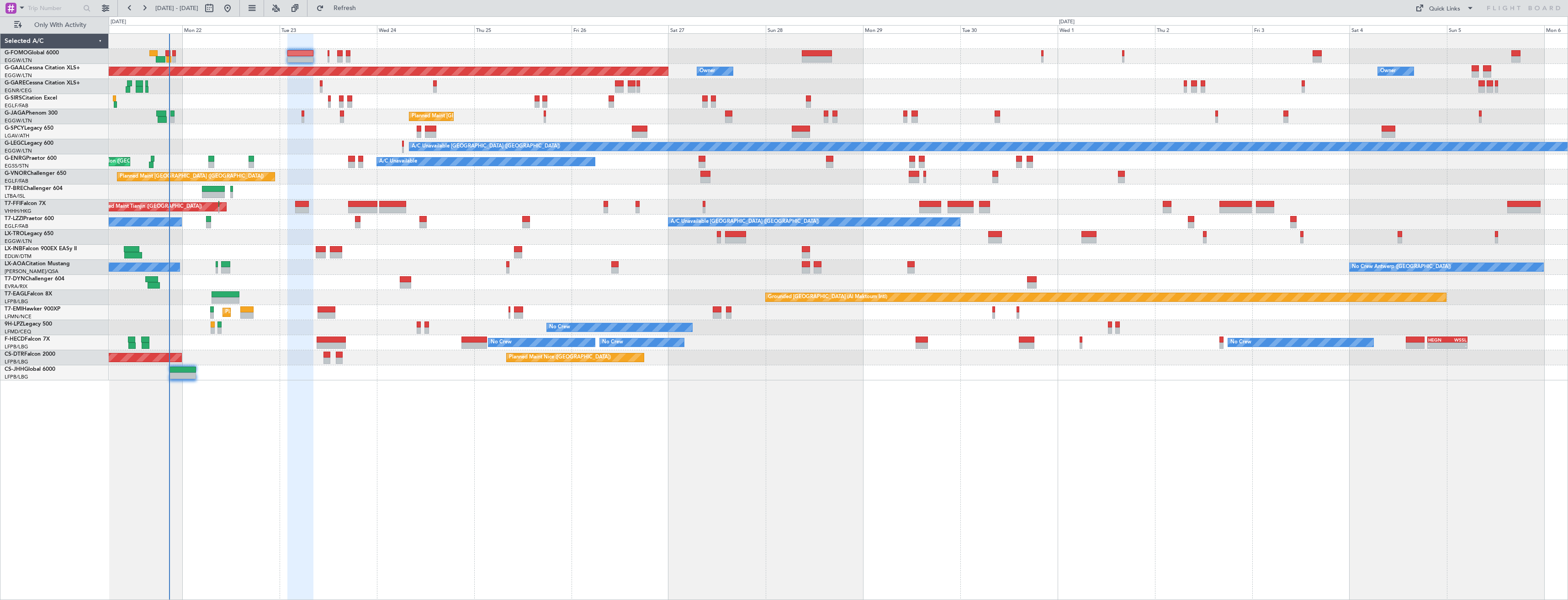
type input "0"
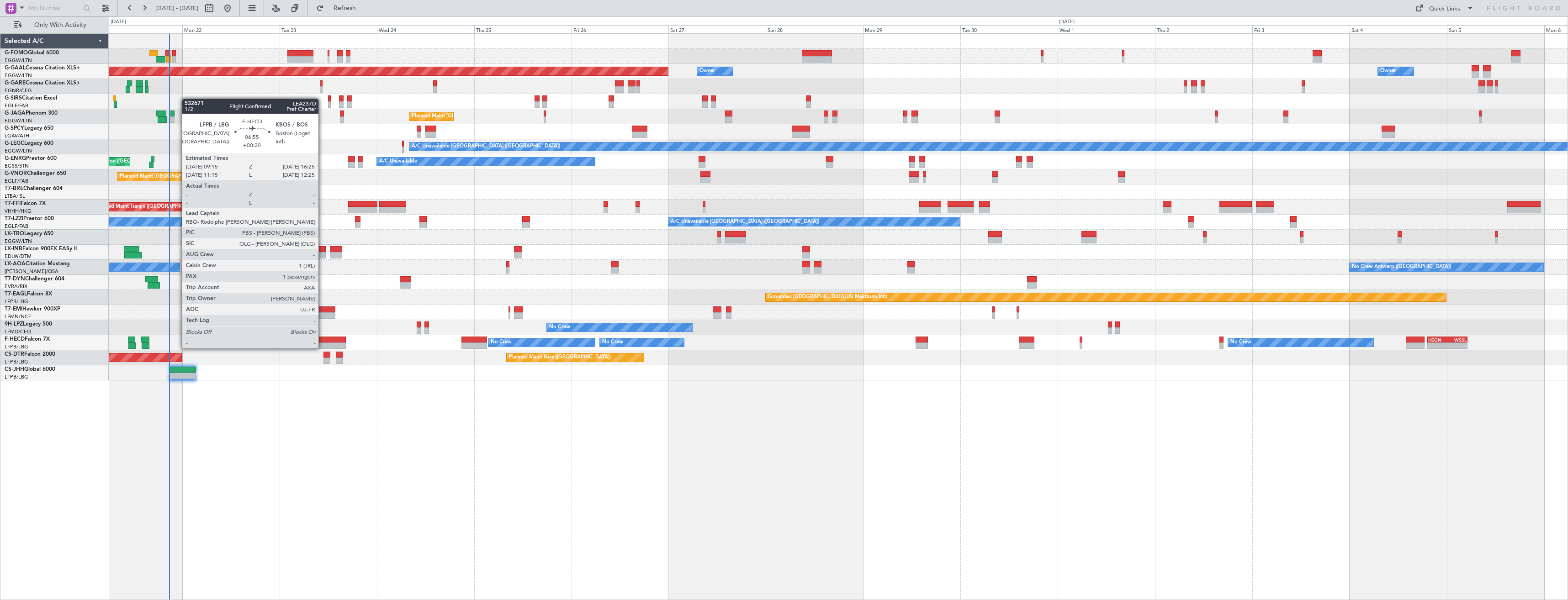
click at [323, 339] on div at bounding box center [331, 339] width 29 height 6
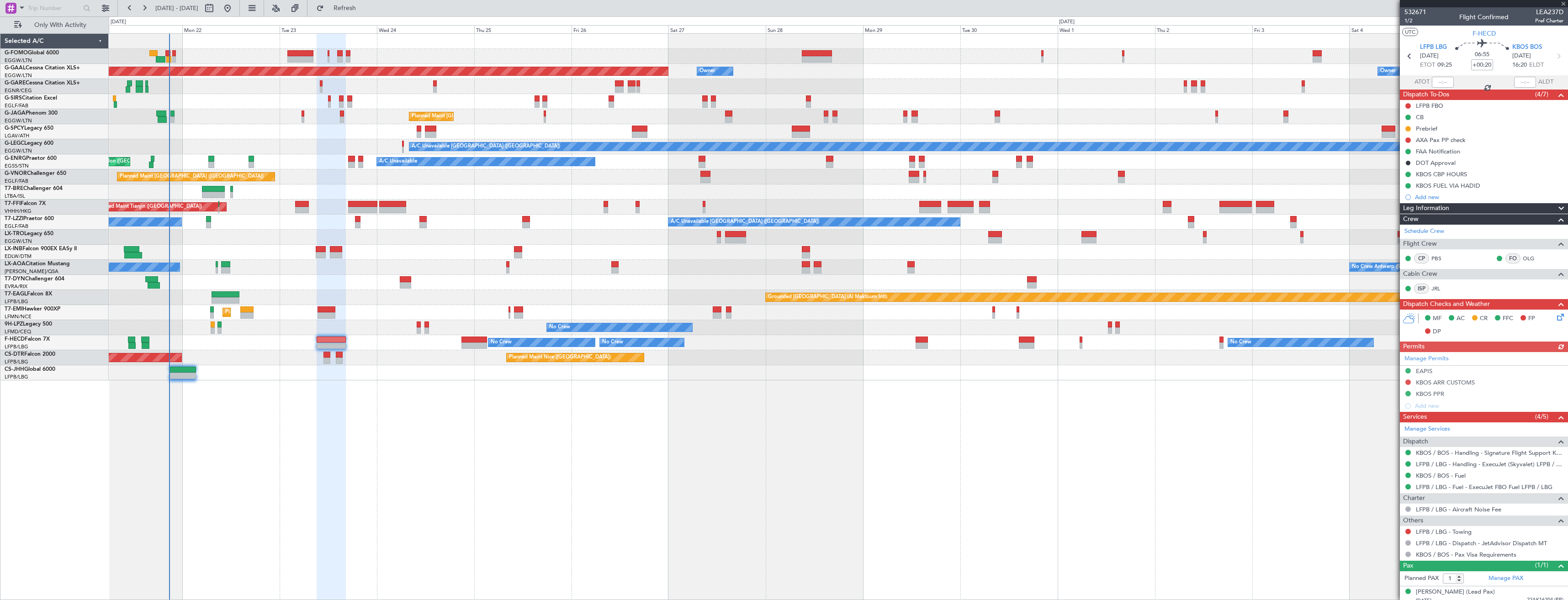
scroll to position [6, 0]
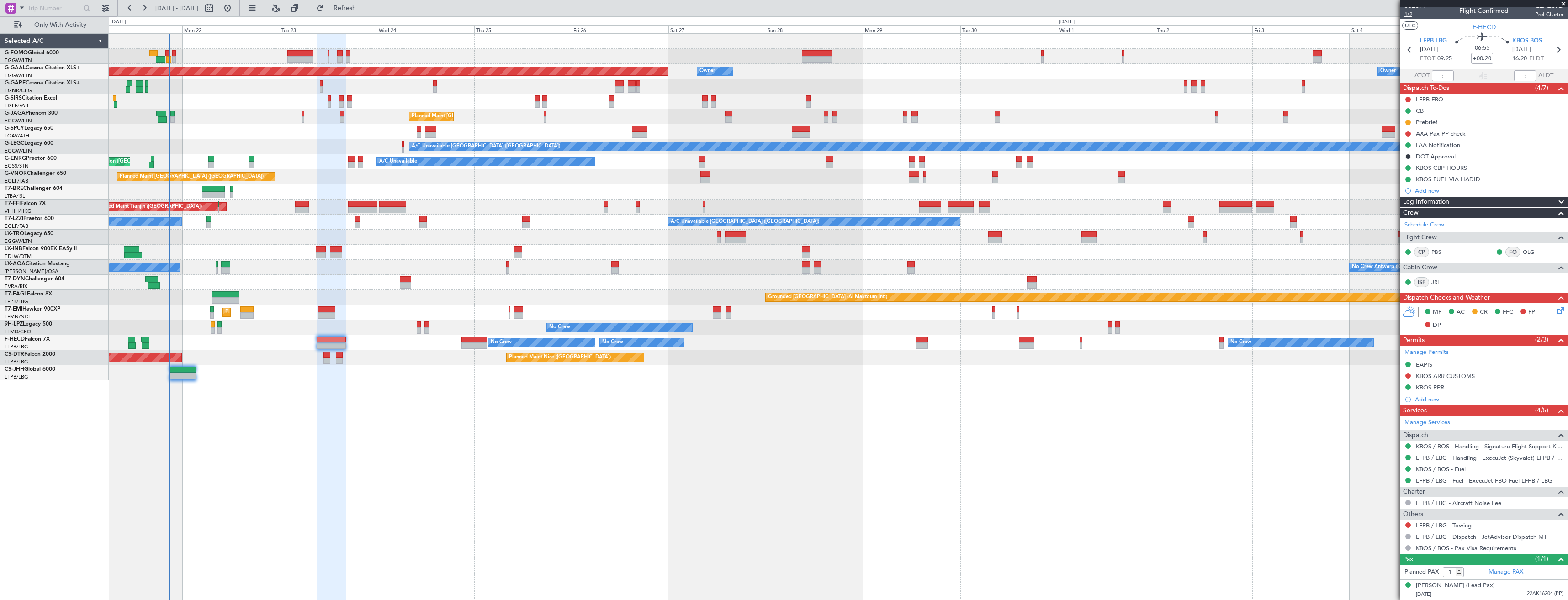
click at [1408, 13] on span "1/2" at bounding box center [1415, 14] width 22 height 8
click at [1517, 38] on span "KBOS BOS" at bounding box center [1527, 41] width 30 height 9
click at [1406, 375] on button at bounding box center [1408, 376] width 5 height 5
click at [1393, 412] on span "Requested" at bounding box center [1383, 416] width 29 height 9
